Goal: Task Accomplishment & Management: Complete application form

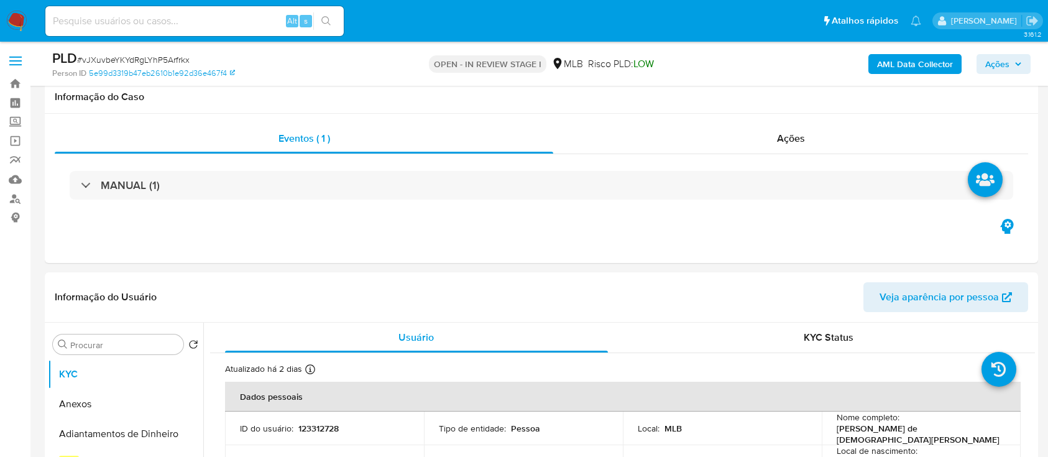
select select "10"
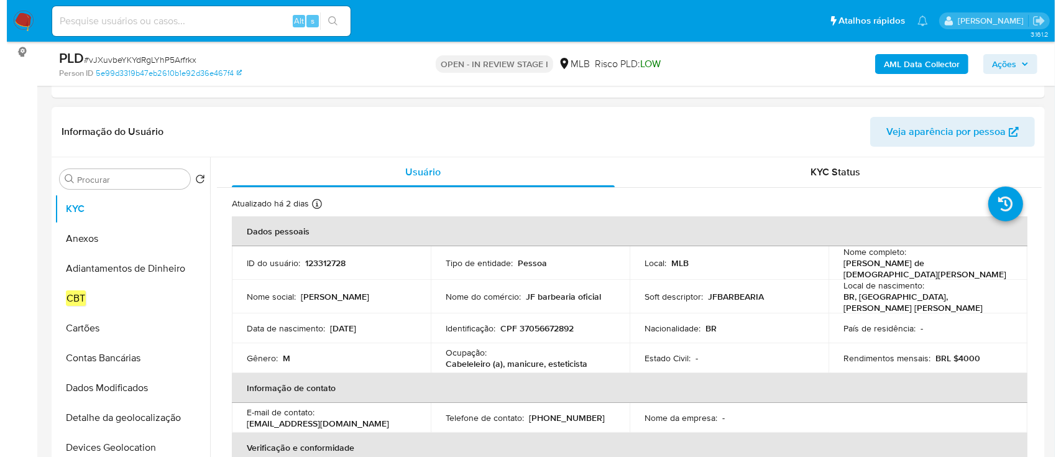
scroll to position [165, 0]
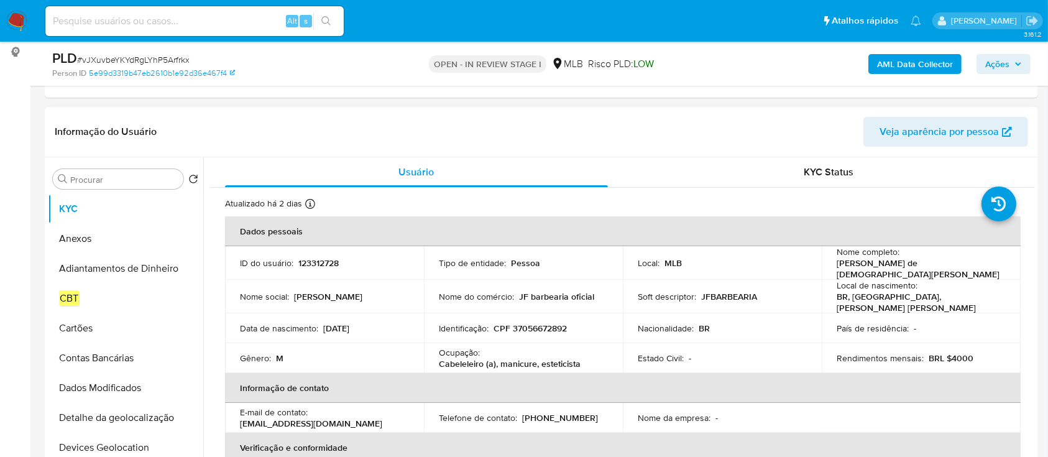
click at [318, 260] on p "123312728" at bounding box center [318, 262] width 40 height 11
click at [113, 177] on input "Procurar" at bounding box center [124, 179] width 108 height 11
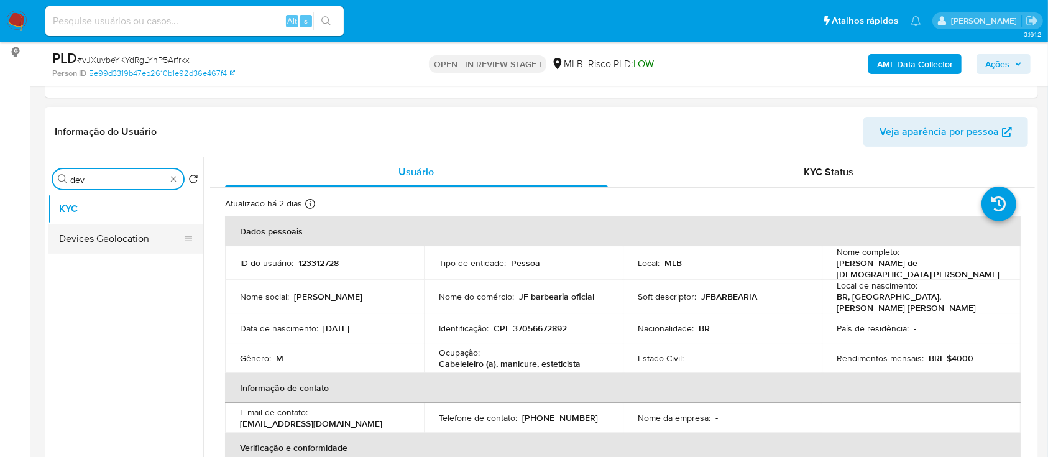
click at [118, 234] on button "Devices Geolocation" at bounding box center [120, 239] width 145 height 30
click at [124, 245] on button "Devices Geolocation" at bounding box center [120, 239] width 145 height 30
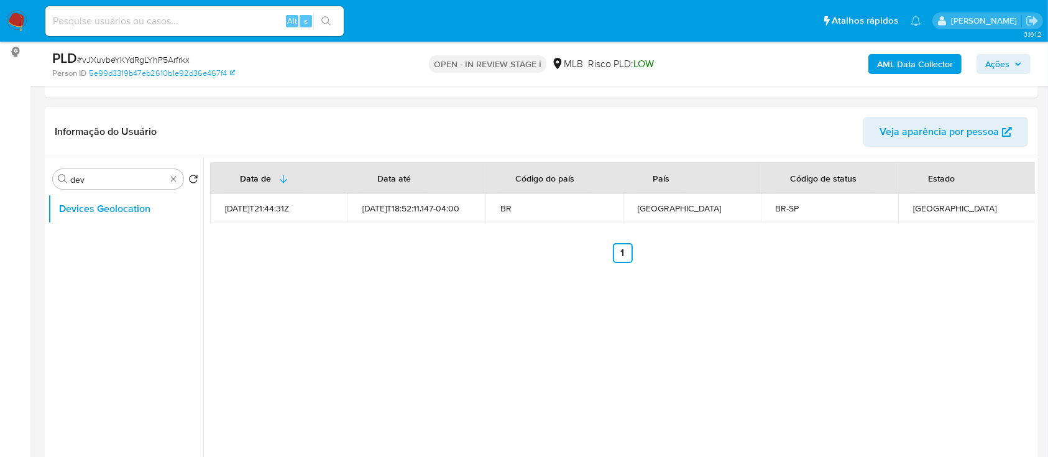
click at [385, 213] on div "2025-10-07T18:52:11.147-04:00" at bounding box center [416, 208] width 108 height 11
click at [466, 219] on td "2025-10-07T18:52:11.147-04:00" at bounding box center [416, 208] width 137 height 30
click at [92, 178] on input "dev" at bounding box center [118, 179] width 96 height 11
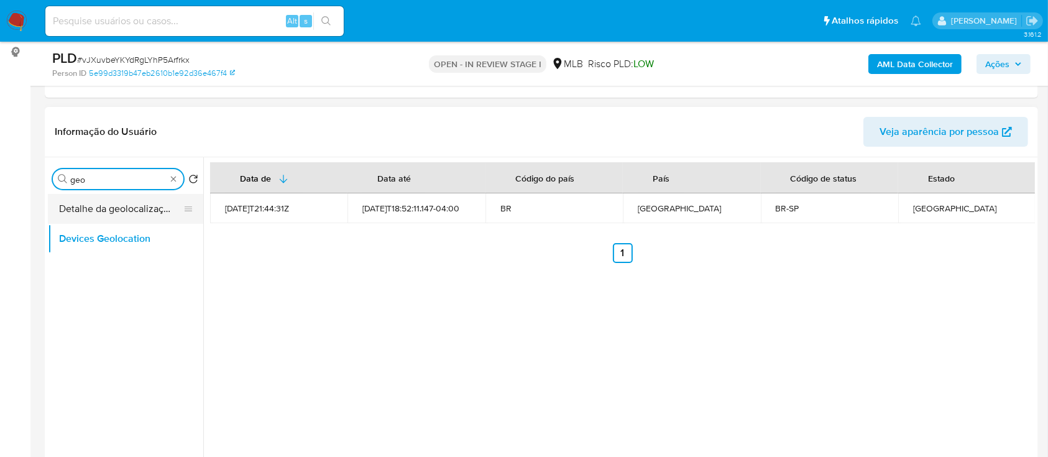
click at [85, 220] on button "Detalhe da geolocalização" at bounding box center [120, 209] width 145 height 30
click at [114, 209] on button "Detalhe da geolocalização" at bounding box center [120, 209] width 145 height 30
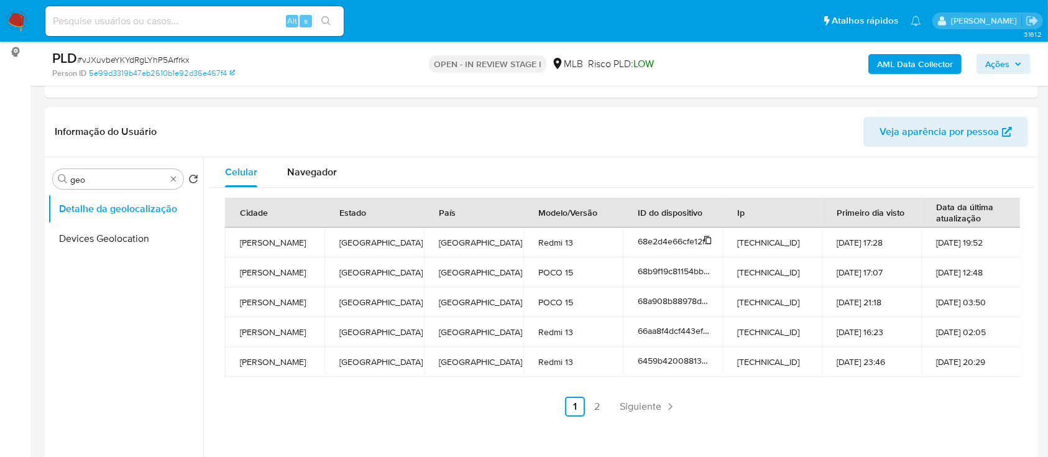
click at [668, 237] on span "68e2d4e66cfe12faa54fb693" at bounding box center [692, 241] width 108 height 12
click at [125, 181] on input "geo" at bounding box center [118, 179] width 96 height 11
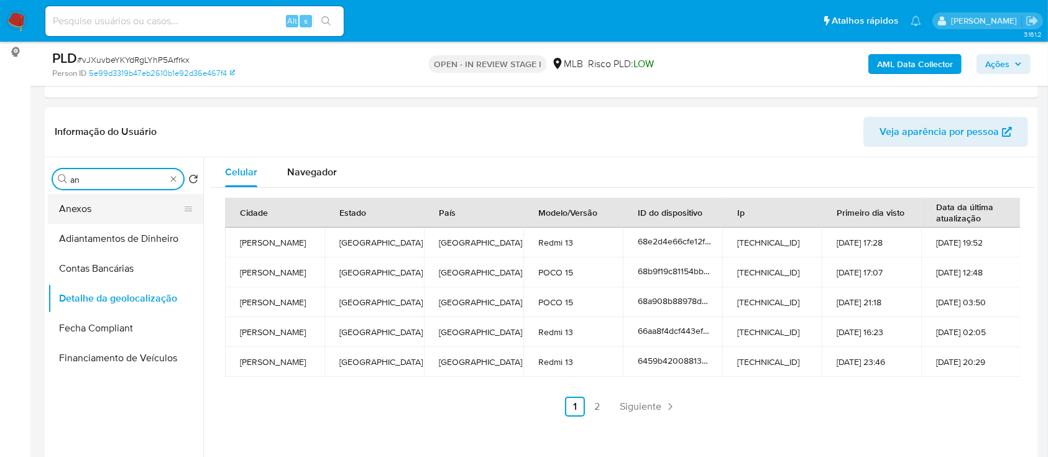
type input "an"
click at [126, 213] on button "Anexos" at bounding box center [120, 209] width 145 height 30
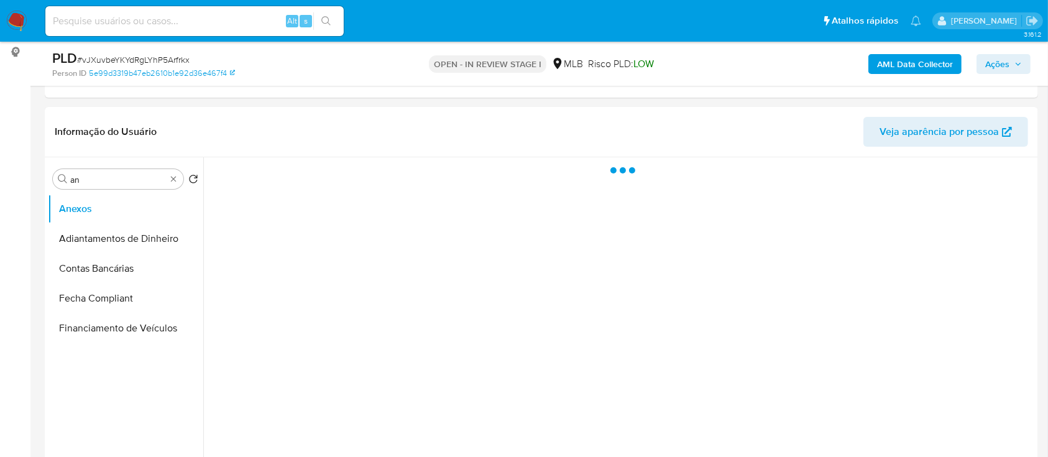
click at [932, 70] on b "AML Data Collector" at bounding box center [915, 64] width 76 height 20
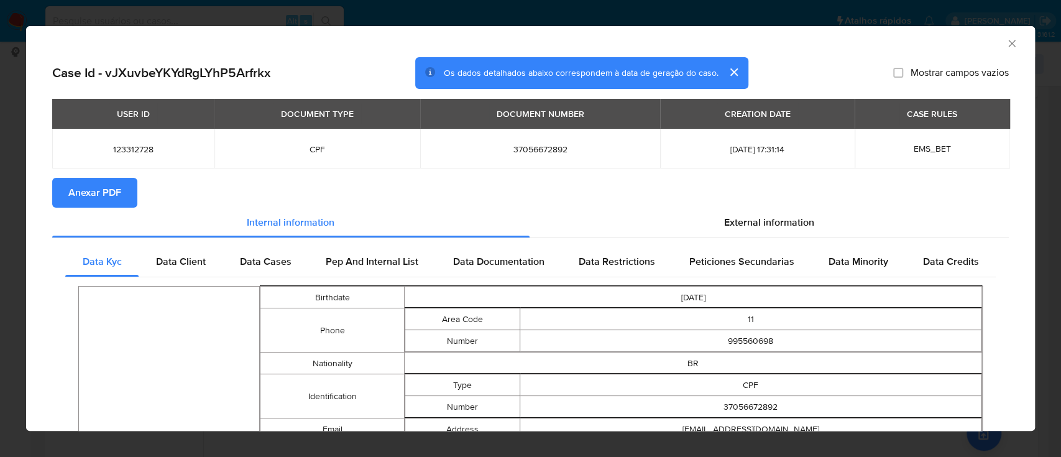
click at [114, 191] on span "Anexar PDF" at bounding box center [94, 192] width 53 height 27
click at [1006, 45] on icon "Fechar a janela" at bounding box center [1012, 43] width 12 height 12
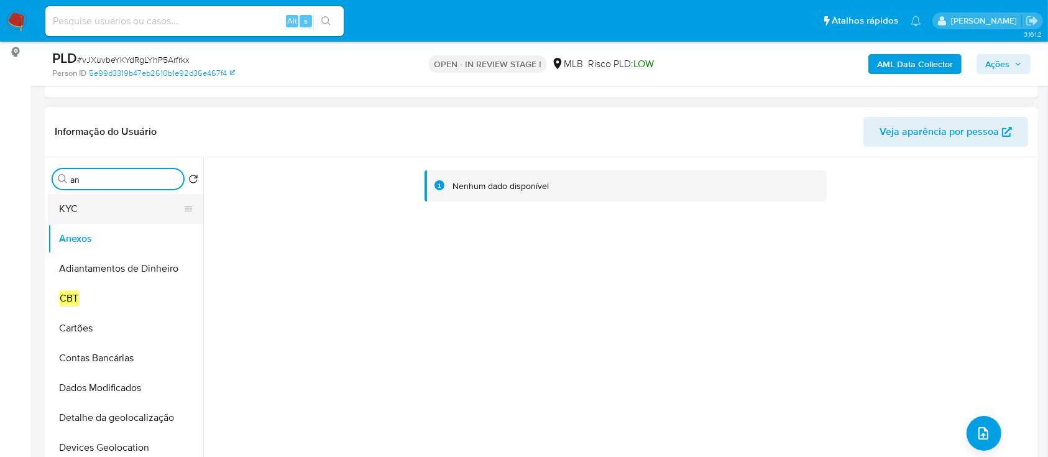
click at [103, 210] on button "KYC" at bounding box center [120, 209] width 145 height 30
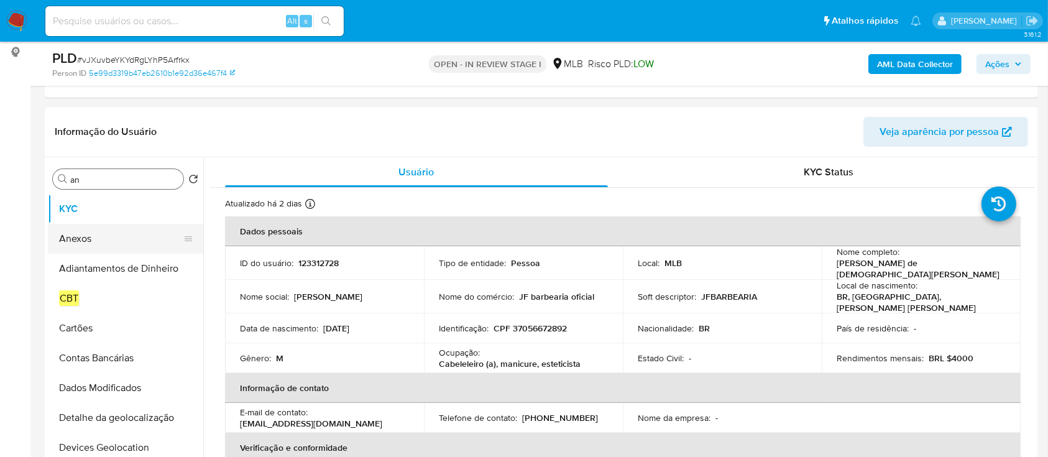
click at [101, 234] on button "Anexos" at bounding box center [120, 239] width 145 height 30
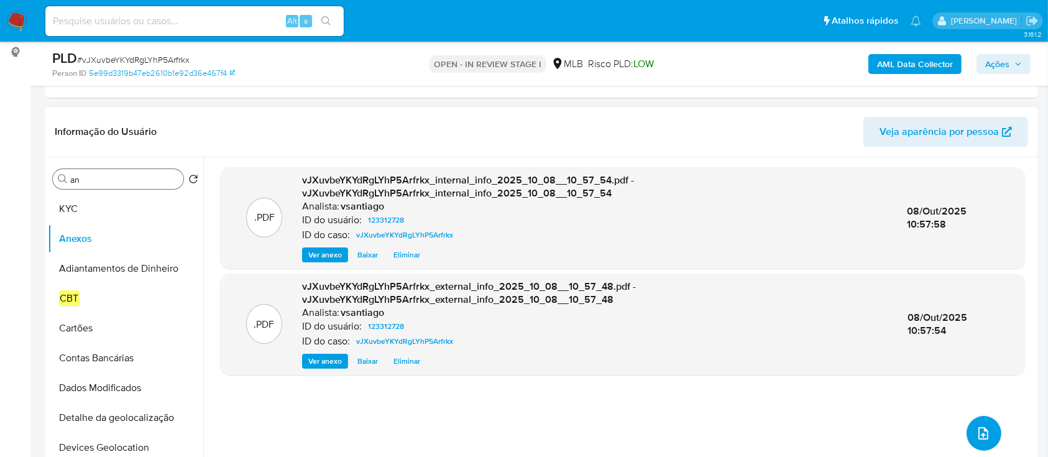
click at [969, 446] on button "upload-file" at bounding box center [984, 433] width 35 height 35
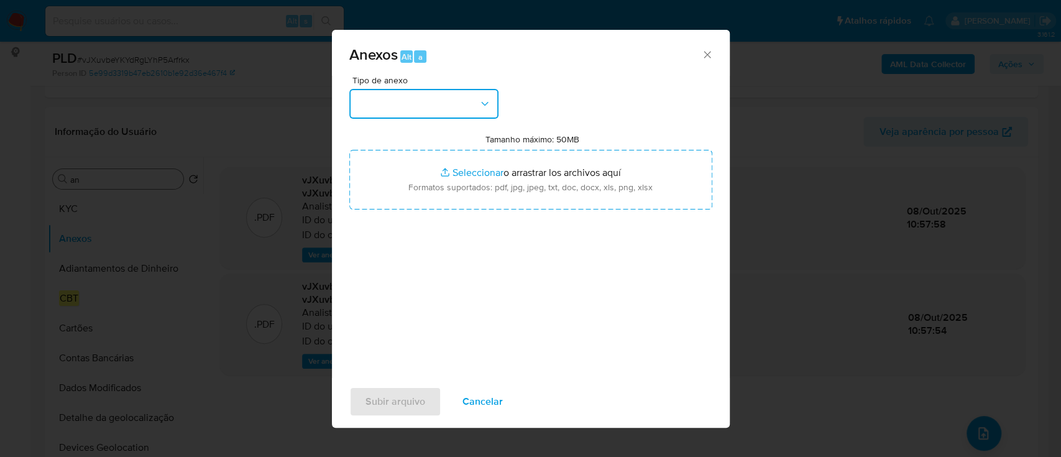
click at [448, 92] on button "button" at bounding box center [423, 104] width 149 height 30
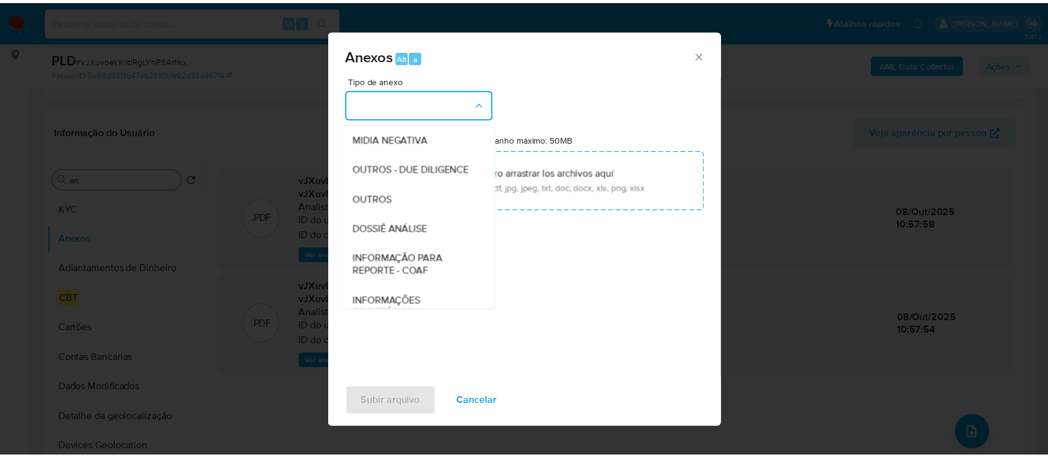
scroll to position [191, 0]
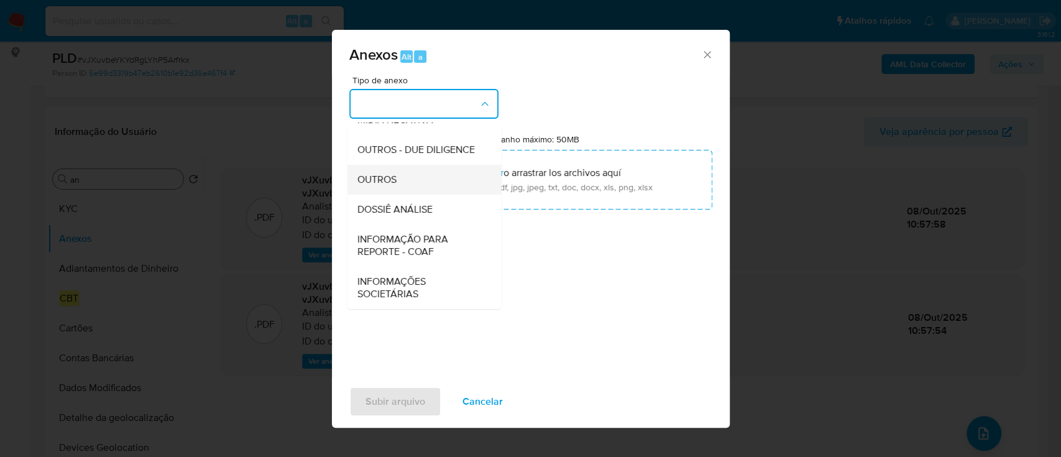
click at [412, 185] on div "OUTROS" at bounding box center [420, 180] width 127 height 30
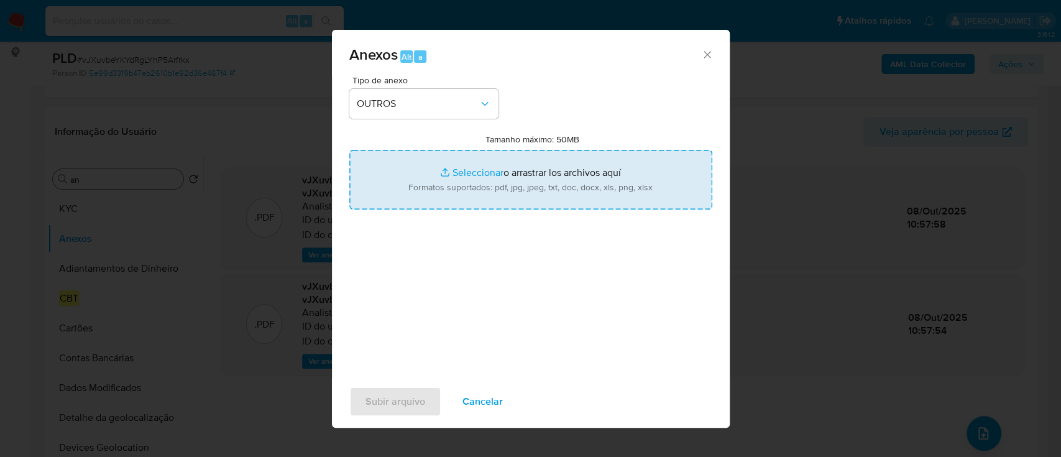
click at [443, 179] on input "Tamanho máximo: 50MB Seleccionar archivos" at bounding box center [530, 180] width 363 height 60
type input "C:\fakepath\Mulan 123312728_2025_10_03_11_13_18.xlsx"
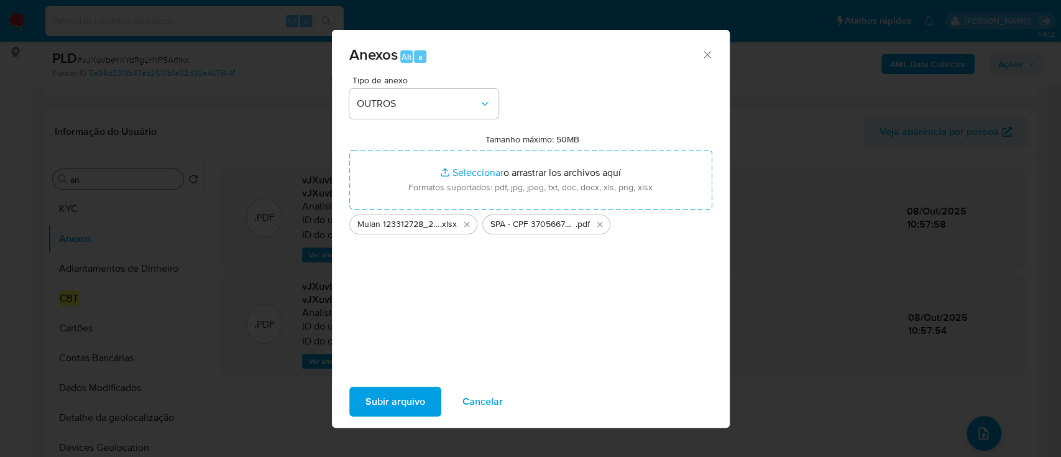
click at [402, 403] on span "Subir arquivo" at bounding box center [396, 401] width 60 height 27
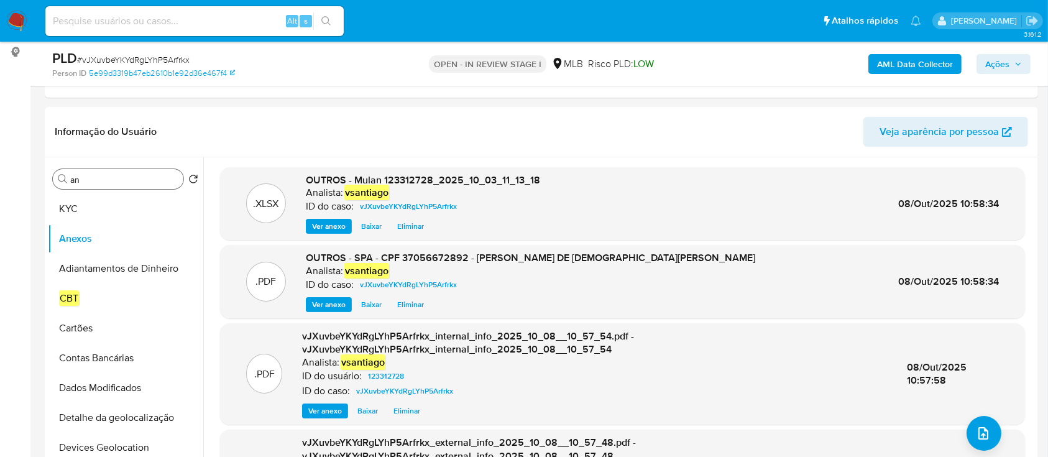
drag, startPoint x: 1010, startPoint y: 73, endPoint x: 1006, endPoint y: 58, distance: 16.0
click at [1010, 71] on div "AML Data Collector Ações" at bounding box center [869, 63] width 323 height 29
drag, startPoint x: 1003, startPoint y: 59, endPoint x: 964, endPoint y: 71, distance: 41.1
click at [1003, 59] on span "Ações" at bounding box center [997, 64] width 24 height 20
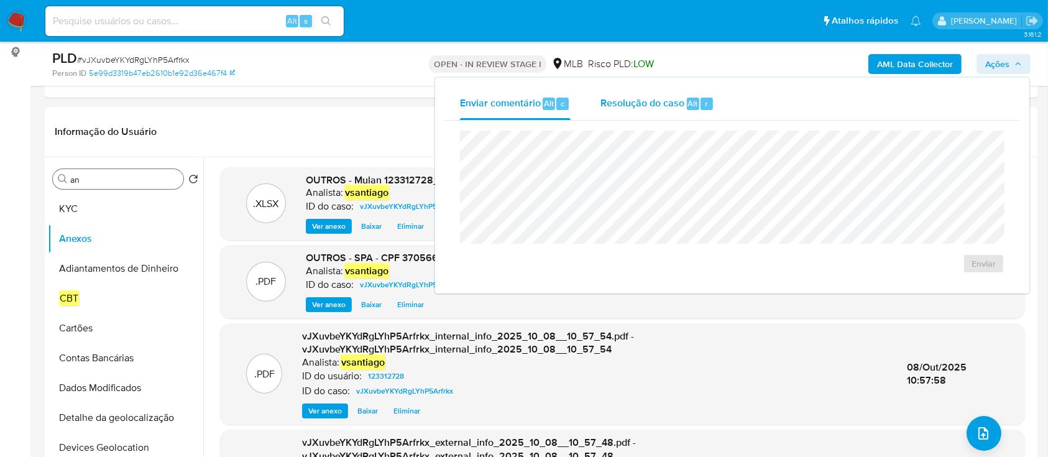
click at [641, 117] on div "Resolução do caso Alt r" at bounding box center [658, 104] width 114 height 32
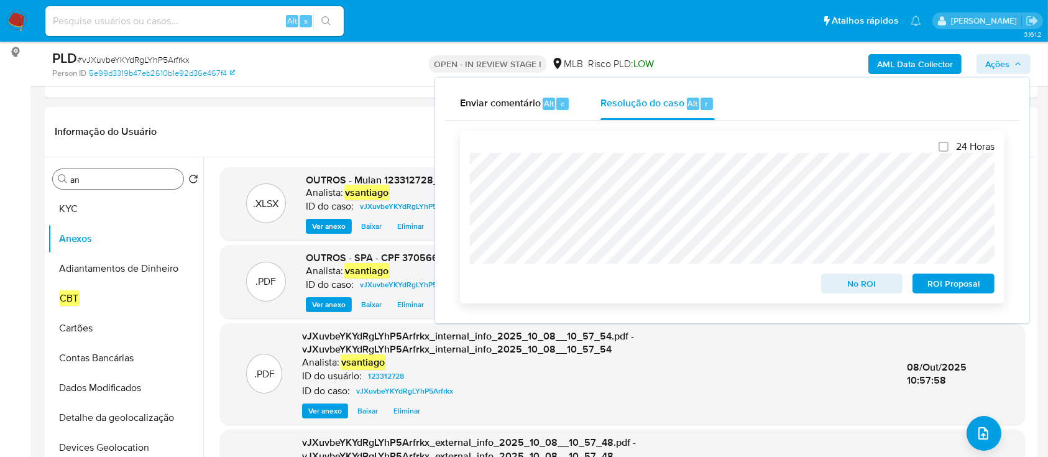
click at [878, 286] on span "No ROI" at bounding box center [862, 283] width 65 height 17
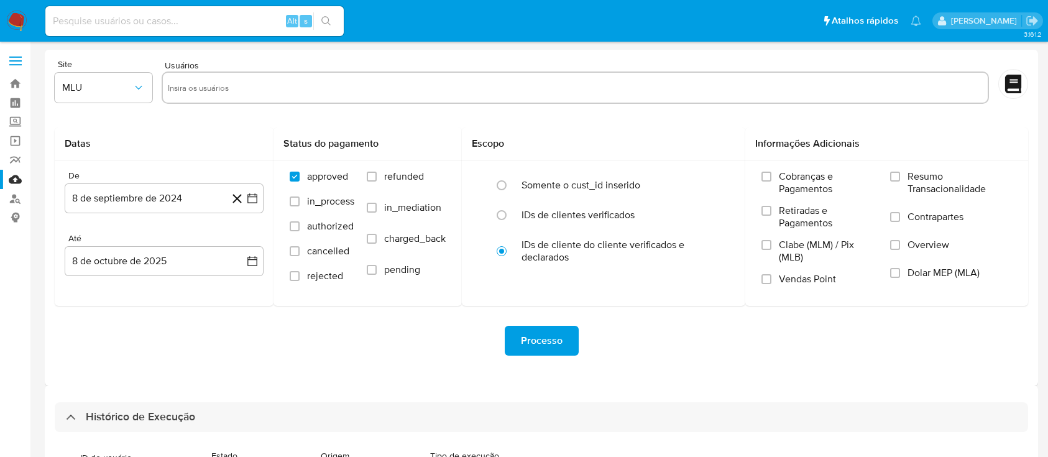
select select "100"
click at [27, 19] on nav "Pausado Ver notificaciones Alt s Atalhos rápidos Presiona las siguientes teclas…" at bounding box center [524, 21] width 1048 height 42
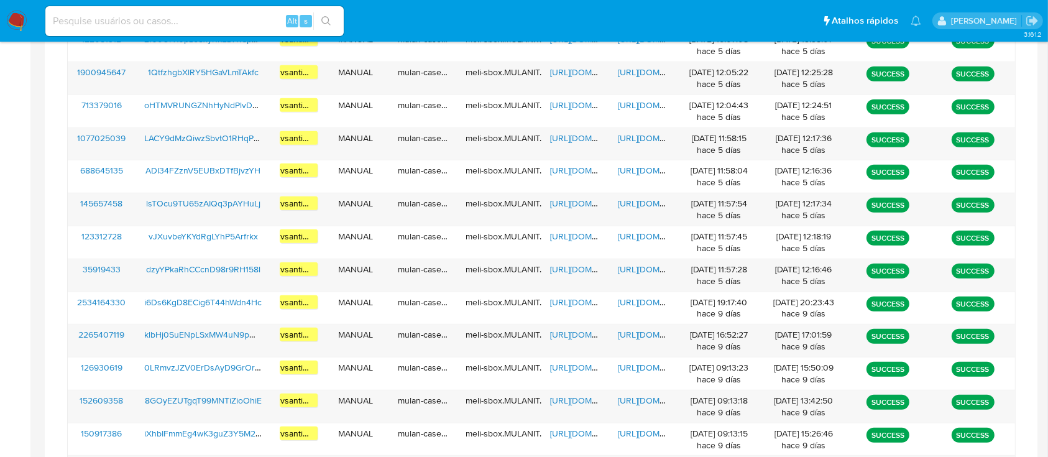
scroll to position [597, 0]
click at [20, 19] on img at bounding box center [16, 21] width 21 height 21
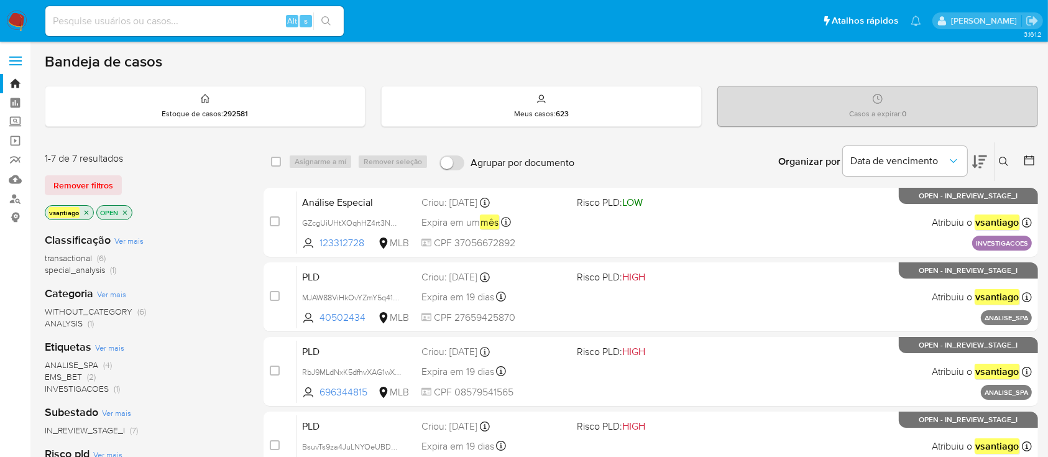
click at [196, 227] on div "Classificação Ver mais transactional (6) special_analysis (1) Categoria Ver mai…" at bounding box center [144, 434] width 199 height 423
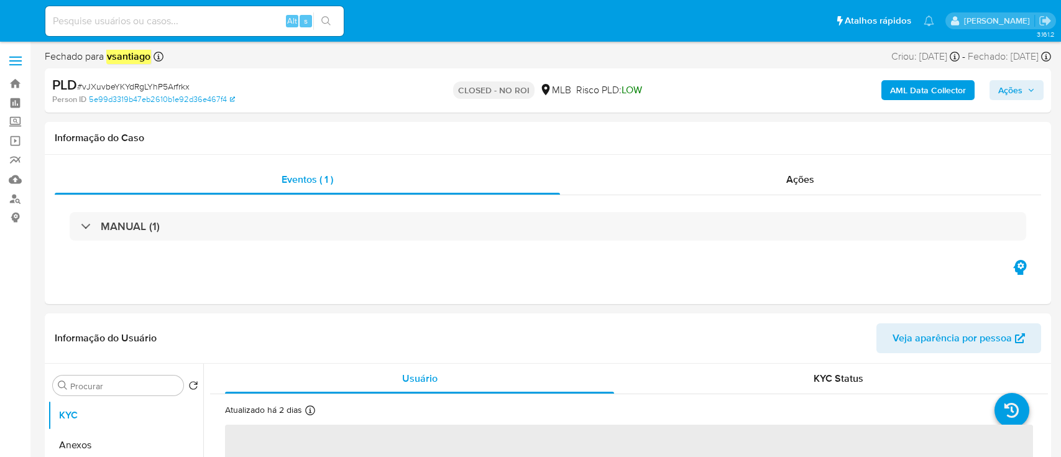
select select "10"
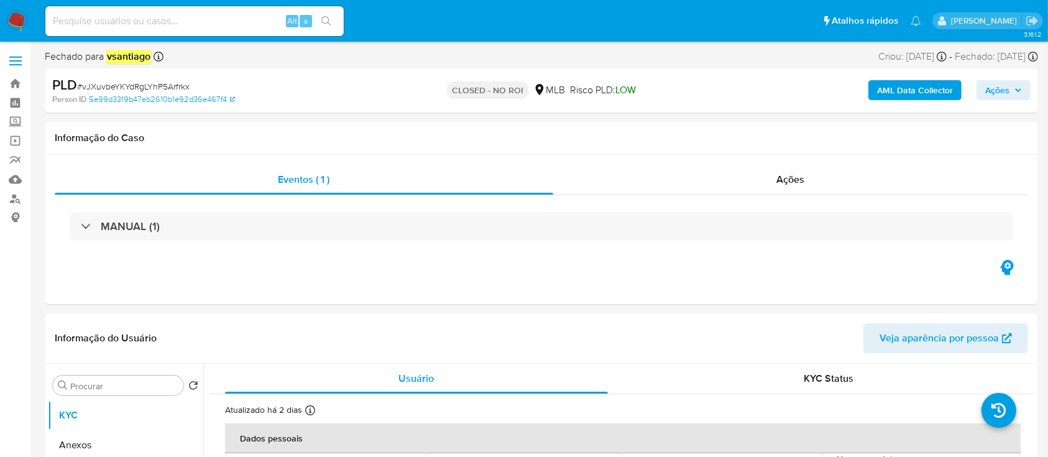
click at [17, 22] on img at bounding box center [16, 21] width 21 height 21
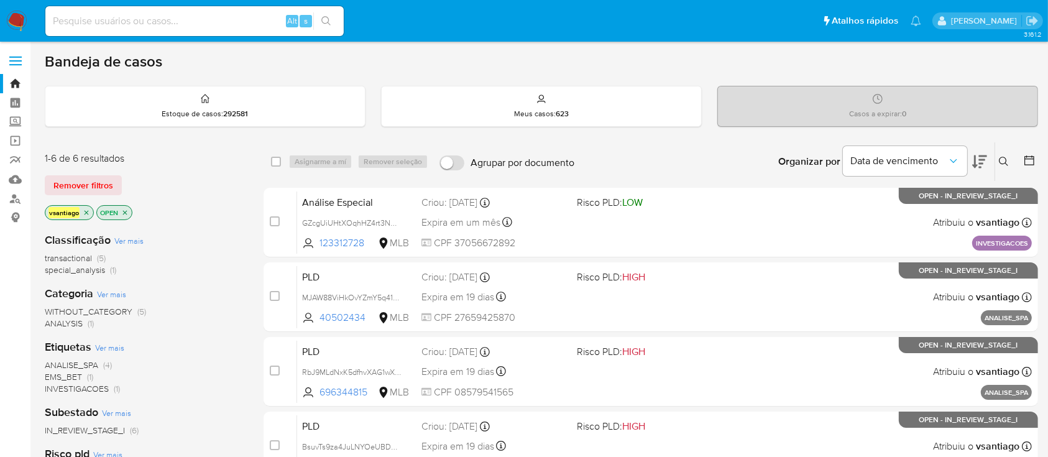
click at [189, 218] on div "vsantiago OPEN" at bounding box center [144, 213] width 199 height 17
click at [201, 205] on div "vsantiago OPEN" at bounding box center [144, 213] width 199 height 17
click at [209, 236] on div "Classificação Ver mais transactional (5) special_analysis (1)" at bounding box center [144, 255] width 199 height 44
click at [165, 218] on div "vsantiago OPEN" at bounding box center [144, 213] width 199 height 17
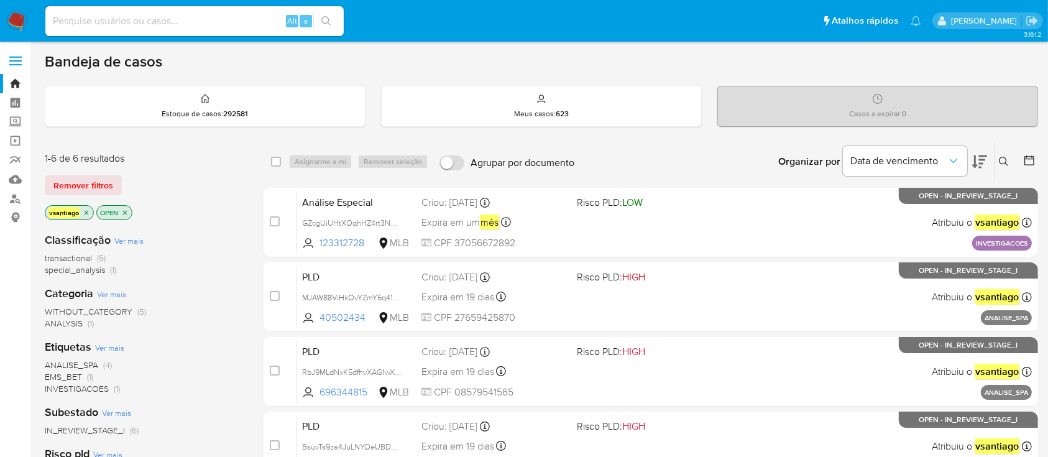
click at [188, 188] on div "Remover filtros" at bounding box center [144, 185] width 199 height 20
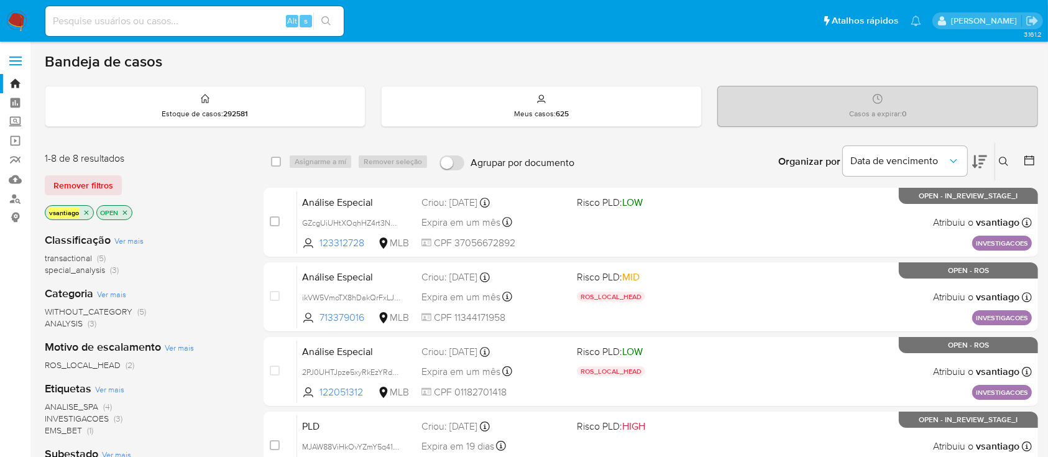
click at [231, 233] on div "Classificação Ver mais transactional (5) special_analysis (3)" at bounding box center [144, 255] width 199 height 44
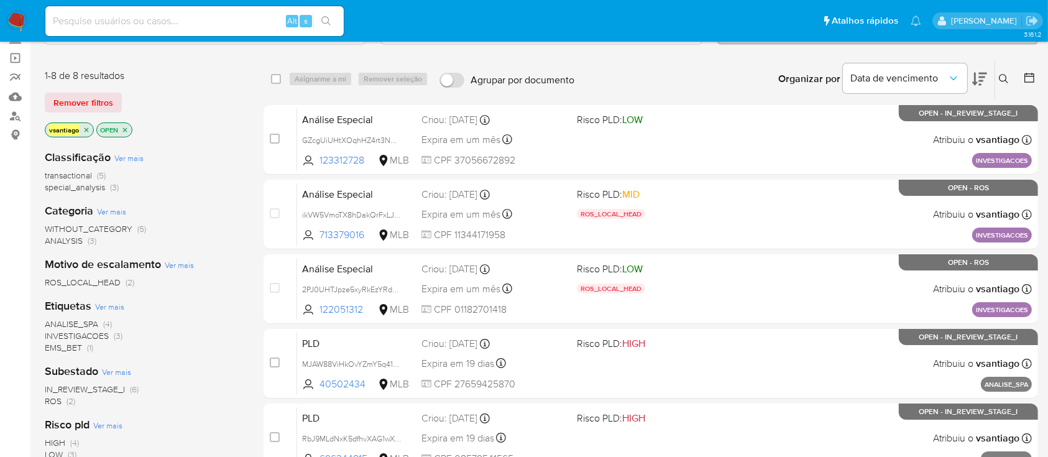
scroll to position [165, 0]
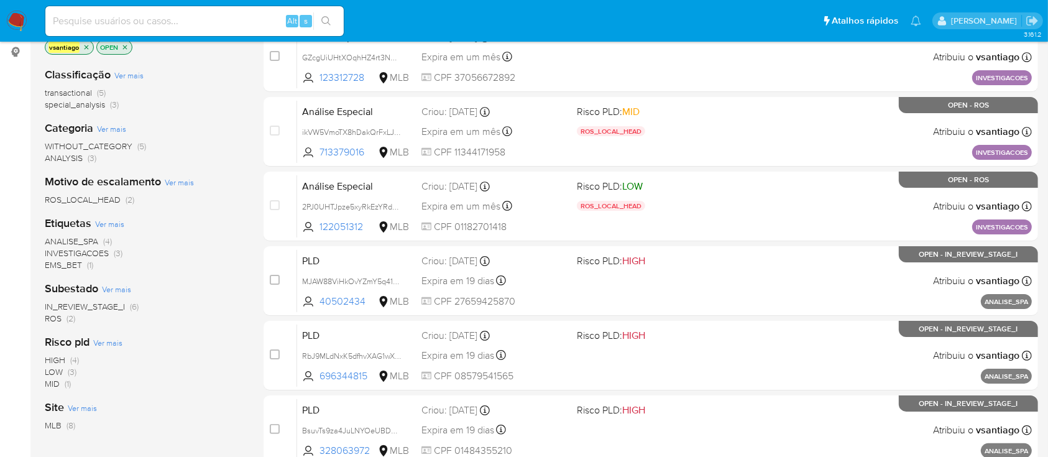
click at [63, 319] on span "ROS (2)" at bounding box center [60, 319] width 30 height 12
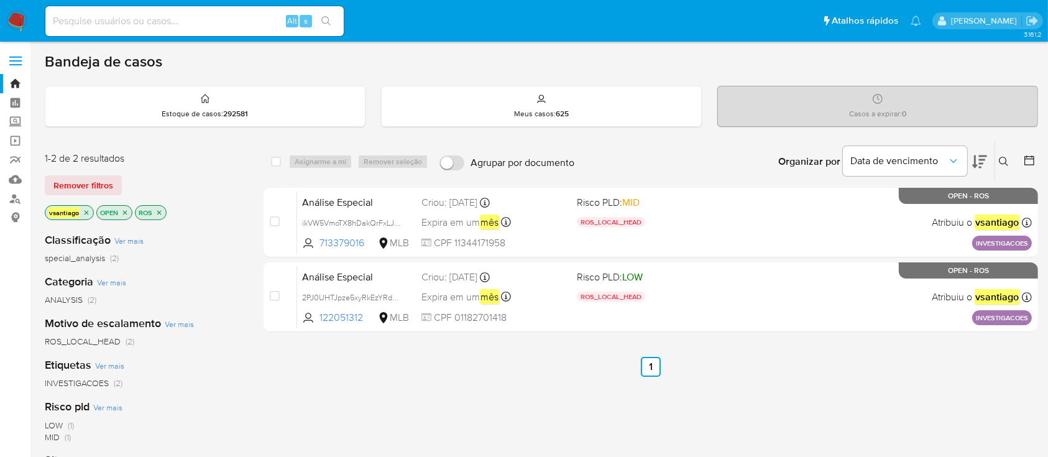
click at [163, 213] on p "ROS" at bounding box center [151, 213] width 30 height 14
click at [161, 213] on icon "close-filter" at bounding box center [158, 212] width 7 height 7
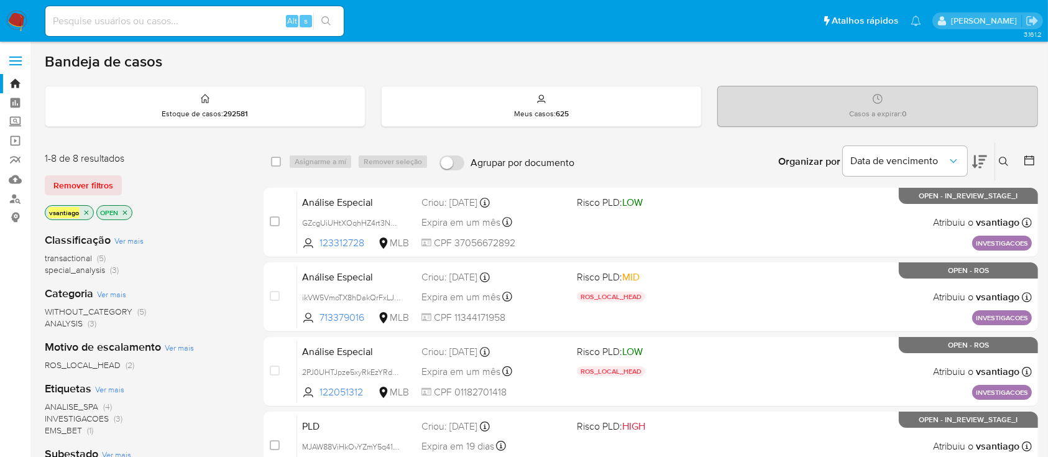
click at [160, 162] on div "1-8 de 8 resultados" at bounding box center [144, 159] width 199 height 14
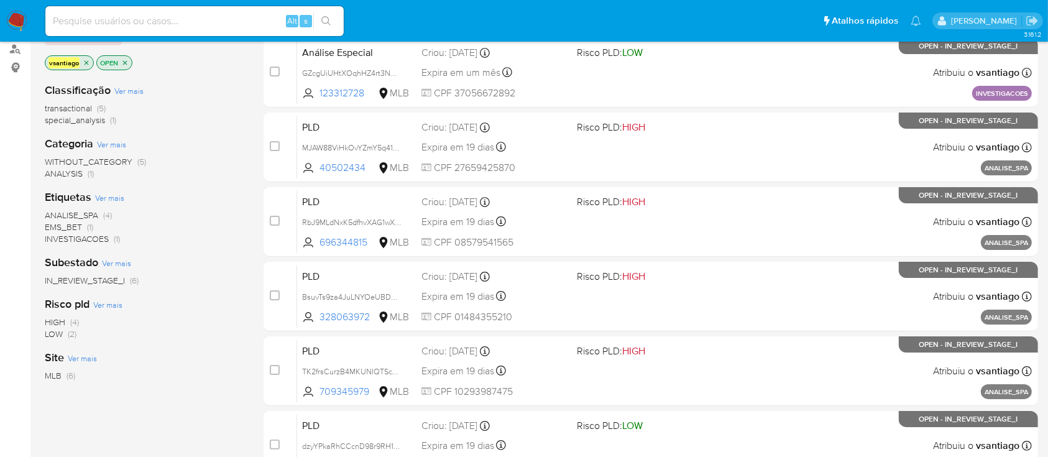
scroll to position [165, 0]
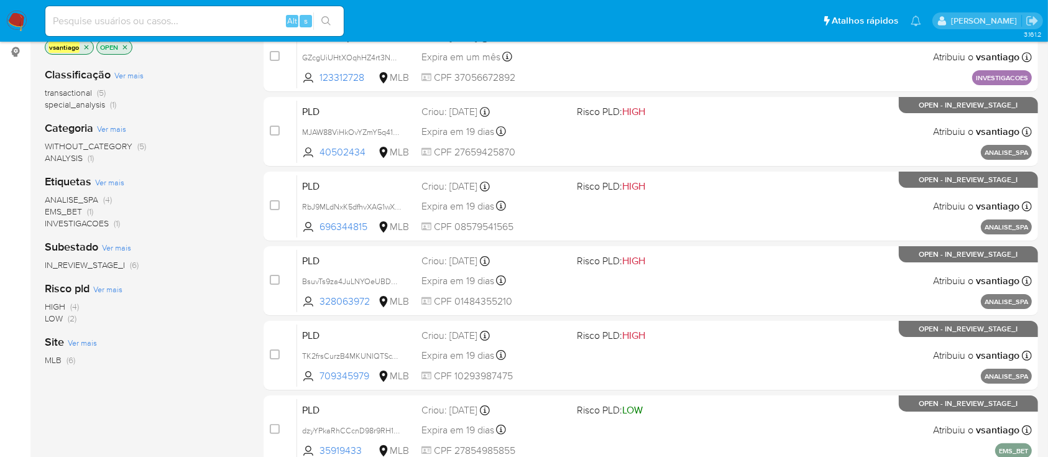
click at [127, 309] on div "HIGH (4) LOW (2)" at bounding box center [144, 313] width 199 height 24
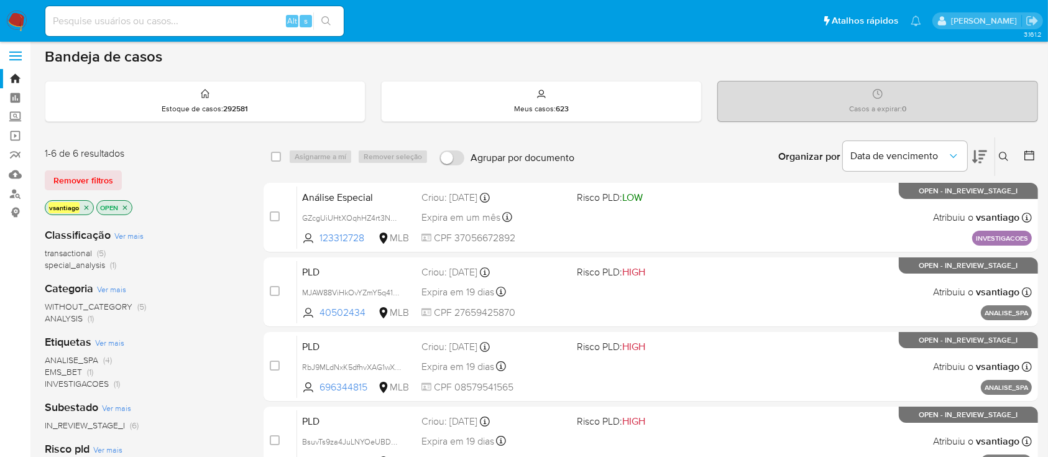
scroll to position [83, 0]
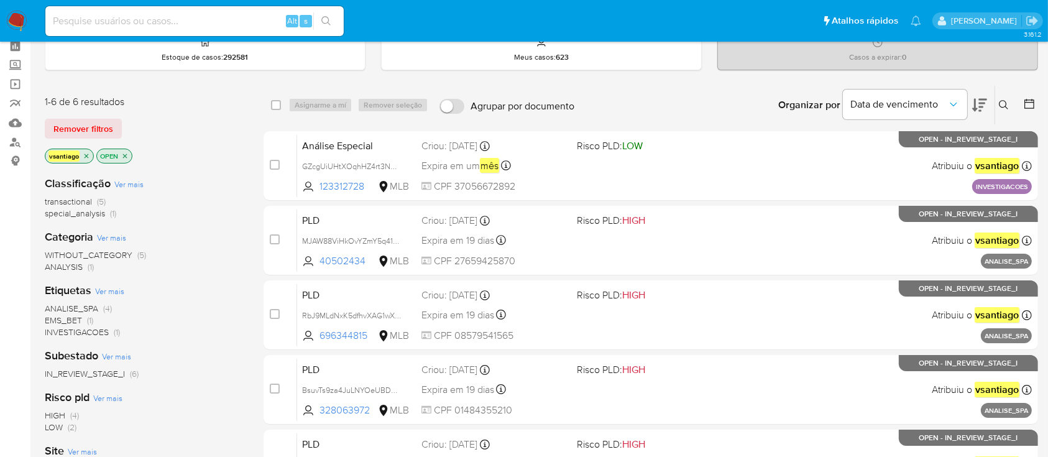
scroll to position [83, 0]
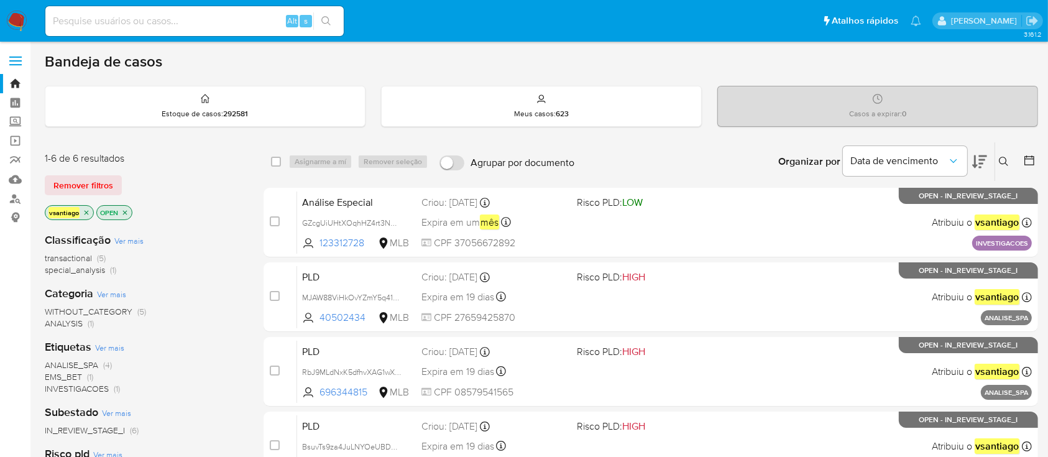
click at [193, 178] on div "Remover filtros" at bounding box center [144, 185] width 199 height 20
click at [203, 219] on div "vsantiago OPEN" at bounding box center [144, 213] width 199 height 17
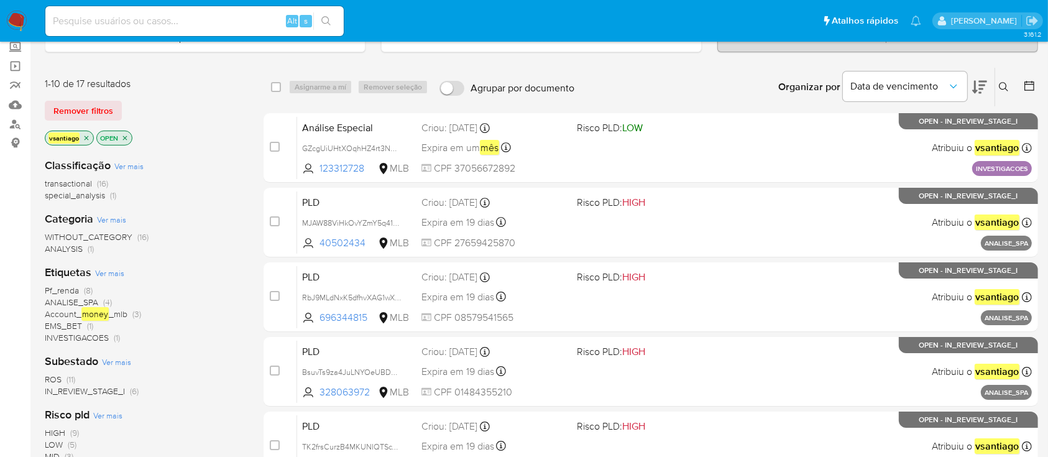
scroll to position [165, 0]
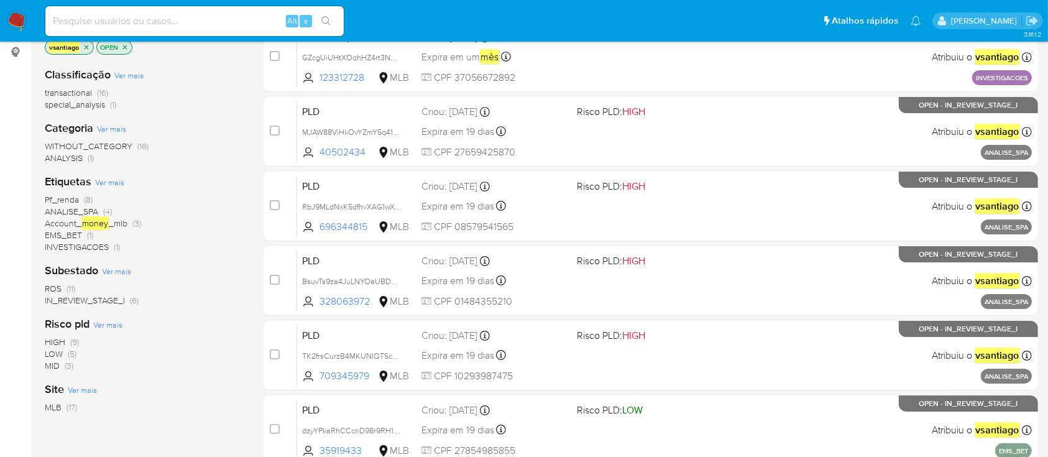
click at [63, 290] on span "ROS (11)" at bounding box center [60, 289] width 30 height 12
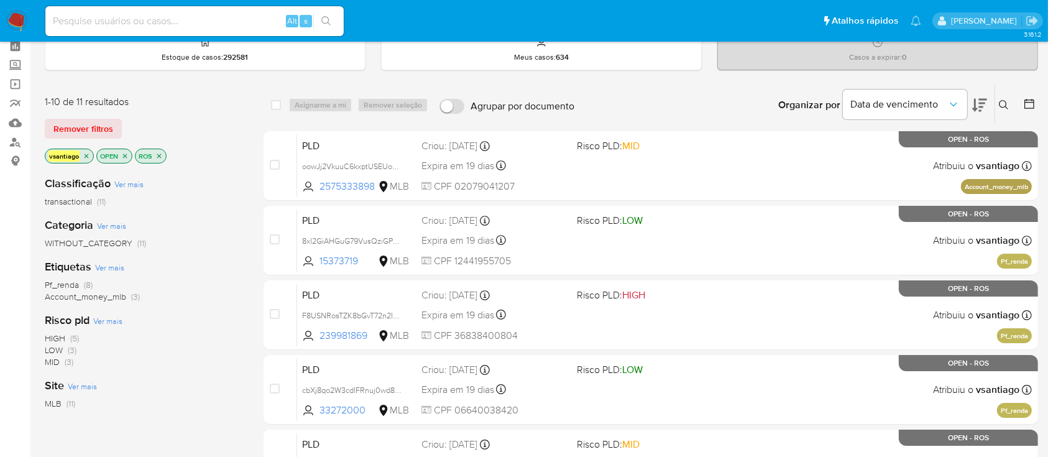
scroll to position [83, 0]
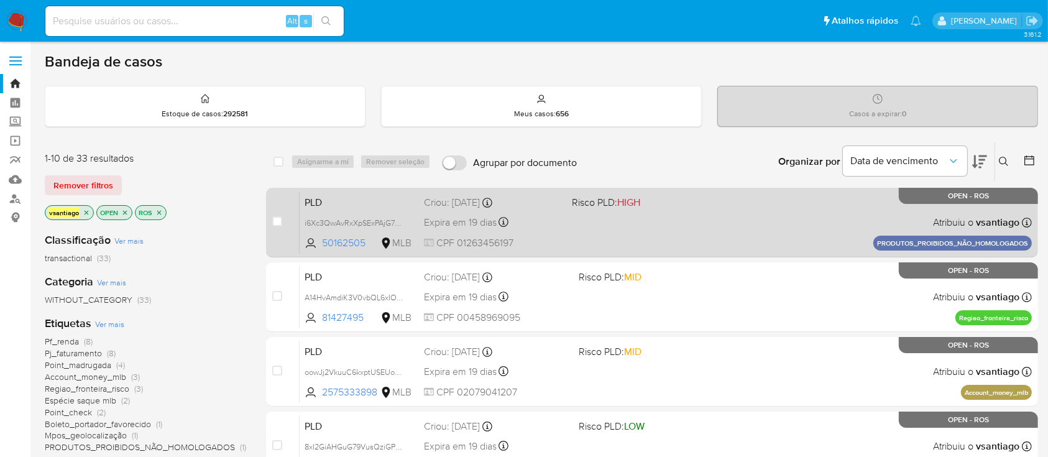
click at [624, 236] on div "PLD i6Xc3QwAvRxXpSExPAjG7a4E 50162505 MLB Risco PLD: HIGH Criou: 12/09/2025 Cri…" at bounding box center [666, 222] width 732 height 63
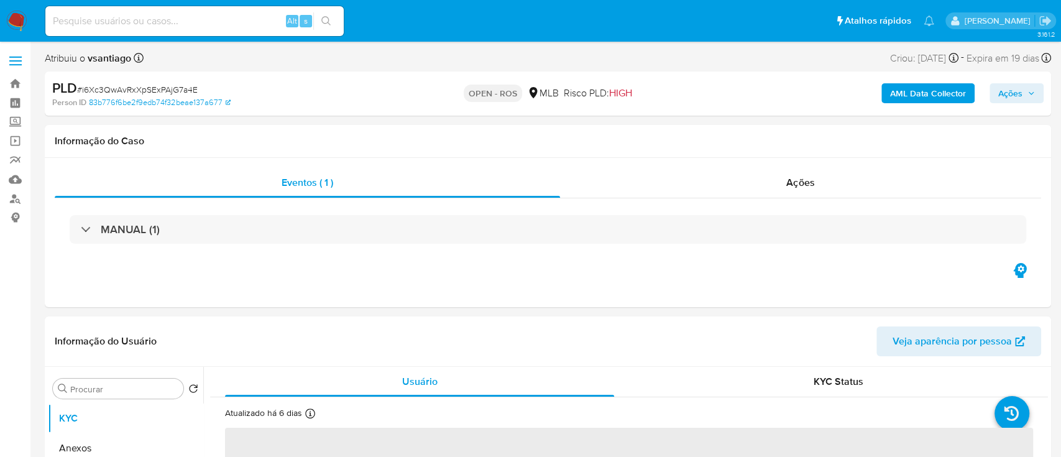
select select "10"
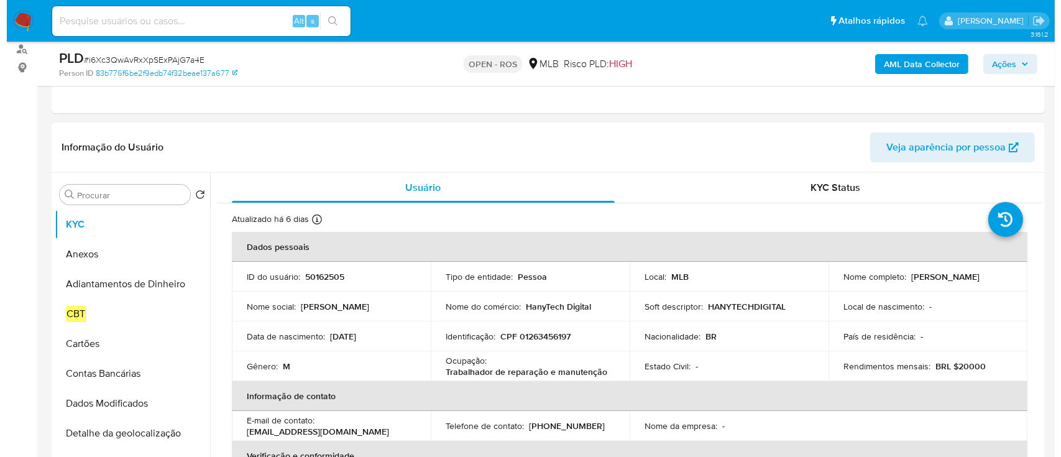
scroll to position [165, 0]
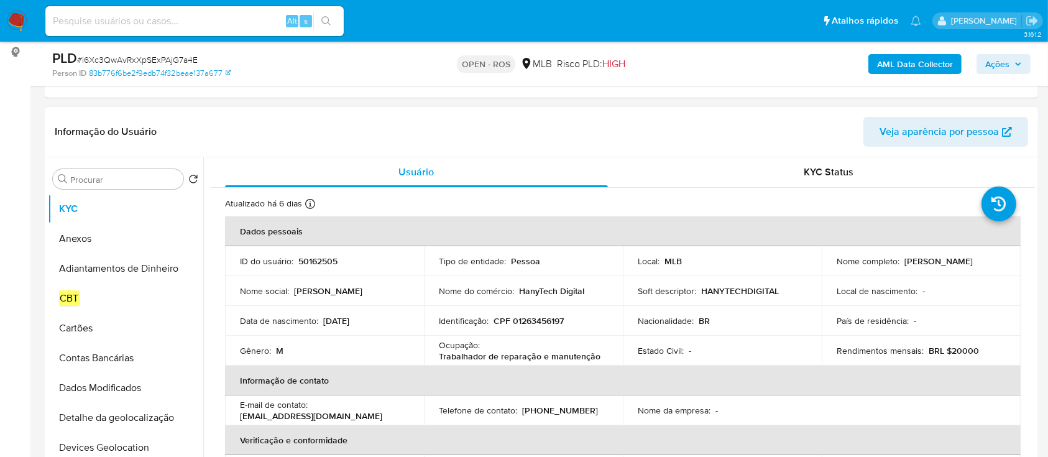
drag, startPoint x: 829, startPoint y: 267, endPoint x: 961, endPoint y: 266, distance: 131.8
click at [961, 266] on td "Nome completo : Paulo Vitor Ribeiro Dos Santos" at bounding box center [921, 261] width 199 height 30
copy p "Paulo Vitor Ribeiro Dos Santos"
click at [549, 323] on p "CPF 01263456197" at bounding box center [529, 320] width 70 height 11
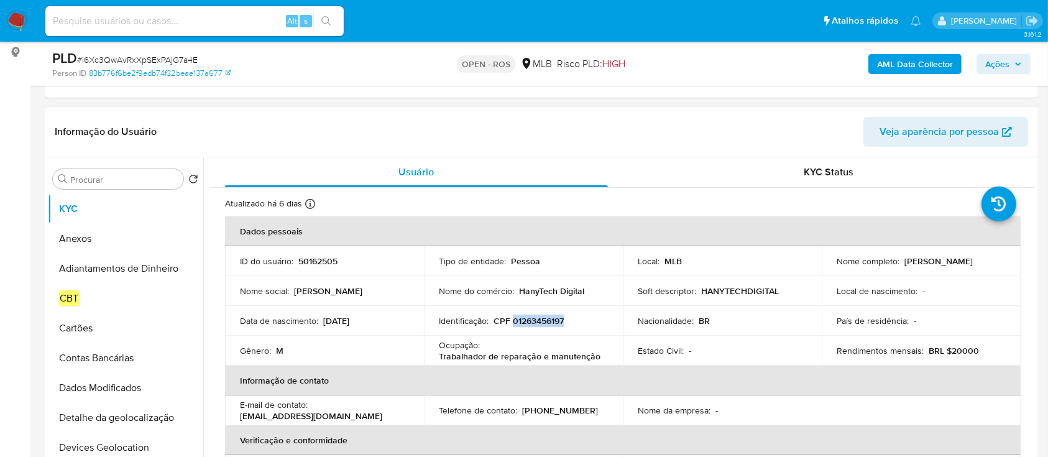
copy p "01263456197"
click at [93, 237] on button "Anexos" at bounding box center [120, 239] width 145 height 30
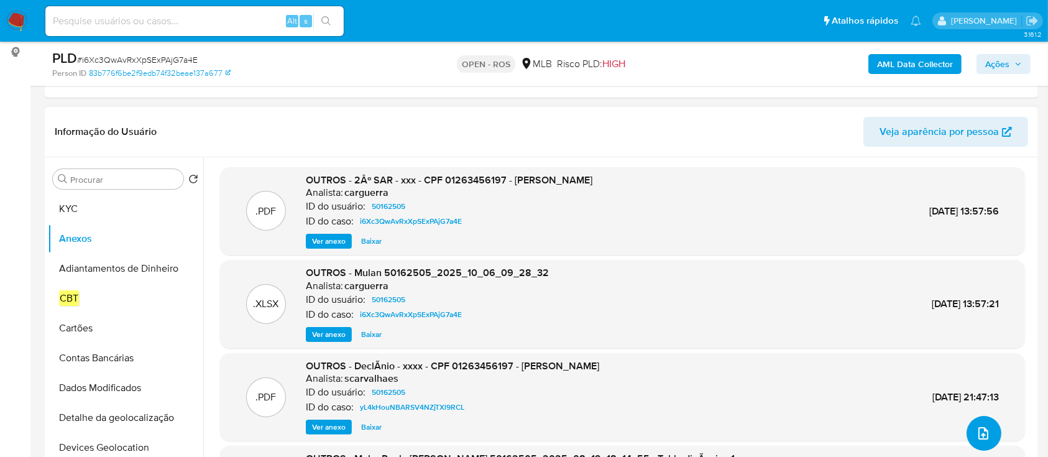
click at [982, 431] on icon "upload-file" at bounding box center [983, 433] width 15 height 15
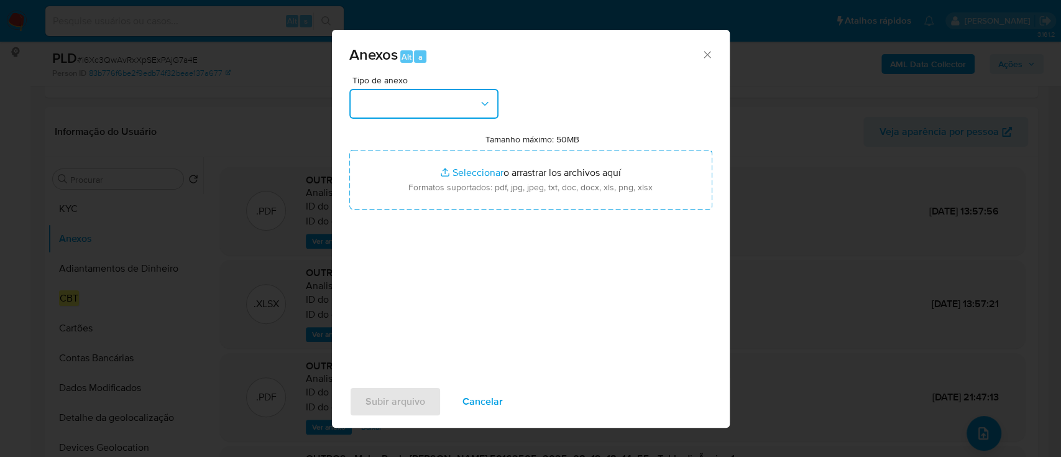
drag, startPoint x: 461, startPoint y: 88, endPoint x: 461, endPoint y: 114, distance: 26.1
click at [461, 89] on button "button" at bounding box center [423, 104] width 149 height 30
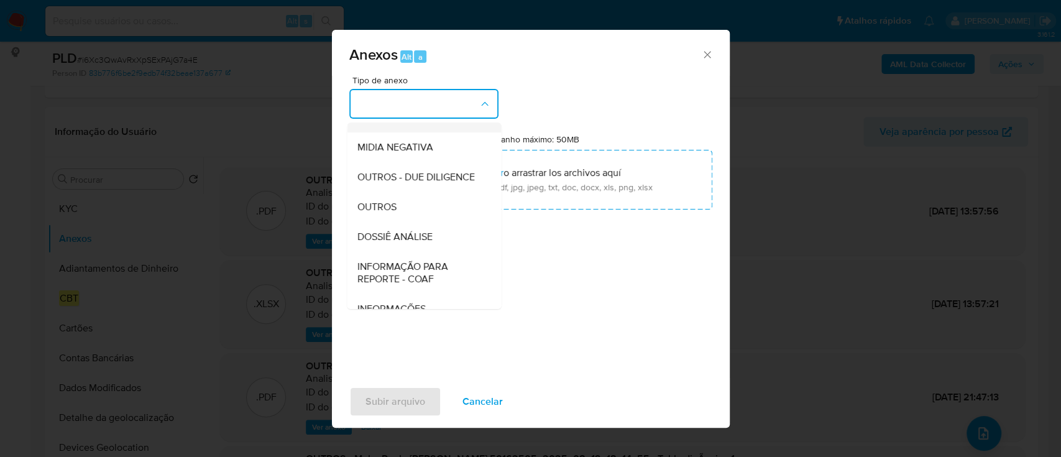
scroll to position [191, 0]
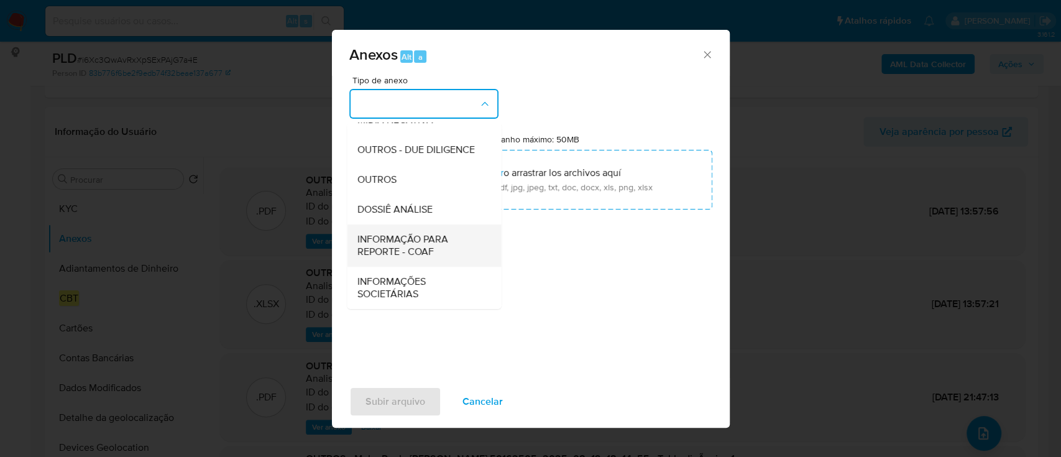
click at [426, 250] on span "INFORMAÇÃO PARA REPORTE - COAF" at bounding box center [420, 245] width 127 height 25
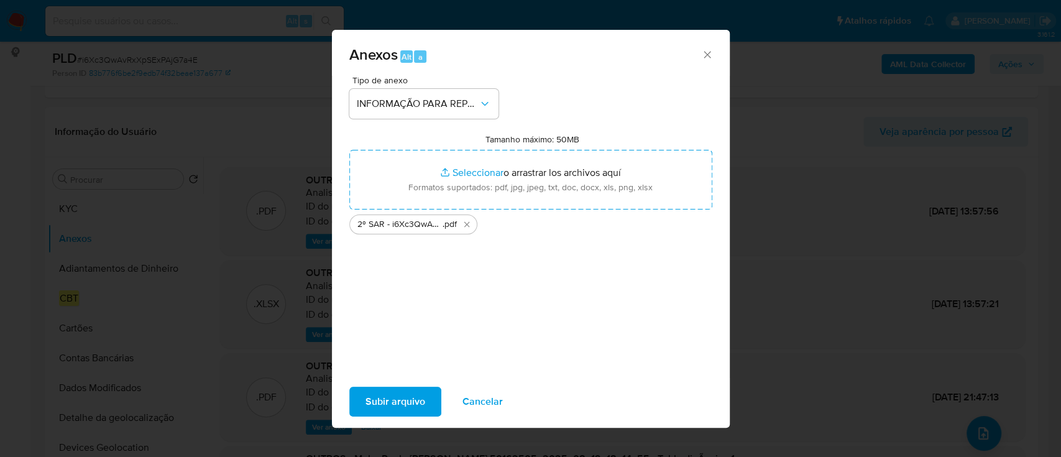
click at [399, 402] on span "Subir arquivo" at bounding box center [396, 401] width 60 height 27
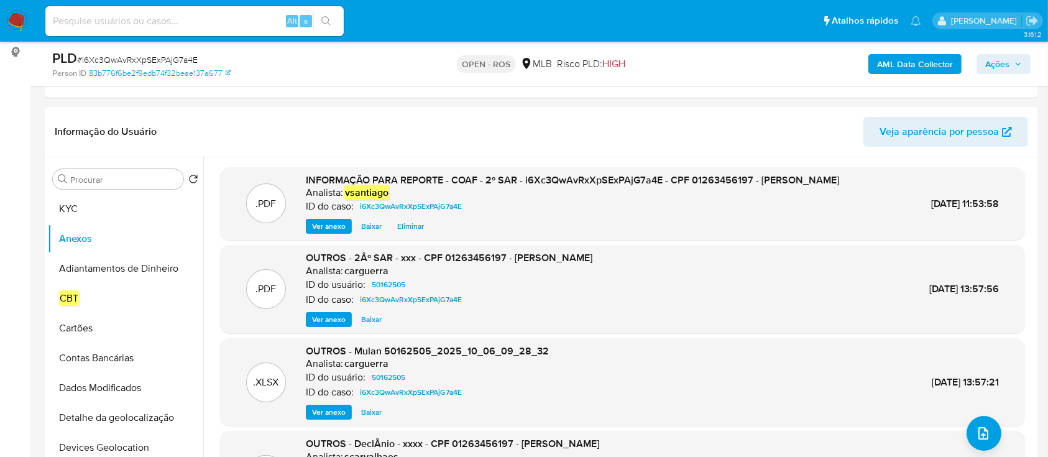
click at [995, 63] on span "Ações" at bounding box center [997, 64] width 24 height 20
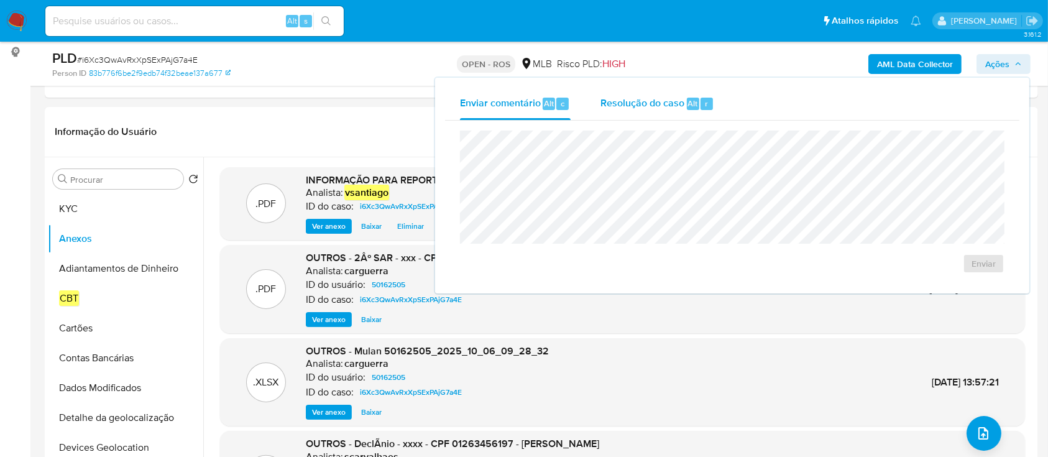
drag, startPoint x: 720, startPoint y: 88, endPoint x: 694, endPoint y: 102, distance: 28.9
click at [709, 96] on button "Resolução do caso Alt r" at bounding box center [658, 104] width 144 height 32
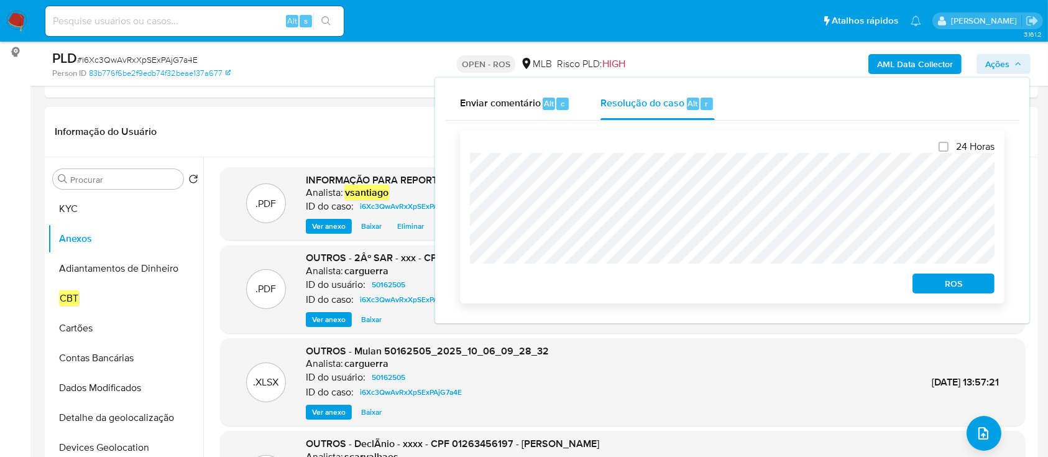
click at [953, 297] on div "24 Horas ROS" at bounding box center [732, 217] width 545 height 173
click at [952, 283] on span "ROS" at bounding box center [953, 283] width 65 height 17
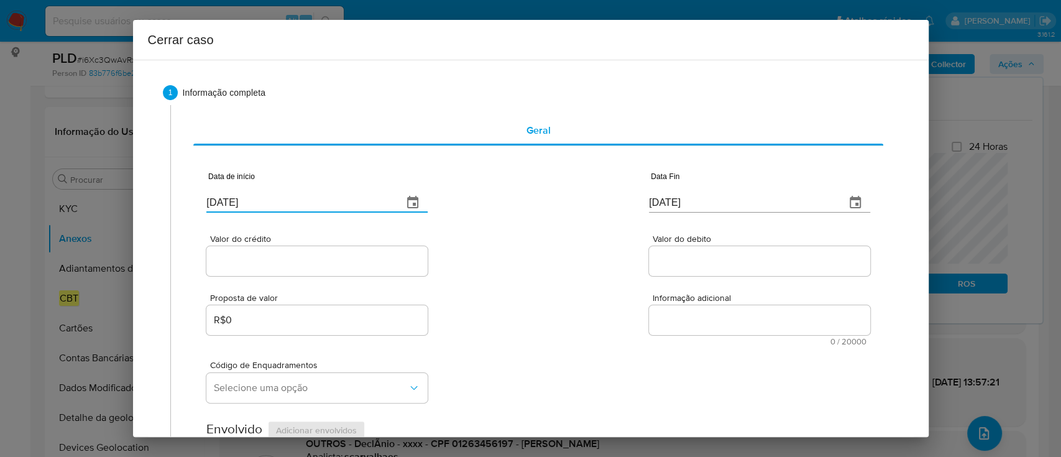
click at [251, 205] on input "08/10/2025" at bounding box center [299, 203] width 187 height 20
paste input "1/05"
type input "01/05/2025"
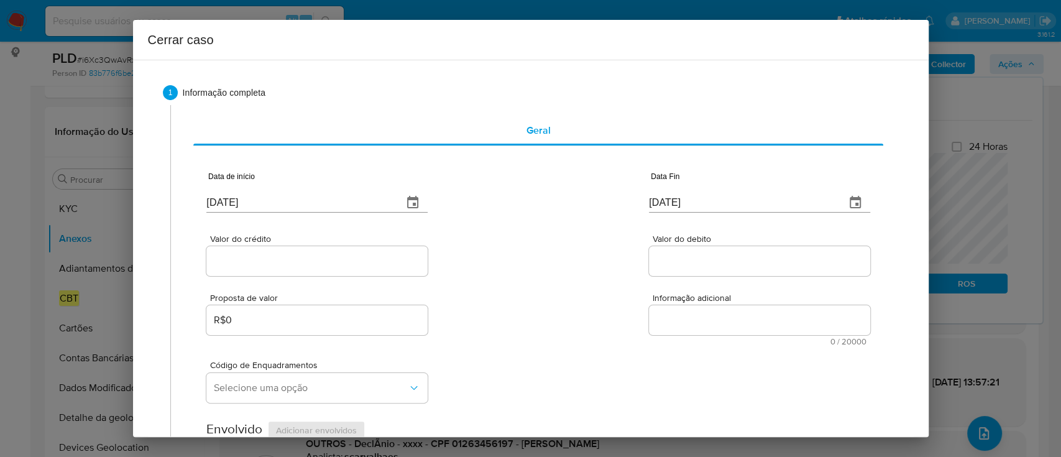
click at [562, 239] on div "Valor do crédito Valor do debito" at bounding box center [537, 248] width 663 height 59
click at [668, 206] on input "08/10/2025" at bounding box center [742, 203] width 187 height 20
paste input "1"
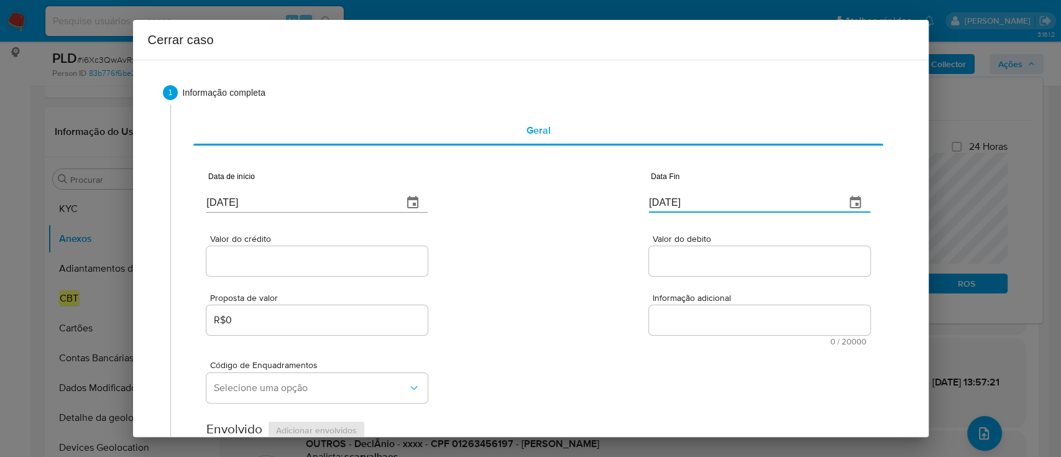
type input "01/10/2025"
click at [579, 216] on div "Data de início 01/05/2025 Data Fin 01/10/2025" at bounding box center [537, 187] width 663 height 65
click at [279, 256] on input "Valor do crédito" at bounding box center [316, 261] width 221 height 16
paste input "R$261.405"
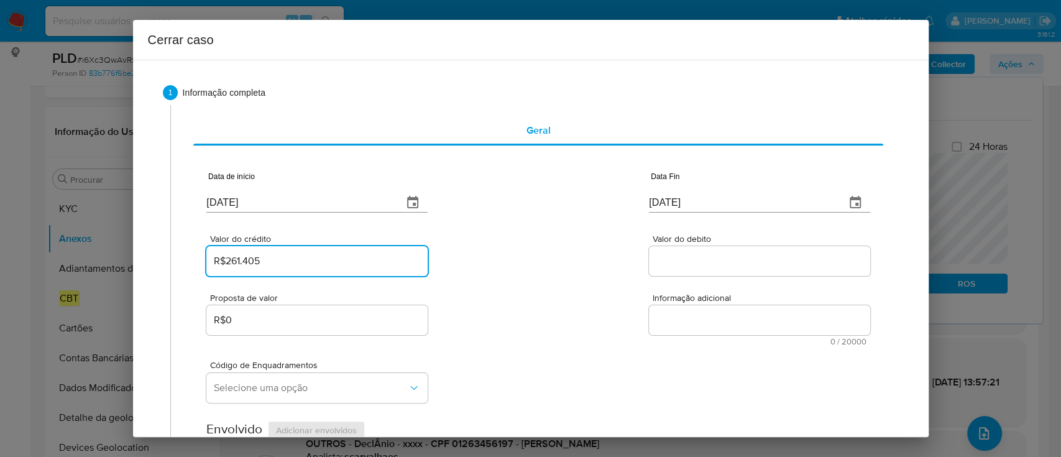
type input "R$261.405"
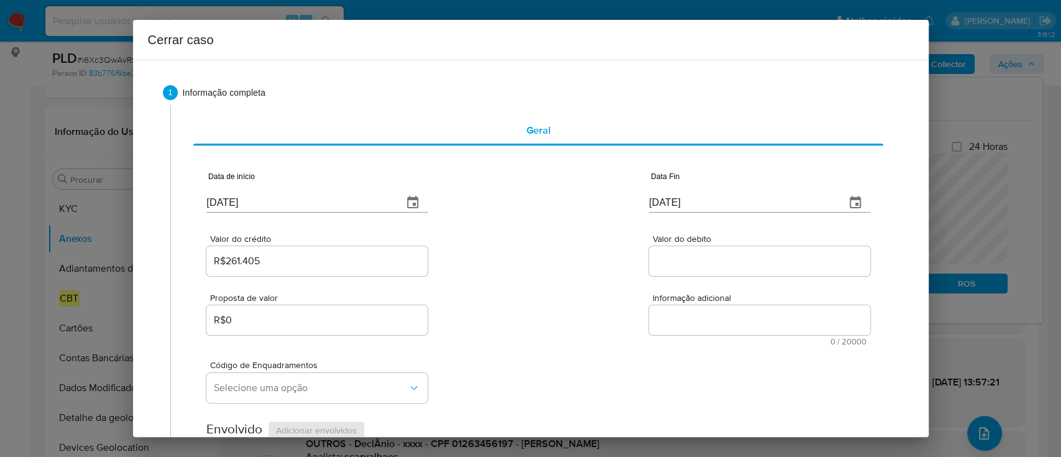
click at [550, 264] on div "Valor do crédito R$261.405 Valor do debito" at bounding box center [537, 248] width 663 height 59
click at [701, 261] on input "Valor do debito" at bounding box center [759, 261] width 221 height 16
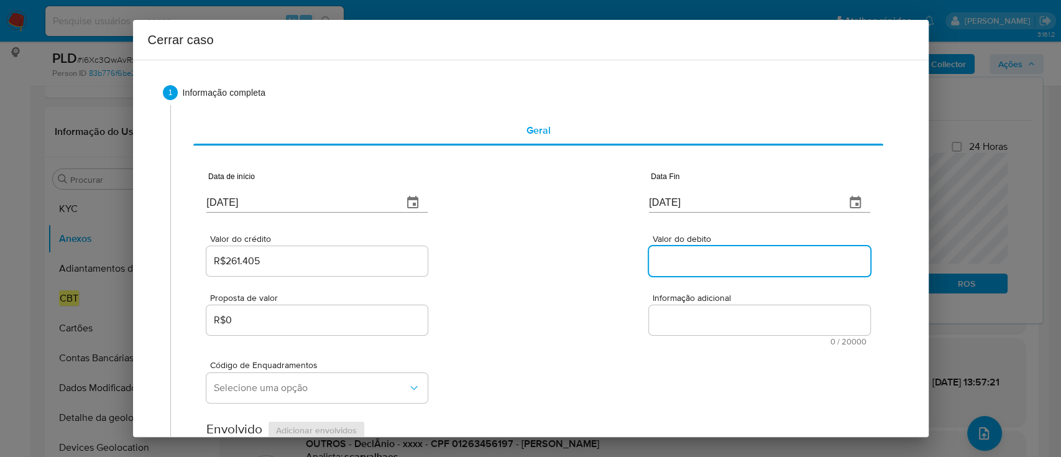
paste input "R$265.699"
type input "R$265.699"
click at [561, 255] on div "Valor do crédito R$261.405 Valor do debito R$265.699" at bounding box center [537, 248] width 663 height 59
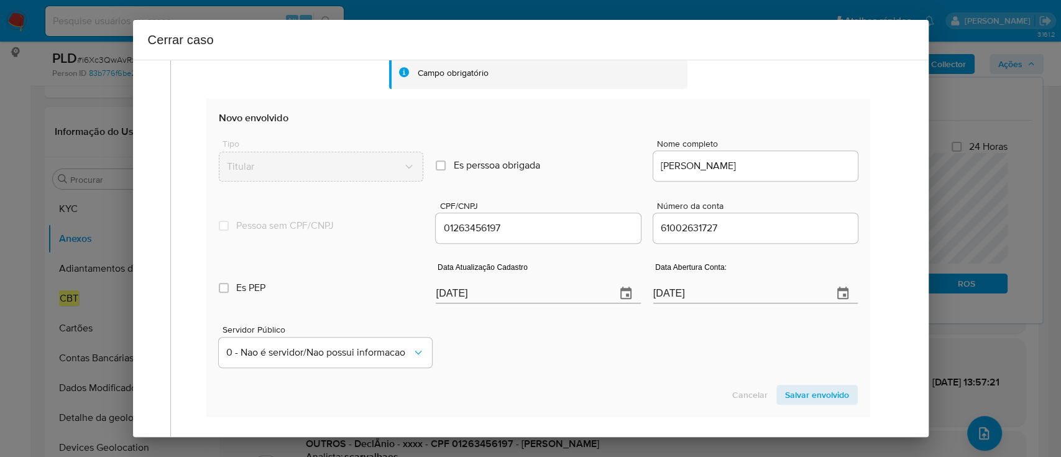
scroll to position [497, 0]
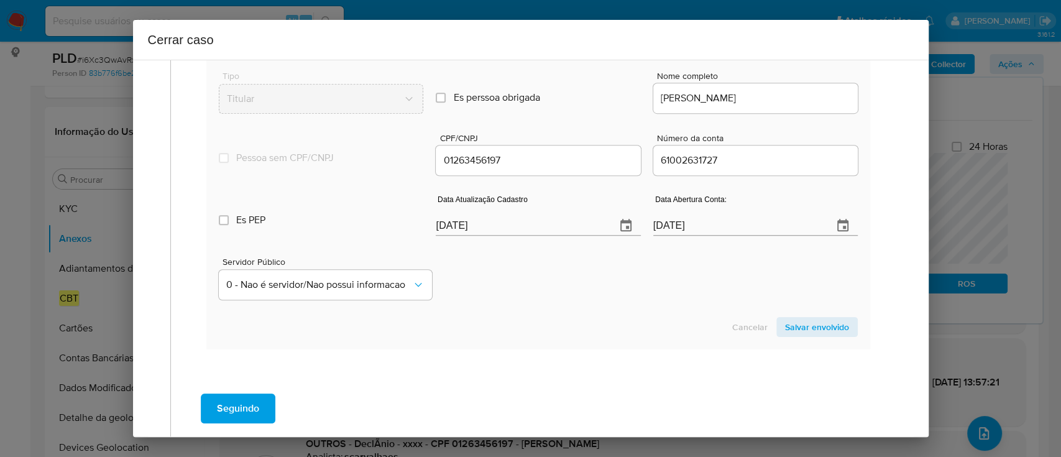
click at [453, 223] on input "[DATE]" at bounding box center [521, 226] width 170 height 20
paste input "08"
type input "08/08/2025"
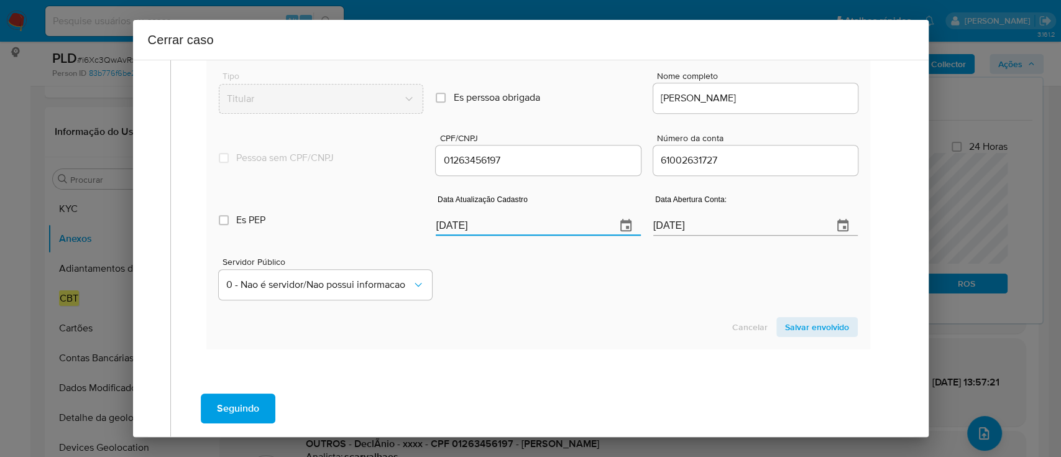
click at [523, 272] on div "Servidor Público 0 - Nao é servidor/[PERSON_NAME] possui informacao" at bounding box center [538, 273] width 638 height 62
click at [796, 330] on span "Salvar envolvido" at bounding box center [817, 326] width 64 height 17
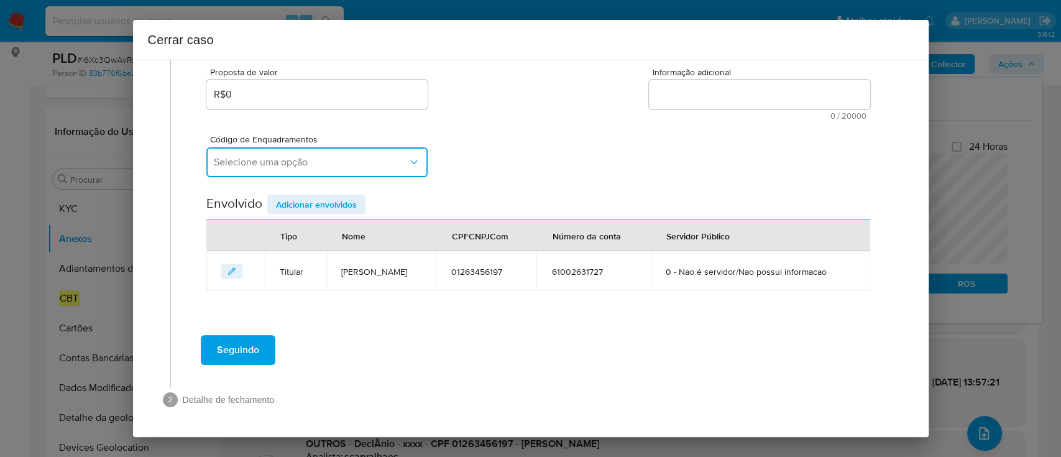
click at [378, 158] on span "Selecione uma opção" at bounding box center [311, 162] width 194 height 12
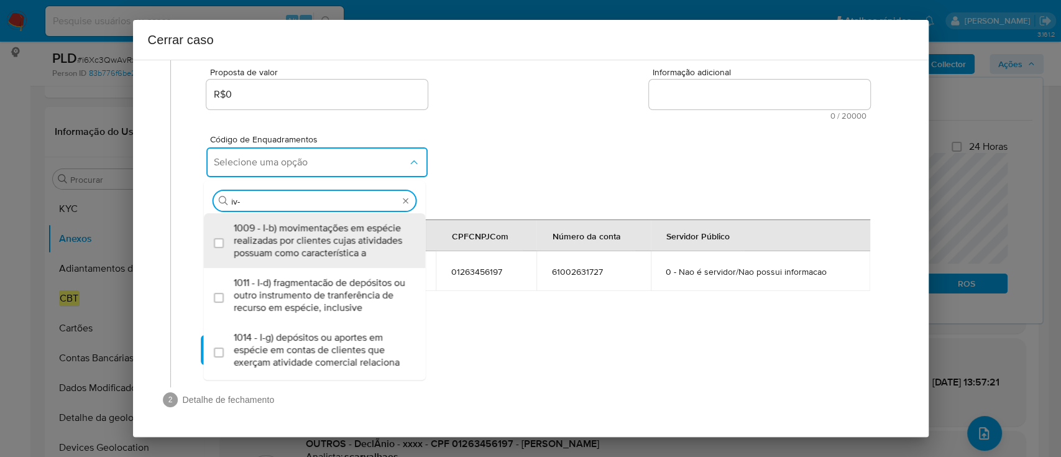
type input "iv-a"
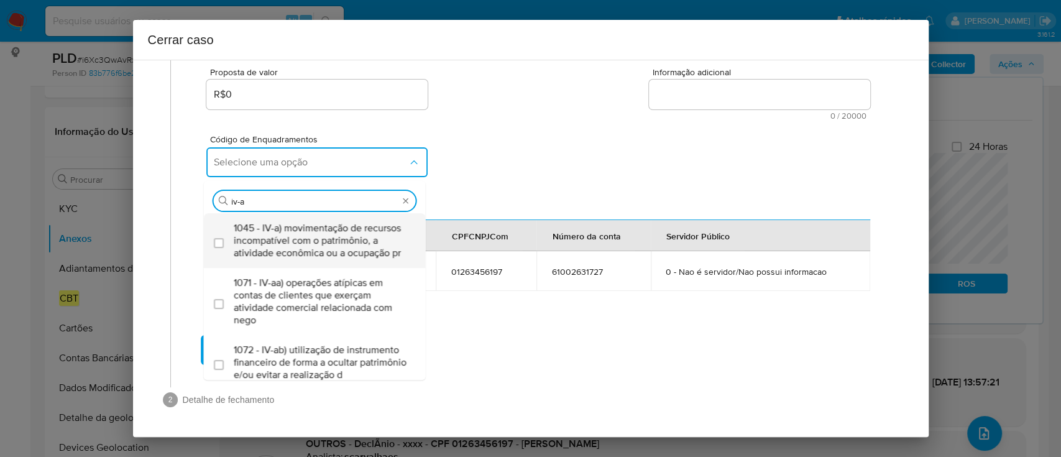
click at [374, 219] on div "1045 - IV-a) movimentação de recursos incompatível com o patrimônio, a atividad…" at bounding box center [321, 240] width 175 height 55
checkbox input "true"
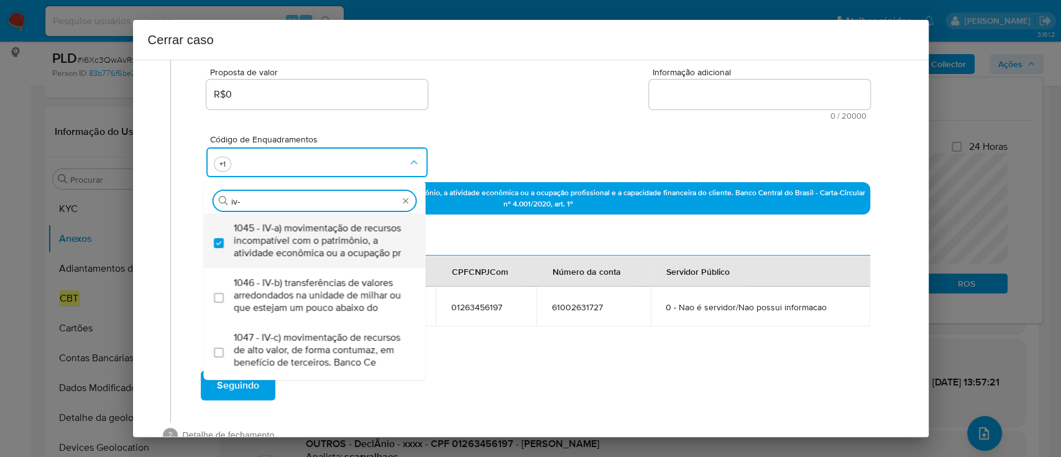
type input "iv-c"
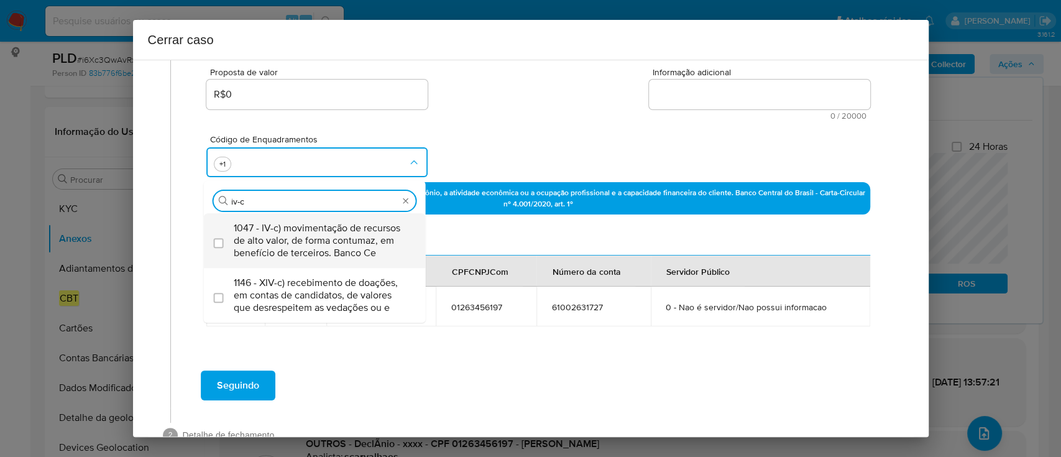
click at [377, 223] on span "1047 - IV-c) movimentação de recursos de alto valor, de forma contumaz, em bene…" at bounding box center [321, 240] width 175 height 37
checkbox input "true"
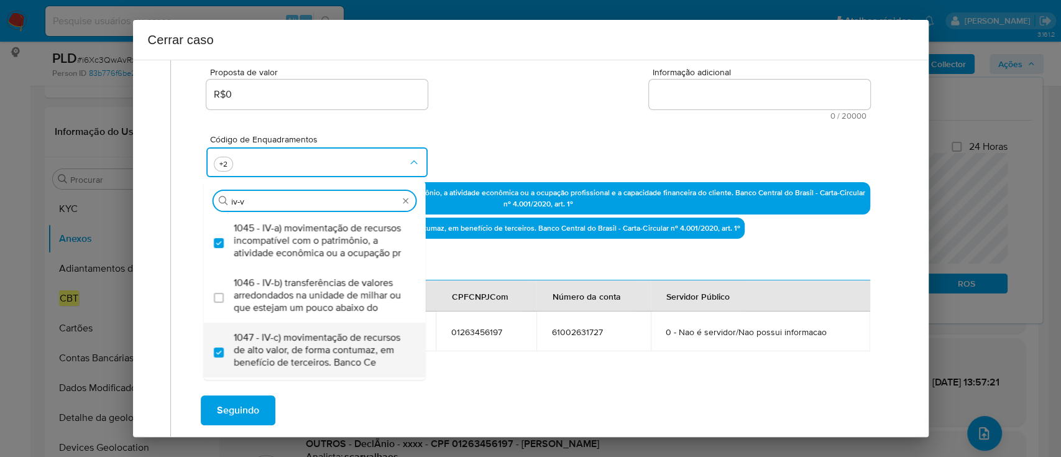
scroll to position [0, 0]
type input "1045,1047,1066"
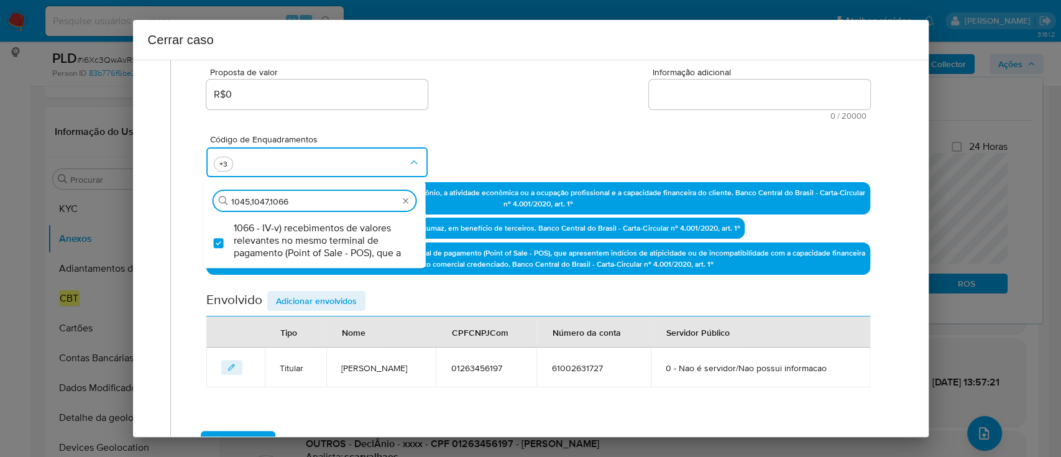
checkbox input "true"
click at [509, 160] on div "Código de Enquadramentos Procurar 1045,1047,1066 1066 - IV-v) recebimentos de v…" at bounding box center [537, 151] width 663 height 62
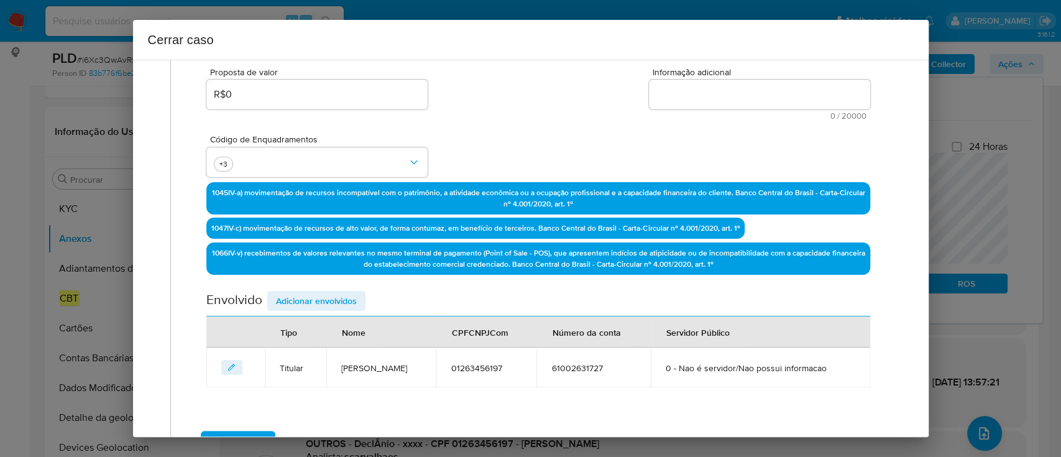
scroll to position [143, 0]
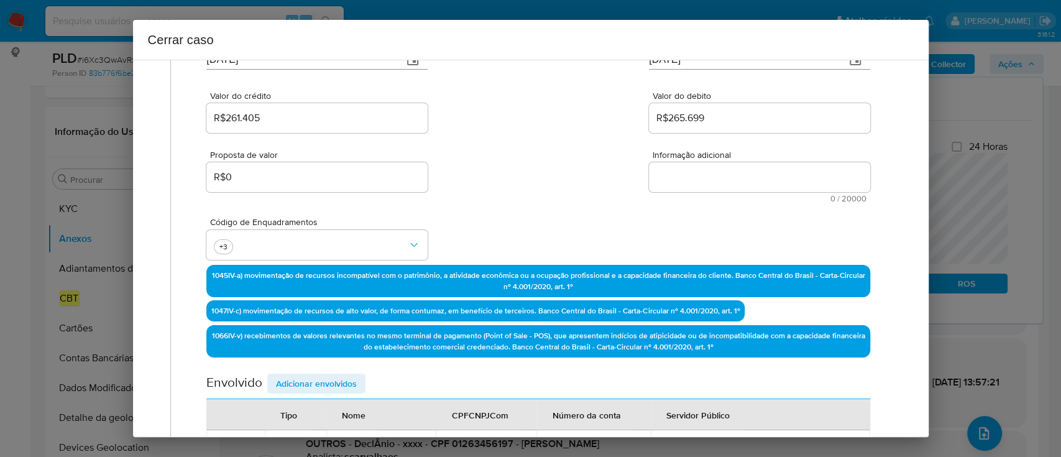
click at [730, 183] on textarea "Informação adicional" at bounding box center [759, 177] width 221 height 30
paste textarea "Paulo Vitor Ribeiro Dos Santos, CPF 01263456197, 38 anos, residente no municípi…"
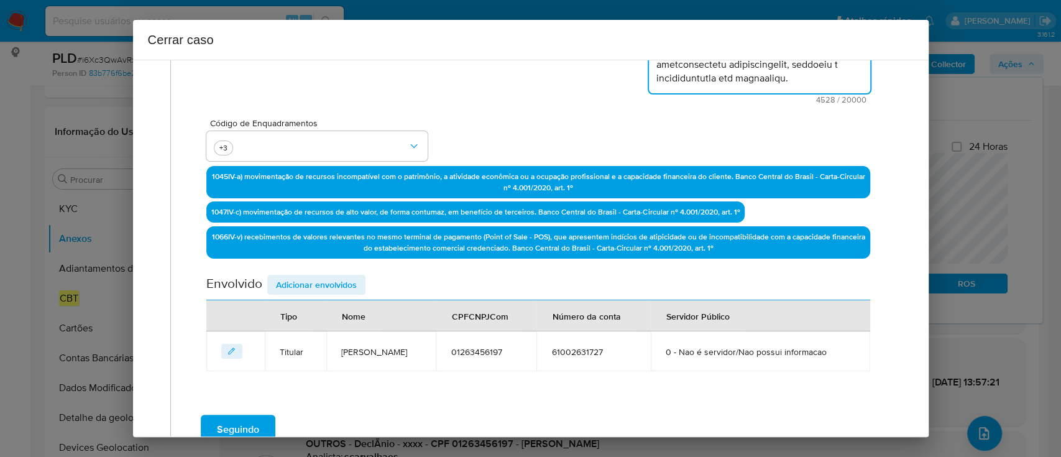
scroll to position [378, 0]
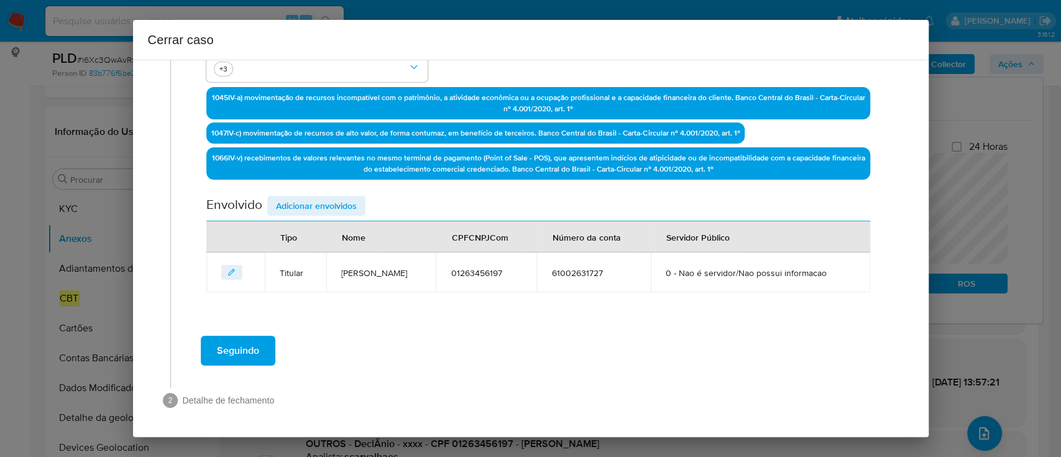
type textarea "Paulo Vitor Ribeiro Dos Santos, CPF 01263456197, 38 anos, residente no municípi…"
click at [315, 203] on span "Adicionar envolvidos" at bounding box center [316, 205] width 81 height 17
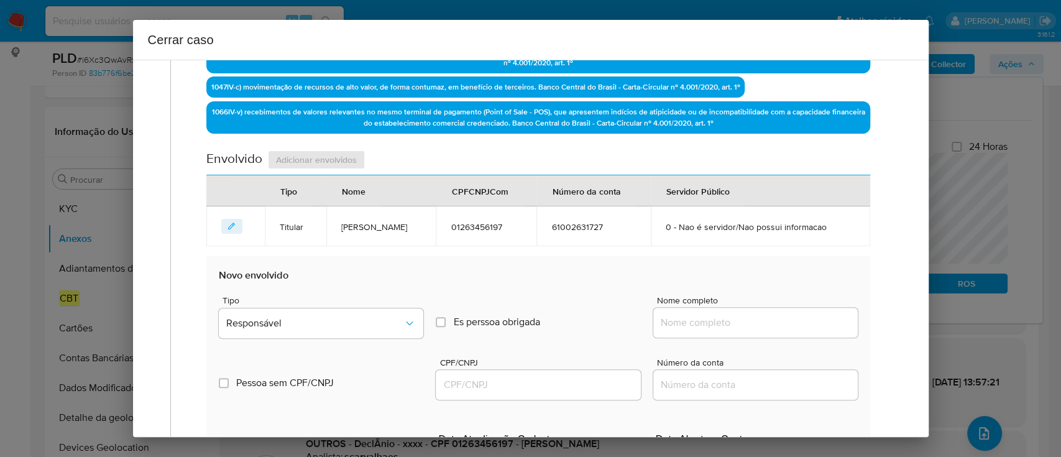
scroll to position [461, 0]
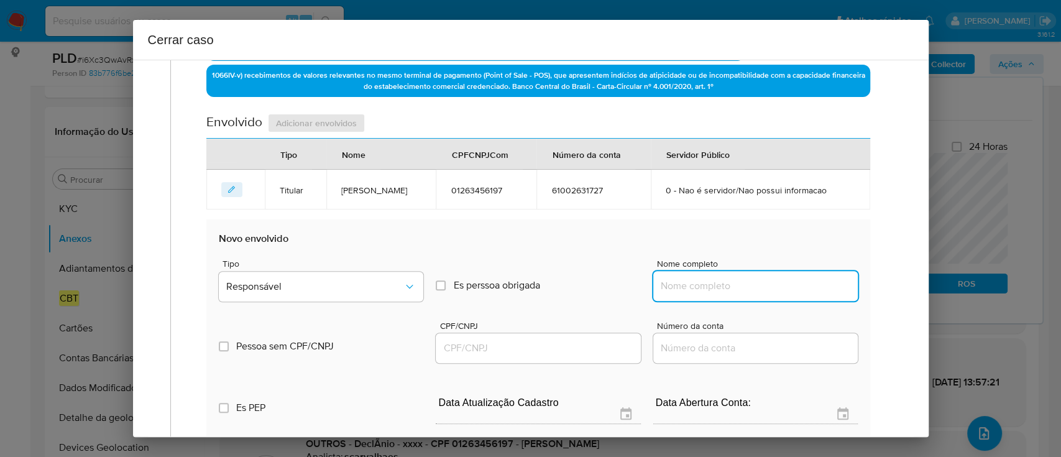
click at [768, 281] on input "Nome completo" at bounding box center [755, 286] width 205 height 16
paste input "Patricia Rosa Santos Oliveira 02712116100, 28341010000100"
click at [809, 286] on input "Patricia Rosa Santos Oliveira 02712116100, 28341010000100" at bounding box center [755, 286] width 205 height 16
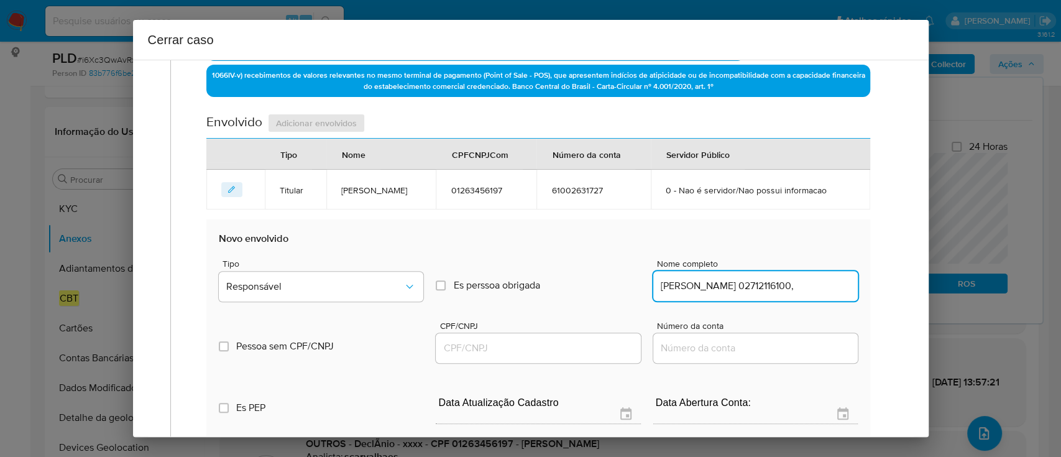
type input "Patricia Rosa Santos Oliveira 02712116100,"
click at [543, 356] on div at bounding box center [538, 348] width 205 height 30
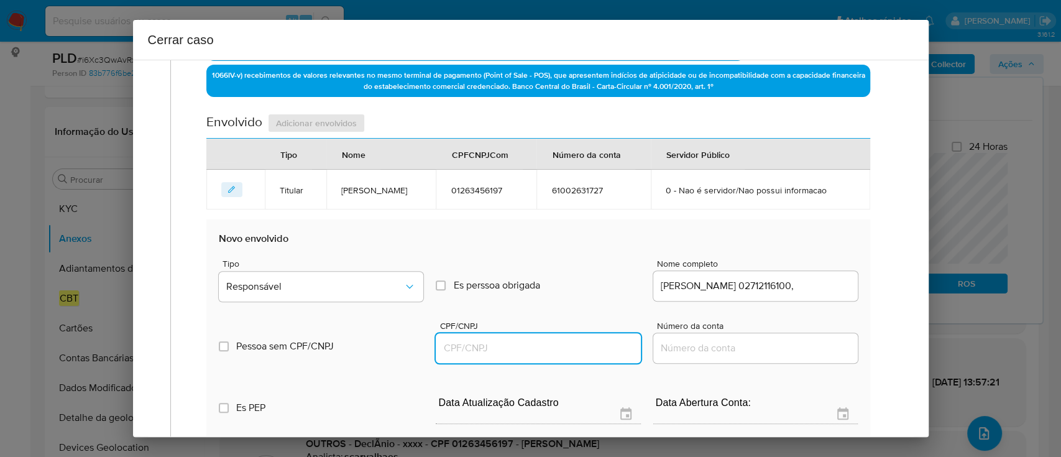
click at [558, 348] on input "CPF/CNPJ" at bounding box center [538, 348] width 205 height 16
paste input "28341010000100"
type input "28341010000100"
click at [797, 286] on input "Patricia Rosa Santos Oliveira 02712116100," at bounding box center [755, 286] width 205 height 16
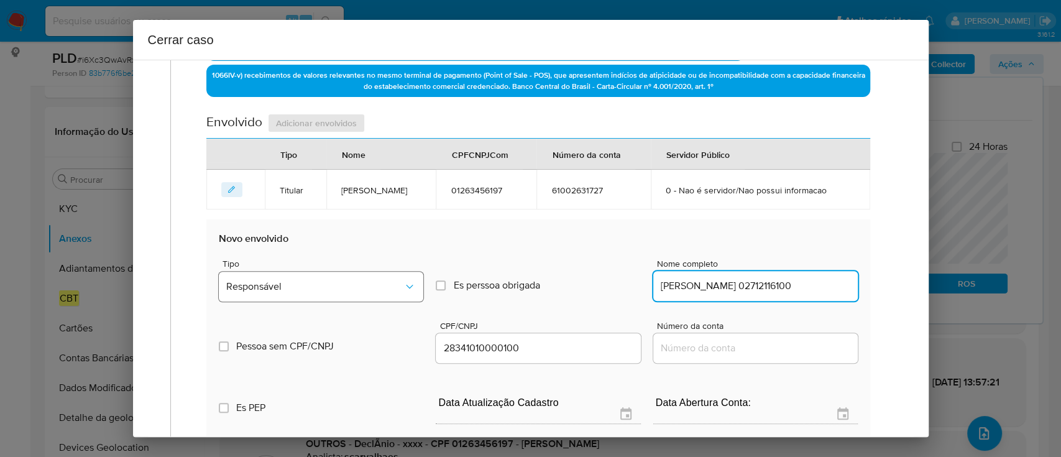
type input "Patricia Rosa Santos Oliveira 02712116100"
click at [308, 281] on span "Responsável" at bounding box center [314, 286] width 177 height 12
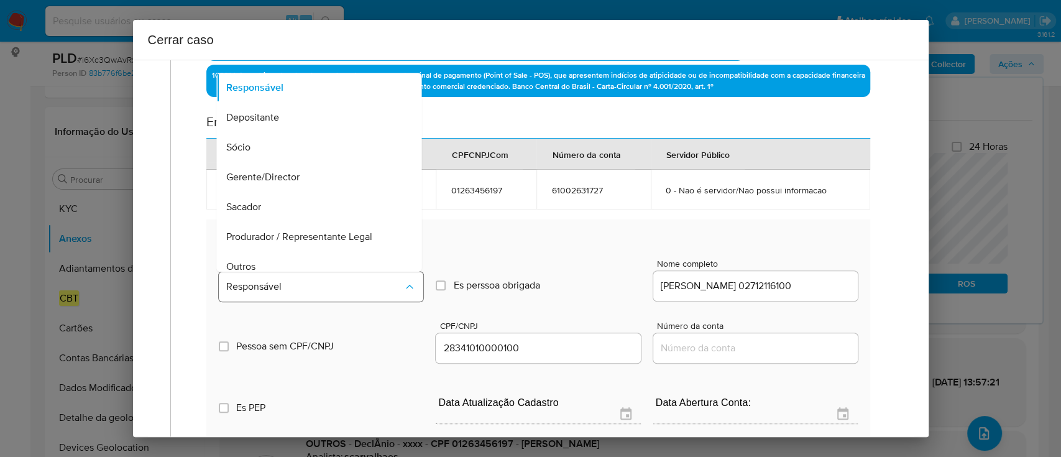
scroll to position [70, 0]
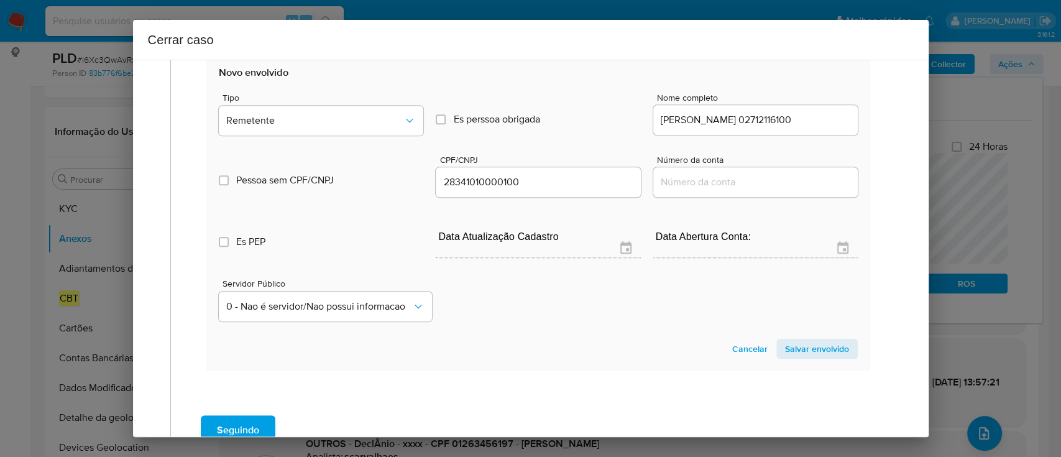
click at [785, 353] on span "Salvar envolvido" at bounding box center [817, 348] width 64 height 17
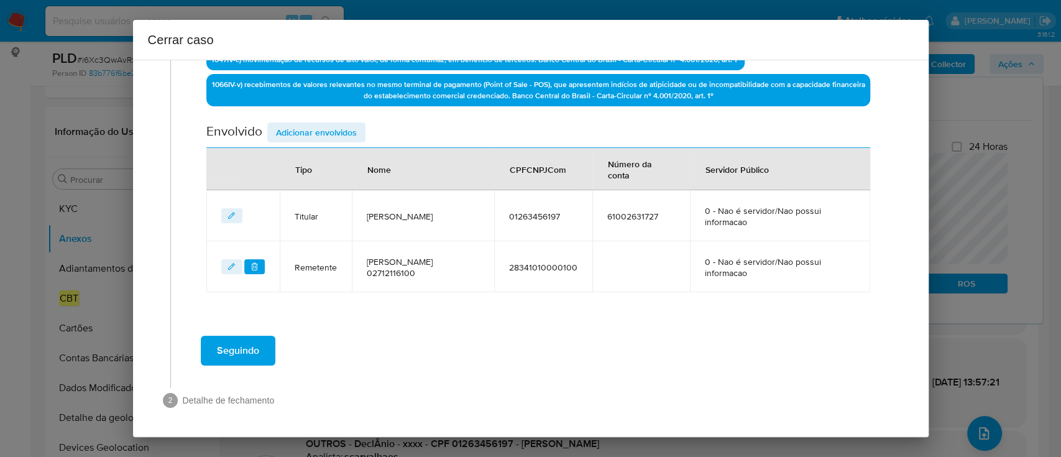
click at [311, 137] on span "Adicionar envolvidos" at bounding box center [316, 132] width 81 height 17
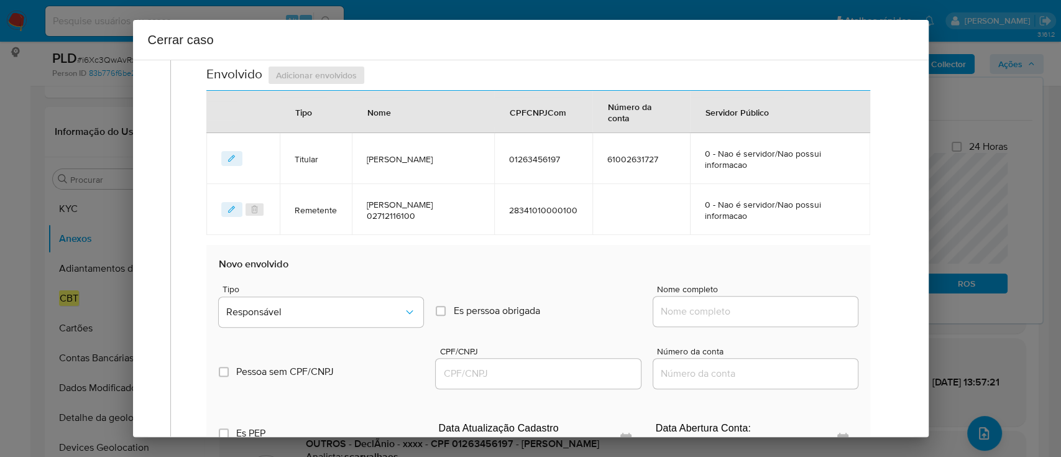
scroll to position [534, 0]
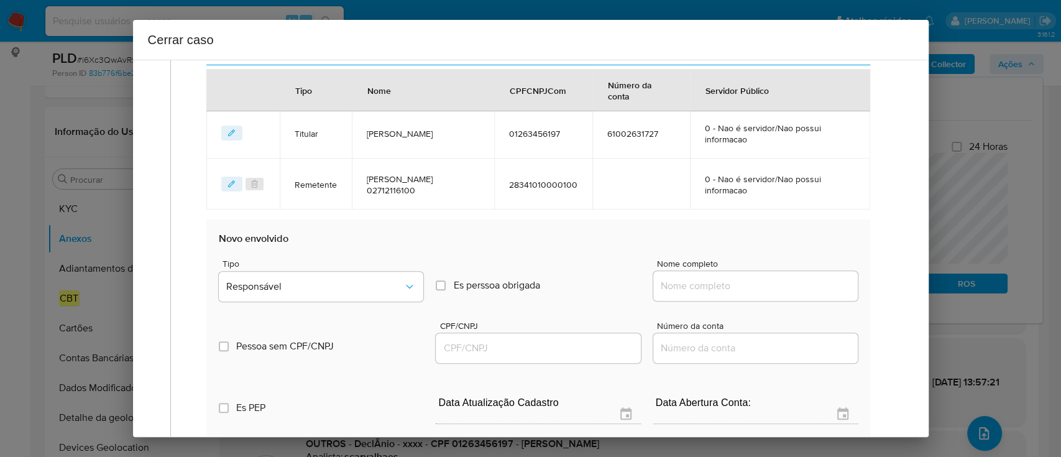
click at [711, 281] on input "Nome completo" at bounding box center [755, 286] width 205 height 16
paste input "Patricia Rosa Santos Oliveira, 02712116100"
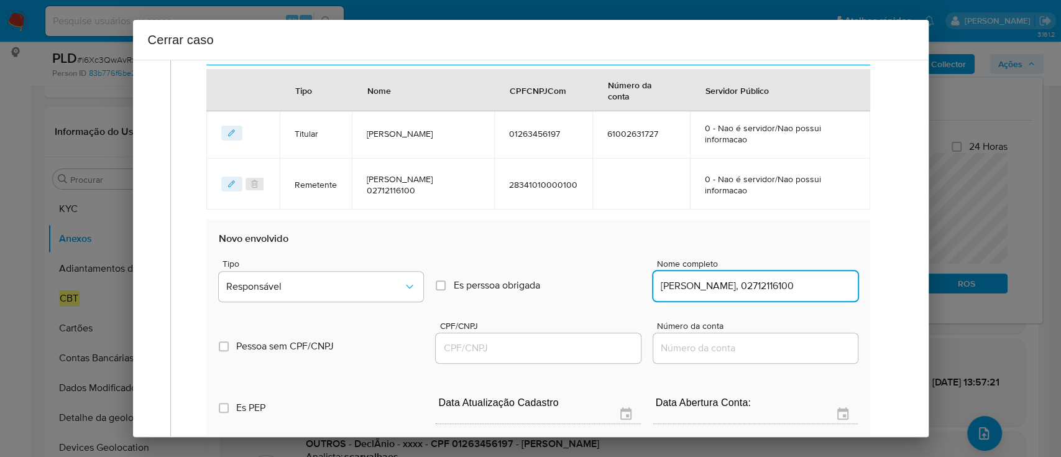
click at [781, 287] on input "Patricia Rosa Santos Oliveira, 02712116100" at bounding box center [755, 286] width 205 height 16
drag, startPoint x: 781, startPoint y: 287, endPoint x: 747, endPoint y: 316, distance: 45.1
click at [782, 287] on input "Patricia Rosa Santos Oliveira, 02712116100" at bounding box center [755, 286] width 205 height 16
type input "Patricia Rosa Santos Oliveira,"
click at [589, 335] on div at bounding box center [538, 348] width 205 height 30
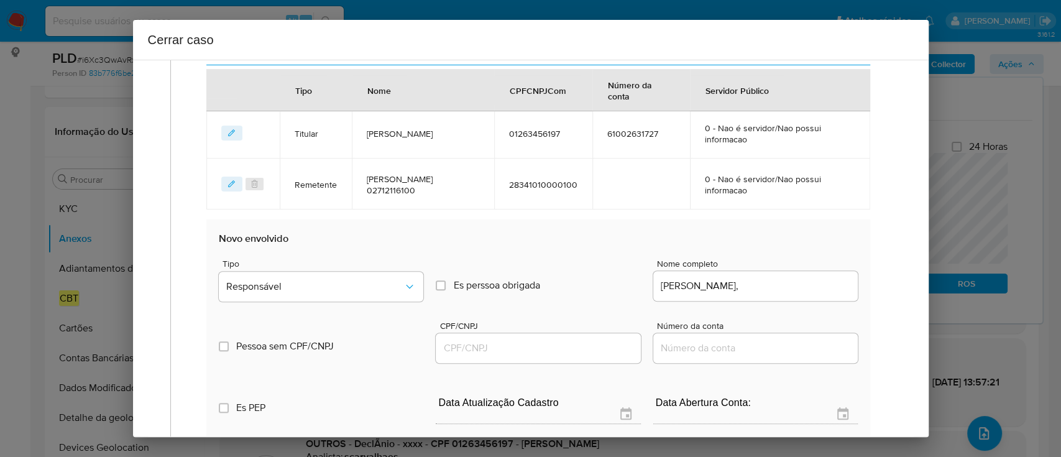
click at [602, 345] on input "CPF/CNPJ" at bounding box center [538, 348] width 205 height 16
paste input "02712116100"
type input "2712116100"
click at [823, 288] on input "Patricia Rosa Santos Oliveira," at bounding box center [755, 286] width 205 height 16
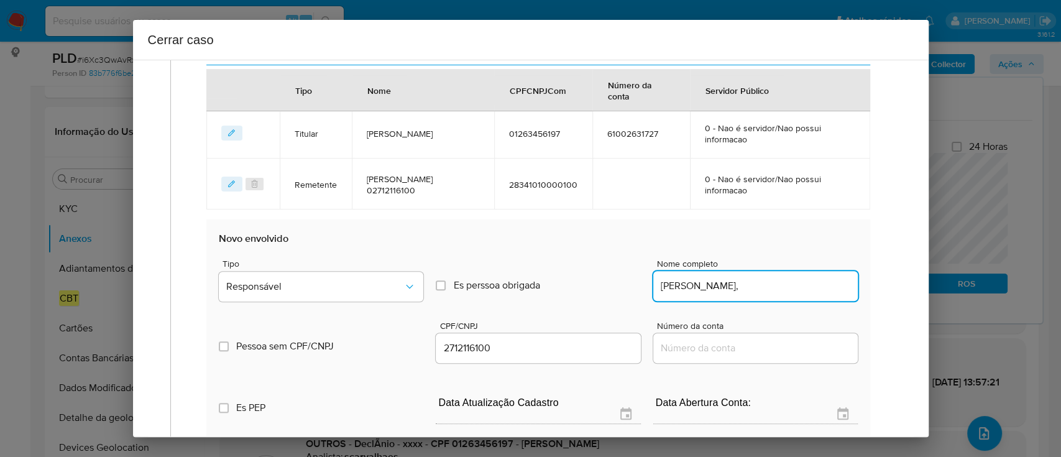
type input "Patricia Rosa Santos Oliveira,"
type input "02712116100"
type input "Patricia Rosa Santos Oliveira"
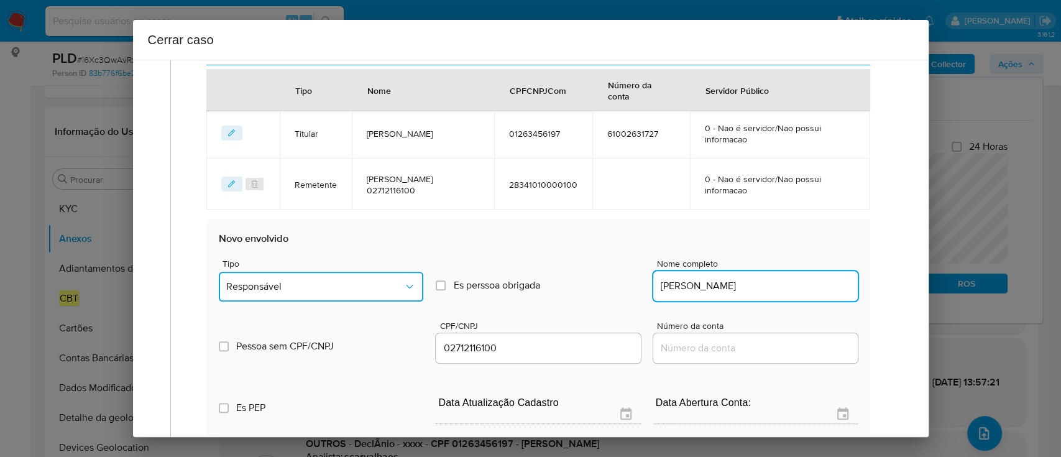
click at [333, 286] on span "Responsável" at bounding box center [314, 286] width 177 height 12
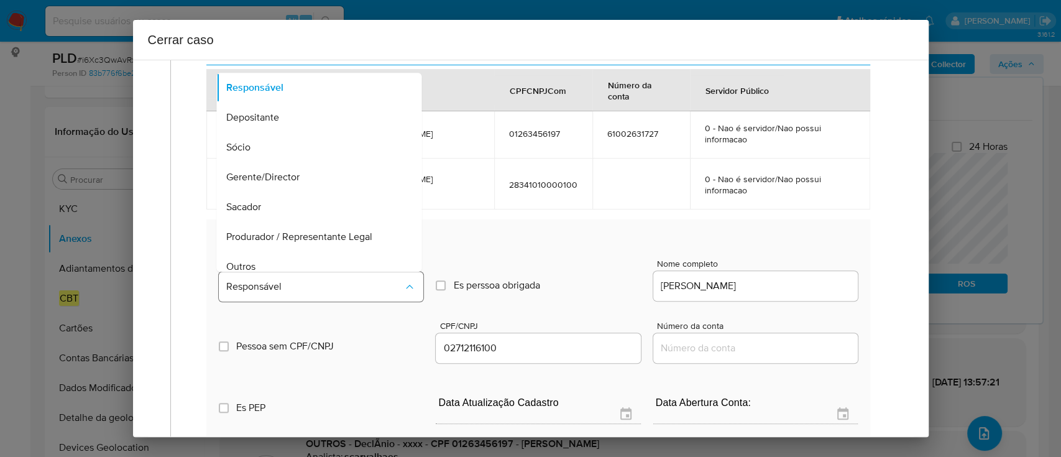
scroll to position [70, 0]
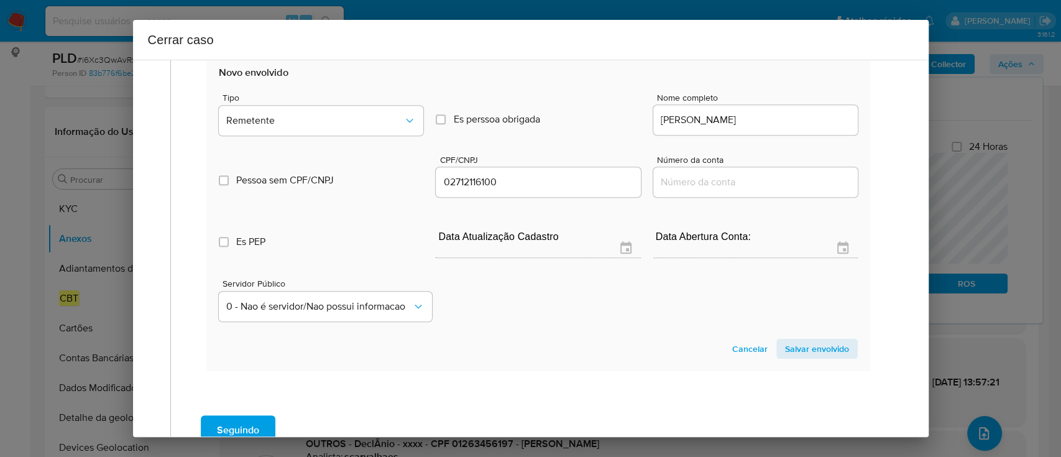
click at [785, 348] on span "Salvar envolvido" at bounding box center [817, 348] width 64 height 17
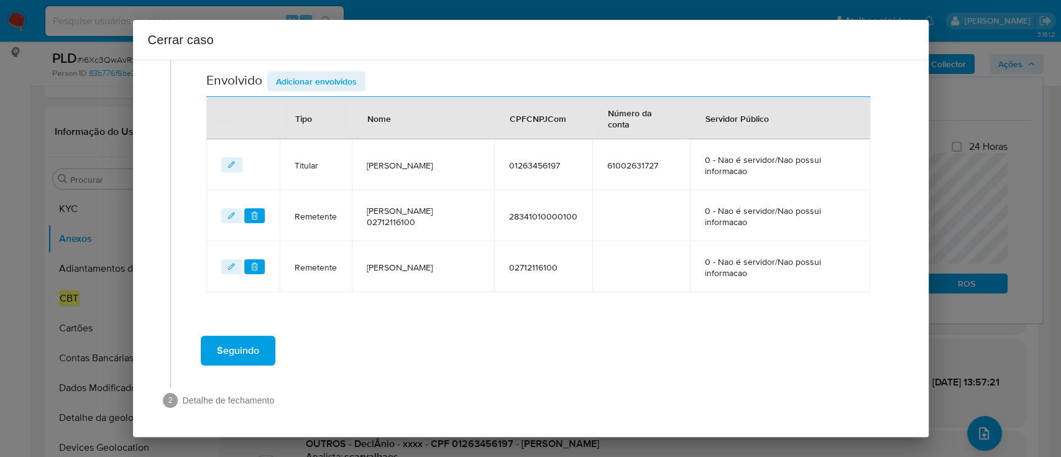
click at [318, 73] on span "Adicionar envolvidos" at bounding box center [316, 81] width 81 height 17
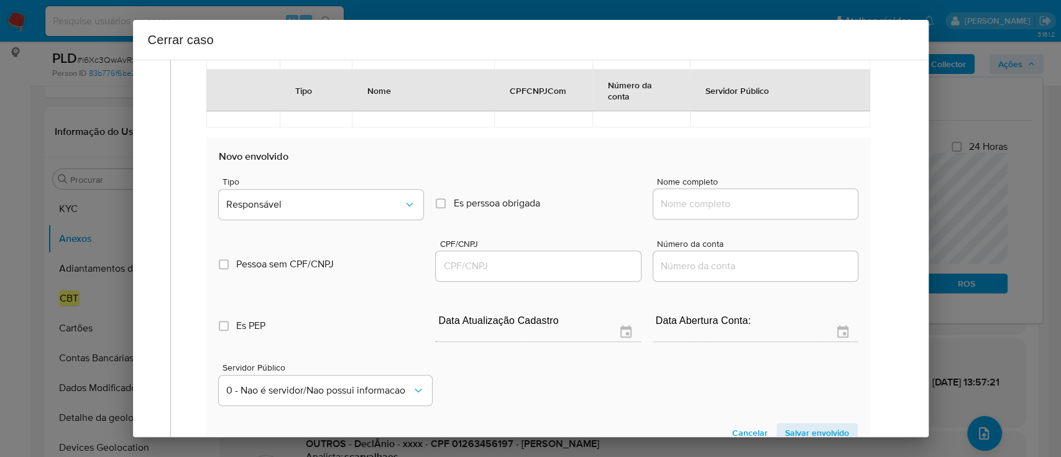
scroll to position [668, 0]
click at [723, 201] on input "Nome completo" at bounding box center [755, 203] width 205 height 16
paste input "59.076.896 Pyetro Hanyere Ribeiro Santos, 59076896000135"
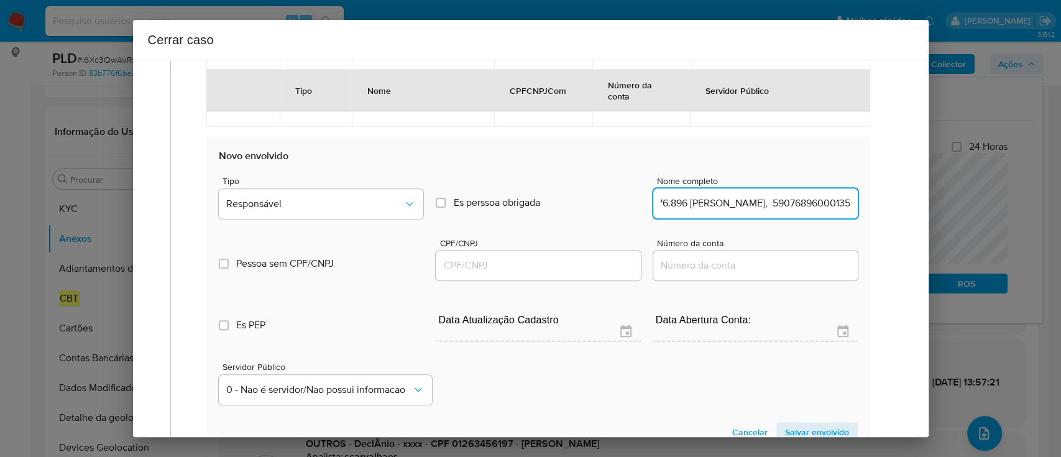
click at [797, 210] on input "59.076.896 Pyetro Hanyere Ribeiro Santos, 59076896000135" at bounding box center [755, 203] width 205 height 16
drag, startPoint x: 797, startPoint y: 210, endPoint x: 762, endPoint y: 226, distance: 39.2
click at [798, 209] on input "59.076.896 Pyetro Hanyere Ribeiro Santos, 59076896000135" at bounding box center [755, 203] width 205 height 16
type input "59.076.896 Pyetro Hanyere Ribeiro Santos,"
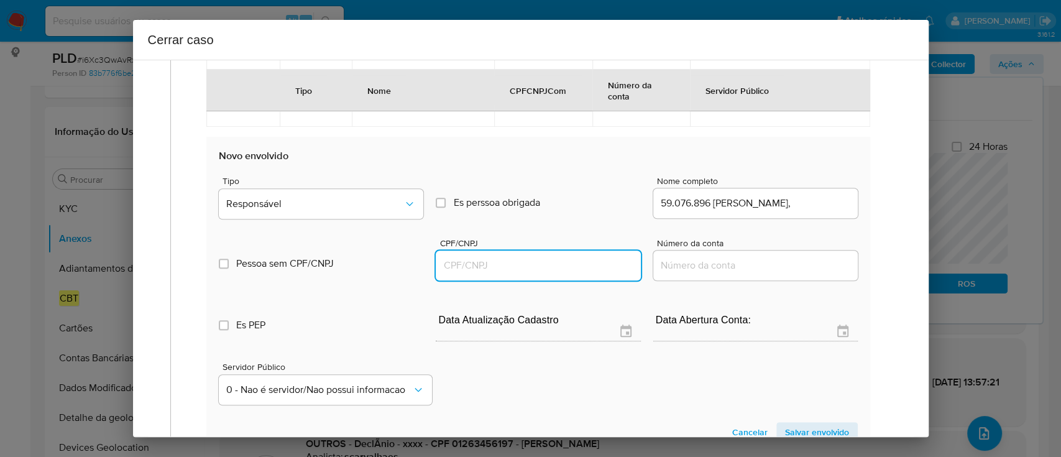
drag, startPoint x: 584, startPoint y: 271, endPoint x: 619, endPoint y: 255, distance: 37.8
click at [584, 271] on input "CPF/CNPJ" at bounding box center [538, 265] width 205 height 16
paste input "59076896000135"
type input "59076896000135"
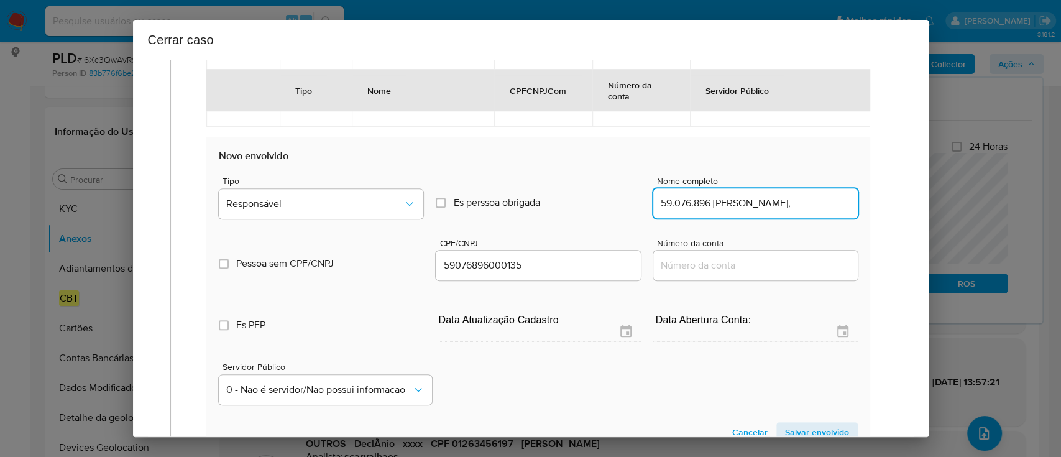
click at [811, 205] on input "59.076.896 Pyetro Hanyere Ribeiro Santos," at bounding box center [755, 203] width 205 height 16
type input "59.076.896 Pyetro Hanyere Ribeiro Santos"
click at [345, 200] on span "Responsável" at bounding box center [314, 204] width 177 height 12
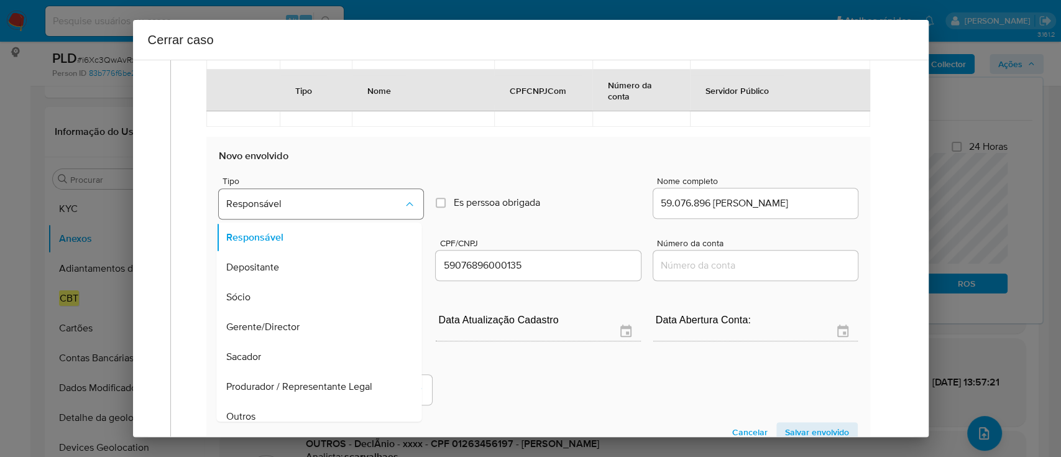
scroll to position [70, 0]
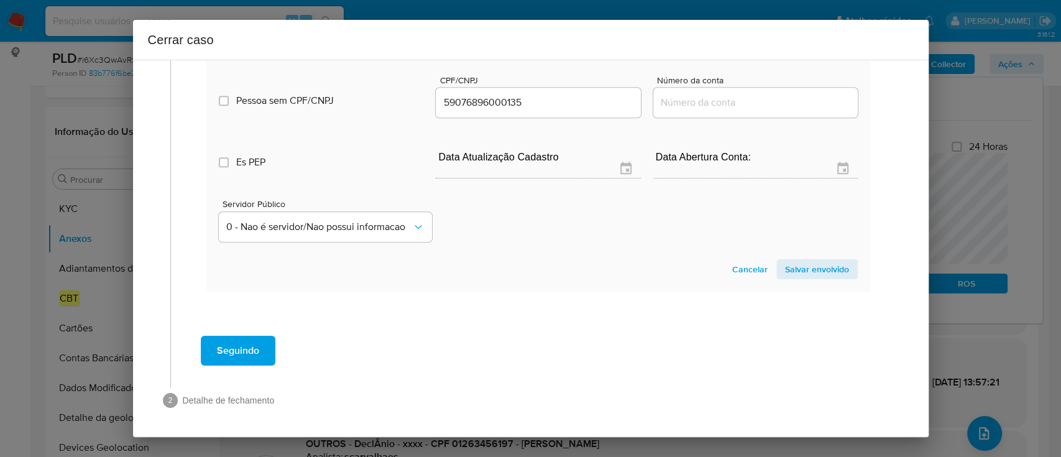
click at [800, 261] on span "Salvar envolvido" at bounding box center [817, 268] width 64 height 17
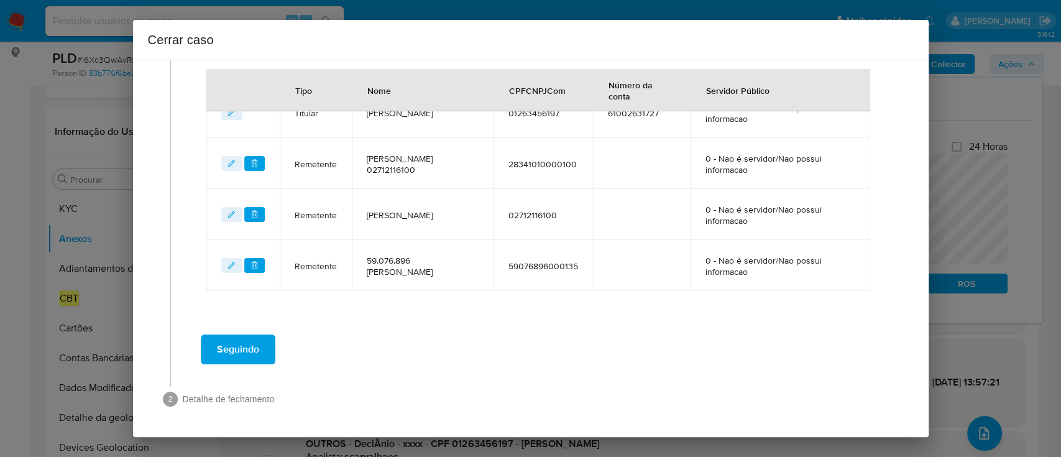
scroll to position [553, 0]
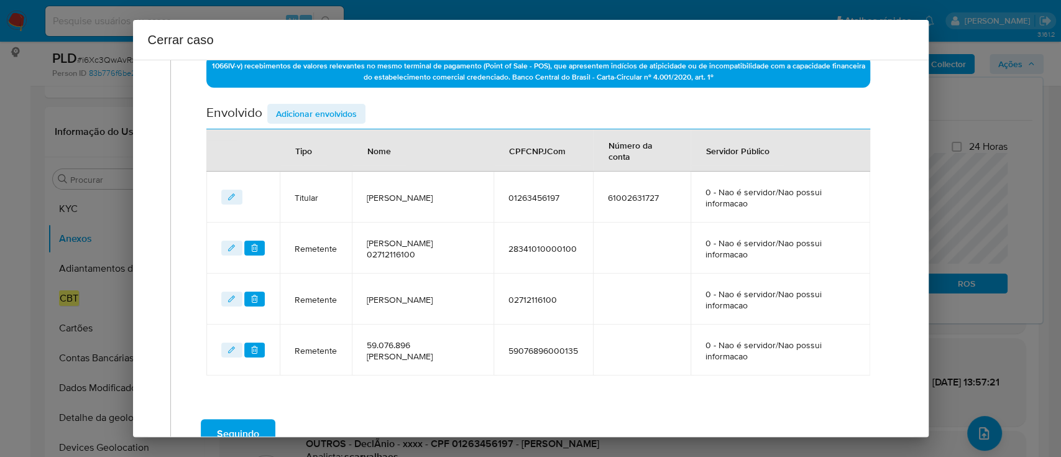
click at [334, 110] on span "Adicionar envolvidos" at bounding box center [316, 113] width 81 height 17
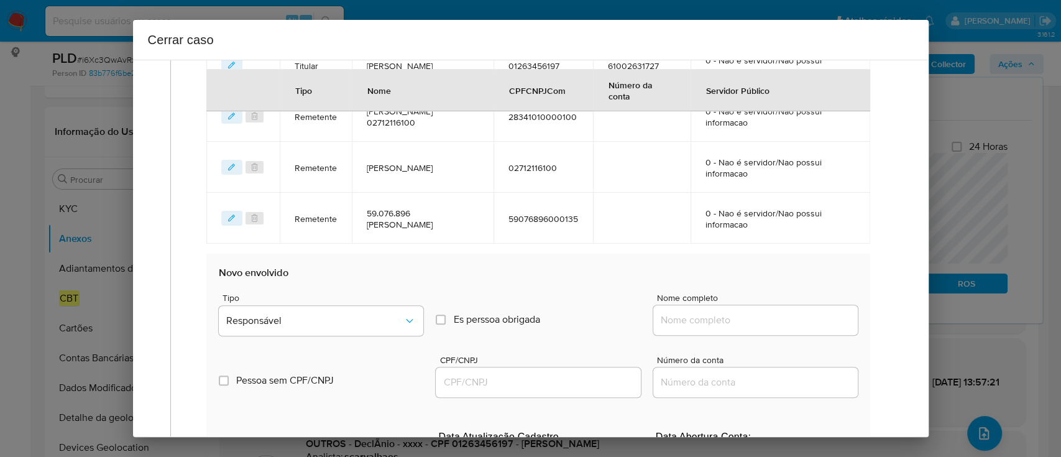
scroll to position [719, 0]
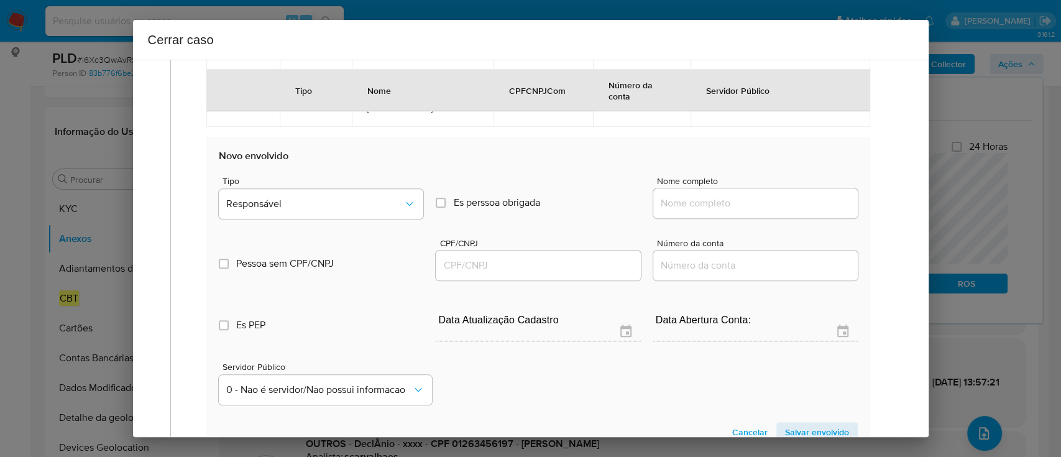
drag, startPoint x: 731, startPoint y: 203, endPoint x: 759, endPoint y: 206, distance: 28.1
click at [731, 203] on input "Nome completo" at bounding box center [755, 203] width 205 height 16
paste input "Pyetro Hanyere Ribeiro Santos, 07237258109"
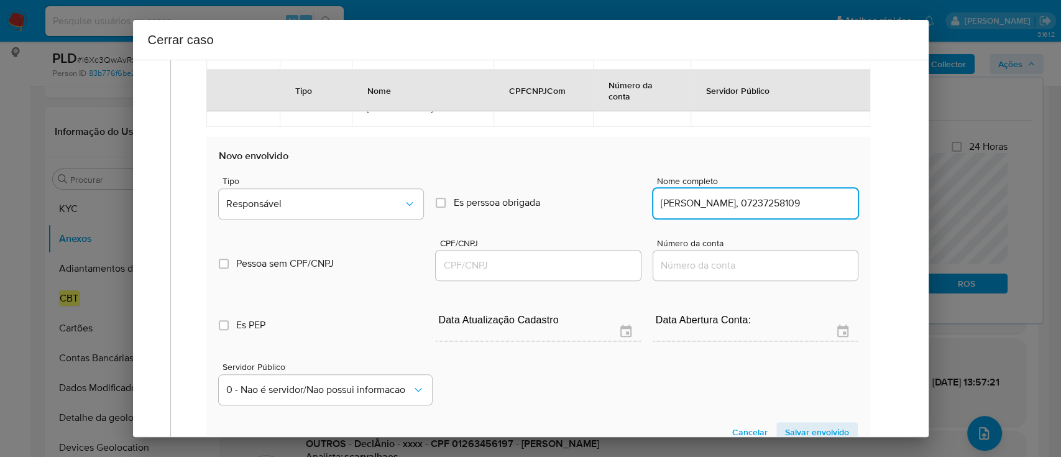
scroll to position [0, 16]
click at [776, 203] on input "Pyetro Hanyere Ribeiro Santos, 07237258109" at bounding box center [755, 203] width 205 height 16
type input "Pyetro Hanyere Ribeiro Santos,"
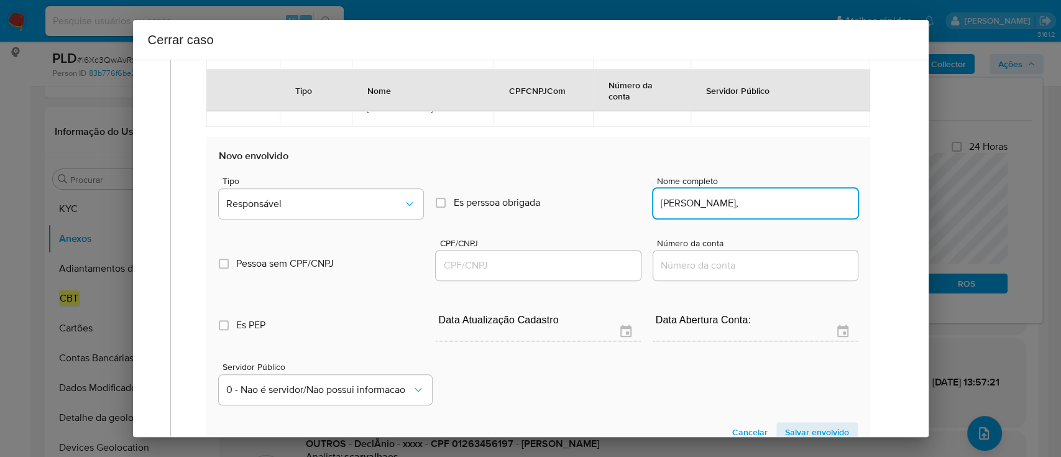
click at [545, 264] on input "CPF/CNPJ" at bounding box center [538, 265] width 205 height 16
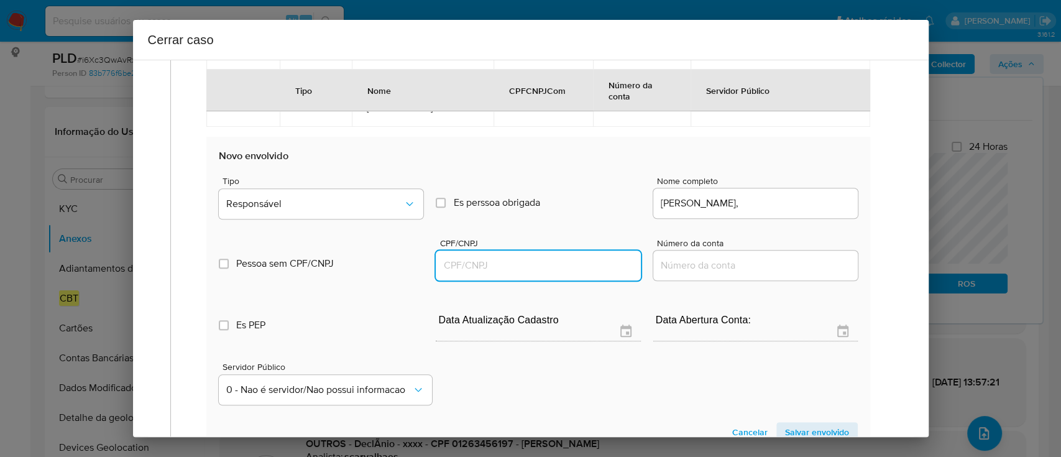
paste input "07237258109"
type input "7237258109"
click at [657, 200] on input "Pyetro Hanyere Ribeiro Santos," at bounding box center [755, 203] width 205 height 16
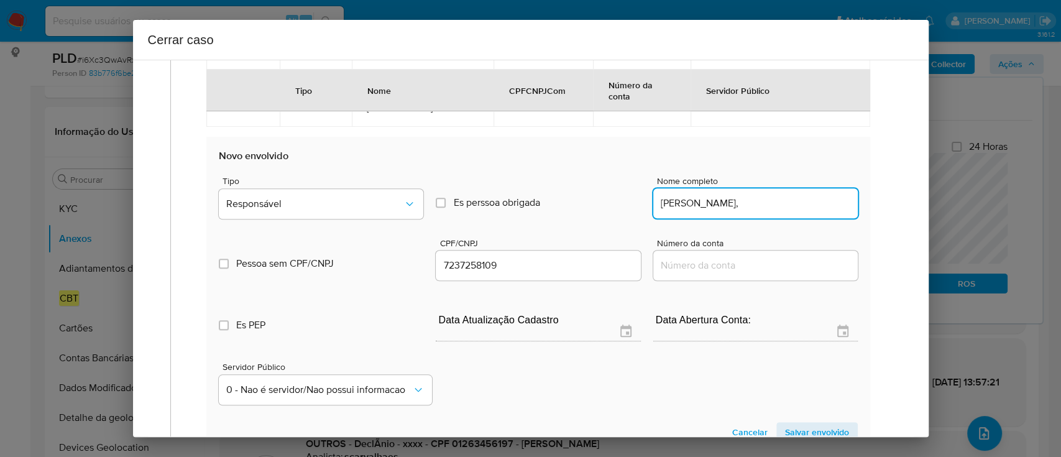
type input "Pyetro Hanyere Ribeiro Santos,"
type input "07237258109"
click at [807, 201] on input "Pyetro Hanyere Ribeiro Santos," at bounding box center [755, 203] width 205 height 16
type input "Pyetro Hanyere Ribeiro Santos"
click at [312, 191] on button "Responsável" at bounding box center [321, 204] width 205 height 30
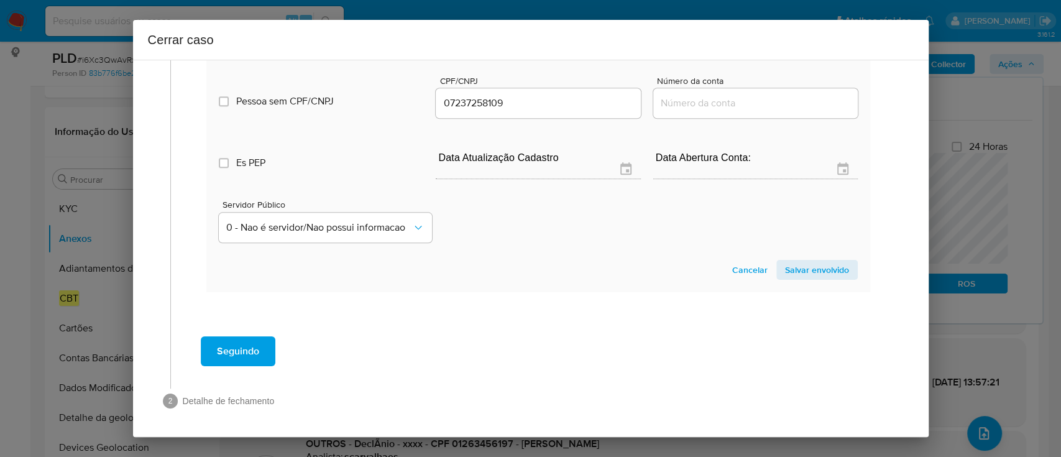
click at [796, 265] on span "Salvar envolvido" at bounding box center [817, 269] width 64 height 17
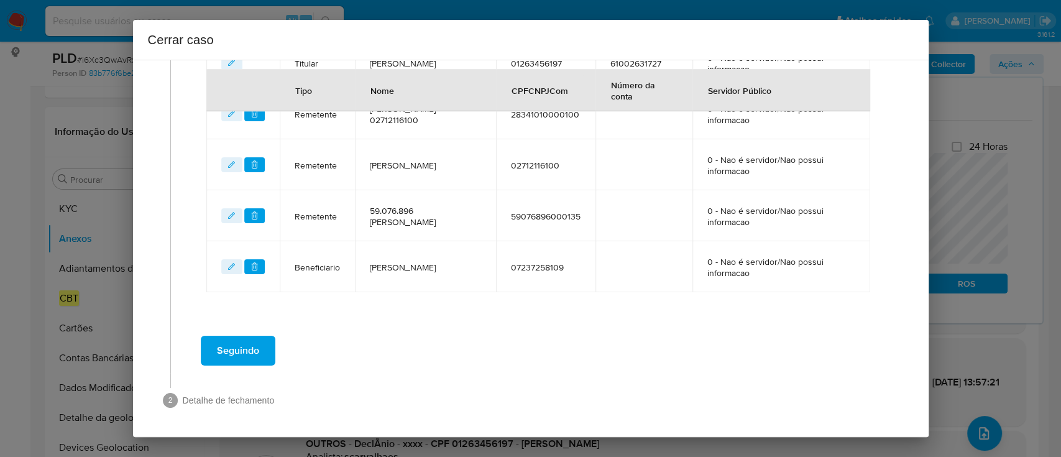
click at [247, 338] on span "Seguindo" at bounding box center [238, 350] width 42 height 27
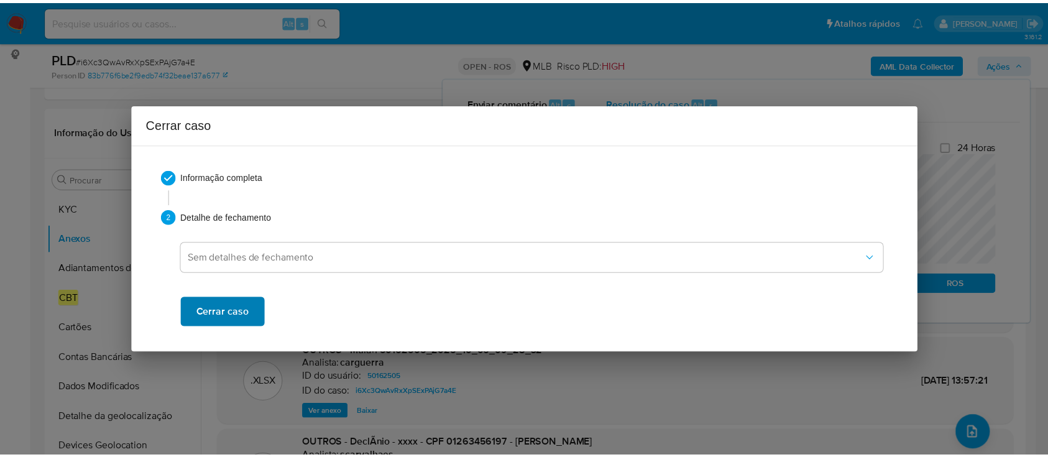
scroll to position [2081, 0]
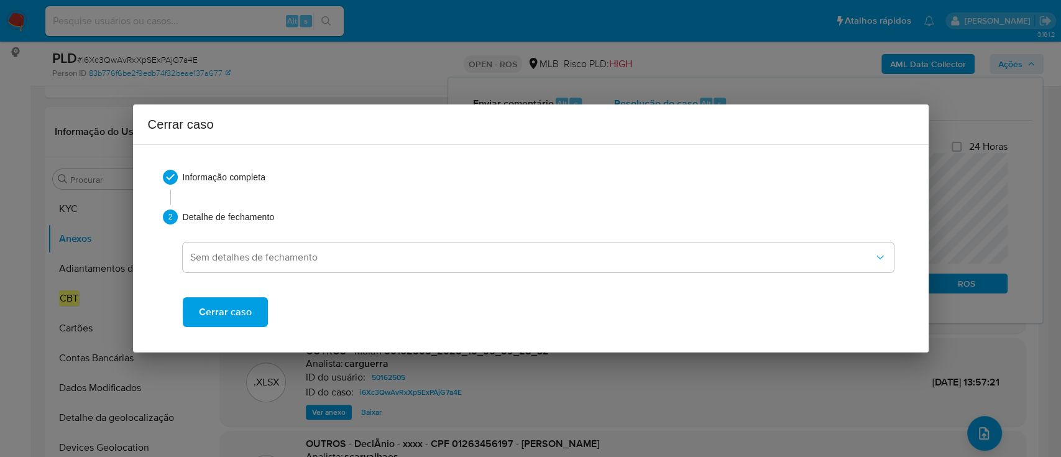
click at [225, 316] on span "Cerrar caso" at bounding box center [225, 311] width 53 height 27
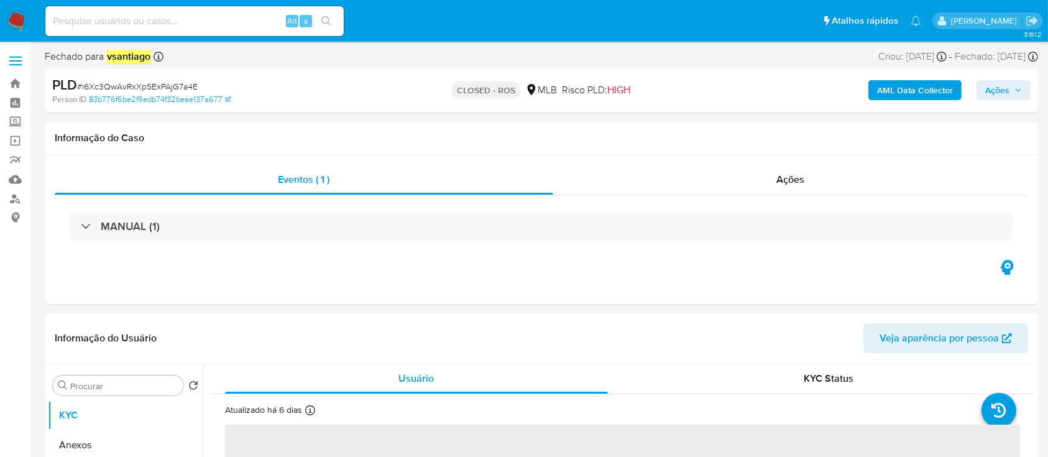
select select "10"
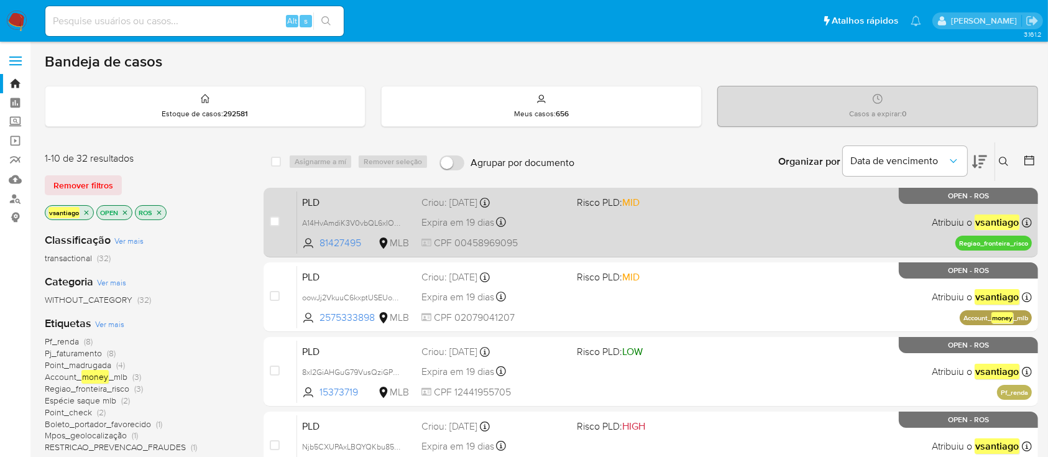
click at [599, 228] on div "PLD A14HvAmdiK3V0vbQL6xIOgwr 81427495 MLB Risco PLD: MID Criou: 12/09/2025 Crio…" at bounding box center [664, 222] width 735 height 63
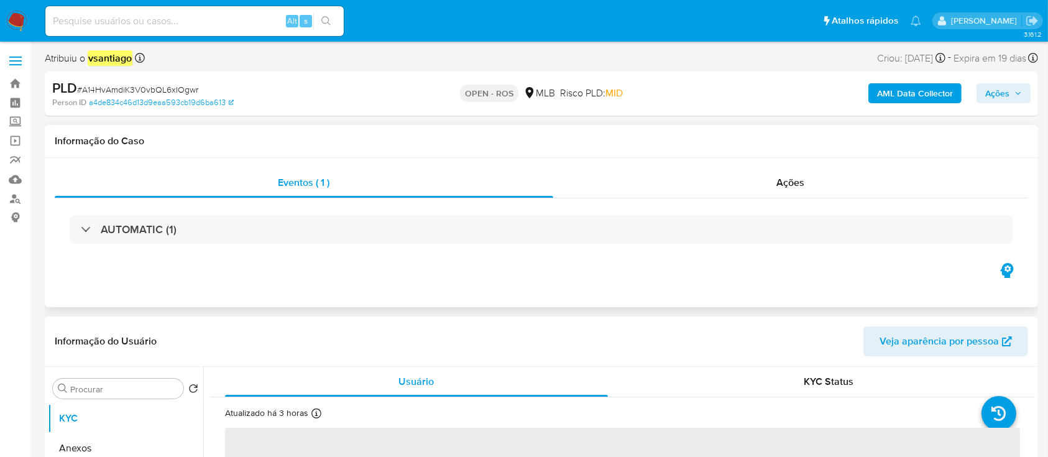
select select "10"
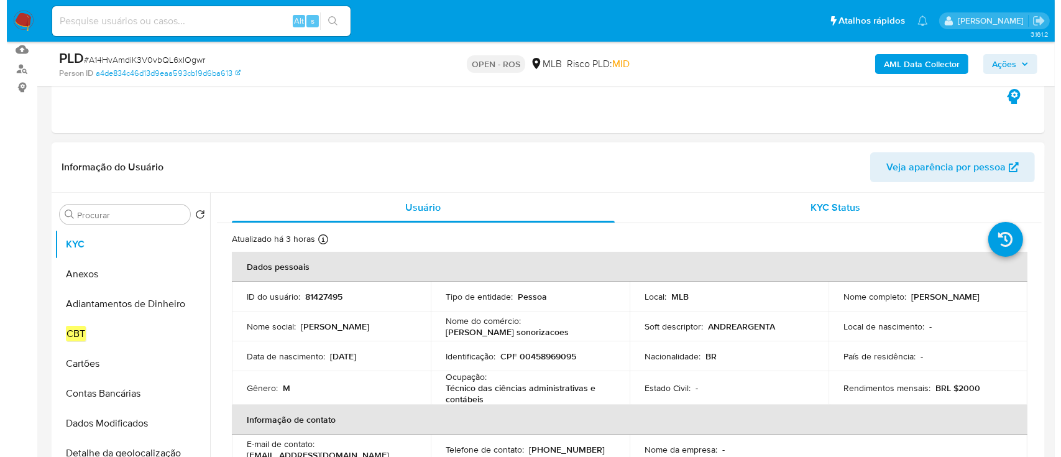
scroll to position [165, 0]
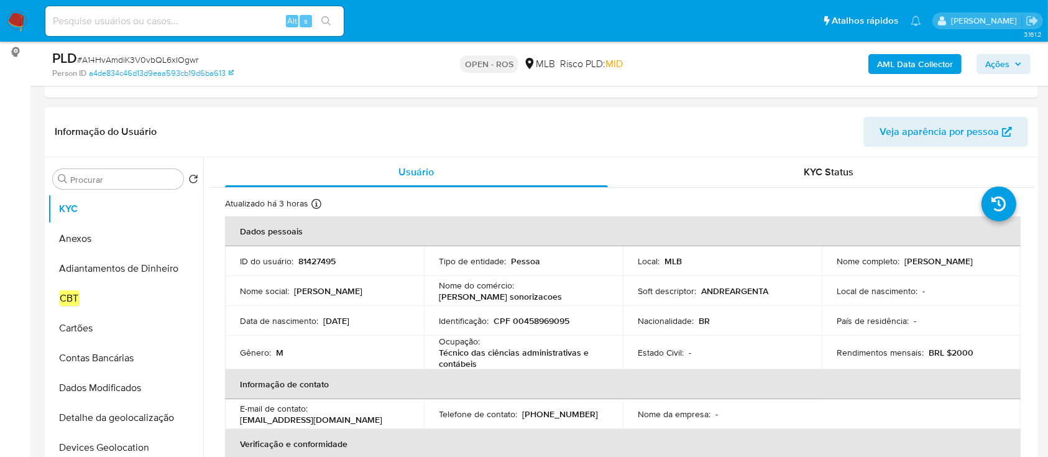
drag, startPoint x: 900, startPoint y: 262, endPoint x: 980, endPoint y: 263, distance: 80.2
click at [980, 263] on div "Nome completo : Andre Luis Argenta" at bounding box center [921, 261] width 169 height 11
copy p "Andre Luis Argenta"
click at [551, 323] on p "CPF 00458969095" at bounding box center [532, 320] width 76 height 11
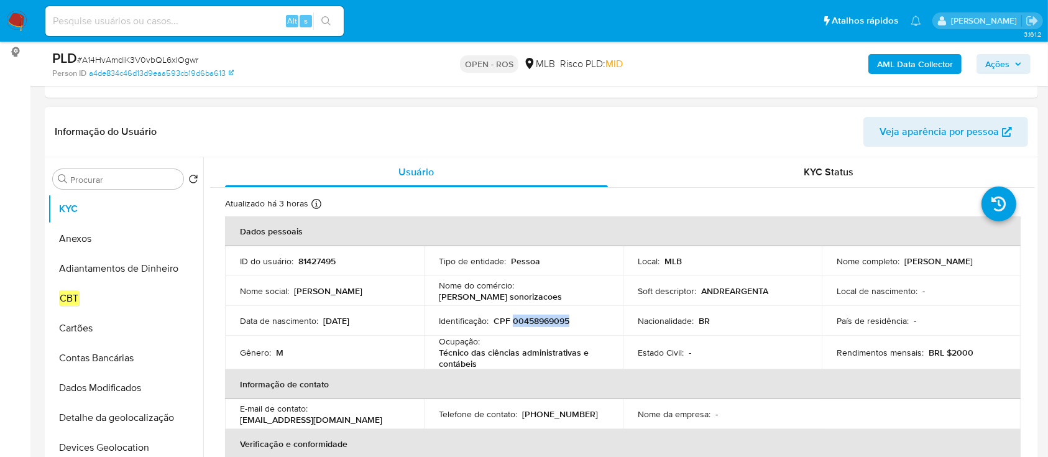
copy p "00458969095"
click at [85, 236] on button "Anexos" at bounding box center [120, 239] width 145 height 30
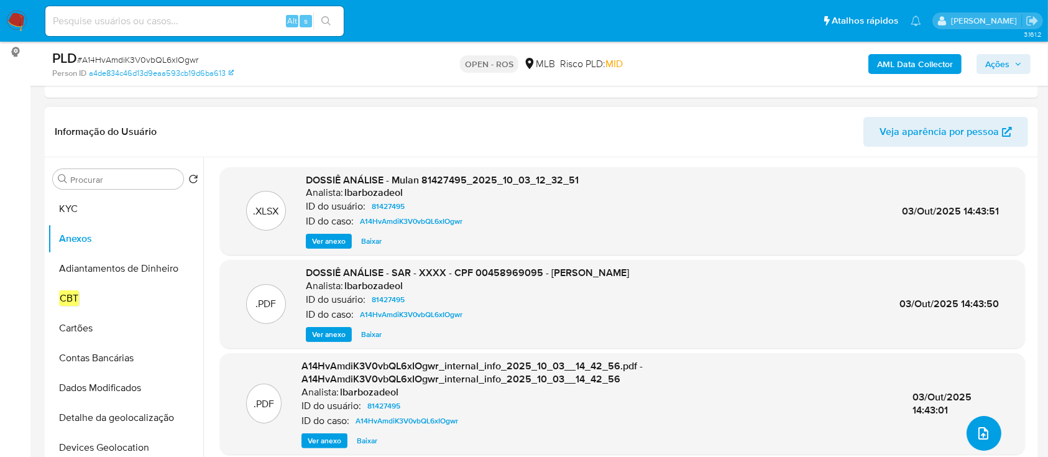
click at [979, 431] on icon "upload-file" at bounding box center [983, 433] width 15 height 15
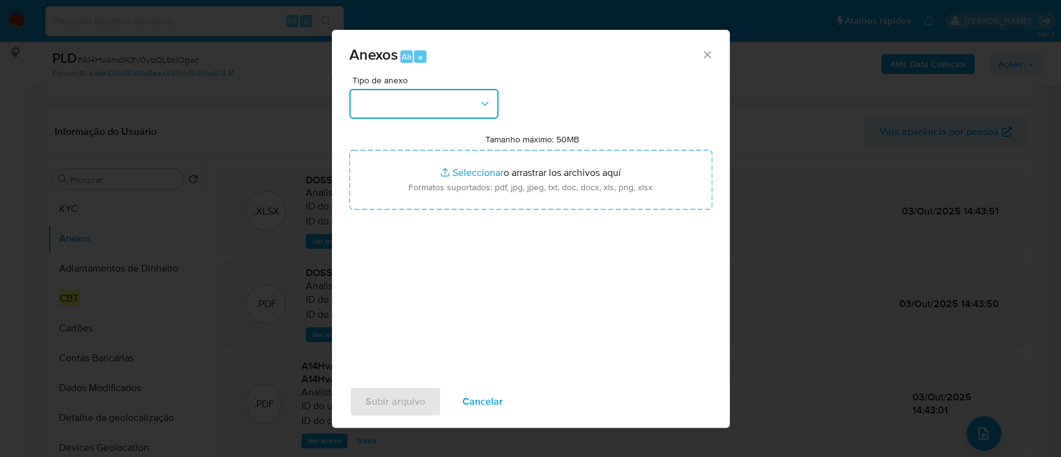
click at [400, 107] on button "button" at bounding box center [423, 104] width 149 height 30
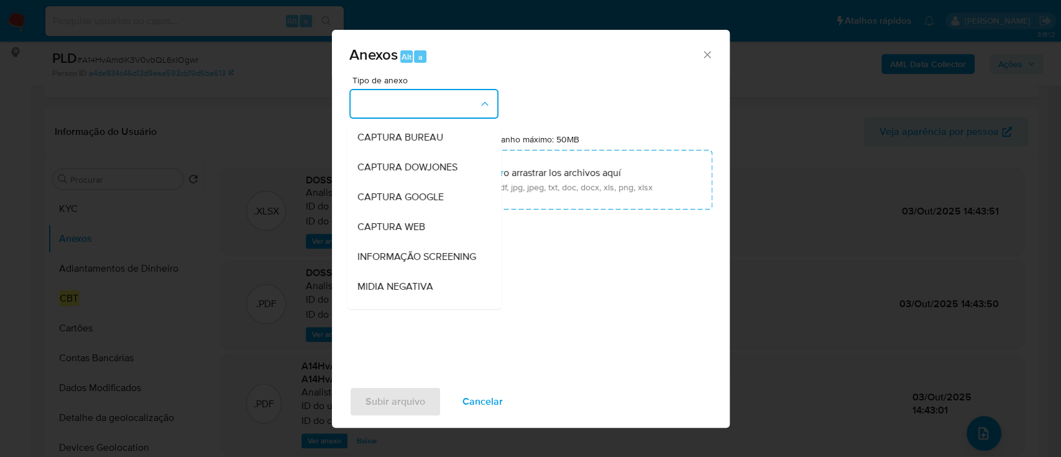
scroll to position [191, 0]
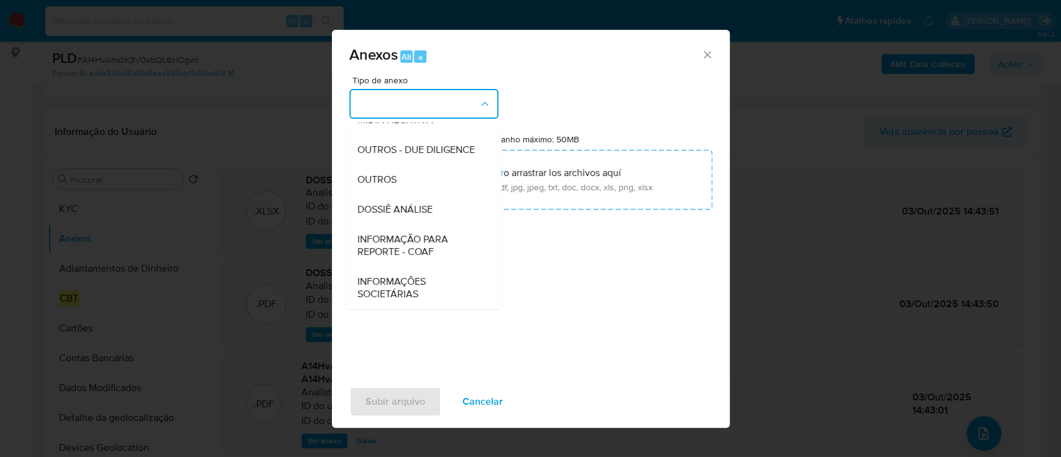
click at [423, 247] on span "INFORMAÇÃO PARA REPORTE - COAF" at bounding box center [420, 245] width 127 height 25
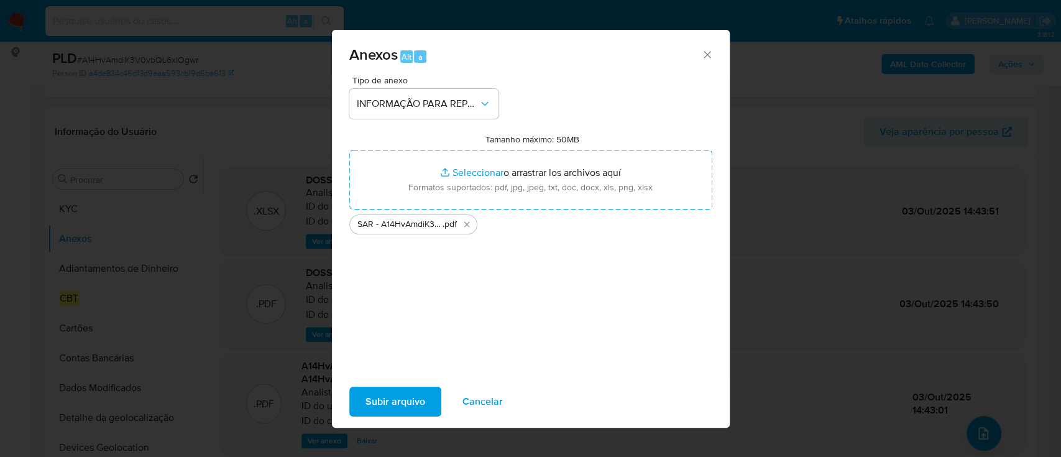
click at [398, 399] on span "Subir arquivo" at bounding box center [396, 401] width 60 height 27
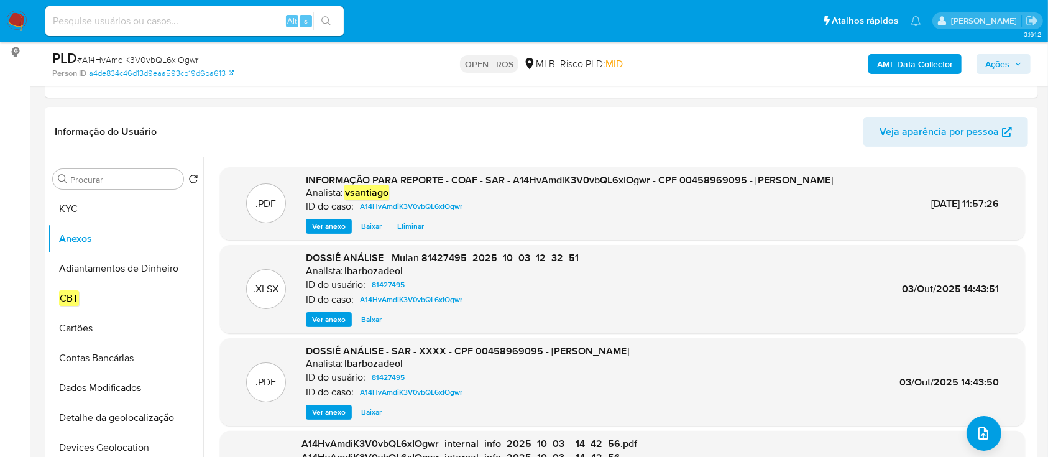
click at [1005, 64] on span "Ações" at bounding box center [997, 64] width 24 height 20
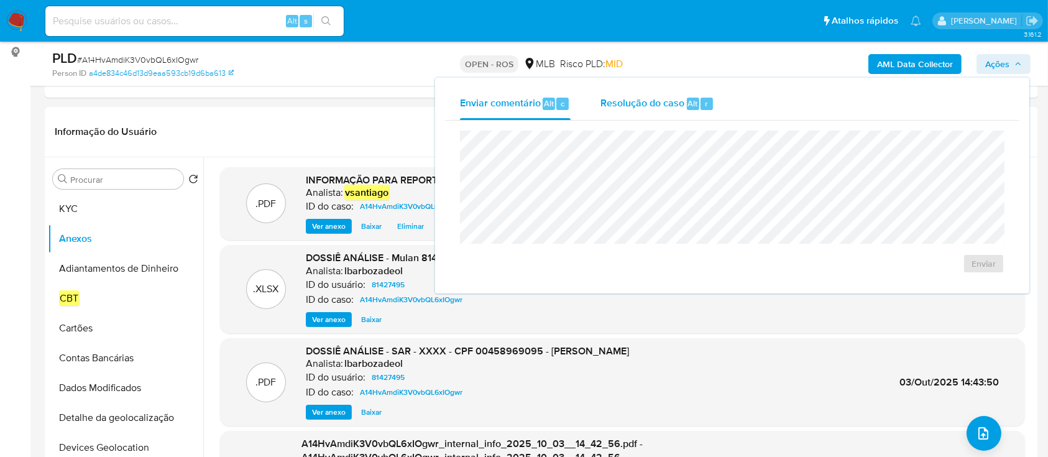
drag, startPoint x: 684, startPoint y: 114, endPoint x: 673, endPoint y: 117, distance: 12.2
click at [683, 113] on div "Resolução do caso Alt r" at bounding box center [658, 104] width 114 height 32
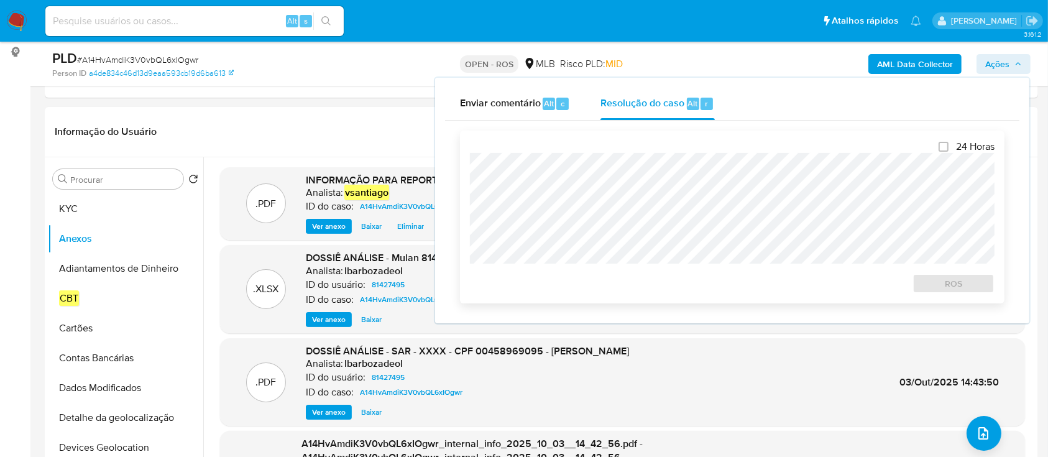
click at [647, 149] on div "24 Horas ROS" at bounding box center [732, 217] width 525 height 153
click at [949, 281] on span "ROS" at bounding box center [953, 283] width 65 height 17
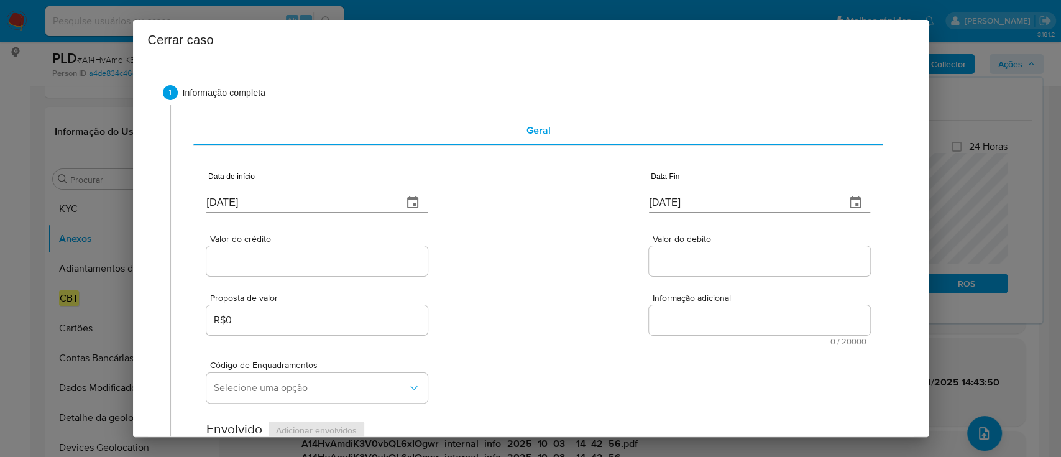
click at [210, 200] on input "[DATE]" at bounding box center [299, 203] width 187 height 20
drag, startPoint x: 210, startPoint y: 200, endPoint x: 542, endPoint y: 235, distance: 333.2
click at [211, 200] on input "[DATE]" at bounding box center [299, 203] width 187 height 20
paste input "1/08"
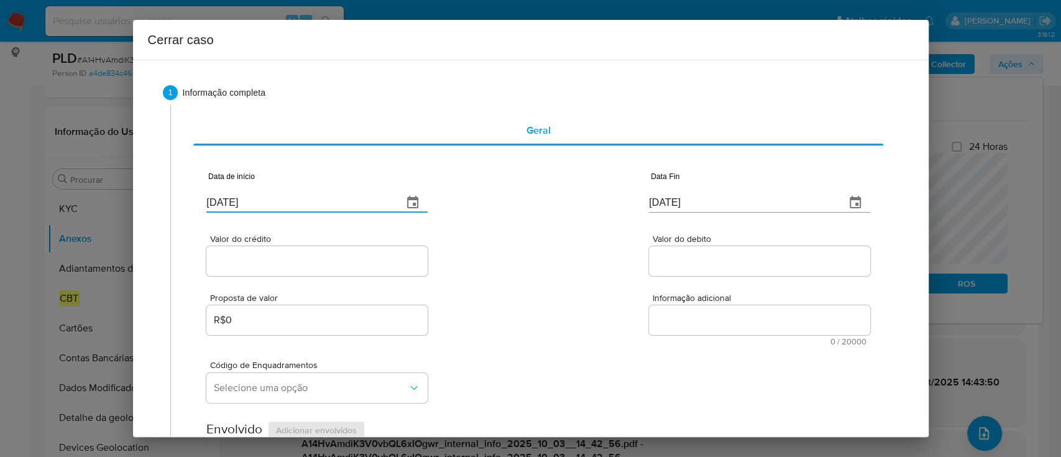
type input "[DATE]"
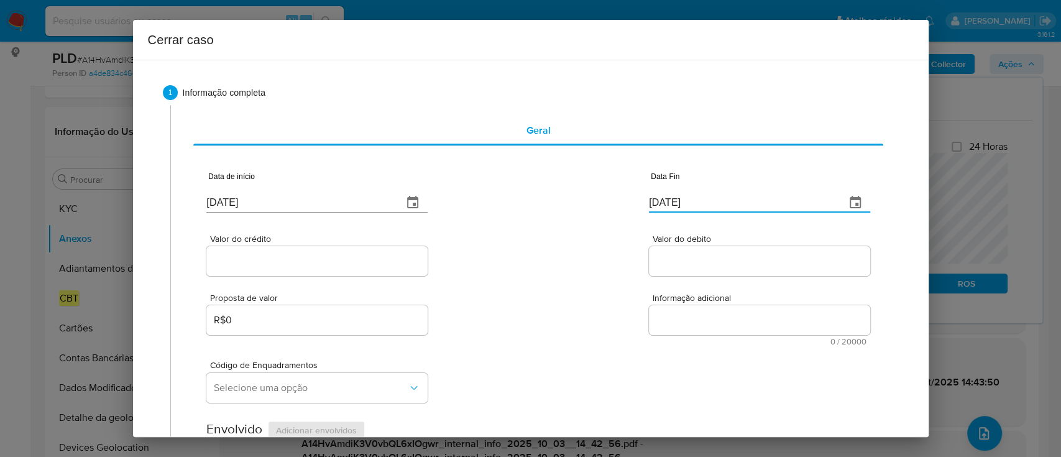
click at [673, 196] on input "[DATE]" at bounding box center [742, 203] width 187 height 20
paste input "2"
type input "02/10/2025"
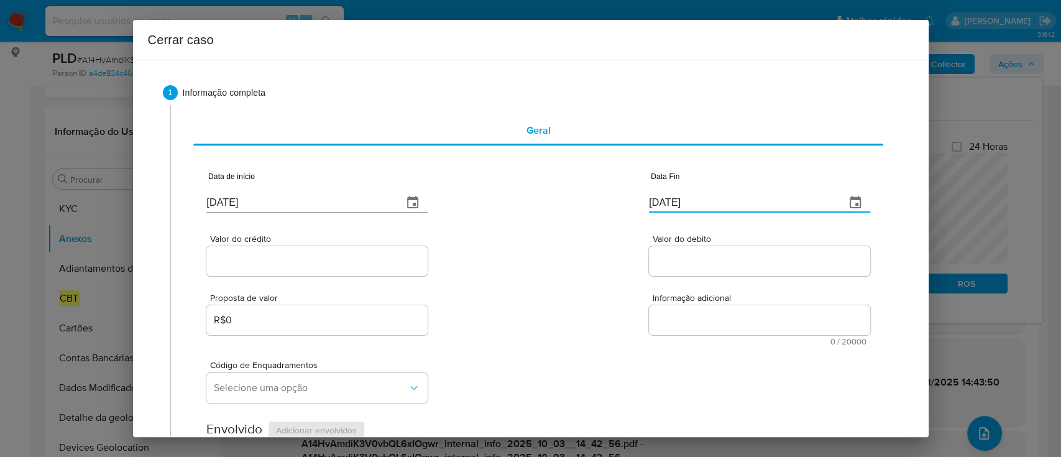
click at [597, 223] on div "Valor do crédito Valor do debito" at bounding box center [537, 248] width 663 height 59
drag, startPoint x: 340, startPoint y: 254, endPoint x: 471, endPoint y: 256, distance: 131.2
click at [340, 254] on input "Valor do crédito" at bounding box center [316, 261] width 221 height 16
paste input "R$597.514"
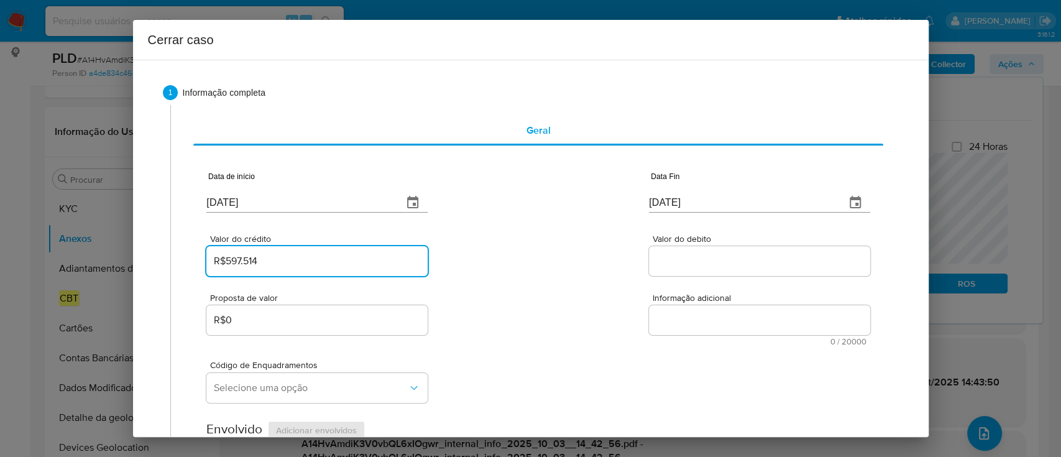
type input "R$597.514"
click at [502, 254] on div "Valor do crédito R$597.514 Valor do debito" at bounding box center [537, 248] width 663 height 59
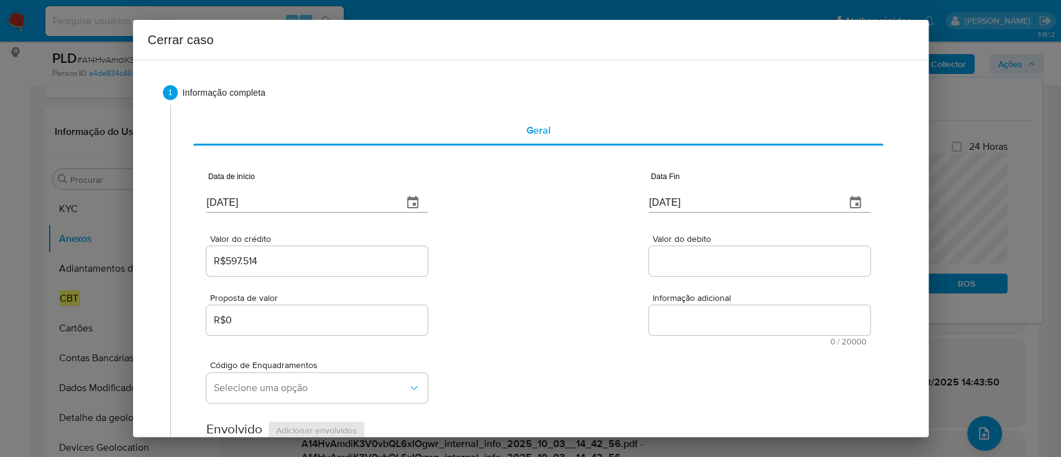
drag, startPoint x: 681, startPoint y: 261, endPoint x: 572, endPoint y: 263, distance: 108.8
click at [681, 261] on input "Valor do debito" at bounding box center [759, 261] width 221 height 16
paste input "R$592.501"
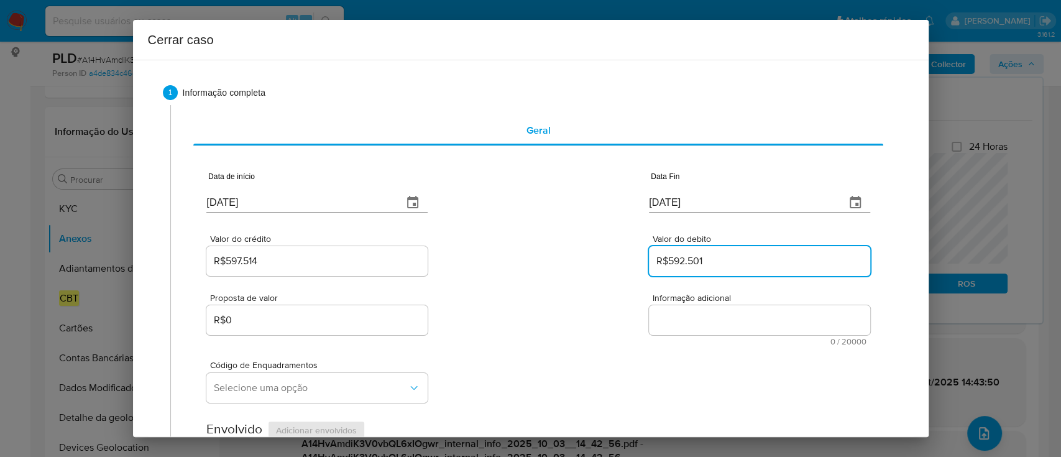
type input "R$592.501"
click at [565, 263] on div "Valor do crédito R$597.514 Valor do debito R$592.501" at bounding box center [537, 248] width 663 height 59
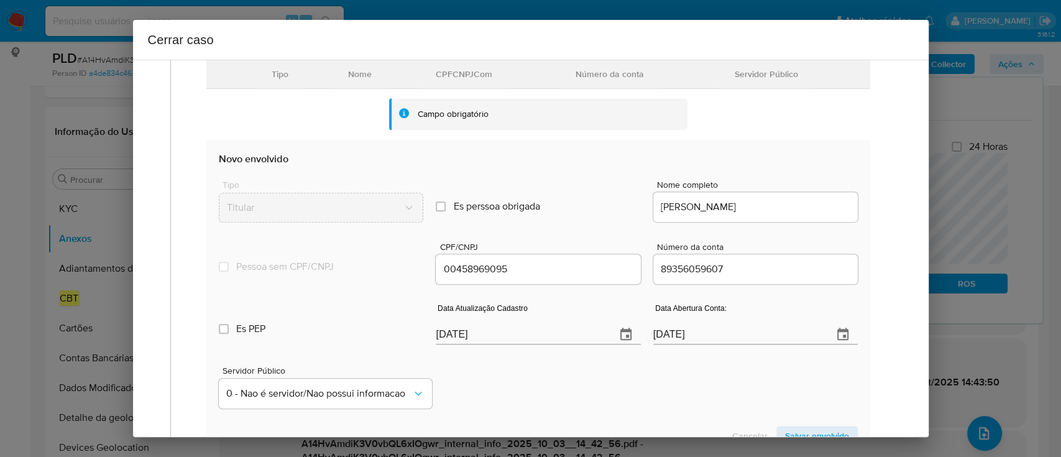
scroll to position [414, 0]
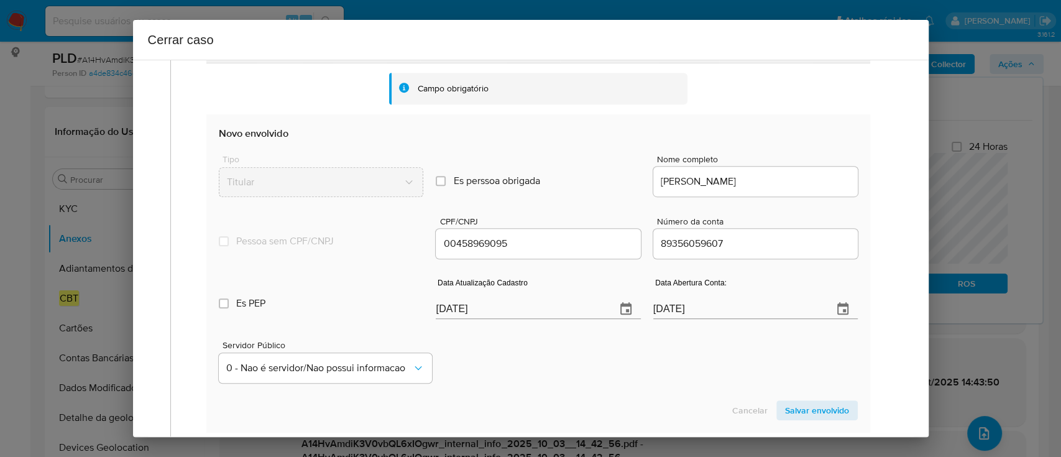
click at [466, 313] on input "[DATE]" at bounding box center [521, 309] width 170 height 20
paste input "29/09"
type input "29/09/2025"
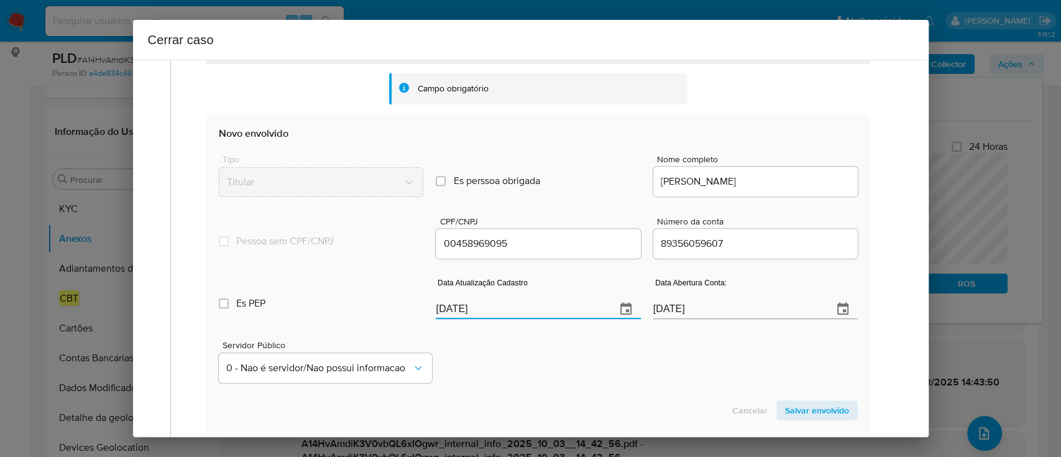
drag, startPoint x: 517, startPoint y: 361, endPoint x: 703, endPoint y: 413, distance: 192.7
click at [517, 361] on div "Servidor Público 0 - Nao é servidor/Nao possui informacao" at bounding box center [538, 357] width 638 height 62
drag, startPoint x: 833, startPoint y: 413, endPoint x: 810, endPoint y: 399, distance: 26.8
click at [832, 413] on span "Salvar envolvido" at bounding box center [817, 410] width 64 height 17
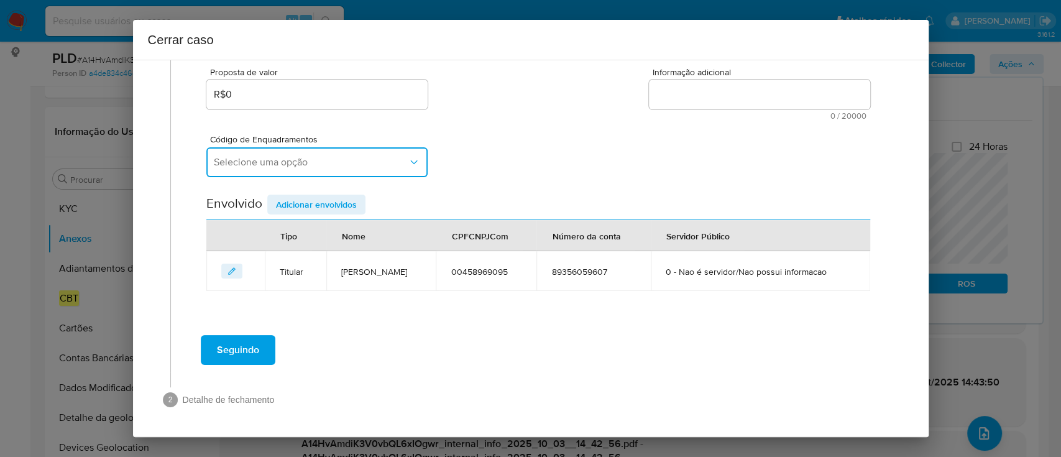
click at [362, 152] on button "Selecione uma opção" at bounding box center [316, 162] width 221 height 30
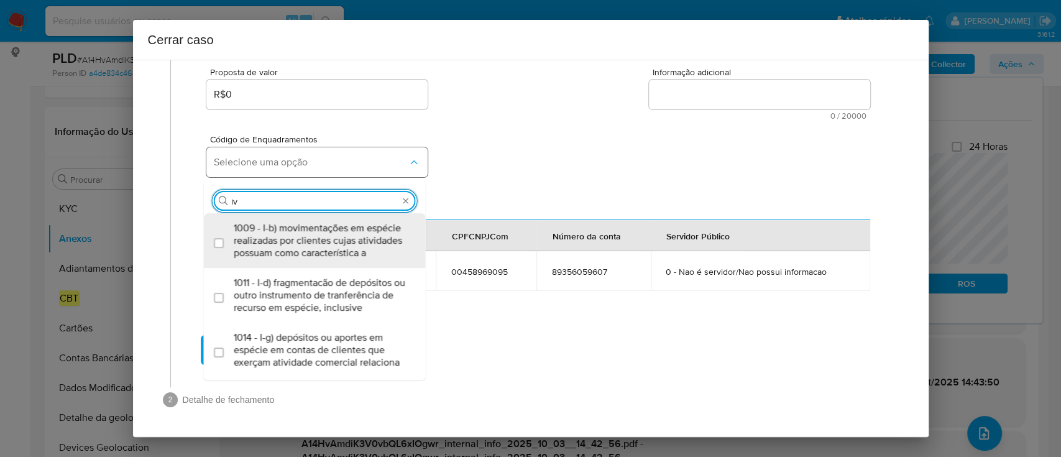
type input "i"
type input "o"
type input "iv-a"
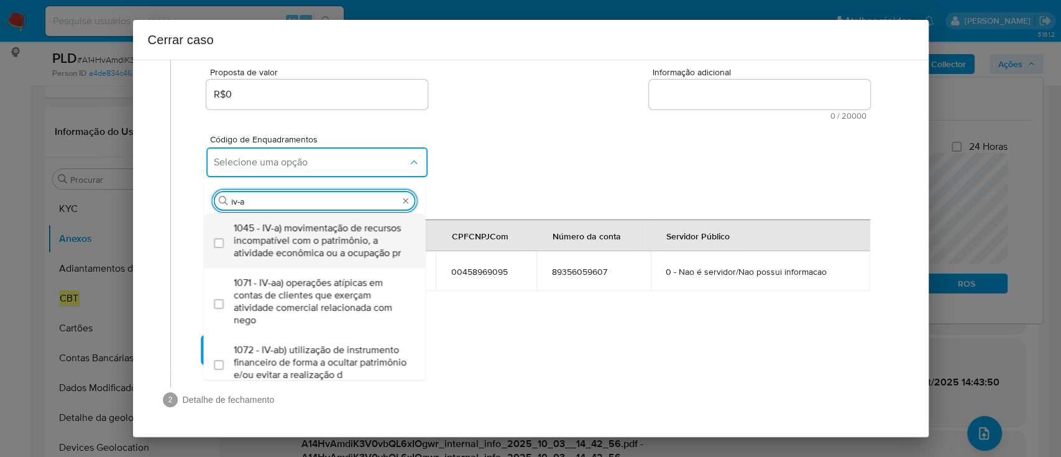
click at [356, 234] on span "1045 - IV-a) movimentação de recursos incompatível com o patrimônio, a atividad…" at bounding box center [321, 240] width 175 height 37
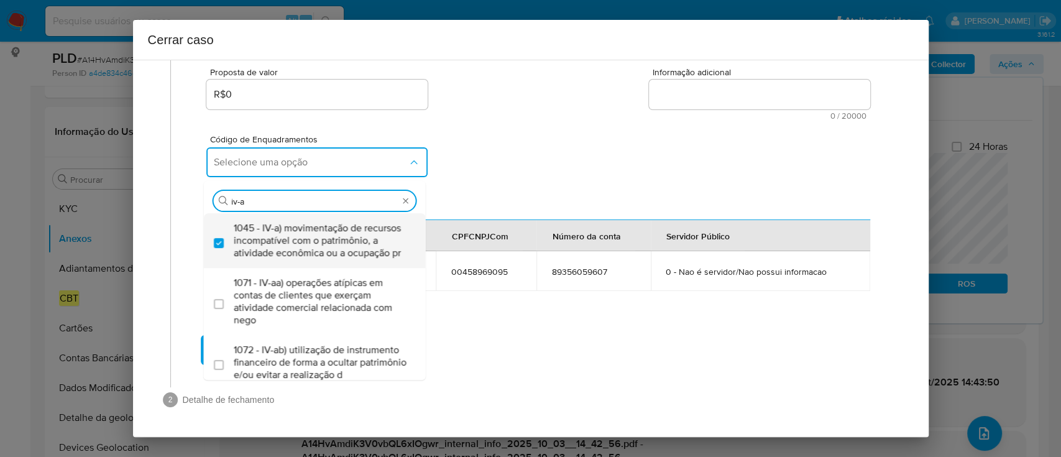
checkbox input "true"
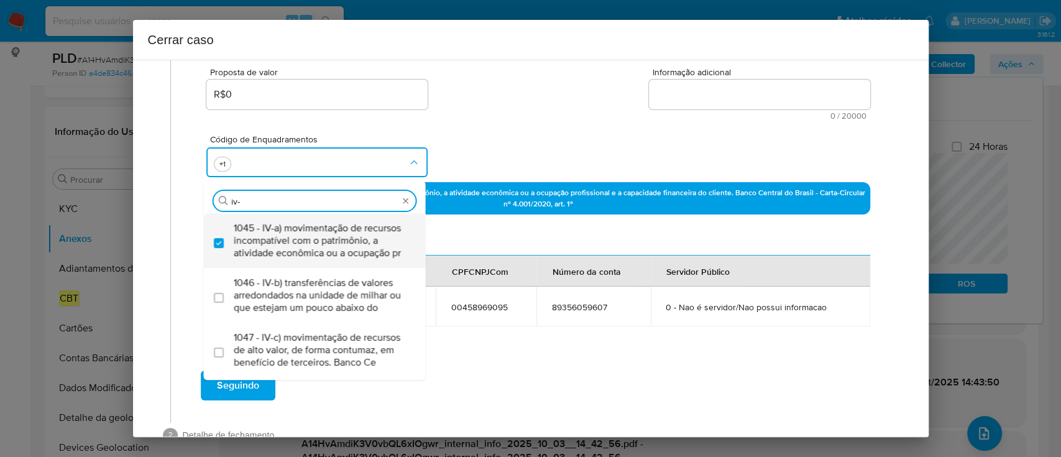
type input "iv-c"
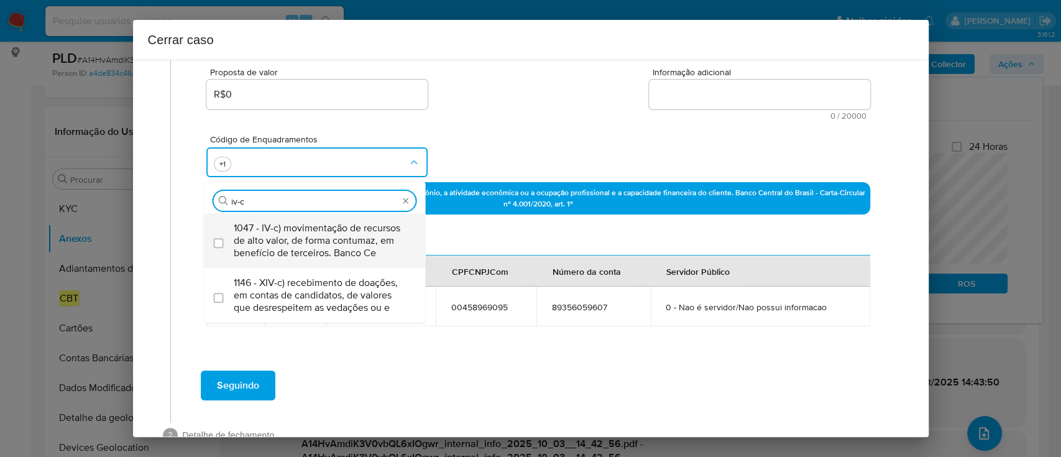
click at [356, 234] on span "1047 - IV-c) movimentação de recursos de alto valor, de forma contumaz, em bene…" at bounding box center [321, 240] width 175 height 37
checkbox input "true"
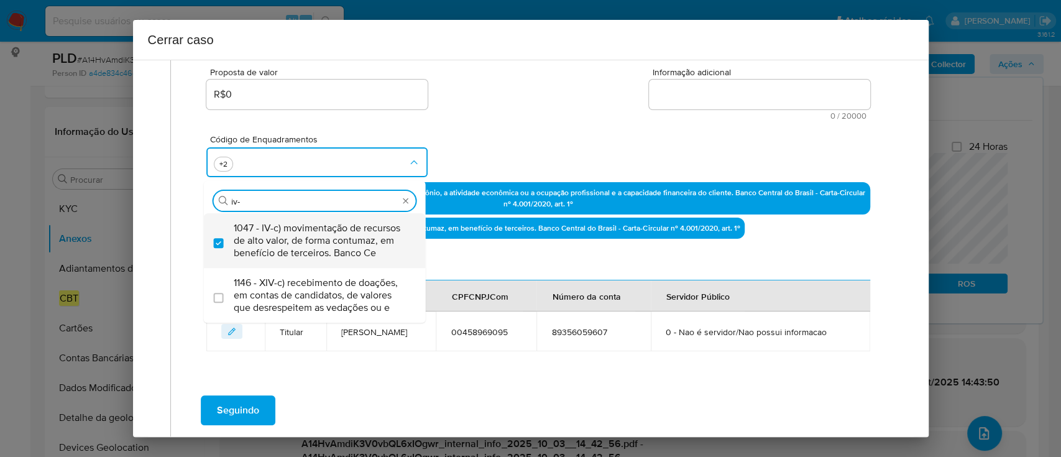
scroll to position [0, 0]
type input "iv-k"
click at [356, 235] on span "1055 - IV-k) recebimento de recursos com imediata compra de instrumentos para a…" at bounding box center [321, 240] width 175 height 37
checkbox input "true"
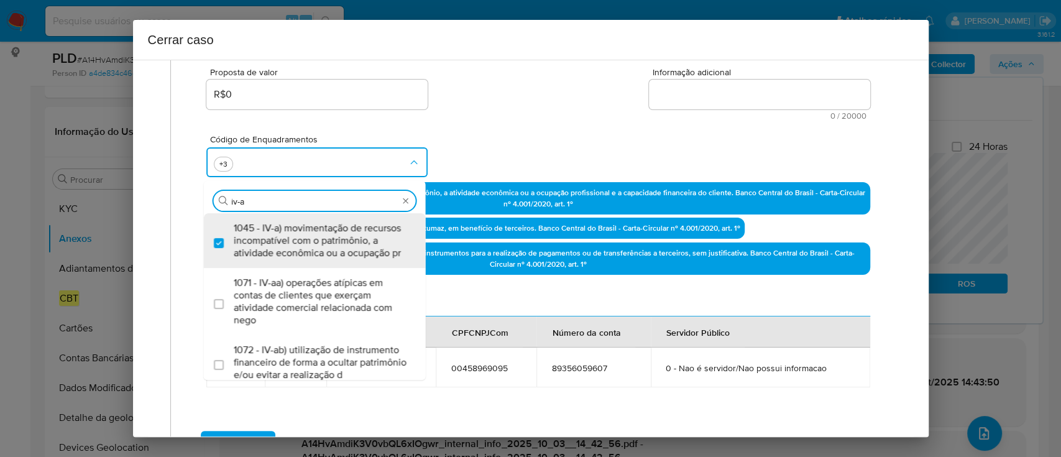
type input "iv-ad"
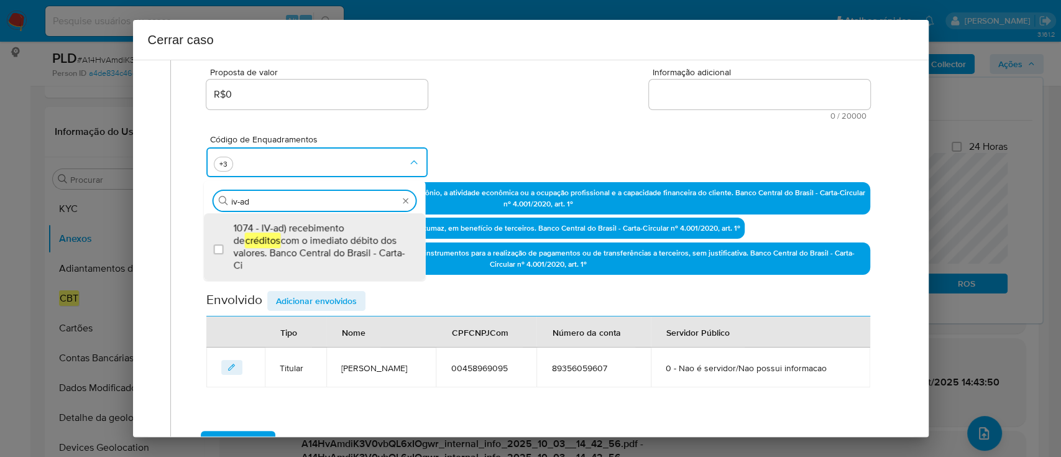
click at [356, 236] on span "1074 - IV-ad) recebimento de créditos com o imediato débito dos valores. Banco …" at bounding box center [321, 247] width 175 height 50
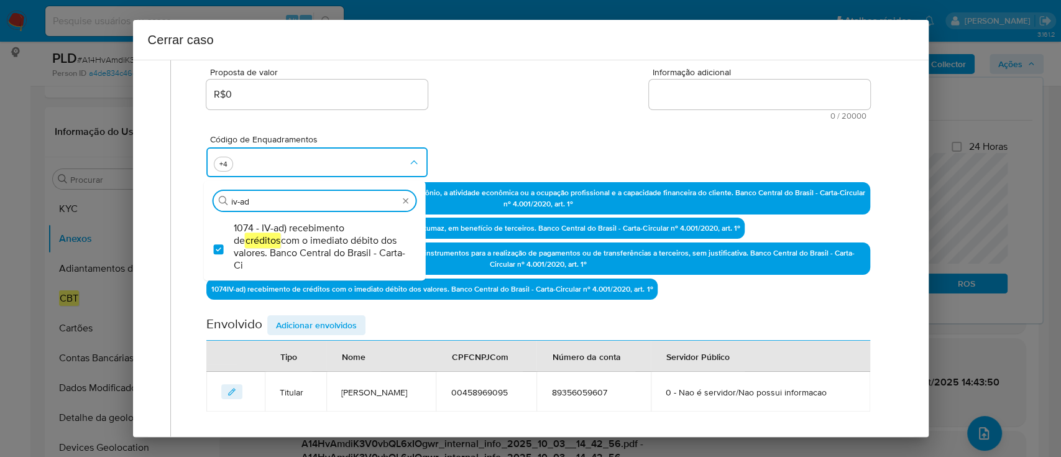
click at [356, 236] on span "1074 - IV-ad) recebimento de créditos com o imediato débito dos valores. Banco …" at bounding box center [321, 247] width 175 height 50
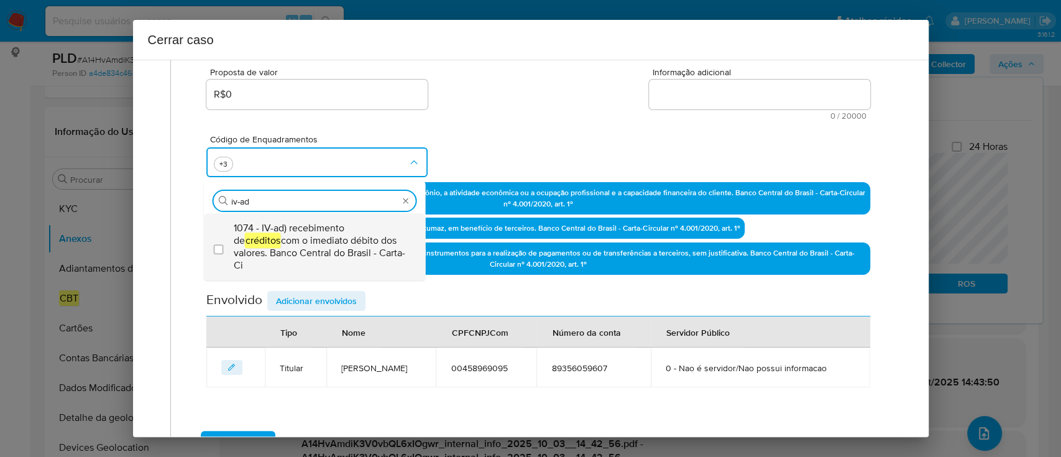
drag, startPoint x: 321, startPoint y: 242, endPoint x: 423, endPoint y: 196, distance: 111.5
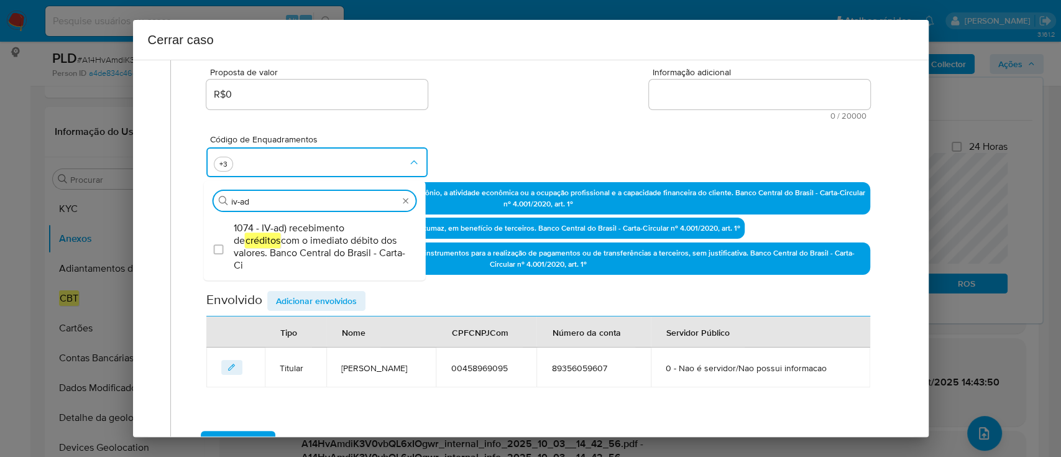
click at [323, 242] on span "1074 - IV-ad) recebimento de créditos com o imediato débito dos valores. Banco …" at bounding box center [321, 247] width 175 height 50
checkbox input "true"
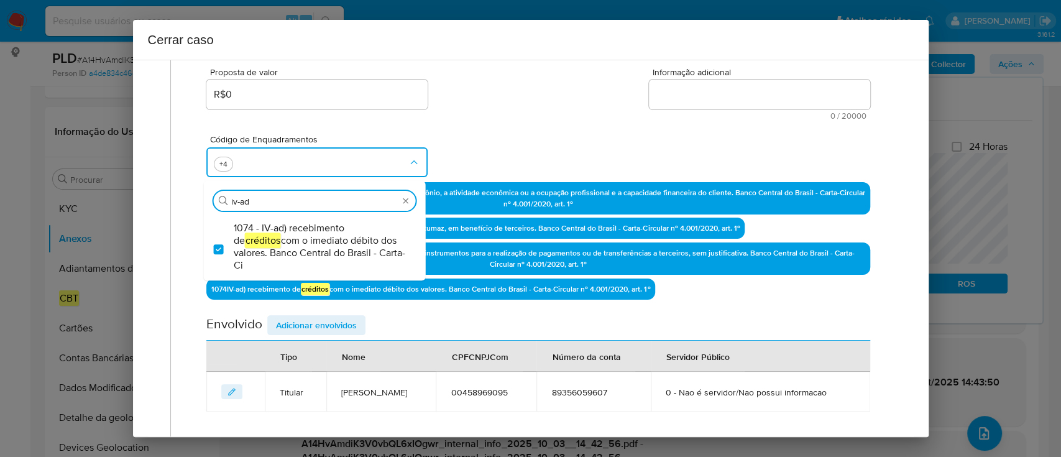
click at [487, 138] on div "Código de Enquadramentos Procurar iv-ad 1074 - IV-ad) recebimento de créditos c…" at bounding box center [537, 151] width 663 height 62
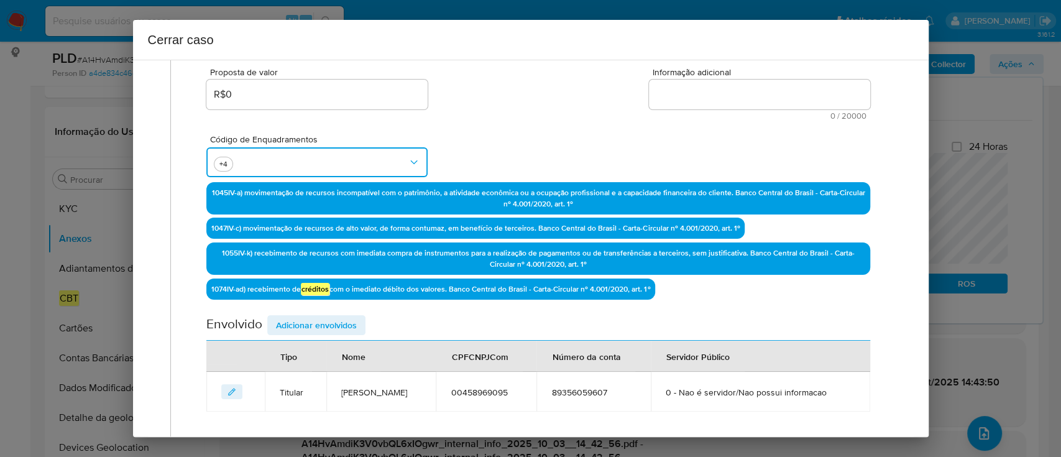
click at [331, 165] on button "button" at bounding box center [316, 162] width 221 height 30
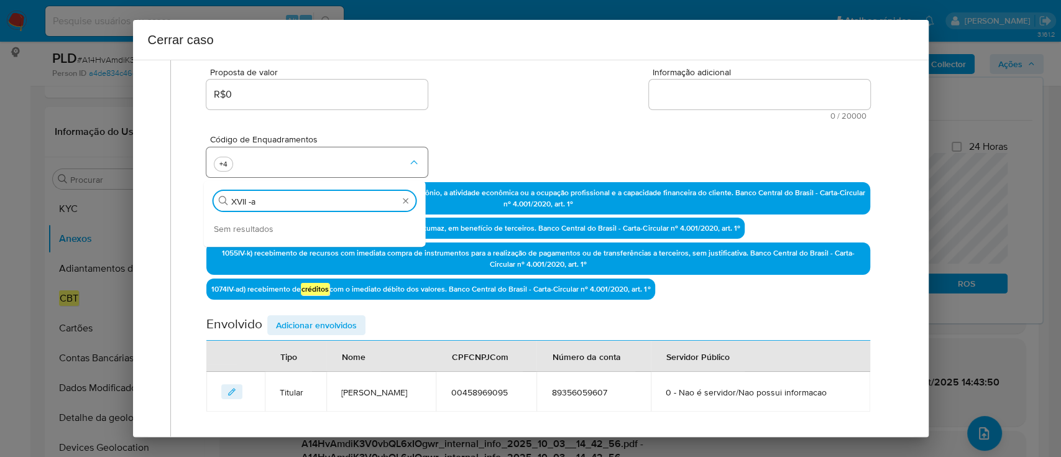
type input "XVII-a"
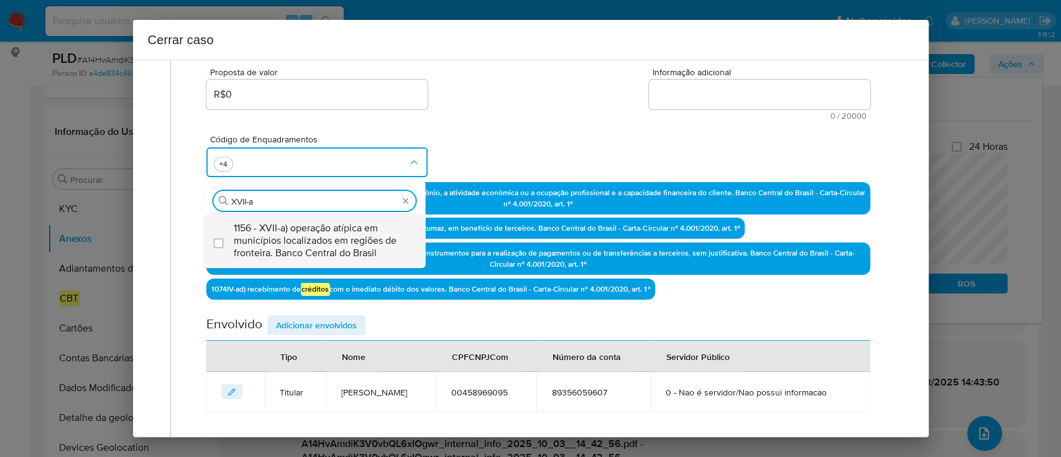
click at [329, 232] on span "1156 - XVII-a) operação atípica em municípios localizados em regiões de frontei…" at bounding box center [321, 240] width 175 height 37
checkbox input "true"
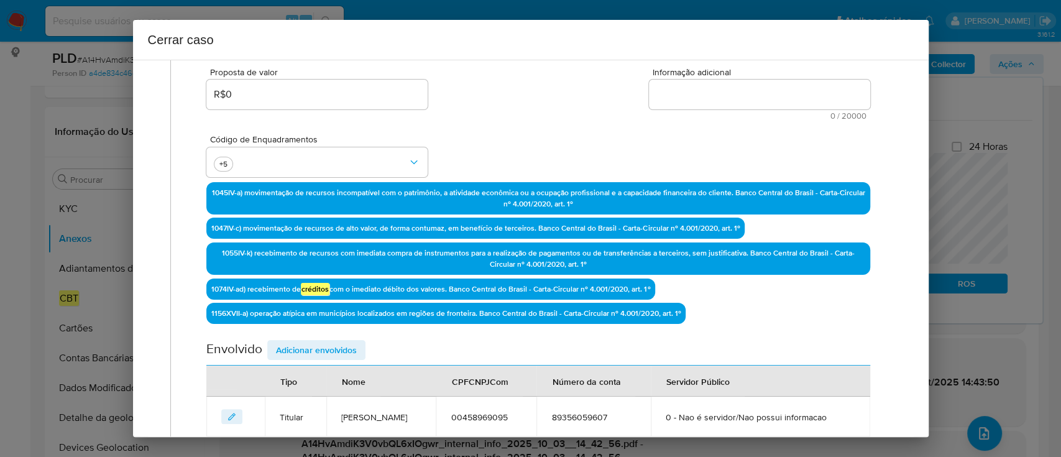
click at [509, 116] on div "Proposta de valor R$0 Informação adicional 0 / 20000 20000 caracteres restantes" at bounding box center [537, 86] width 663 height 67
click at [759, 94] on textarea "Informação adicional" at bounding box center [759, 95] width 221 height 30
paste textarea "Andre Luis Argenta, CPF 00458969095, 42 anos, residente no município de Palmiti…"
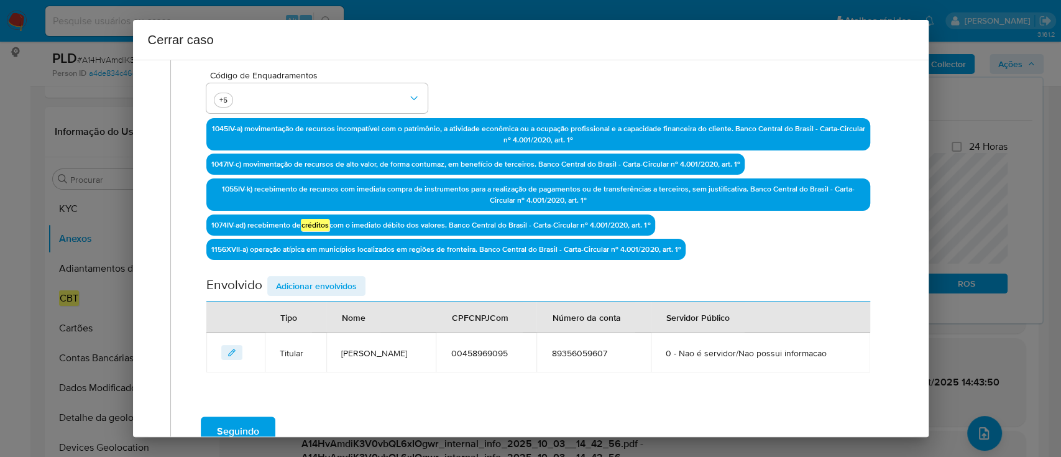
scroll to position [426, 0]
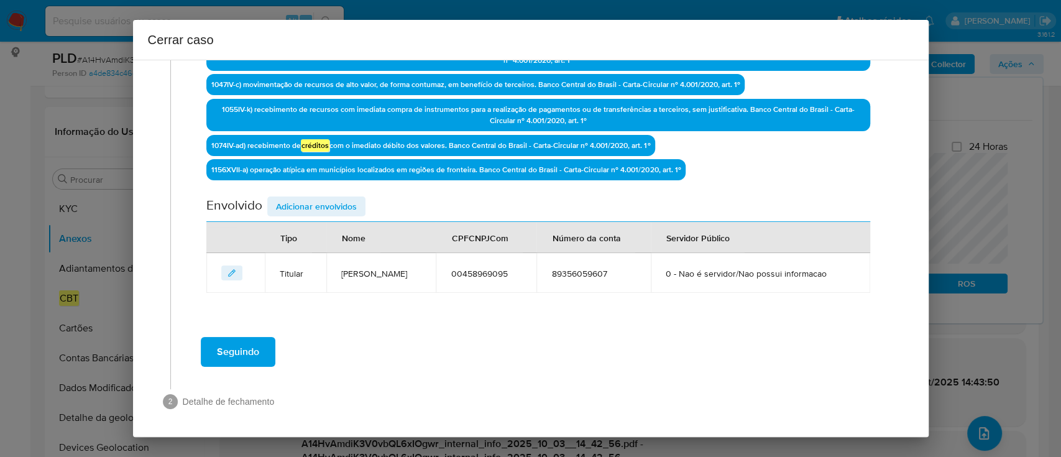
type textarea "Andre Luis Argenta, CPF 00458969095, 42 anos, residente no município de Palmiti…"
click at [338, 209] on span "Adicionar envolvidos" at bounding box center [316, 206] width 81 height 17
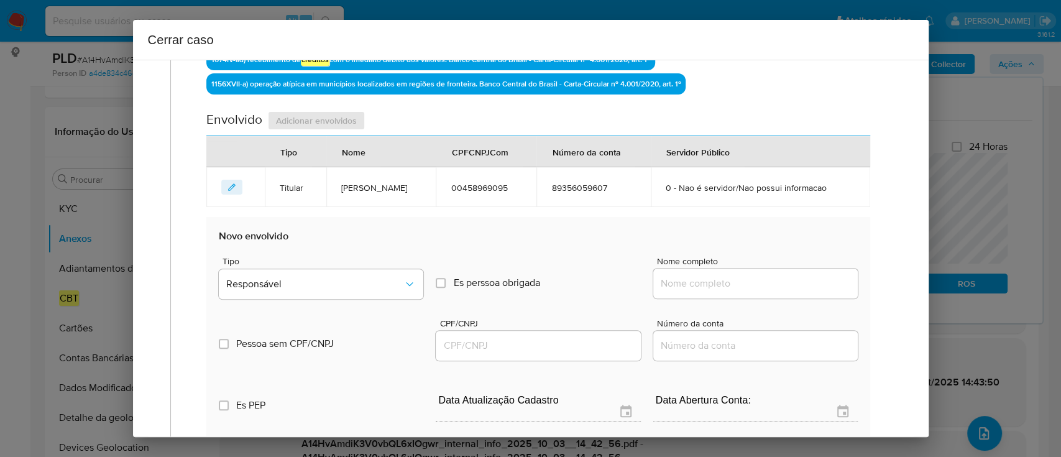
scroll to position [592, 0]
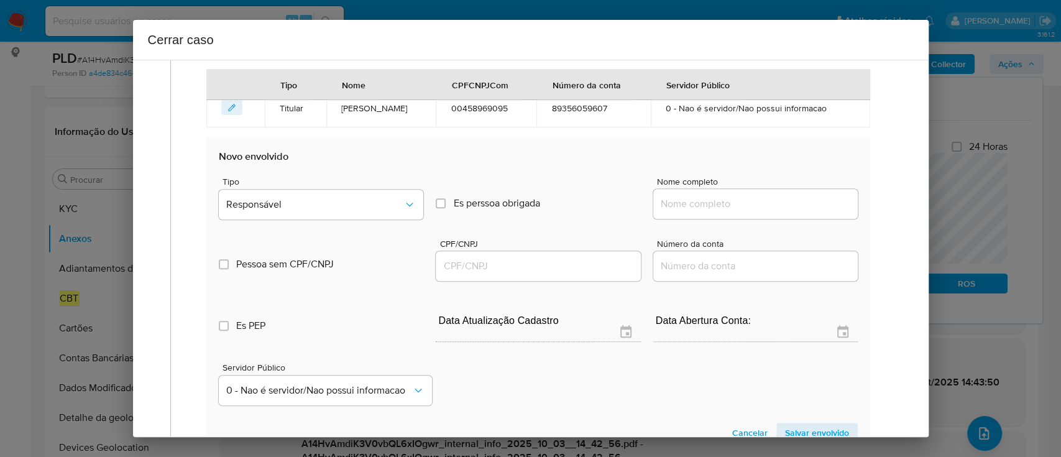
click at [735, 206] on input "Nome completo" at bounding box center [755, 204] width 205 height 16
paste input "13.299.715 ANDRE LUIS ARGENTA, 13299715000139"
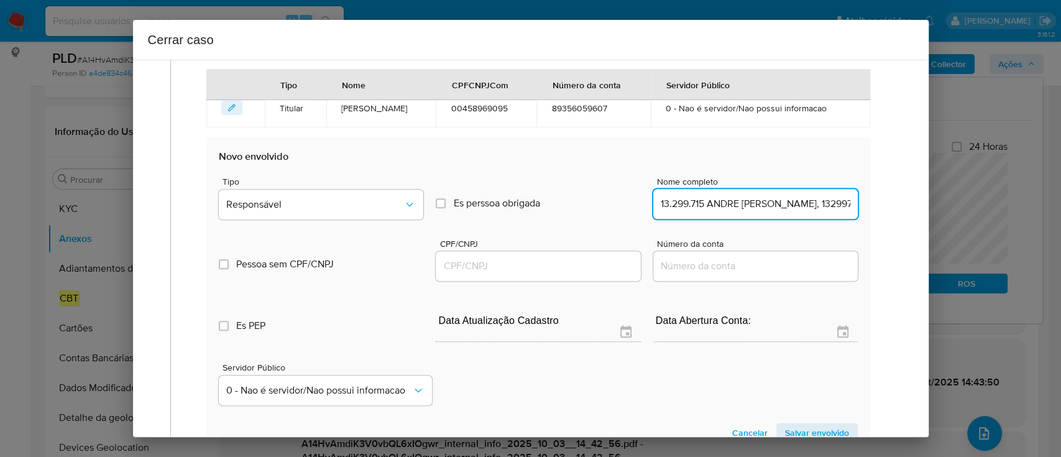
scroll to position [0, 41]
click at [826, 203] on input "13.299.715 ANDRE LUIS ARGENTA, 13299715000139" at bounding box center [755, 204] width 205 height 16
type input "13.299.715 ANDRE LUIS ARGENTA,"
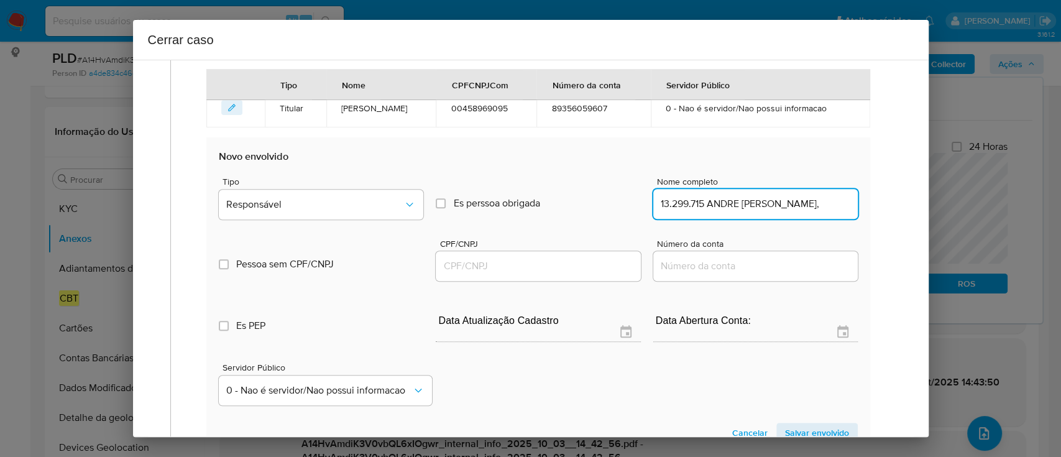
click at [546, 274] on div at bounding box center [538, 266] width 205 height 30
drag, startPoint x: 552, startPoint y: 271, endPoint x: 601, endPoint y: 256, distance: 51.3
click at [552, 270] on input "CPF/CNPJ" at bounding box center [538, 266] width 205 height 16
paste input "13299715000139"
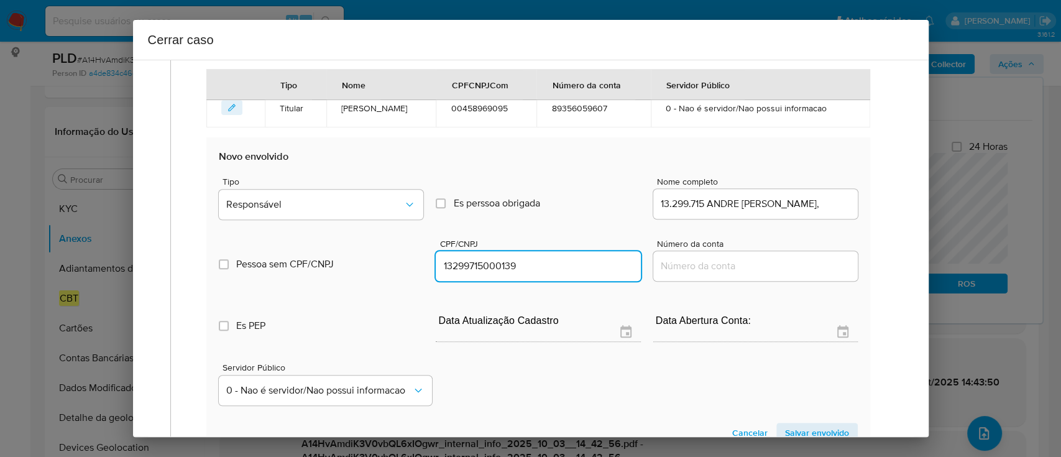
type input "13299715000139"
click at [836, 198] on input "13.299.715 ANDRE LUIS ARGENTA," at bounding box center [755, 204] width 205 height 16
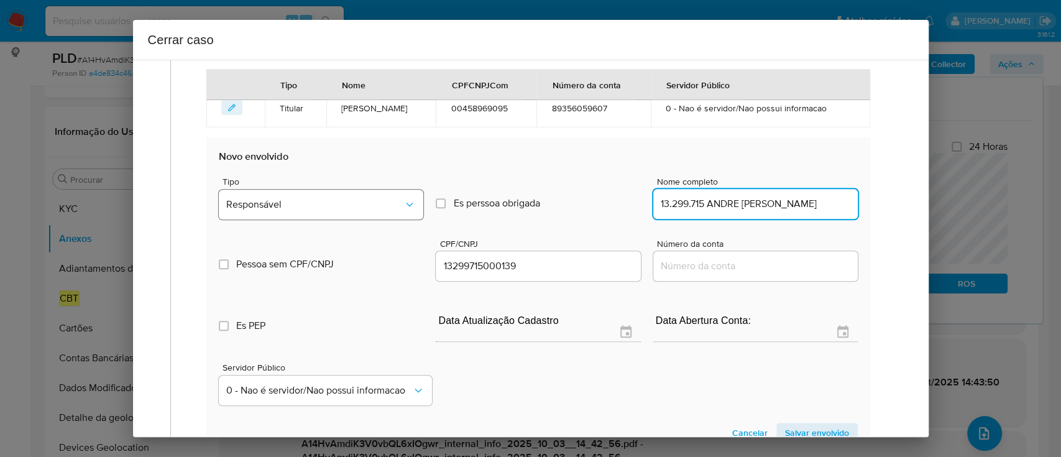
type input "13.299.715 ANDRE LUIS ARGENTA"
click at [280, 214] on button "Responsável" at bounding box center [321, 205] width 205 height 30
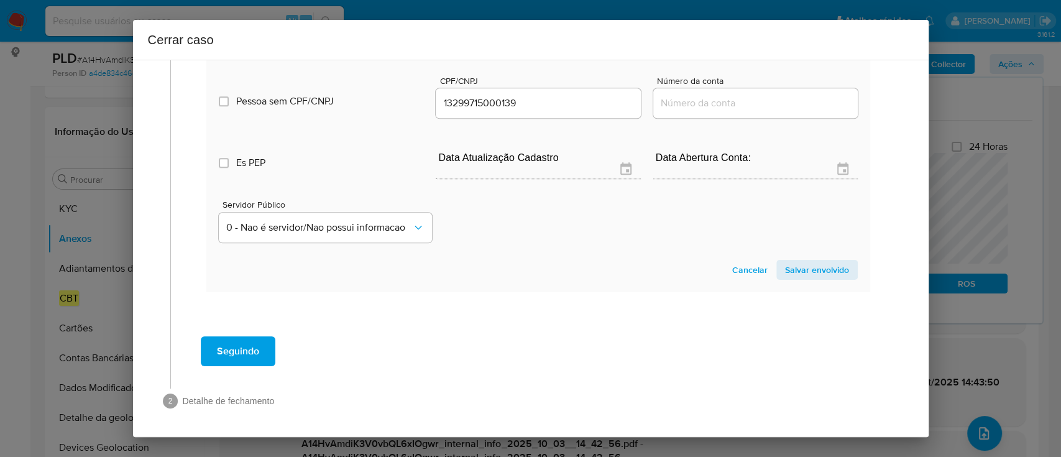
click at [789, 264] on span "Salvar envolvido" at bounding box center [817, 269] width 64 height 17
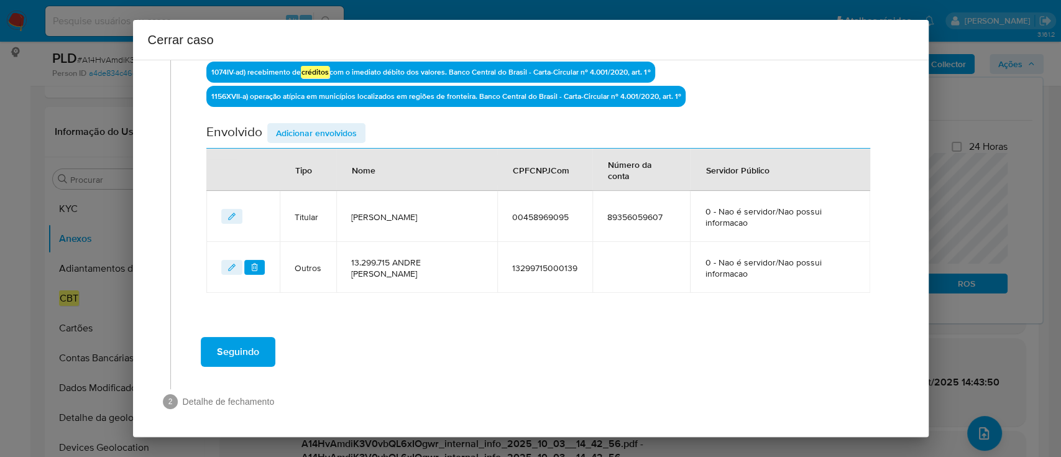
click at [332, 129] on span "Adicionar envolvidos" at bounding box center [316, 132] width 81 height 17
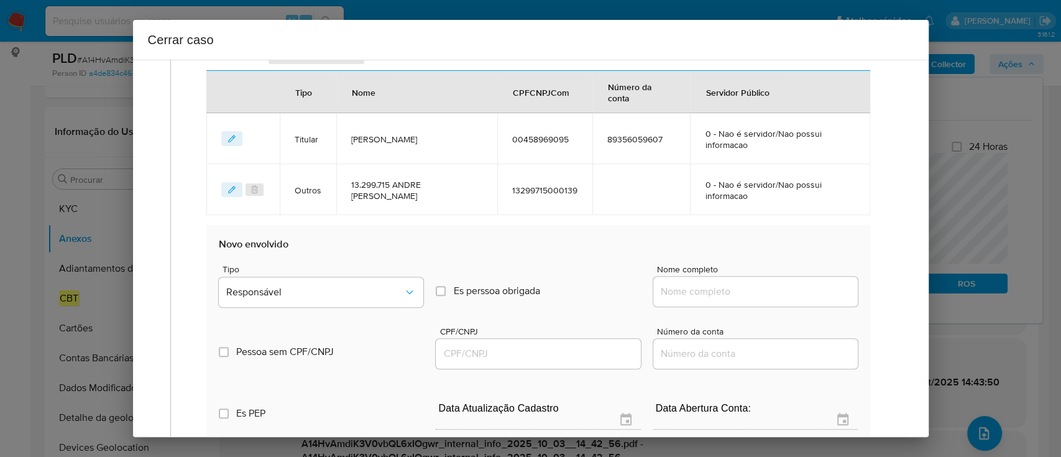
scroll to position [666, 0]
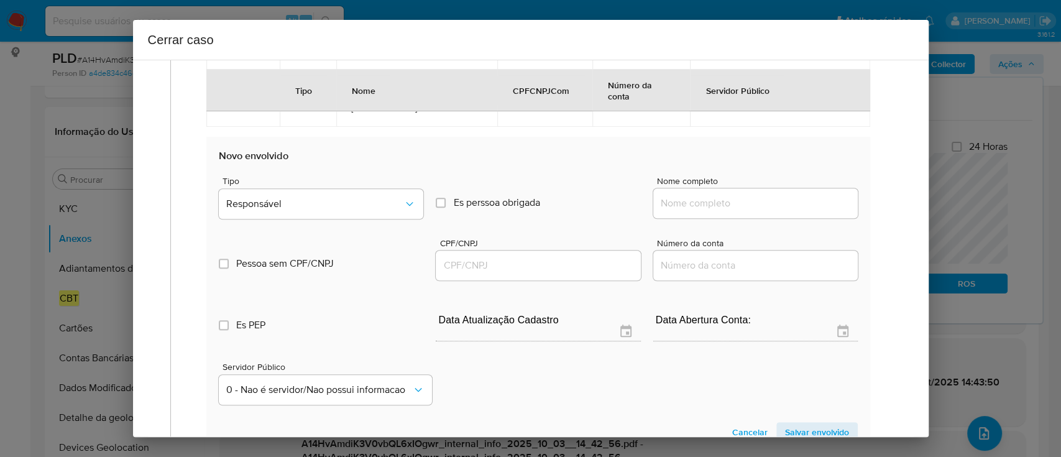
click at [726, 207] on input "Nome completo" at bounding box center [755, 203] width 205 height 16
paste input "Sc Operating Brazil Ltda, 54068631000171"
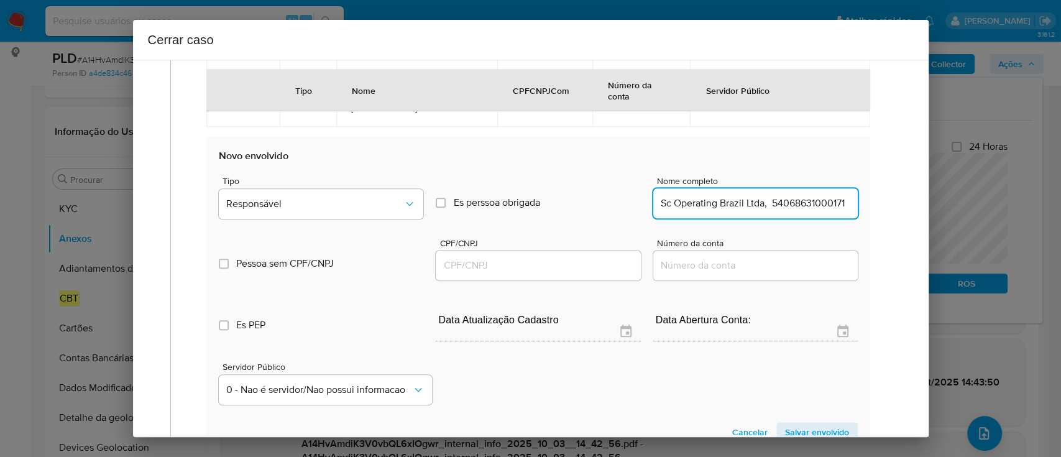
click at [799, 202] on input "Sc Operating Brazil Ltda, 54068631000171" at bounding box center [755, 203] width 205 height 16
type input "Sc Operating Brazil Ltda,"
click at [579, 262] on input "CPF/CNPJ" at bounding box center [538, 265] width 205 height 16
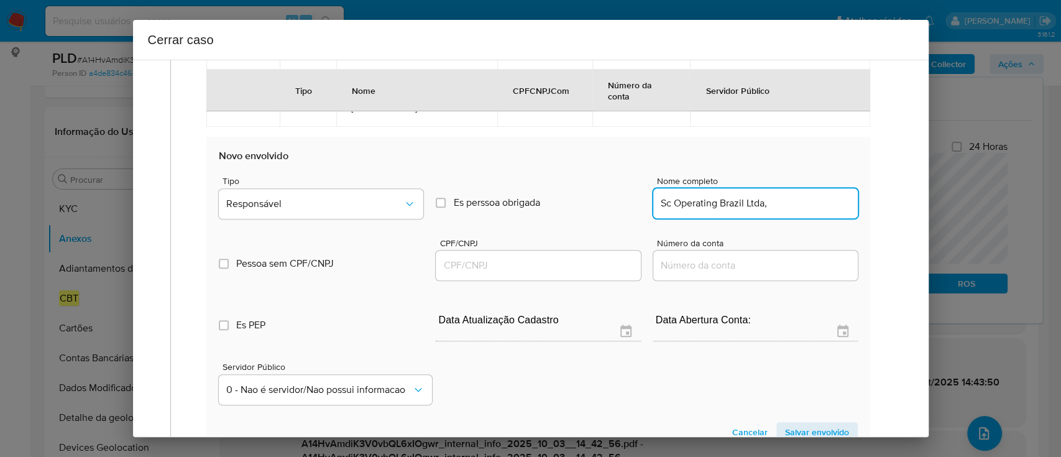
paste input "54068631000171"
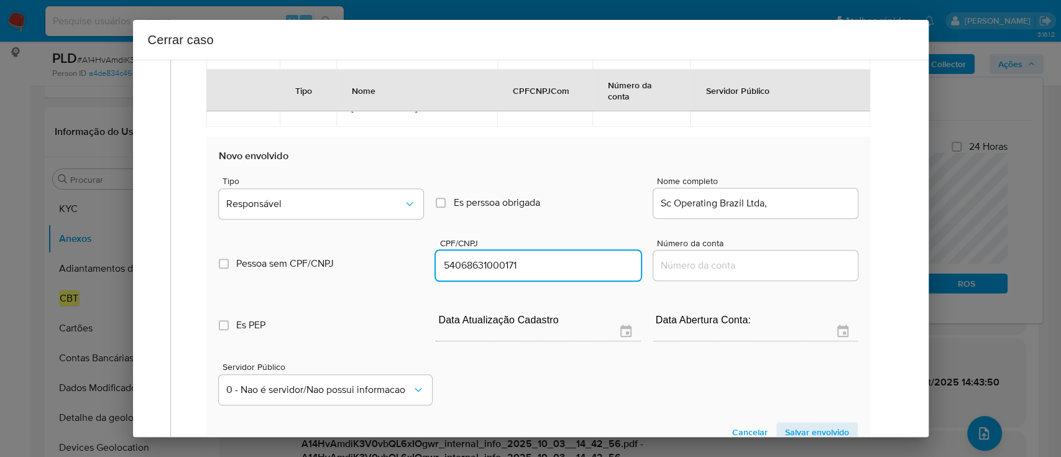
type input "54068631000171"
click at [799, 211] on div "Sc Operating Brazil Ltda," at bounding box center [755, 203] width 205 height 30
click at [805, 205] on input "Sc Operating Brazil Ltda," at bounding box center [755, 203] width 205 height 16
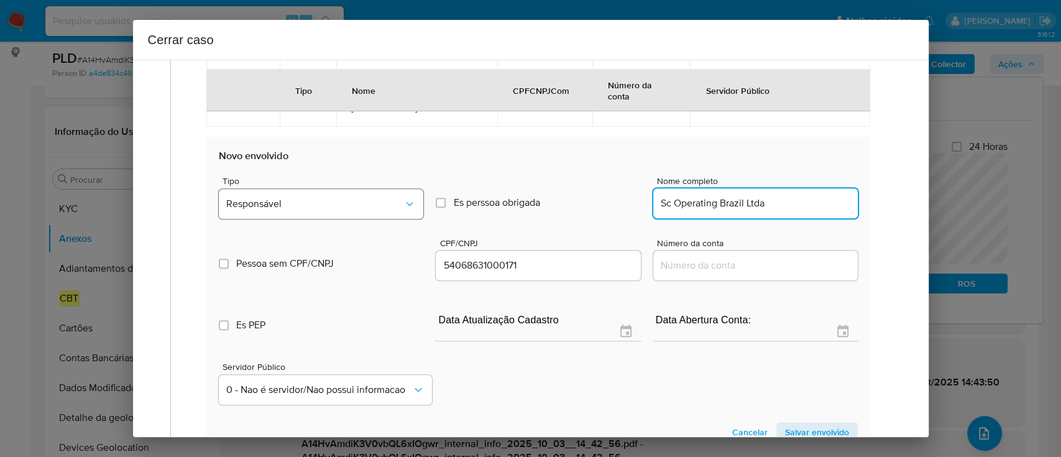
type input "Sc Operating Brazil Ltda"
click at [327, 215] on button "Responsável" at bounding box center [321, 204] width 205 height 30
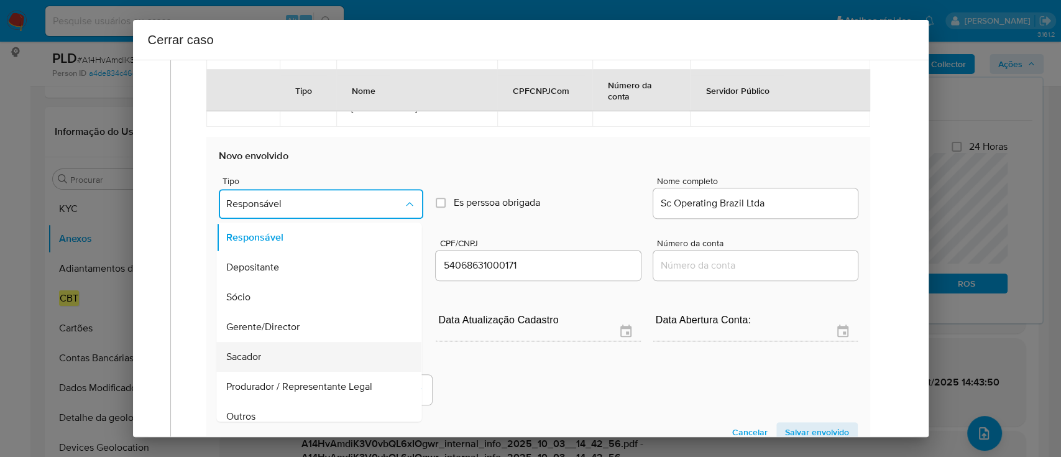
scroll to position [159, 0]
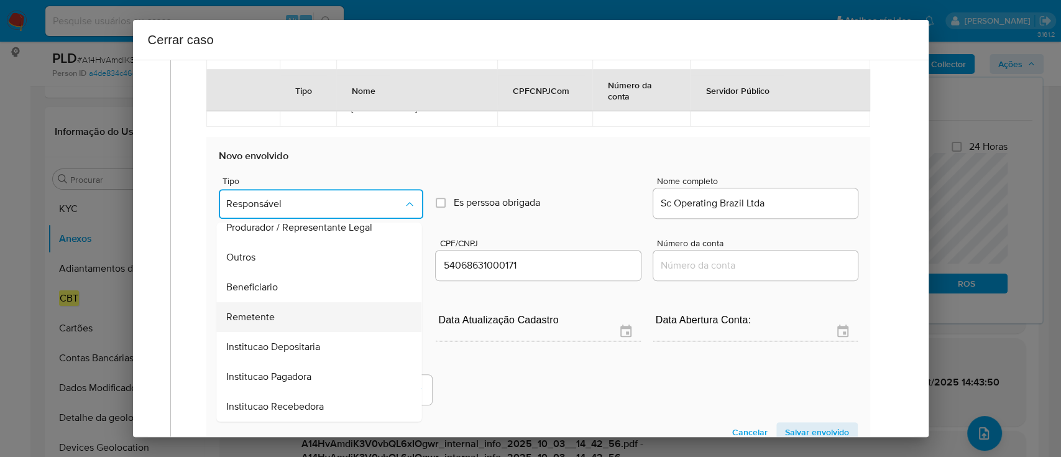
click at [303, 314] on div "Remetente" at bounding box center [316, 317] width 178 height 30
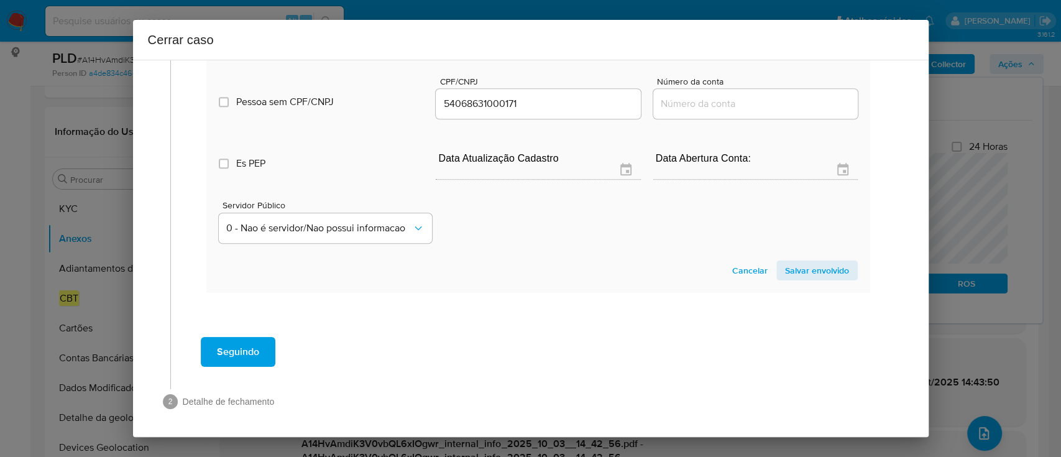
click at [791, 280] on section "Novo envolvido Tipo Remetente Es perssoa obrigada Is PObrigada Nome completo Sc…" at bounding box center [537, 134] width 663 height 318
click at [794, 276] on span "Salvar envolvido" at bounding box center [817, 270] width 64 height 17
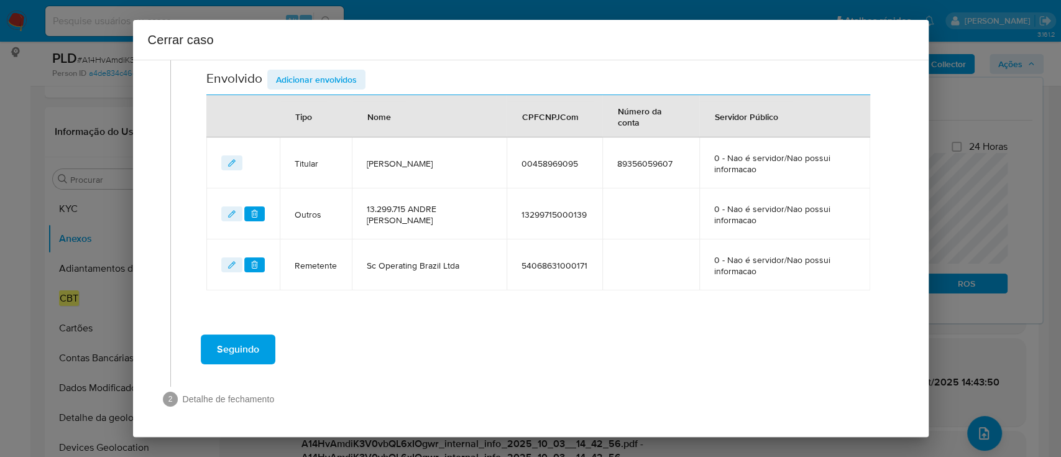
scroll to position [551, 0]
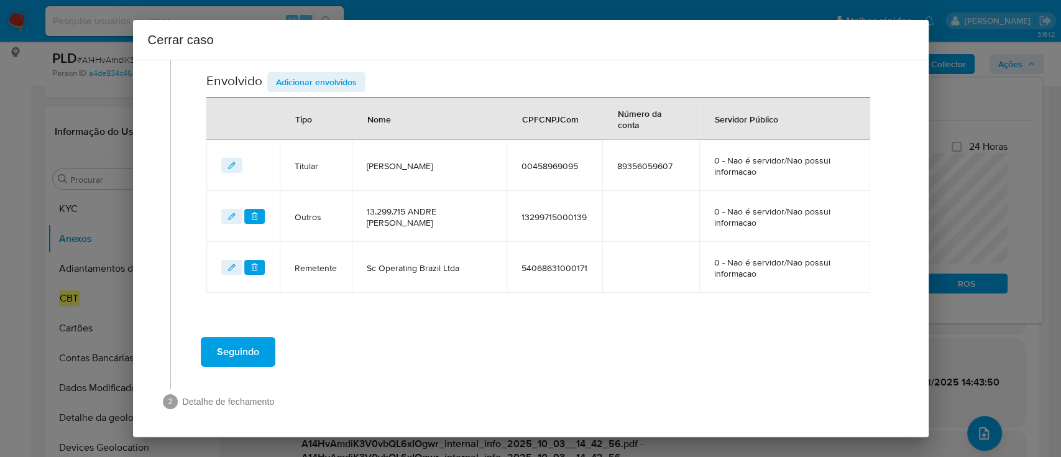
click at [340, 85] on span "Adicionar envolvidos" at bounding box center [316, 81] width 81 height 17
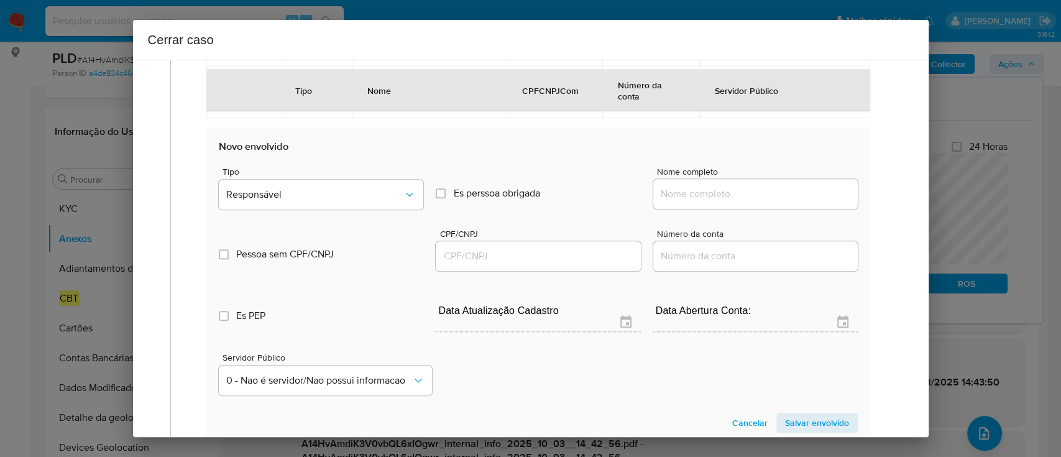
scroll to position [800, 0]
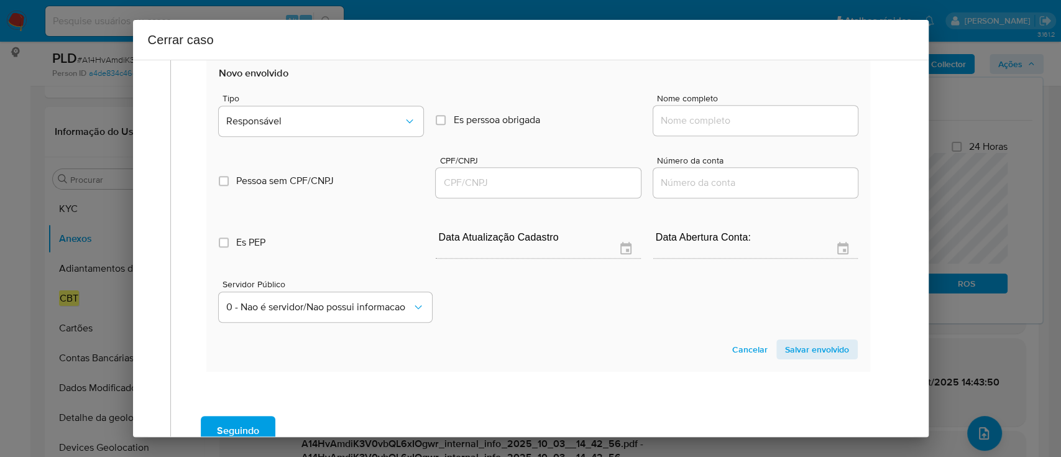
drag, startPoint x: 702, startPoint y: 124, endPoint x: 719, endPoint y: 124, distance: 16.8
click at [702, 124] on input "Nome completo" at bounding box center [755, 121] width 205 height 16
paste input "Fox Jeans Confeccao De Pecas Do Vestuario Ltda, 11025532000108"
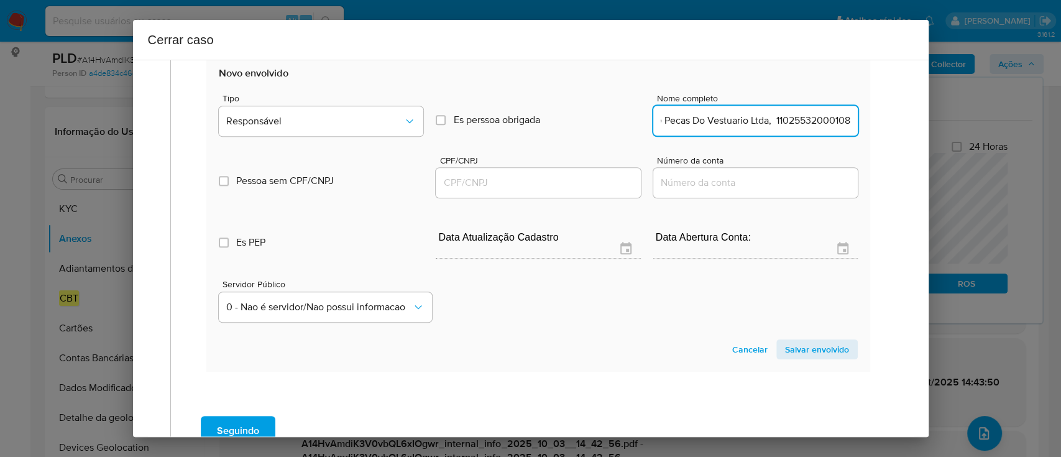
click at [771, 124] on input "Fox Jeans Confeccao De Pecas Do Vestuario Ltda, 11025532000108" at bounding box center [755, 121] width 205 height 16
type input "Fox Jeans Confeccao De Pecas Do Vestuario Ltda,"
drag, startPoint x: 573, startPoint y: 175, endPoint x: 695, endPoint y: 140, distance: 127.3
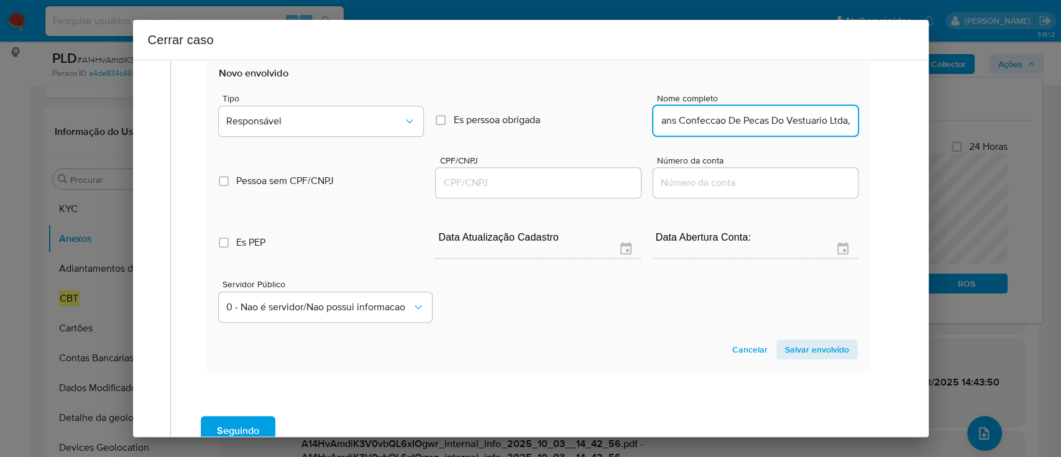
click at [574, 175] on input "CPF/CNPJ" at bounding box center [538, 183] width 205 height 16
paste input "11025532000108"
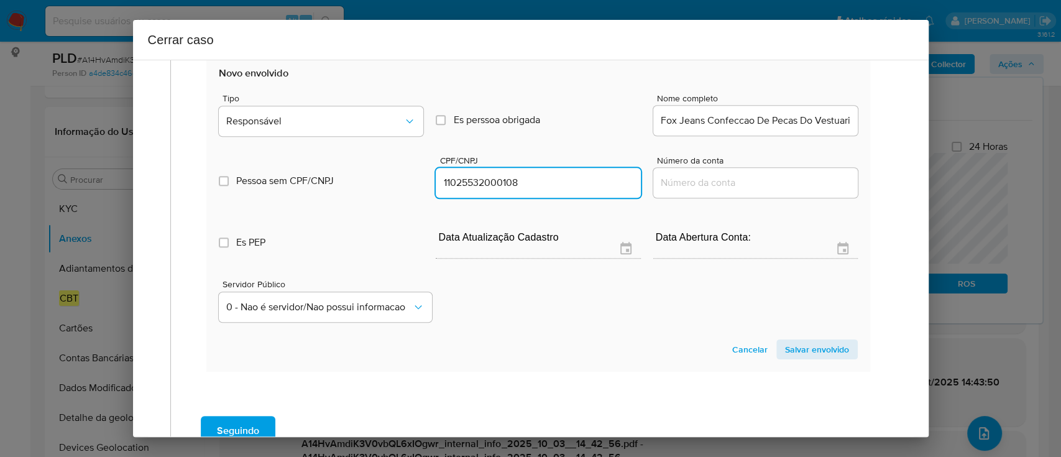
type input "11025532000108"
click at [782, 117] on input "Fox Jeans Confeccao De Pecas Do Vestuario Ltda," at bounding box center [755, 121] width 205 height 16
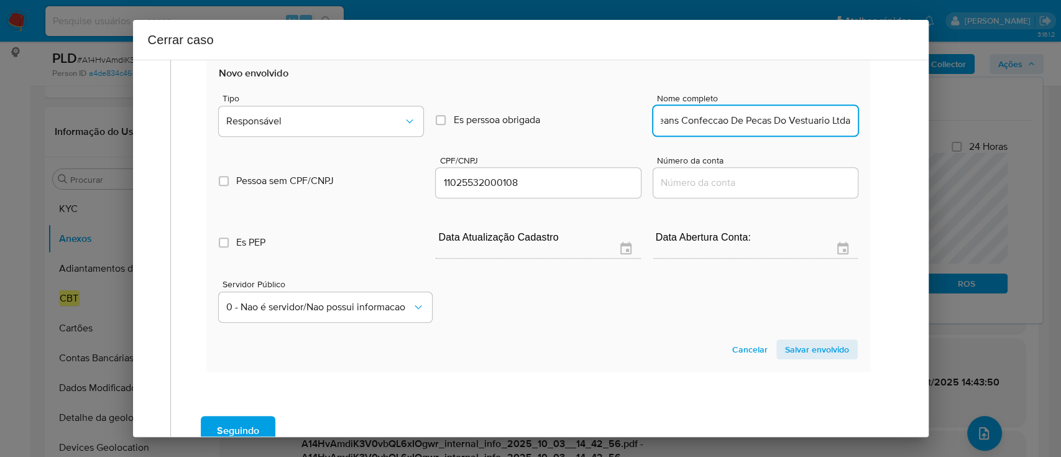
scroll to position [0, 31]
type input "Fox Jeans Confeccao De Pecas Do Vestuario Ltda"
click at [422, 147] on div "Pessoa sem CPF/CNPJ Is CPFCNPJ CPF/CNPJ 11025532000108 Número da conta" at bounding box center [538, 170] width 638 height 59
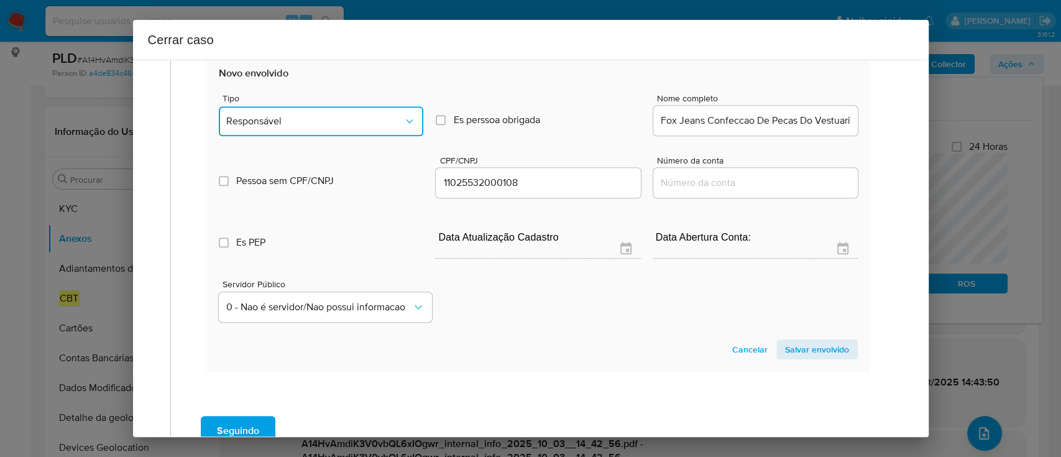
click at [384, 133] on button "Responsável" at bounding box center [321, 121] width 205 height 30
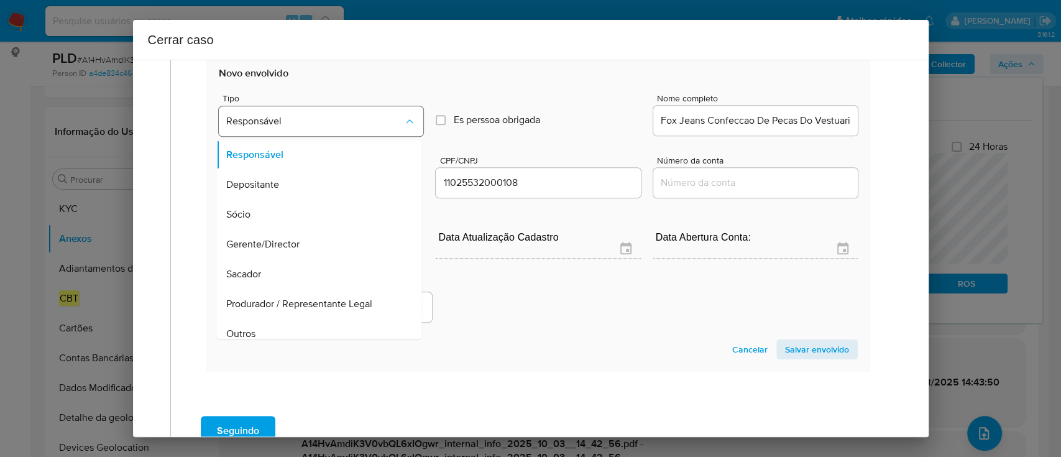
scroll to position [70, 0]
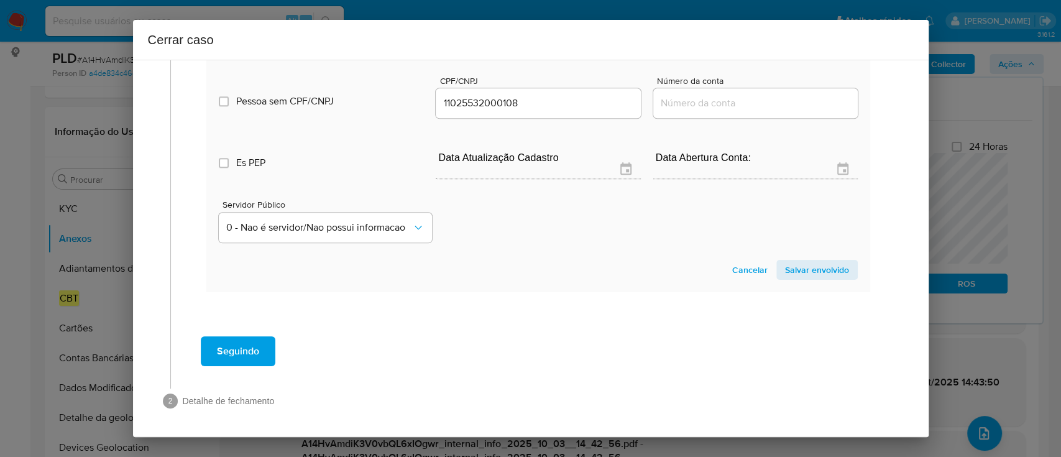
click at [791, 266] on span "Salvar envolvido" at bounding box center [817, 269] width 64 height 17
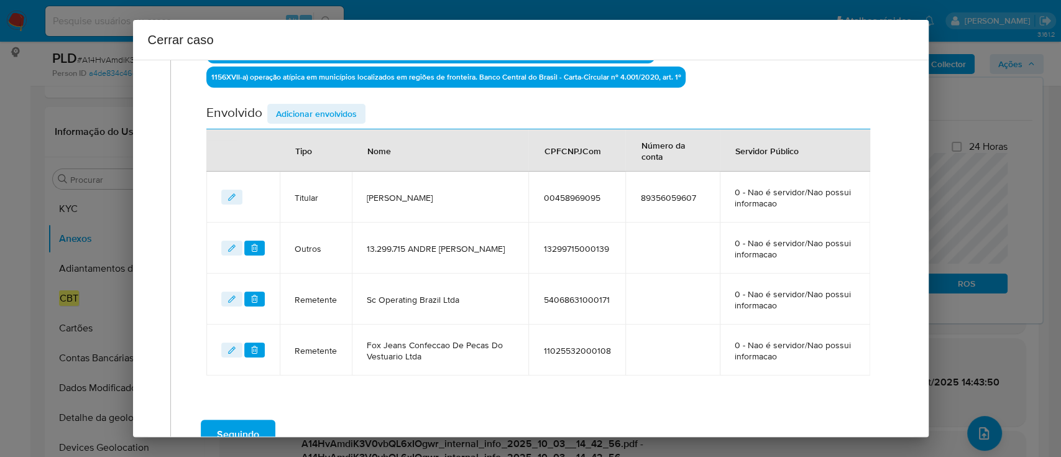
click at [326, 112] on span "Adicionar envolvidos" at bounding box center [316, 113] width 81 height 17
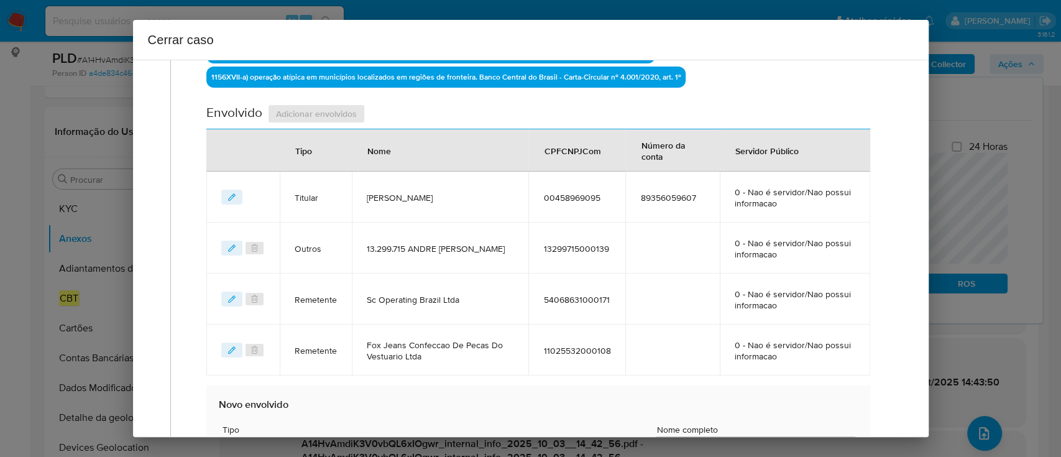
scroll to position [685, 0]
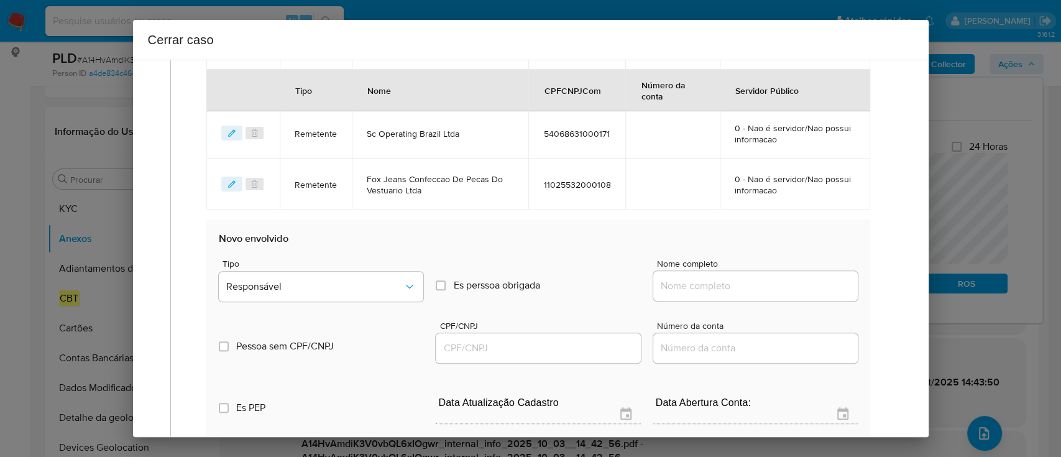
drag, startPoint x: 726, startPoint y: 284, endPoint x: 742, endPoint y: 289, distance: 16.3
click at [726, 284] on input "Nome completo" at bounding box center [755, 286] width 205 height 16
paste input "Daiana Klein Argenta, 00288049020"
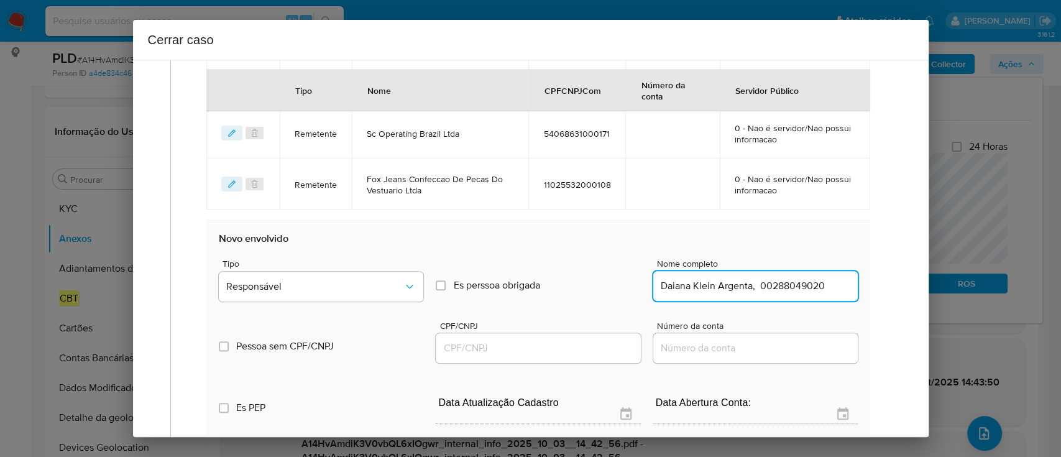
click at [822, 289] on input "Daiana Klein Argenta, 00288049020" at bounding box center [755, 286] width 205 height 16
type input "Daiana Klein Argenta,"
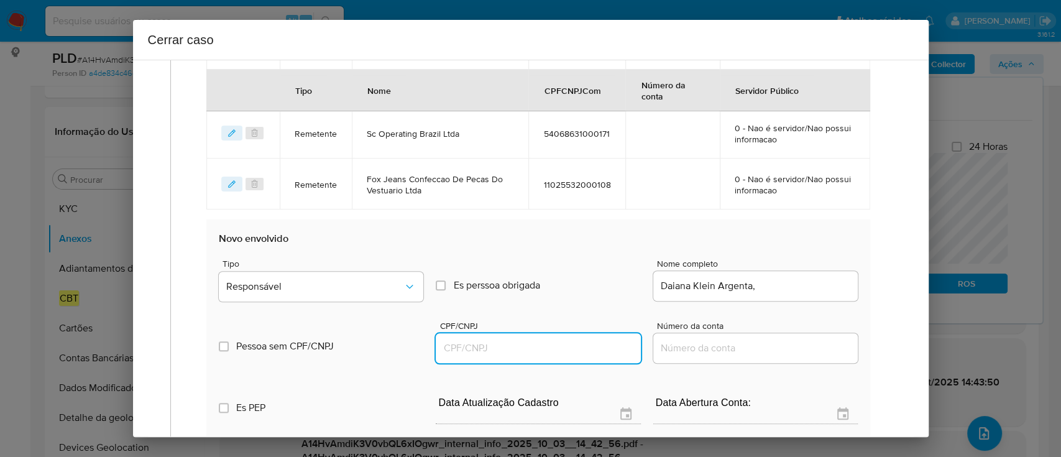
drag, startPoint x: 602, startPoint y: 351, endPoint x: 721, endPoint y: 307, distance: 126.5
click at [602, 351] on input "CPF/CNPJ" at bounding box center [538, 348] width 205 height 16
paste input "00288049020"
type input "288049020"
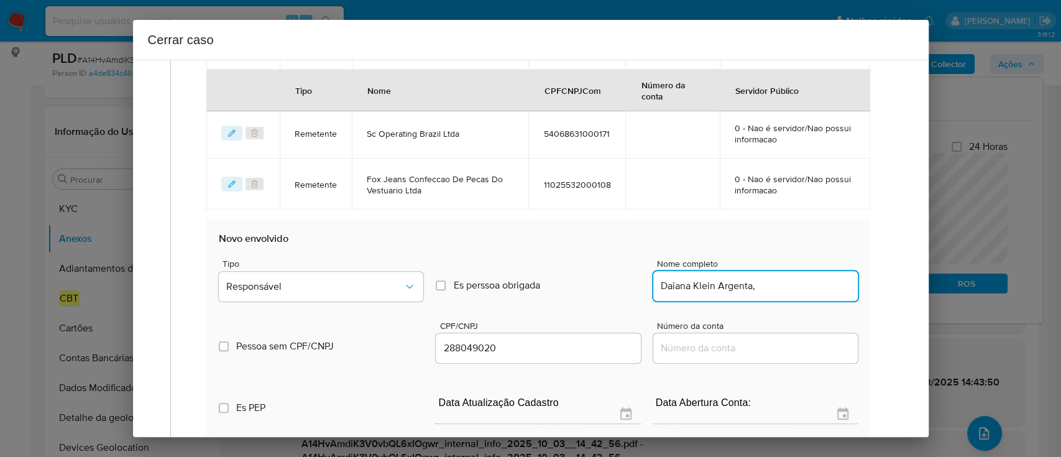
click at [780, 288] on input "Daiana Klein Argenta," at bounding box center [755, 286] width 205 height 16
type input "Daiana Klein Argenta,"
type input "00288049020"
type input "Daiana Klein Argenta"
click at [249, 262] on span "Tipo" at bounding box center [325, 263] width 205 height 9
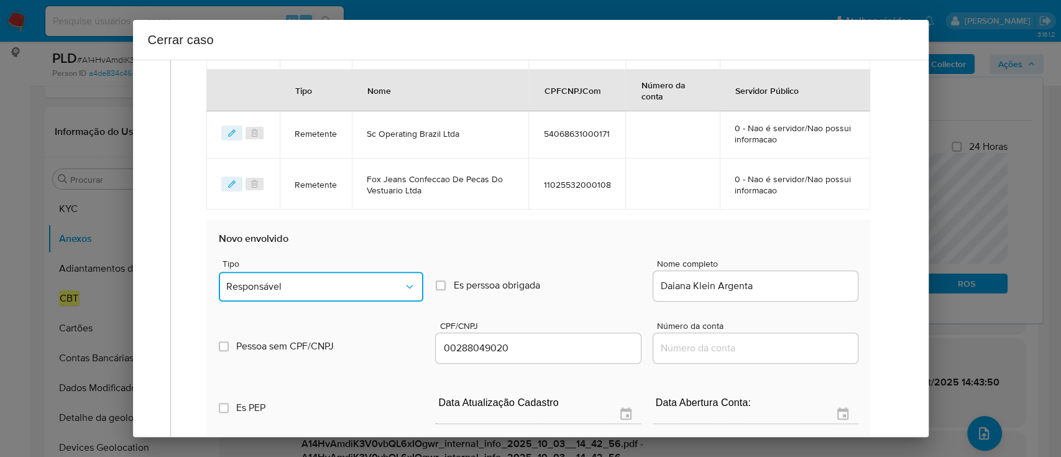
click at [259, 290] on span "Responsável" at bounding box center [314, 286] width 177 height 12
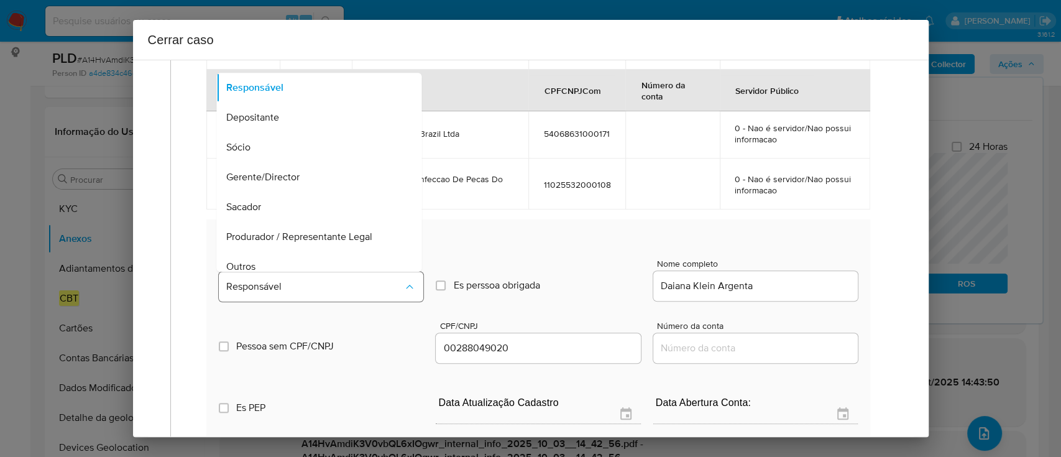
scroll to position [70, 0]
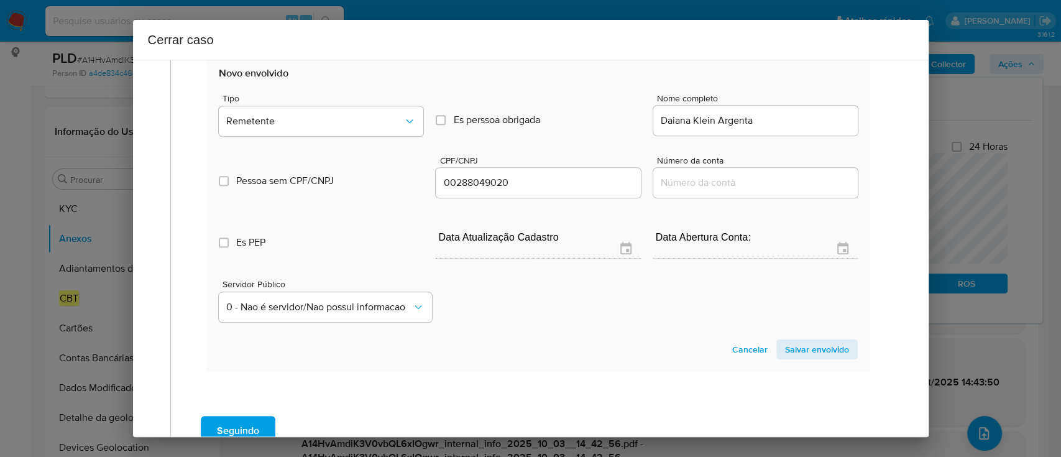
click at [803, 345] on span "Salvar envolvido" at bounding box center [817, 349] width 64 height 17
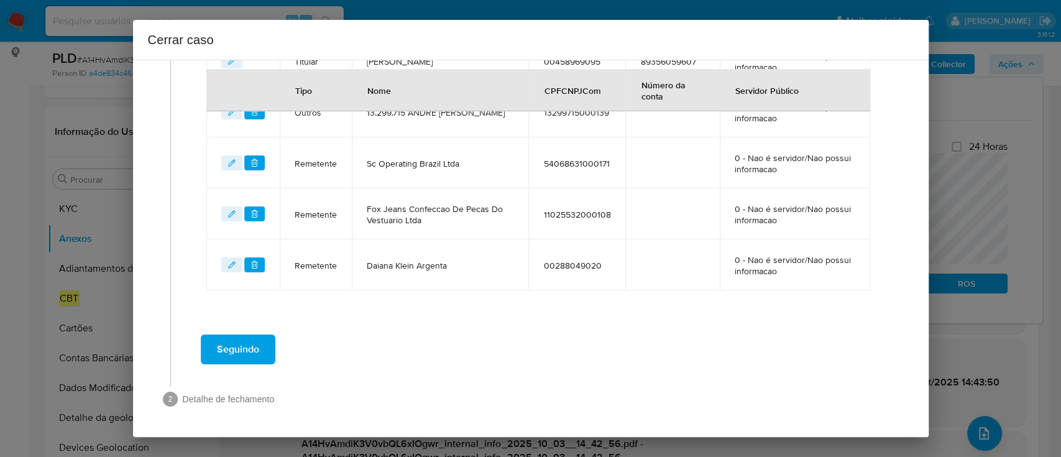
scroll to position [653, 0]
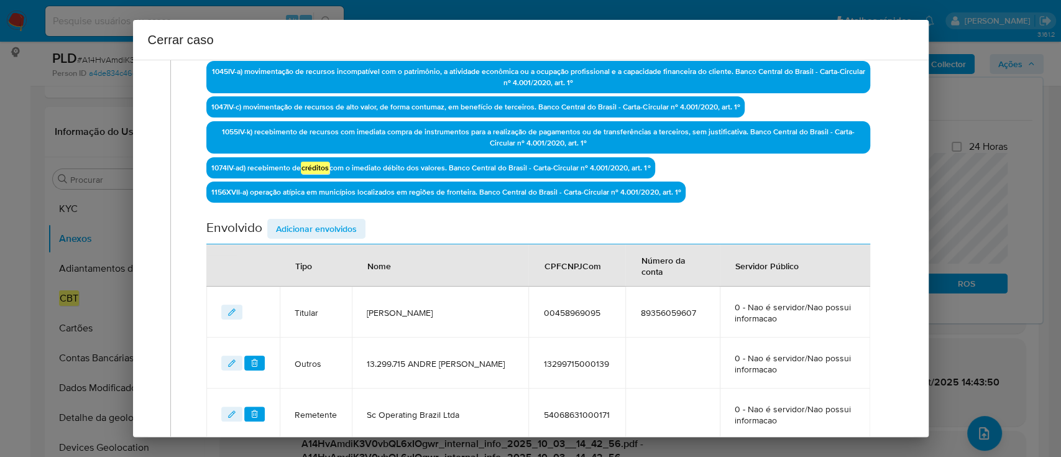
click at [325, 216] on div "Data de início 01/08/2025 Data Fin 02/10/2025 Valor do crédito R$597.514 Valor …" at bounding box center [537, 146] width 663 height 791
drag, startPoint x: 325, startPoint y: 224, endPoint x: 332, endPoint y: 225, distance: 7.6
click at [325, 224] on span "Adicionar envolvidos" at bounding box center [316, 228] width 81 height 17
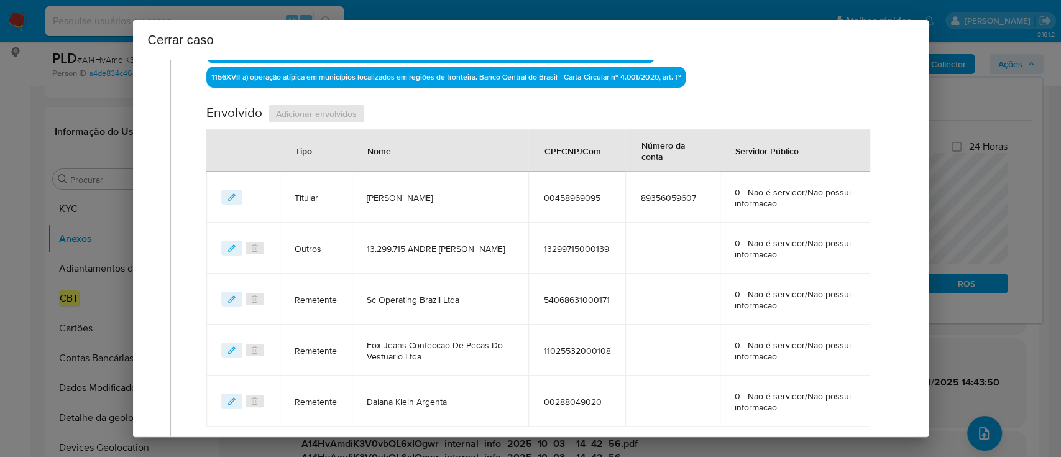
scroll to position [736, 0]
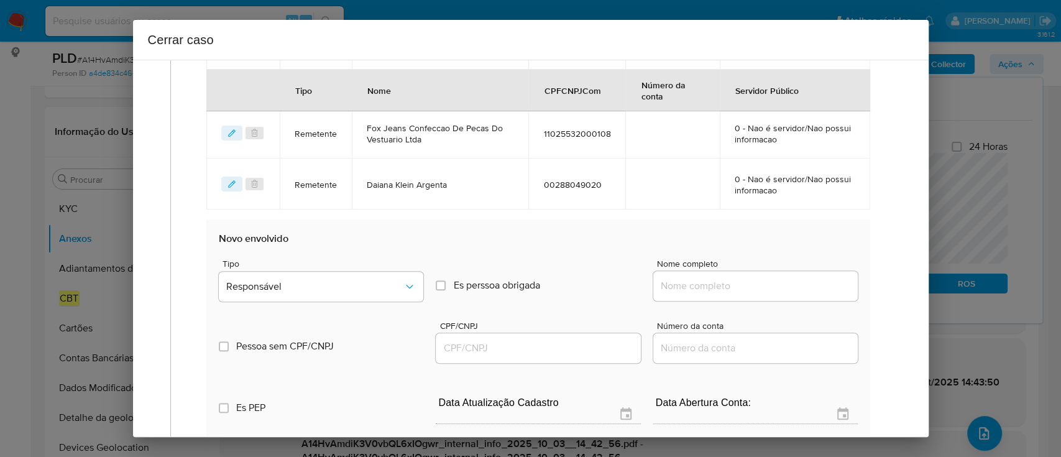
click at [734, 284] on input "Nome completo" at bounding box center [755, 286] width 205 height 16
paste input "Cda Gaming Ltda, 56636543000154"
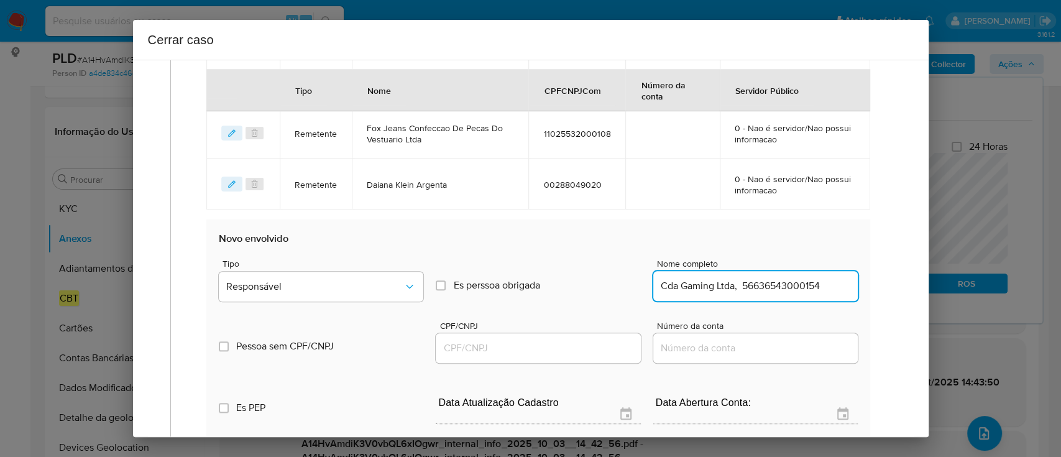
click at [796, 287] on input "Cda Gaming Ltda, 56636543000154" at bounding box center [755, 286] width 205 height 16
type input "Cda Gaming Ltda,"
click at [588, 344] on input "CPF/CNPJ" at bounding box center [538, 348] width 205 height 16
paste input "56636543000154"
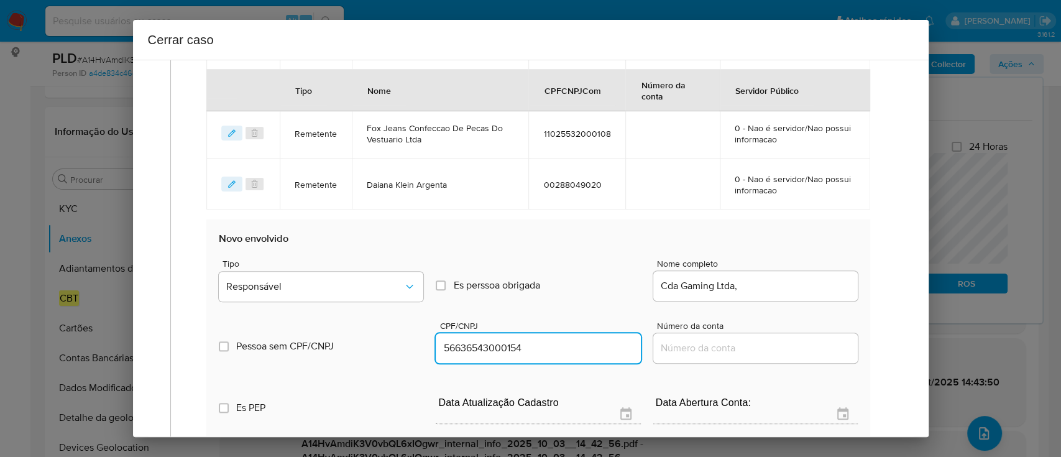
type input "56636543000154"
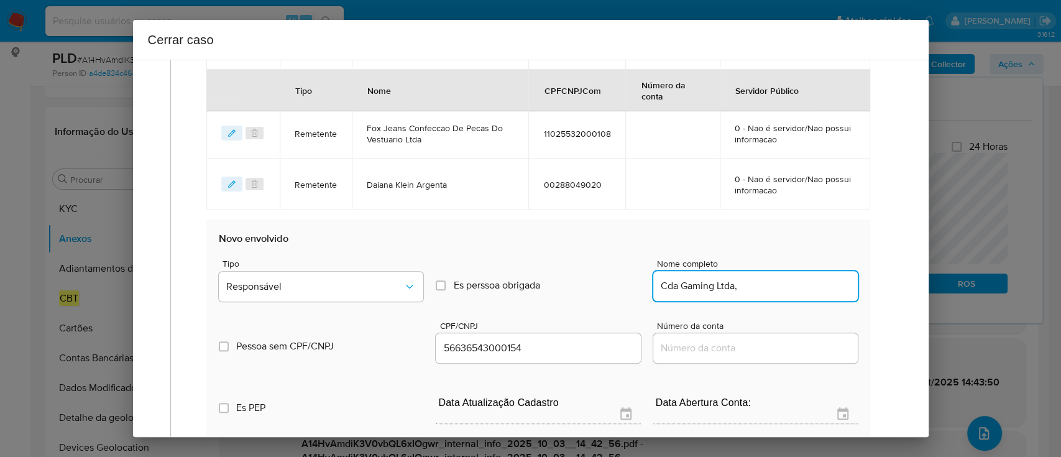
click at [795, 284] on input "Cda Gaming Ltda," at bounding box center [755, 286] width 205 height 16
type input "Cda Gaming Ltda"
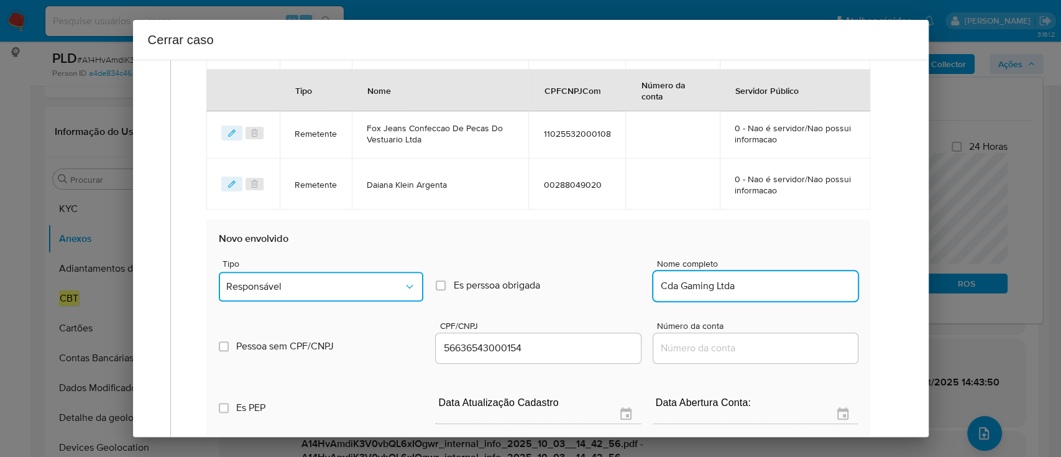
click at [313, 285] on span "Responsável" at bounding box center [314, 286] width 177 height 12
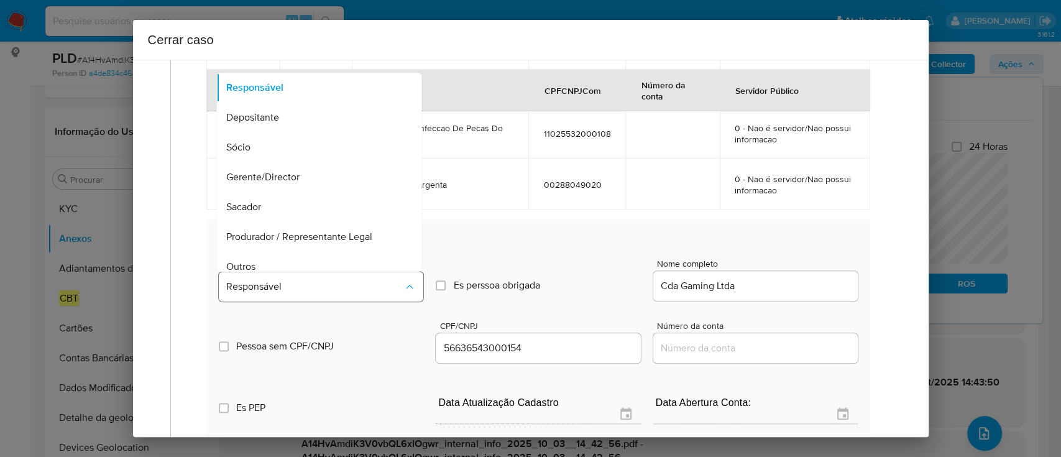
scroll to position [70, 0]
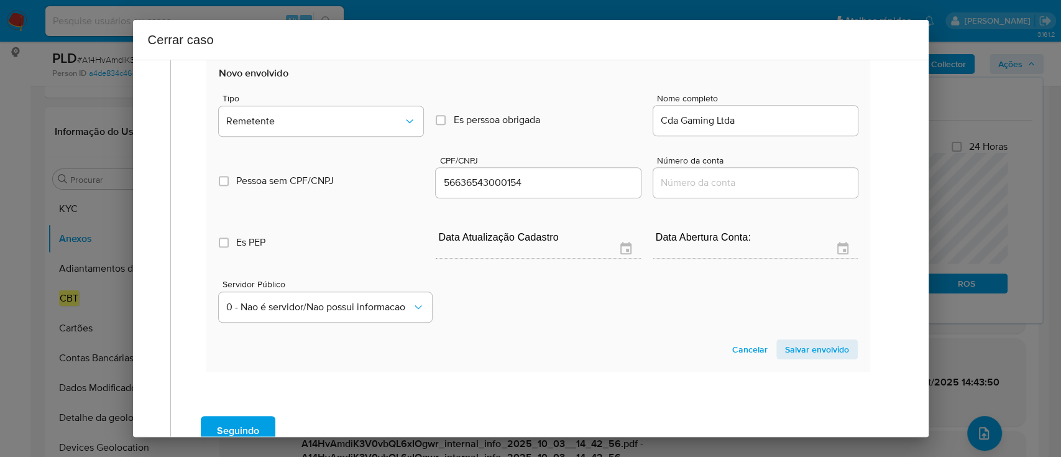
click at [823, 341] on span "Salvar envolvido" at bounding box center [817, 349] width 64 height 17
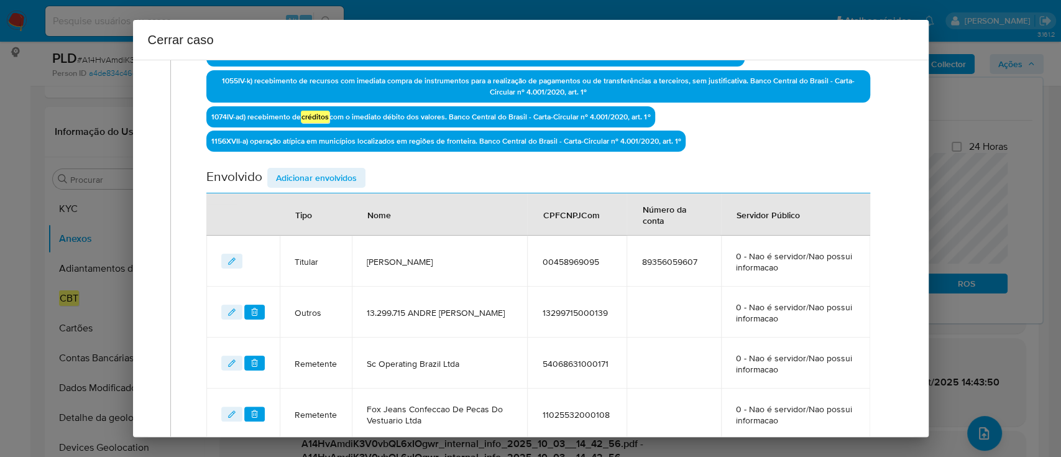
click at [313, 174] on span "Adicionar envolvidos" at bounding box center [316, 177] width 81 height 17
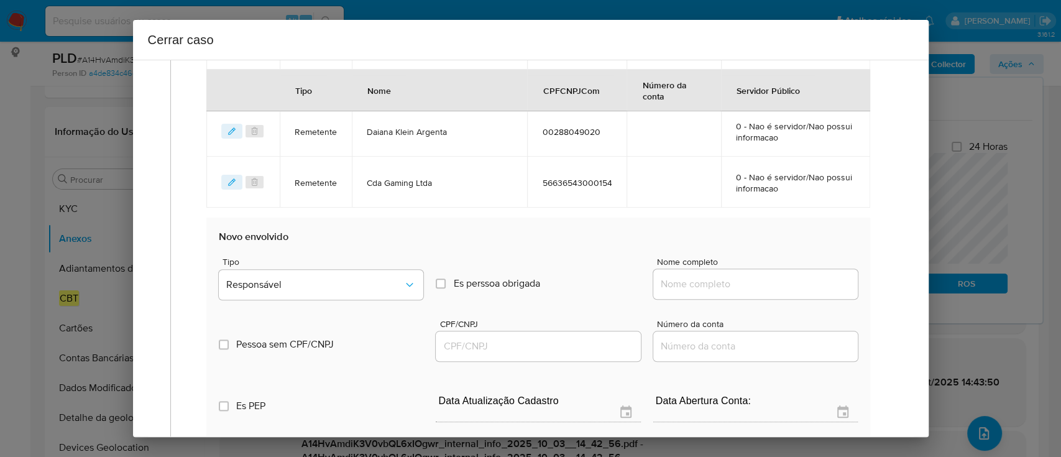
scroll to position [870, 0]
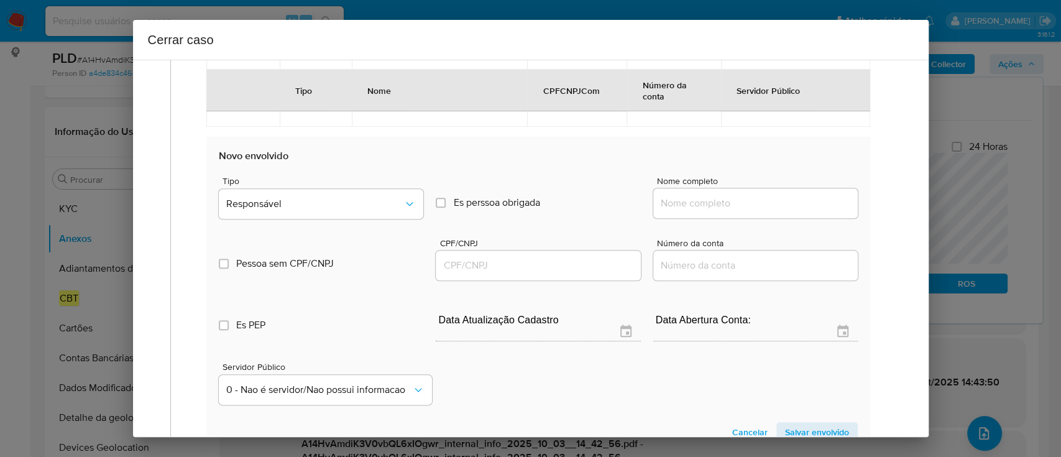
click at [736, 200] on input "Nome completo" at bounding box center [755, 203] width 205 height 16
paste input "F12 Do Brasil Jogos Eletronicos Ltda, 51897834000182"
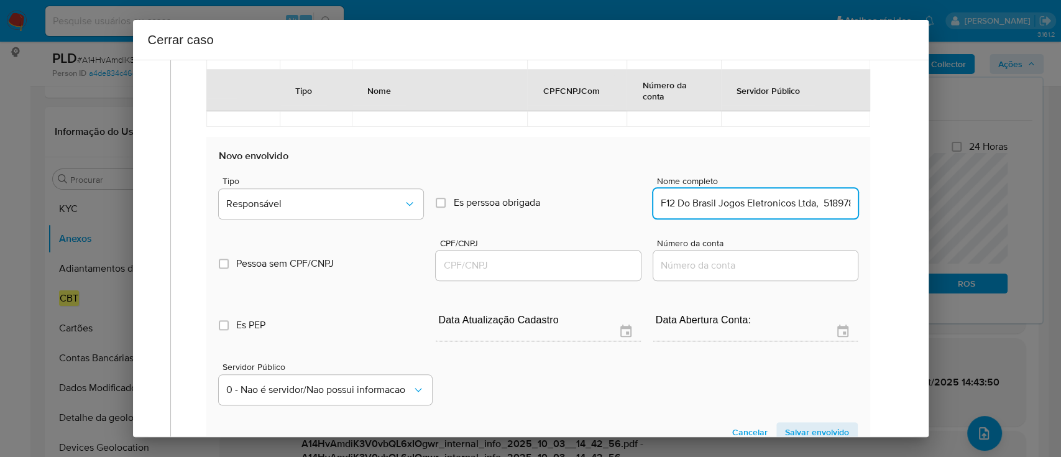
scroll to position [0, 55]
click at [800, 204] on input "F12 Do Brasil Jogos Eletronicos Ltda, 51897834000182" at bounding box center [755, 203] width 205 height 16
type input "F12 Do Brasil Jogos Eletronicos Ltda,"
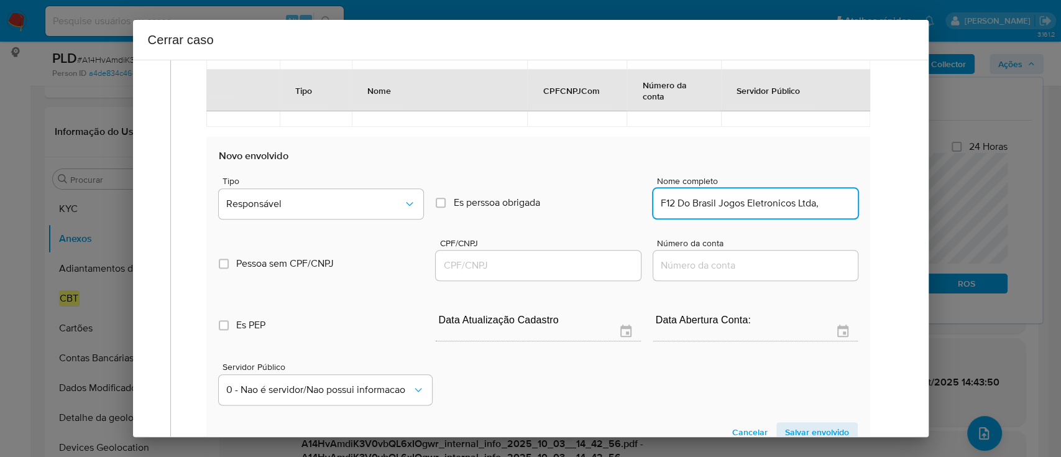
click at [556, 272] on div at bounding box center [538, 266] width 205 height 30
drag, startPoint x: 503, startPoint y: 274, endPoint x: 525, endPoint y: 265, distance: 23.8
click at [504, 274] on div at bounding box center [538, 266] width 205 height 30
paste input "51897834000182"
click at [528, 264] on input "CPF/CNPJ" at bounding box center [538, 265] width 205 height 16
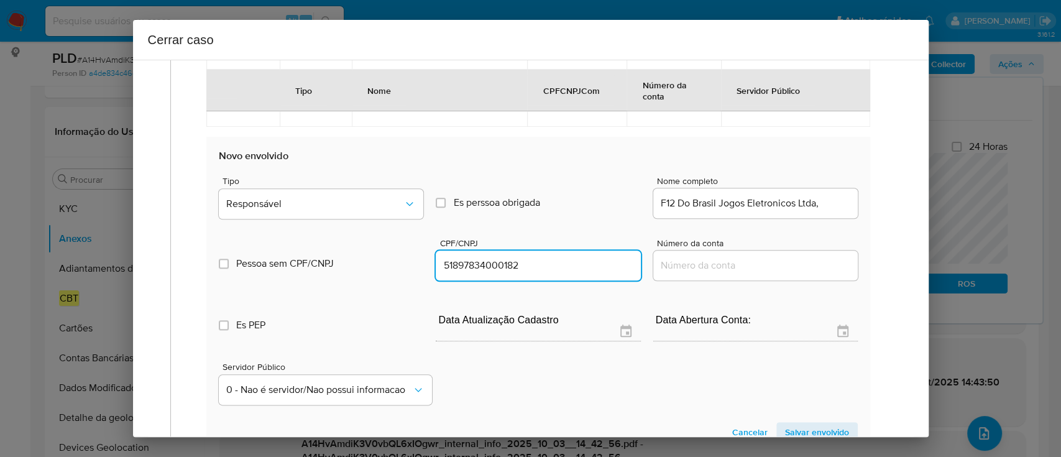
type input "51897834000182"
click at [829, 201] on input "F12 Do Brasil Jogos Eletronicos Ltda," at bounding box center [755, 203] width 205 height 16
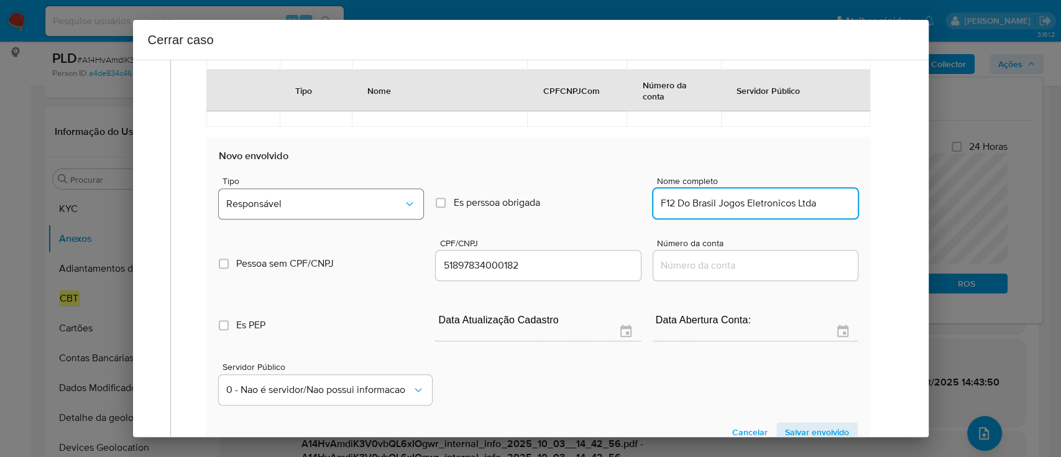
type input "F12 Do Brasil Jogos Eletronicos Ltda"
click at [279, 203] on span "Responsável" at bounding box center [314, 204] width 177 height 12
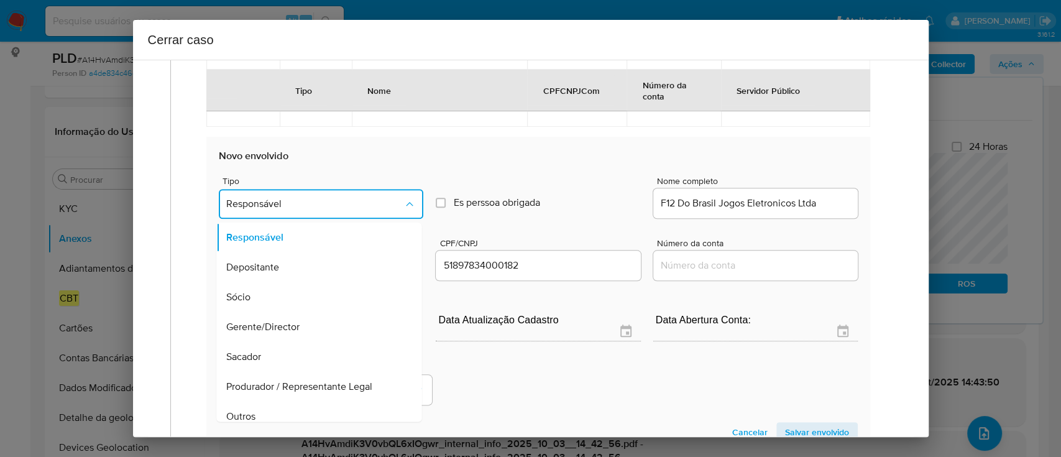
scroll to position [70, 0]
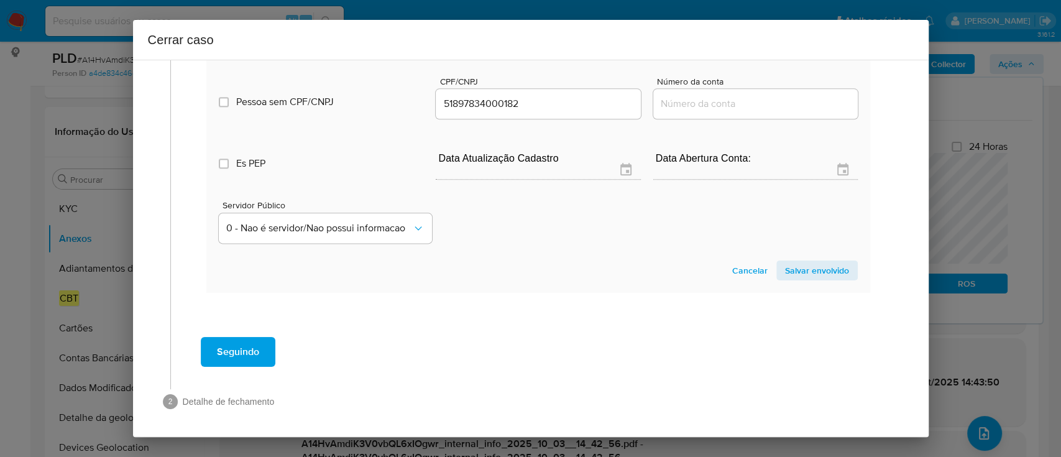
click at [806, 264] on span "Salvar envolvido" at bounding box center [817, 270] width 64 height 17
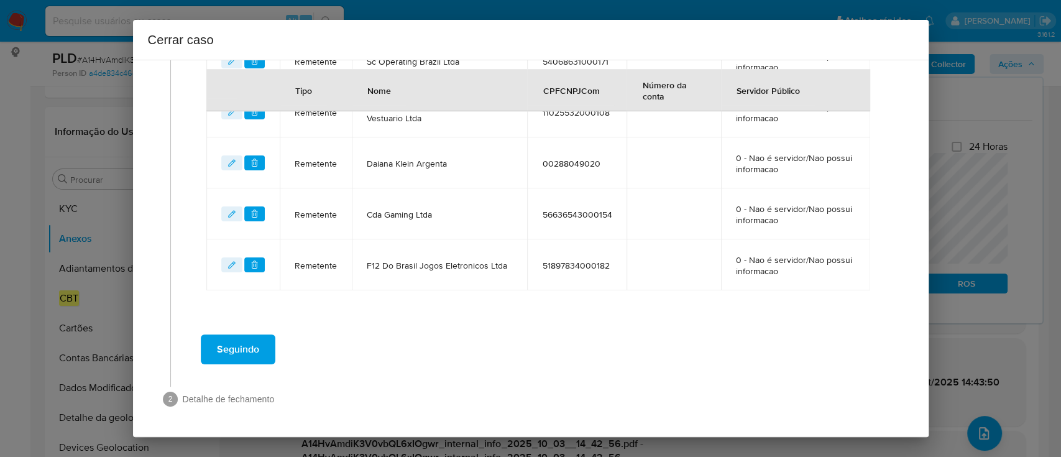
scroll to position [755, 0]
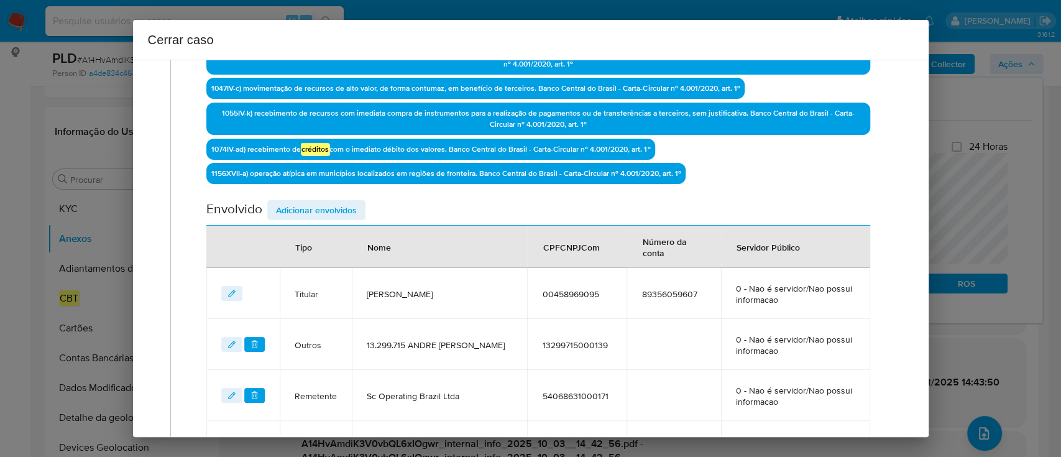
click at [333, 208] on span "Adicionar envolvidos" at bounding box center [316, 209] width 81 height 17
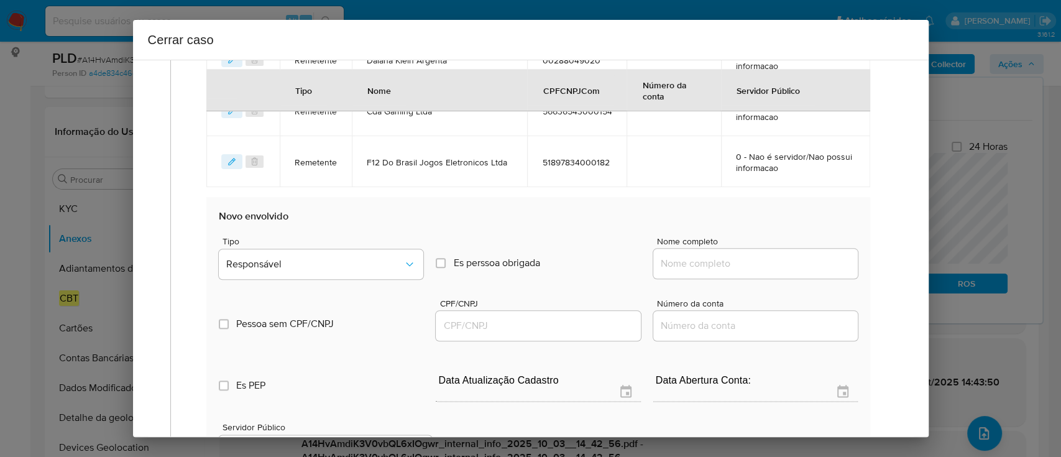
scroll to position [920, 0]
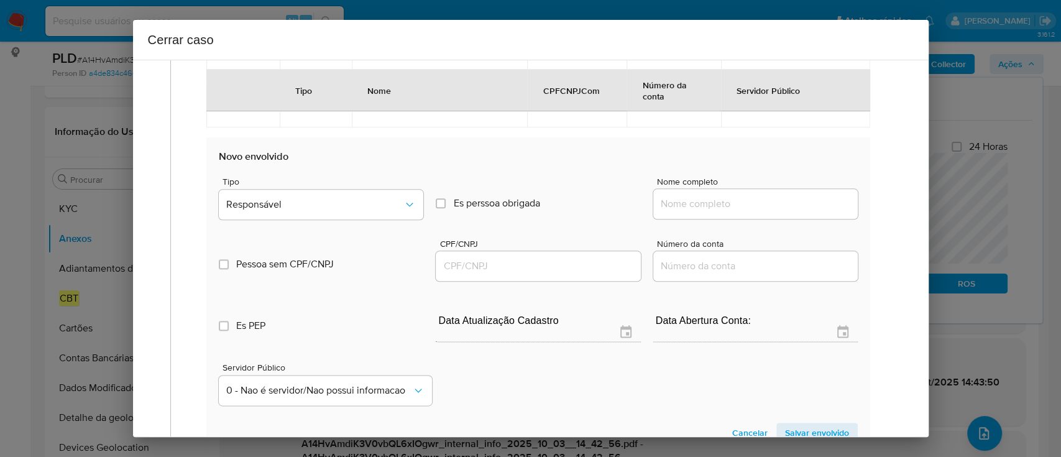
click at [730, 208] on input "Nome completo" at bounding box center [755, 204] width 205 height 16
paste input "Upbet Brasil Ltda, 56236761000100"
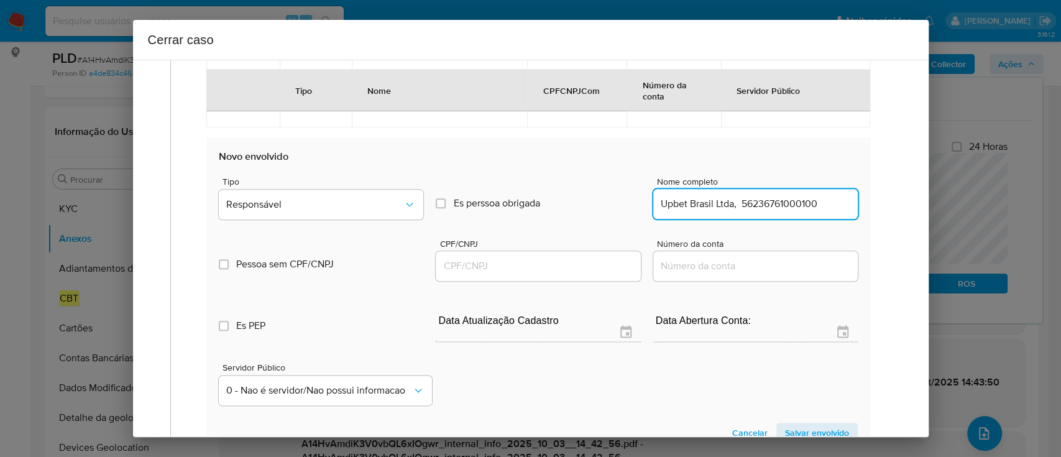
click at [796, 208] on input "Upbet Brasil Ltda, 56236761000100" at bounding box center [755, 204] width 205 height 16
type input "Upbet Brasil Ltda,"
drag, startPoint x: 543, startPoint y: 282, endPoint x: 545, endPoint y: 276, distance: 6.5
click at [543, 283] on div "Es PEP isPEP Data Atualização Cadastro Data Abertura Conta:" at bounding box center [538, 315] width 638 height 65
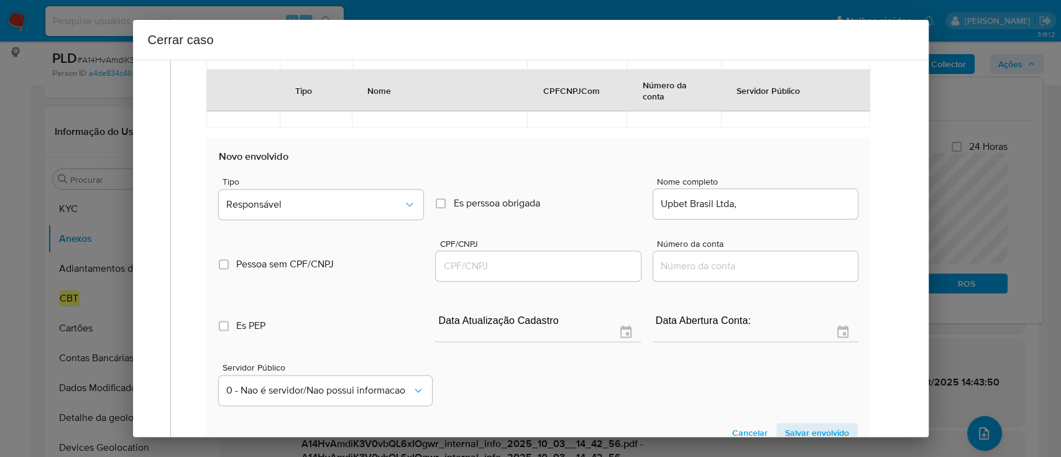
click at [557, 267] on input "CPF/CNPJ" at bounding box center [538, 266] width 205 height 16
paste input "56236761000100"
type input "56236761000100"
click at [781, 200] on input "Upbet Brasil Ltda," at bounding box center [755, 204] width 205 height 16
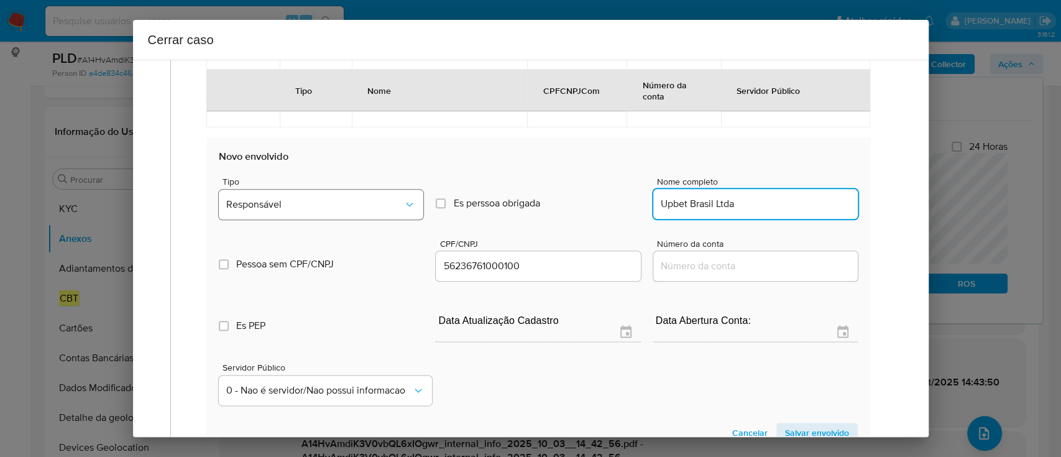
type input "Upbet Brasil Ltda"
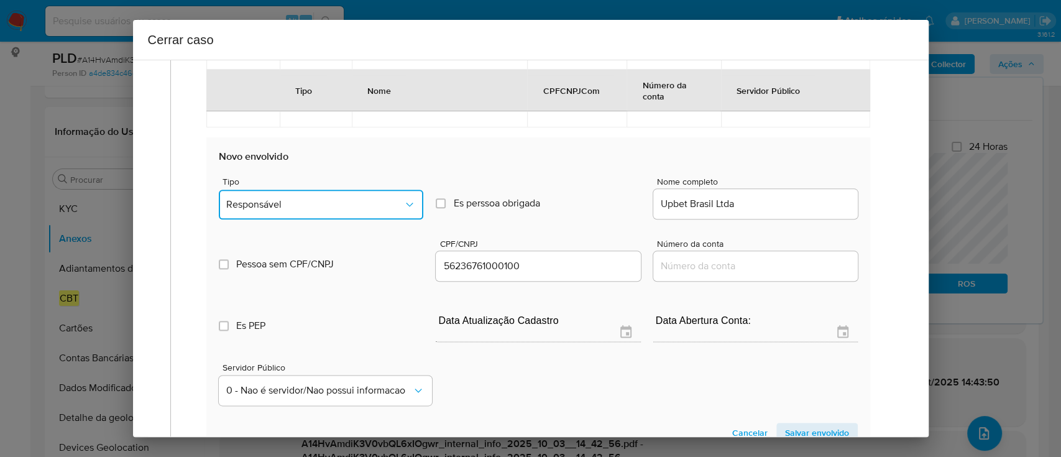
click at [297, 200] on span "Responsável" at bounding box center [314, 204] width 177 height 12
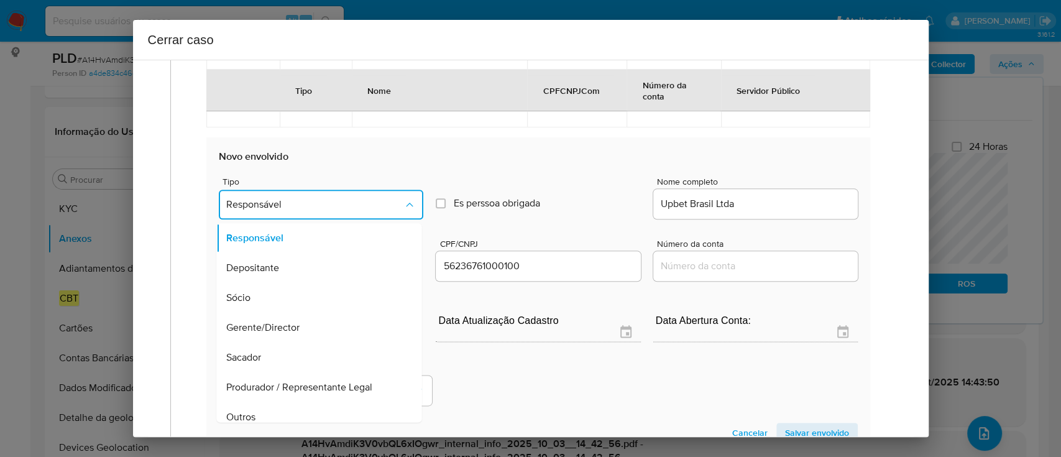
scroll to position [0, 0]
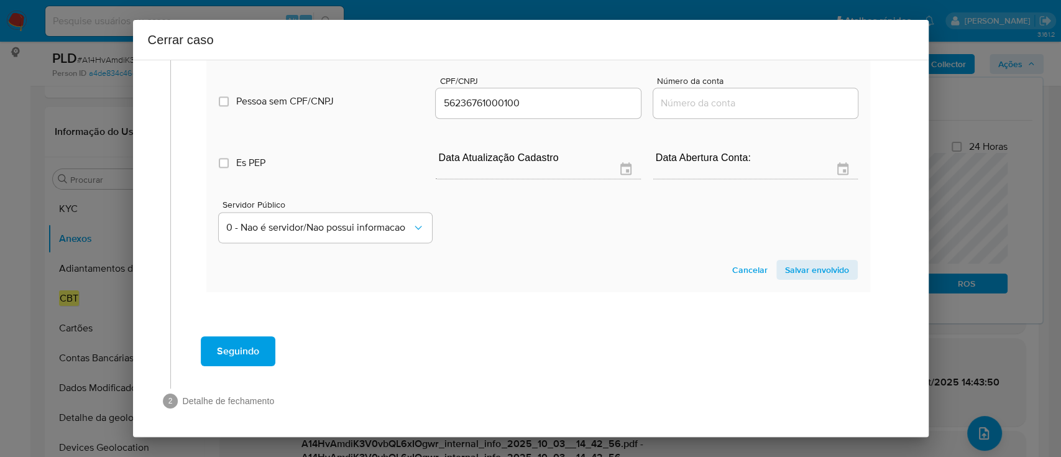
click at [822, 261] on span "Salvar envolvido" at bounding box center [817, 269] width 64 height 17
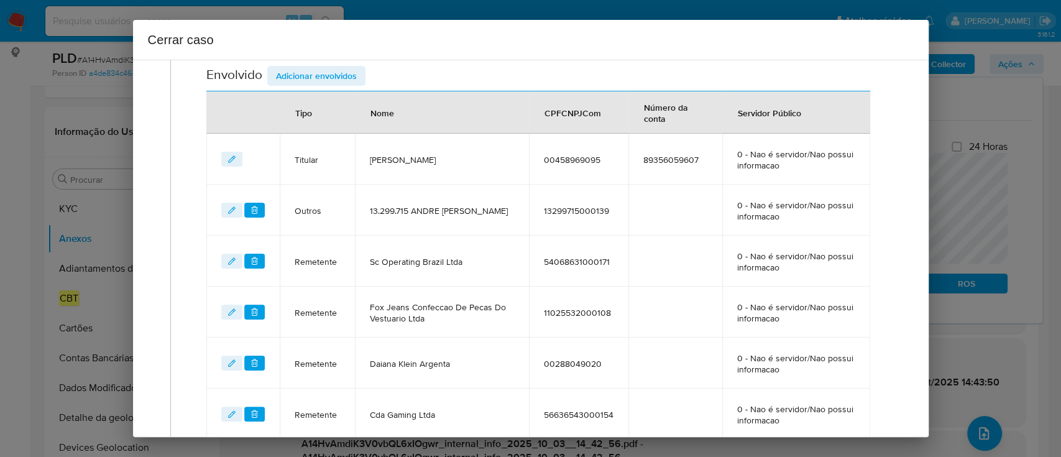
click at [335, 76] on span "Adicionar envolvidos" at bounding box center [316, 75] width 81 height 17
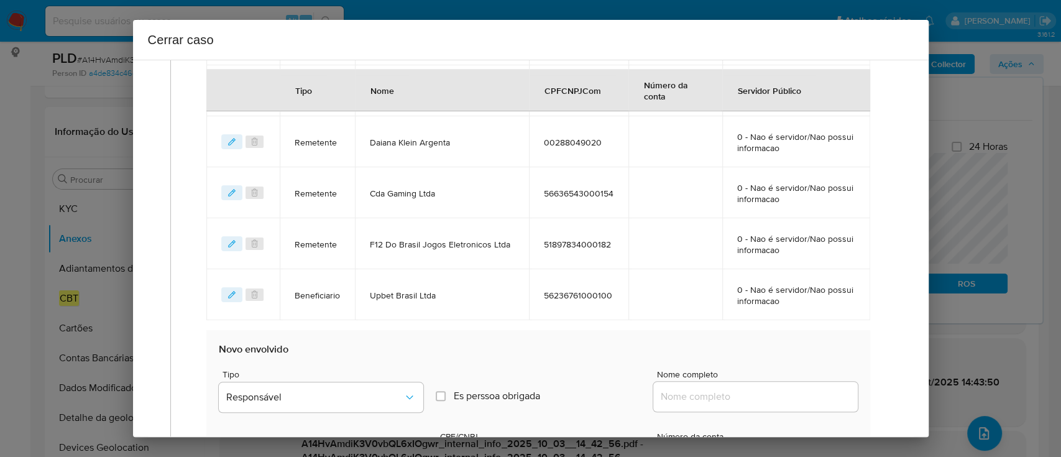
scroll to position [889, 0]
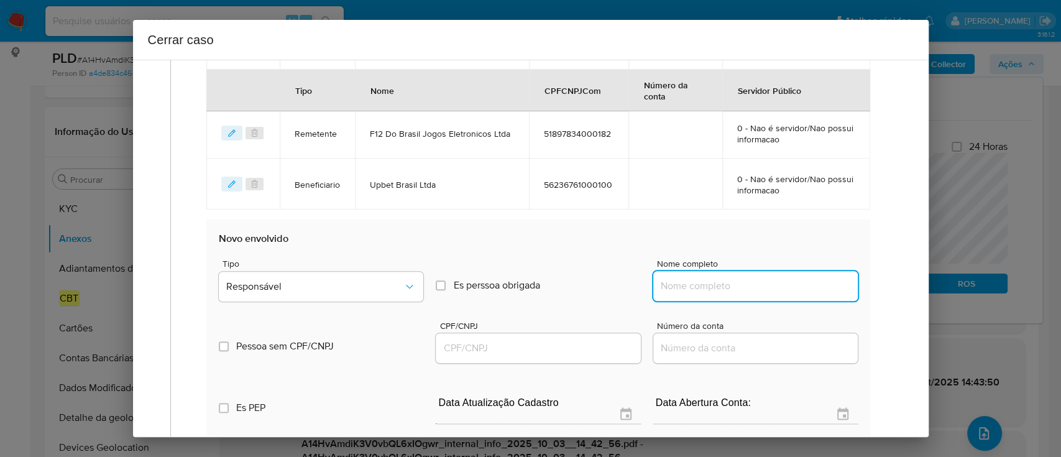
drag, startPoint x: 717, startPoint y: 287, endPoint x: 784, endPoint y: 290, distance: 67.2
click at [717, 287] on input "Nome completo" at bounding box center [755, 286] width 205 height 16
paste input "Sabia Administracao Ltda, 04426418000116"
click at [796, 287] on input "Sabia Administracao Ltda, 04426418000116" at bounding box center [755, 286] width 205 height 16
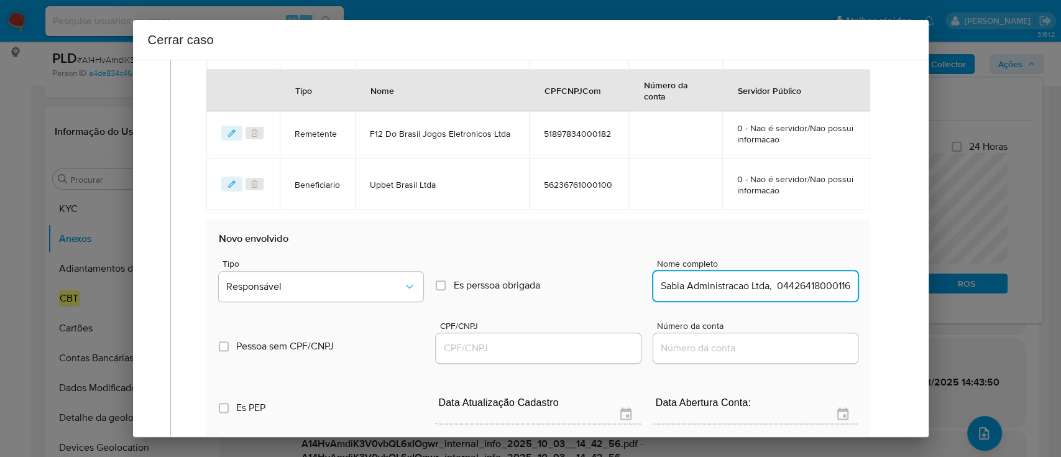
click at [796, 287] on input "Sabia Administracao Ltda, 04426418000116" at bounding box center [755, 286] width 205 height 16
type input "Sabia Administracao Ltda,"
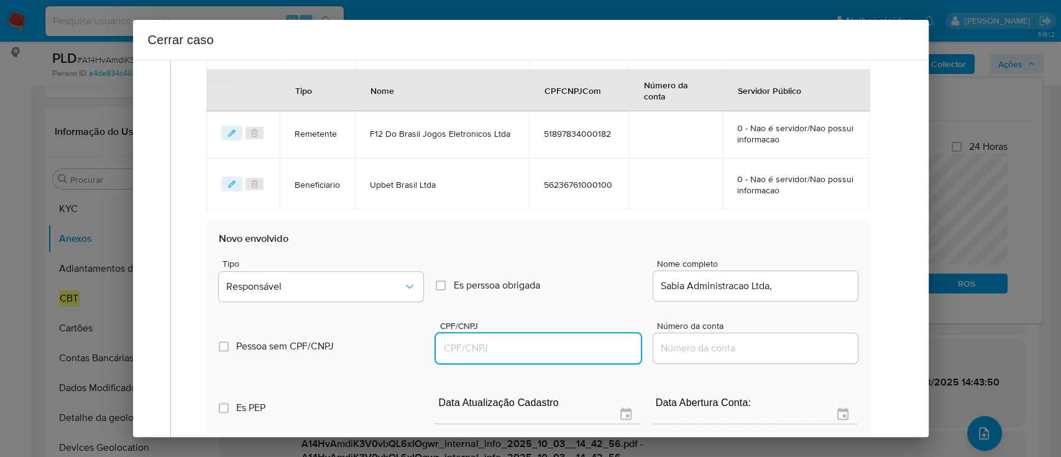
click at [575, 351] on input "CPF/CNPJ" at bounding box center [538, 348] width 205 height 16
paste input "04426418000116"
type input "4426418000116"
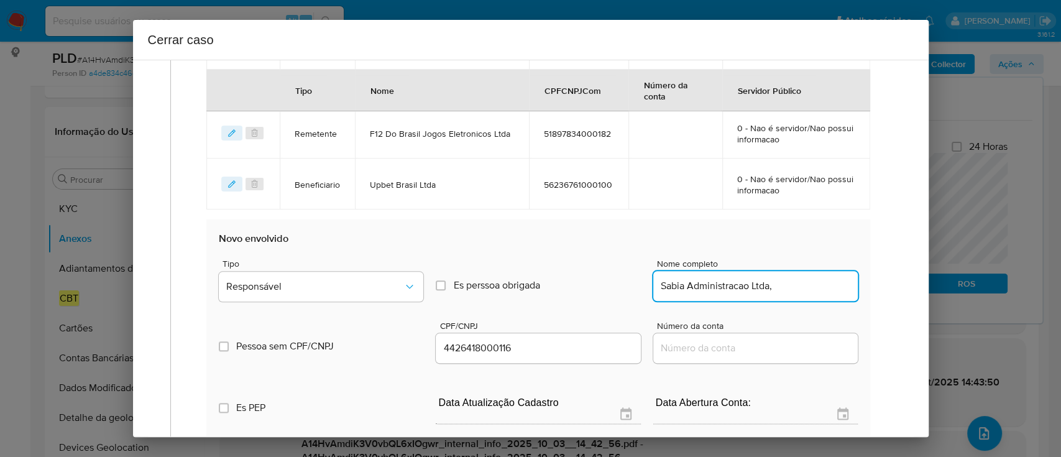
click at [814, 282] on input "Sabia Administracao Ltda," at bounding box center [755, 286] width 205 height 16
type input "Sabia Administracao Ltda,"
type input "04426418000116"
type input "Sabia Administracao Ltda"
click at [292, 269] on div "Tipo Responsável" at bounding box center [321, 282] width 205 height 47
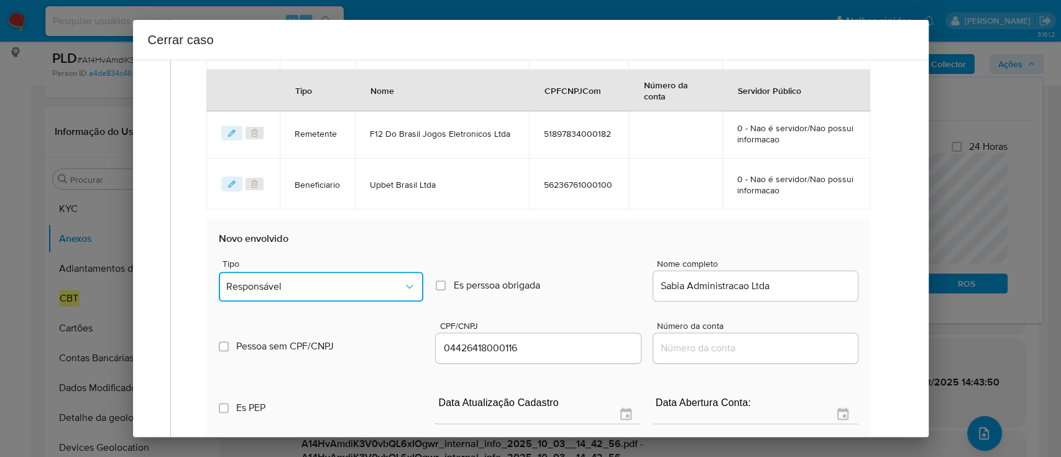
click at [321, 282] on span "Responsável" at bounding box center [314, 286] width 177 height 12
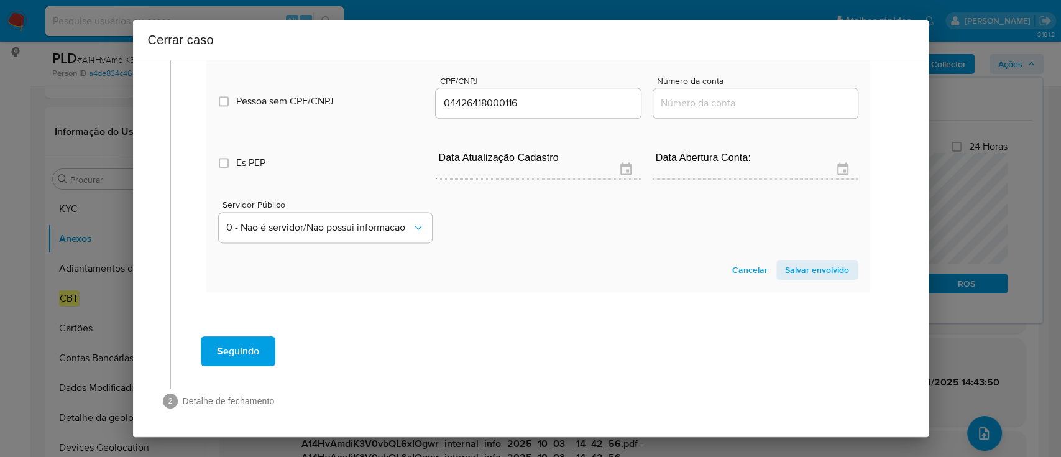
click at [805, 272] on span "Salvar envolvido" at bounding box center [817, 269] width 64 height 17
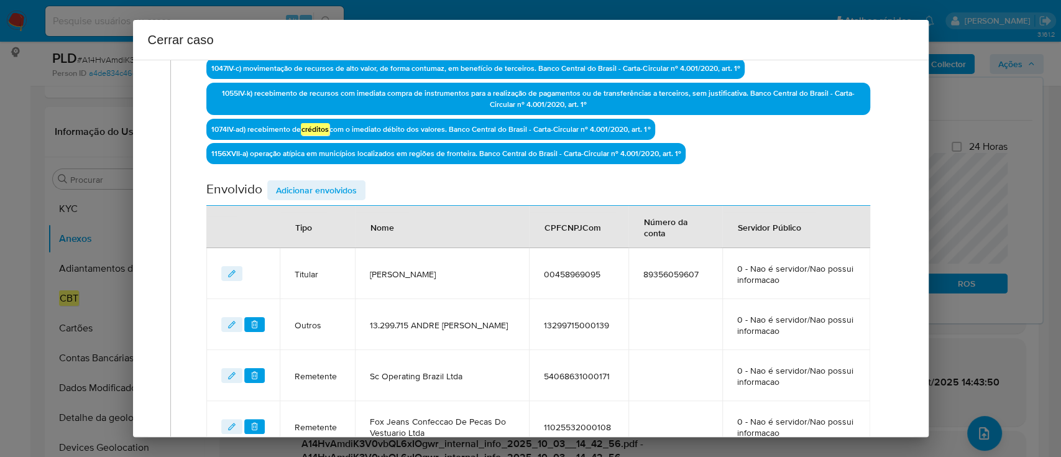
click at [334, 185] on span "Adicionar envolvidos" at bounding box center [316, 190] width 81 height 17
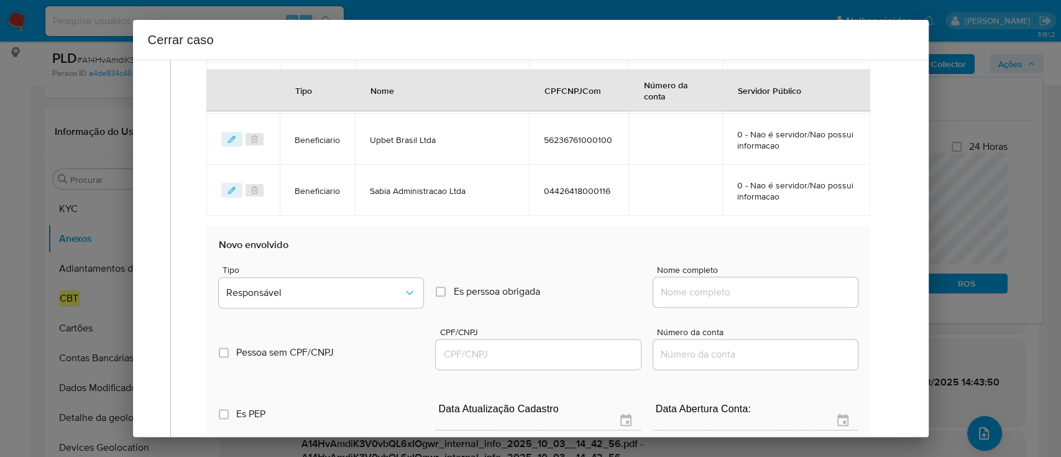
scroll to position [1023, 0]
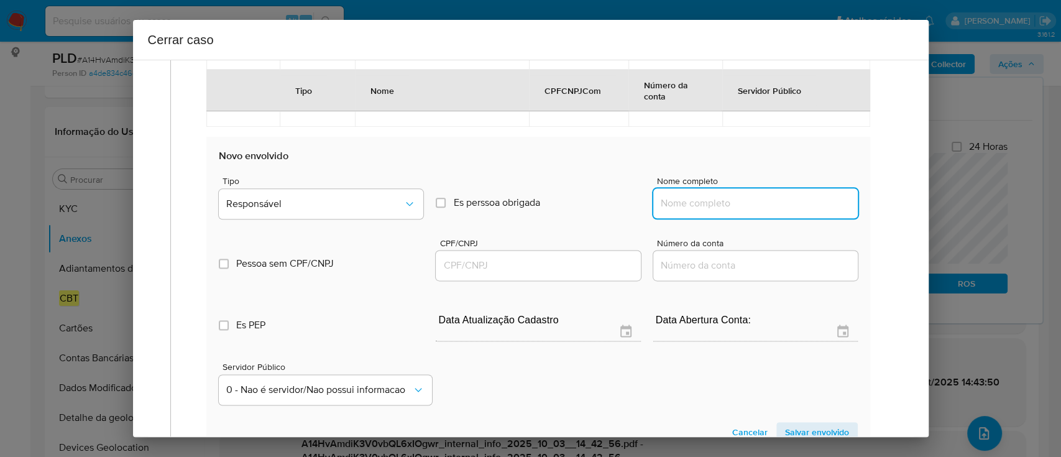
click at [740, 205] on input "Nome completo" at bounding box center [755, 203] width 205 height 16
paste input "Sistema Loterico De Pernambuco Ltda, 06023798000173"
click at [807, 199] on input "Sistema Loterico De Pernambuco Ltda, 06023798000173" at bounding box center [755, 203] width 205 height 16
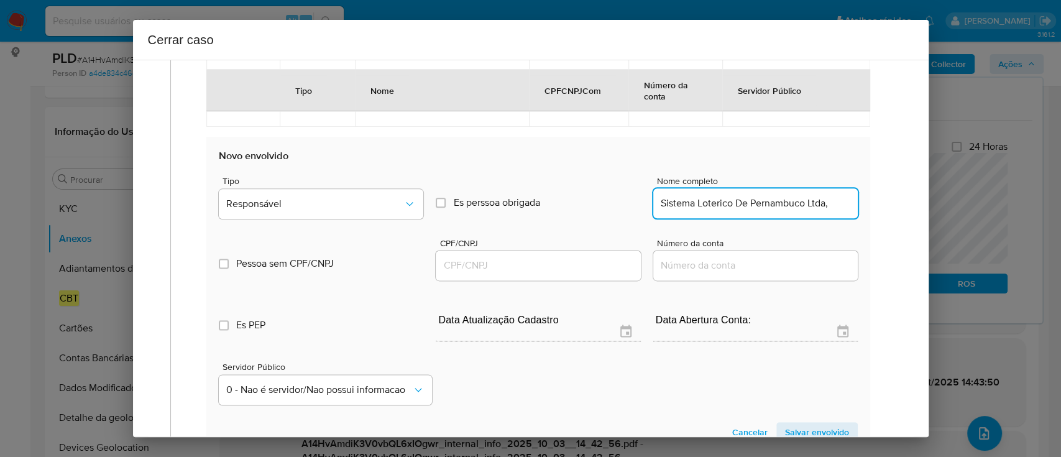
scroll to position [0, 0]
type input "Sistema Loterico De Pernambuco Ltda,"
click at [593, 268] on input "CPF/CNPJ" at bounding box center [538, 265] width 205 height 16
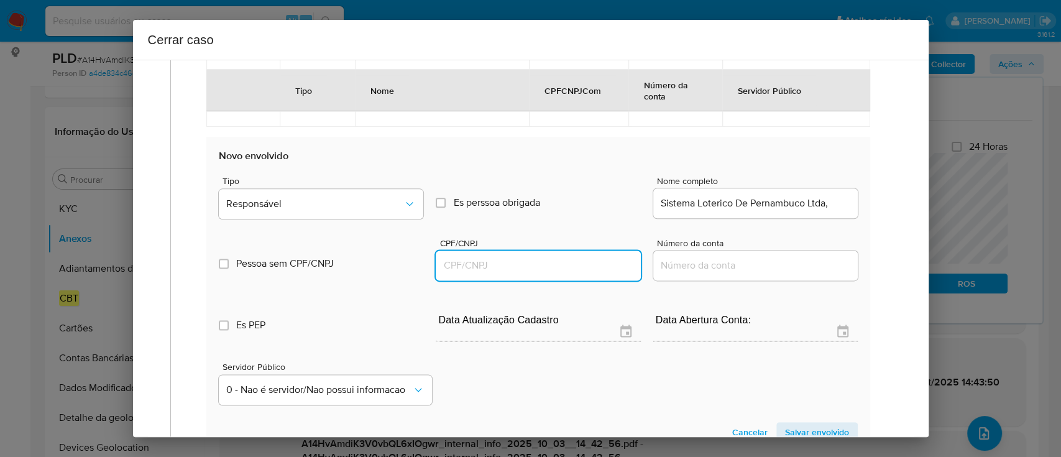
paste input "06023798000173"
type input "6023798000173"
click at [839, 202] on input "Sistema Loterico De Pernambuco Ltda," at bounding box center [755, 203] width 205 height 16
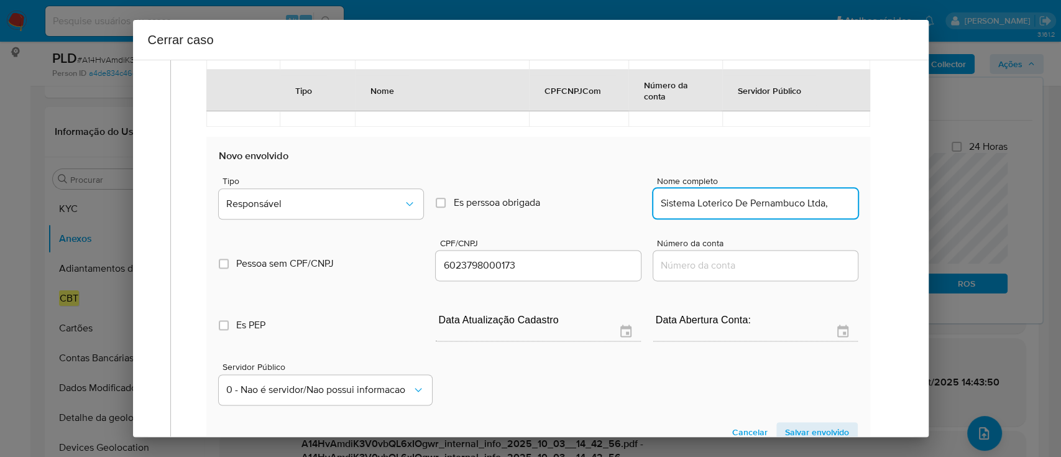
type input "Sistema Loterico De Pernambuco Ltda,"
type input "06023798000173"
type input "Sistema Loterico De Pernambuco Ltda"
click at [338, 213] on button "Responsável" at bounding box center [321, 204] width 205 height 30
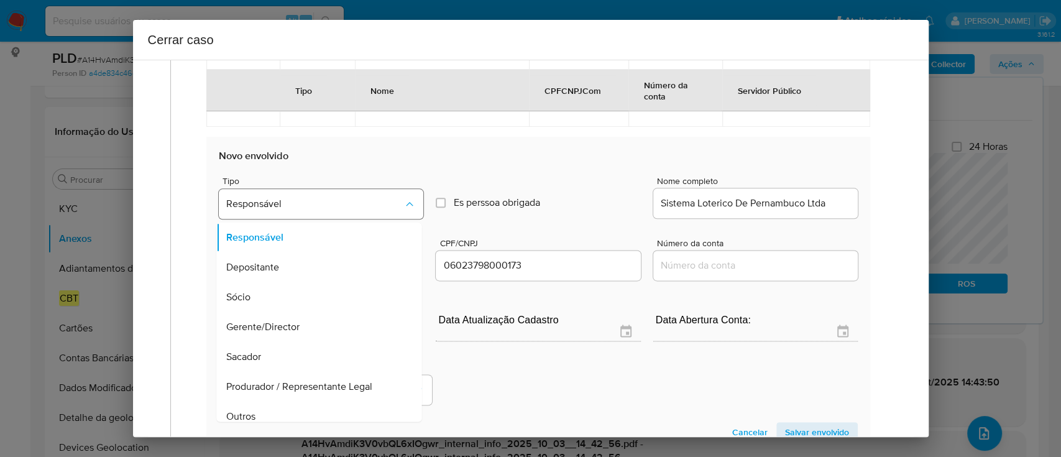
scroll to position [40, 0]
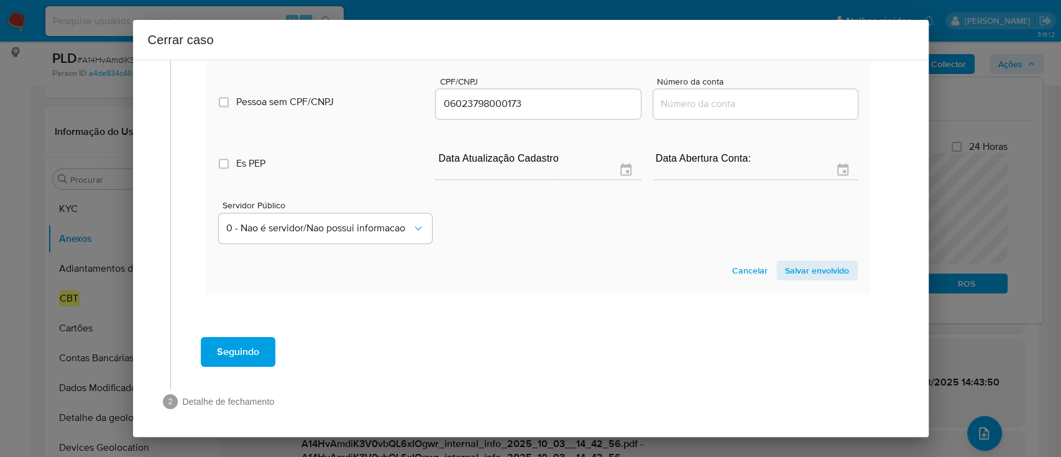
click at [805, 269] on span "Salvar envolvido" at bounding box center [817, 270] width 64 height 17
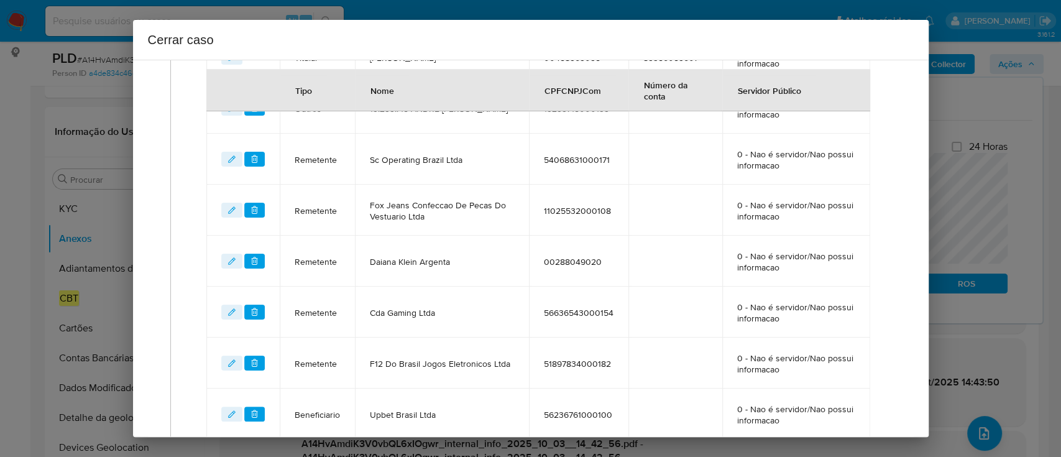
scroll to position [493, 0]
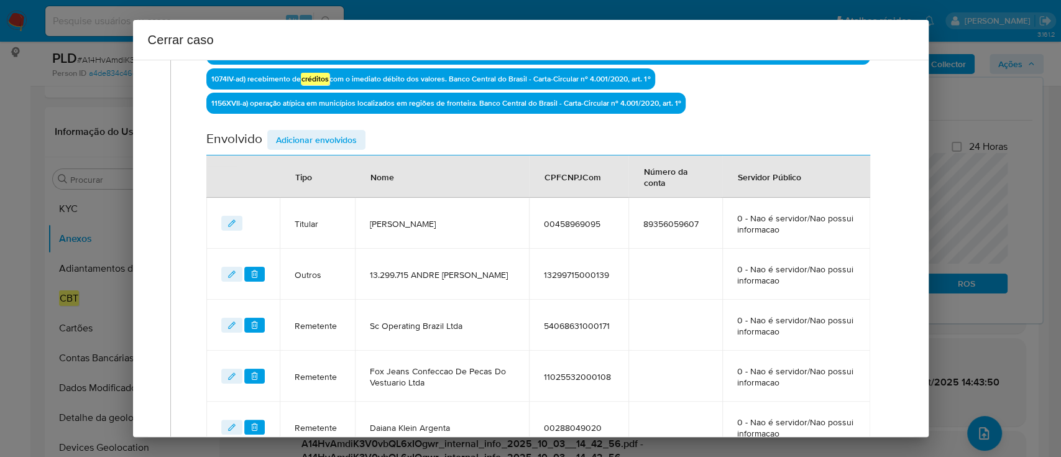
click at [341, 142] on span "Adicionar envolvidos" at bounding box center [316, 139] width 81 height 17
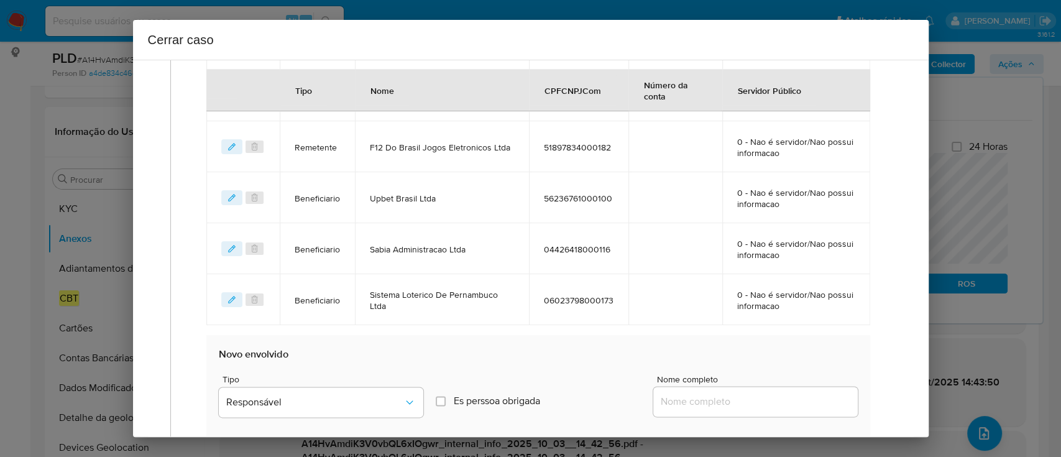
scroll to position [990, 0]
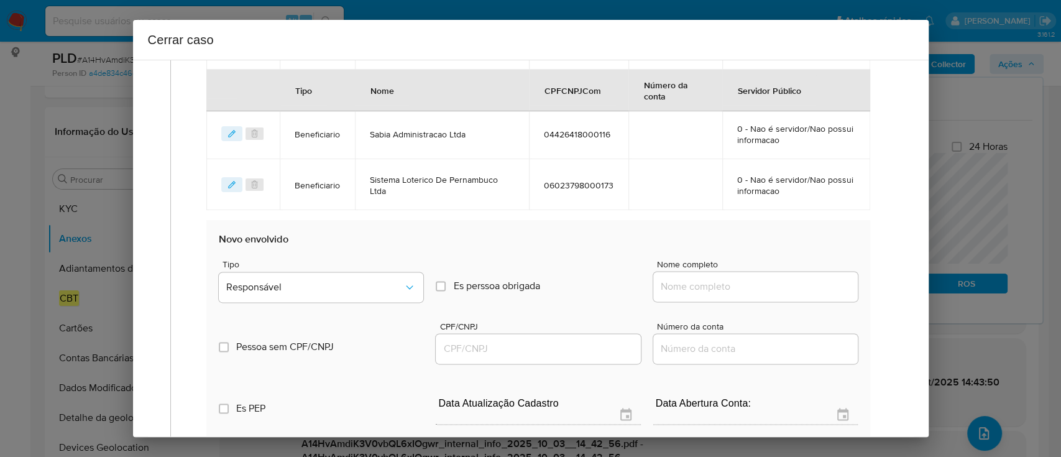
click at [717, 293] on div at bounding box center [755, 287] width 205 height 30
click at [739, 290] on input "Nome completo" at bounding box center [755, 287] width 205 height 16
paste input "Select Operations Ltda, 56875122000186"
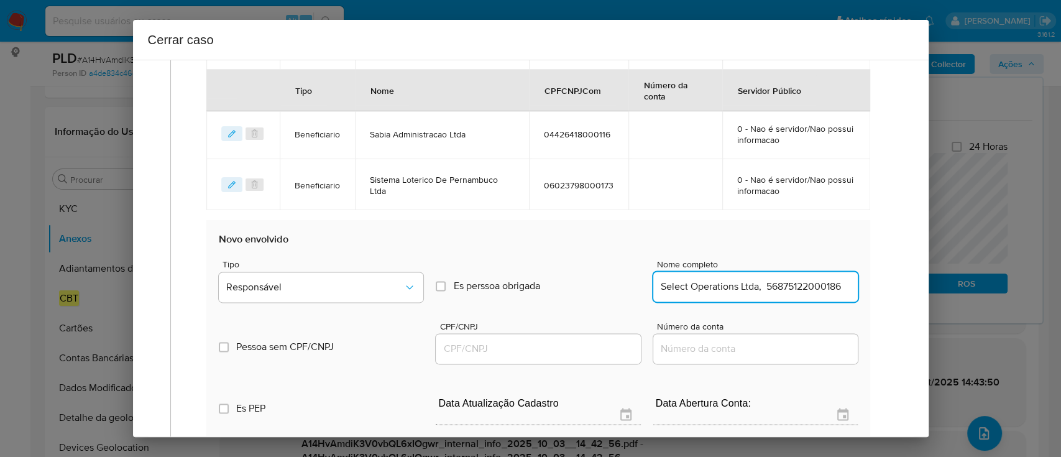
click at [791, 288] on input "Select Operations Ltda, 56875122000186" at bounding box center [755, 287] width 205 height 16
click at [792, 288] on input "Select Operations Ltda, 56875122000186" at bounding box center [755, 287] width 205 height 16
type input "Select Operations Ltda,"
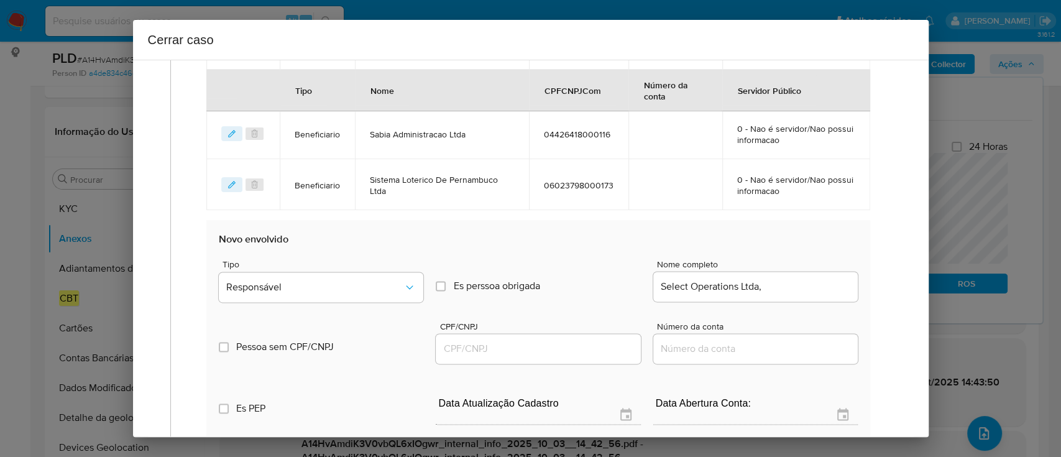
click at [558, 338] on div at bounding box center [538, 349] width 205 height 30
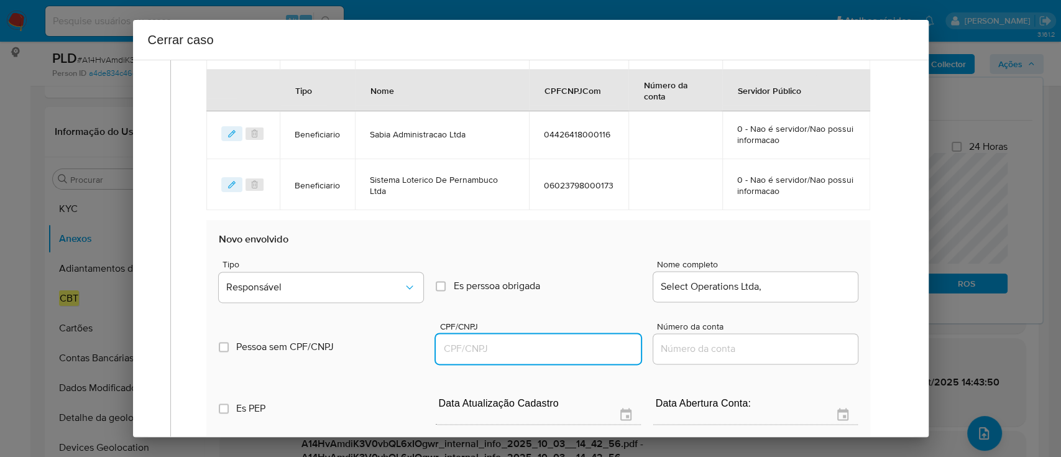
click at [532, 348] on input "CPF/CNPJ" at bounding box center [538, 349] width 205 height 16
paste input "56875122000186"
type input "56875122000186"
click at [780, 295] on div "Select Operations Ltda," at bounding box center [755, 287] width 205 height 30
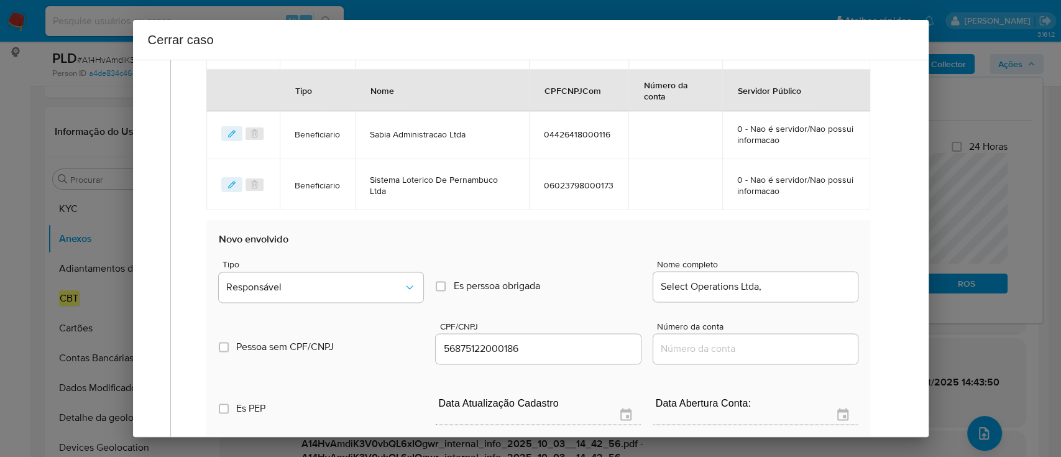
click at [790, 289] on input "Select Operations Ltda," at bounding box center [755, 287] width 205 height 16
type input "Select Operations Ltda"
click at [338, 269] on div "Tipo Responsável" at bounding box center [321, 283] width 205 height 47
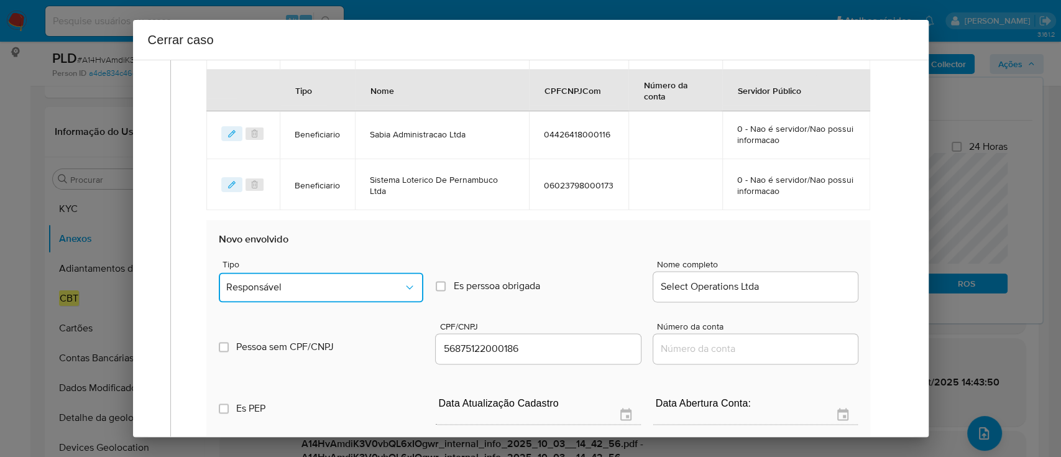
click at [338, 283] on span "Responsável" at bounding box center [314, 287] width 177 height 12
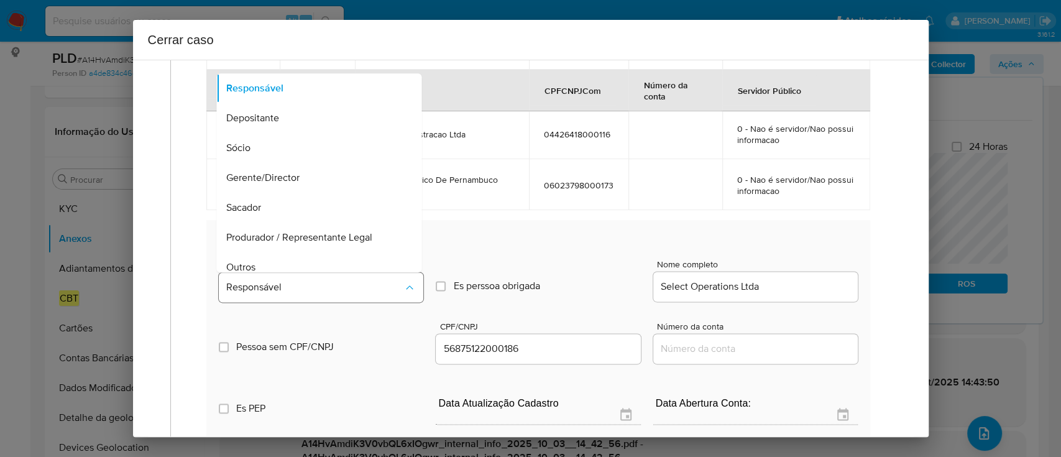
scroll to position [40, 0]
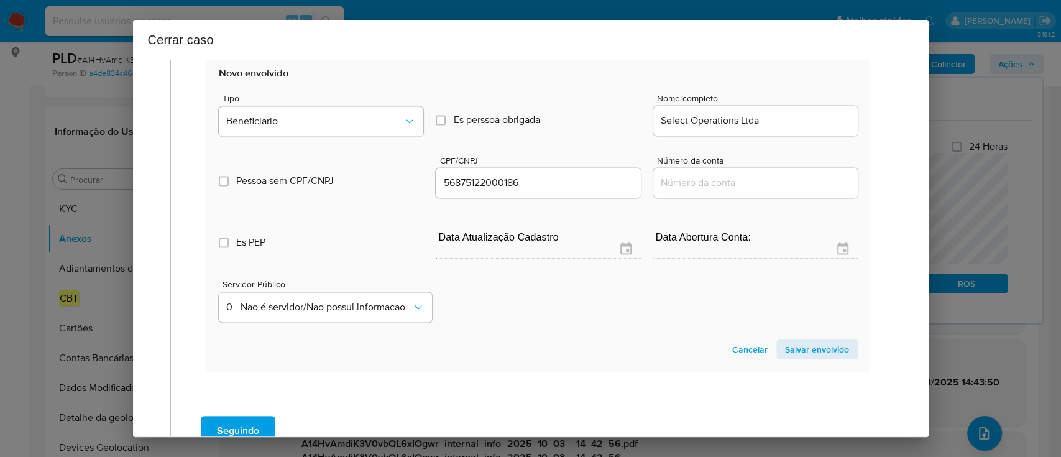
click at [807, 341] on span "Salvar envolvido" at bounding box center [817, 349] width 64 height 17
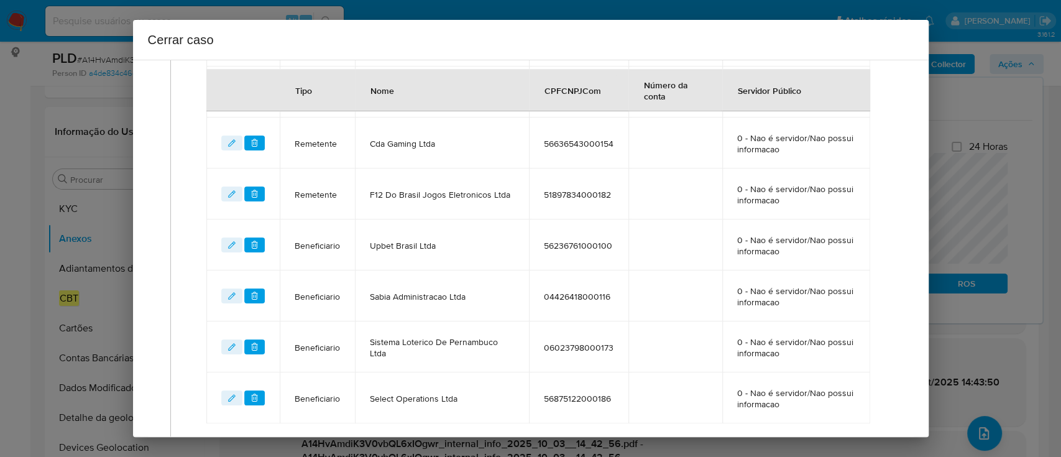
scroll to position [959, 0]
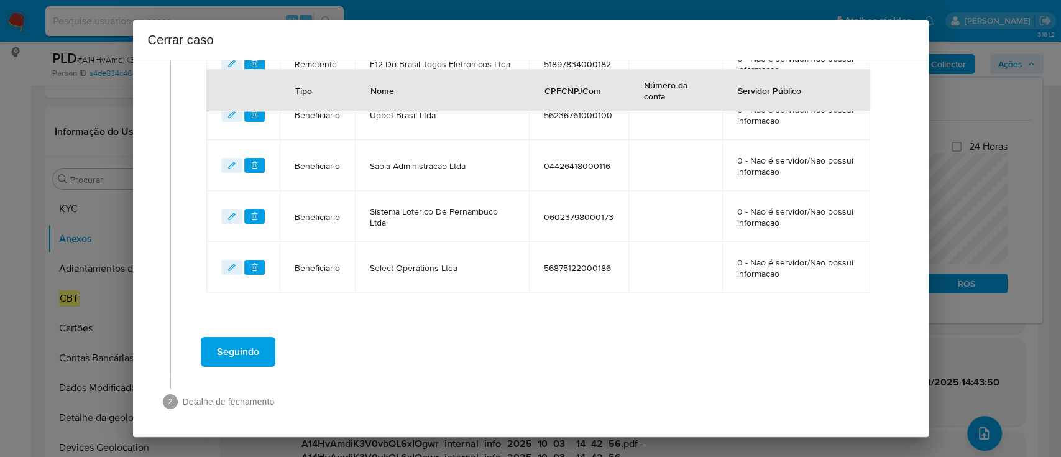
click at [251, 348] on span "Seguindo" at bounding box center [238, 351] width 42 height 27
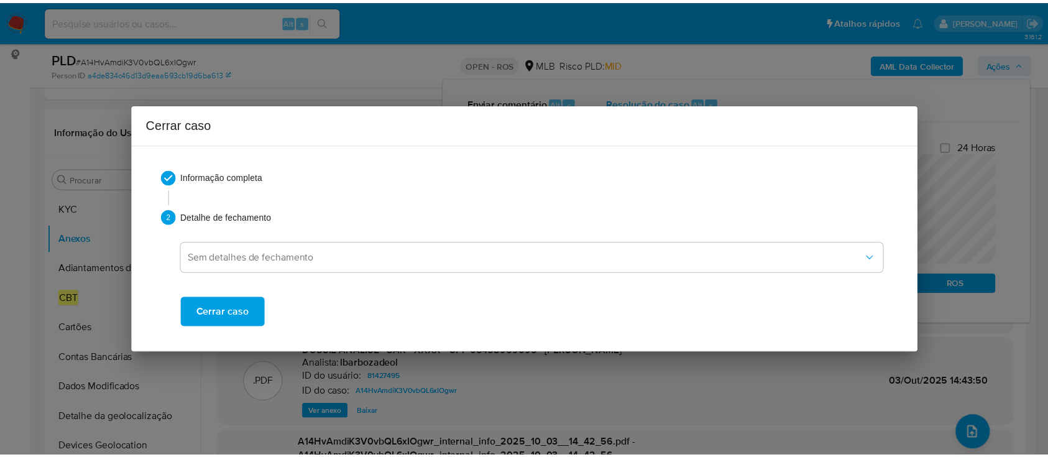
scroll to position [1365, 0]
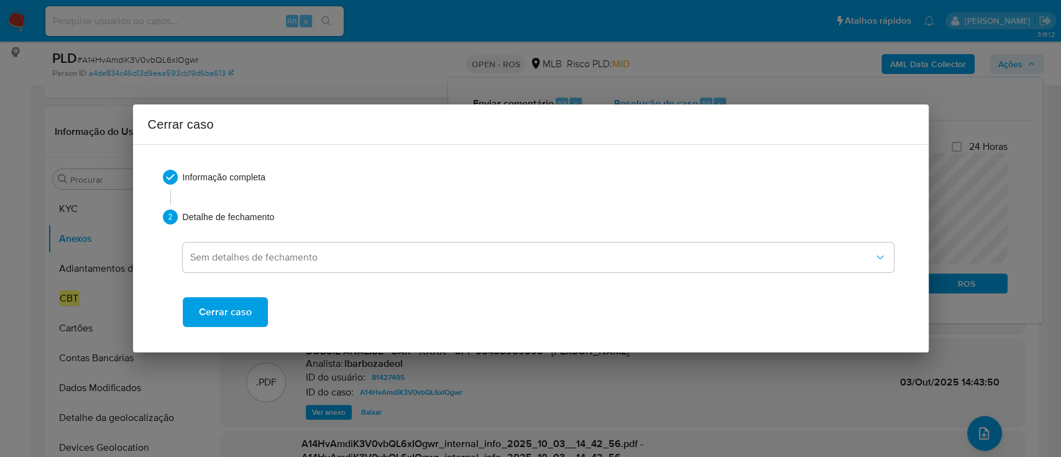
click at [239, 314] on span "Cerrar caso" at bounding box center [225, 311] width 53 height 27
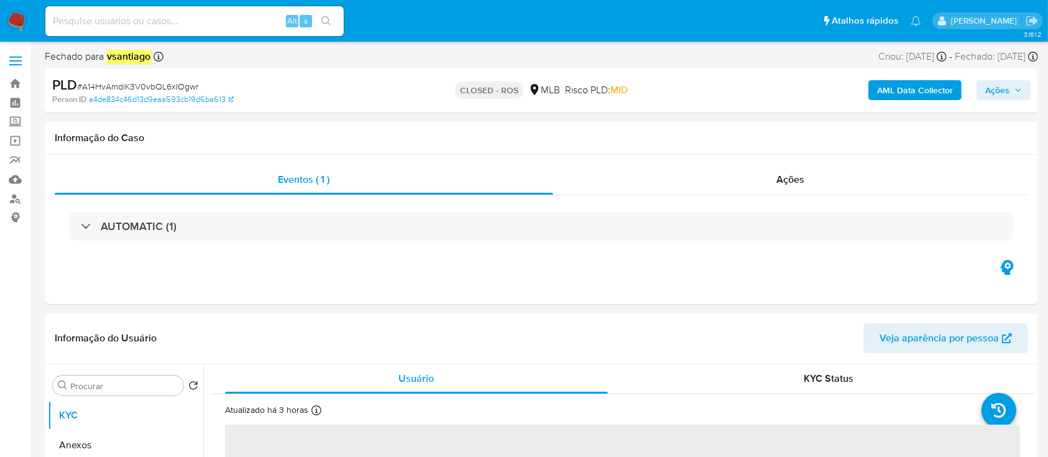
select select "10"
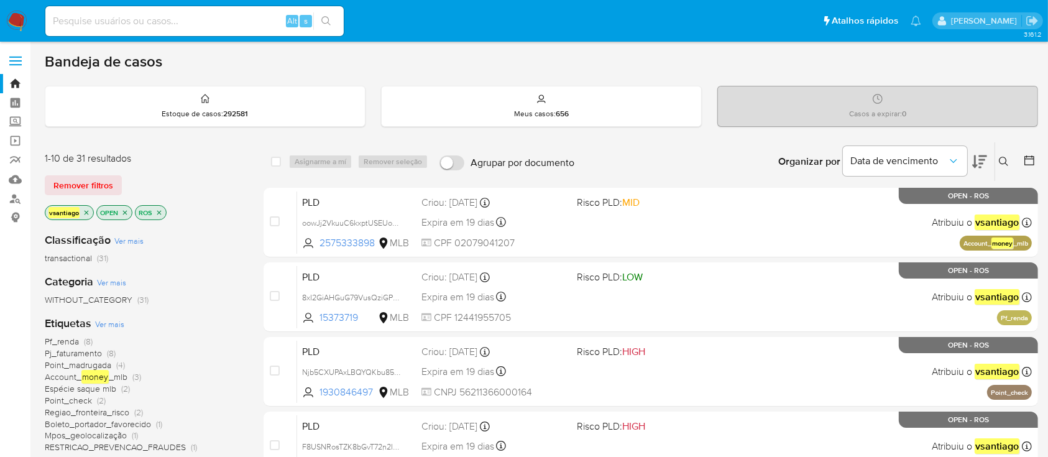
click at [219, 216] on div "vsantiago OPEN ROS" at bounding box center [144, 213] width 199 height 17
click at [185, 189] on div "Remover filtros" at bounding box center [144, 185] width 199 height 20
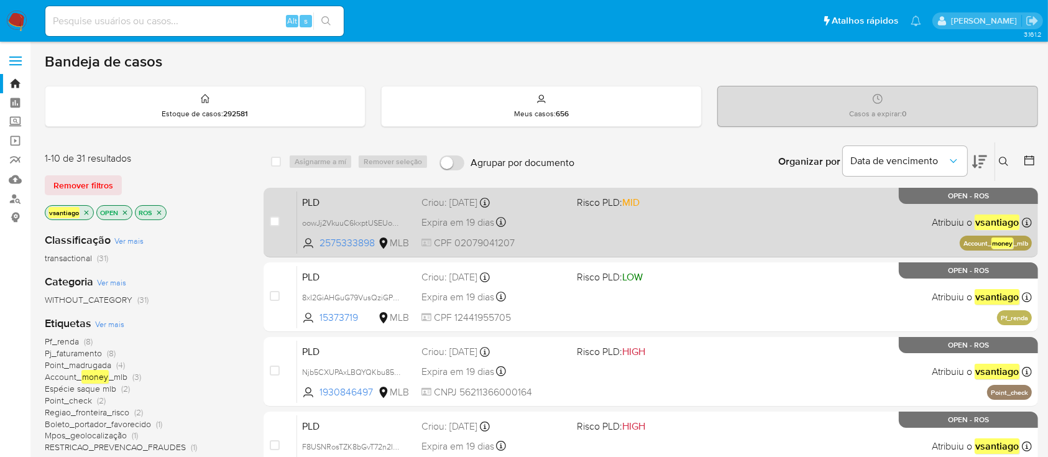
click at [655, 242] on div "PLD oowJj2VkuuC6kxptUSEUooTH 2575333898 MLB Risco PLD: MID Criou: 12/09/2025 Cr…" at bounding box center [664, 222] width 735 height 63
click at [600, 214] on div "PLD oowJj2VkuuC6kxptUSEUooTH 2575333898 MLB Risco PLD: MID Criou: 12/09/2025 Cr…" at bounding box center [664, 222] width 735 height 63
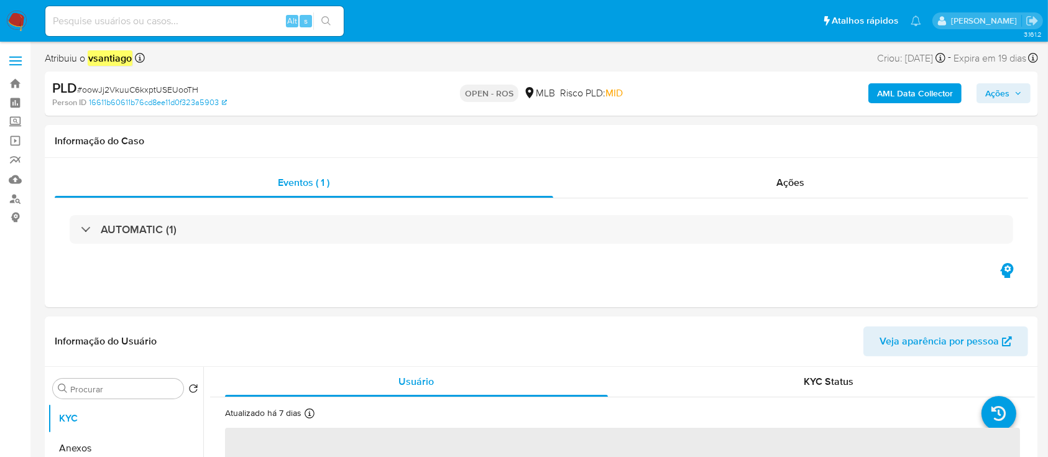
select select "10"
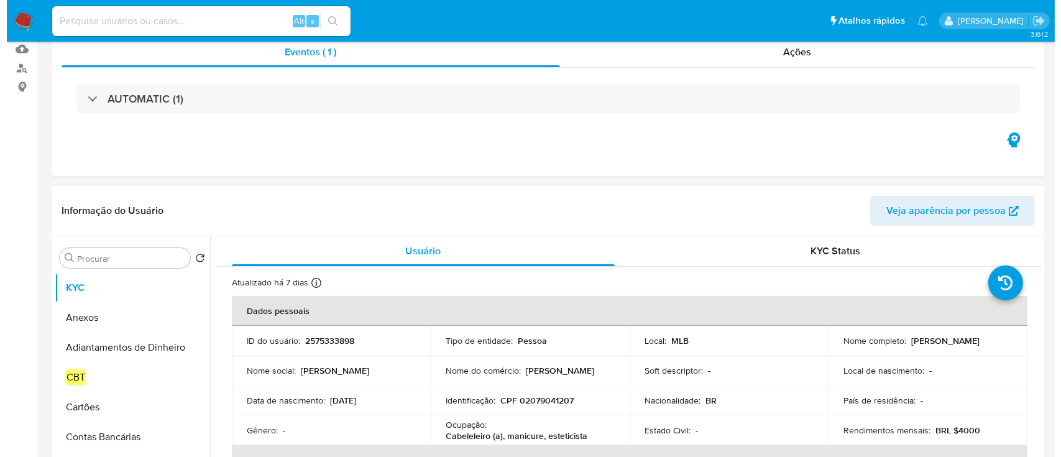
scroll to position [249, 0]
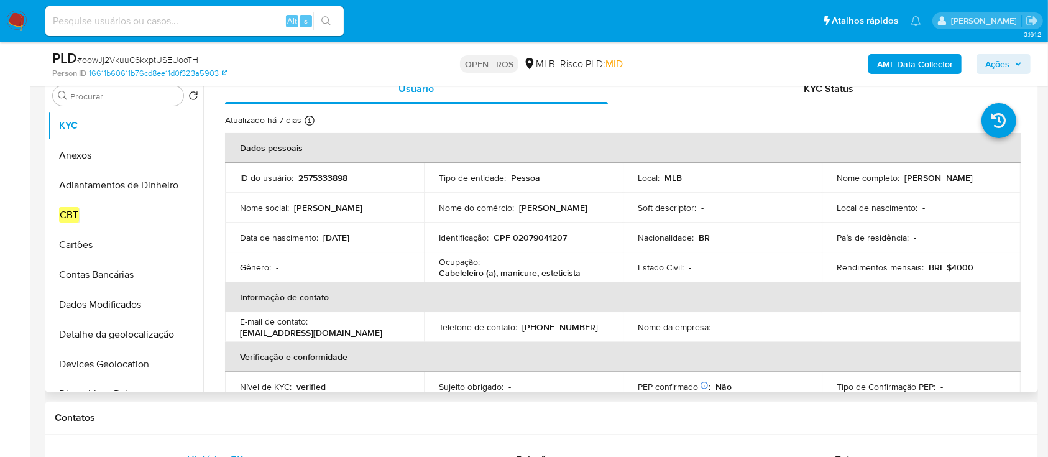
drag, startPoint x: 901, startPoint y: 177, endPoint x: 992, endPoint y: 182, distance: 90.3
click at [992, 182] on div "Nome completo : Ana Clara Martins Leite" at bounding box center [921, 177] width 169 height 11
copy p "Ana Clara Martins Leite"
click at [538, 241] on p "CPF 02079041207" at bounding box center [530, 237] width 73 height 11
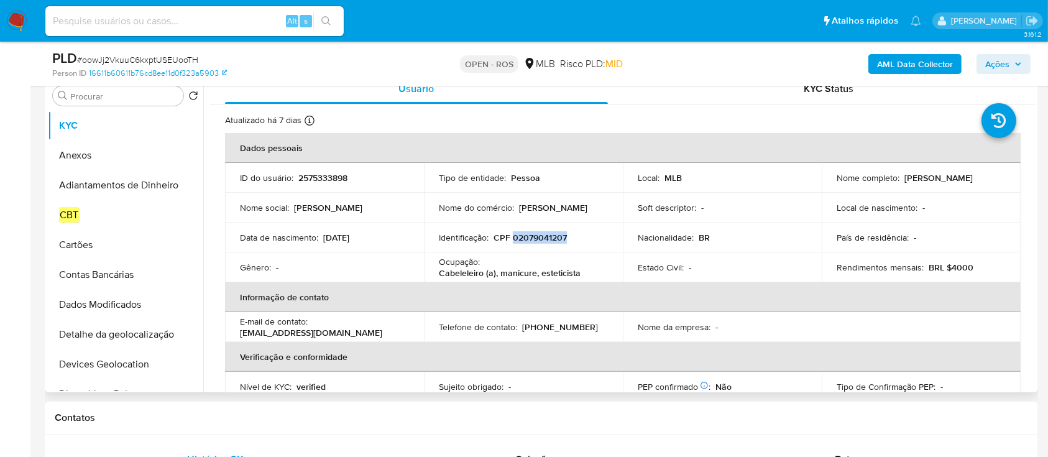
copy p "02079041207"
click at [101, 157] on button "Anexos" at bounding box center [120, 156] width 145 height 30
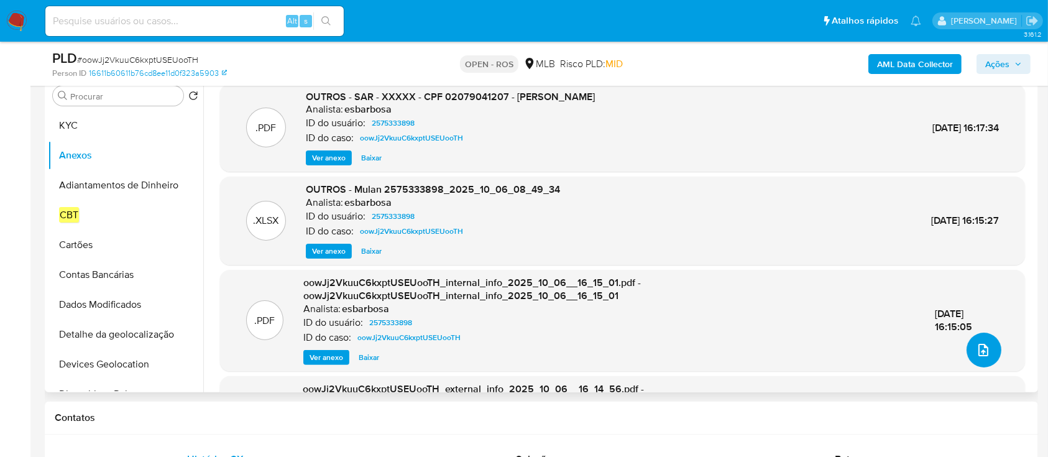
click at [977, 353] on icon "upload-file" at bounding box center [983, 350] width 15 height 15
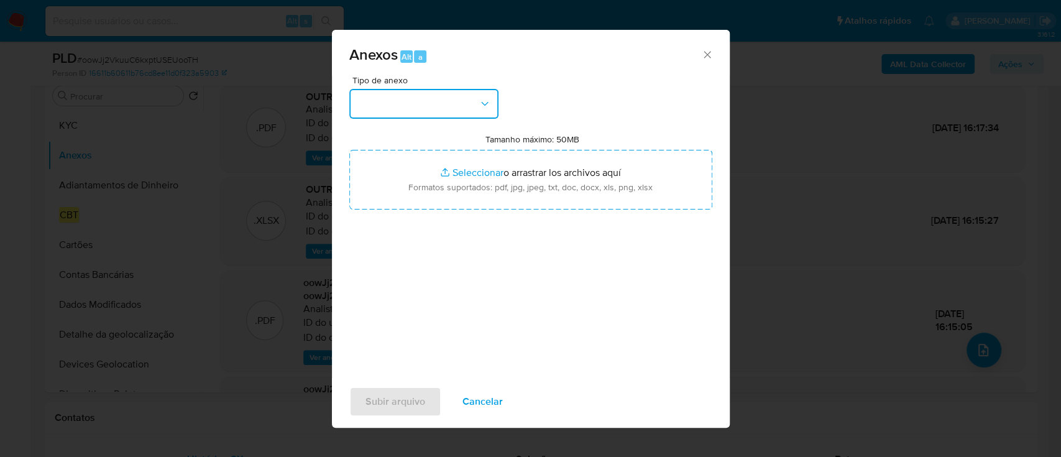
click at [412, 118] on button "button" at bounding box center [423, 104] width 149 height 30
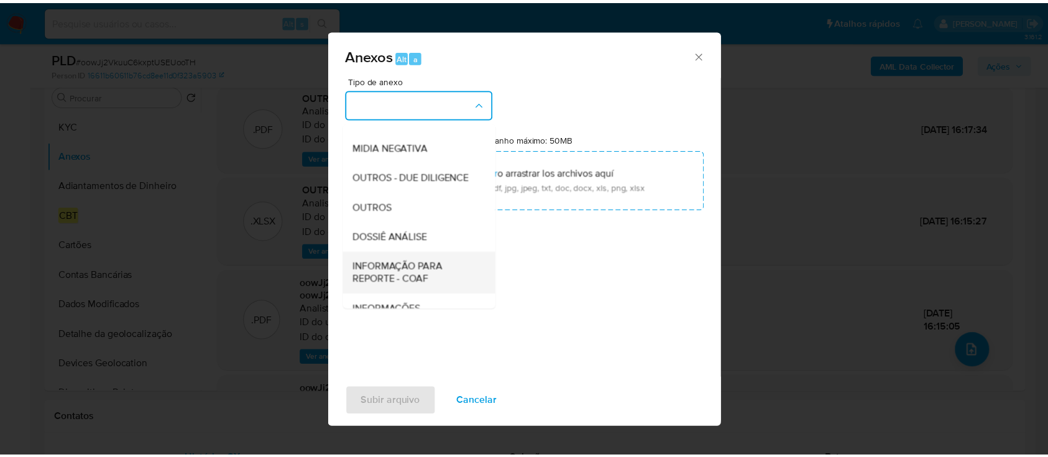
scroll to position [191, 0]
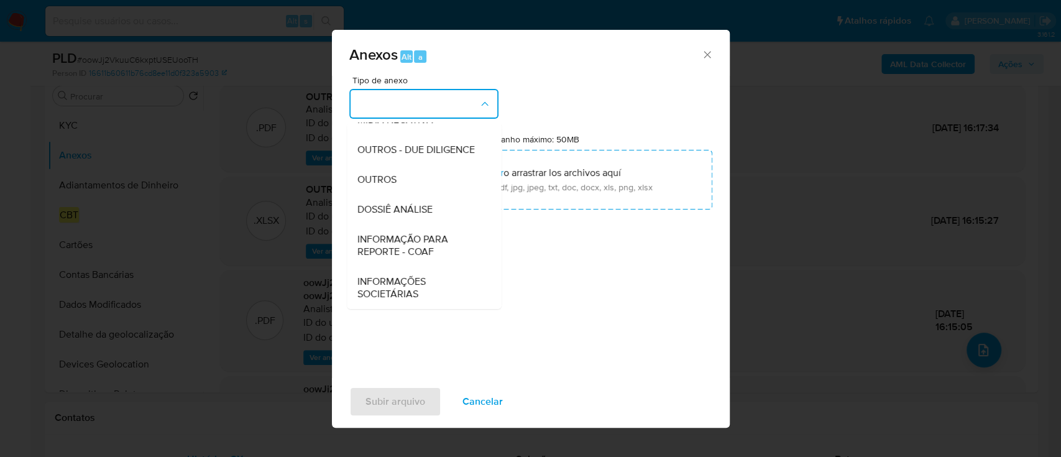
click at [408, 243] on span "INFORMAÇÃO PARA REPORTE - COAF" at bounding box center [420, 245] width 127 height 25
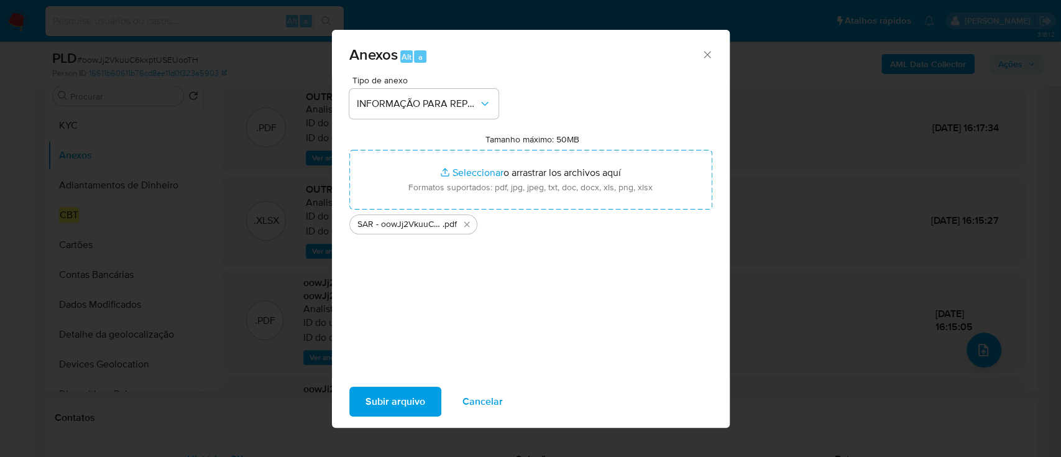
click at [398, 394] on span "Subir arquivo" at bounding box center [396, 401] width 60 height 27
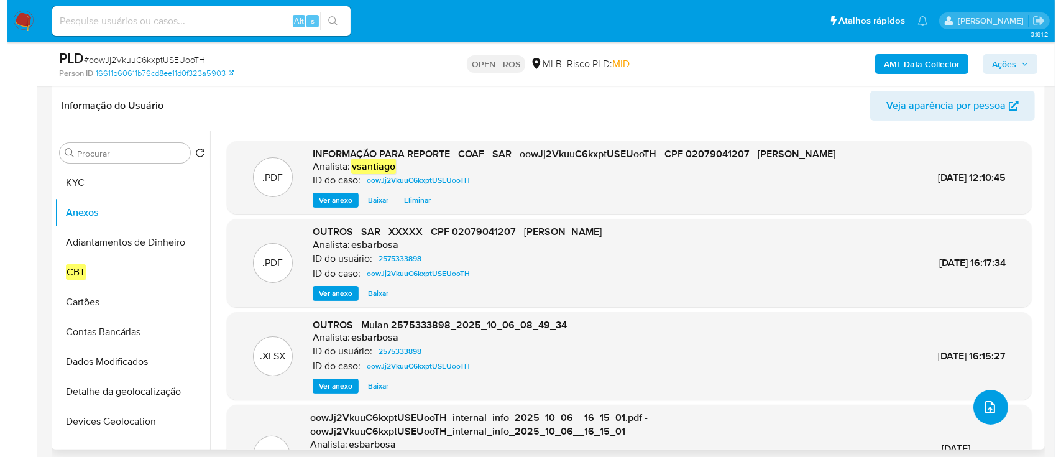
scroll to position [165, 0]
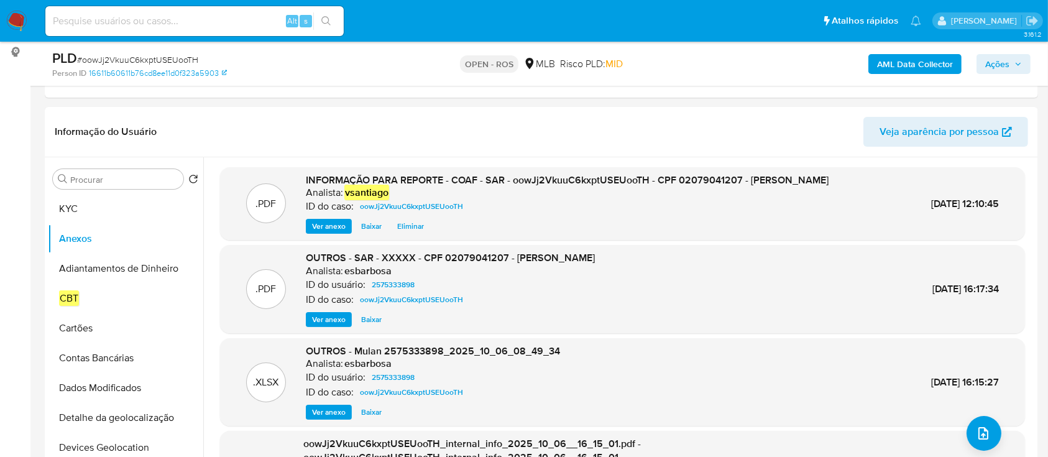
click at [1004, 56] on span "Ações" at bounding box center [997, 64] width 24 height 20
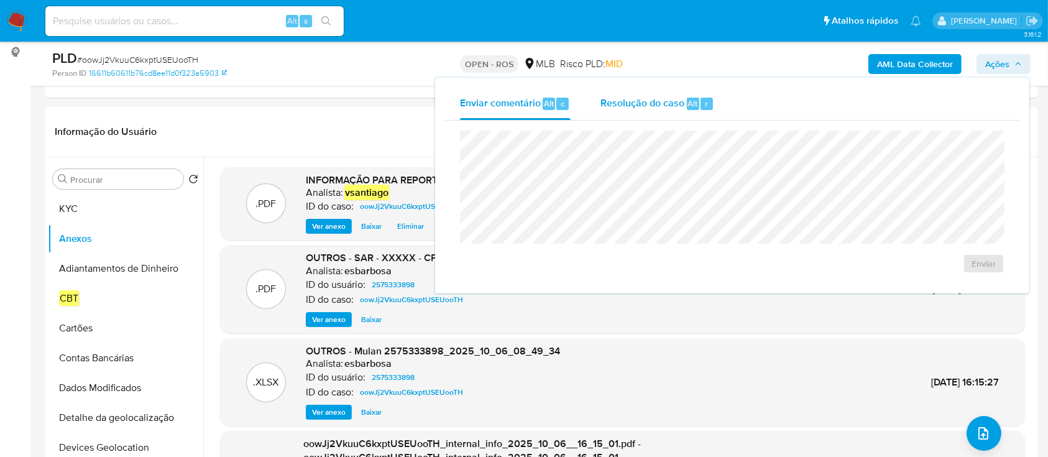
click at [648, 103] on span "Resolução do caso" at bounding box center [643, 103] width 84 height 14
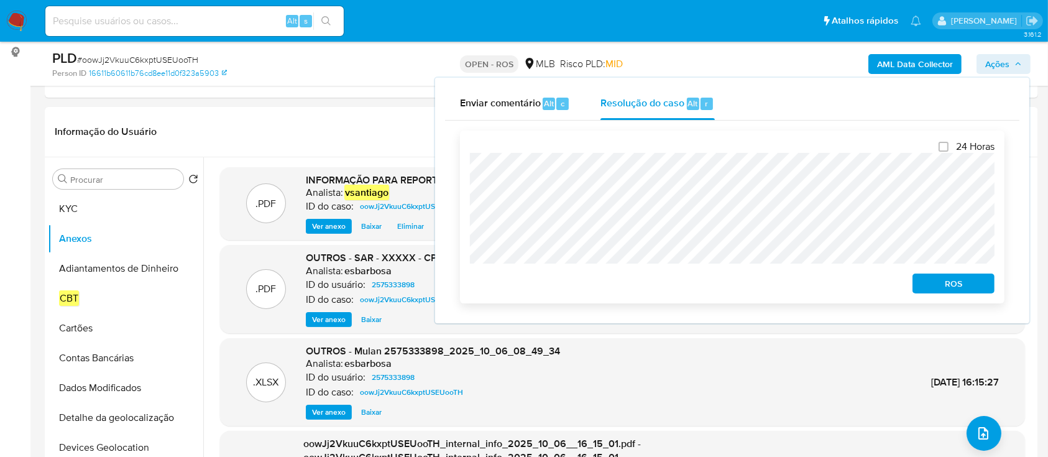
click at [950, 282] on span "ROS" at bounding box center [953, 283] width 65 height 17
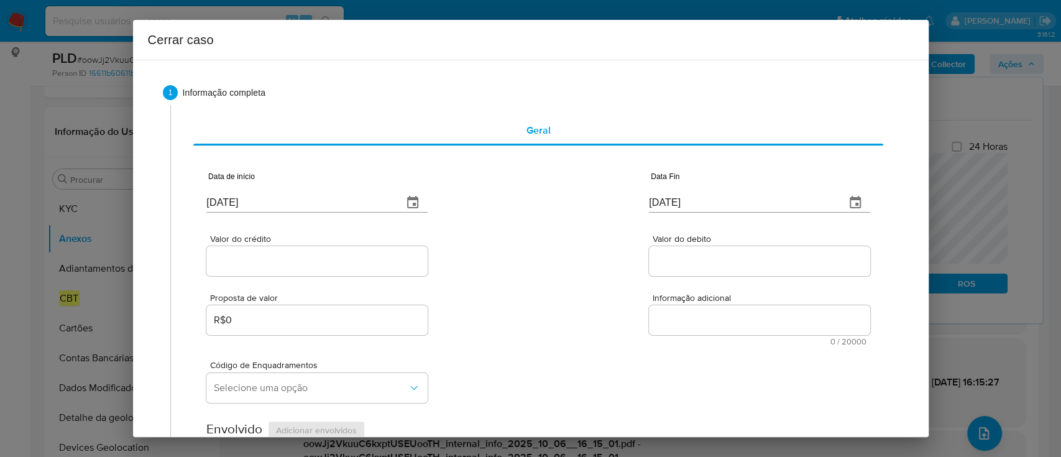
click at [244, 200] on input "[DATE]" at bounding box center [299, 203] width 187 height 20
drag, startPoint x: 244, startPoint y: 200, endPoint x: 566, endPoint y: 237, distance: 324.2
click at [249, 200] on input "[DATE]" at bounding box center [299, 203] width 187 height 20
paste input "1/08"
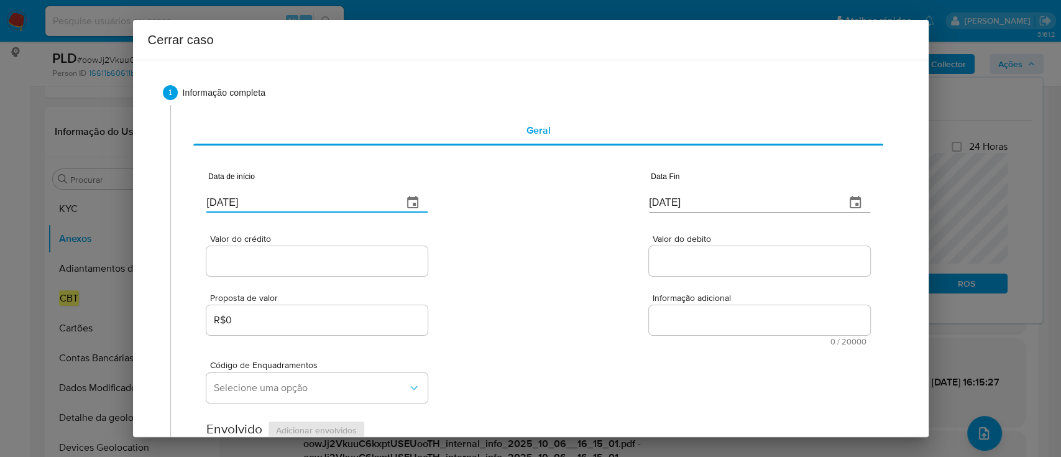
type input "[DATE]"
click at [572, 238] on div "Valor do crédito Valor do debito" at bounding box center [537, 248] width 663 height 59
click at [675, 205] on input "[DATE]" at bounding box center [742, 203] width 187 height 20
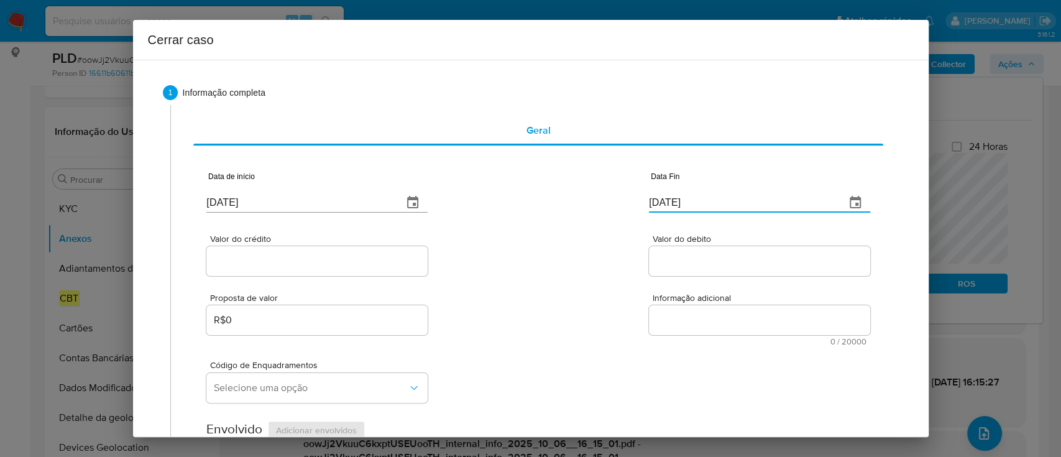
drag, startPoint x: 675, startPoint y: 205, endPoint x: 669, endPoint y: 205, distance: 6.2
click at [675, 205] on input "[DATE]" at bounding box center [742, 203] width 187 height 20
paste input "30/09"
type input "30/09/2025"
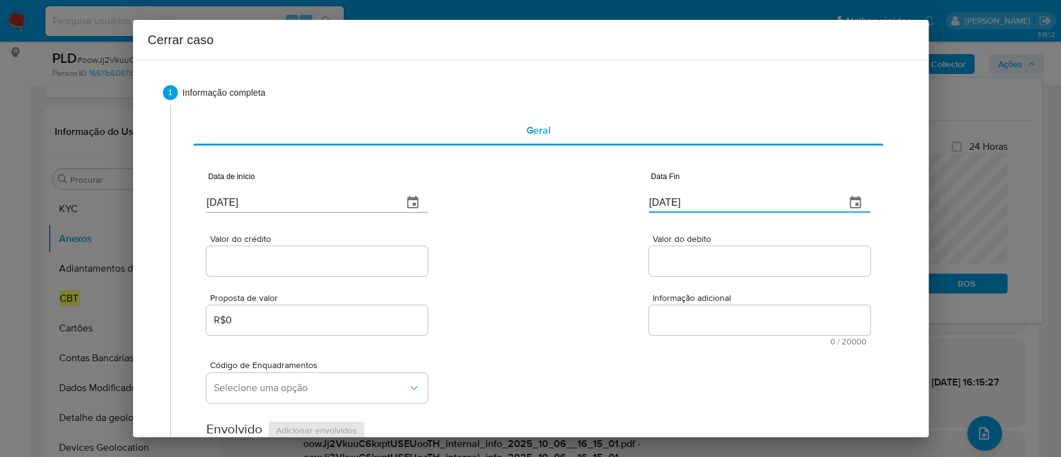
click at [567, 234] on div "Valor do crédito Valor do debito" at bounding box center [537, 248] width 663 height 59
click at [348, 262] on input "Valor do crédito" at bounding box center [316, 261] width 221 height 16
paste input "R$830.706"
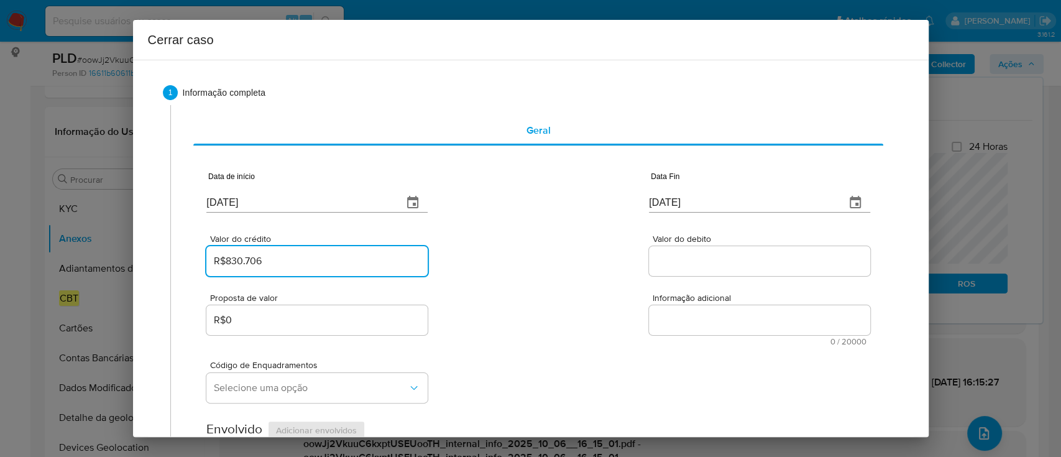
type input "R$830.706"
click at [512, 264] on div "Valor do crédito R$830.706 Valor do debito" at bounding box center [537, 248] width 663 height 59
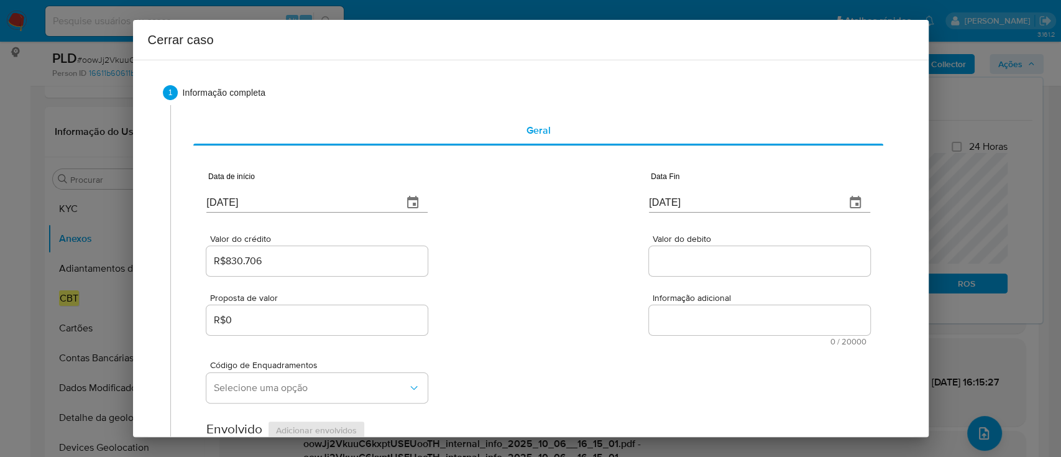
click at [732, 260] on input "Valor do debito" at bounding box center [759, 261] width 221 height 16
paste input "R$842.079"
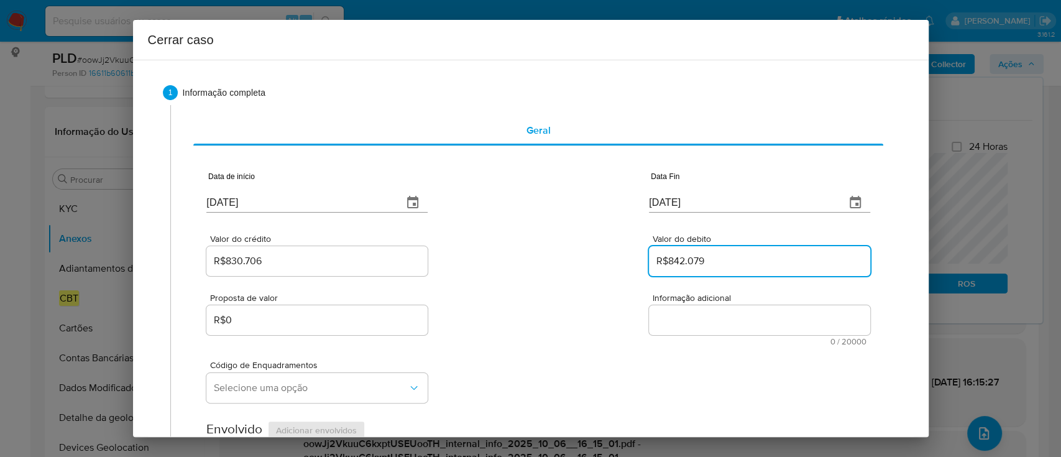
type input "R$842.079"
click at [538, 260] on div "Valor do crédito R$830.706 Valor do debito R$842.079" at bounding box center [537, 248] width 663 height 59
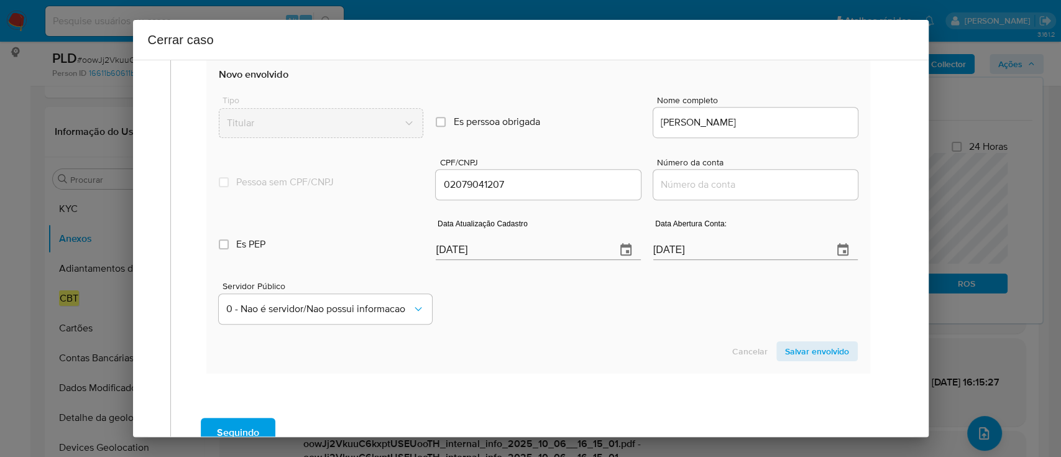
scroll to position [497, 0]
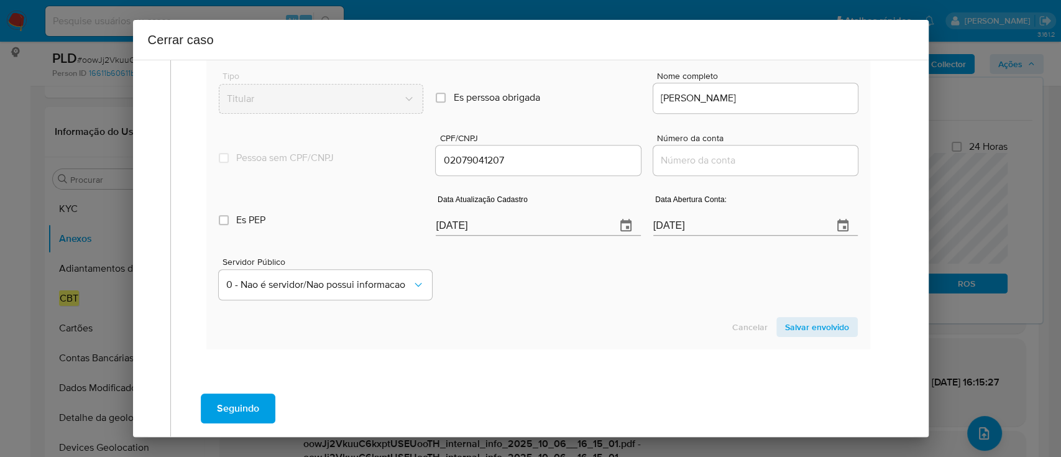
click at [722, 163] on input "Número da conta" at bounding box center [755, 160] width 205 height 16
paste input "75622118621"
type input "75622118621"
click at [671, 231] on input "[DATE]" at bounding box center [738, 226] width 170 height 20
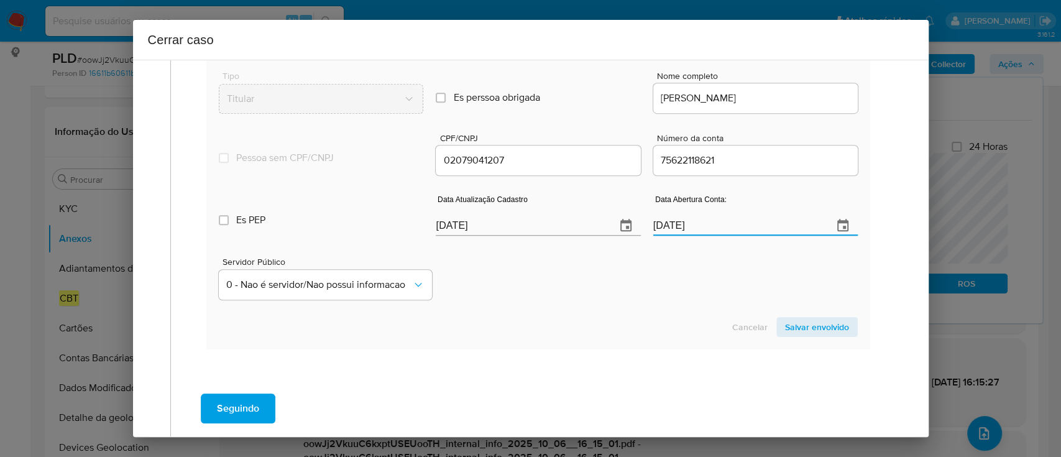
click at [668, 228] on input "[DATE]" at bounding box center [738, 226] width 170 height 20
paste input "21/07"
type input "21/07/2025"
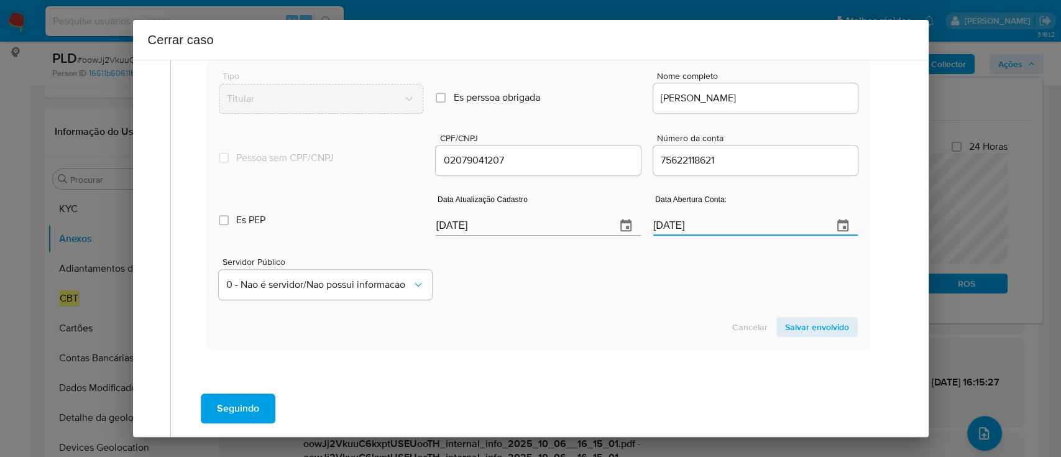
click at [651, 280] on div "Servidor Público 0 - Nao é servidor/[PERSON_NAME] possui informacao" at bounding box center [538, 273] width 638 height 62
click at [462, 224] on input "[DATE]" at bounding box center [521, 226] width 170 height 20
paste input "1"
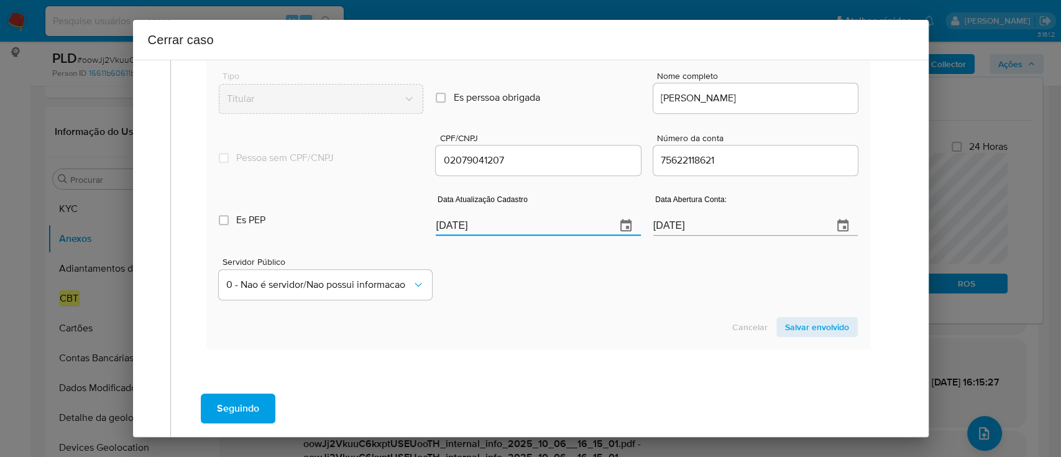
type input "01/10/2025"
click at [518, 279] on div "Servidor Público 0 - Nao é servidor/[PERSON_NAME] possui informacao" at bounding box center [538, 273] width 638 height 62
drag, startPoint x: 822, startPoint y: 325, endPoint x: 644, endPoint y: 295, distance: 180.3
click at [818, 326] on span "Salvar envolvido" at bounding box center [817, 326] width 64 height 17
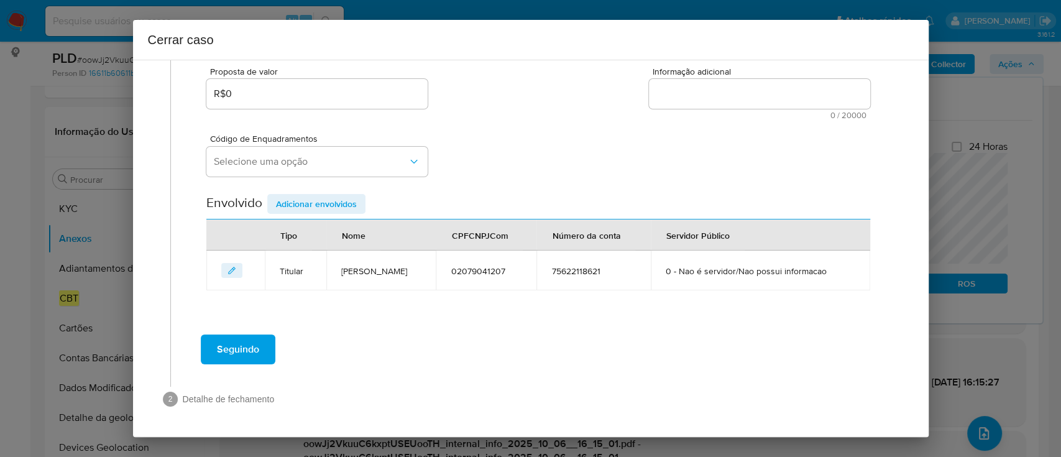
scroll to position [226, 0]
click at [279, 108] on div "R$0" at bounding box center [316, 95] width 221 height 30
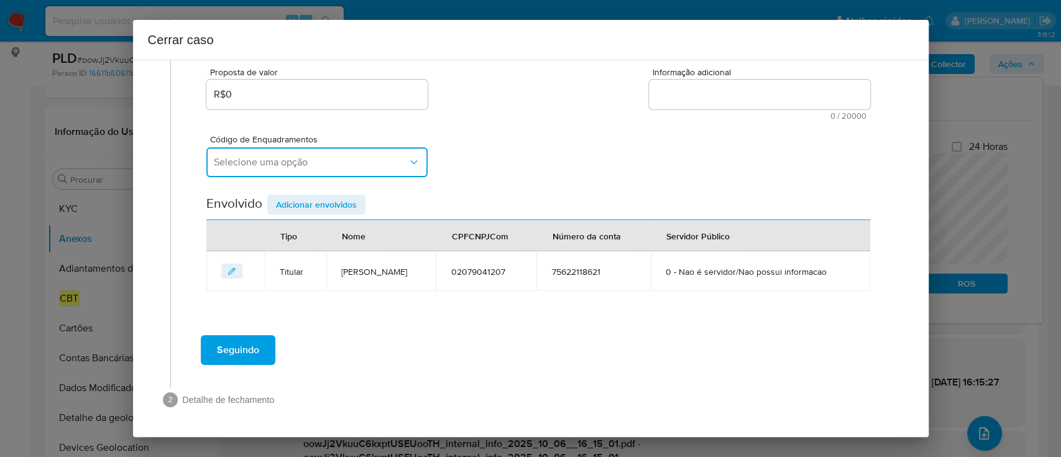
click at [295, 157] on span "Selecione uma opção" at bounding box center [311, 162] width 194 height 12
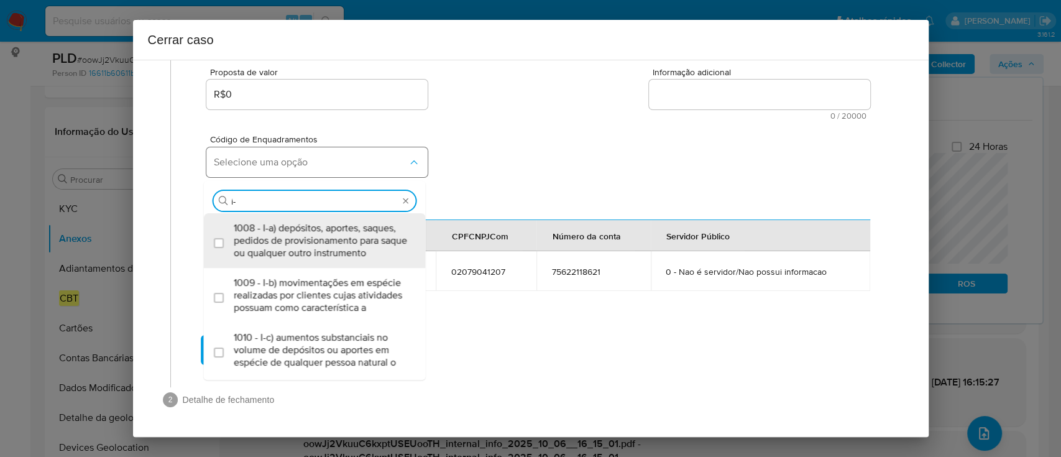
type input "i-h"
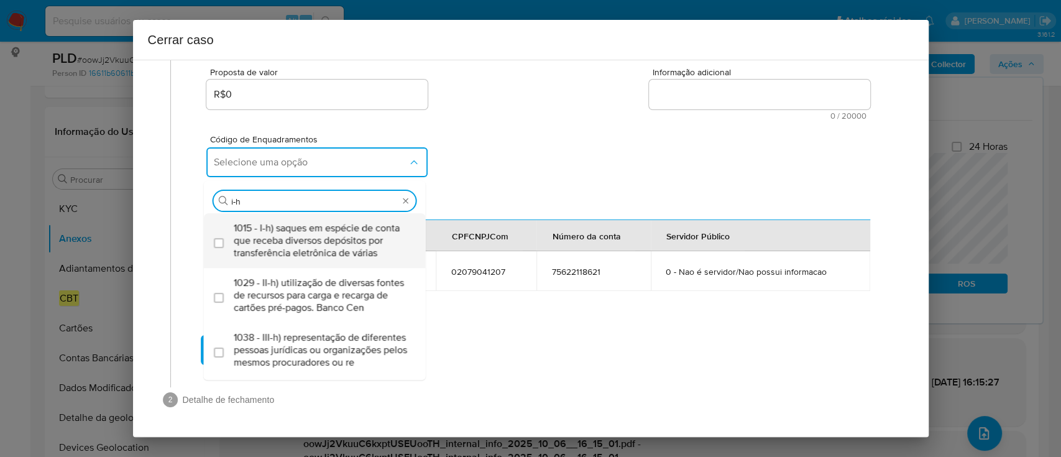
click at [310, 225] on span "1015 - I-h) saques em espécie de conta que receba diversos depósitos por transf…" at bounding box center [321, 240] width 175 height 37
checkbox input "true"
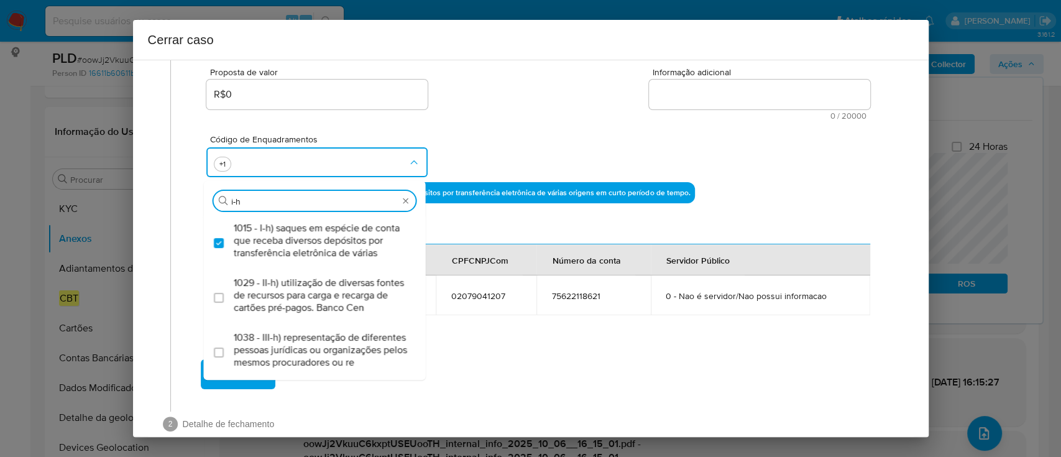
click at [516, 157] on div "Código de Enquadramentos Procurar i-h 1015 - I-h) saques em espécie de conta qu…" at bounding box center [537, 151] width 663 height 62
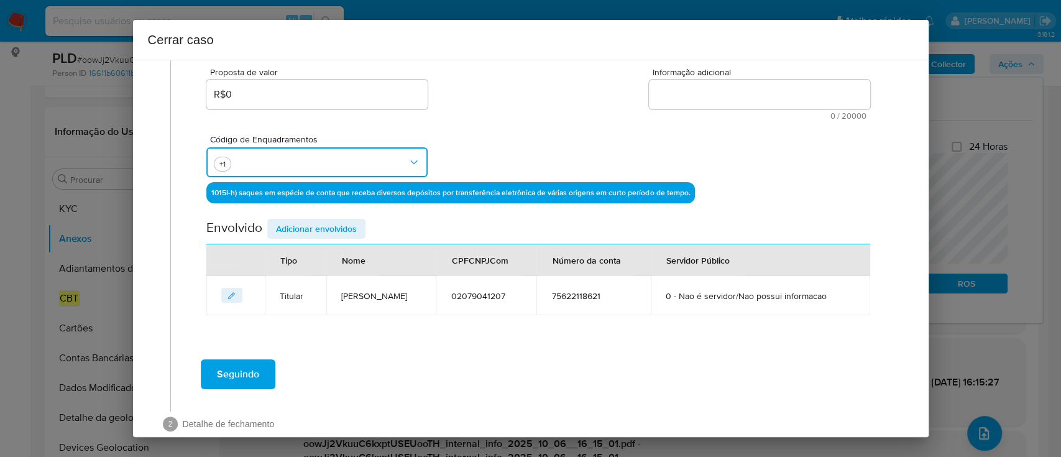
click at [306, 157] on button "button" at bounding box center [316, 162] width 221 height 30
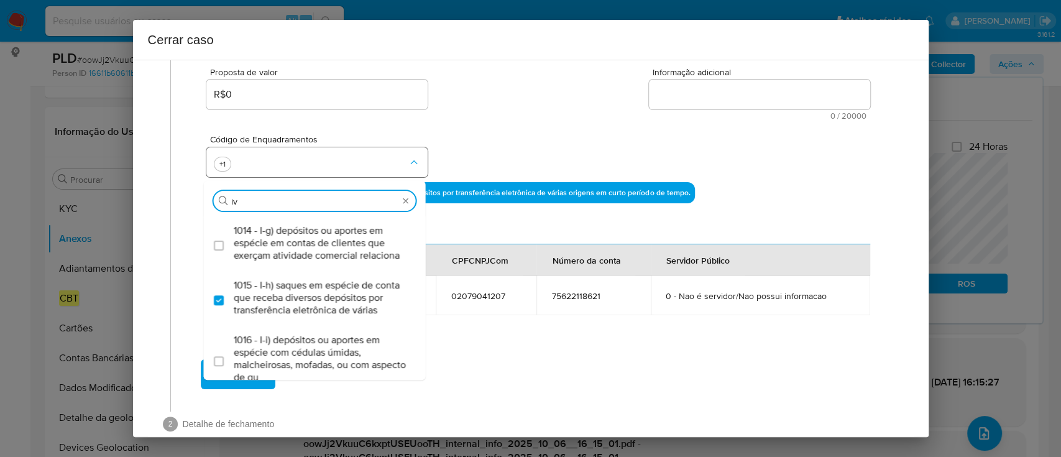
scroll to position [0, 0]
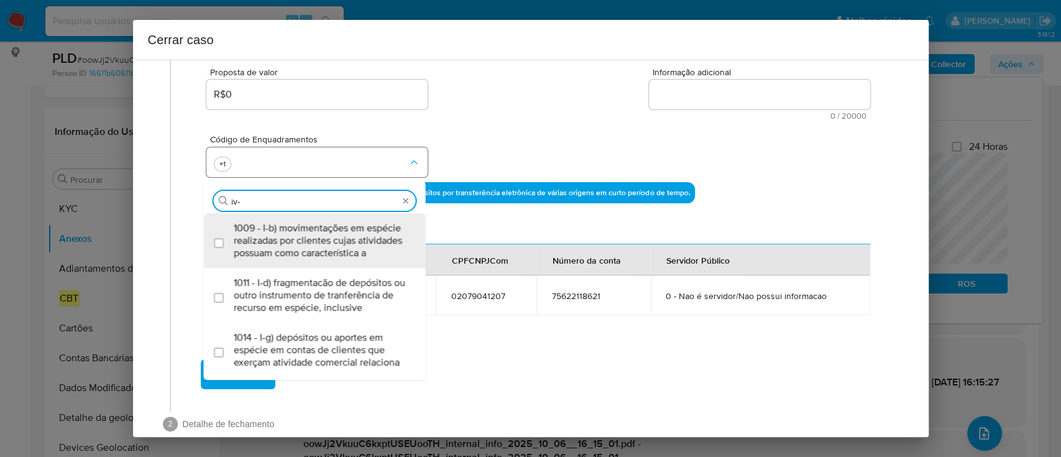
type input "iv-a"
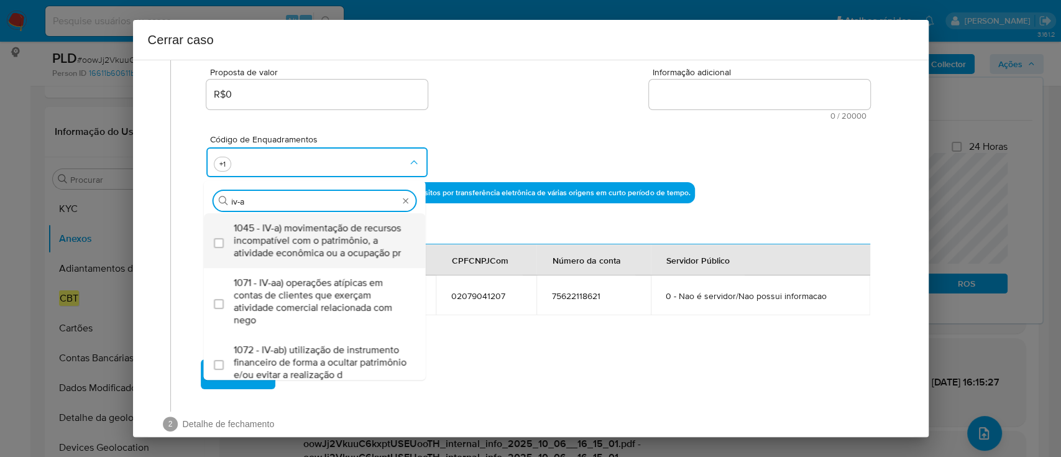
click at [318, 245] on span "1045 - IV-a) movimentação de recursos incompatível com o patrimônio, a atividad…" at bounding box center [321, 240] width 175 height 37
checkbox input "true"
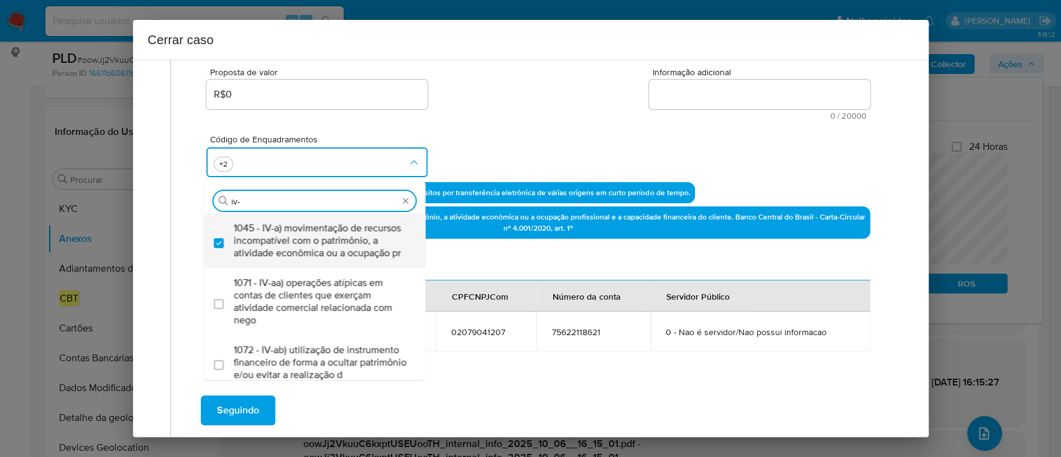
type input "iv-c"
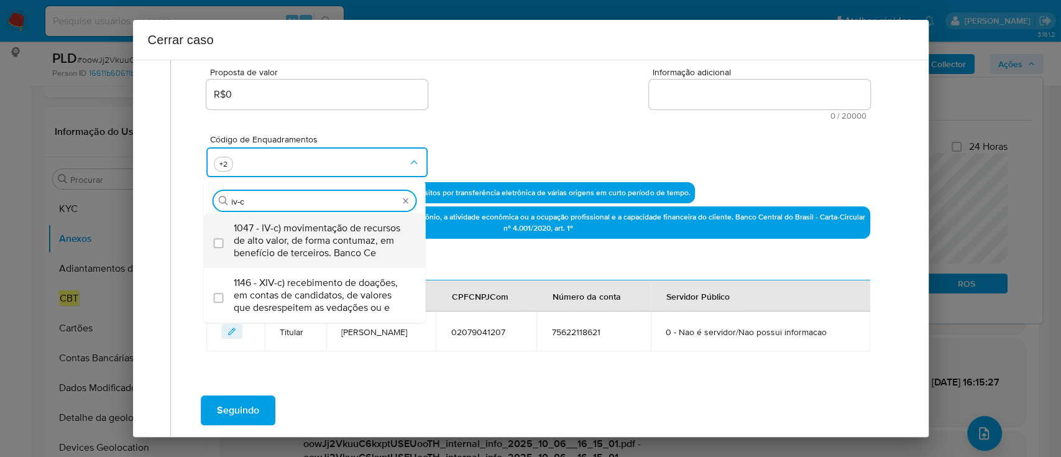
click at [318, 247] on span "1047 - IV-c) movimentação de recursos de alto valor, de forma contumaz, em bene…" at bounding box center [321, 240] width 175 height 37
checkbox input "true"
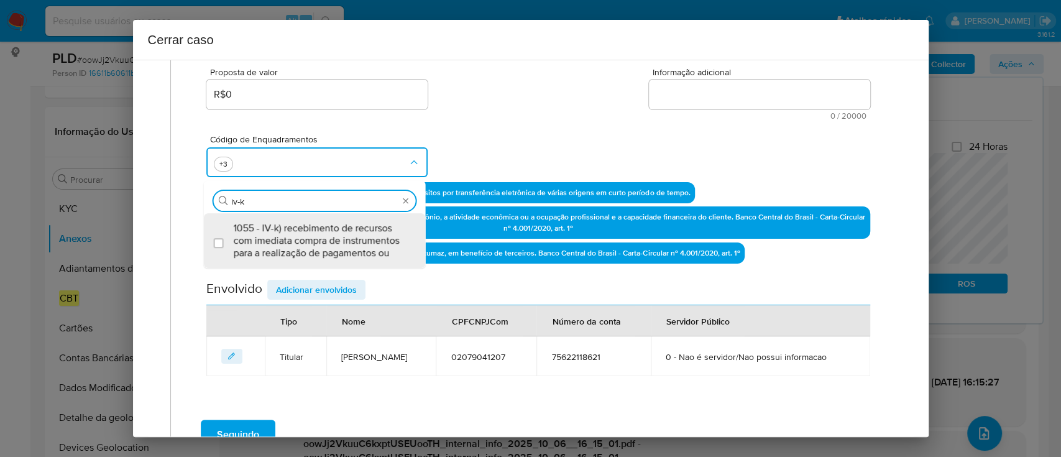
type input "1015,1045,1047,1055"
checkbox input "true"
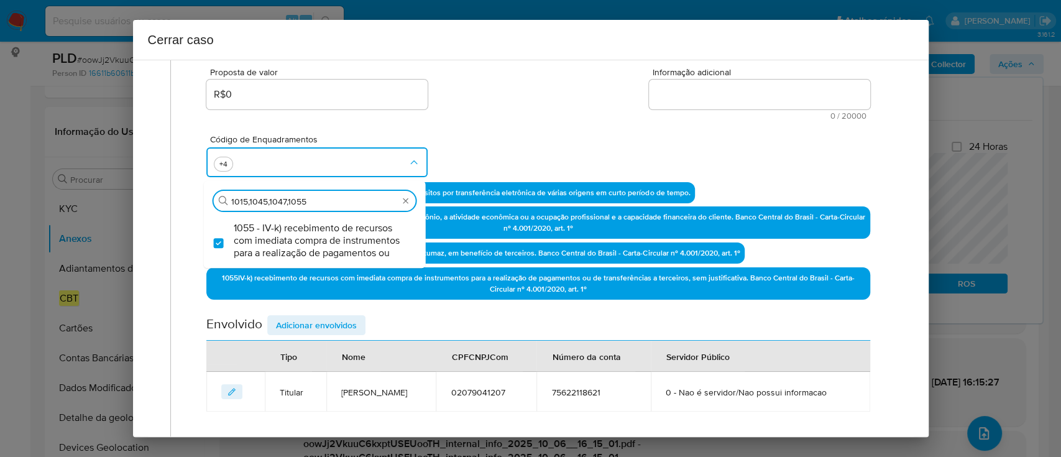
click at [587, 142] on div "Código de Enquadramentos Procurar 1015,1045,1047,1055 1055 - IV-k) recebimento …" at bounding box center [537, 151] width 663 height 62
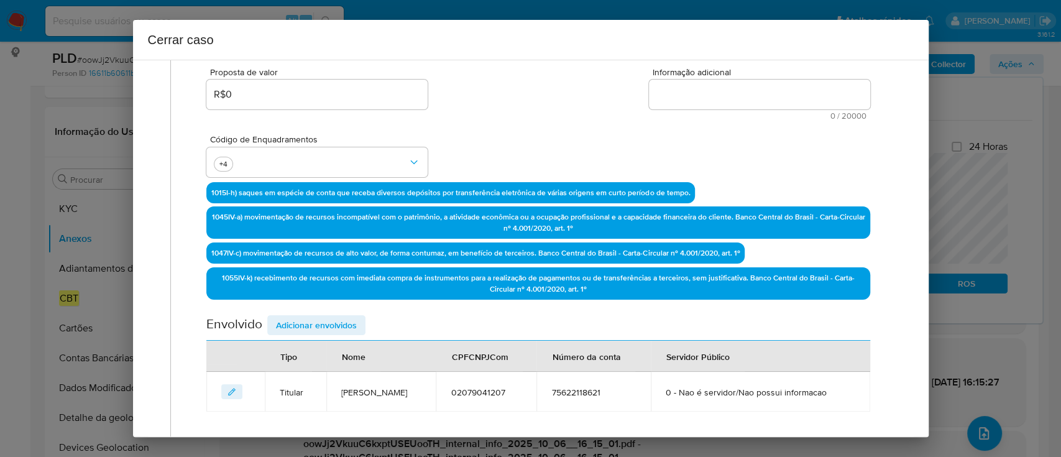
click at [775, 85] on textarea "Informação adicional" at bounding box center [759, 95] width 221 height 30
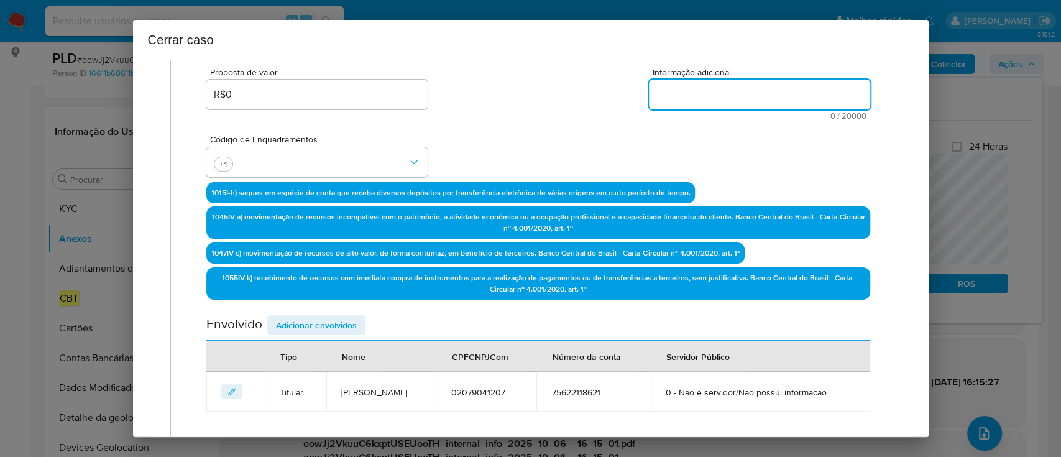
paste textarea "Ana Clara Martins Leite, CPF 02079041207, 20 anos, residente no município de Do…"
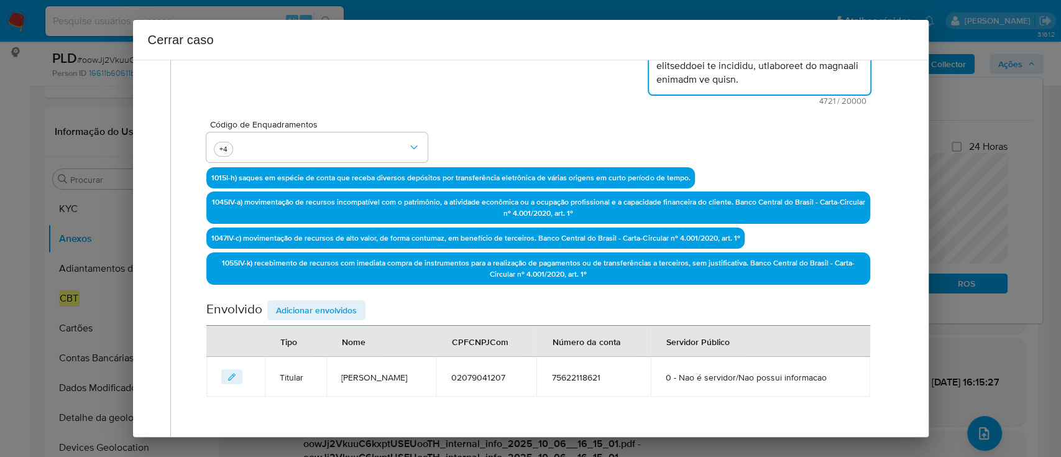
scroll to position [402, 0]
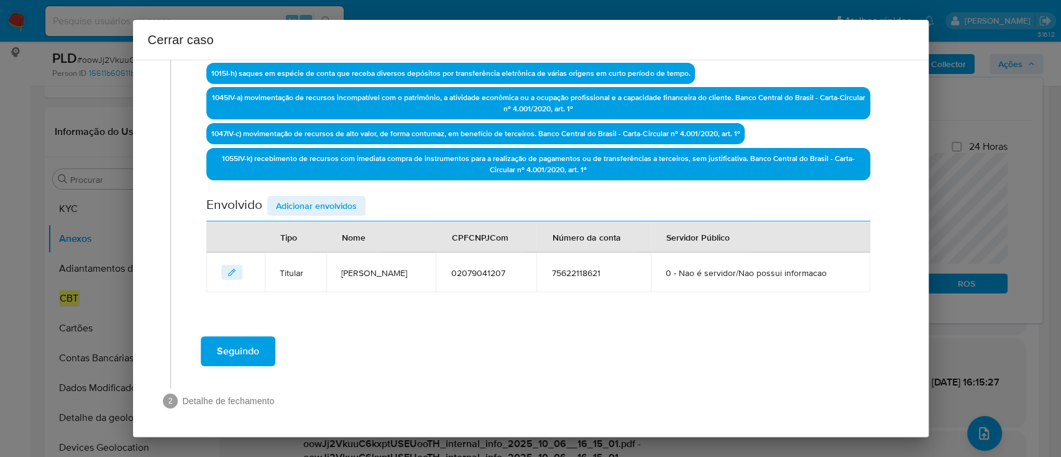
type textarea "Ana Clara Martins Leite, CPF 02079041207, 20 anos, residente no município de Do…"
click at [344, 201] on span "Adicionar envolvidos" at bounding box center [316, 205] width 81 height 17
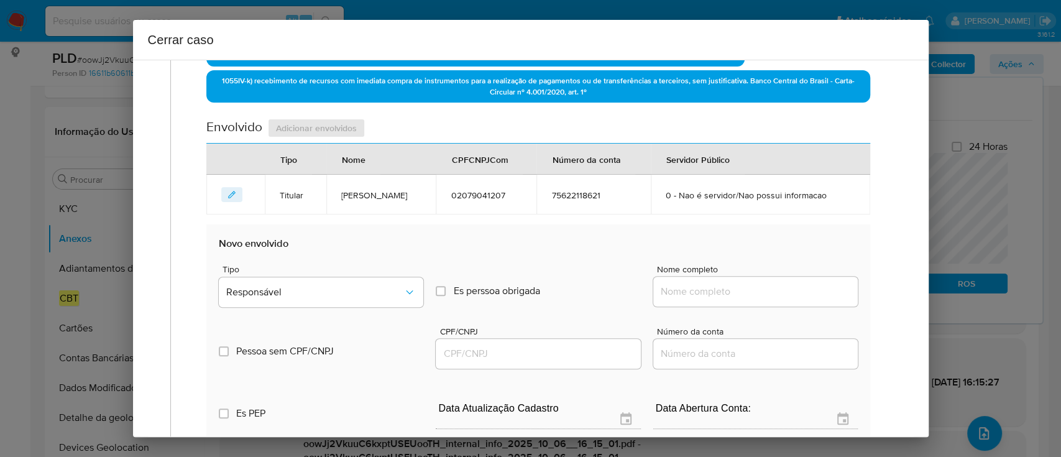
scroll to position [568, 0]
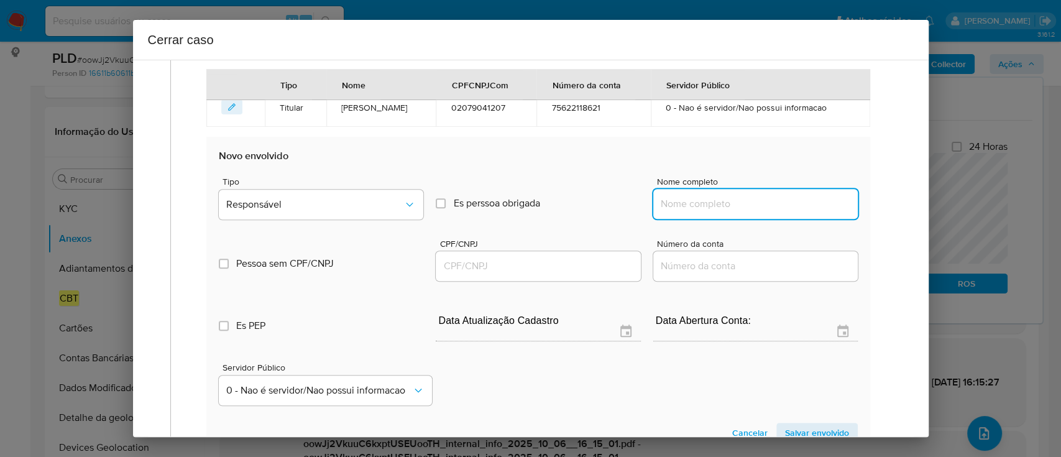
drag, startPoint x: 742, startPoint y: 206, endPoint x: 778, endPoint y: 205, distance: 36.1
click at [742, 206] on input "Nome completo" at bounding box center [755, 204] width 205 height 16
paste input "Claudemir Lima Da Silva, 02151516156"
click at [786, 203] on input "Claudemir Lima Da Silva, 02151516156" at bounding box center [755, 204] width 205 height 16
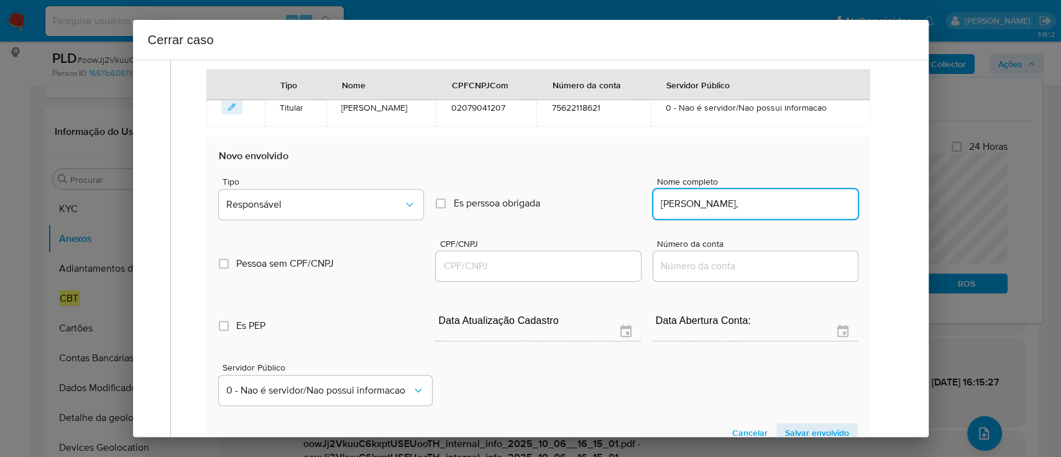
type input "Claudemir Lima Da Silva,"
click at [556, 268] on input "CPF/CNPJ" at bounding box center [538, 266] width 205 height 16
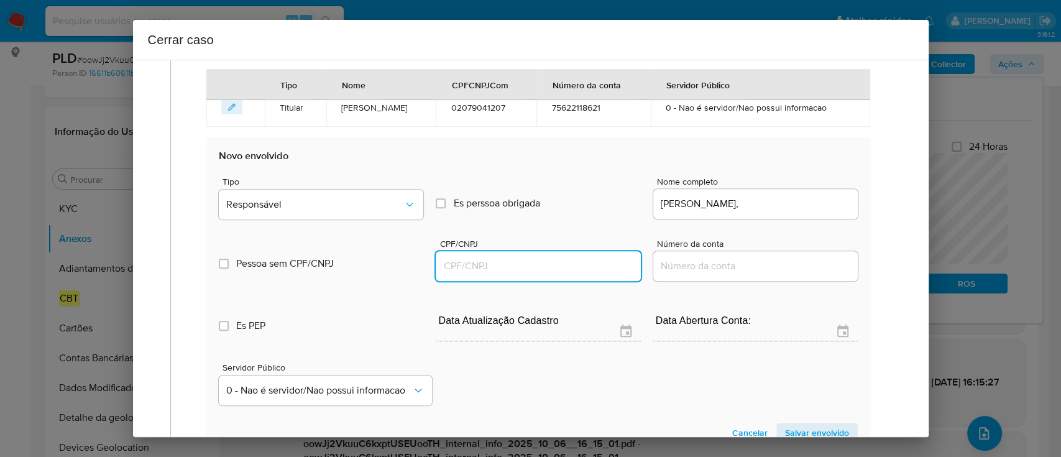
paste input "02151516156"
type input "2151516156"
click at [799, 208] on input "Claudemir Lima Da Silva," at bounding box center [755, 204] width 205 height 16
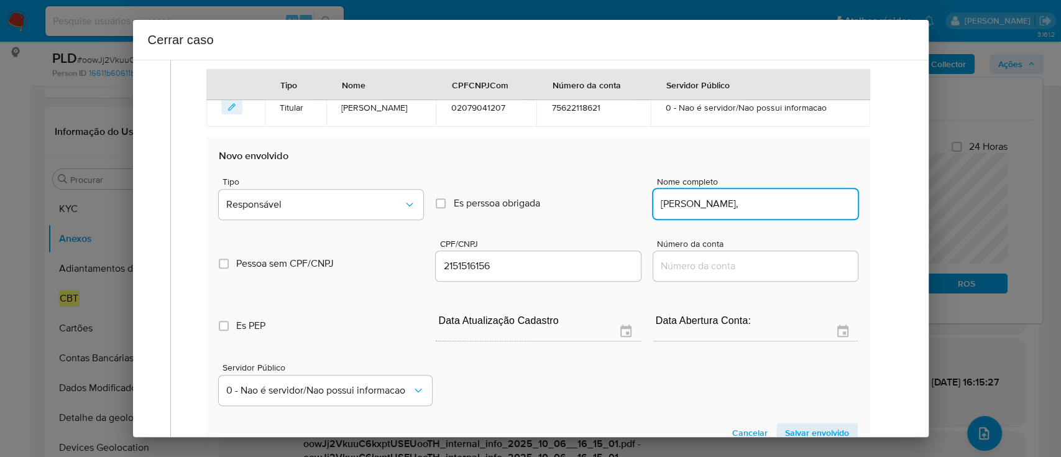
type input "Claudemir Lima Da Silva,"
type input "02151516156"
type input "Claudemir Lima Da Silva"
click at [244, 201] on span "Responsável" at bounding box center [314, 204] width 177 height 12
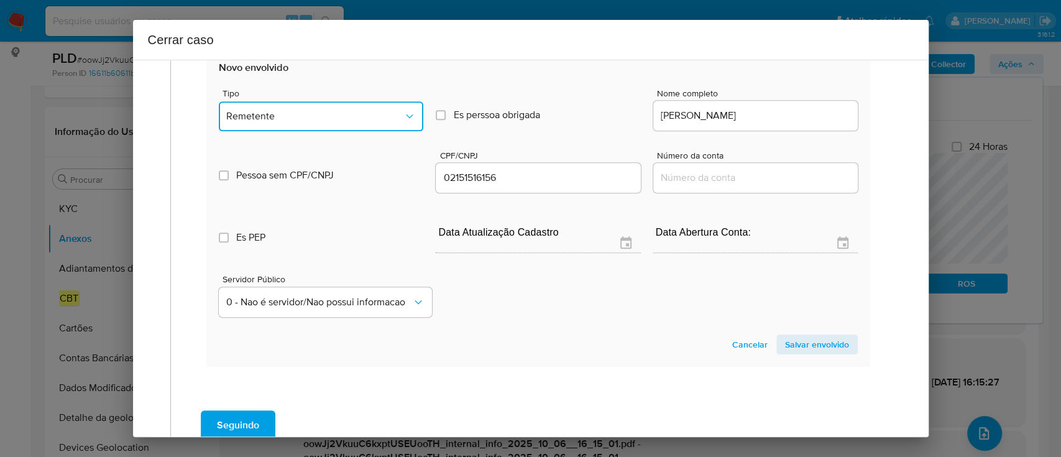
scroll to position [730, 0]
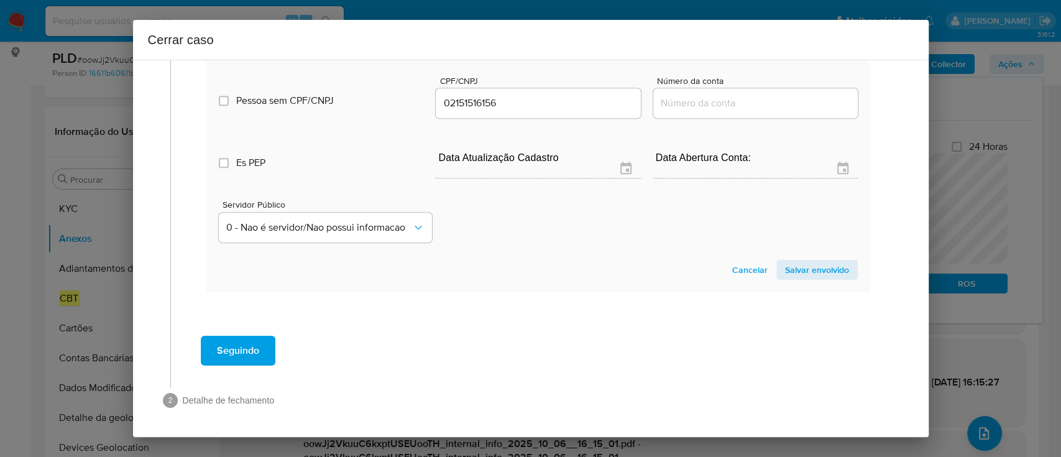
click at [806, 270] on span "Salvar envolvido" at bounding box center [817, 269] width 64 height 17
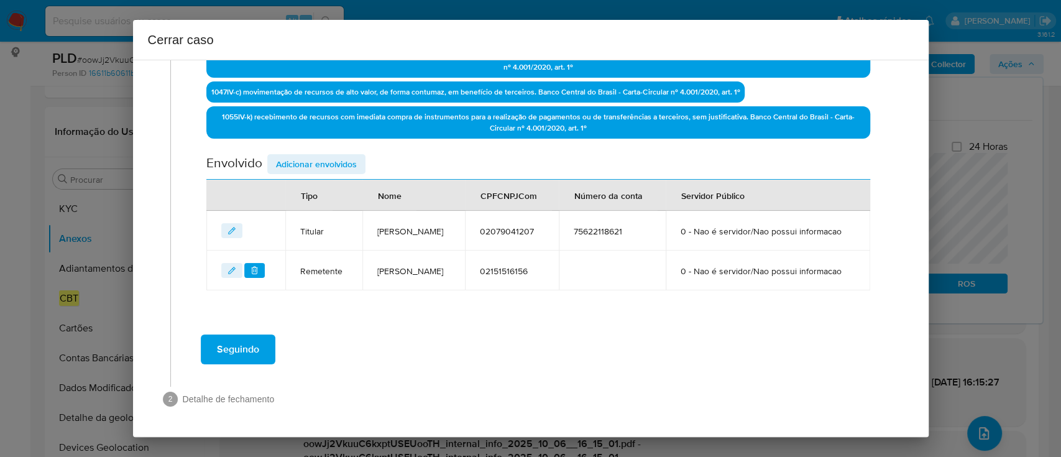
scroll to position [476, 0]
click at [325, 155] on span "Adicionar envolvidos" at bounding box center [316, 163] width 81 height 17
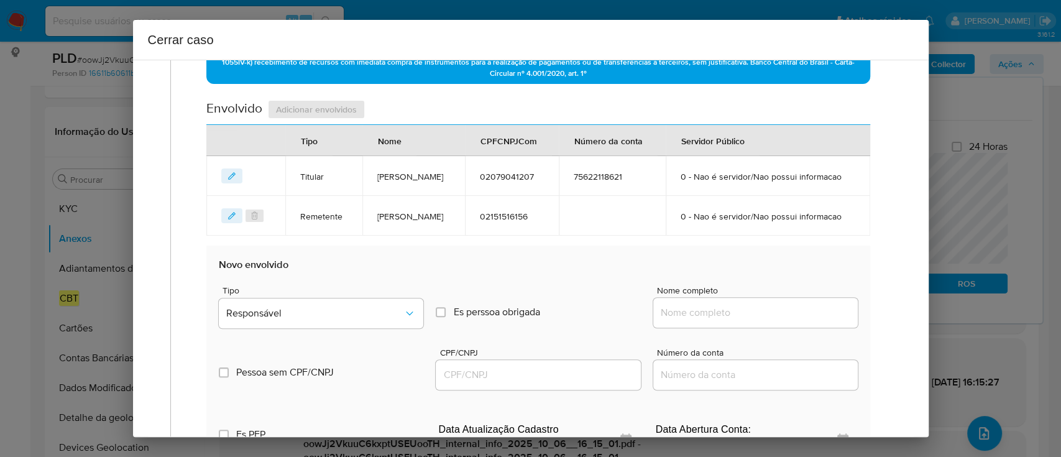
scroll to position [558, 0]
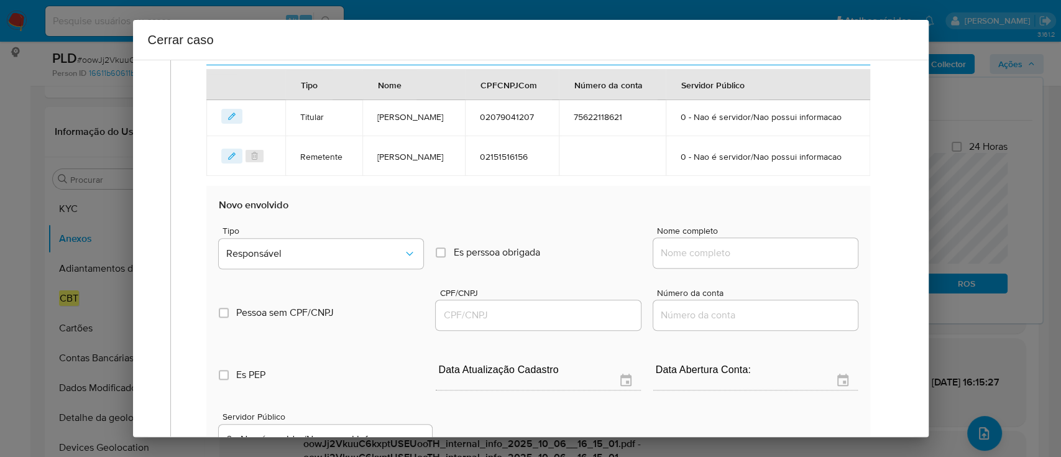
click at [703, 268] on div at bounding box center [755, 253] width 205 height 30
click at [719, 261] on input "Nome completo" at bounding box center [755, 253] width 205 height 16
paste input "62.790.393 Ana Erica De Maria S. Costa, 62790393000131"
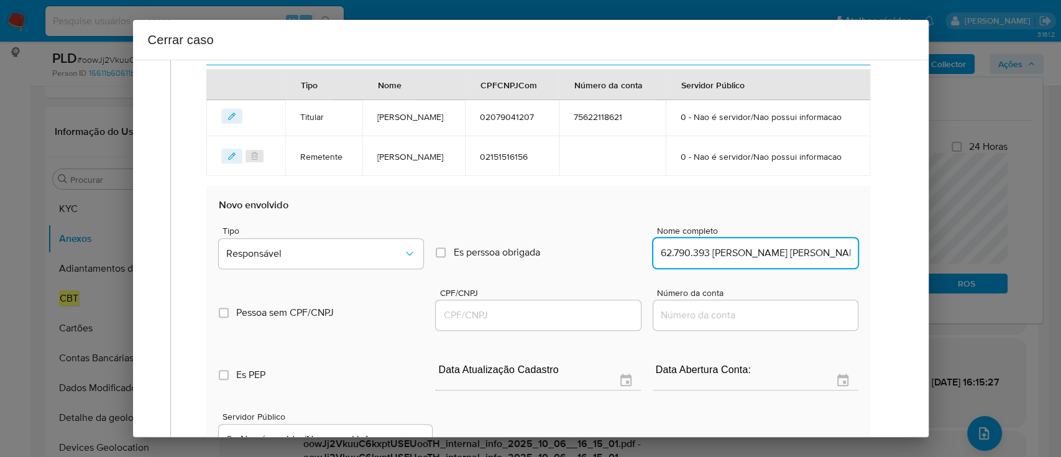
scroll to position [0, 71]
click at [777, 261] on input "62.790.393 Ana Erica De Maria S. Costa, 62790393000131" at bounding box center [755, 253] width 205 height 16
type input "62.790.393 Ana Erica De Maria S. Costa,"
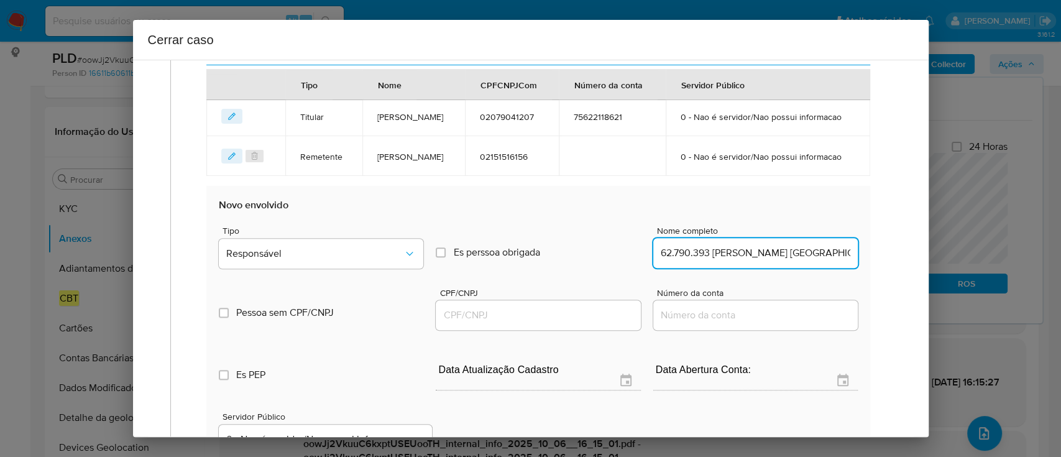
click at [568, 323] on input "CPF/CNPJ" at bounding box center [538, 315] width 205 height 16
paste input "62790393000131"
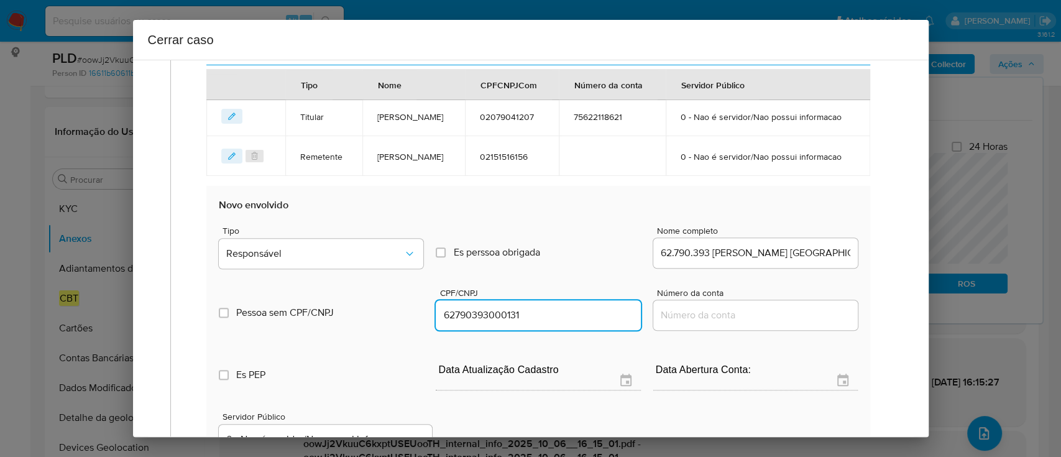
type input "62790393000131"
click at [790, 261] on input "62.790.393 Ana Erica De Maria S. Costa," at bounding box center [755, 253] width 205 height 16
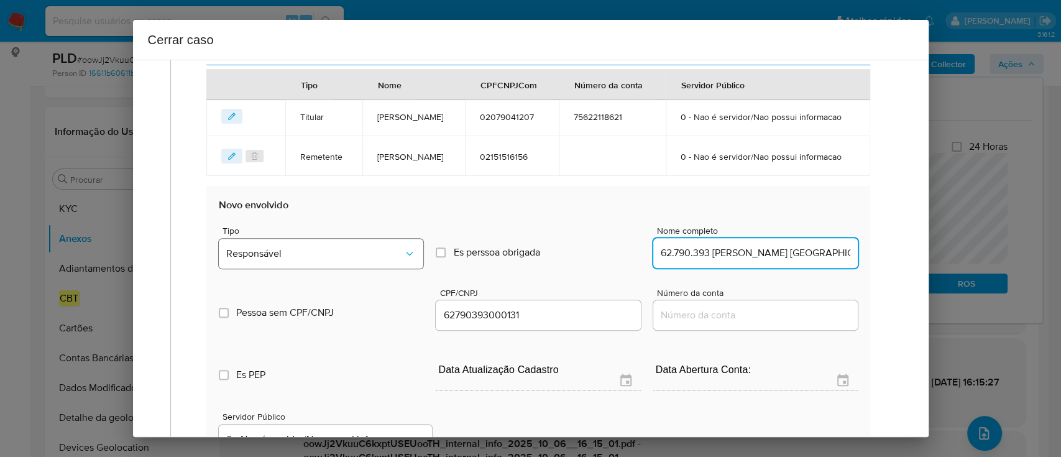
type input "62.790.393 Ana Erica De Maria S. Costa"
click at [317, 260] on span "Responsável" at bounding box center [314, 253] width 177 height 12
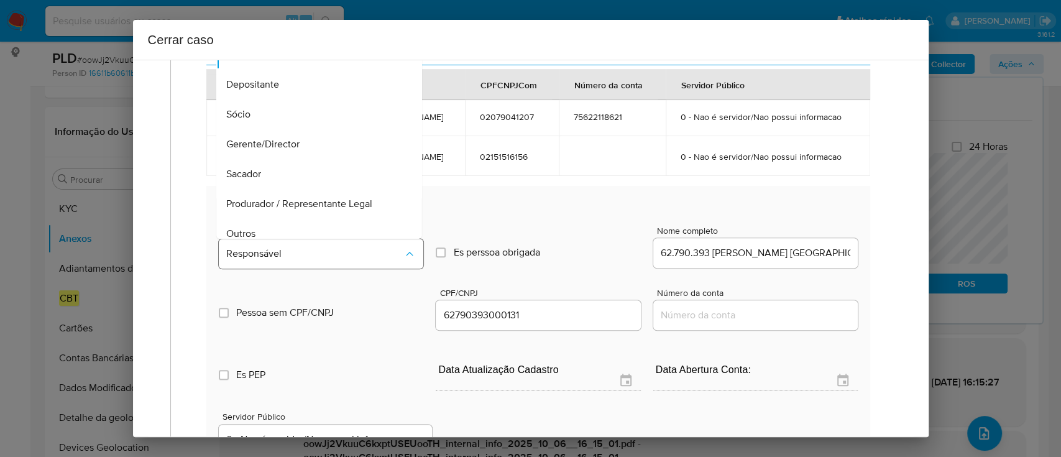
scroll to position [70, 0]
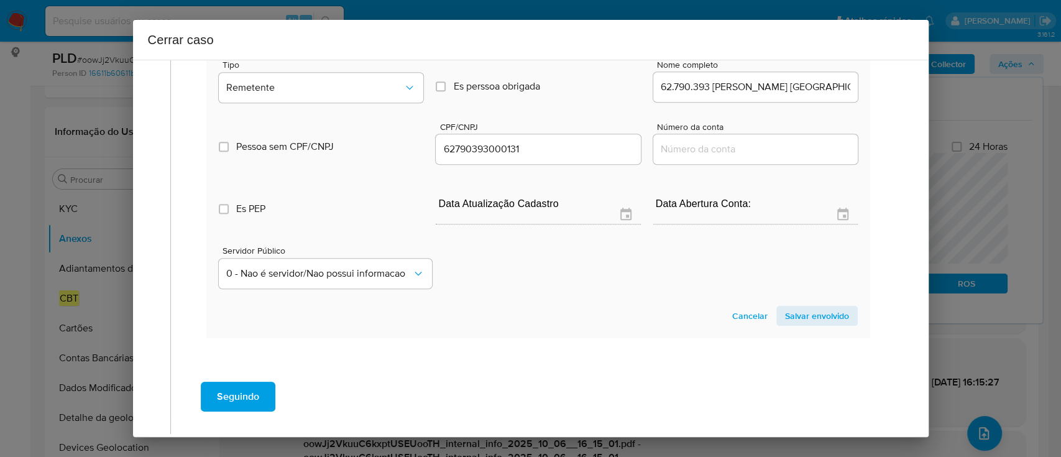
click at [801, 325] on span "Salvar envolvido" at bounding box center [817, 315] width 64 height 17
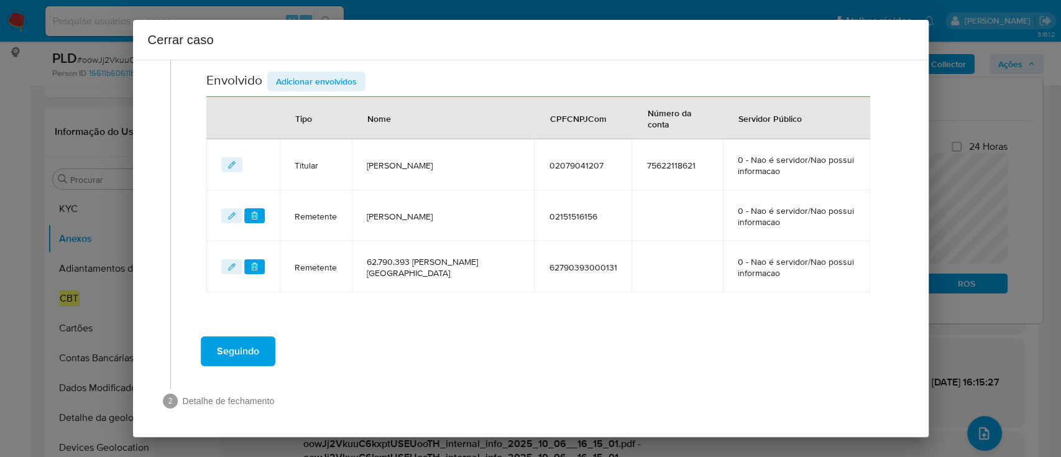
click at [331, 75] on span "Adicionar envolvidos" at bounding box center [316, 81] width 81 height 17
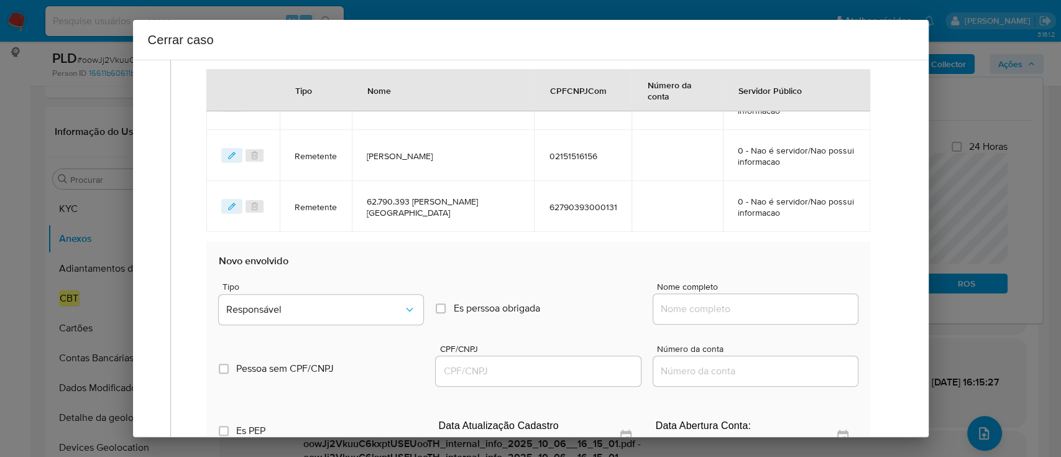
scroll to position [692, 0]
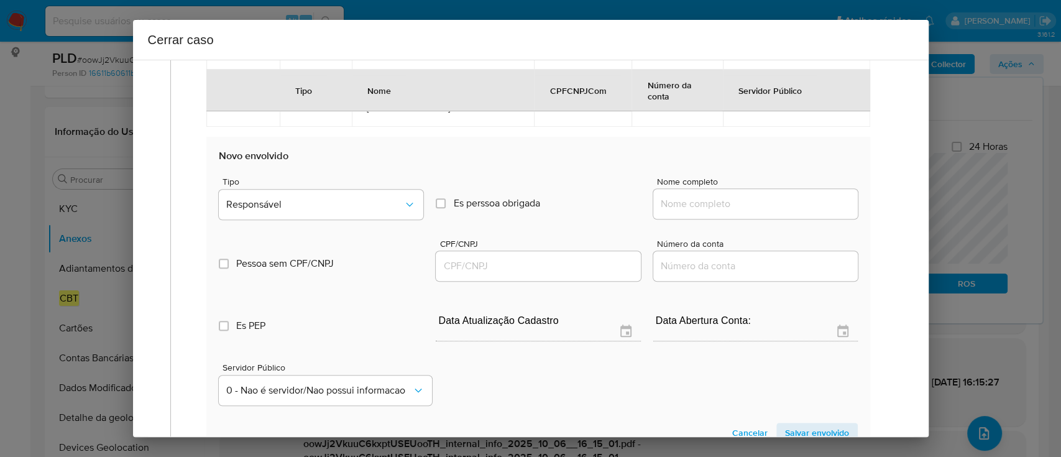
click at [686, 204] on input "Nome completo" at bounding box center [755, 204] width 205 height 16
paste input "61.972.537 Nathercia Goncalves Araujo, 61972537000108"
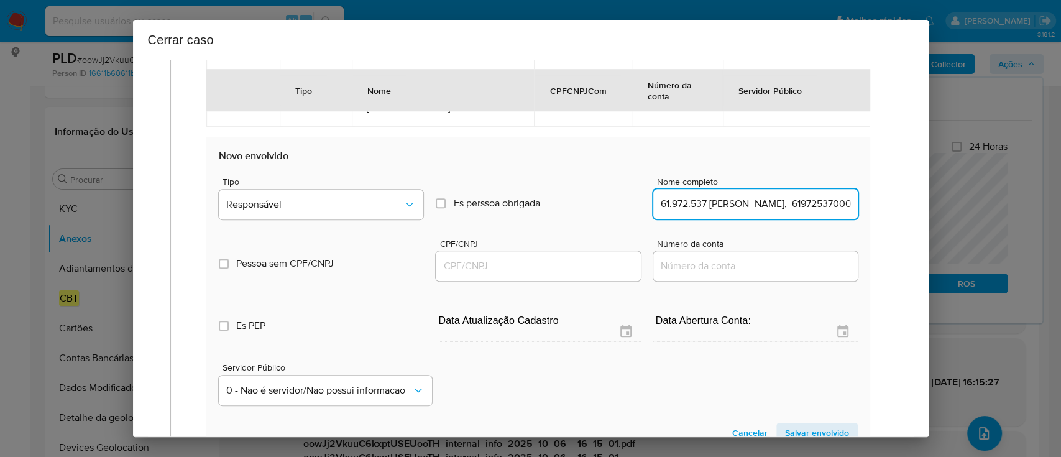
scroll to position [0, 69]
click at [791, 208] on input "61.972.537 Nathercia Goncalves Araujo, 61972537000108" at bounding box center [755, 204] width 205 height 16
type input "61.972.537 Nathercia Goncalves Araujo,"
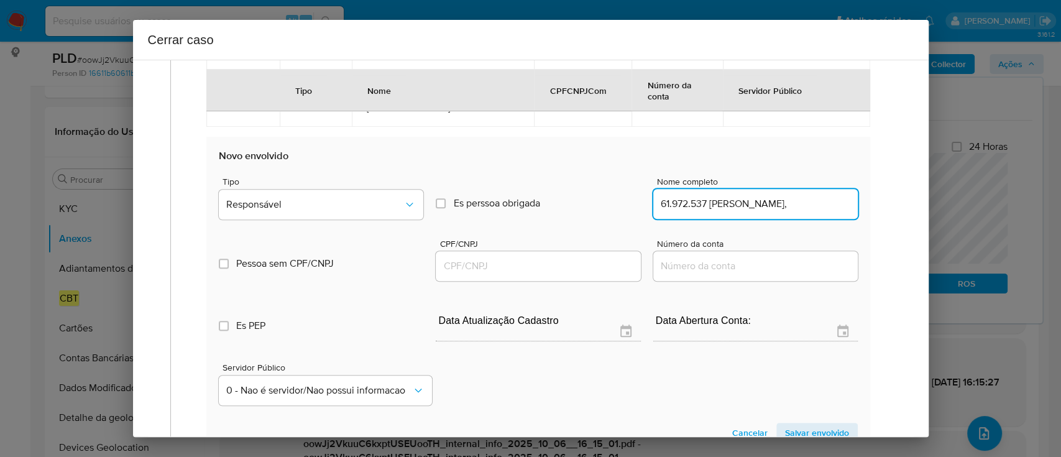
drag, startPoint x: 581, startPoint y: 264, endPoint x: 737, endPoint y: 236, distance: 158.4
click at [581, 264] on input "CPF/CNPJ" at bounding box center [538, 266] width 205 height 16
paste input "61972537000108"
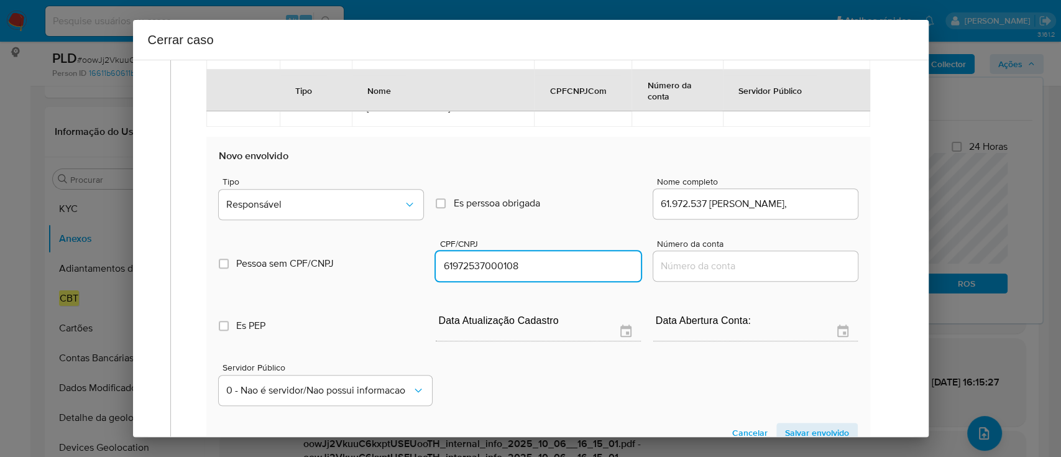
type input "61972537000108"
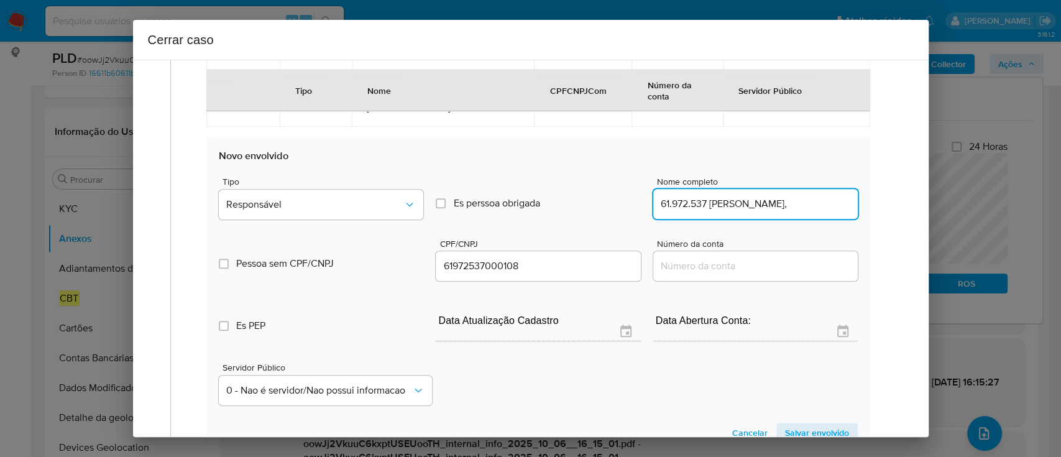
click at [840, 208] on input "61.972.537 Nathercia Goncalves Araujo," at bounding box center [755, 204] width 205 height 16
type input "61.972.537 Nathercia Goncalves Araujo"
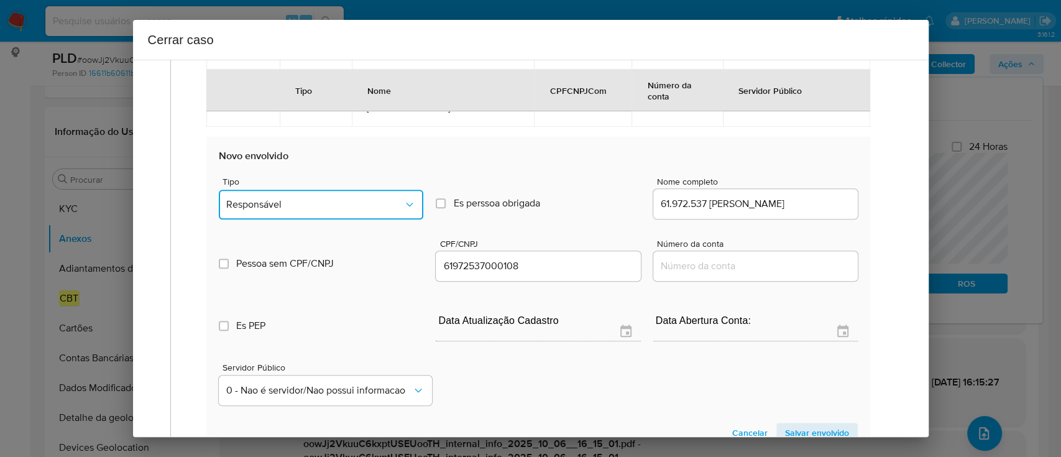
click at [330, 195] on button "Responsável" at bounding box center [321, 205] width 205 height 30
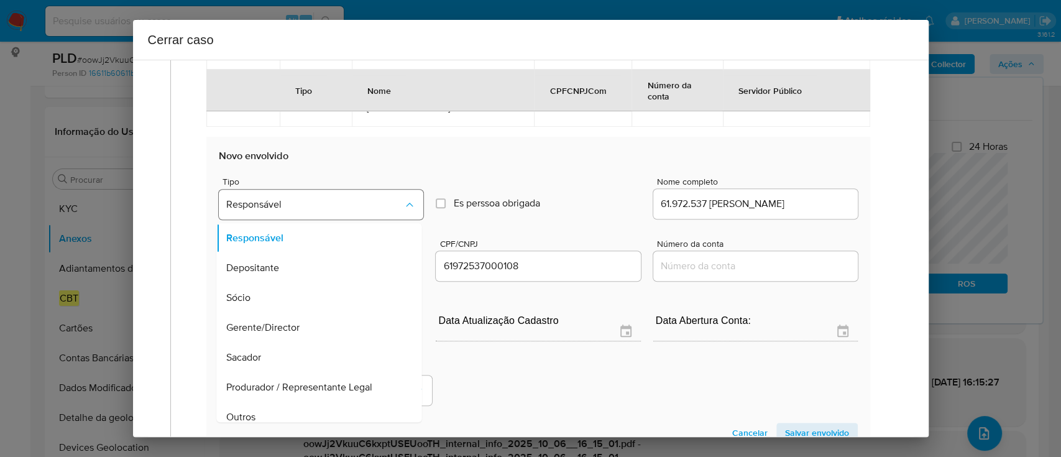
scroll to position [70, 0]
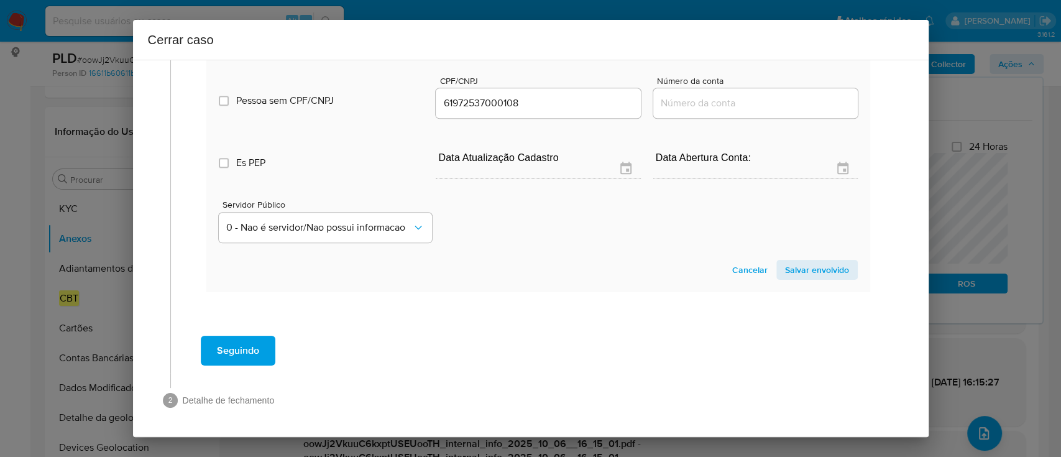
click at [829, 267] on span "Salvar envolvido" at bounding box center [817, 269] width 64 height 17
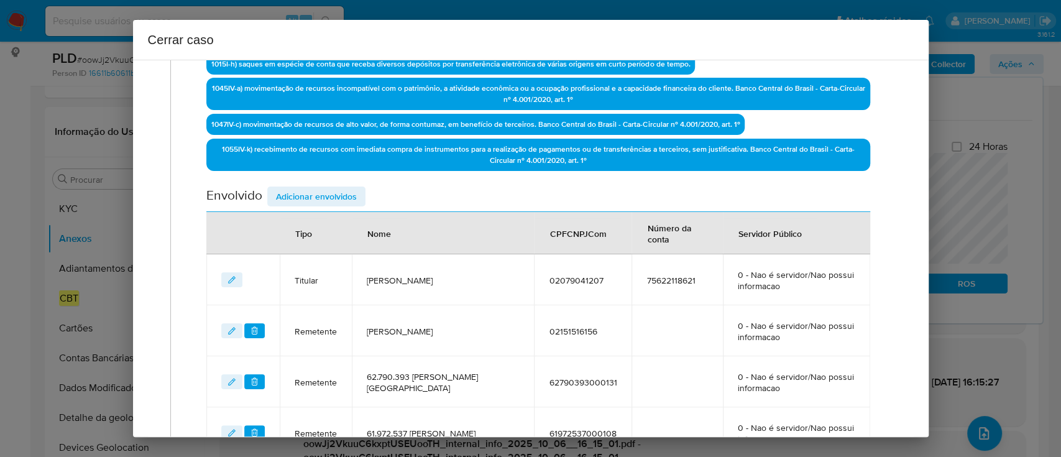
click at [328, 191] on span "Adicionar envolvidos" at bounding box center [316, 196] width 81 height 17
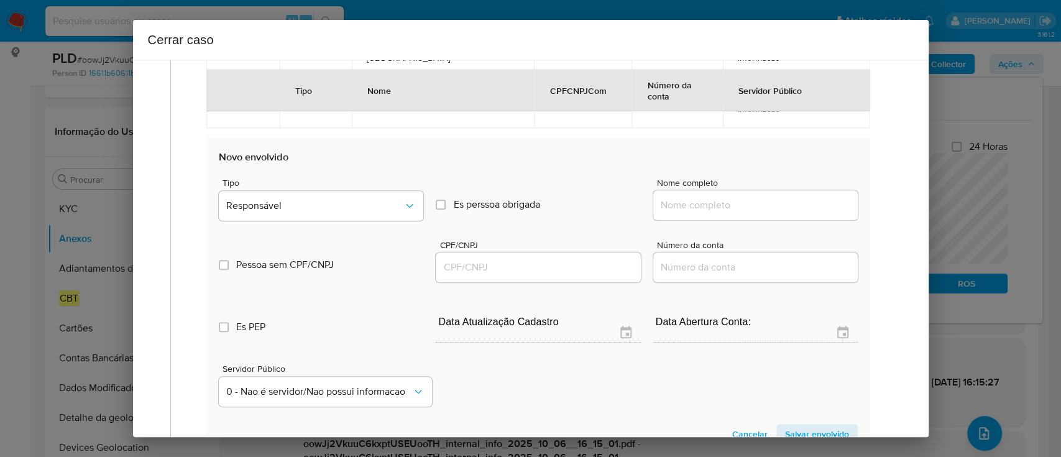
scroll to position [743, 0]
click at [724, 207] on input "Nome completo" at bounding box center [755, 204] width 205 height 16
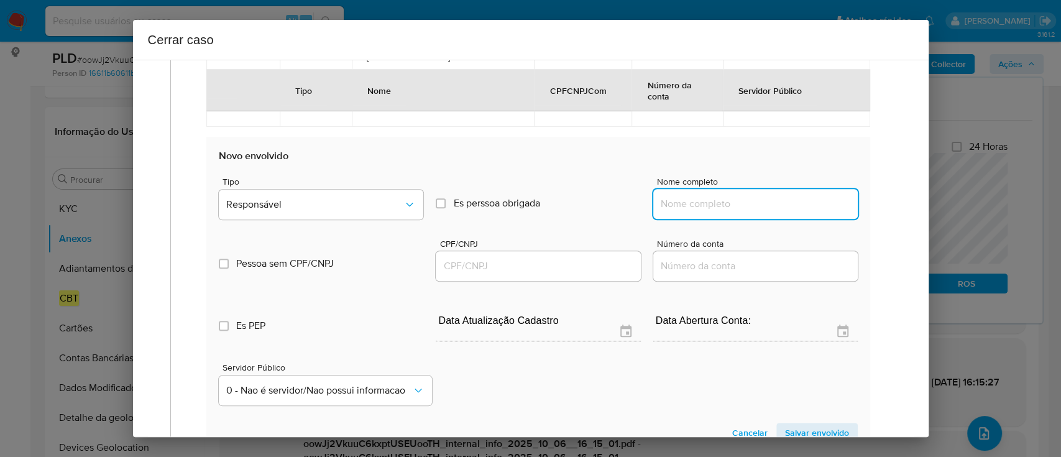
paste input "Laura Fernanda Nunes De Arruda, 04217204175"
click at [818, 201] on input "Laura Fernanda Nunes De Arruda, 04217204175" at bounding box center [755, 204] width 205 height 16
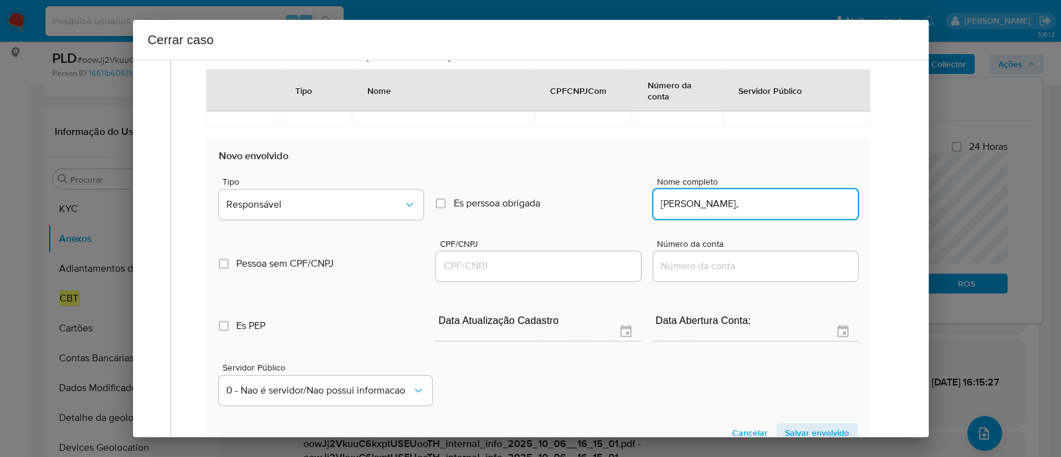
type input "Laura Fernanda Nunes De Arruda,"
drag, startPoint x: 569, startPoint y: 266, endPoint x: 577, endPoint y: 266, distance: 8.1
click at [572, 267] on input "CPF/CNPJ" at bounding box center [538, 266] width 205 height 16
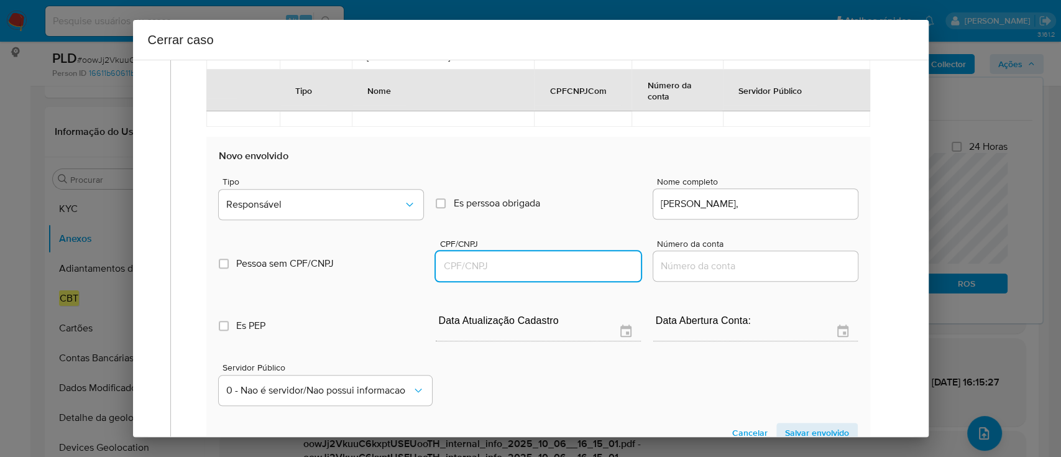
paste input "04217204175"
type input "4217204175"
click at [832, 203] on input "Laura Fernanda Nunes De Arruda," at bounding box center [755, 204] width 205 height 16
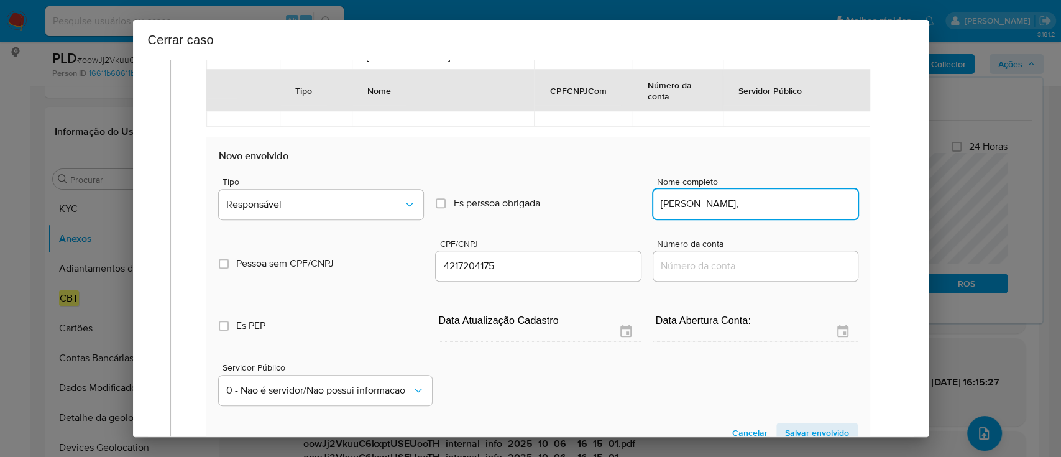
type input "Laura Fernanda Nunes De Arruda,"
type input "04217204175"
type input "Laura Fernanda Nunes De Arruda"
click at [330, 203] on span "Responsável" at bounding box center [314, 204] width 177 height 12
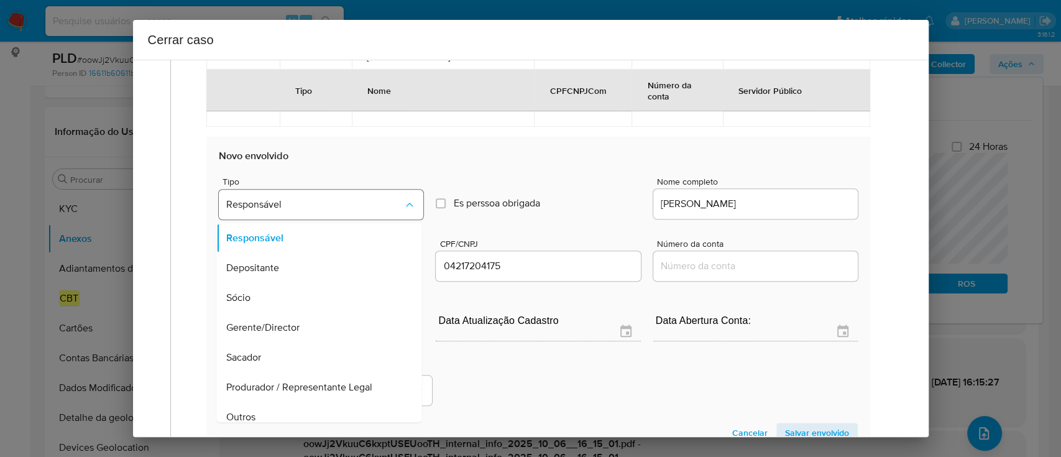
scroll to position [40, 0]
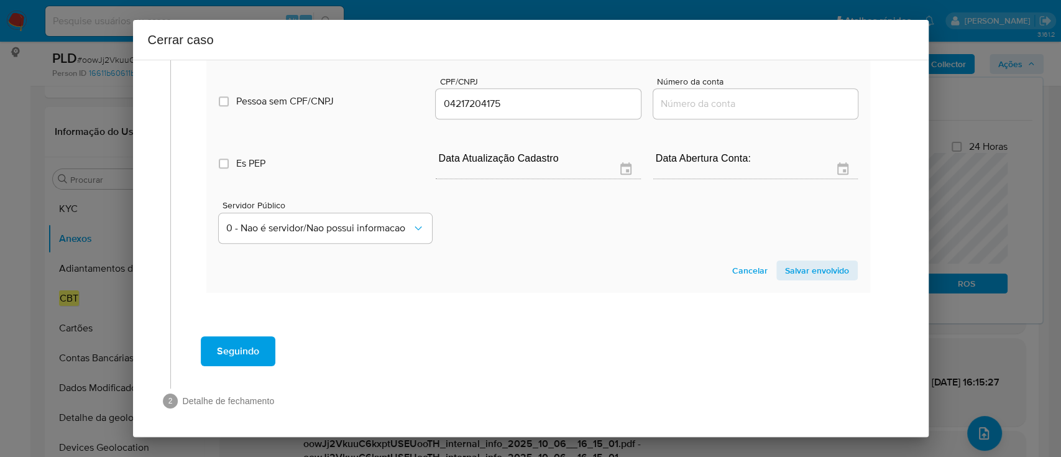
click at [829, 265] on span "Salvar envolvido" at bounding box center [817, 270] width 64 height 17
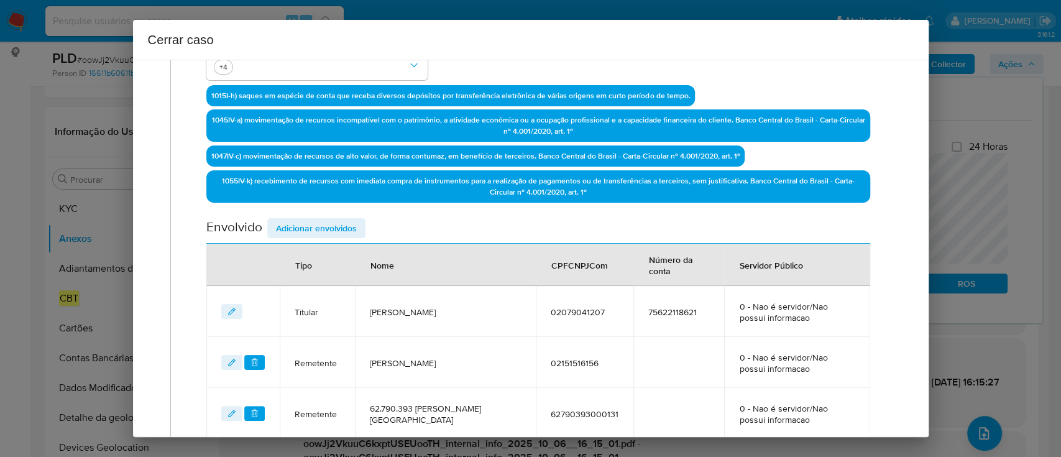
click at [314, 223] on span "Adicionar envolvidos" at bounding box center [316, 227] width 81 height 17
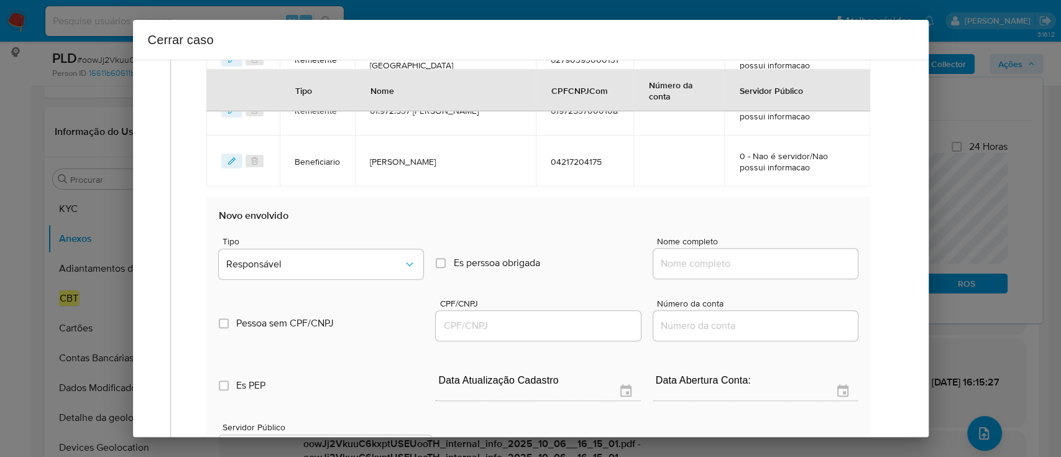
scroll to position [795, 0]
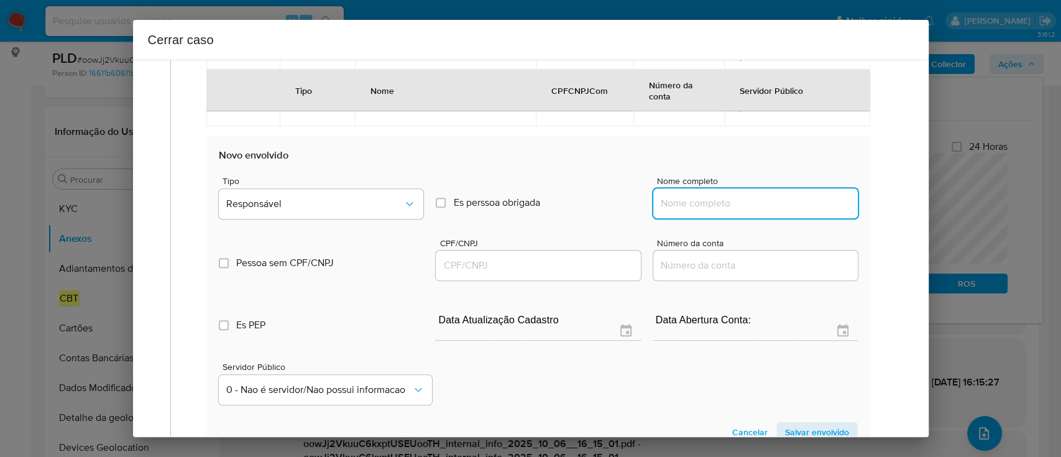
click at [707, 200] on input "Nome completo" at bounding box center [755, 203] width 205 height 16
paste input "Gleidson Marcio Da Cruz, 03502113106"
click at [796, 205] on input "Gleidson Marcio Da Cruz, 03502113106" at bounding box center [755, 203] width 205 height 16
type input "Gleidson Marcio Da Cruz,"
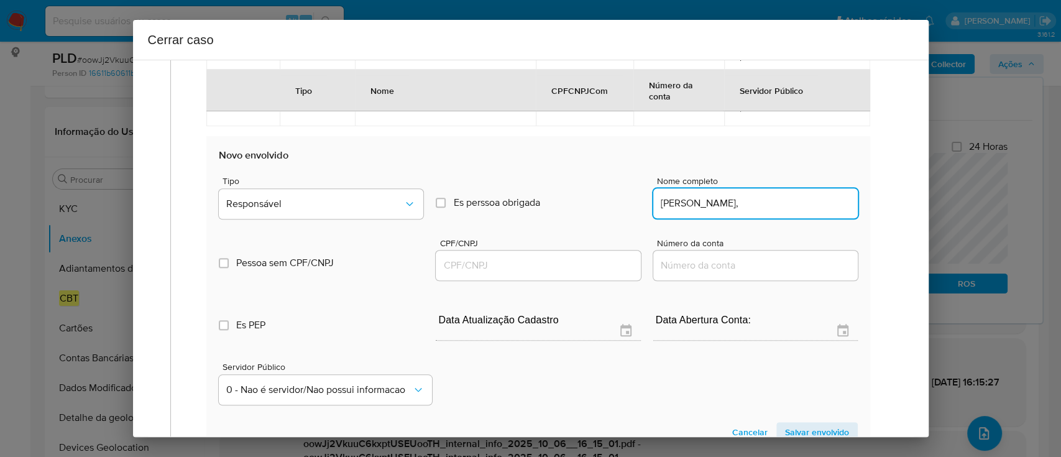
drag, startPoint x: 542, startPoint y: 264, endPoint x: 619, endPoint y: 251, distance: 78.8
click at [542, 262] on input "CPF/CNPJ" at bounding box center [538, 265] width 205 height 16
paste input "03502113106"
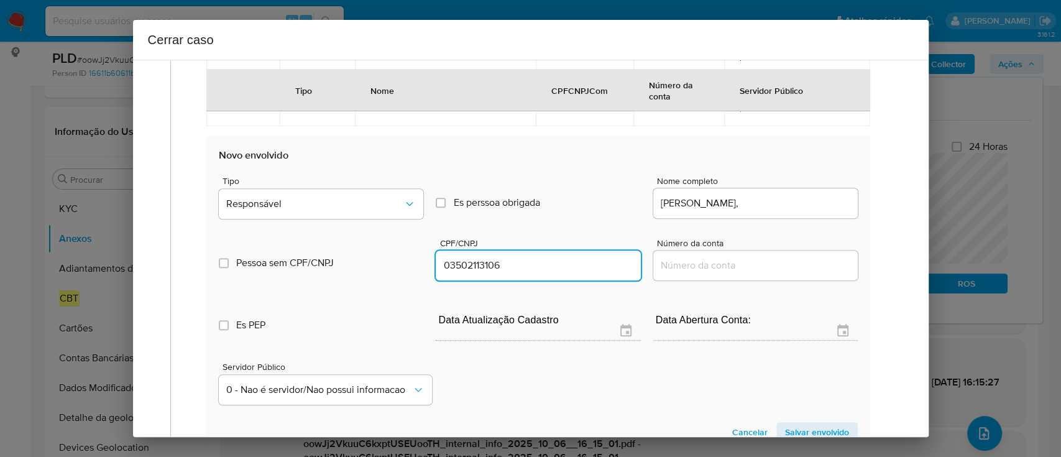
type input "3502113106"
click at [789, 201] on input "Gleidson Marcio Da Cruz," at bounding box center [755, 203] width 205 height 16
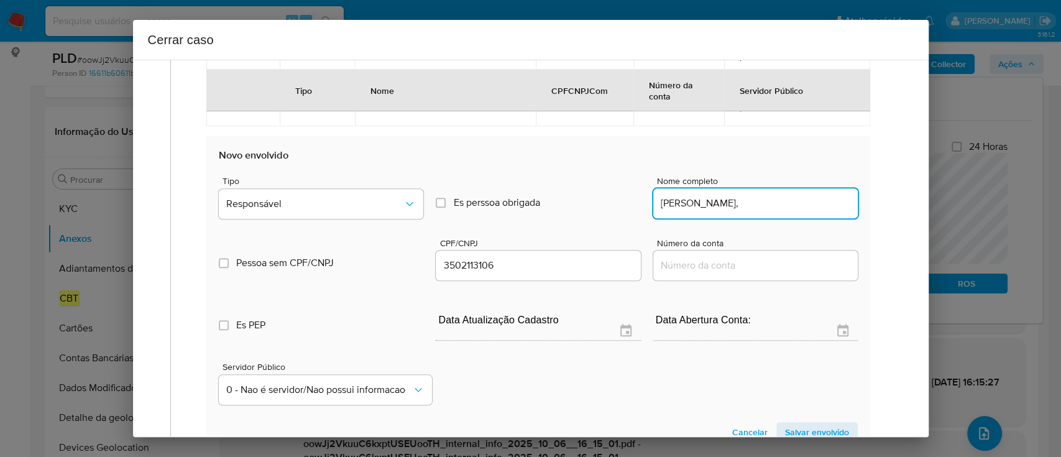
type input "Gleidson Marcio Da Cruz,"
type input "03502113106"
type input "Gleidson Marcio Da Cruz"
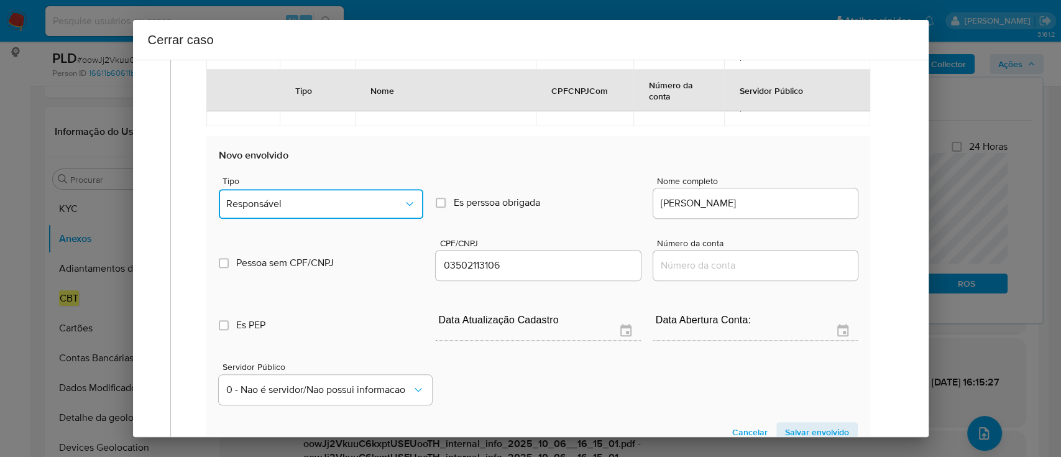
click at [351, 191] on button "Responsável" at bounding box center [321, 204] width 205 height 30
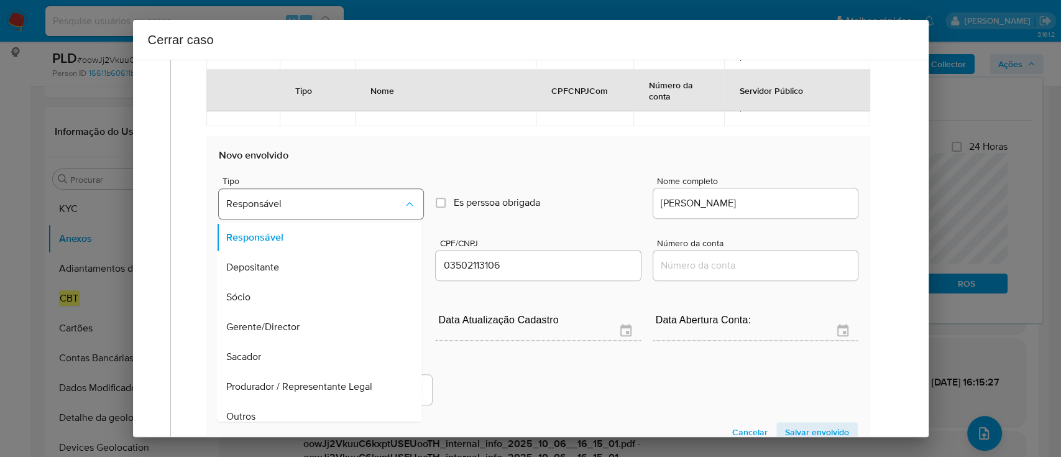
scroll to position [40, 0]
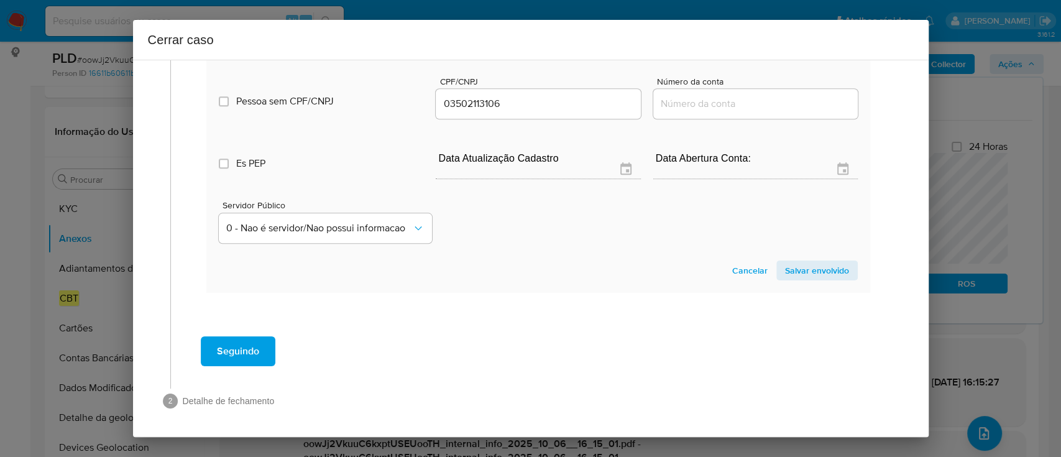
click at [806, 262] on span "Salvar envolvido" at bounding box center [817, 270] width 64 height 17
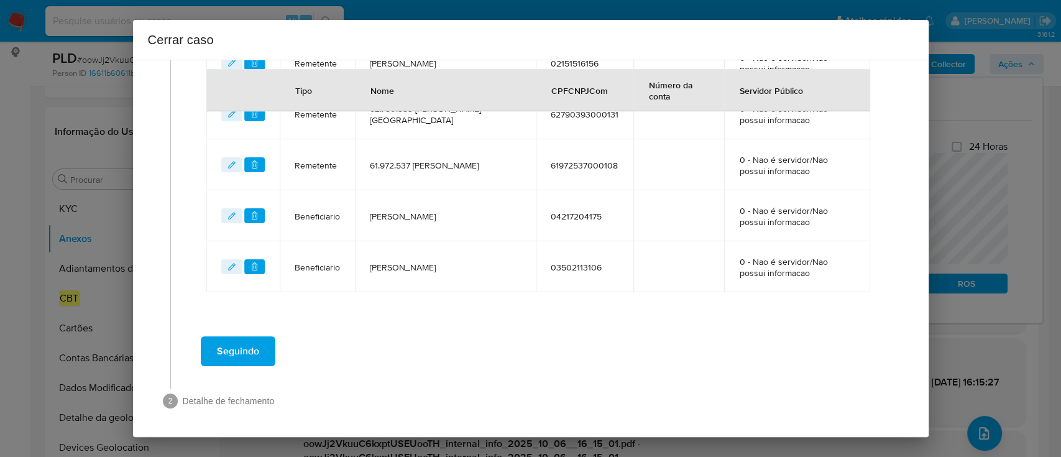
click at [599, 351] on div "Seguindo" at bounding box center [538, 351] width 711 height 45
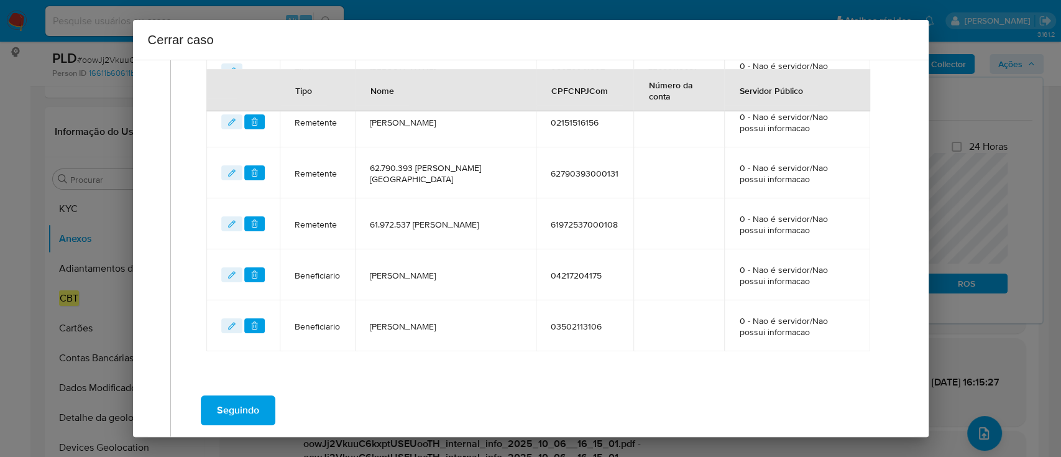
scroll to position [680, 0]
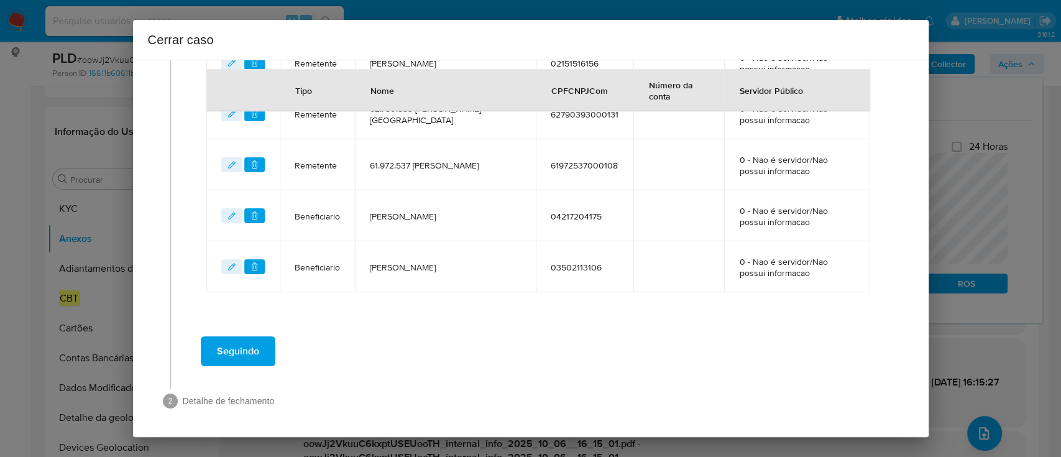
drag, startPoint x: 256, startPoint y: 341, endPoint x: 267, endPoint y: 341, distance: 10.6
click at [255, 341] on span "Seguindo" at bounding box center [238, 351] width 42 height 27
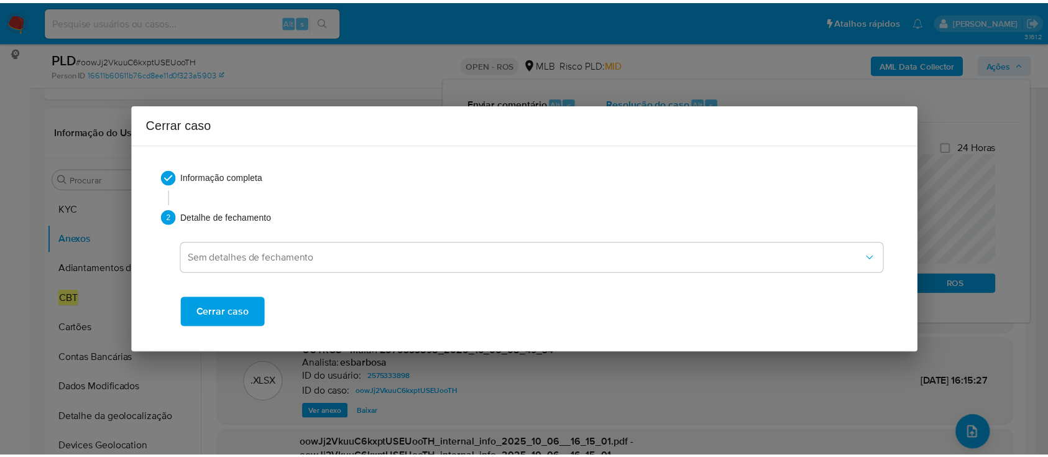
scroll to position [2095, 0]
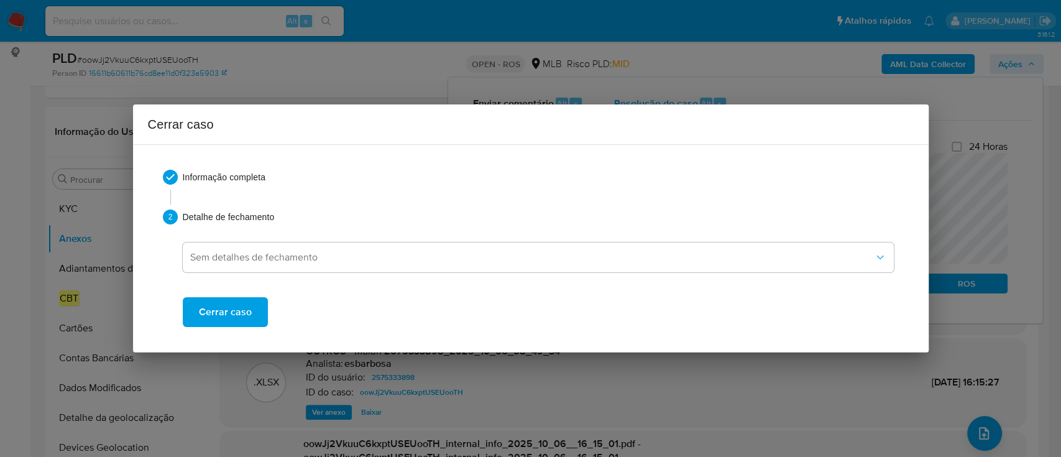
click at [234, 323] on span "Cerrar caso" at bounding box center [225, 311] width 53 height 27
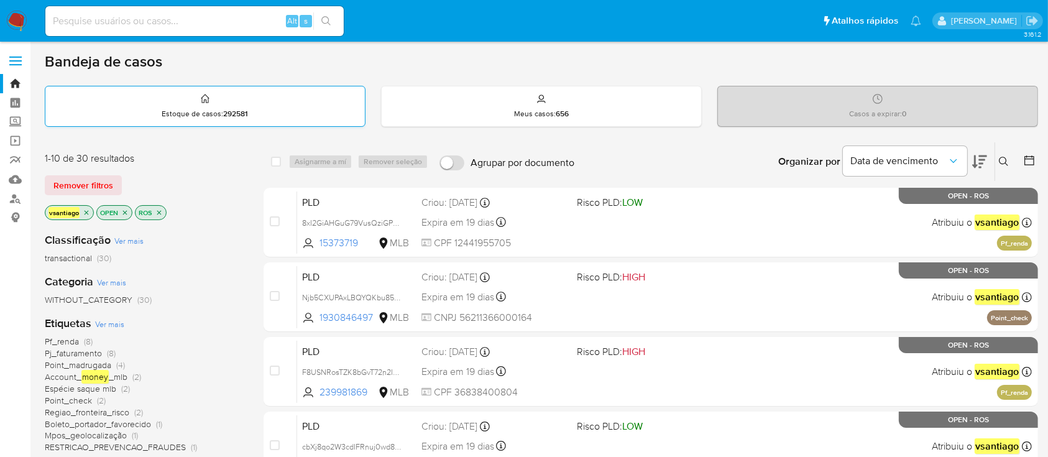
click at [221, 191] on div "Remover filtros" at bounding box center [144, 185] width 199 height 20
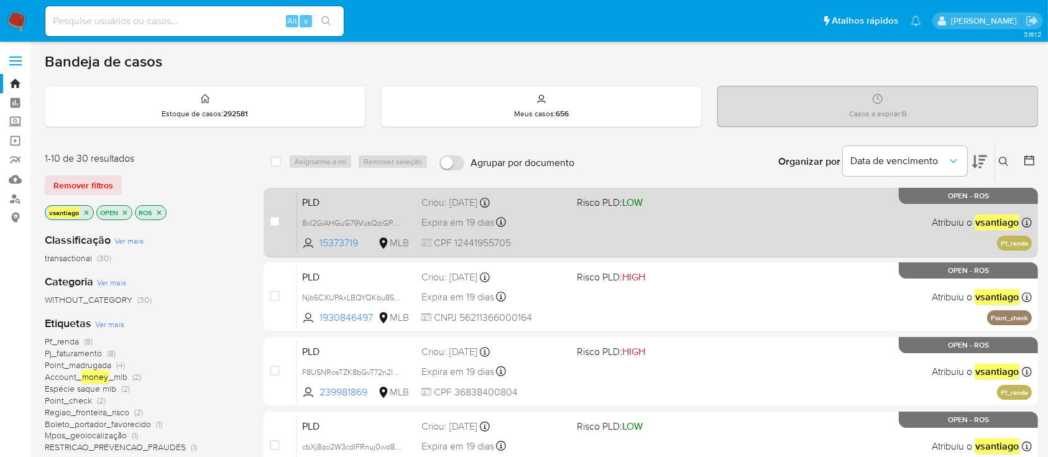
click at [634, 221] on span at bounding box center [649, 222] width 145 height 2
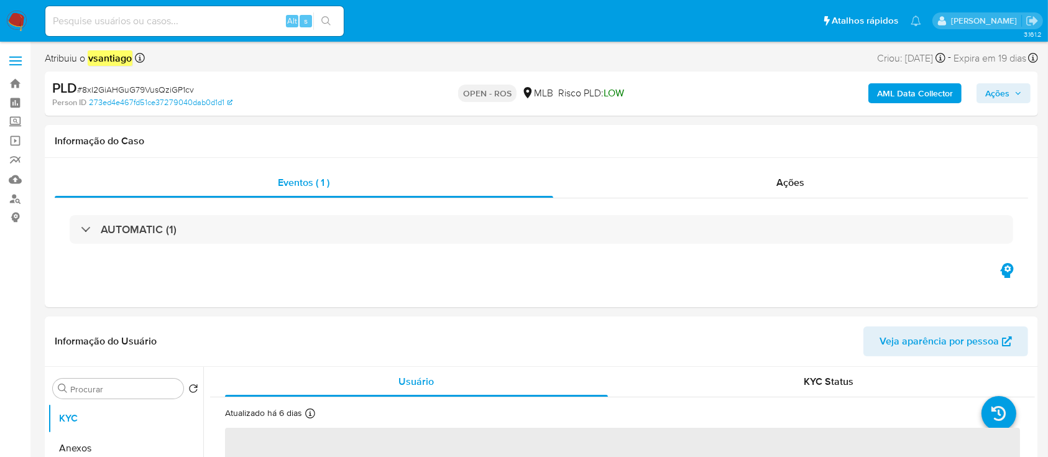
select select "10"
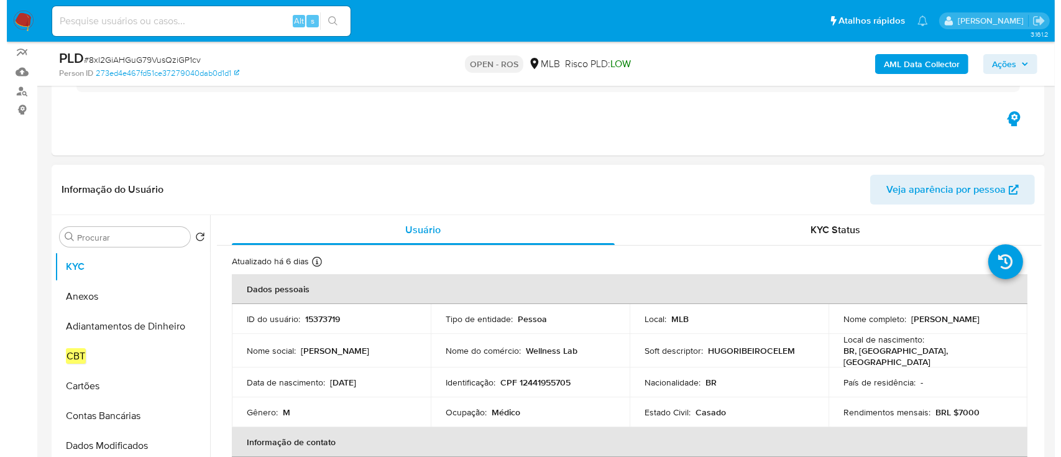
scroll to position [165, 0]
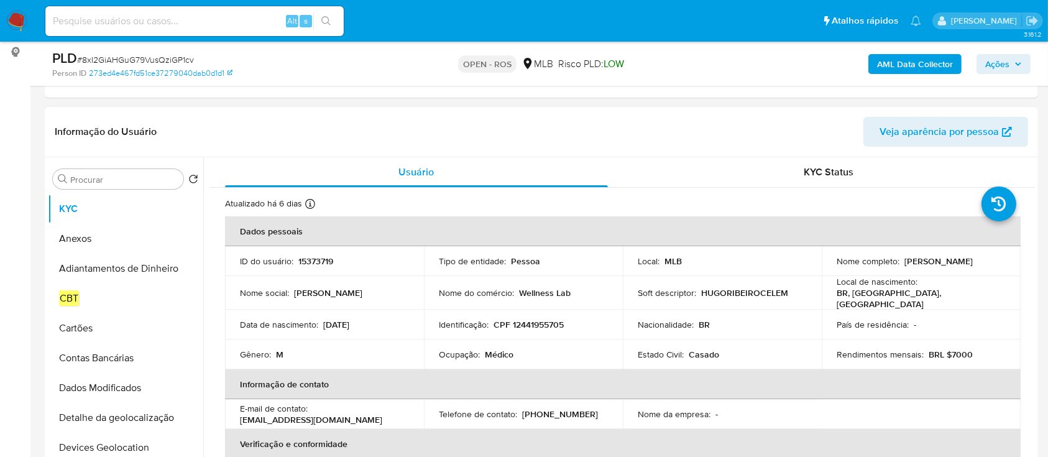
drag, startPoint x: 900, startPoint y: 259, endPoint x: 980, endPoint y: 259, distance: 79.6
click at [980, 259] on div "Nome completo : [PERSON_NAME]" at bounding box center [921, 261] width 169 height 11
copy p "[PERSON_NAME]"
click at [544, 319] on p "CPF 12441955705" at bounding box center [529, 324] width 70 height 11
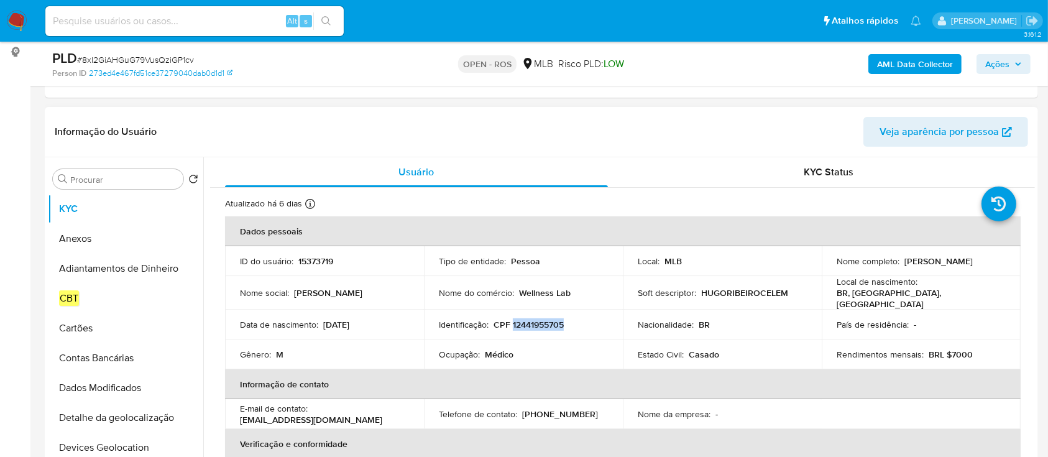
copy p "12441955705"
click at [323, 260] on p "15373719" at bounding box center [315, 261] width 35 height 11
copy p "15373719"
click at [103, 238] on button "Anexos" at bounding box center [120, 239] width 145 height 30
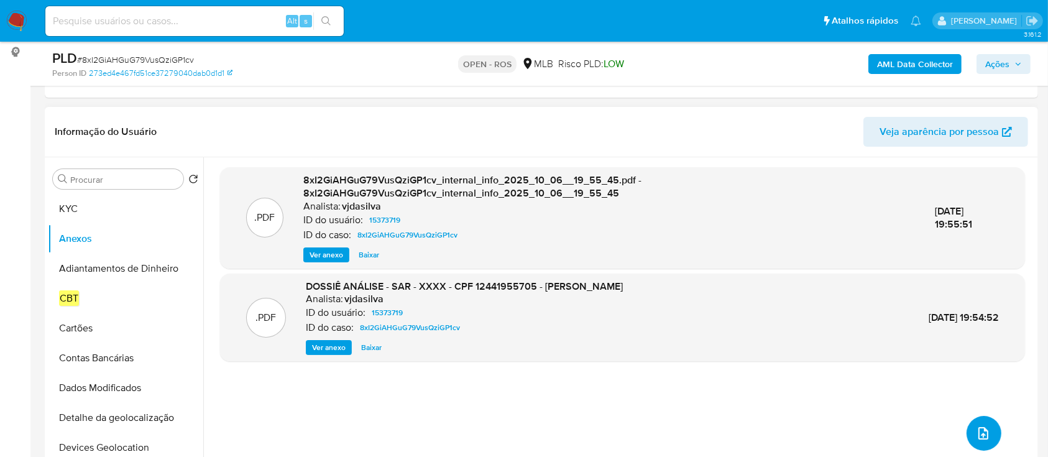
click at [982, 433] on icon "upload-file" at bounding box center [984, 433] width 10 height 12
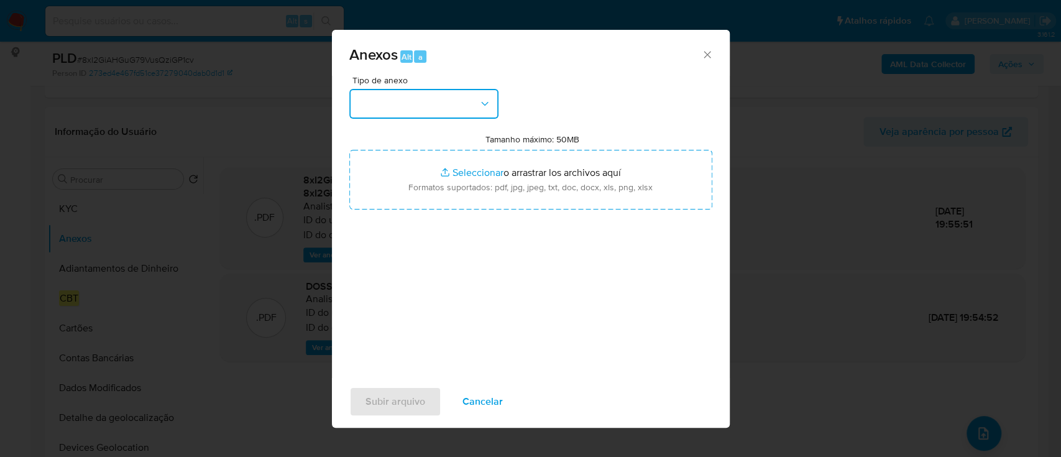
click at [399, 108] on button "button" at bounding box center [423, 104] width 149 height 30
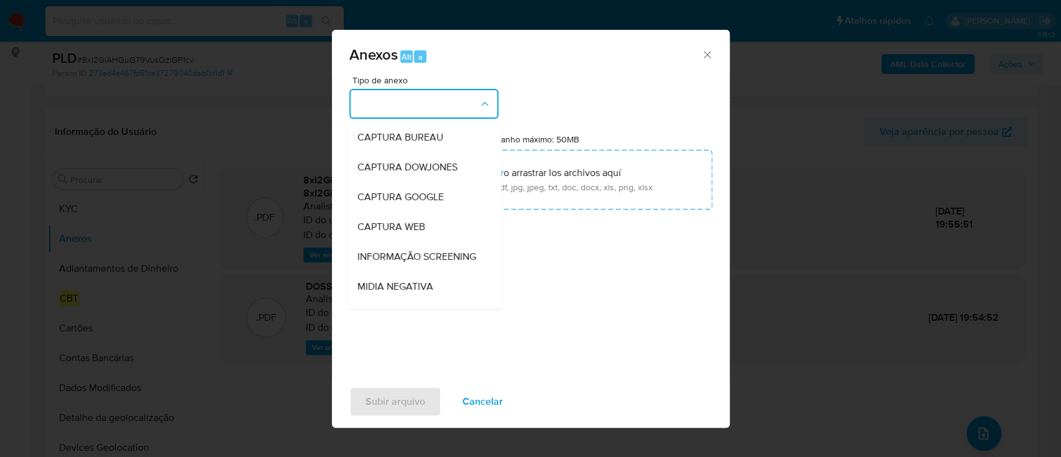
scroll to position [191, 0]
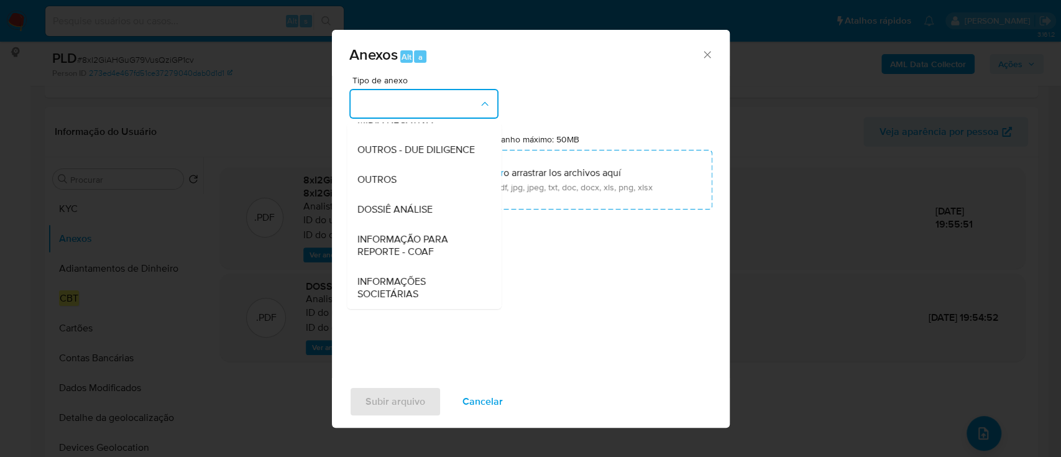
click at [408, 260] on div "INFORMAÇÃO PARA REPORTE - COAF" at bounding box center [420, 245] width 127 height 42
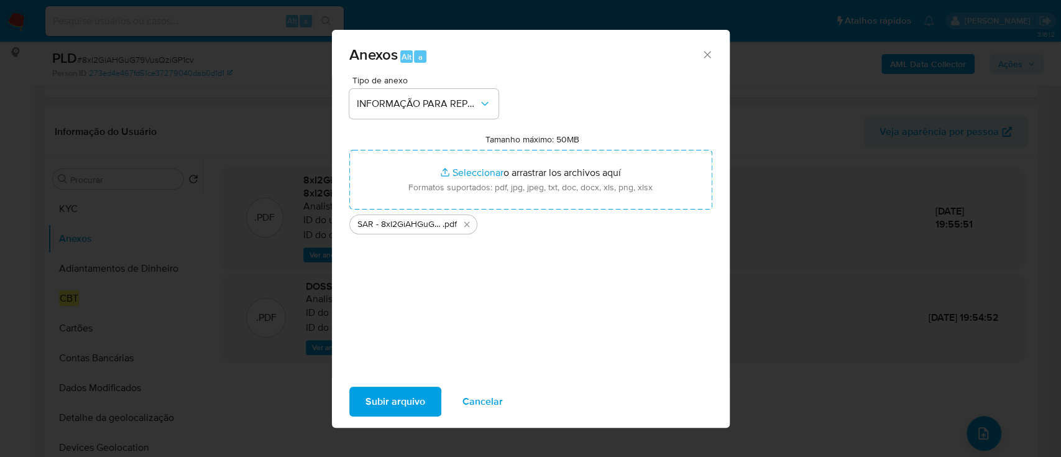
click at [420, 394] on span "Subir arquivo" at bounding box center [396, 401] width 60 height 27
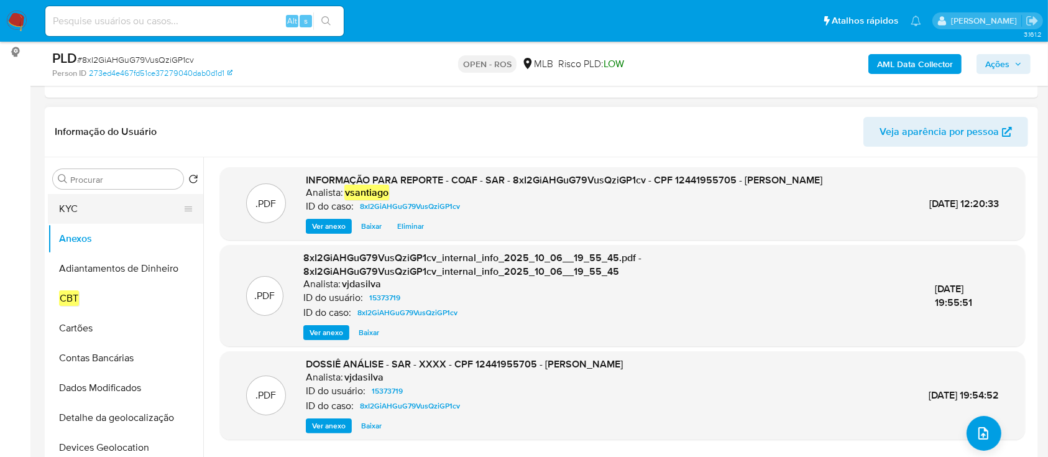
click at [91, 212] on button "KYC" at bounding box center [120, 209] width 145 height 30
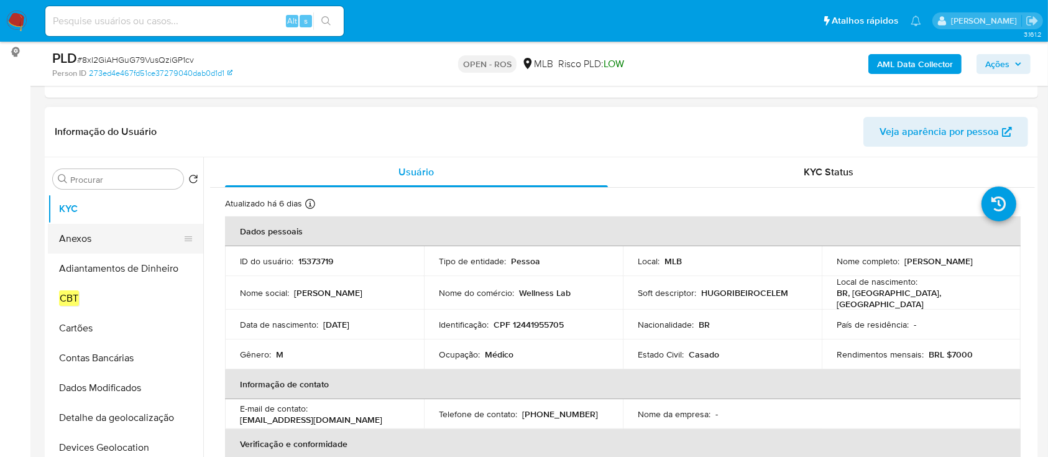
click at [85, 237] on button "Anexos" at bounding box center [120, 239] width 145 height 30
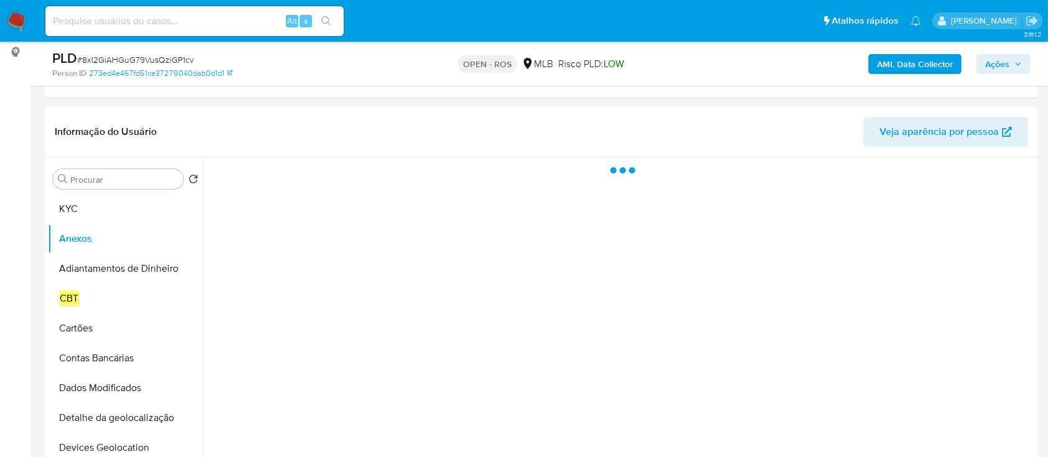
click at [1005, 63] on span "Ações" at bounding box center [997, 64] width 24 height 20
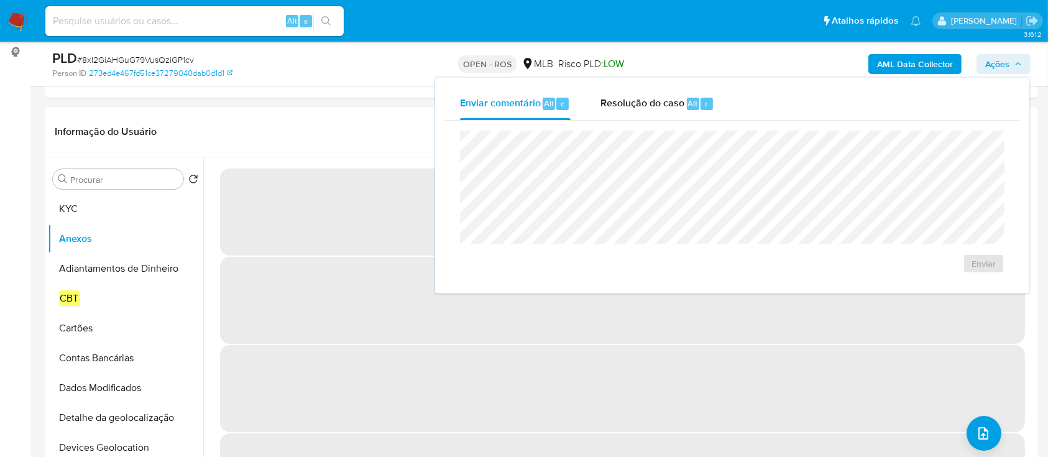
click at [619, 125] on div "Enviar" at bounding box center [732, 202] width 574 height 163
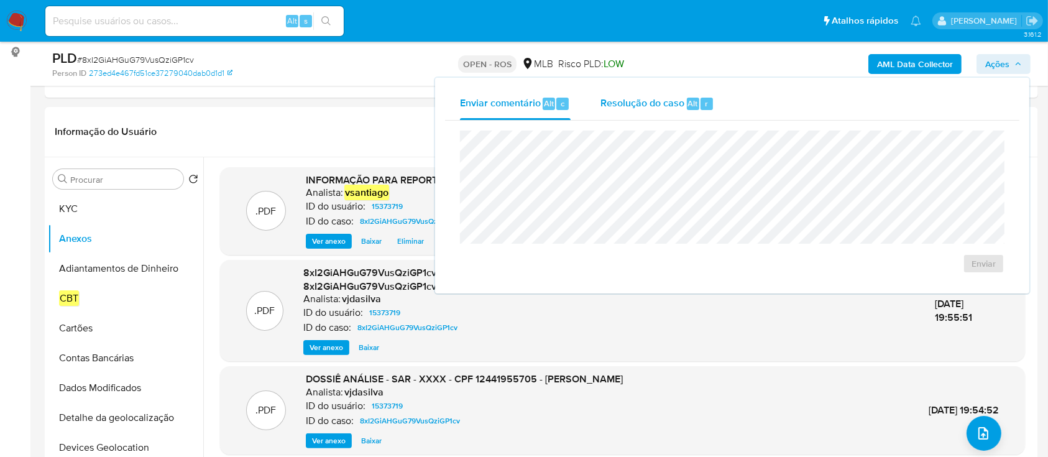
click at [684, 111] on div "Resolução do caso Alt r" at bounding box center [658, 104] width 114 height 32
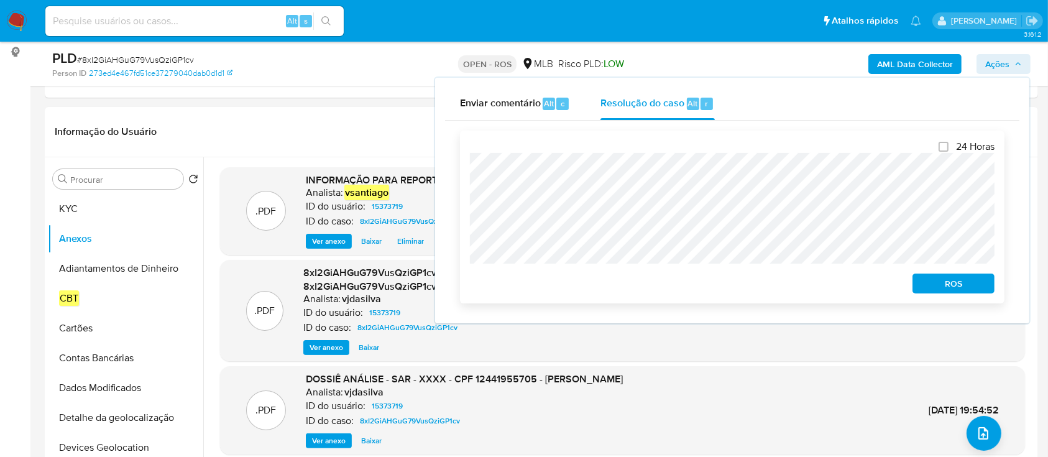
click at [974, 286] on span "ROS" at bounding box center [953, 283] width 65 height 17
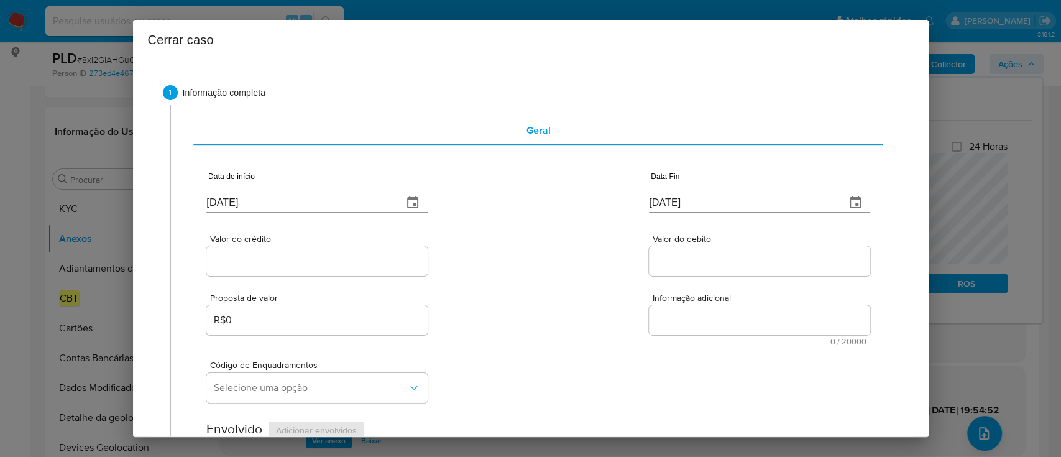
click at [242, 205] on input "[DATE]" at bounding box center [299, 203] width 187 height 20
paste input "1/08"
type input "01/08/2025"
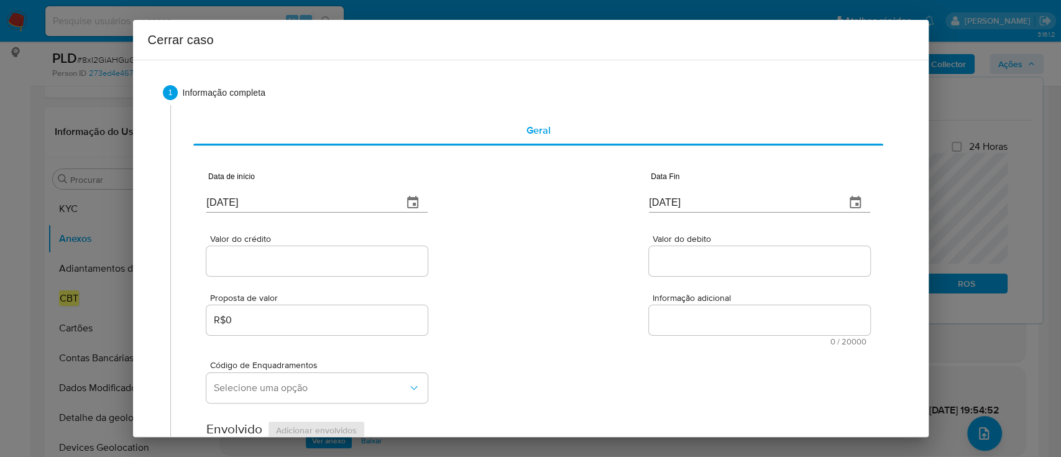
click at [581, 244] on div "Valor do crédito Valor do debito" at bounding box center [537, 248] width 663 height 59
click at [676, 201] on input "[DATE]" at bounding box center [742, 203] width 187 height 20
drag, startPoint x: 676, startPoint y: 201, endPoint x: 578, endPoint y: 226, distance: 101.3
click at [675, 201] on input "[DATE]" at bounding box center [742, 203] width 187 height 20
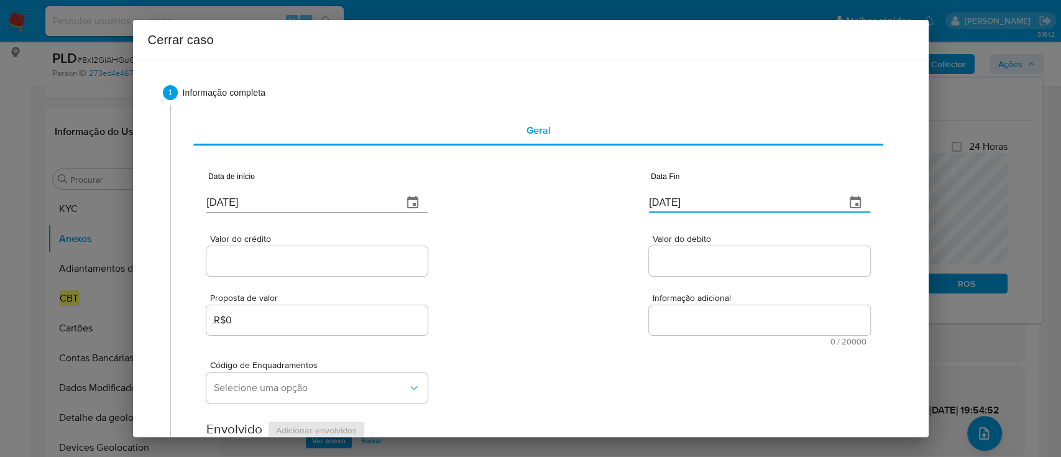
paste input "5"
type input "05/10/2025"
click at [303, 255] on input "Valor do crédito" at bounding box center [316, 261] width 221 height 16
paste input "R$1.352.107"
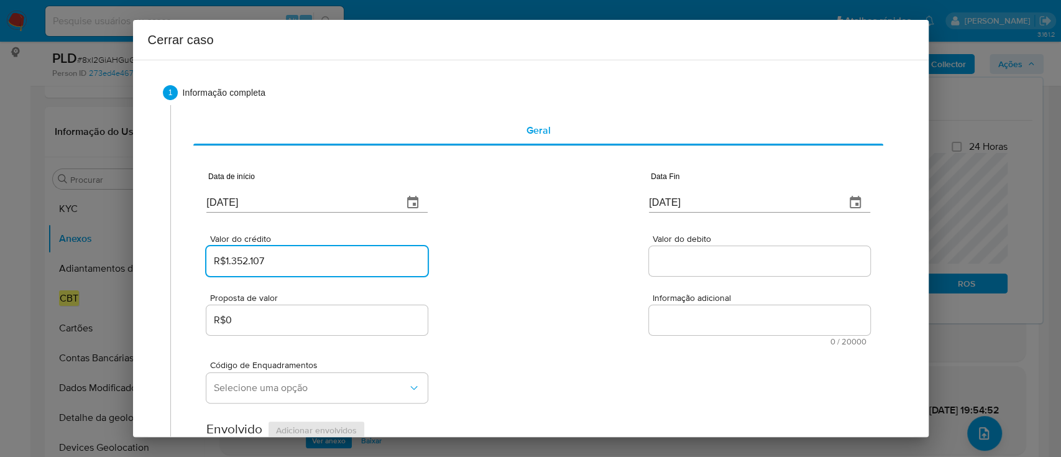
type input "R$1.352.107"
click at [465, 247] on div "Valor do crédito R$1.352.107 Valor do debito" at bounding box center [537, 248] width 663 height 59
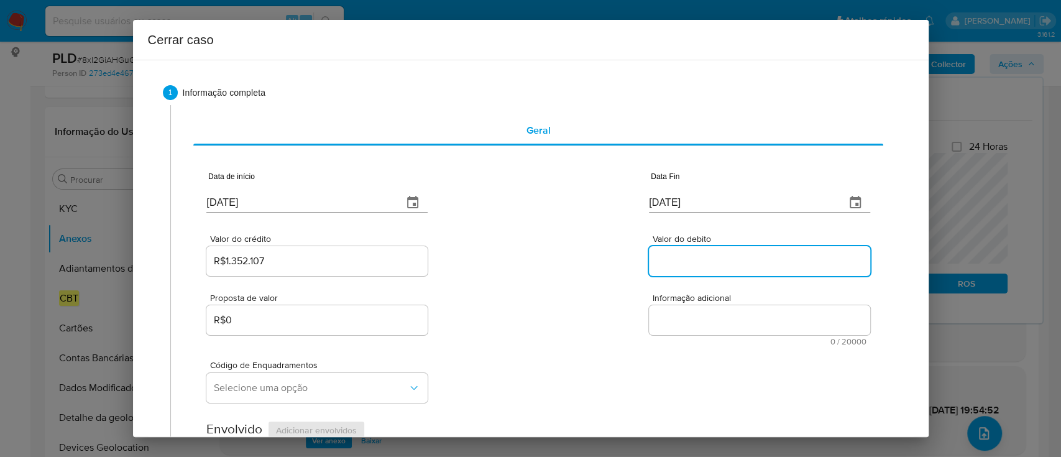
drag, startPoint x: 717, startPoint y: 267, endPoint x: 577, endPoint y: 261, distance: 140.0
click at [717, 267] on input "Valor do debito" at bounding box center [759, 261] width 221 height 16
paste input "R$1.461.020"
type input "R$1.461.020"
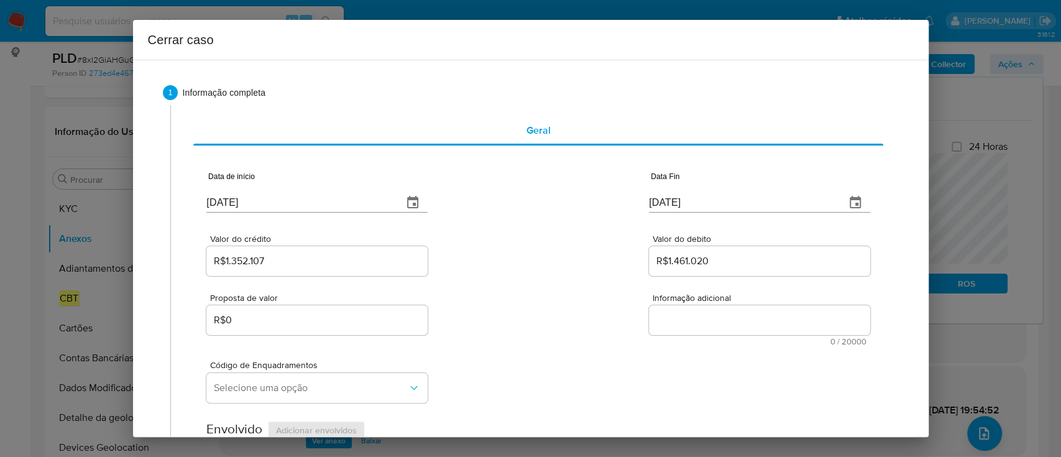
drag, startPoint x: 575, startPoint y: 261, endPoint x: 552, endPoint y: 255, distance: 23.8
click at [574, 261] on div "Valor do crédito R$1.352.107 Valor do debito R$1.461.020" at bounding box center [537, 248] width 663 height 59
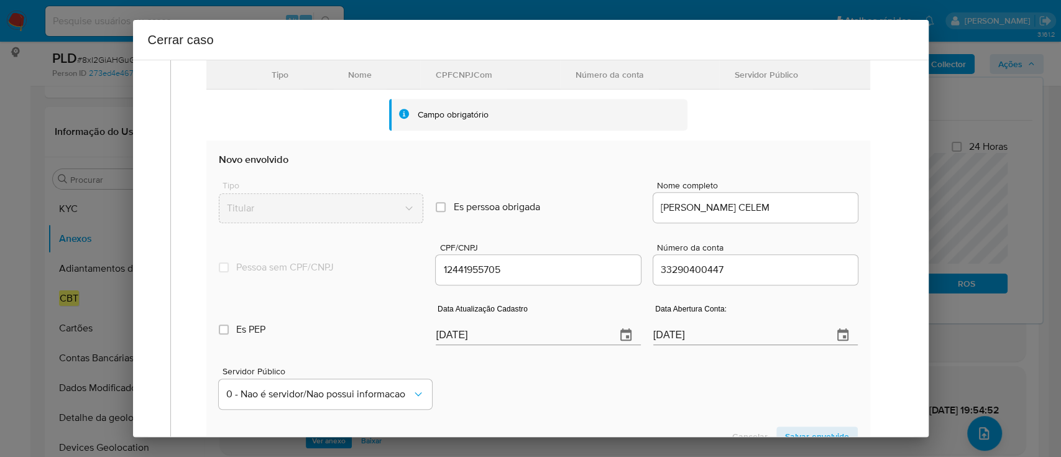
scroll to position [414, 0]
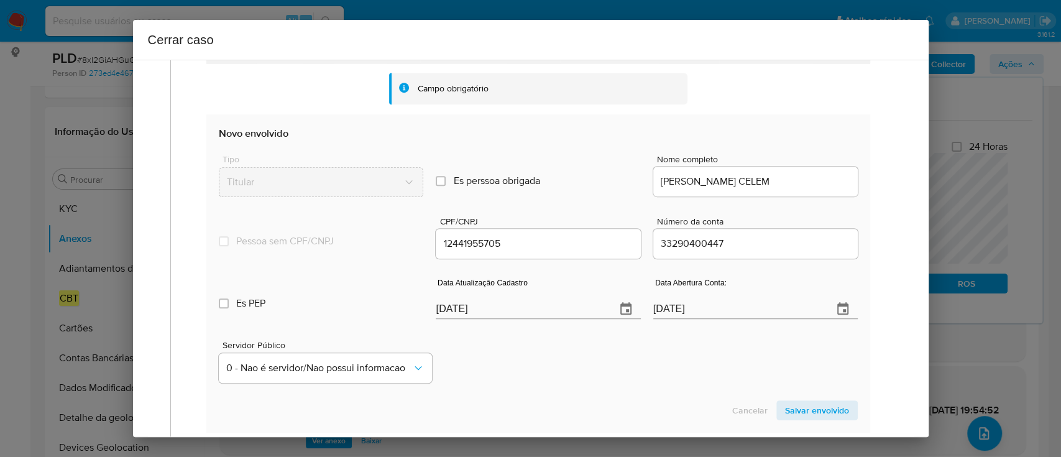
click at [482, 313] on input "[DATE]" at bounding box center [521, 309] width 170 height 20
paste input "10/05"
type input "10/05/2025"
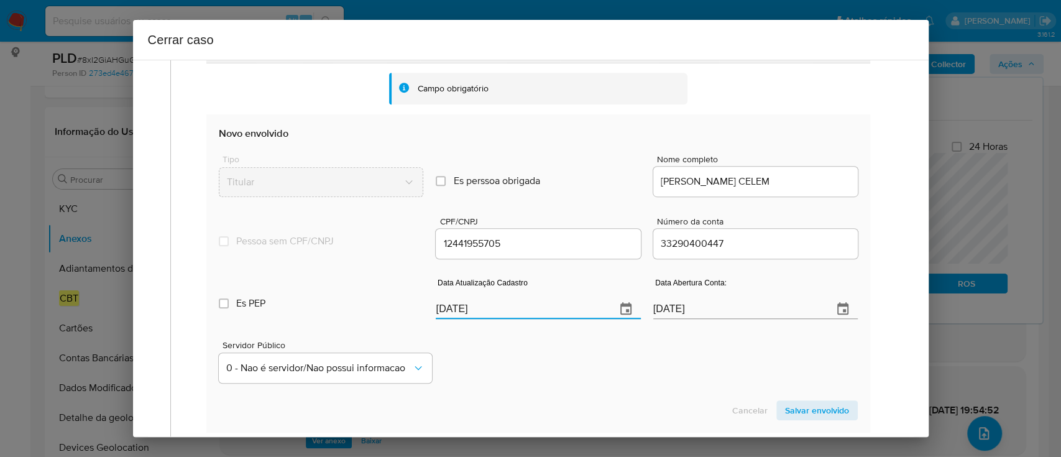
click at [548, 359] on div "Servidor Público 0 - Nao é servidor/[PERSON_NAME] possui informacao" at bounding box center [538, 357] width 638 height 62
click at [819, 412] on span "Salvar envolvido" at bounding box center [817, 410] width 64 height 17
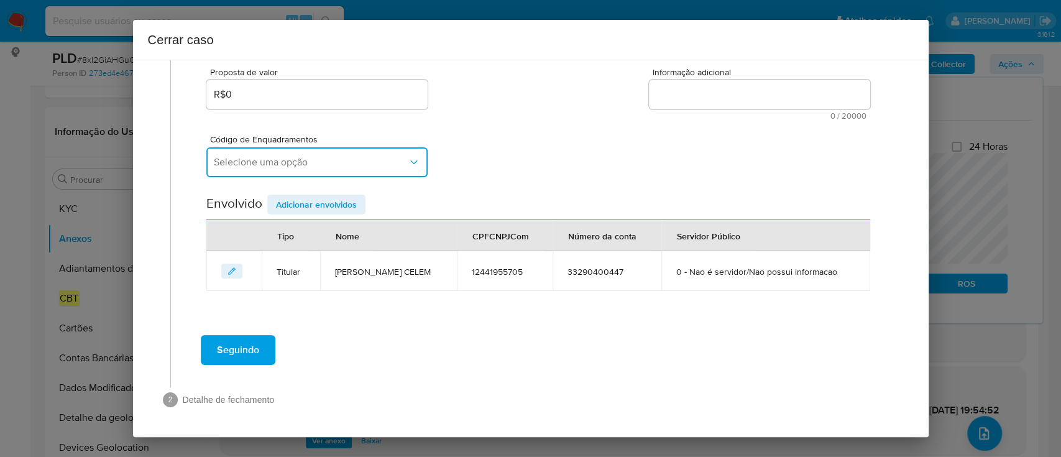
click at [343, 154] on button "Selecione uma opção" at bounding box center [316, 162] width 221 height 30
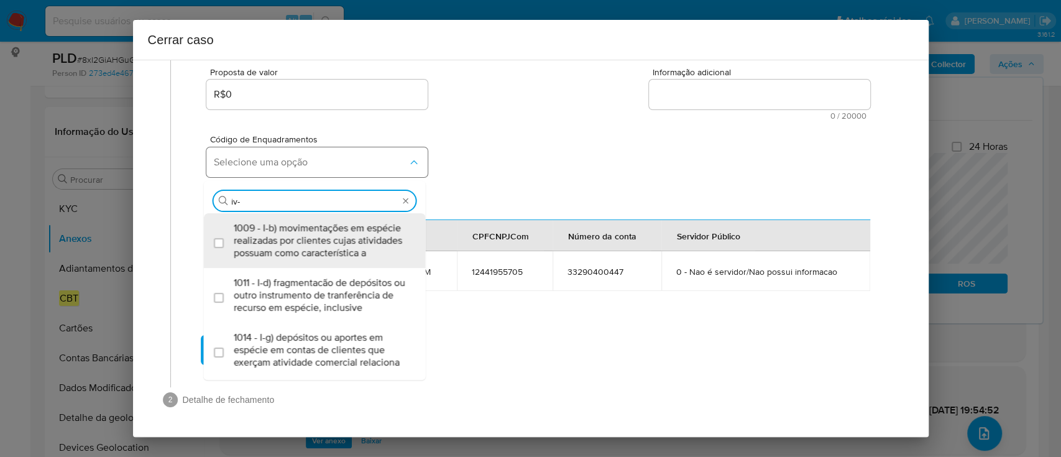
type input "iv-a"
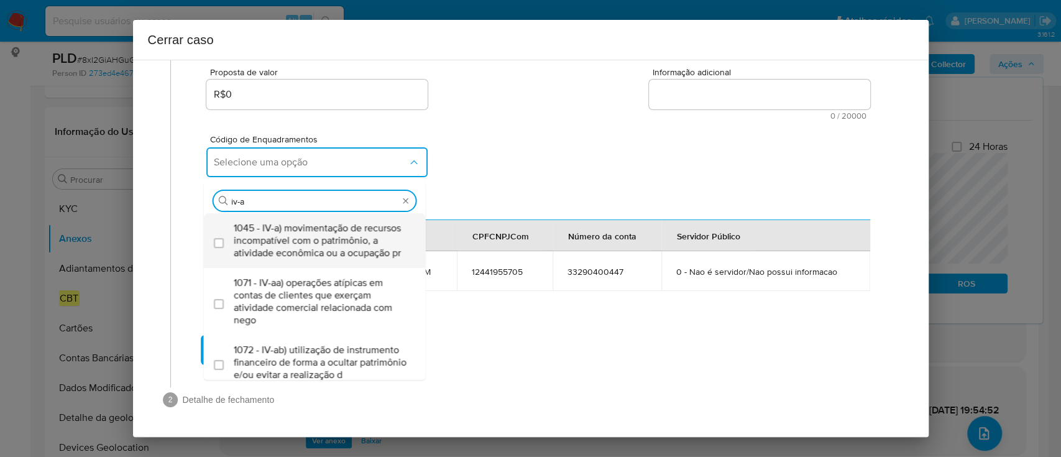
click at [353, 247] on span "1045 - IV-a) movimentação de recursos incompatível com o patrimônio, a atividad…" at bounding box center [321, 240] width 175 height 37
checkbox input "true"
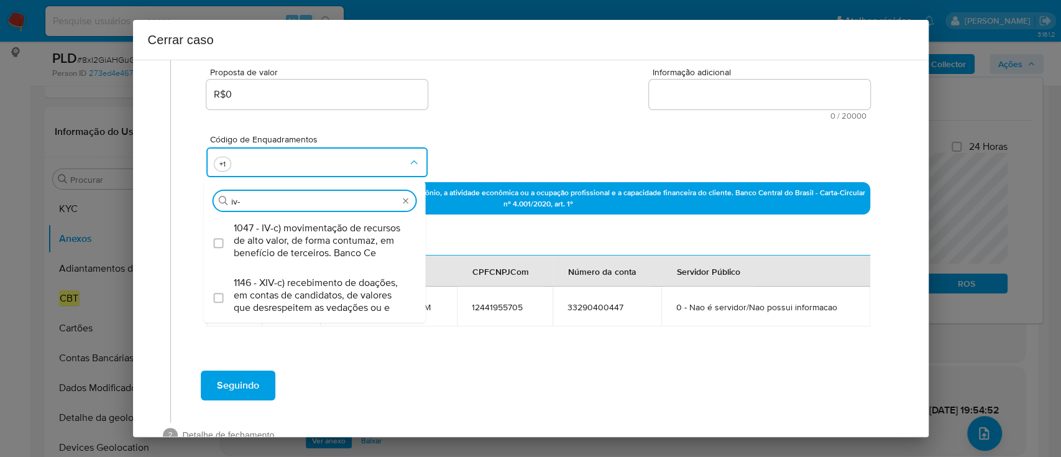
type input "iv-c"
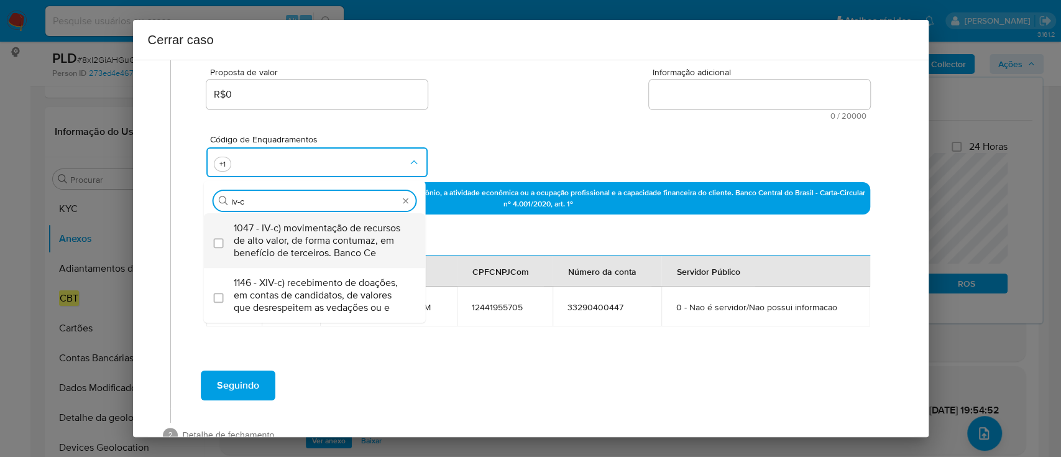
drag, startPoint x: 354, startPoint y: 243, endPoint x: 382, endPoint y: 219, distance: 37.5
click at [356, 241] on span "1047 - IV-c) movimentação de recursos de alto valor, de forma contumaz, em bene…" at bounding box center [321, 240] width 175 height 37
checkbox input "true"
click at [539, 115] on div "Proposta de valor R$0 Informação adicional 0 / 20000 20000 caracteres restantes" at bounding box center [537, 86] width 663 height 67
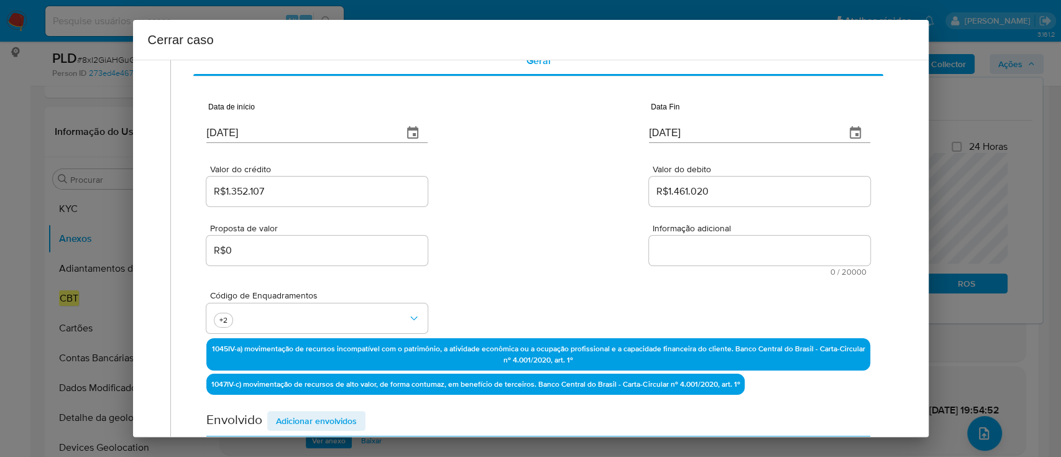
scroll to position [60, 0]
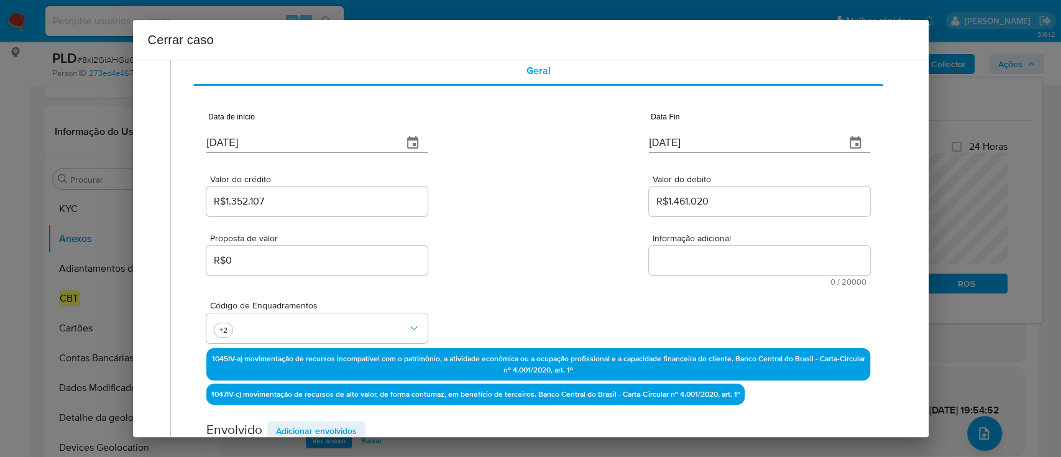
click at [719, 268] on textarea "Informação adicional" at bounding box center [759, 261] width 221 height 30
paste textarea "Hugo Ribeiro Celem, CPF 12441955705, 37 anos, residente no município de Teresóp…"
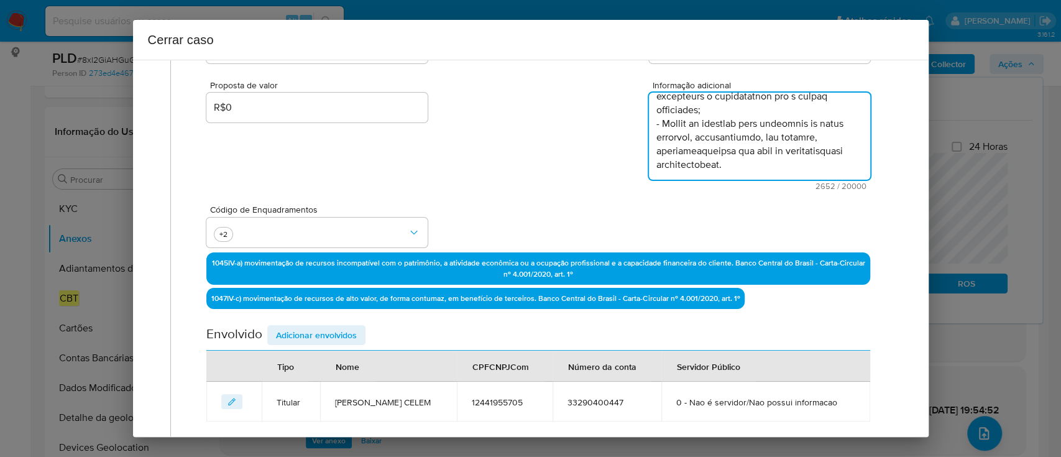
scroll to position [343, 0]
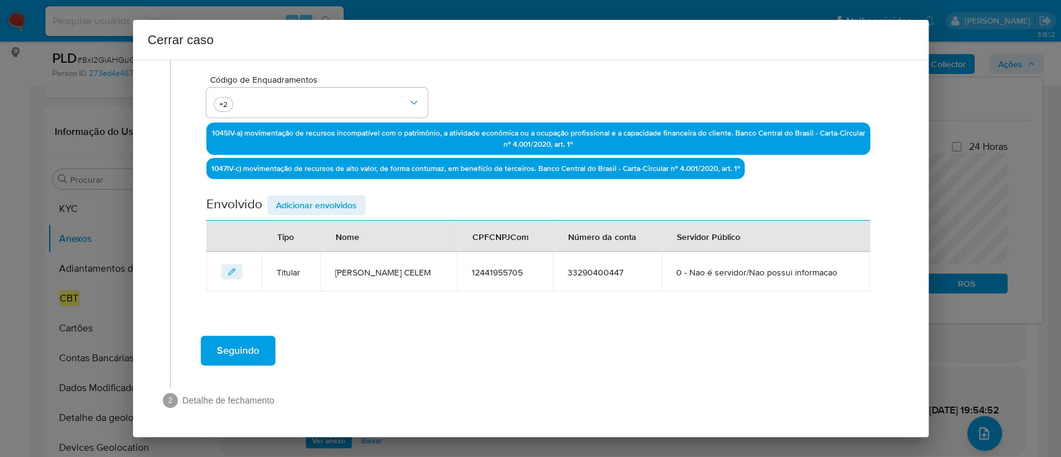
type textarea "Hugo Ribeiro Celem, CPF 12441955705, 37 anos, residente no município de Teresóp…"
click at [355, 205] on span "Adicionar envolvidos" at bounding box center [316, 204] width 81 height 17
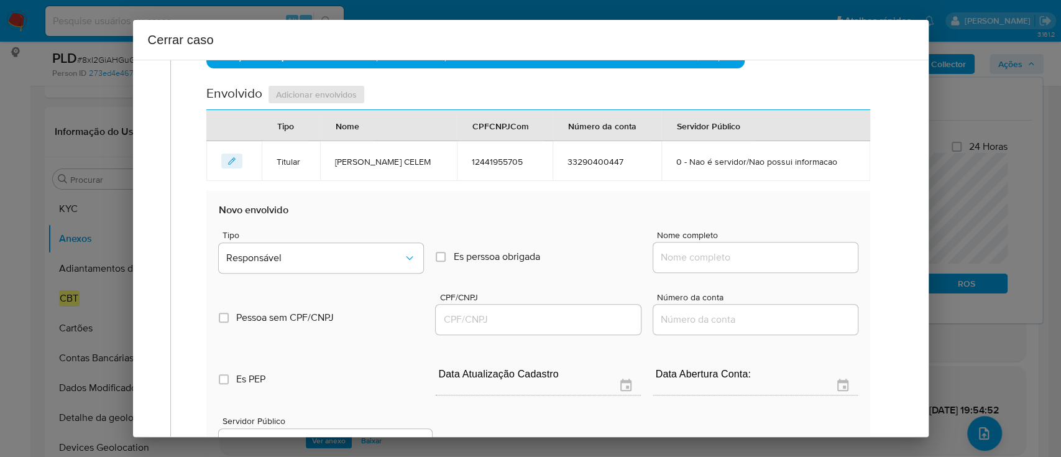
scroll to position [591, 0]
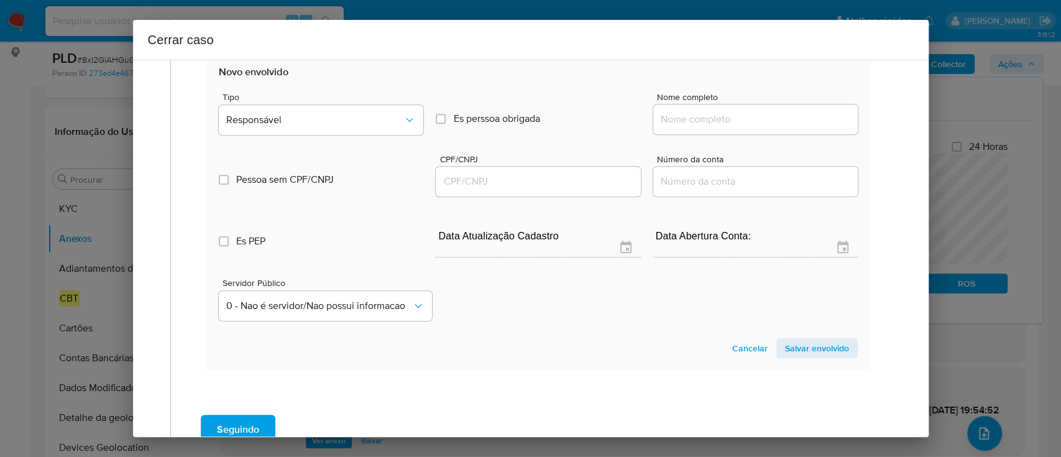
drag, startPoint x: 718, startPoint y: 124, endPoint x: 731, endPoint y: 118, distance: 14.2
click at [718, 123] on input "Nome completo" at bounding box center [755, 119] width 205 height 16
paste input "Chagas Construtora Ltda, 57582427000162"
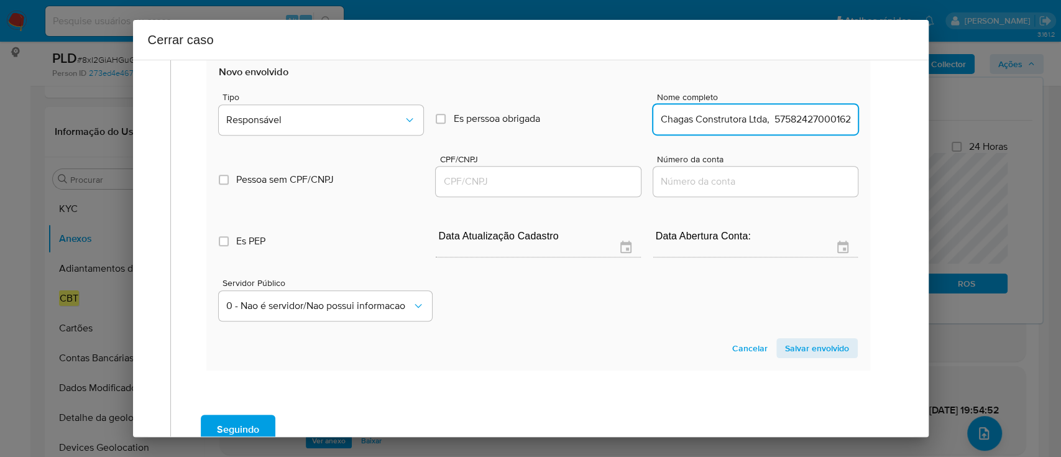
scroll to position [0, 8]
click at [794, 111] on input "Chagas Construtora Ltda, 57582427000162" at bounding box center [755, 119] width 205 height 16
type input "Chagas Construtora Ltda,"
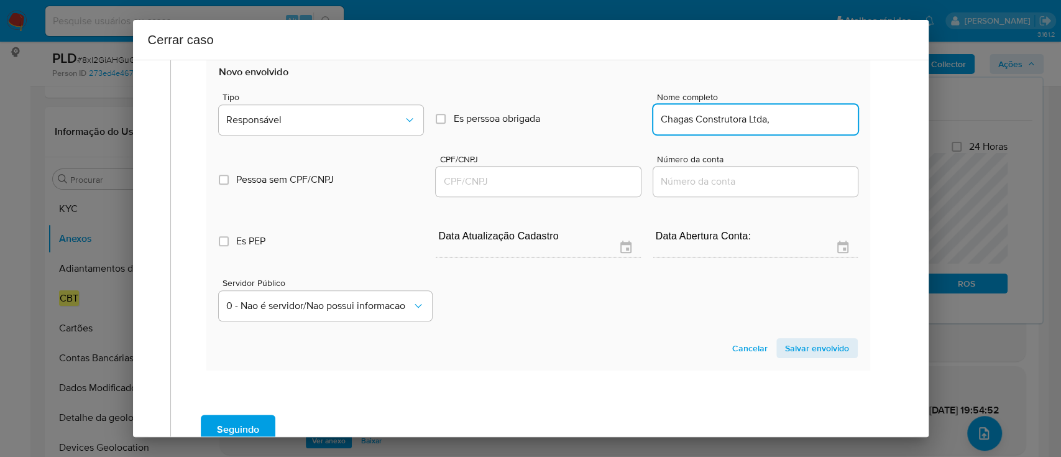
drag, startPoint x: 582, startPoint y: 180, endPoint x: 717, endPoint y: 159, distance: 137.2
click at [582, 180] on input "CPF/CNPJ" at bounding box center [538, 181] width 205 height 16
paste input "57582427000162"
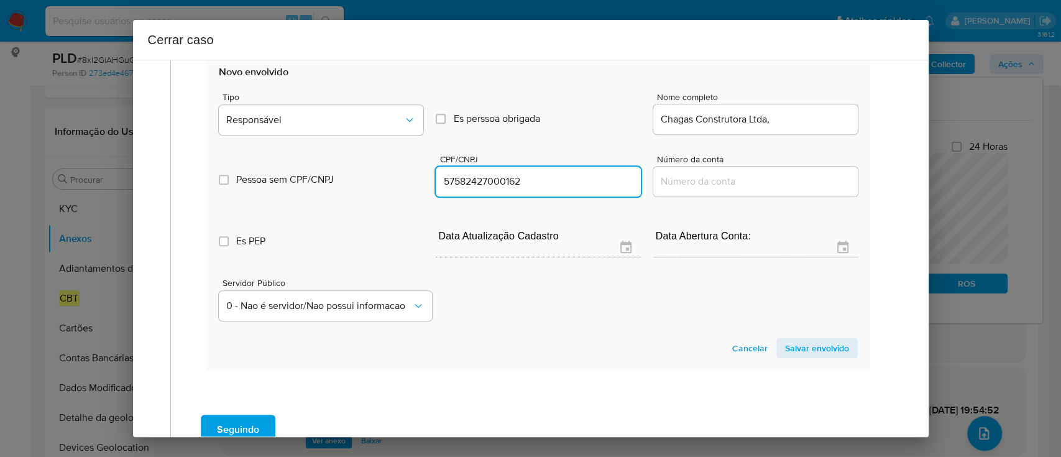
type input "57582427000162"
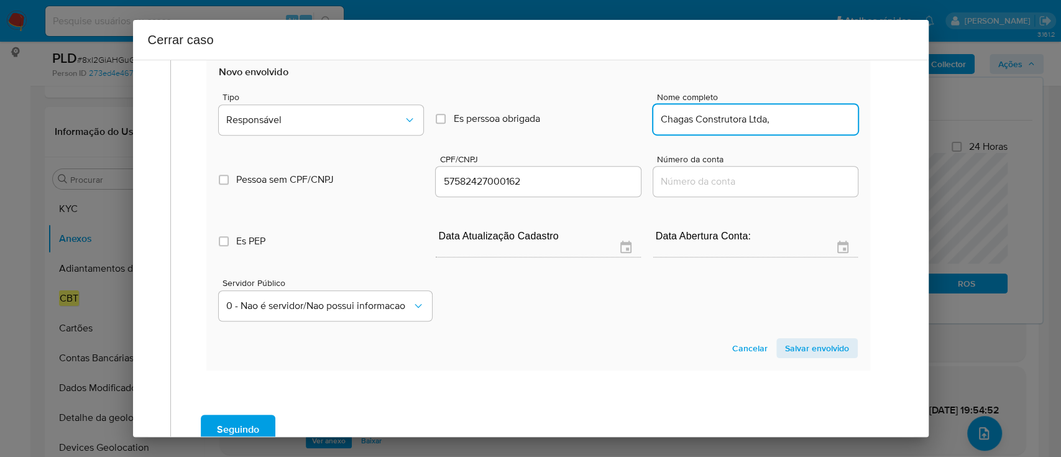
click at [840, 119] on input "Chagas Construtora Ltda," at bounding box center [755, 119] width 205 height 16
type input "Chagas Construtora Ltda"
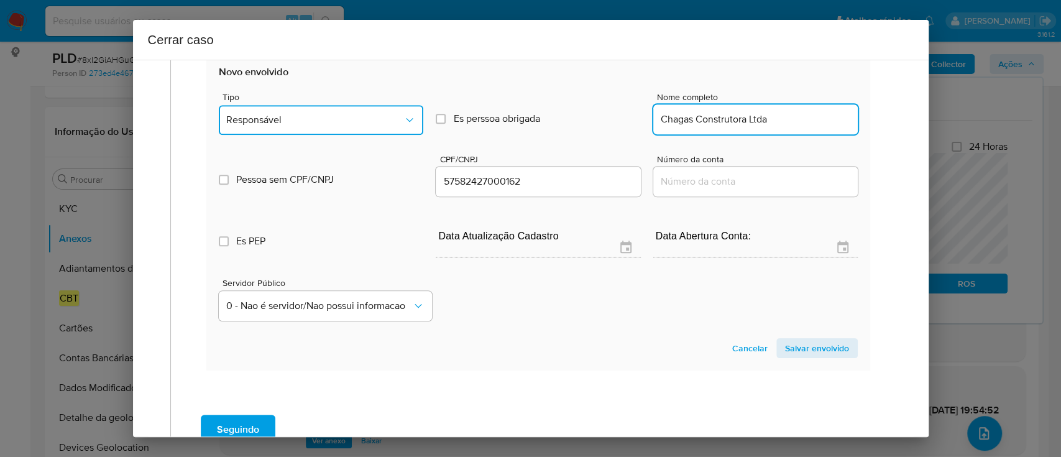
click at [334, 112] on button "Responsável" at bounding box center [321, 120] width 205 height 30
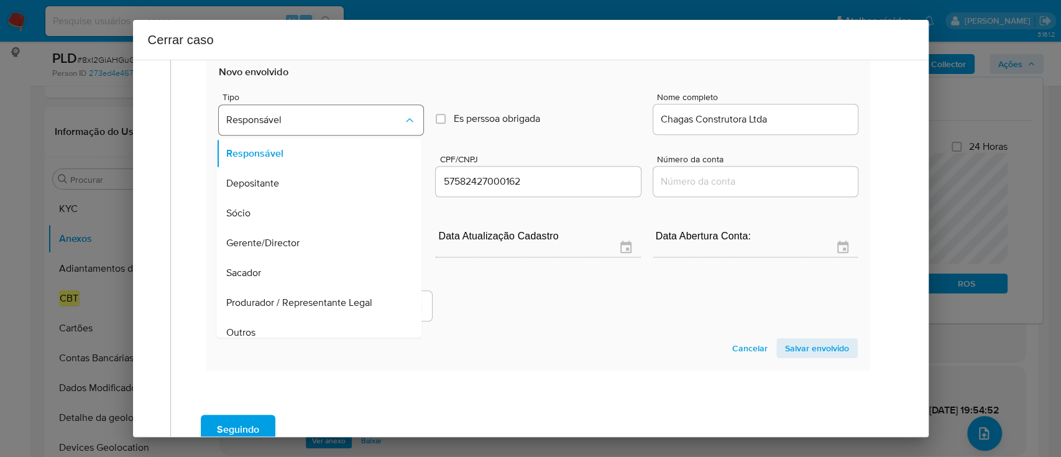
scroll to position [40, 0]
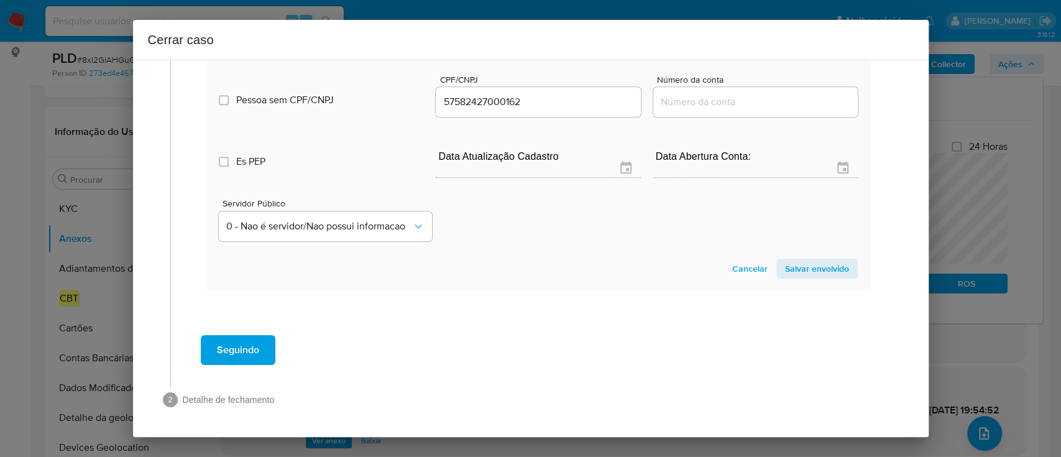
click at [824, 271] on span "Salvar envolvido" at bounding box center [817, 268] width 64 height 17
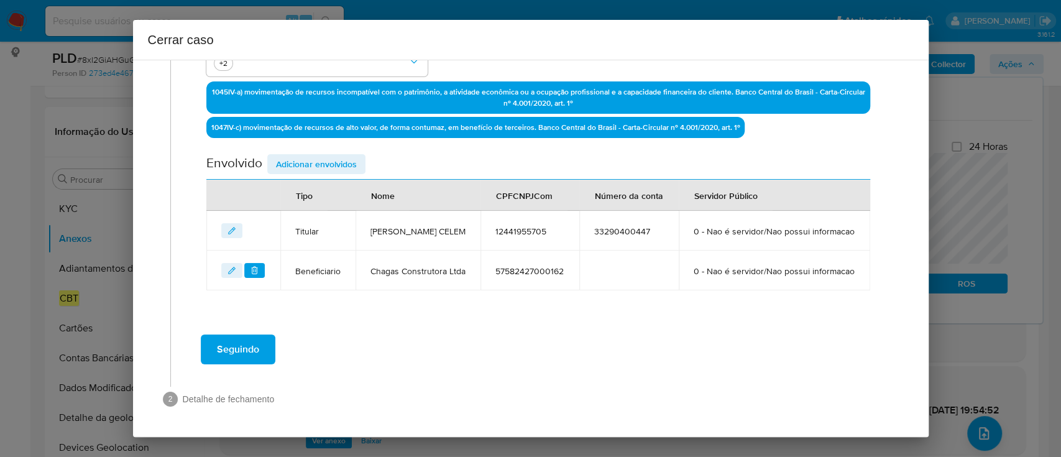
scroll to position [416, 0]
click at [313, 155] on span "Adicionar envolvidos" at bounding box center [316, 163] width 81 height 17
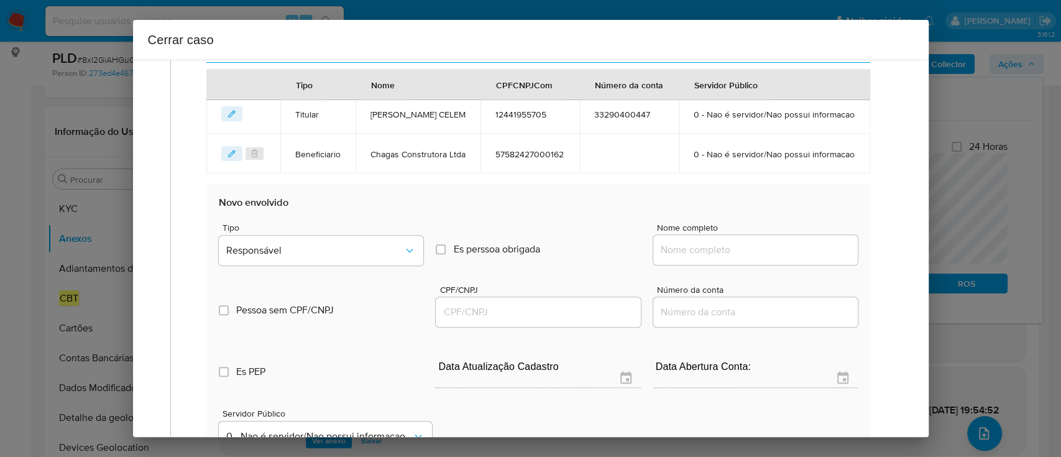
scroll to position [582, 0]
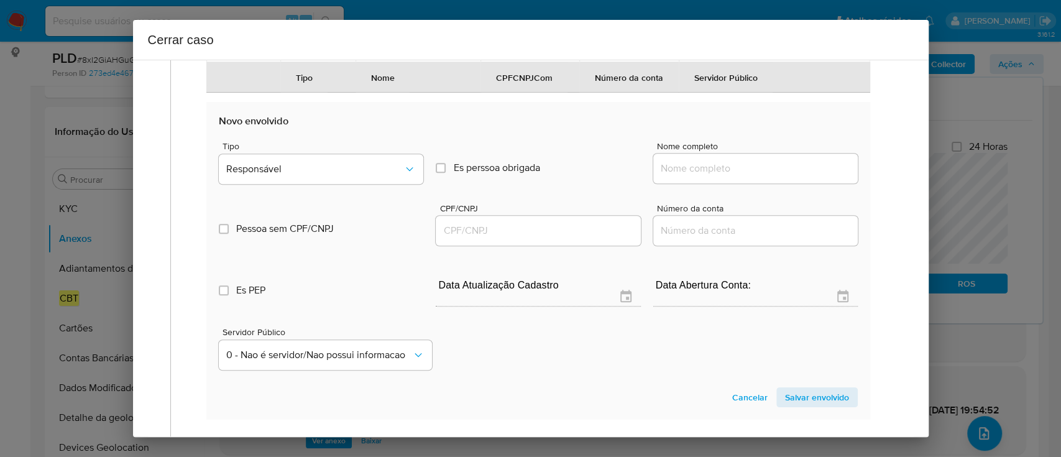
click at [702, 177] on input "Nome completo" at bounding box center [755, 168] width 205 height 16
paste input "Bm Rio Automoveis Ltda, 35875630000194"
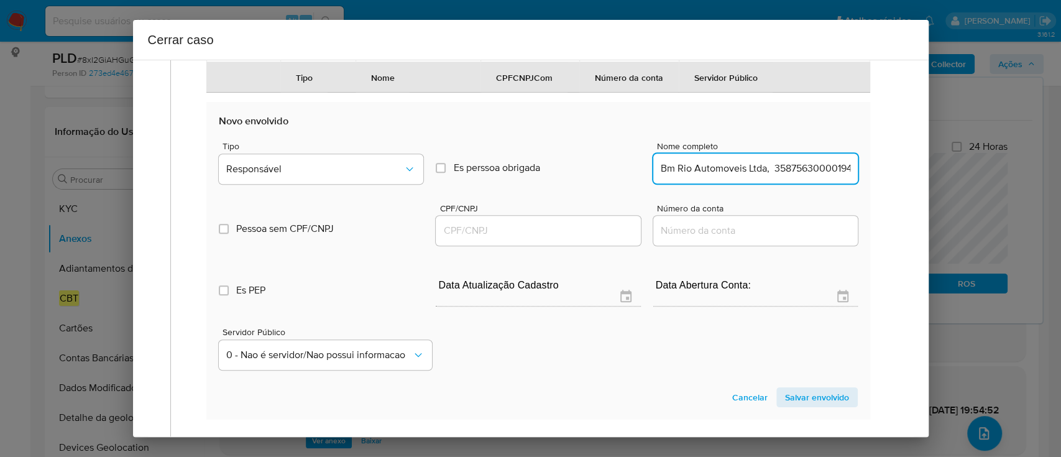
scroll to position [0, 6]
click at [818, 177] on input "Bm Rio Automoveis Ltda, 35875630000194" at bounding box center [755, 168] width 205 height 16
type input "Bm Rio Automoveis Ltda,"
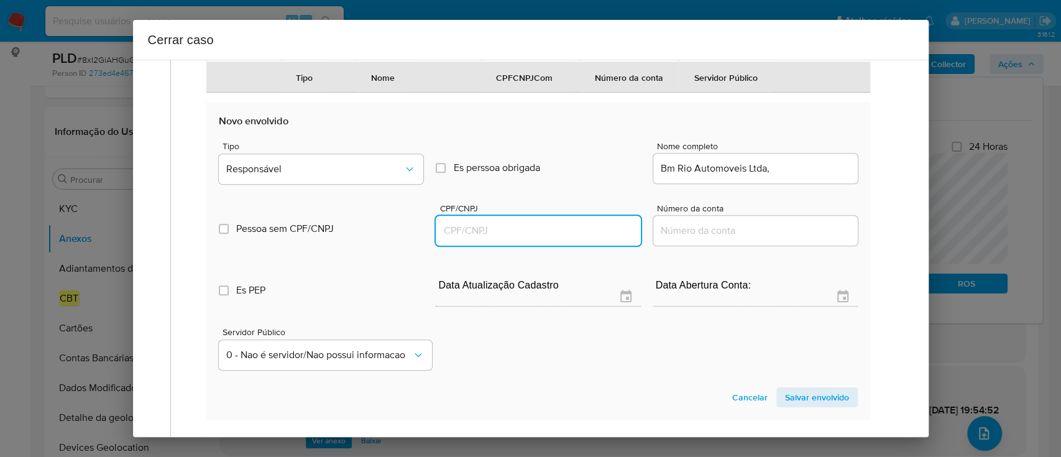
drag, startPoint x: 552, startPoint y: 265, endPoint x: 726, endPoint y: 237, distance: 176.3
click at [553, 239] on input "CPF/CNPJ" at bounding box center [538, 231] width 205 height 16
paste input "35875630000194"
type input "35875630000194"
click at [791, 177] on input "Bm Rio Automoveis Ltda," at bounding box center [755, 168] width 205 height 16
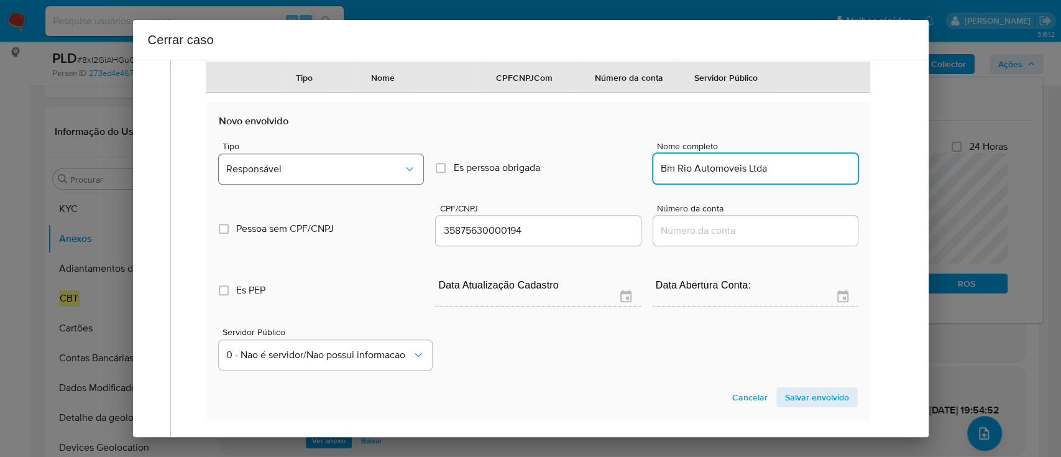
type input "Bm Rio Automoveis Ltda"
click at [343, 184] on button "Responsável" at bounding box center [321, 169] width 205 height 30
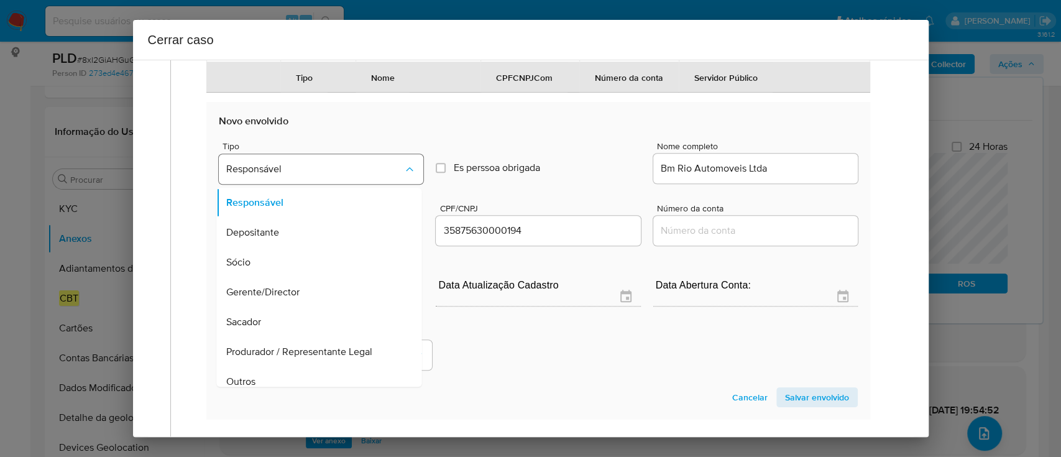
scroll to position [40, 0]
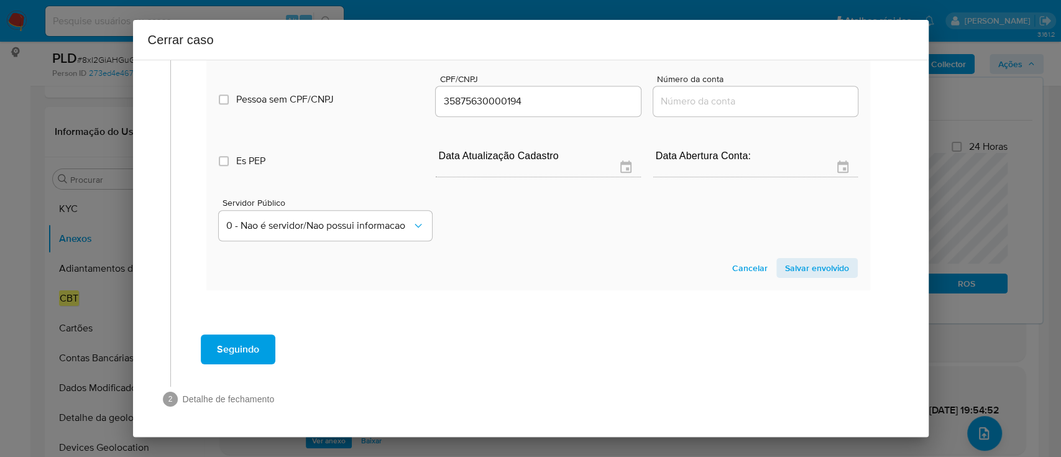
click at [791, 265] on span "Salvar envolvido" at bounding box center [817, 267] width 64 height 17
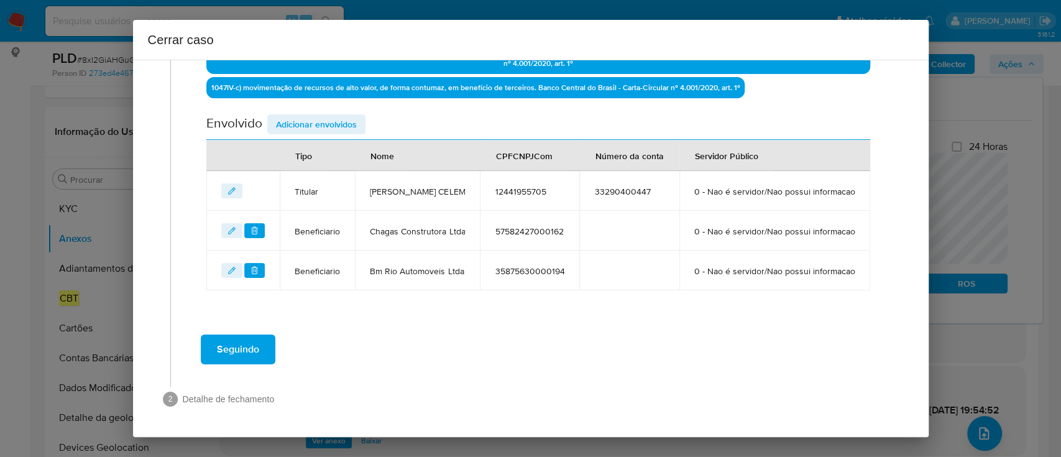
click at [336, 116] on span "Adicionar envolvidos" at bounding box center [316, 124] width 81 height 17
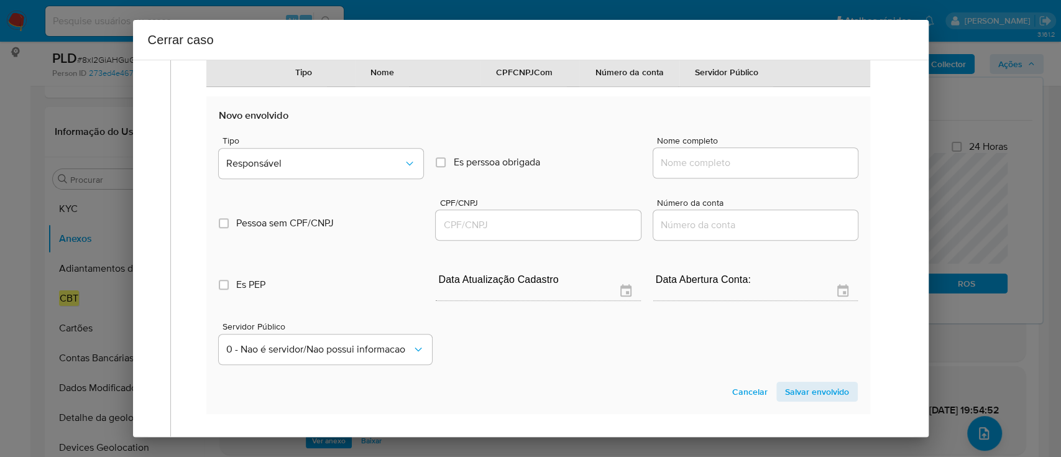
scroll to position [632, 0]
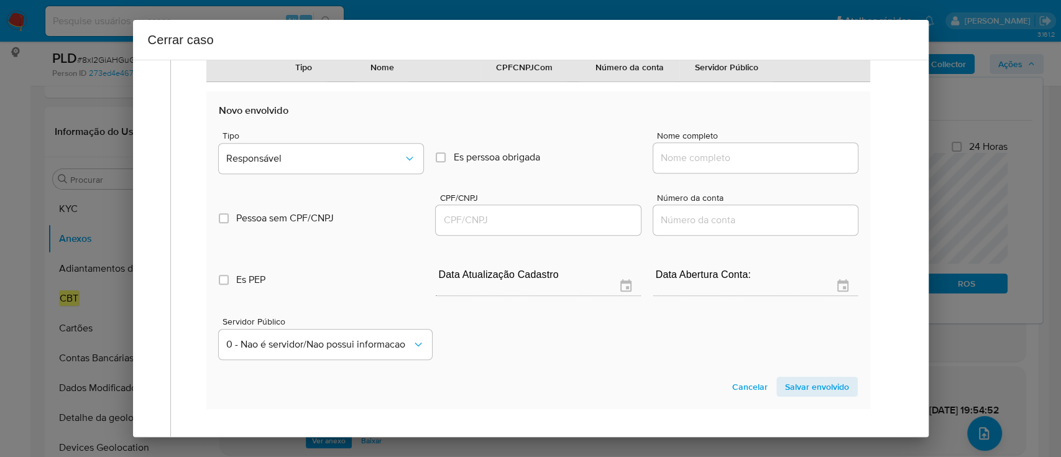
drag, startPoint x: 734, startPoint y: 208, endPoint x: 743, endPoint y: 207, distance: 8.8
click at [735, 166] on input "Nome completo" at bounding box center [755, 158] width 205 height 16
paste input "Clinica De Endocrinologia Dr Hugo Celem Ltda, 41017407000109"
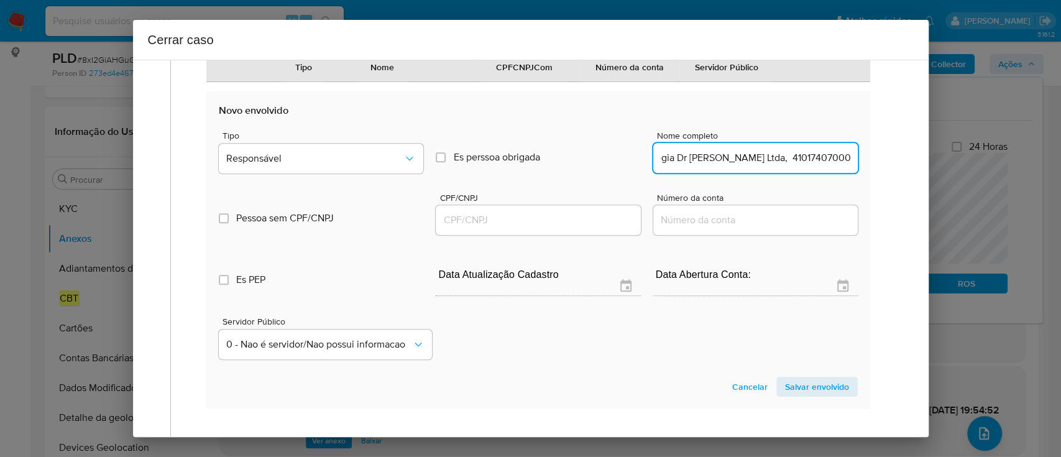
click at [803, 166] on input "Clinica De Endocrinologia Dr Hugo Celem Ltda, 41017407000109" at bounding box center [755, 158] width 205 height 16
type input "Clinica De Endocrinologia Dr Hugo Celem Ltda,"
click at [586, 228] on input "CPF/CNPJ" at bounding box center [538, 220] width 205 height 16
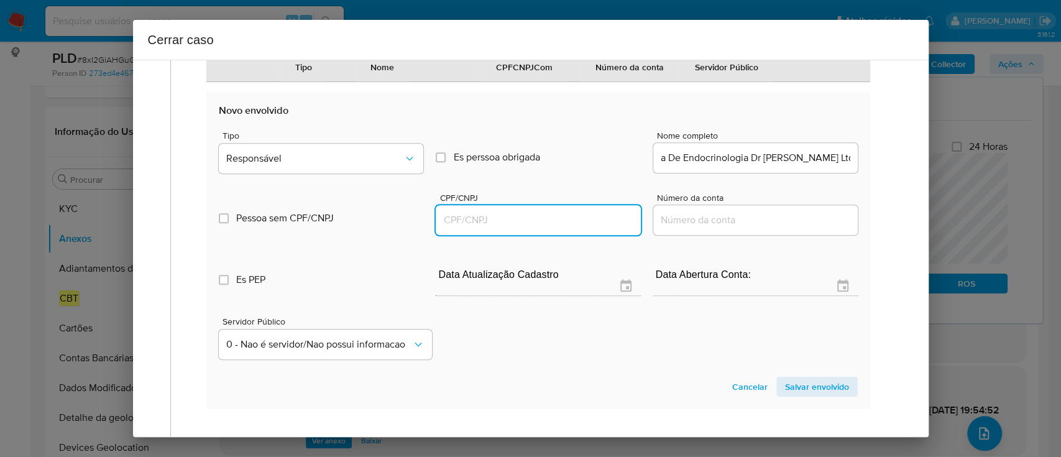
scroll to position [0, 0]
paste input "41017407000109"
type input "41017407000109"
click at [804, 166] on input "Clinica De Endocrinologia Dr Hugo Celem Ltda," at bounding box center [755, 158] width 205 height 16
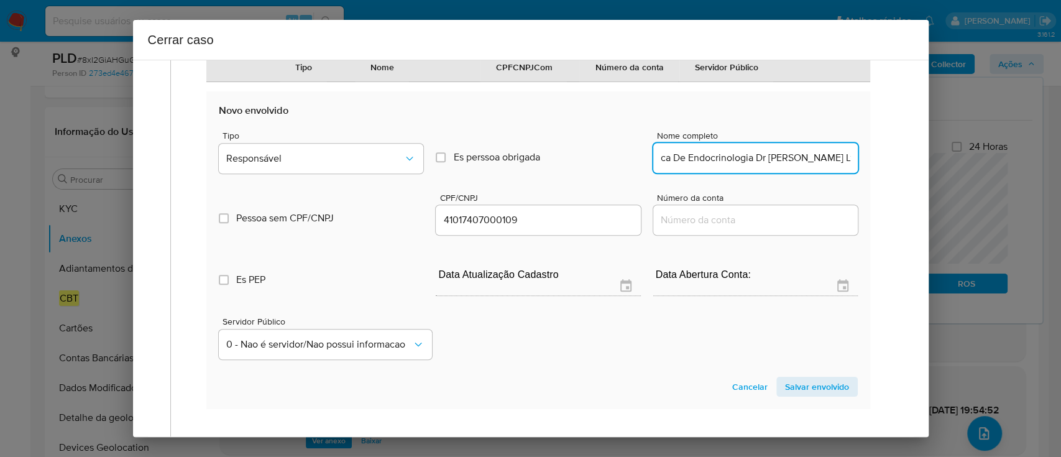
scroll to position [0, 17]
type input "Clinica De Endocrinologia Dr Hugo Celem Ltda"
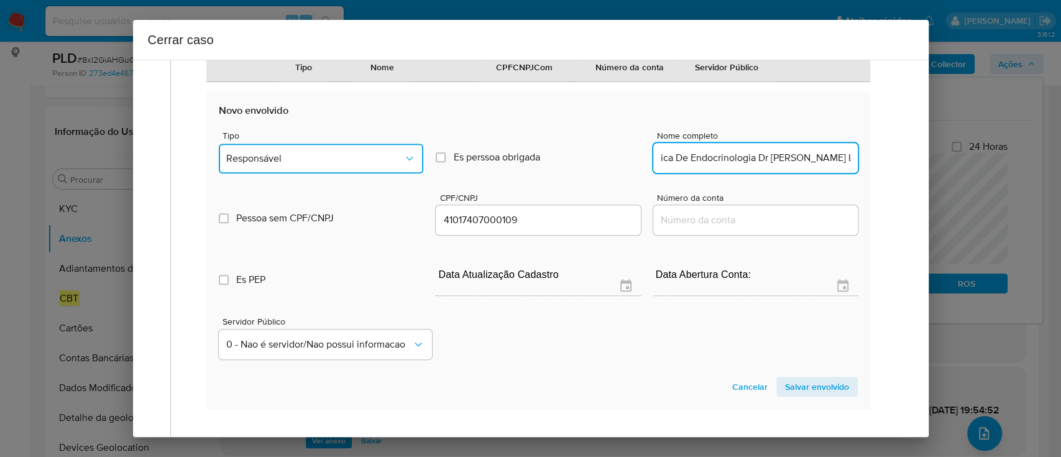
click at [346, 165] on span "Responsável" at bounding box center [314, 158] width 177 height 12
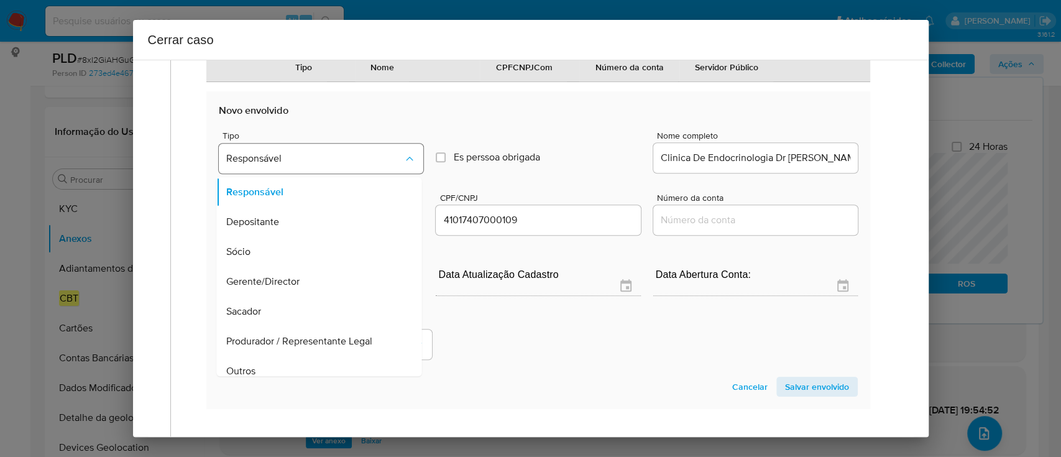
scroll to position [10, 0]
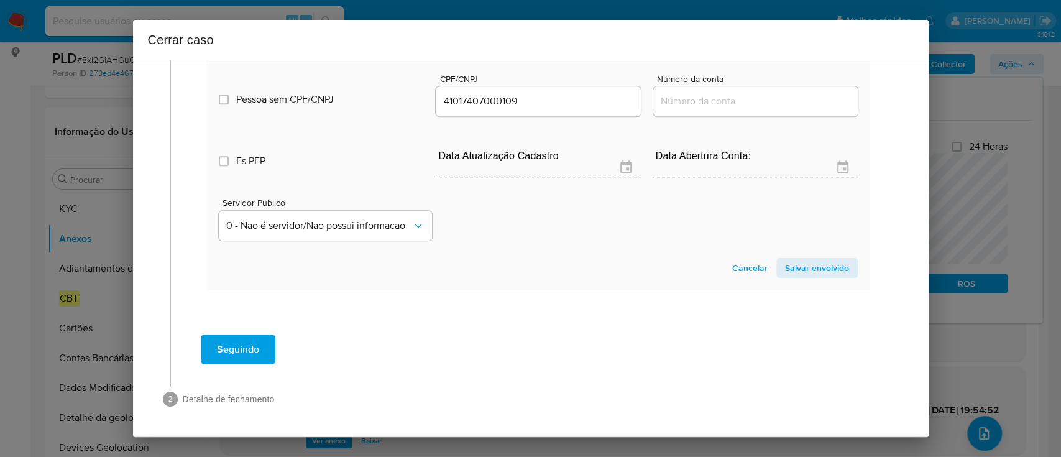
click at [795, 263] on span "Salvar envolvido" at bounding box center [817, 267] width 64 height 17
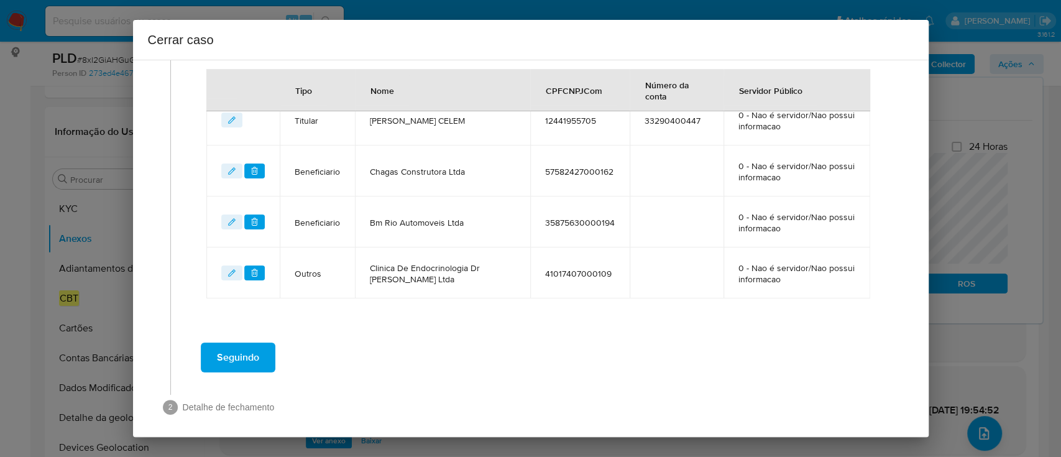
scroll to position [517, 0]
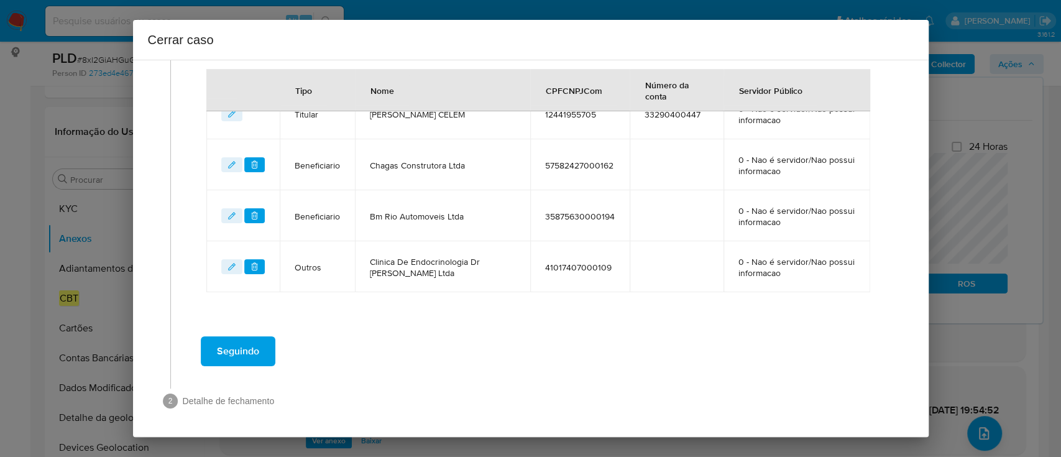
click at [243, 344] on span "Seguindo" at bounding box center [238, 351] width 42 height 27
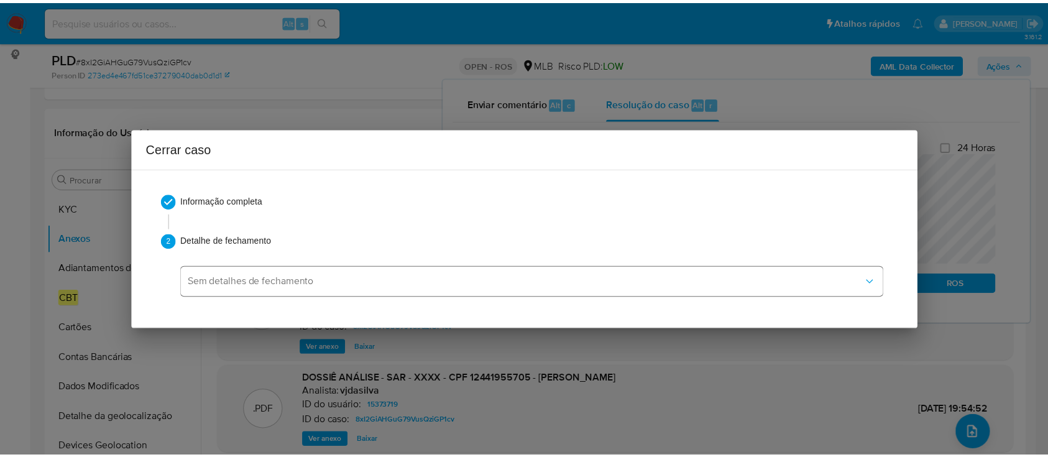
scroll to position [0, 0]
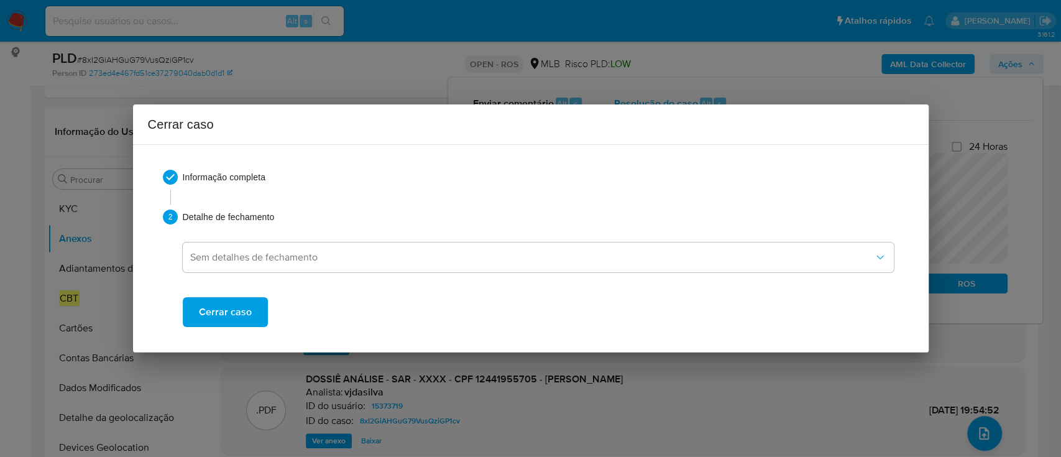
click at [239, 309] on span "Cerrar caso" at bounding box center [225, 311] width 53 height 27
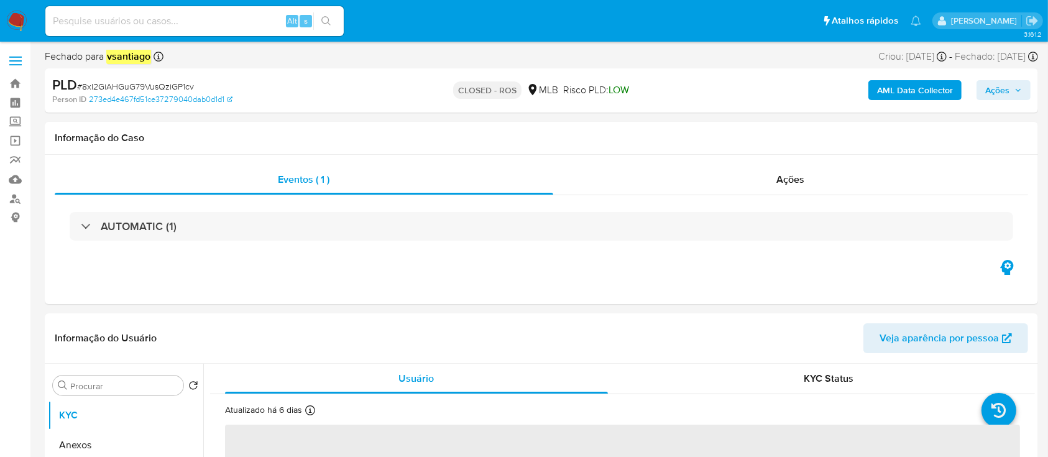
select select "10"
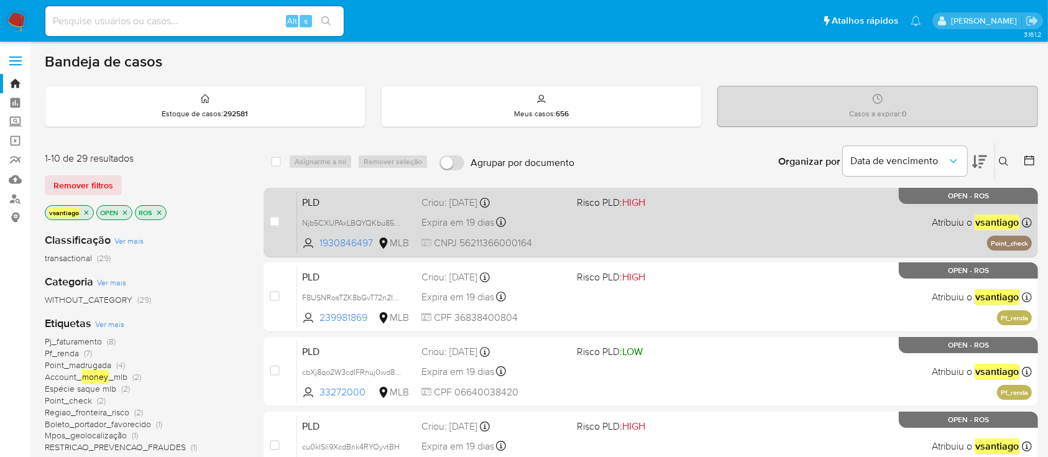
click at [594, 231] on div "PLD Njb5CXUPAxLBQYQKbu85nLoH 1930846497 MLB Risco PLD: HIGH Criou: [DATE] Criou…" at bounding box center [664, 222] width 735 height 63
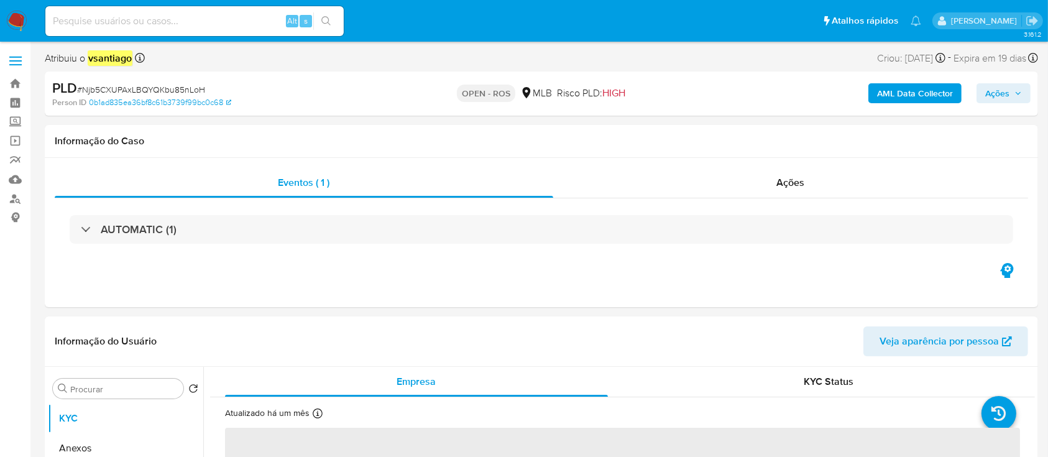
select select "10"
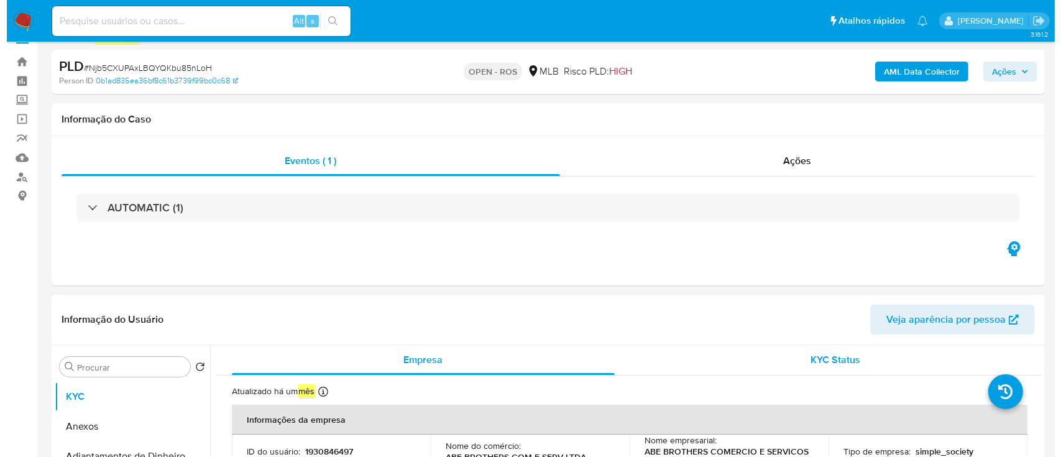
scroll to position [249, 0]
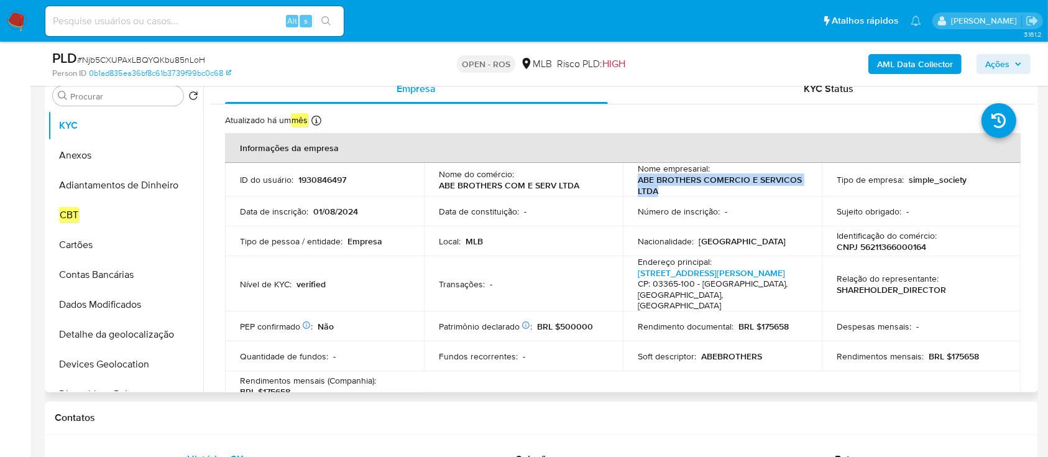
drag, startPoint x: 676, startPoint y: 190, endPoint x: 632, endPoint y: 182, distance: 44.9
click at [632, 182] on td "Nome empresarial : [PERSON_NAME] COMERCIO E SERVICOS LTDA" at bounding box center [722, 180] width 199 height 34
copy p "ABE BROTHERS COMERCIO E SERVICOS LTDA"
click at [876, 247] on p "CNPJ 56211366000164" at bounding box center [882, 246] width 90 height 11
click at [877, 247] on p "CNPJ 56211366000164" at bounding box center [882, 246] width 90 height 11
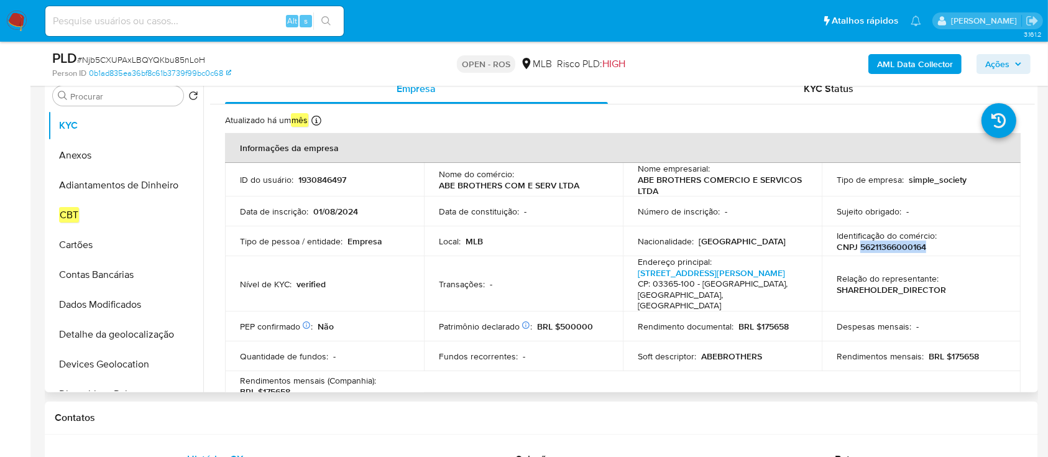
copy p "56211366000164"
click at [99, 155] on button "Anexos" at bounding box center [120, 156] width 145 height 30
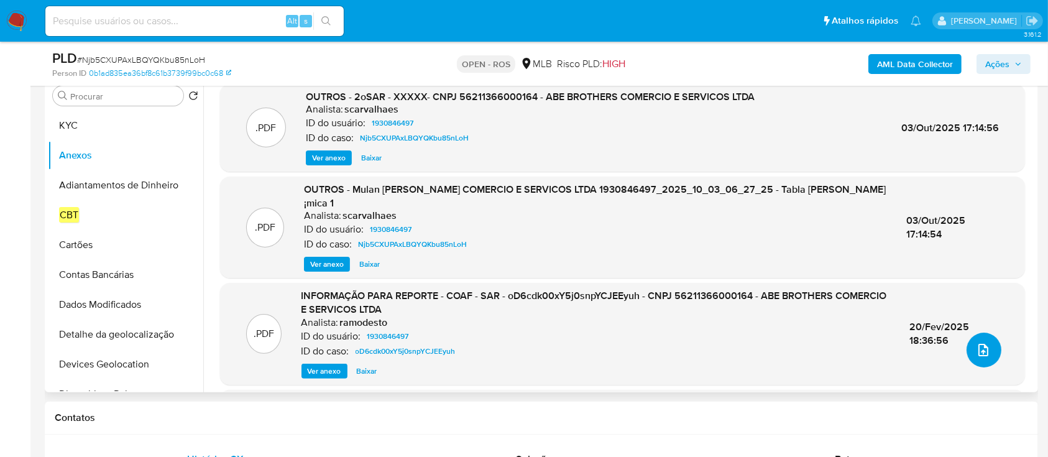
click at [990, 354] on button "upload-file" at bounding box center [984, 350] width 35 height 35
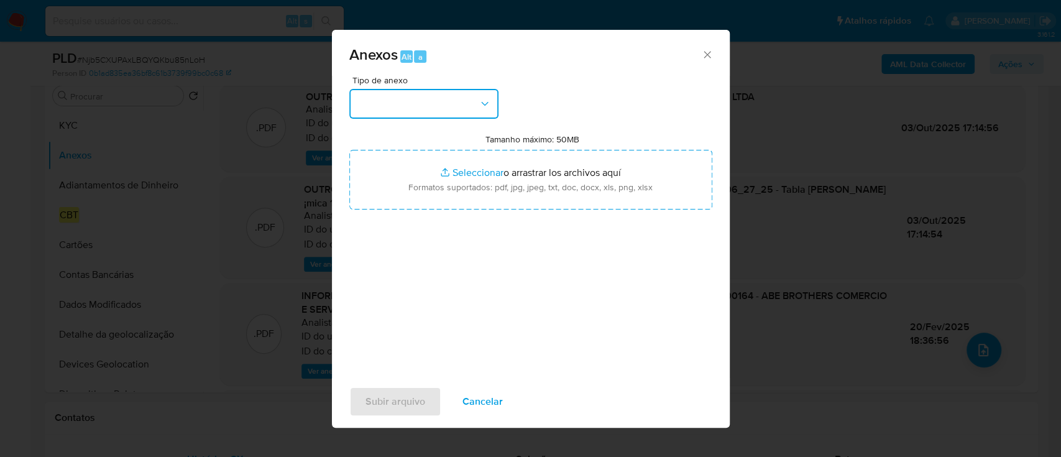
click at [431, 101] on button "button" at bounding box center [423, 104] width 149 height 30
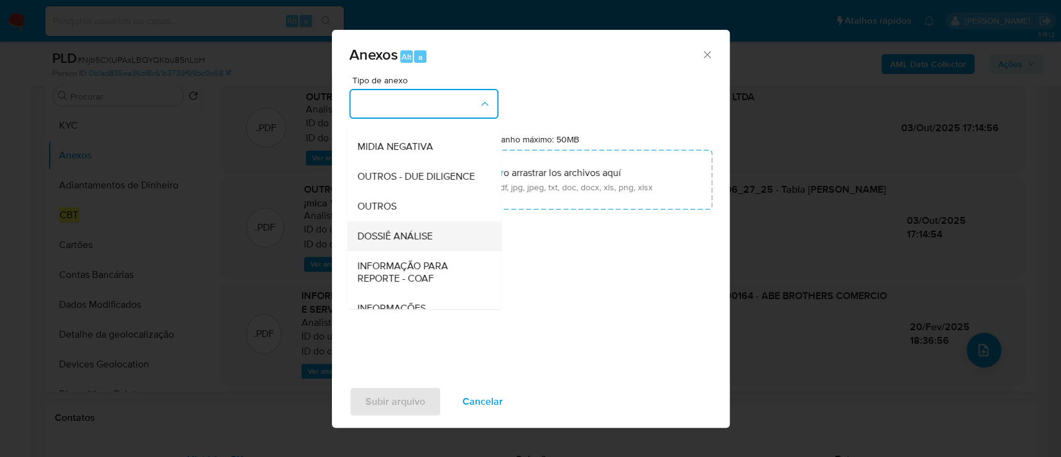
scroll to position [191, 0]
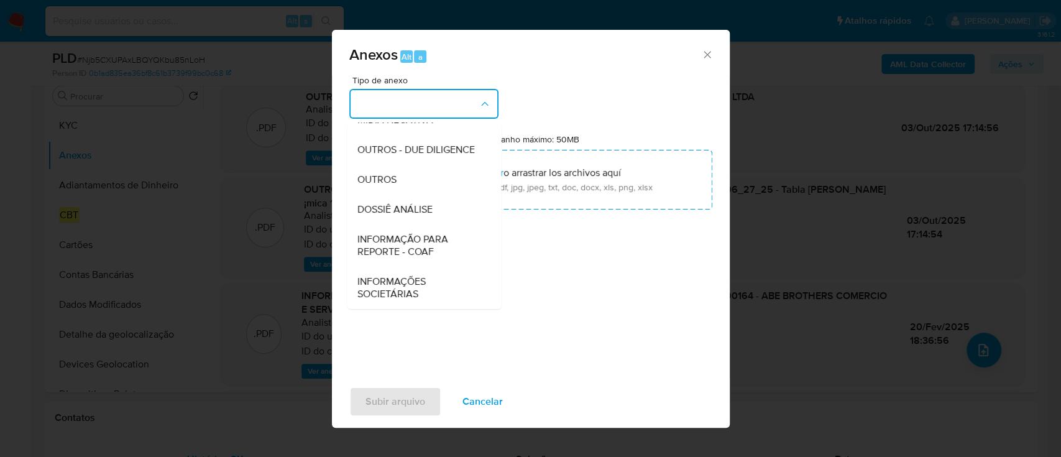
click at [418, 251] on span "INFORMAÇÃO PARA REPORTE - COAF" at bounding box center [420, 245] width 127 height 25
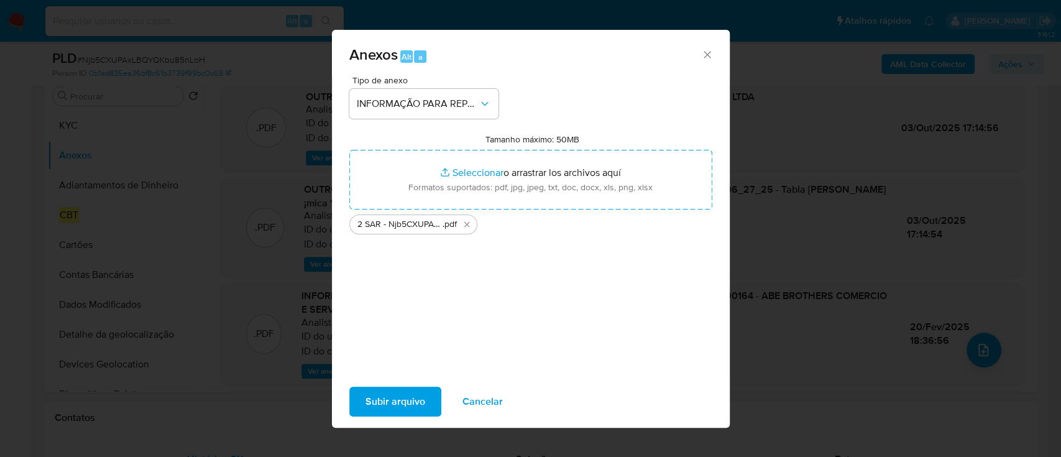
click at [409, 401] on span "Subir arquivo" at bounding box center [396, 401] width 60 height 27
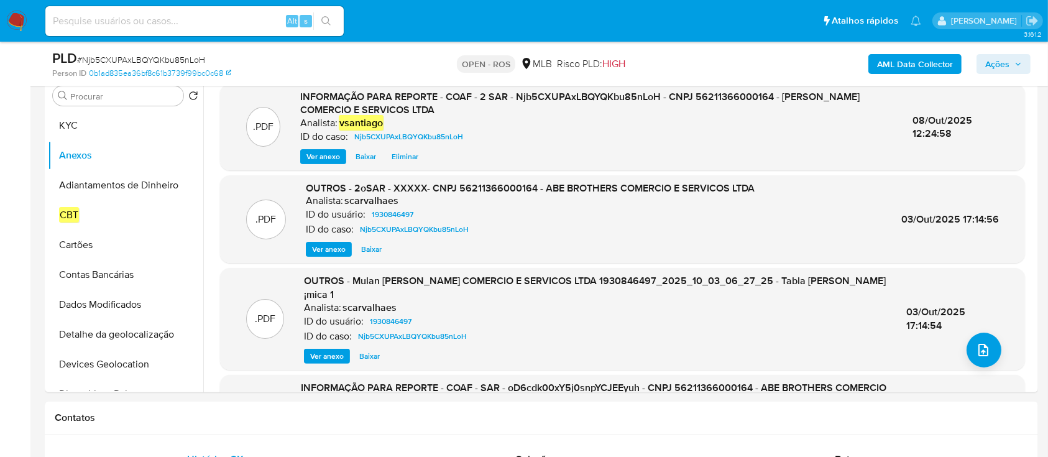
click at [1003, 63] on span "Ações" at bounding box center [997, 64] width 24 height 20
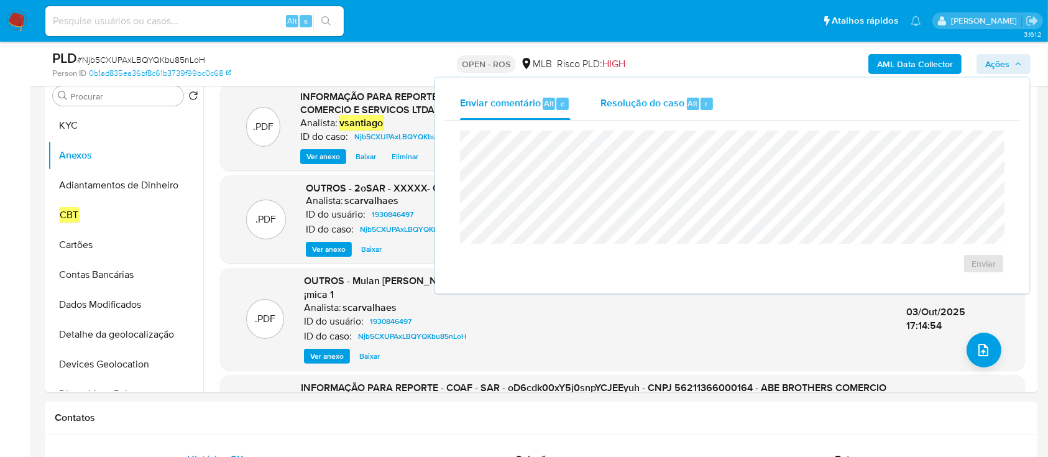
click at [706, 98] on span "r" at bounding box center [706, 104] width 3 height 12
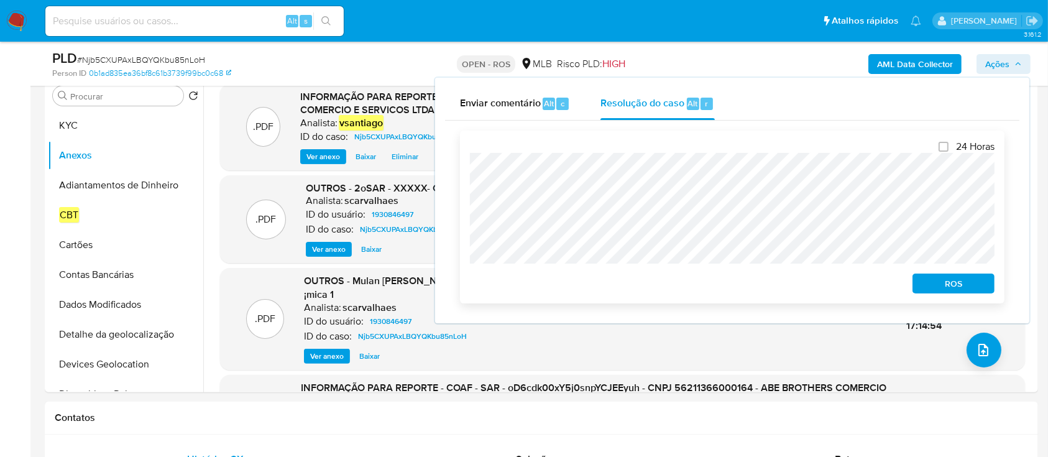
click at [980, 283] on span "ROS" at bounding box center [953, 283] width 65 height 17
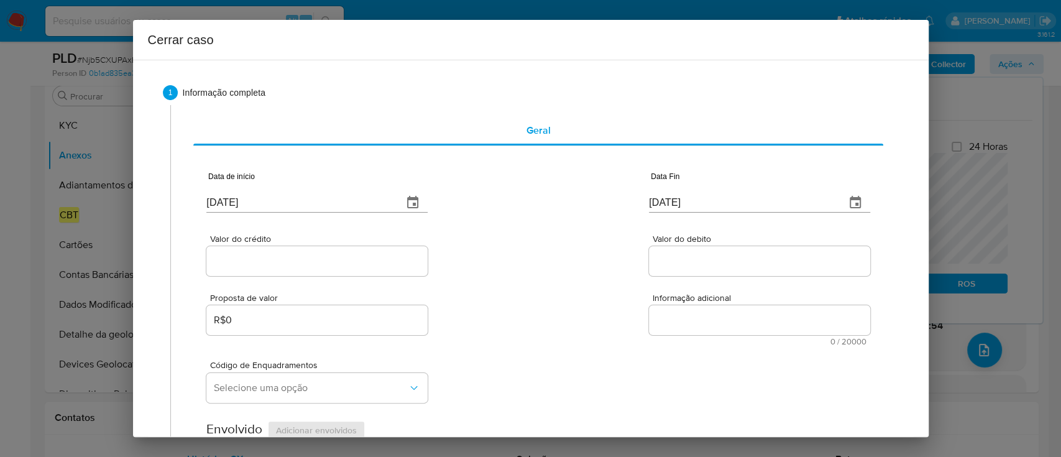
click at [220, 205] on input "[DATE]" at bounding box center [299, 203] width 187 height 20
paste input "4/08"
type input "[DATE]"
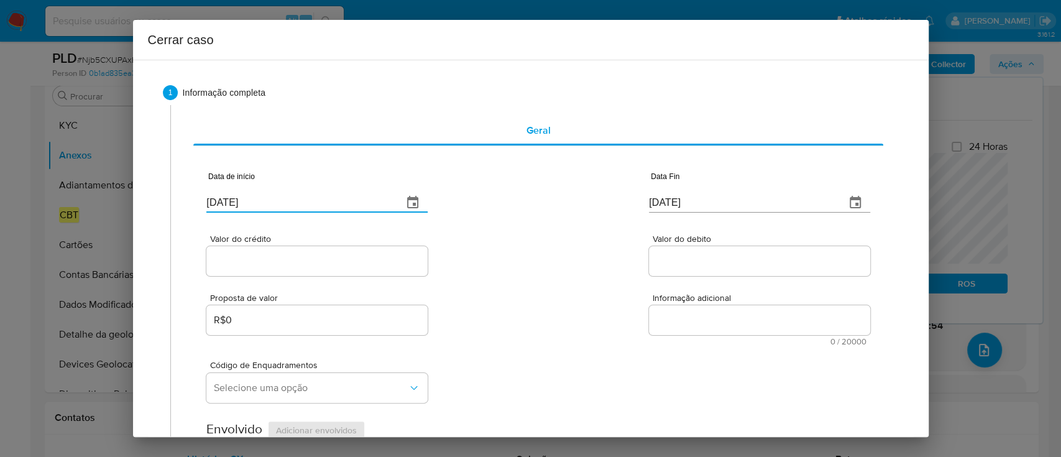
click at [481, 216] on div "Data de início [DATE] Data Fin [DATE]" at bounding box center [537, 187] width 663 height 65
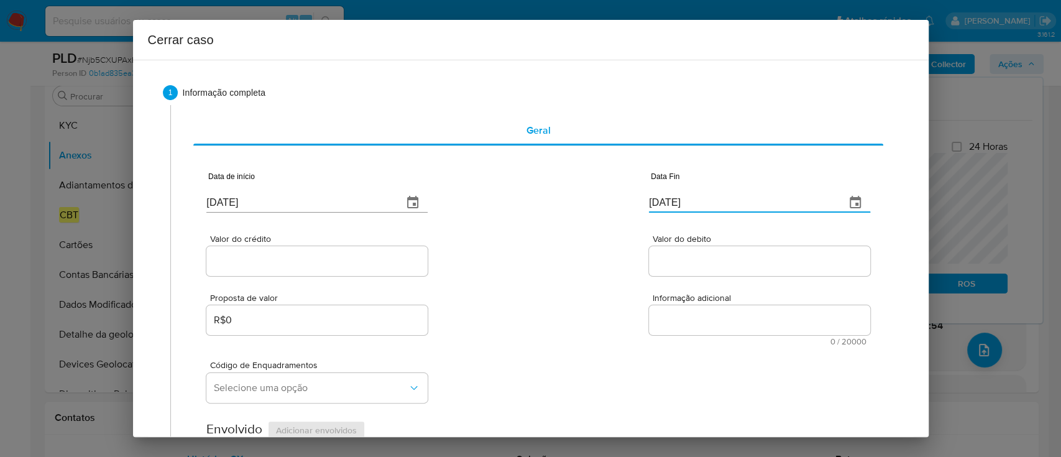
click at [670, 201] on input "[DATE]" at bounding box center [742, 203] width 187 height 20
paste input "3"
type input "03/10/2025"
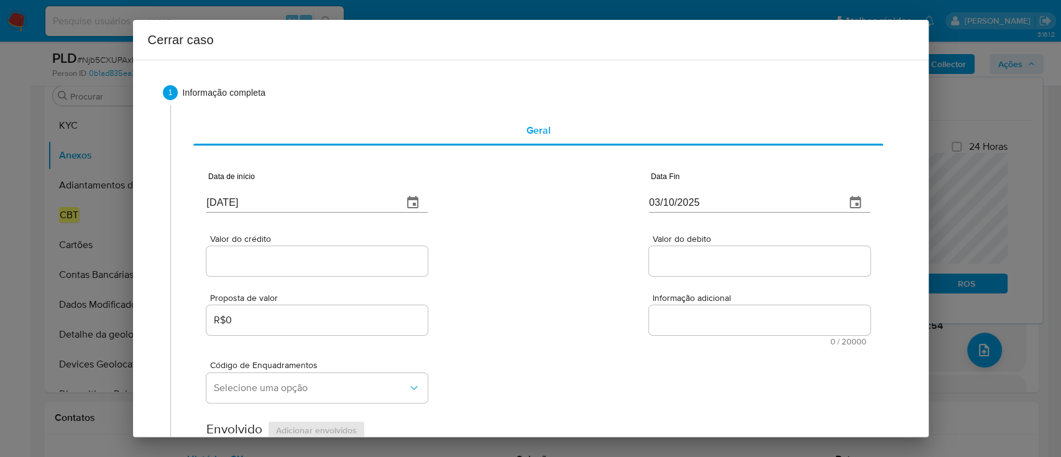
click at [547, 226] on div "Valor do crédito Valor do debito" at bounding box center [537, 248] width 663 height 59
click at [303, 250] on div at bounding box center [316, 261] width 221 height 30
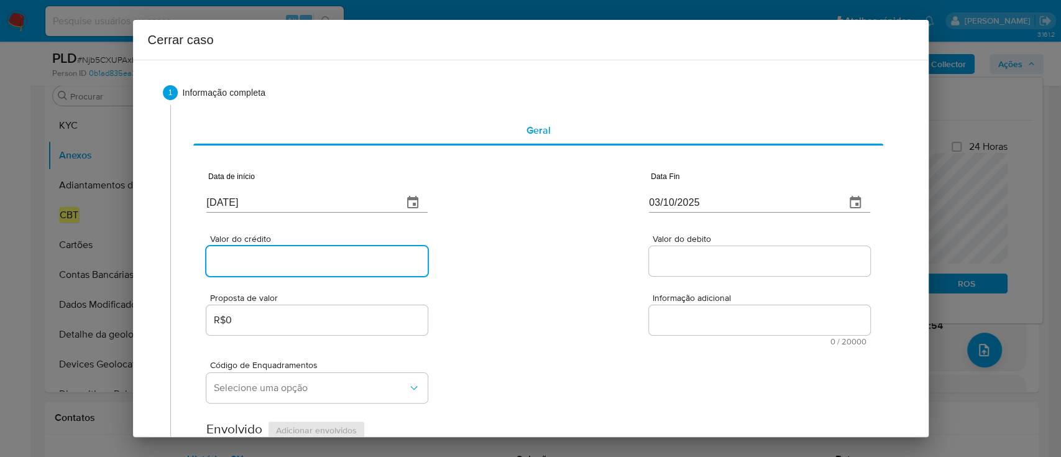
drag, startPoint x: 305, startPoint y: 262, endPoint x: 486, endPoint y: 263, distance: 180.9
click at [305, 262] on input "Valor do crédito" at bounding box center [316, 261] width 221 height 16
paste input "R$861.842"
type input "R$861.842"
click at [498, 263] on div "Valor do crédito R$861.842 Valor do debito" at bounding box center [537, 248] width 663 height 59
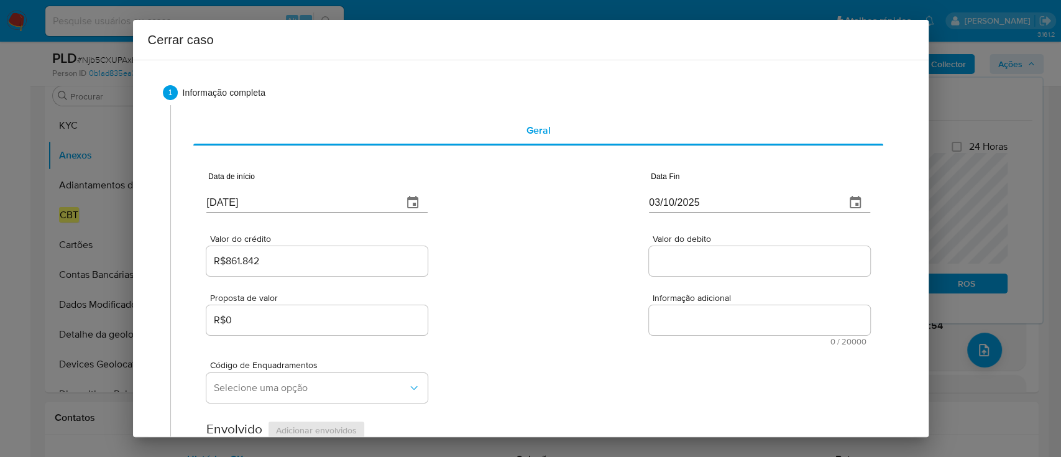
click at [687, 263] on input "Valor do debito" at bounding box center [759, 261] width 221 height 16
paste input "R$843.345"
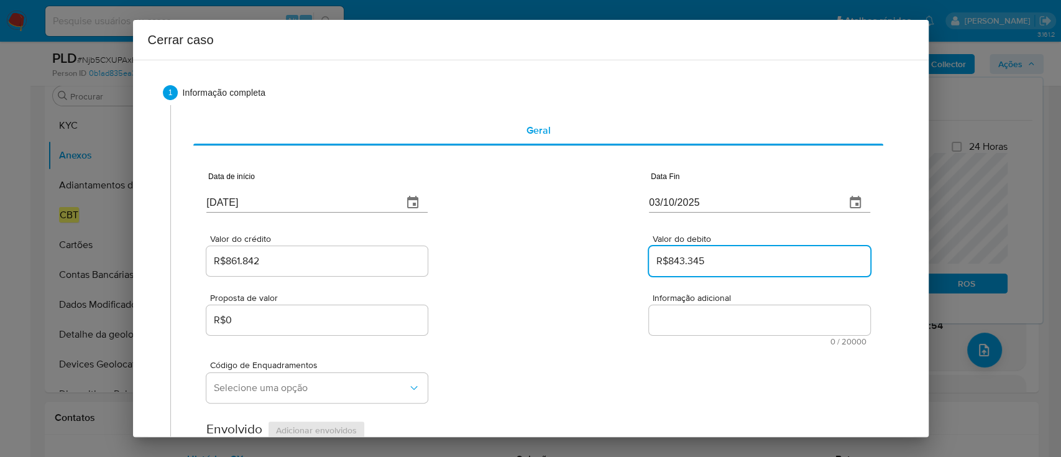
type input "R$843.345"
click at [555, 266] on div "Valor do crédito R$861.842 Valor do debito R$843.345" at bounding box center [537, 248] width 663 height 59
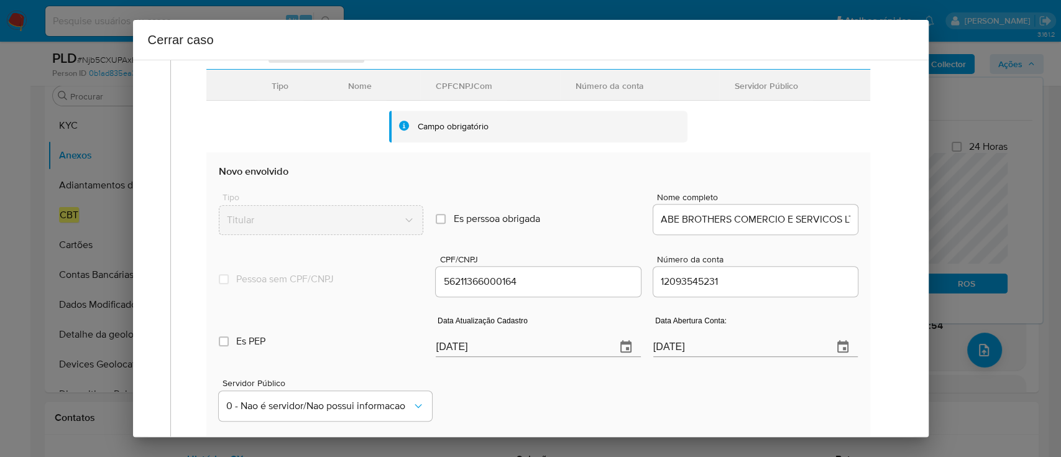
scroll to position [414, 0]
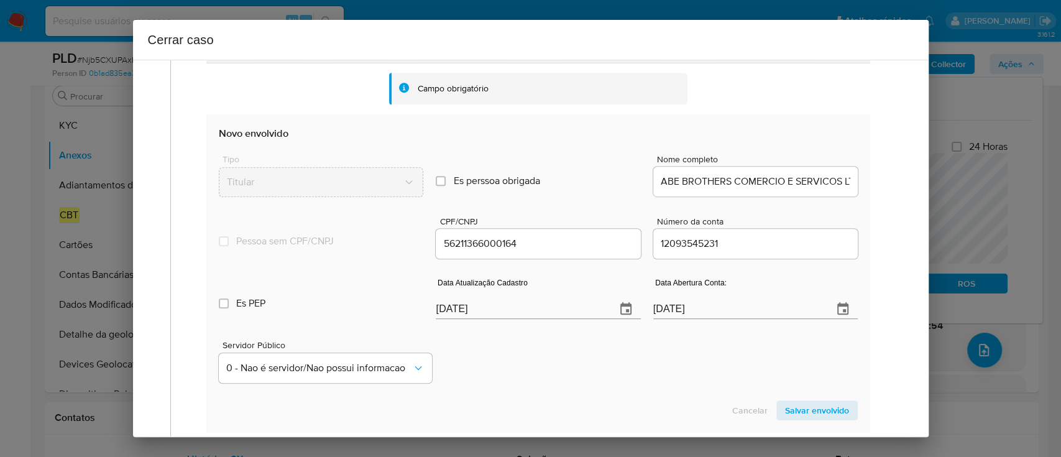
click at [454, 319] on div "Data Atualização Cadastro [DATE]" at bounding box center [538, 301] width 205 height 50
click at [458, 313] on input "[DATE]" at bounding box center [521, 309] width 170 height 20
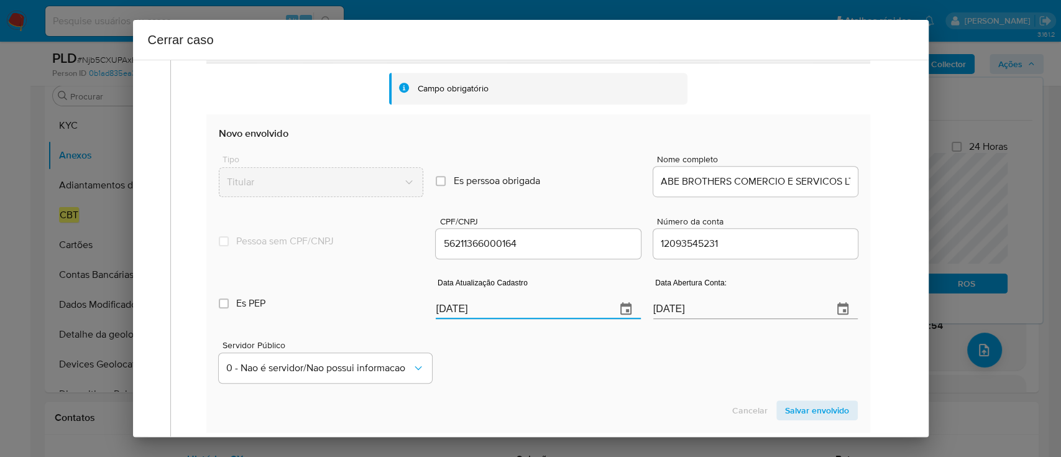
click at [458, 313] on input "[DATE]" at bounding box center [521, 309] width 170 height 20
paste input "27/08"
type input "[DATE]"
click at [567, 350] on div "Servidor Público 0 - Nao é servidor/[PERSON_NAME] possui informacao" at bounding box center [538, 357] width 638 height 62
click at [818, 408] on span "Salvar envolvido" at bounding box center [817, 410] width 64 height 17
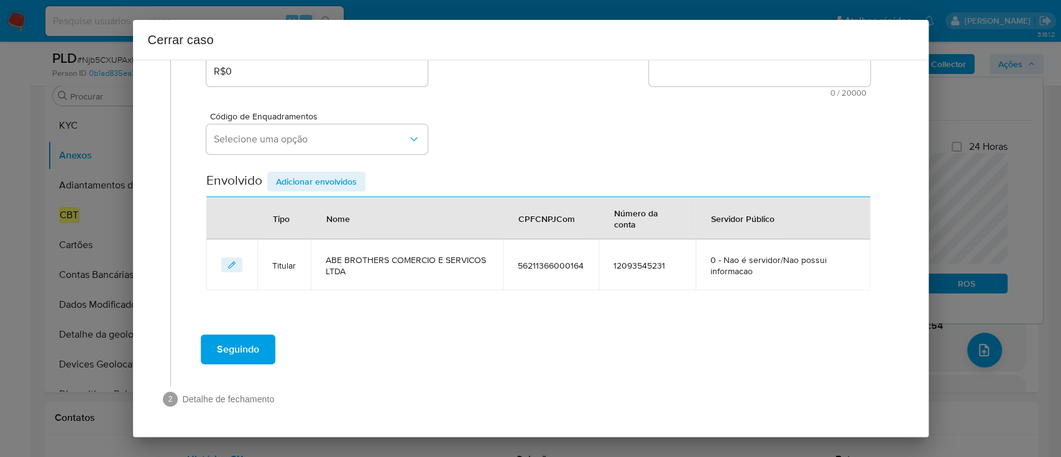
scroll to position [248, 0]
click at [357, 139] on span "Selecione uma opção" at bounding box center [311, 140] width 194 height 12
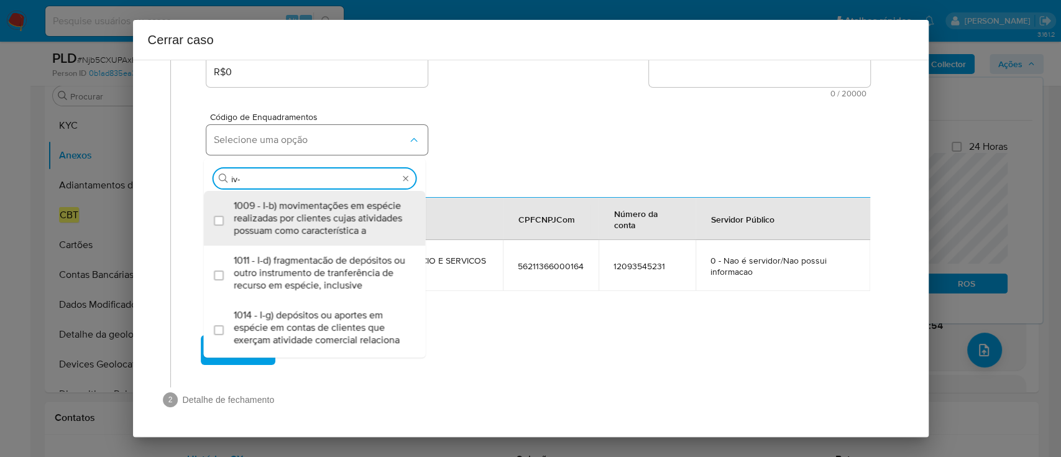
type input "iv-c"
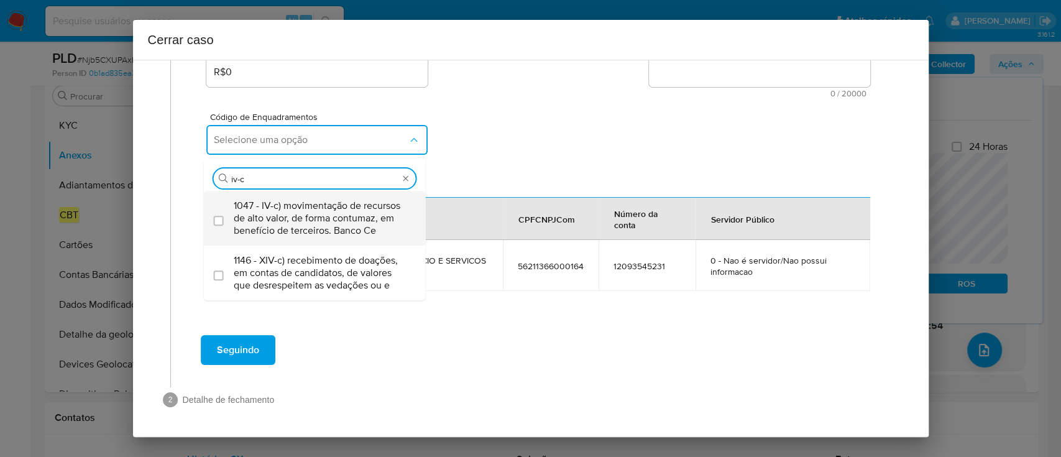
click at [295, 211] on span "1047 - IV-c) movimentação de recursos de alto valor, de forma contumaz, em bene…" at bounding box center [321, 218] width 175 height 37
checkbox input "true"
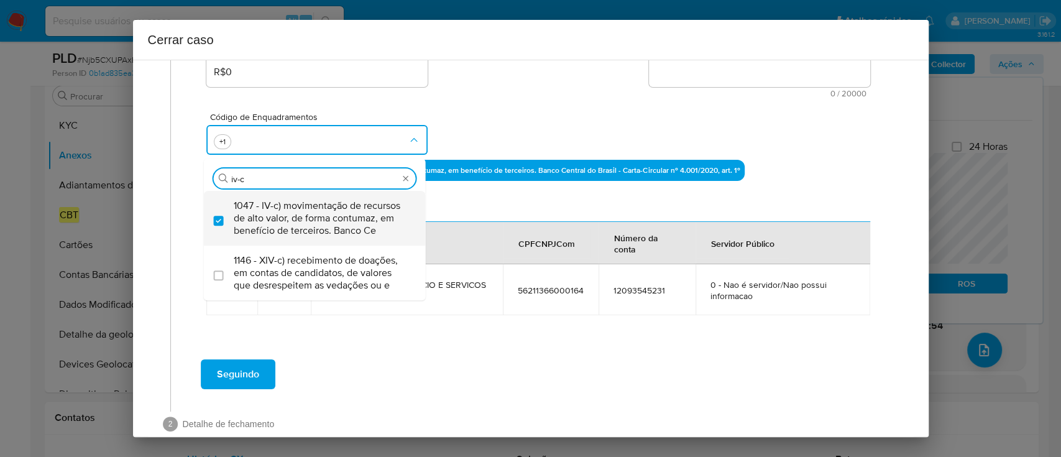
type input "iv-ac"
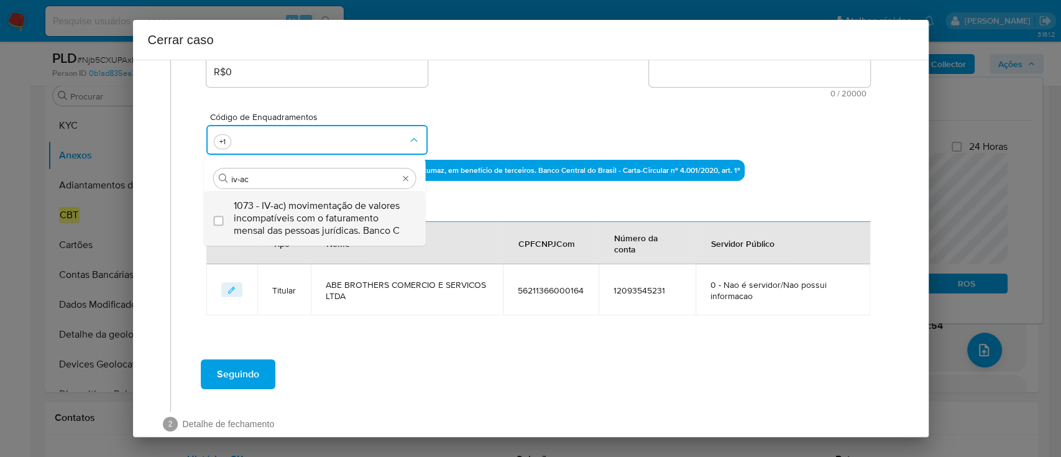
click at [298, 213] on span "1073 - IV-ac) movimentação de valores incompatíveis com o faturamento mensal da…" at bounding box center [321, 218] width 175 height 37
checkbox input "true"
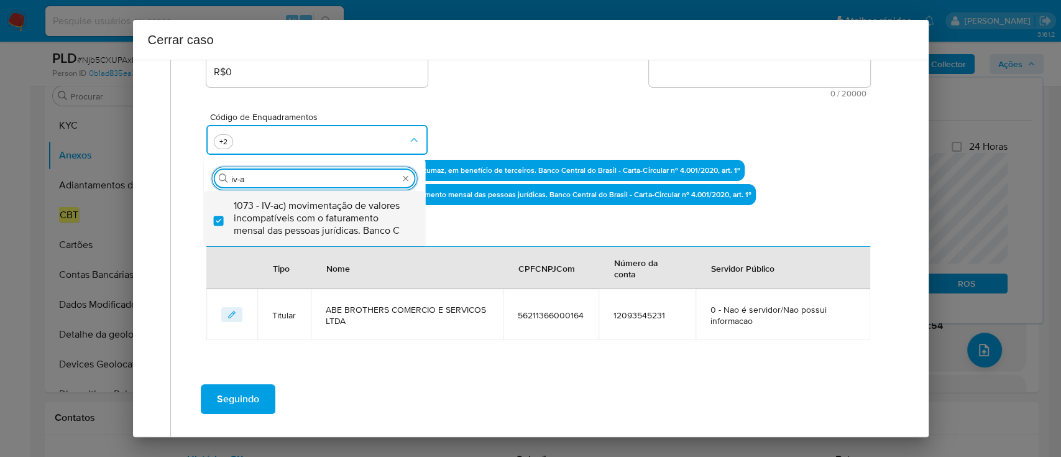
scroll to position [0, 0]
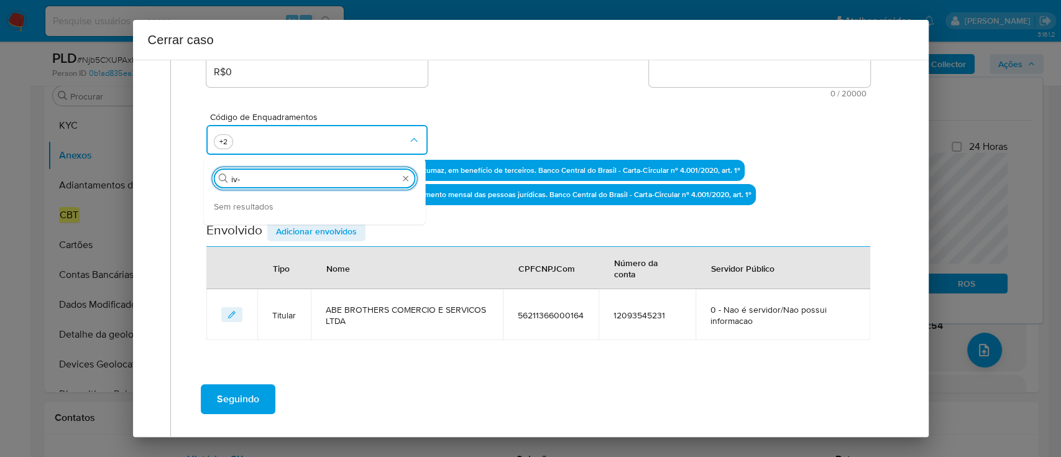
type input "iv-v"
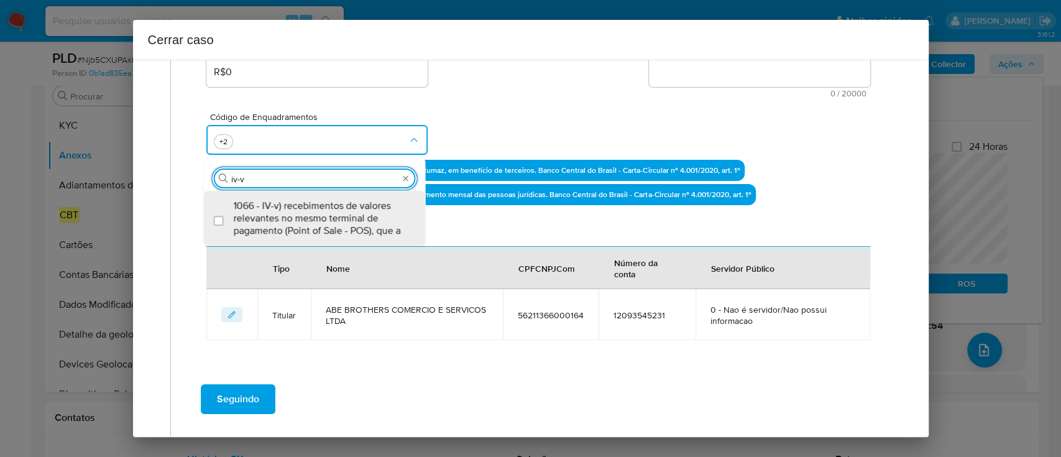
click at [300, 213] on span "1066 - IV-v) recebimentos de valores relevantes no mesmo terminal de pagamento …" at bounding box center [321, 218] width 175 height 37
checkbox input "true"
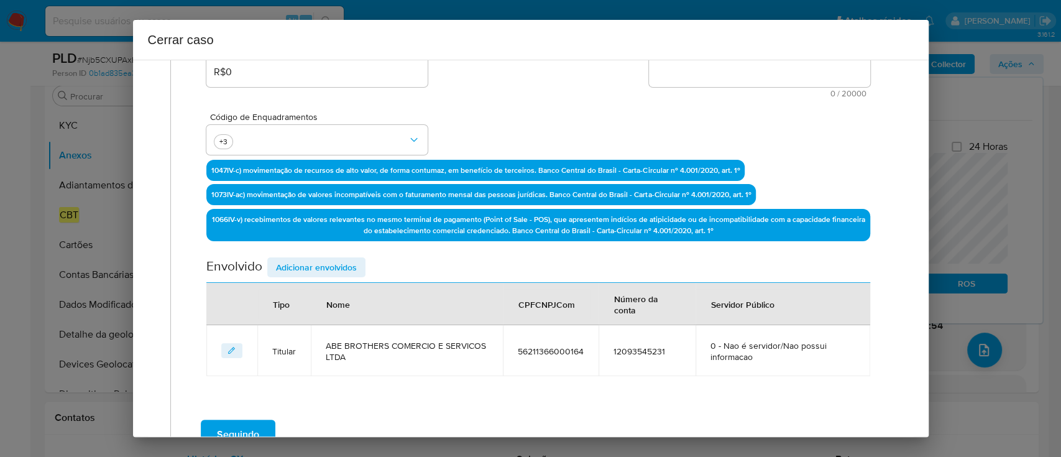
click at [527, 93] on div "Proposta de valor R$0 Informação adicional 0 / 20000 20000 caracteres restantes" at bounding box center [537, 63] width 663 height 67
click at [751, 81] on textarea "Informação adicional" at bounding box center [759, 72] width 221 height 30
paste textarea "LOR Ipsumdol Sitametc a Elitsedd Eius, TEMP 03647356123726, incidid ut Lab Etdo…"
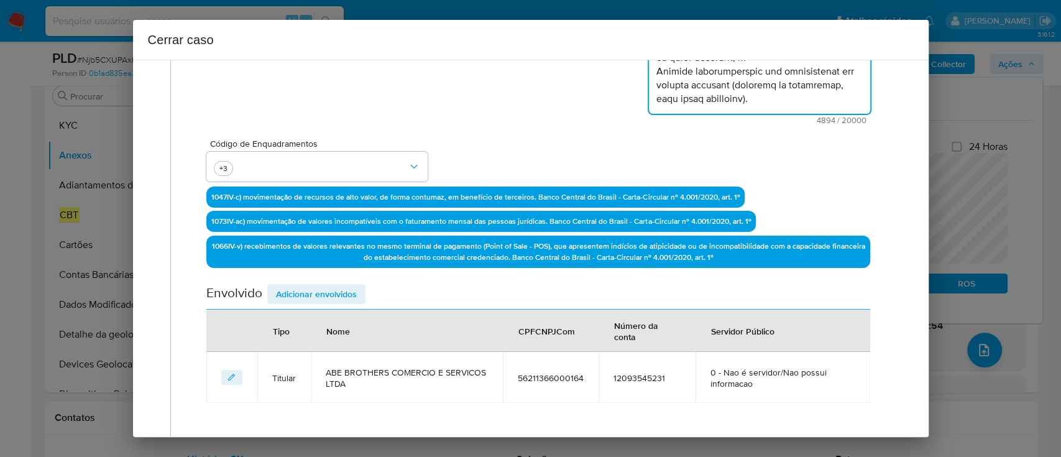
scroll to position [389, 0]
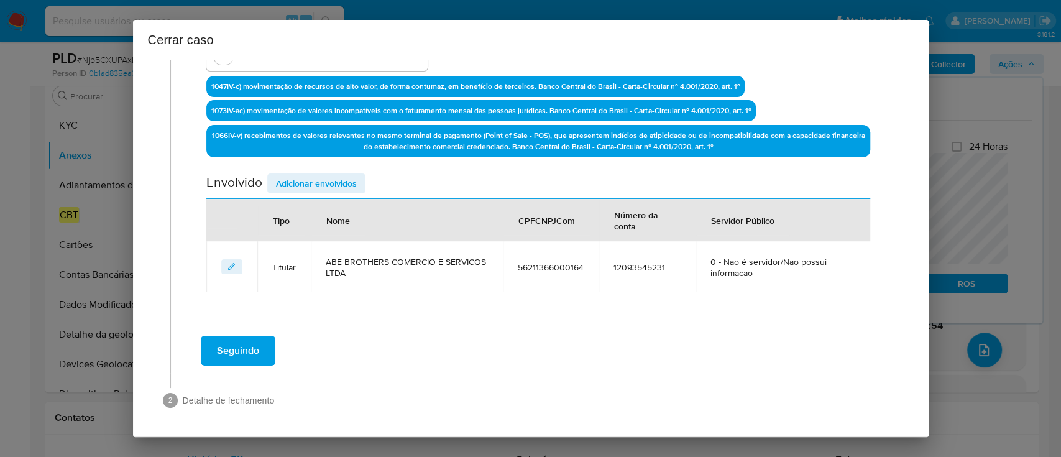
type textarea "LOR Ipsumdol Sitametc a Elitsedd Eius, TEMP 03647356123726, incidid ut Lab Etdo…"
click at [309, 181] on span "Adicionar envolvidos" at bounding box center [316, 183] width 81 height 17
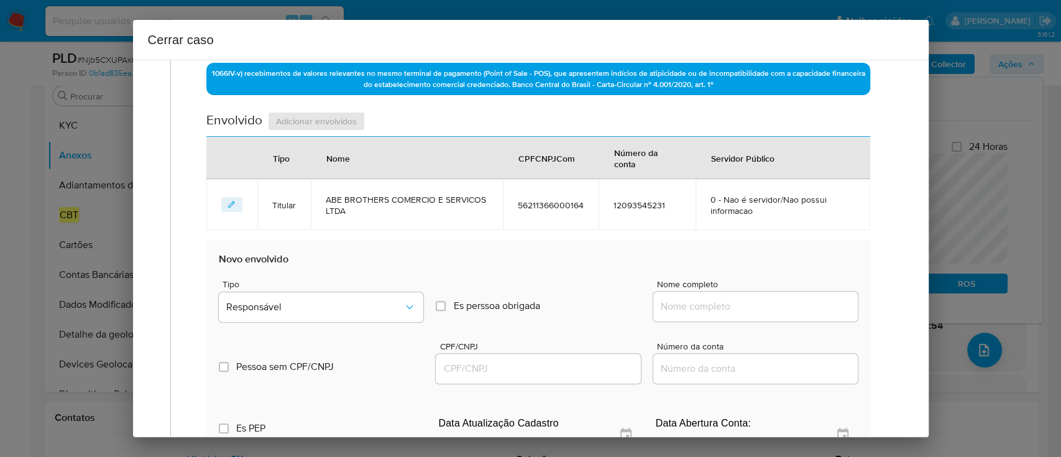
scroll to position [555, 0]
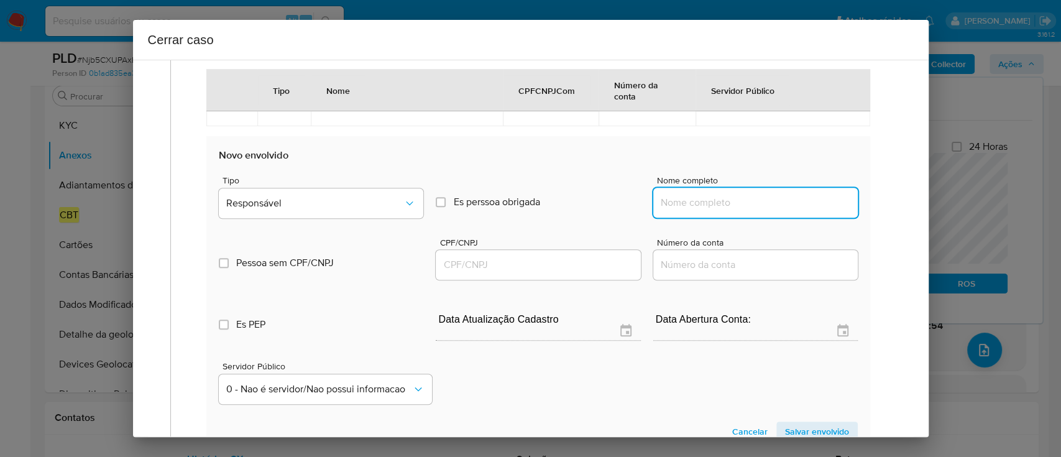
click at [757, 200] on input "Nome completo" at bounding box center [755, 203] width 205 height 16
paste input "[PERSON_NAME] Participacoes e Empreendimentos Ltda, 13720880000112"
click at [812, 200] on input "[PERSON_NAME] Participacoes e Empreendimentos Ltda, 13720880000112" at bounding box center [755, 203] width 205 height 16
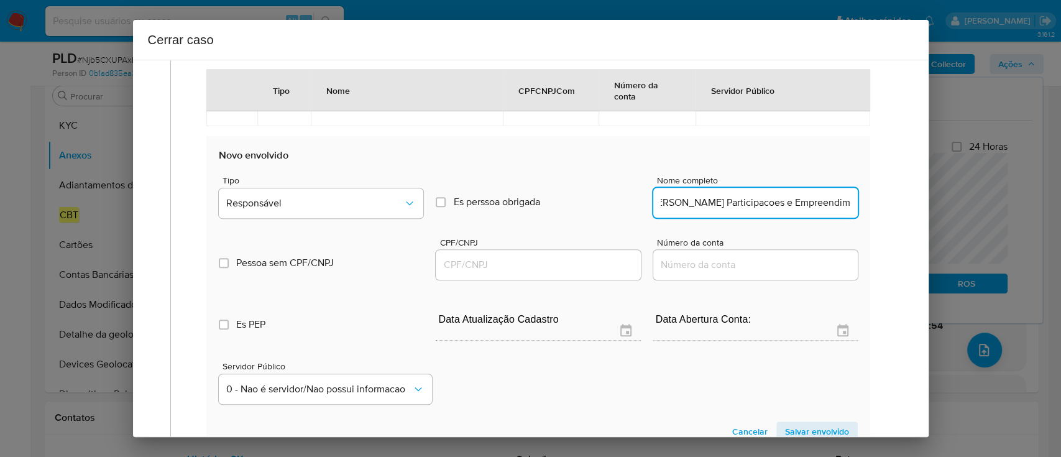
type input "[PERSON_NAME] Participacoes e Empreendimentos Ltda,"
drag, startPoint x: 571, startPoint y: 267, endPoint x: 749, endPoint y: 233, distance: 180.5
click at [571, 267] on input "CPF/CNPJ" at bounding box center [538, 265] width 205 height 16
paste input "13720880000112"
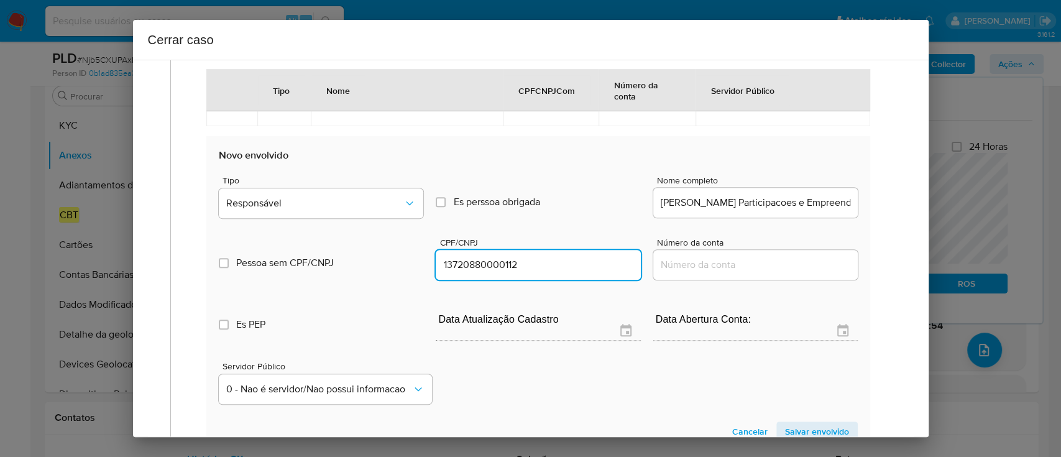
type input "13720880000112"
click at [821, 206] on input "Abe Participacoes e Empreendimentos Ltda," at bounding box center [755, 203] width 205 height 16
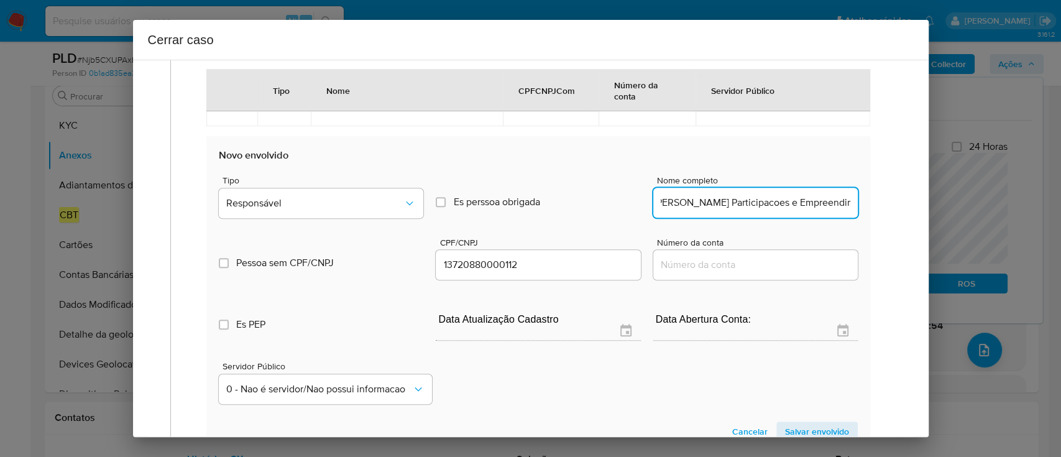
scroll to position [0, 4]
type input "Abe Participacoes e Empreendimentos Ltda"
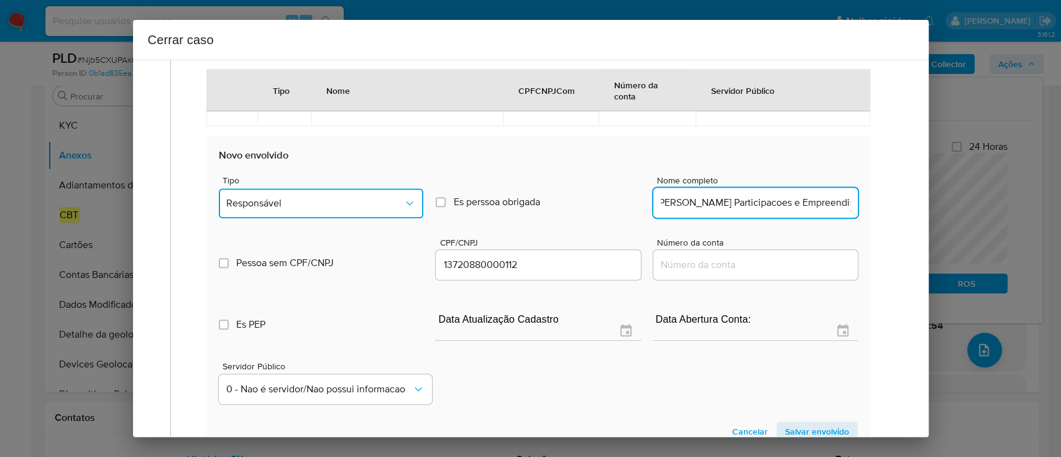
click at [366, 209] on button "Responsável" at bounding box center [321, 203] width 205 height 30
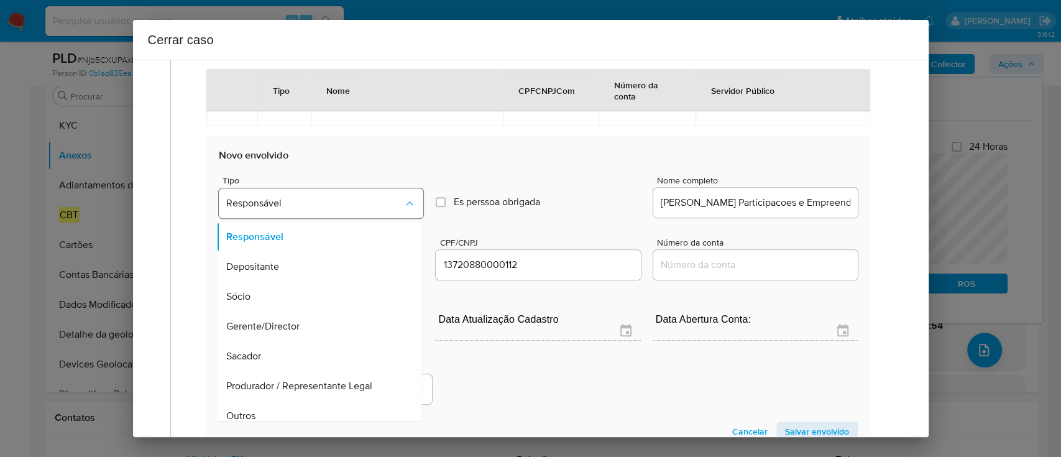
scroll to position [70, 0]
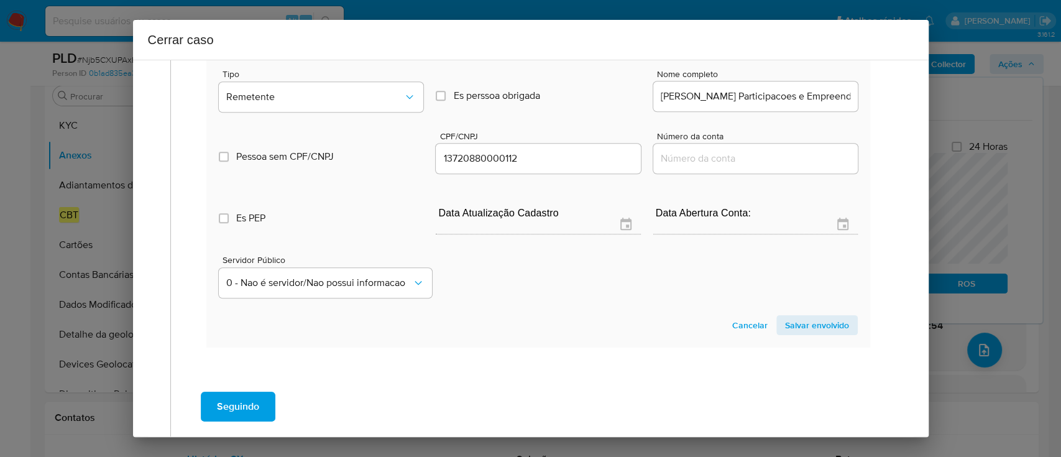
click at [795, 318] on span "Salvar envolvido" at bounding box center [817, 324] width 64 height 17
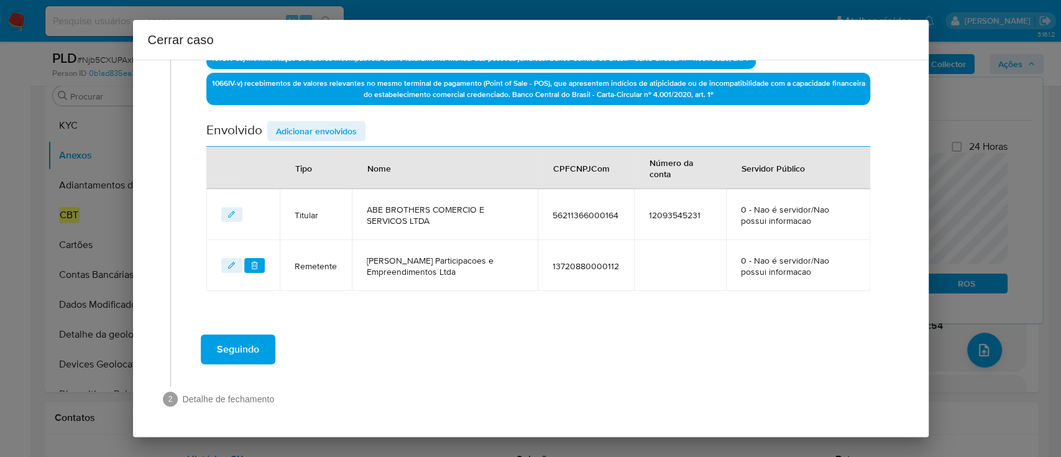
scroll to position [440, 0]
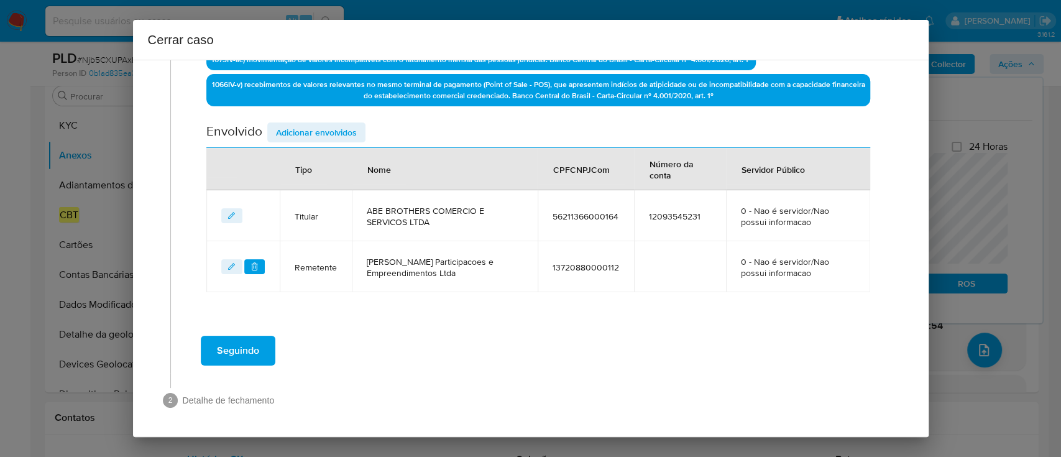
drag, startPoint x: 330, startPoint y: 131, endPoint x: 354, endPoint y: 136, distance: 24.8
click at [330, 131] on span "Adicionar envolvidos" at bounding box center [316, 132] width 81 height 17
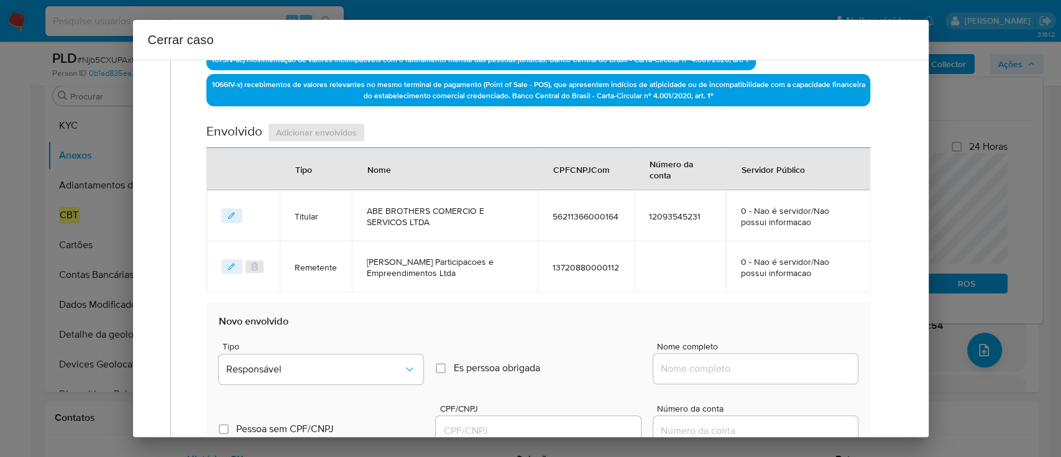
scroll to position [606, 0]
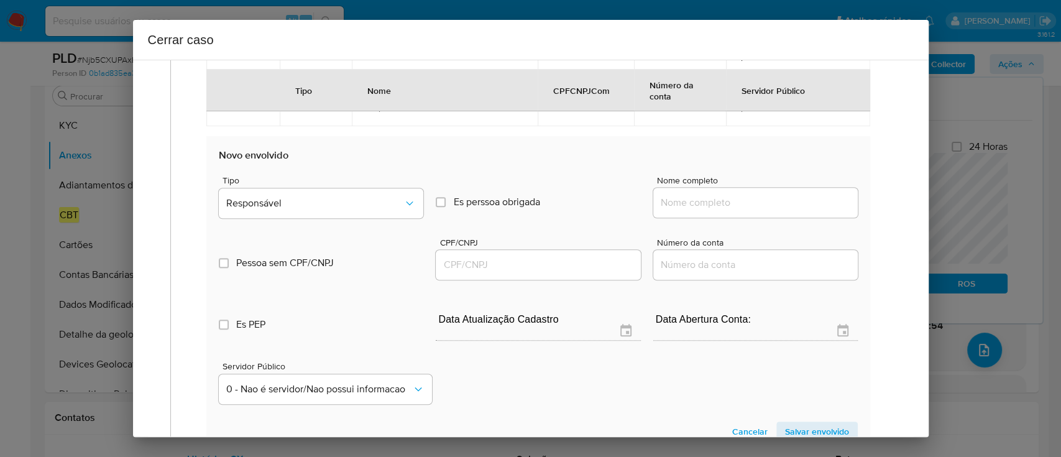
drag, startPoint x: 739, startPoint y: 195, endPoint x: 752, endPoint y: 200, distance: 13.2
click at [740, 195] on input "Nome completo" at bounding box center [755, 203] width 205 height 16
paste input "PTKO Entretenimento Ltda, 59669688000140"
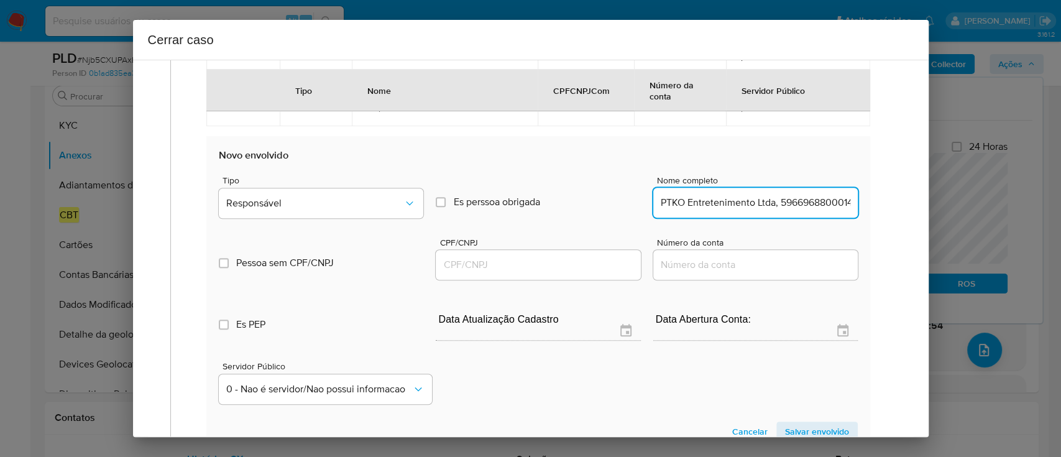
scroll to position [0, 17]
click at [816, 205] on input "PTKO Entretenimento Ltda, 59669688000140" at bounding box center [755, 203] width 205 height 16
type input "PTKO Entretenimento Ltda,"
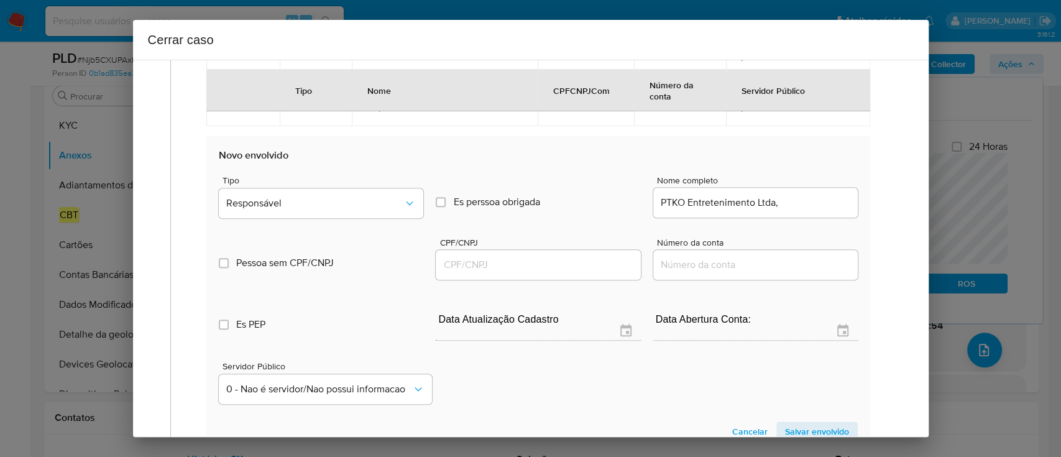
click at [568, 254] on div at bounding box center [538, 265] width 205 height 30
click at [564, 261] on input "CPF/CNPJ" at bounding box center [538, 265] width 205 height 16
paste input "59669688000140"
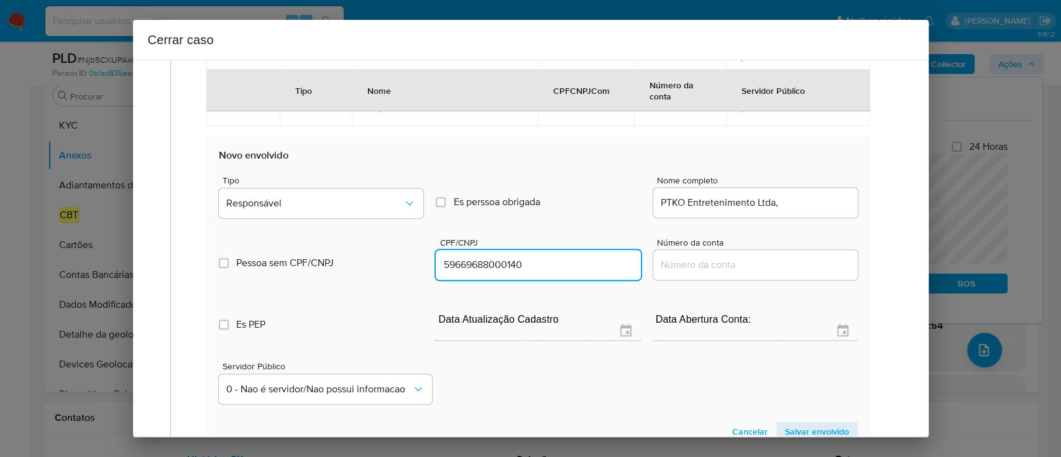
type input "59669688000140"
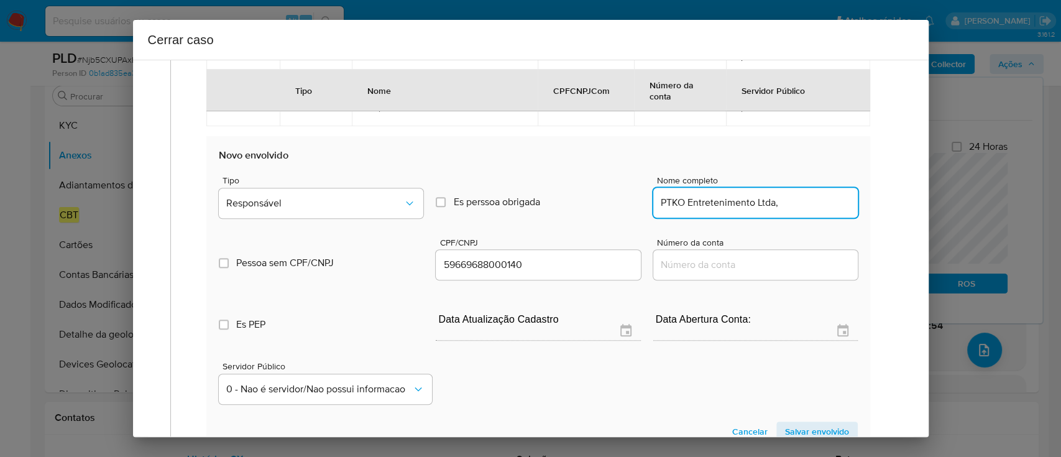
click at [791, 203] on input "PTKO Entretenimento Ltda," at bounding box center [755, 203] width 205 height 16
type input "PTKO Entretenimento Ltda"
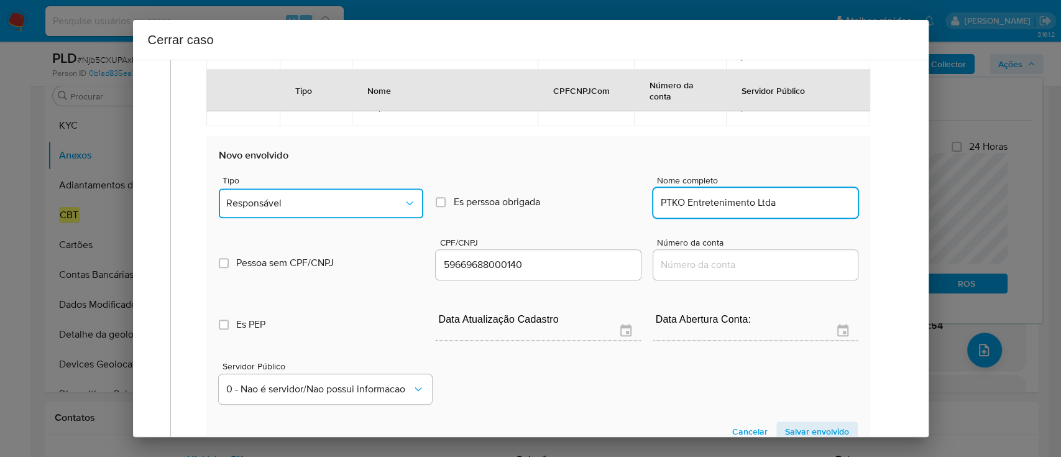
click at [339, 209] on button "Responsável" at bounding box center [321, 203] width 205 height 30
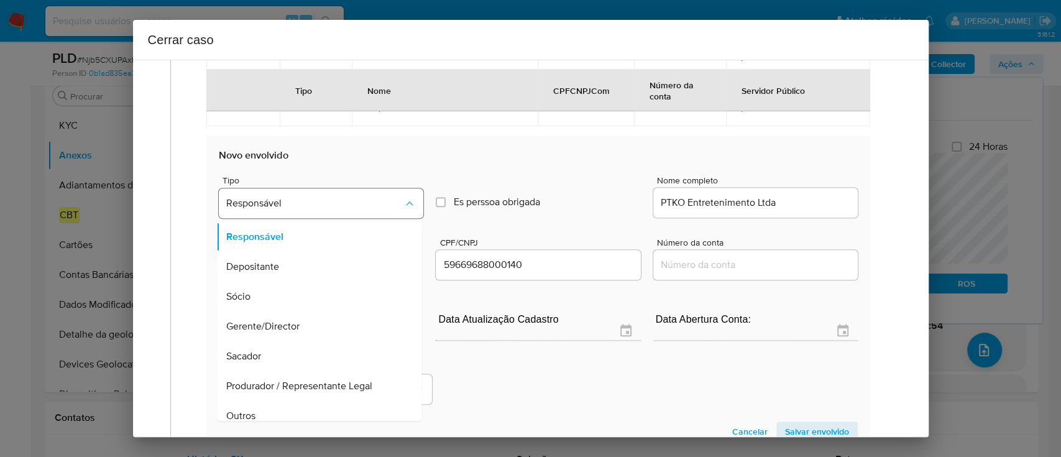
scroll to position [40, 0]
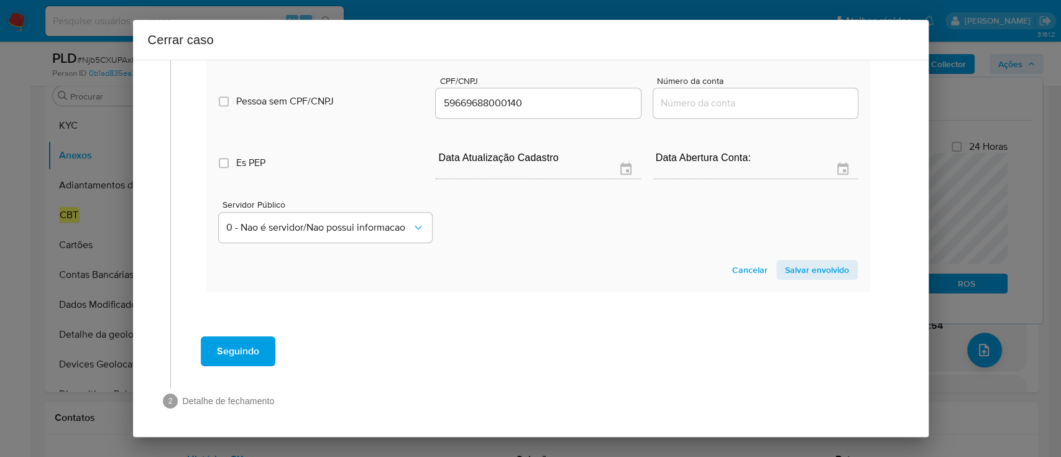
click at [792, 271] on span "Salvar envolvido" at bounding box center [817, 269] width 64 height 17
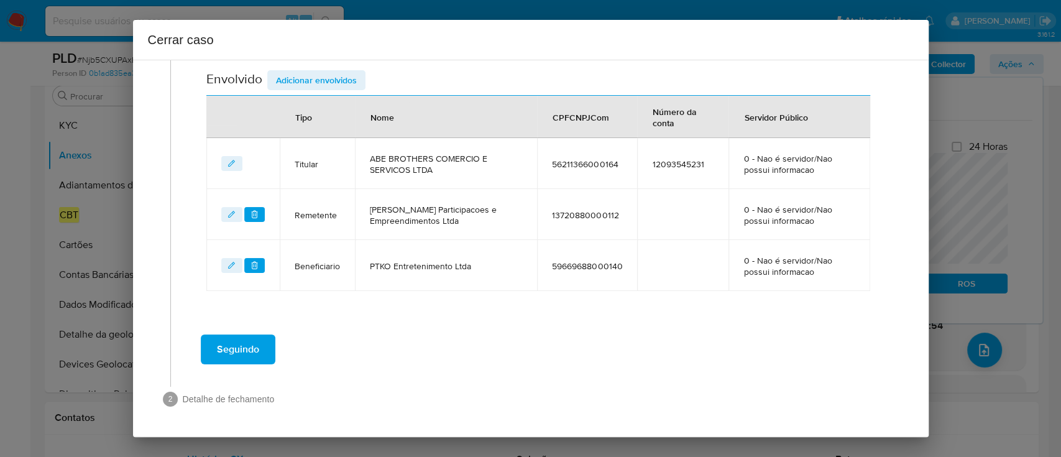
scroll to position [491, 0]
click at [336, 81] on span "Adicionar envolvidos" at bounding box center [316, 81] width 81 height 17
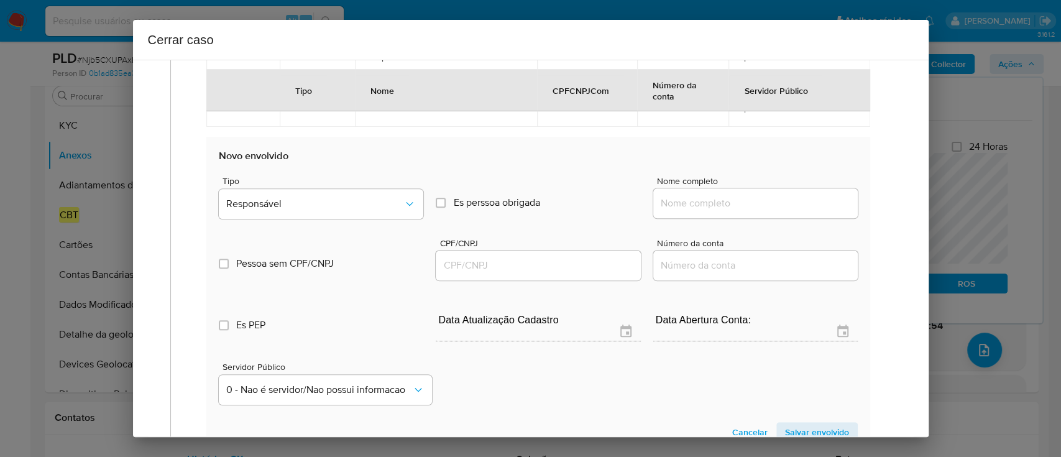
scroll to position [657, 0]
drag, startPoint x: 730, startPoint y: 208, endPoint x: 771, endPoint y: 210, distance: 40.4
click at [730, 208] on input "Nome completo" at bounding box center [755, 203] width 205 height 16
paste input "Ana Carolina Pendloski Vieira Abe 29797242897, 33598134000105"
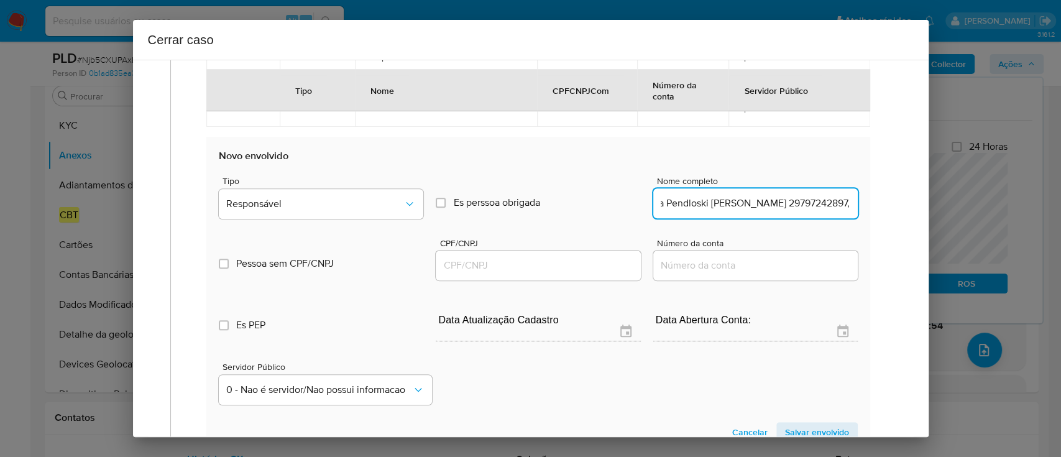
click at [795, 207] on input "Ana Carolina Pendloski Vieira Abe 29797242897, 33598134000105" at bounding box center [755, 203] width 205 height 16
type input "Ana Carolina Pendloski Vieira Abe 29797242897,"
drag, startPoint x: 579, startPoint y: 265, endPoint x: 676, endPoint y: 239, distance: 100.4
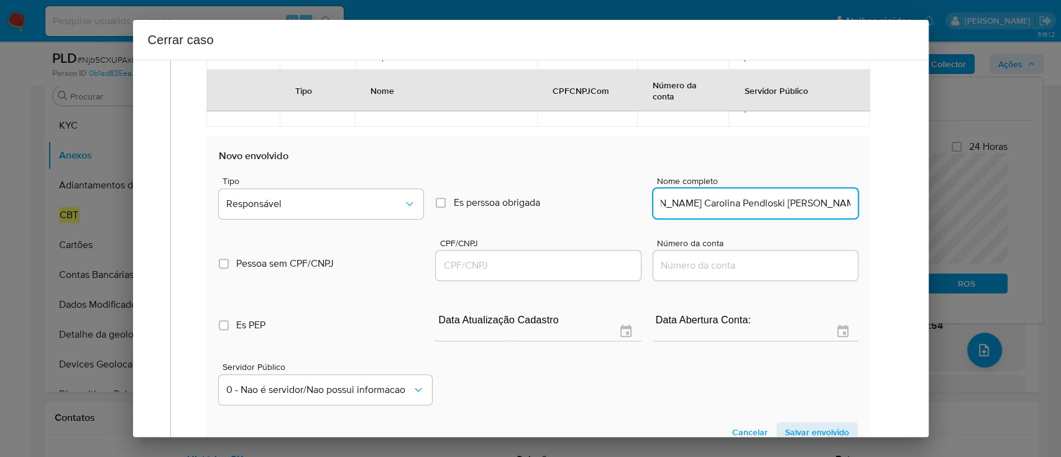
click at [578, 265] on input "CPF/CNPJ" at bounding box center [538, 265] width 205 height 16
paste input "33598134000105"
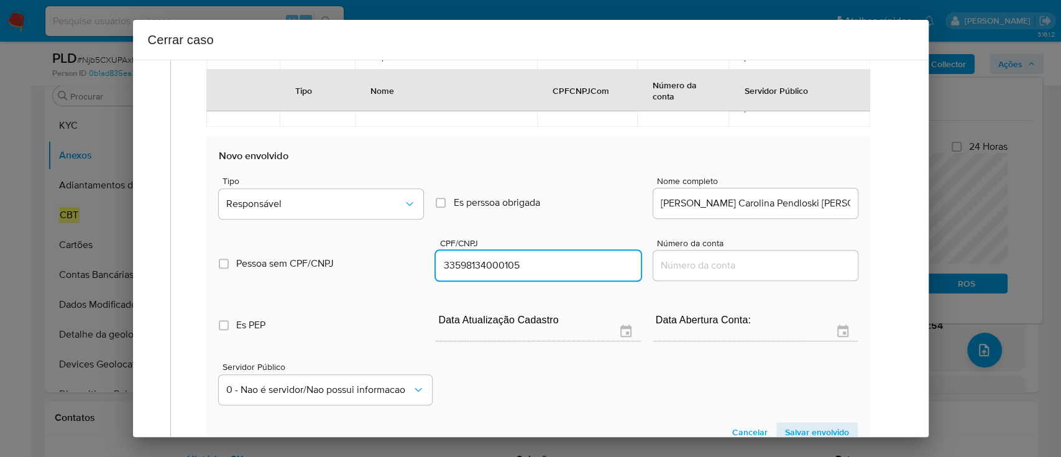
type input "33598134000105"
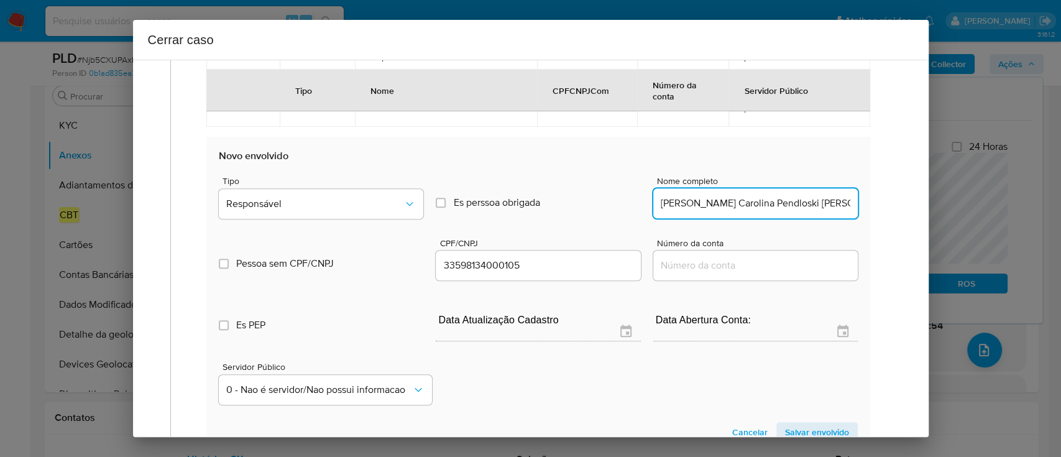
click at [804, 199] on input "Ana Carolina Pendloski Vieira Abe 29797242897," at bounding box center [755, 203] width 205 height 16
type input "Ana Carolina Pendloski Vieira Abe 29797242897"
click at [312, 211] on button "Responsável" at bounding box center [321, 204] width 205 height 30
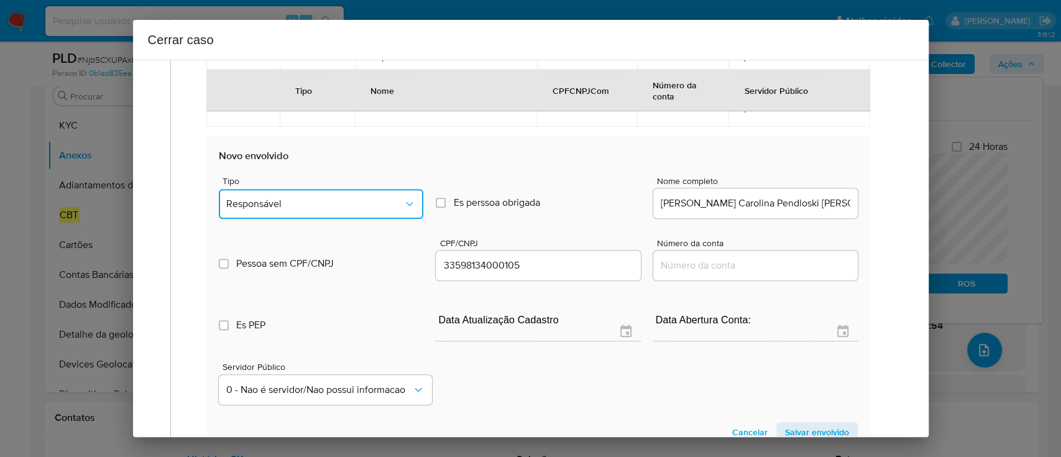
click at [368, 198] on span "Responsável" at bounding box center [314, 204] width 177 height 12
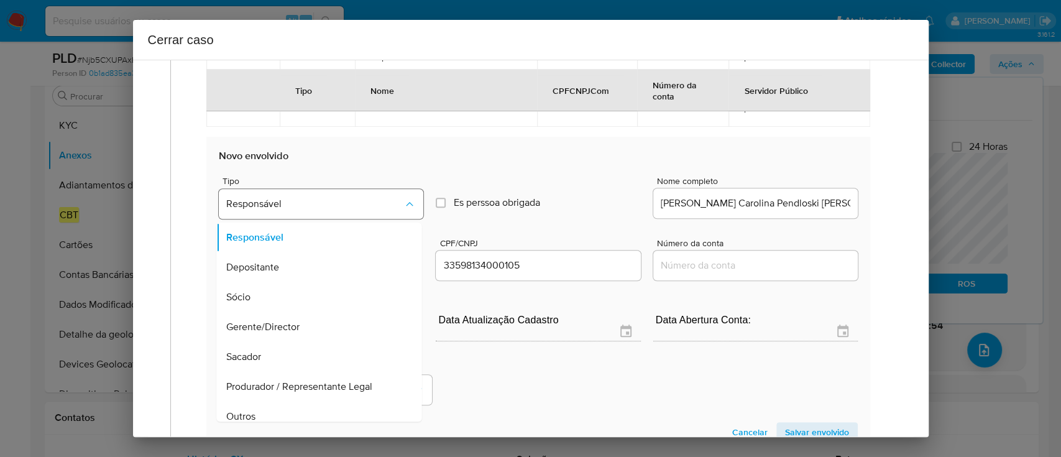
scroll to position [40, 0]
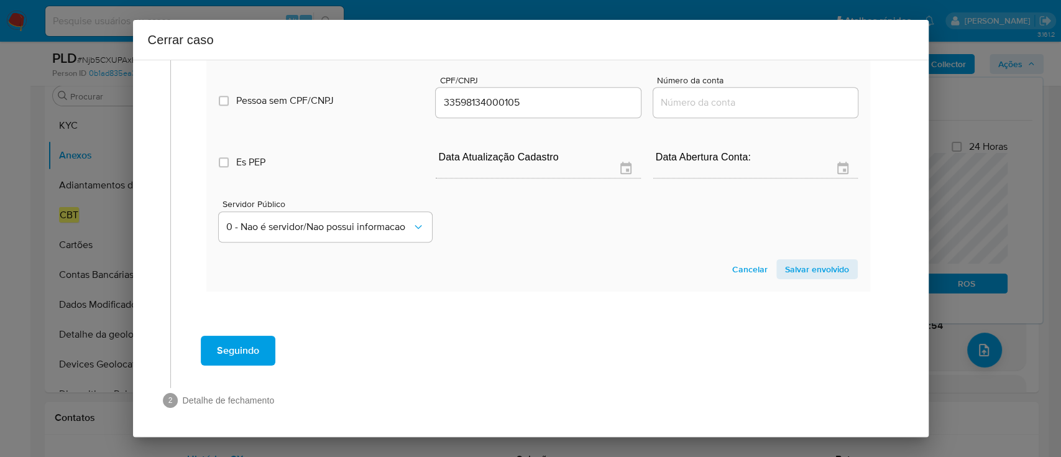
click at [785, 272] on span "Salvar envolvido" at bounding box center [817, 268] width 64 height 17
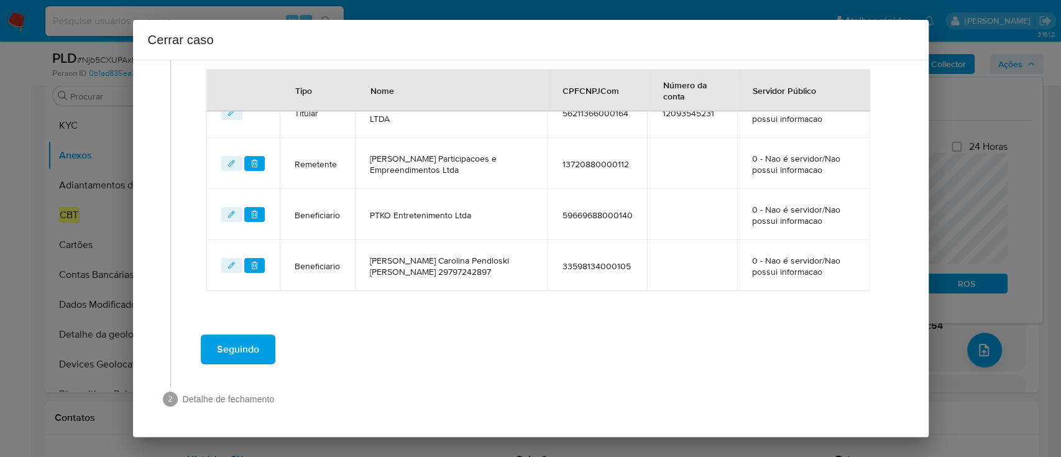
scroll to position [542, 0]
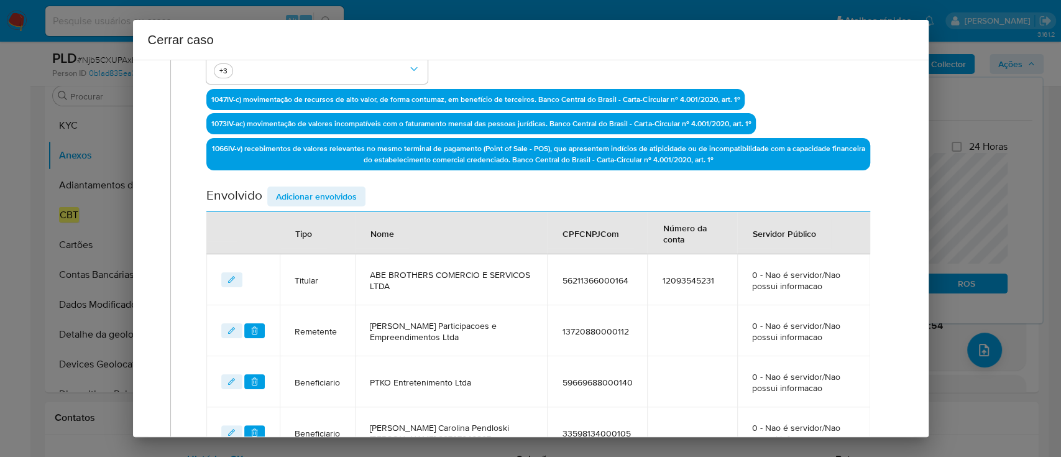
click at [321, 189] on span "Adicionar envolvidos" at bounding box center [316, 196] width 81 height 17
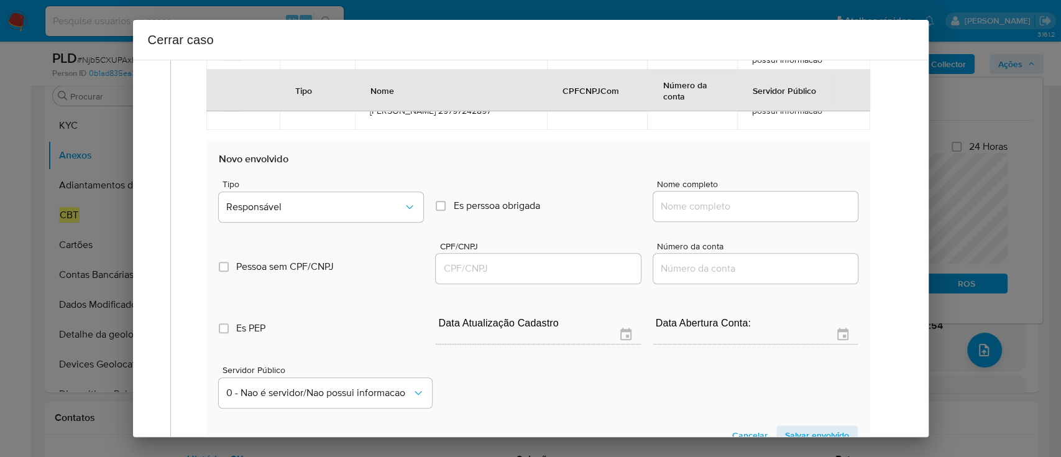
scroll to position [707, 0]
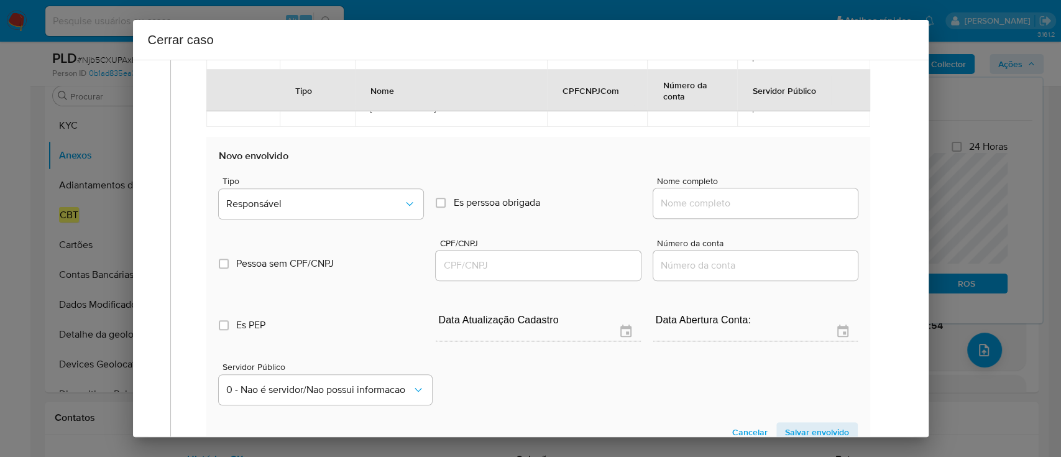
drag, startPoint x: 769, startPoint y: 206, endPoint x: 800, endPoint y: 200, distance: 31.8
click at [769, 206] on input "Nome completo" at bounding box center [755, 203] width 205 height 16
paste input "Erick Kenji Abe, 30057172838"
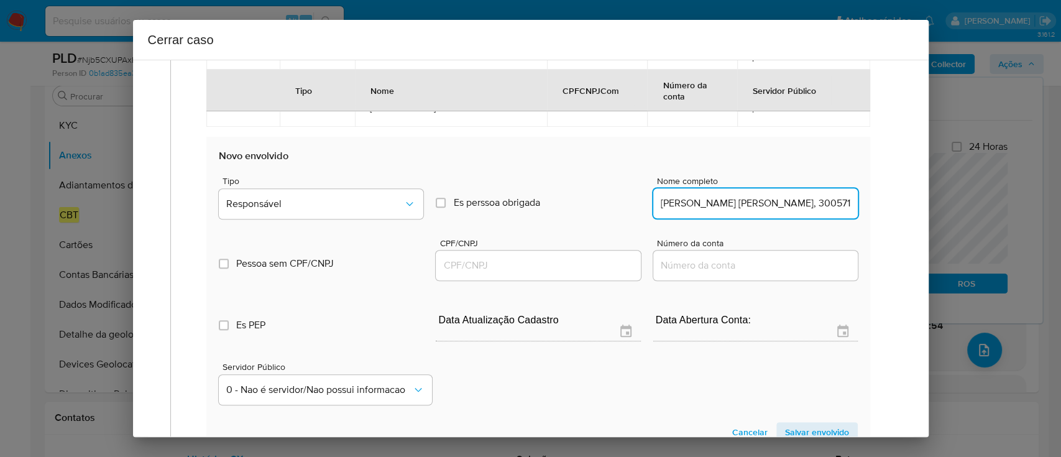
click at [801, 200] on input "Erick Kenji Abe, 30057172838" at bounding box center [755, 203] width 205 height 16
click at [770, 206] on input "Erick Kenji Abe, 30057172838" at bounding box center [755, 203] width 205 height 16
type input "Erick Kenji Abe,"
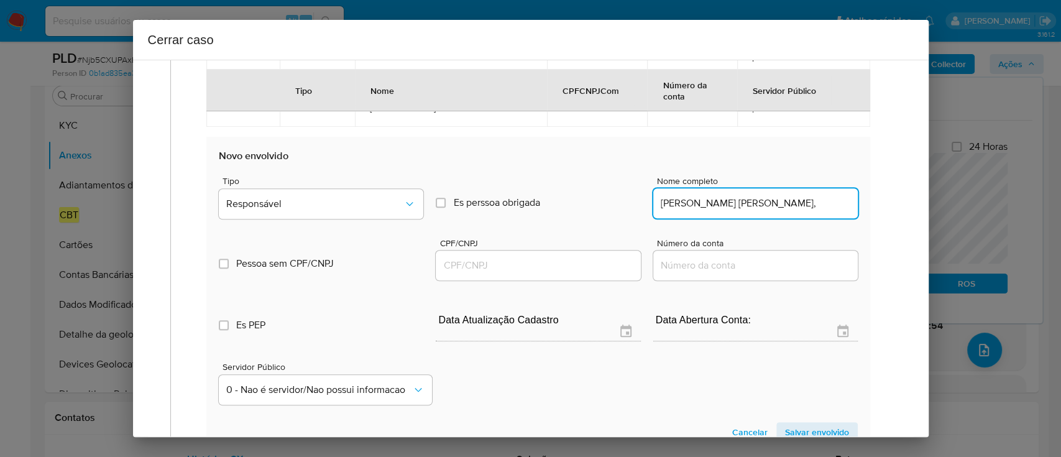
click at [552, 260] on input "CPF/CNPJ" at bounding box center [538, 265] width 205 height 16
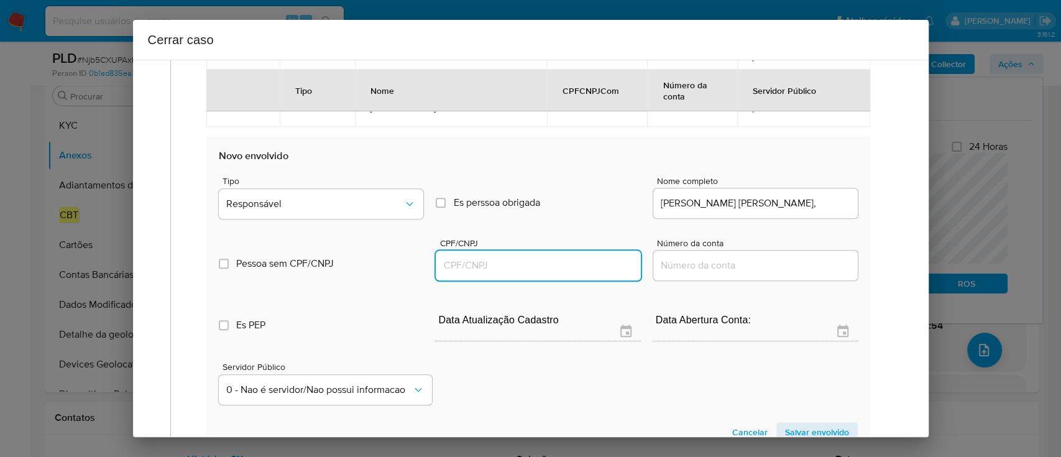
paste input "30057172838"
type input "30057172838"
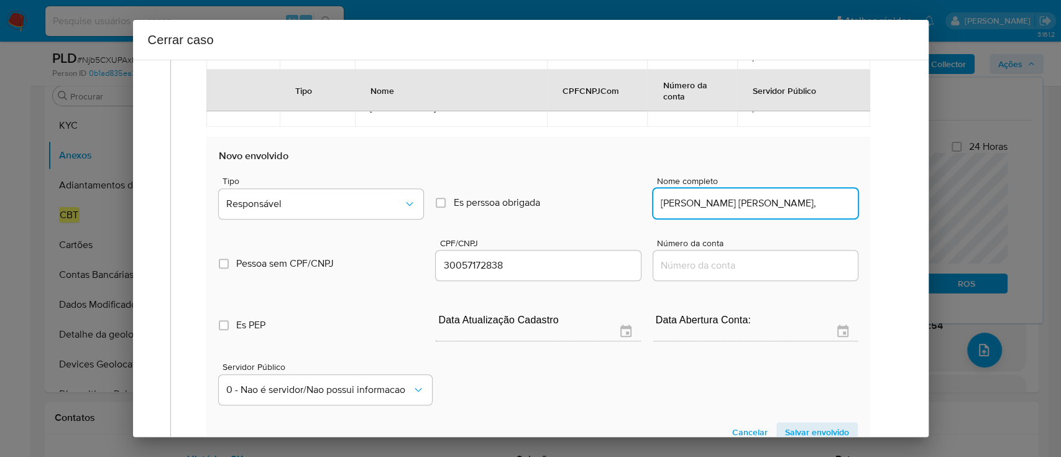
click at [770, 204] on input "Erick Kenji Abe," at bounding box center [755, 203] width 205 height 16
type input "Erick Kenji Abe"
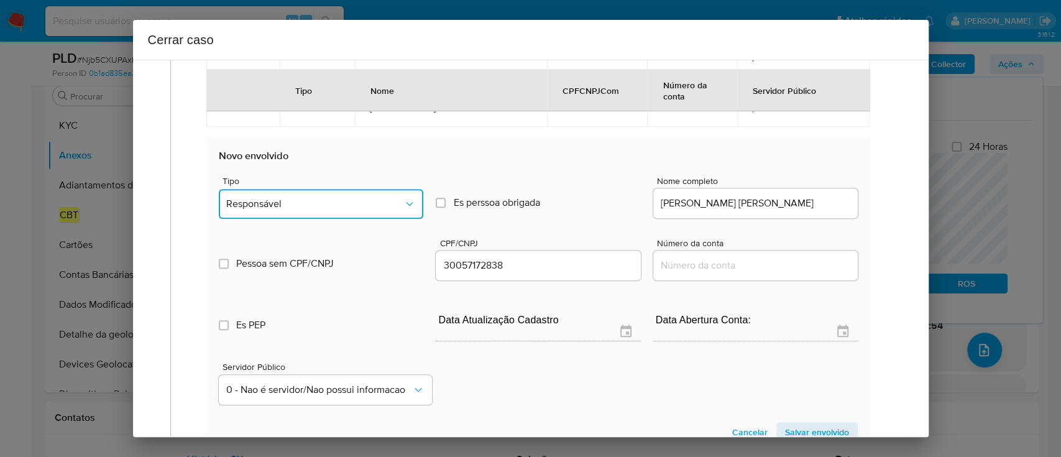
click at [311, 201] on span "Responsável" at bounding box center [314, 204] width 177 height 12
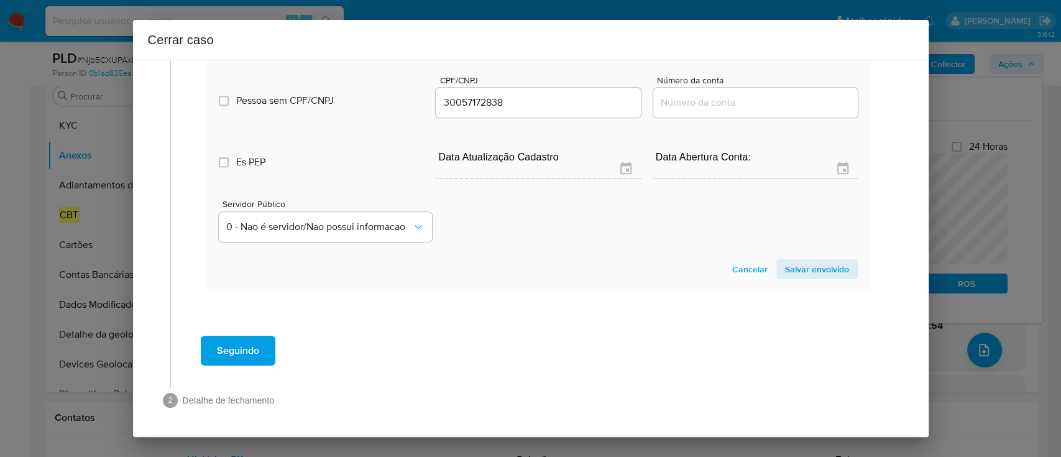
click at [826, 272] on span "Salvar envolvido" at bounding box center [817, 268] width 64 height 17
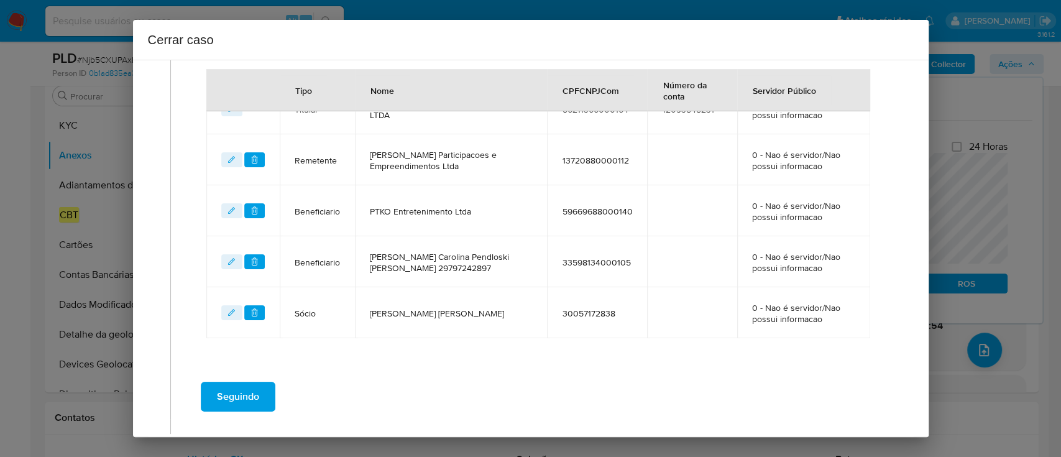
scroll to position [510, 0]
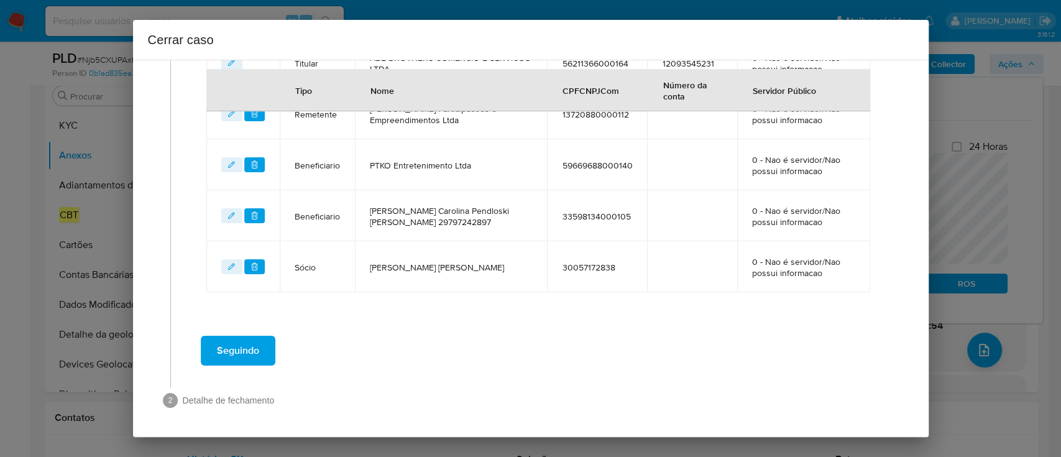
click at [254, 340] on span "Seguindo" at bounding box center [238, 350] width 42 height 27
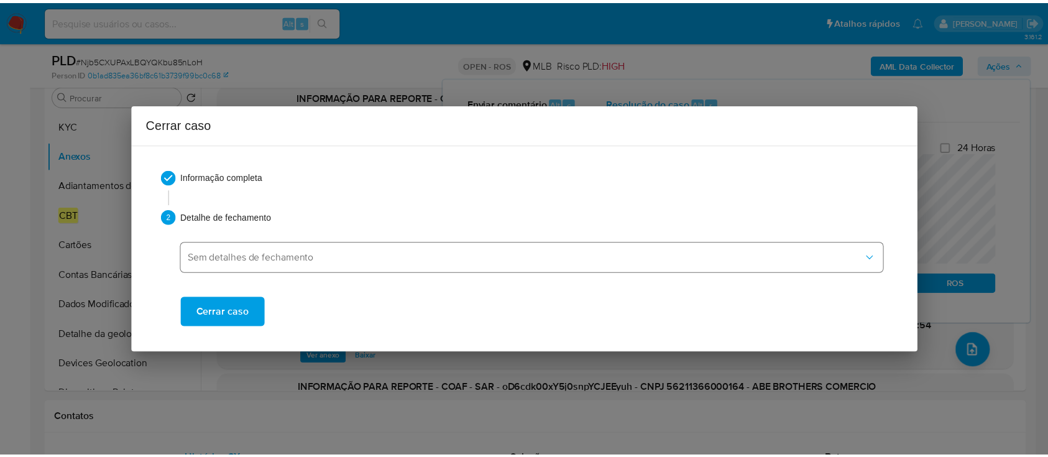
scroll to position [0, 0]
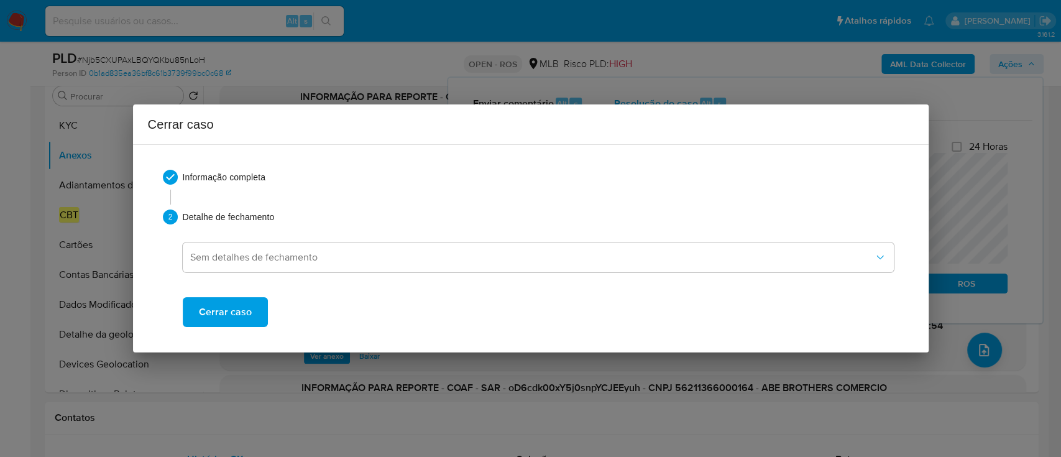
click at [230, 306] on span "Cerrar caso" at bounding box center [225, 311] width 53 height 27
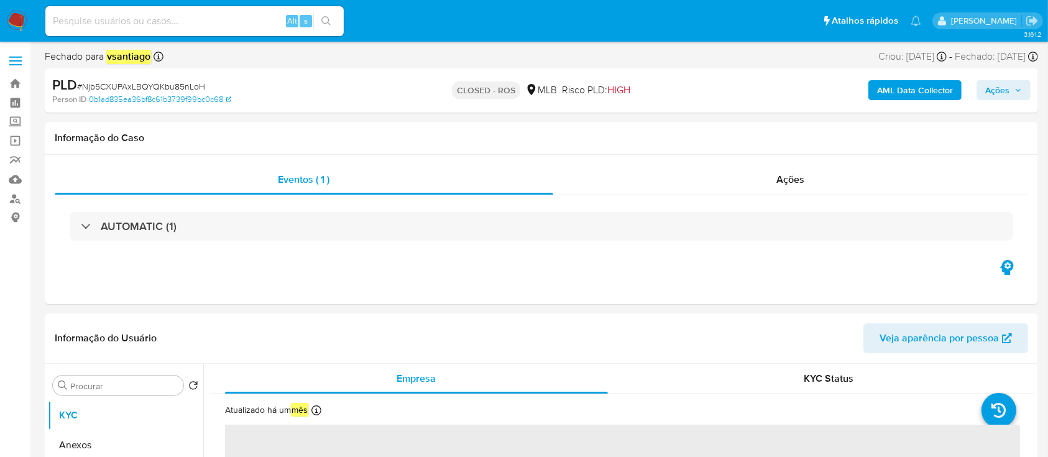
select select "10"
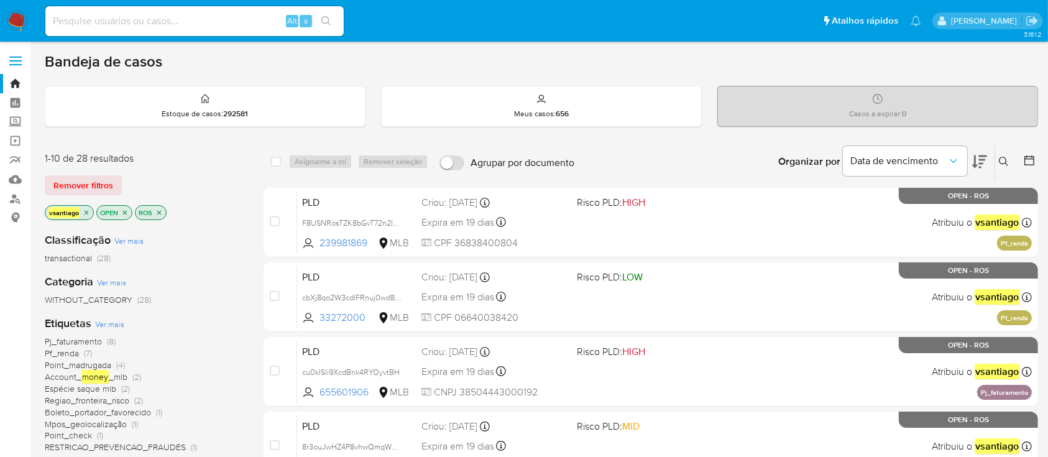
click at [210, 224] on div "Classificação Ver mais transactional (28) Categoria Ver mais WITHOUT_CATEGORY (…" at bounding box center [144, 434] width 199 height 423
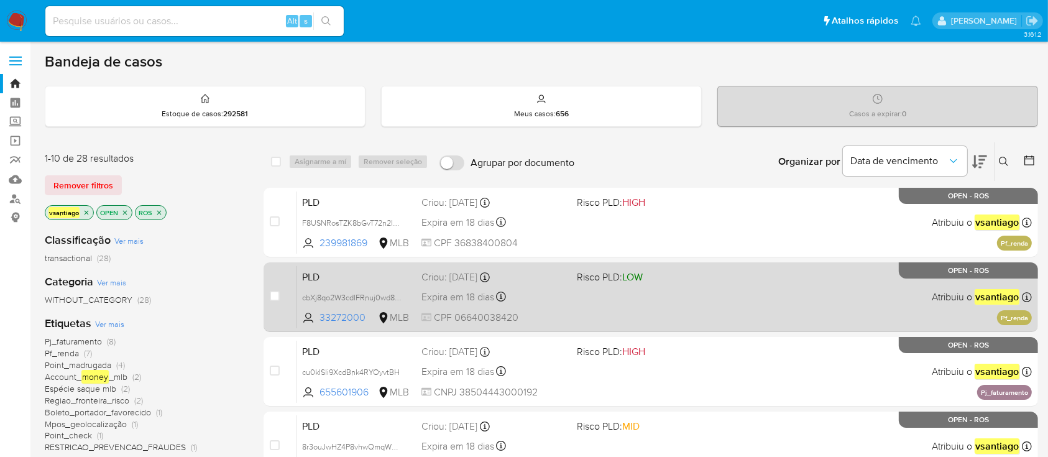
click at [205, 233] on div "Classificação Ver mais transactional (28)" at bounding box center [144, 249] width 199 height 32
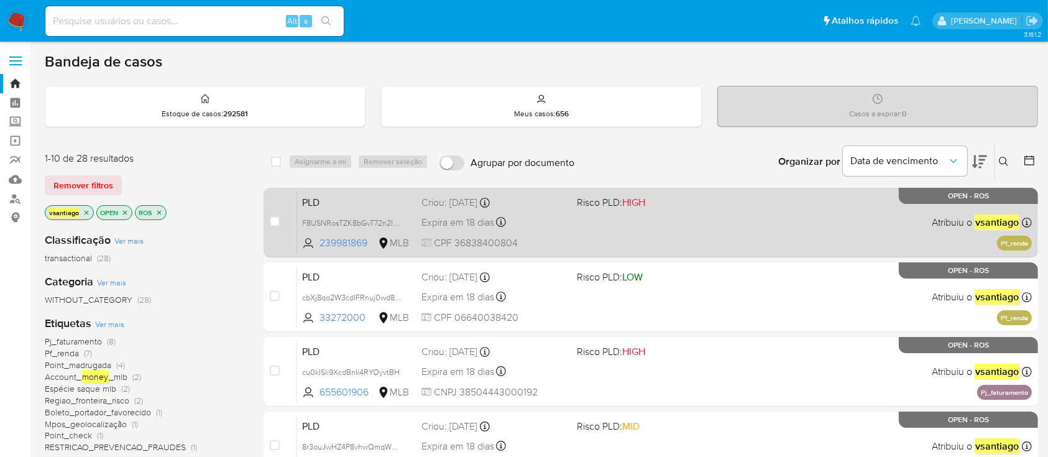
click at [588, 239] on div "PLD F8USNRosTZK8bGvT72n2INXo 239981869 MLB Risco PLD: HIGH Criou: [DATE] Criou:…" at bounding box center [664, 222] width 735 height 63
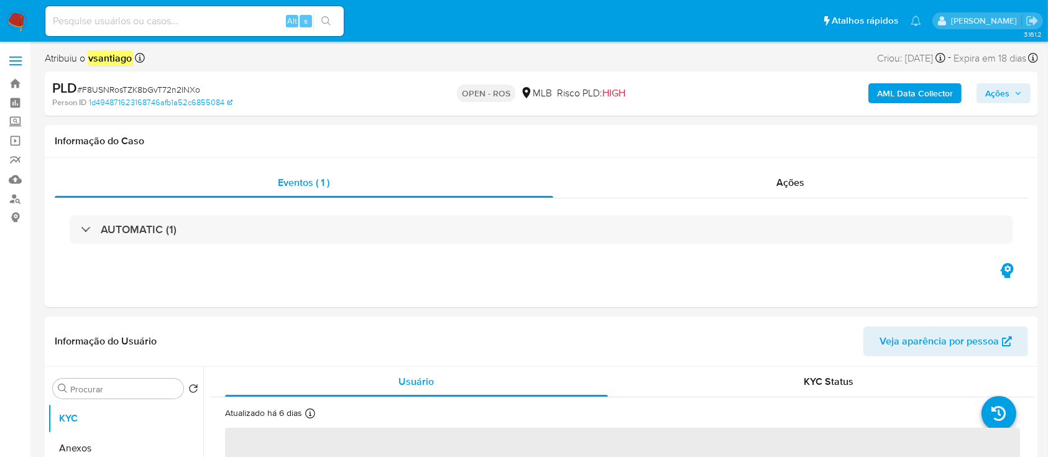
select select "10"
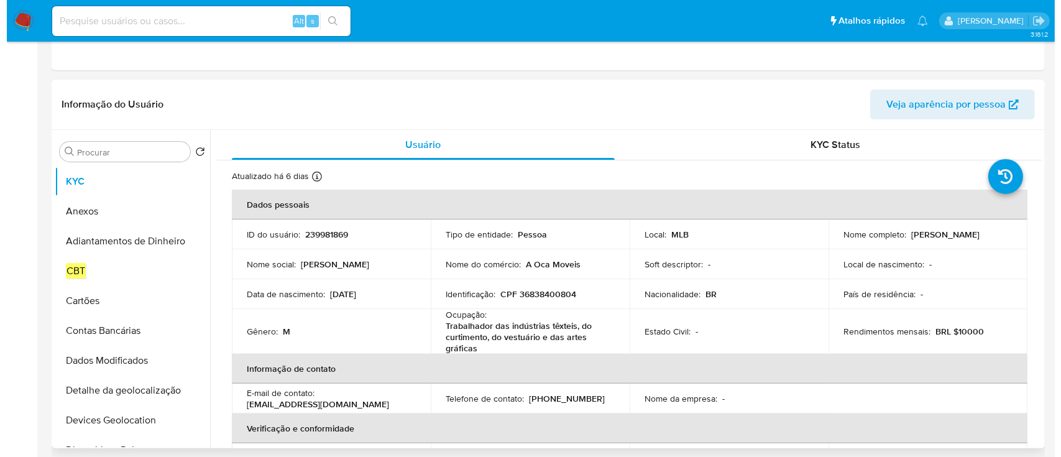
scroll to position [249, 0]
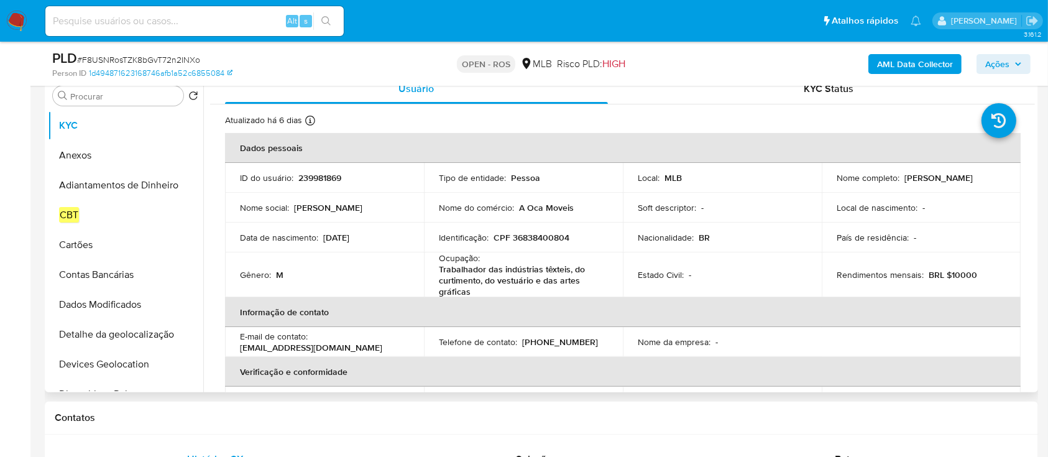
drag, startPoint x: 832, startPoint y: 183, endPoint x: 968, endPoint y: 183, distance: 135.5
click at [968, 183] on div "Nome completo : [PERSON_NAME]" at bounding box center [921, 177] width 169 height 11
copy p "[PERSON_NAME]"
click at [533, 239] on p "CPF 36838400804" at bounding box center [532, 237] width 76 height 11
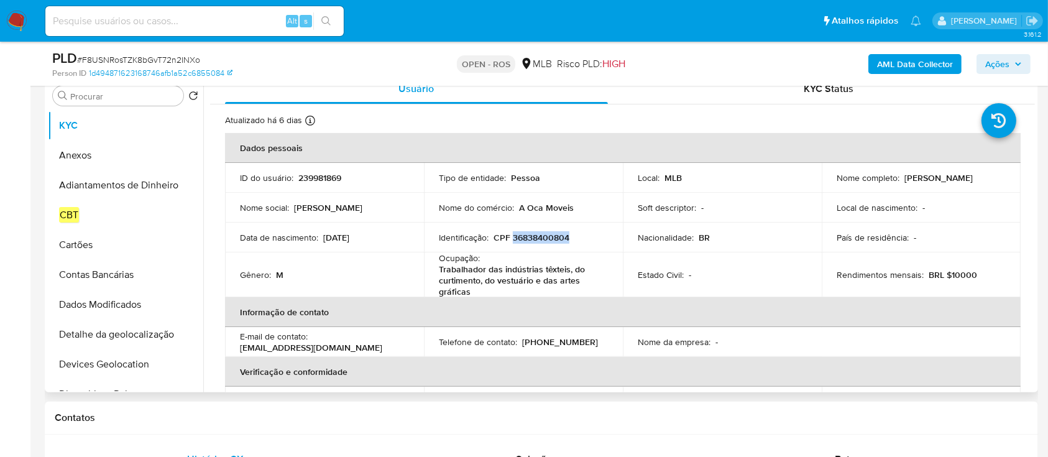
copy p "36838400804"
click at [94, 156] on button "Anexos" at bounding box center [120, 156] width 145 height 30
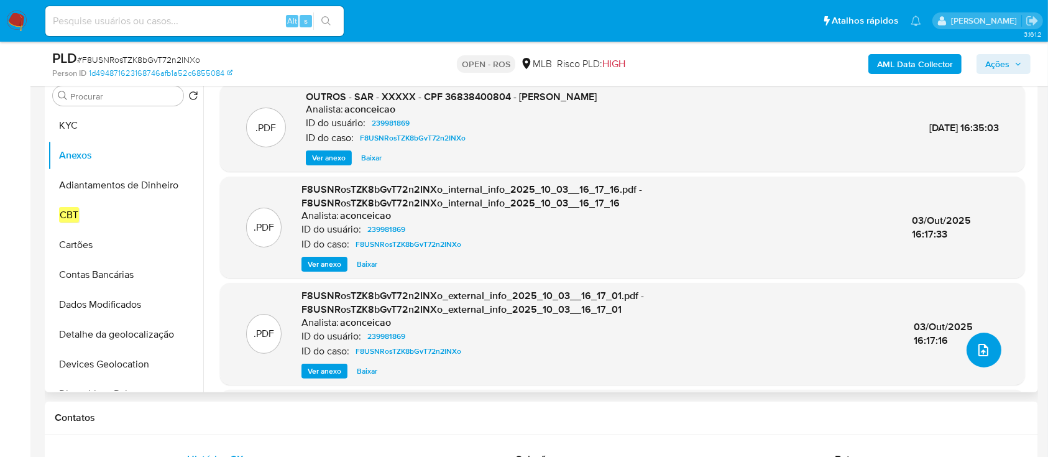
click at [989, 353] on button "upload-file" at bounding box center [984, 350] width 35 height 35
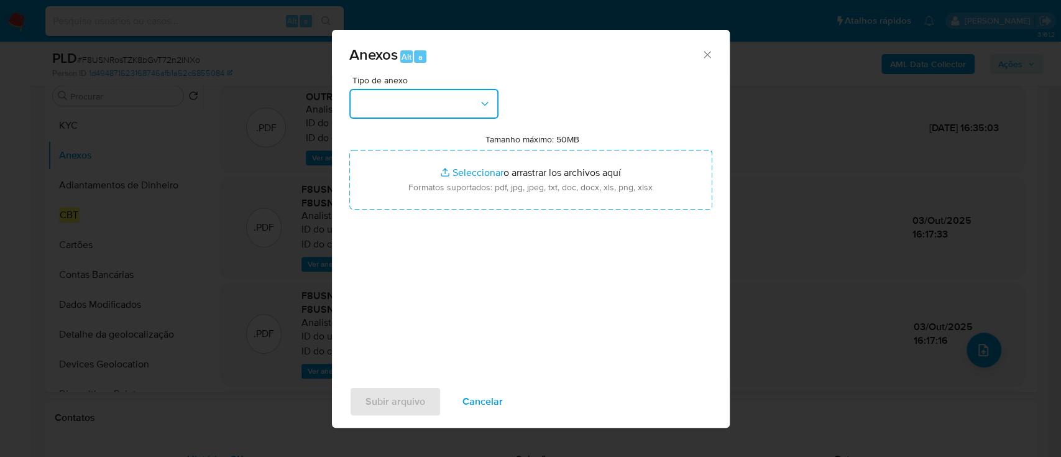
click at [438, 103] on button "button" at bounding box center [423, 104] width 149 height 30
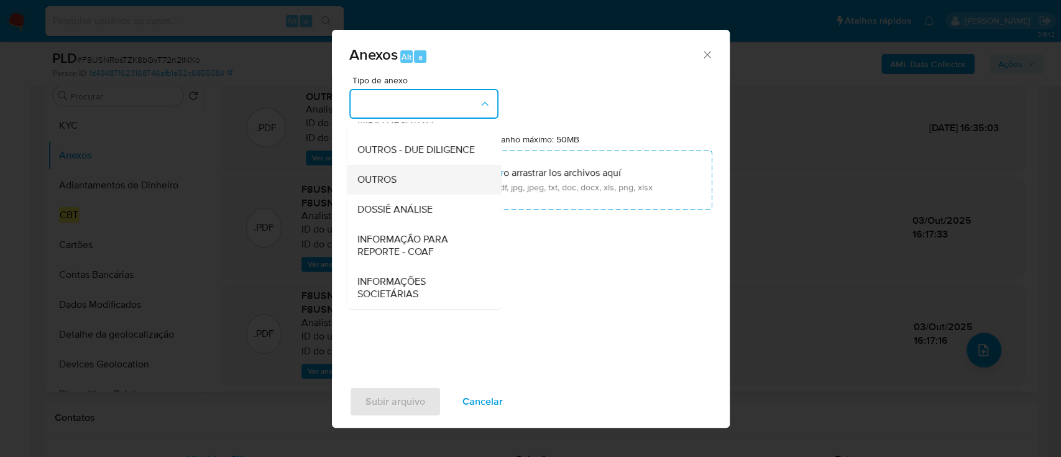
scroll to position [191, 0]
click at [429, 241] on span "INFORMAÇÃO PARA REPORTE - COAF" at bounding box center [420, 245] width 127 height 25
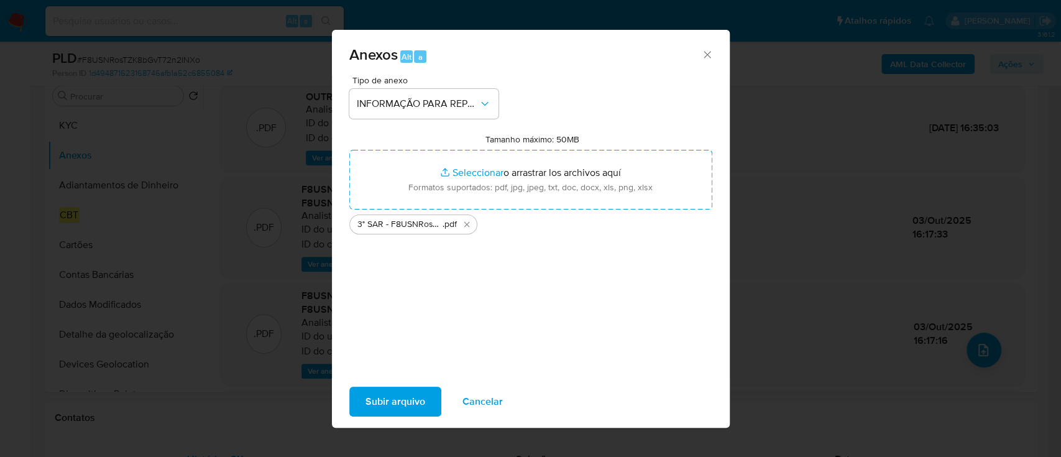
click at [388, 402] on span "Subir arquivo" at bounding box center [396, 401] width 60 height 27
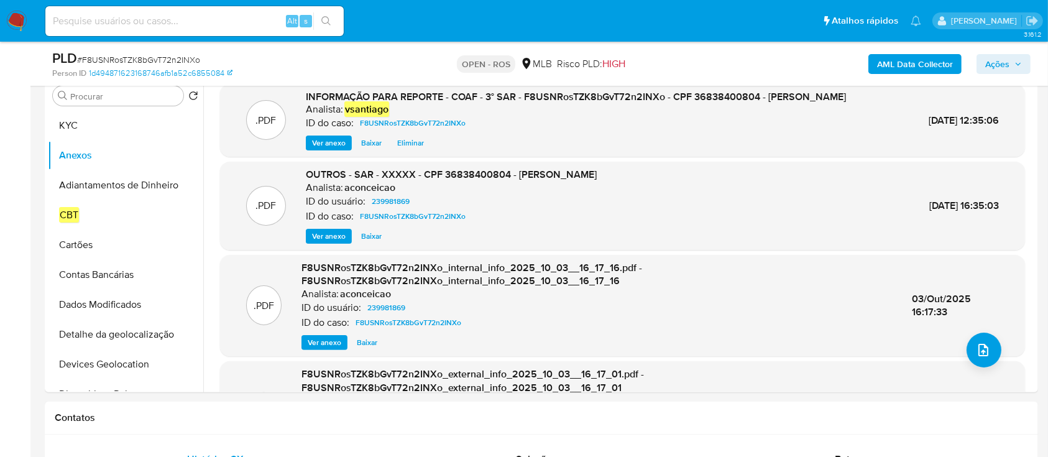
drag, startPoint x: 1010, startPoint y: 71, endPoint x: 970, endPoint y: 74, distance: 39.9
click at [1009, 70] on span "Ações" at bounding box center [1003, 63] width 37 height 17
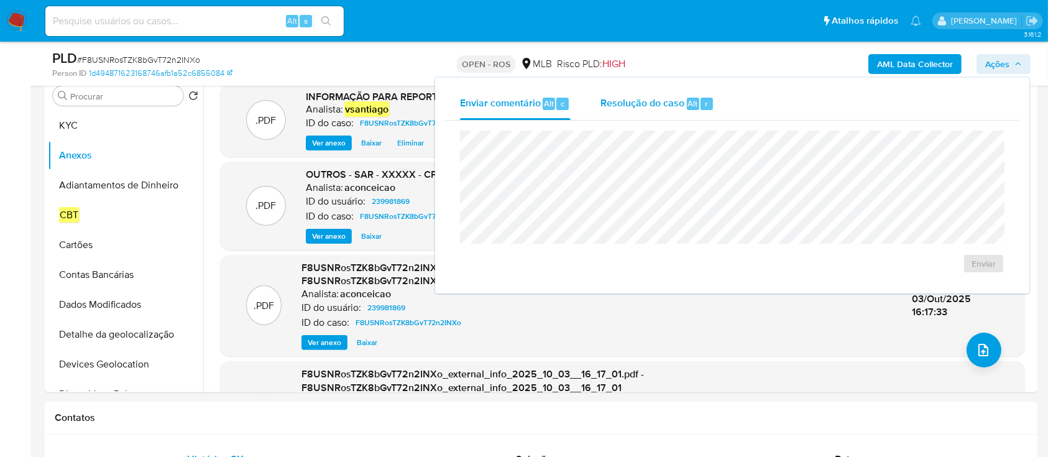
click at [657, 111] on div "Resolução do caso Alt r" at bounding box center [658, 104] width 114 height 32
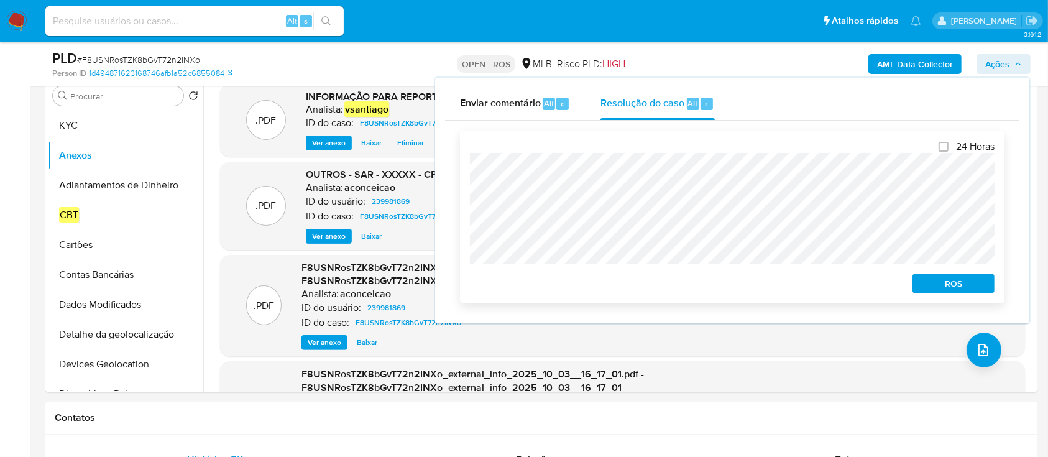
click at [945, 291] on span "ROS" at bounding box center [953, 283] width 65 height 17
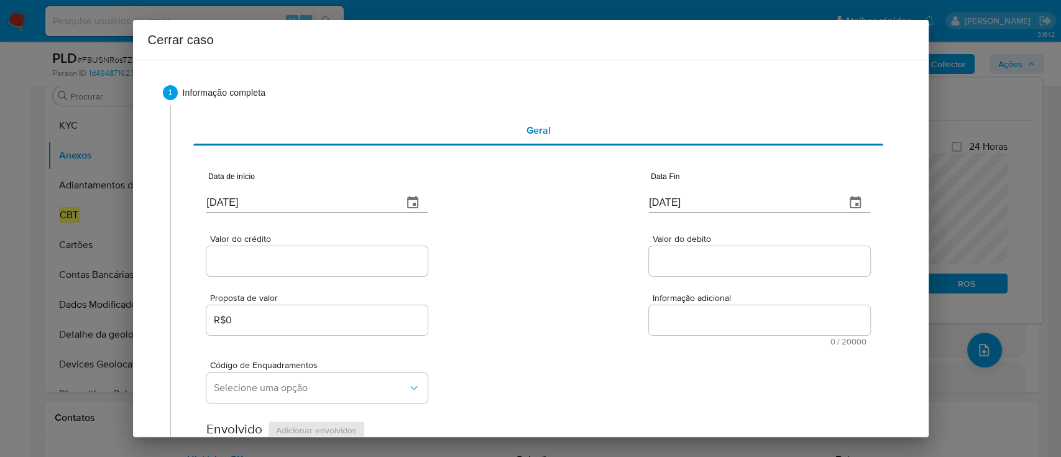
type input "[DATE]"
click at [235, 202] on input "[DATE]" at bounding box center [299, 203] width 187 height 20
paste input "1/08"
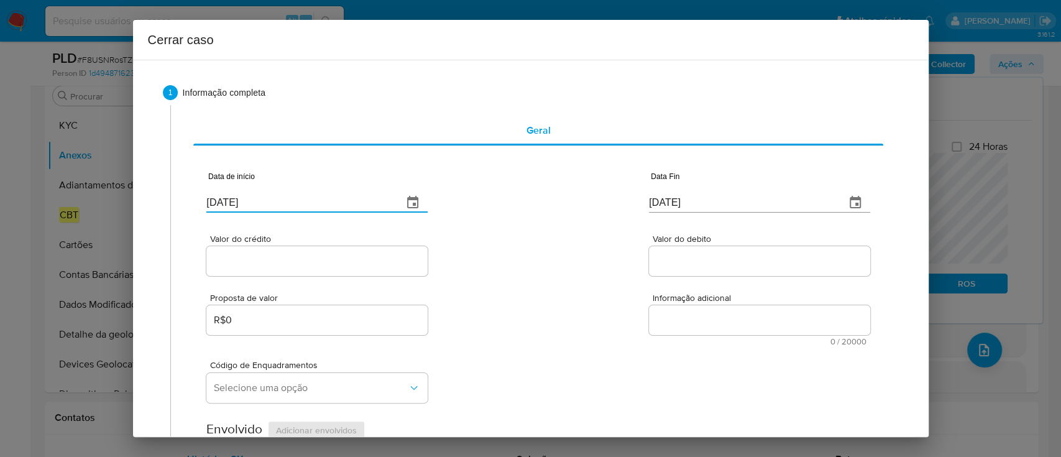
type input "[DATE]"
click at [530, 231] on div "Valor do crédito Valor do debito" at bounding box center [537, 248] width 663 height 59
click at [660, 202] on input "[DATE]" at bounding box center [742, 203] width 187 height 20
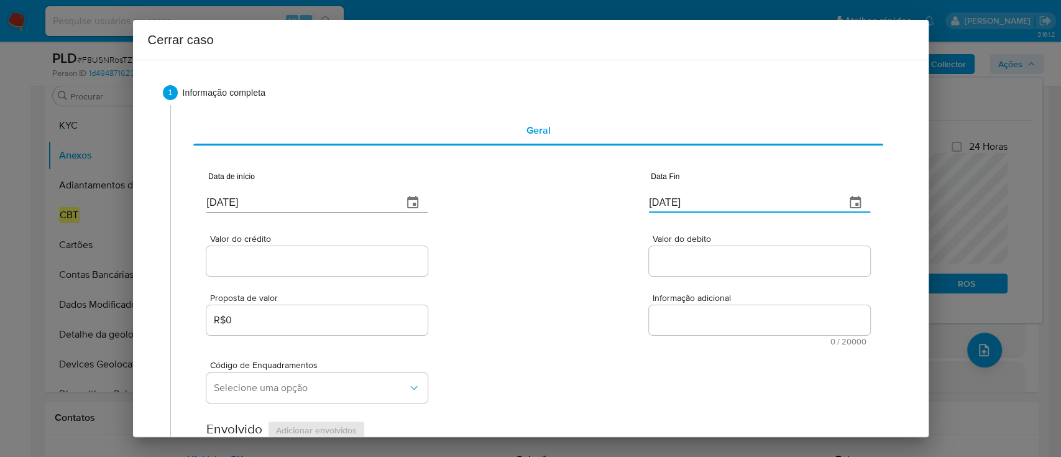
click at [660, 202] on input "[DATE]" at bounding box center [742, 203] width 187 height 20
paste input "1"
type input "[DATE]"
click at [586, 221] on div "Valor do crédito Valor do debito" at bounding box center [537, 248] width 663 height 59
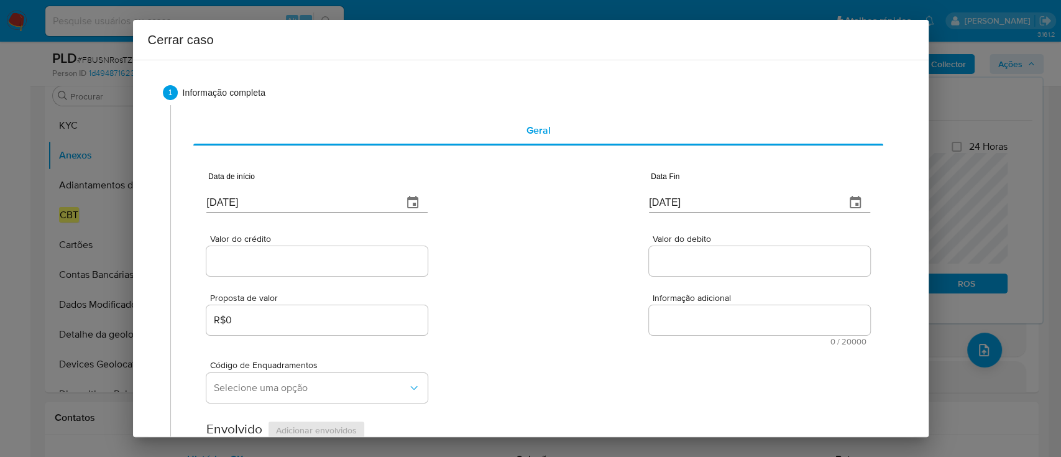
drag, startPoint x: 293, startPoint y: 257, endPoint x: 532, endPoint y: 245, distance: 239.0
click at [294, 257] on input "Valor do crédito" at bounding box center [316, 261] width 221 height 16
paste input "R$1.100.752"
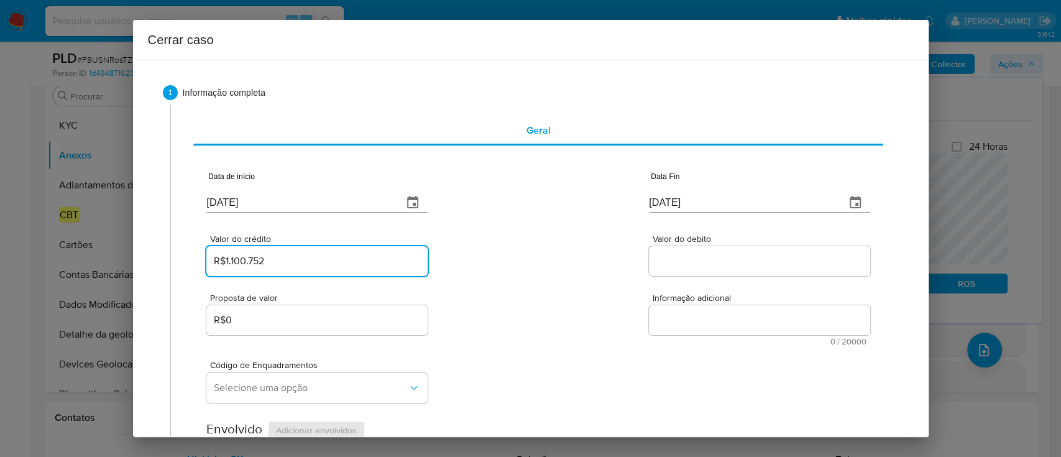
type input "R$1.100.752"
click at [533, 245] on div "Valor do crédito R$1.100.752 Valor do debito" at bounding box center [537, 248] width 663 height 59
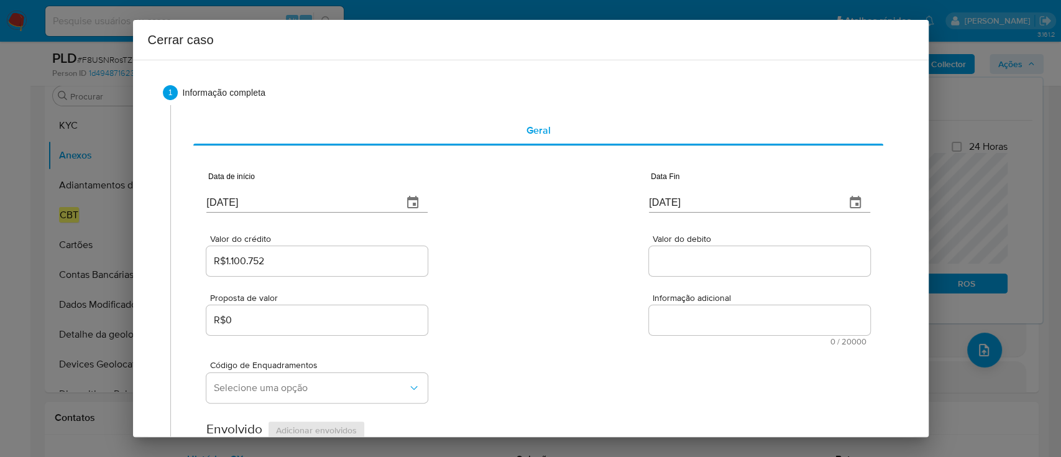
click at [676, 259] on input "Valor do debito" at bounding box center [759, 261] width 221 height 16
paste input "R$1.014.621"
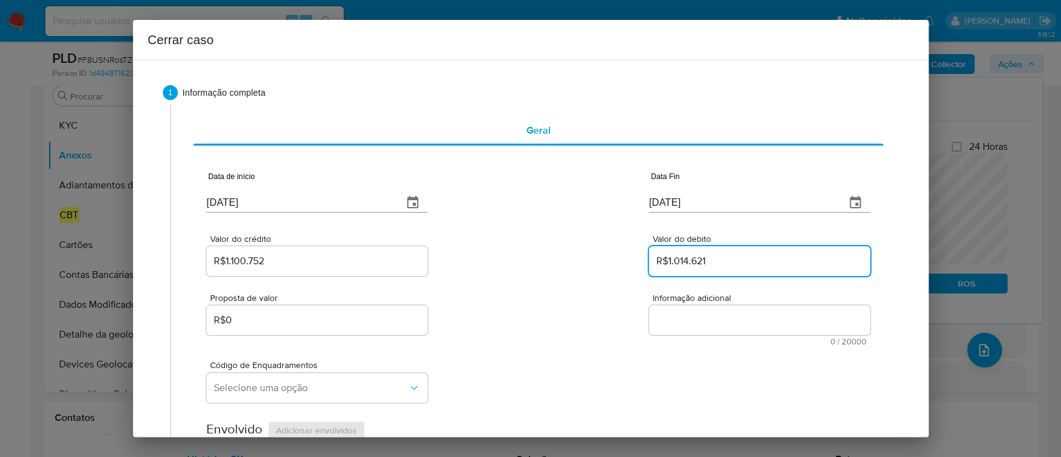
type input "R$1.014.621"
click at [557, 256] on div "Valor do crédito R$1.100.752 Valor do debito R$1.014.621" at bounding box center [537, 248] width 663 height 59
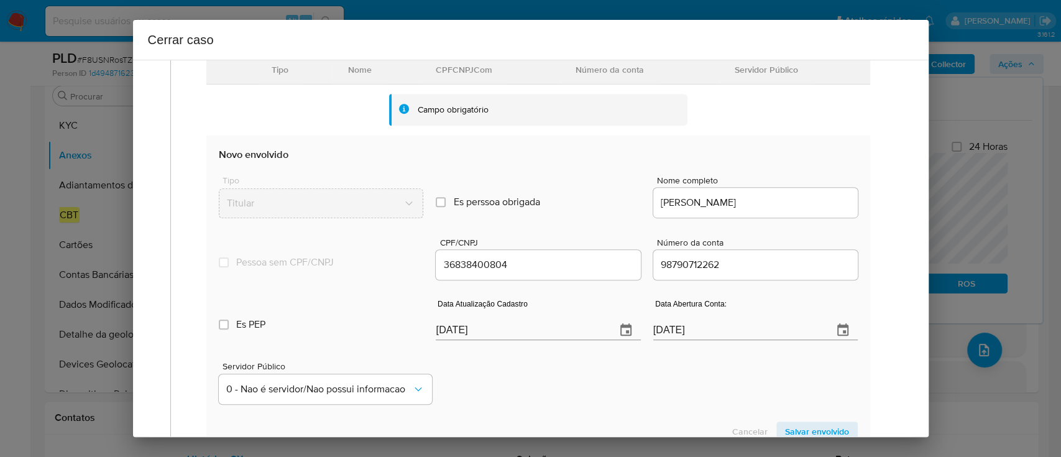
scroll to position [414, 0]
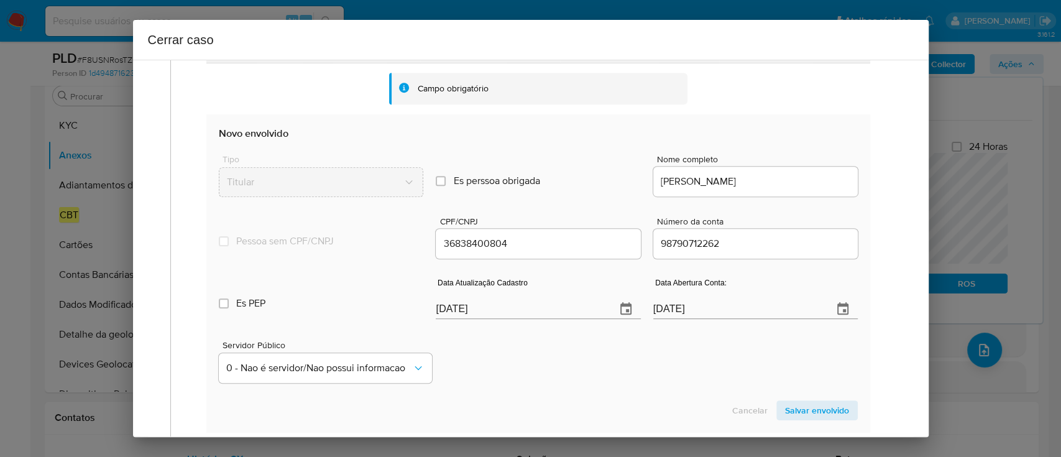
click at [453, 315] on input "[DATE]" at bounding box center [521, 309] width 170 height 20
paste input "18/08"
type input "[DATE]"
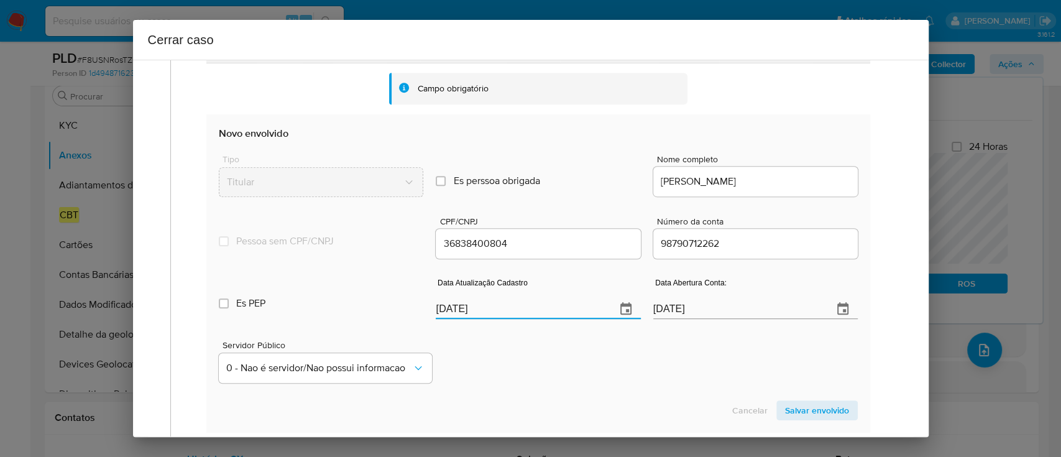
click at [604, 386] on div "Servidor Público 0 - Nao é servidor/[PERSON_NAME] possui informacao" at bounding box center [538, 357] width 638 height 62
drag, startPoint x: 782, startPoint y: 405, endPoint x: 660, endPoint y: 363, distance: 128.8
click at [785, 405] on span "Salvar envolvido" at bounding box center [817, 410] width 64 height 17
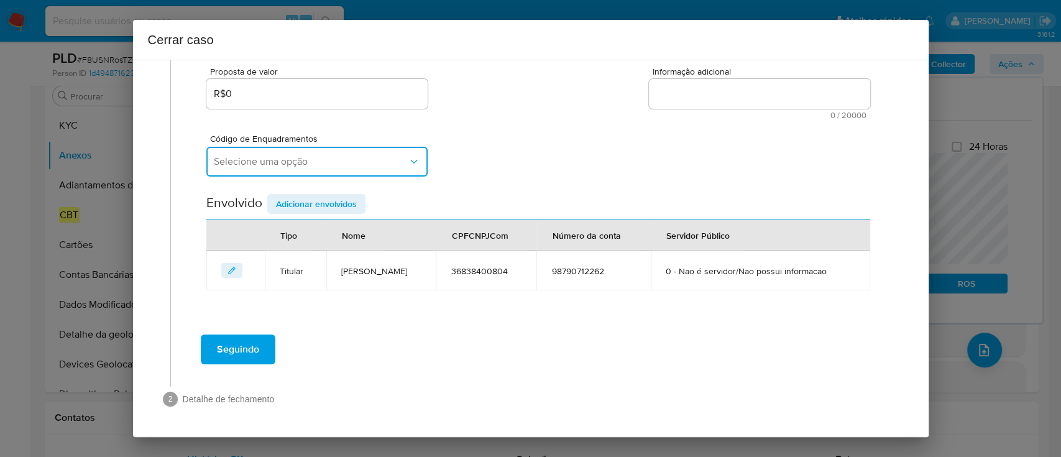
click at [310, 150] on button "Selecione uma opção" at bounding box center [316, 162] width 221 height 30
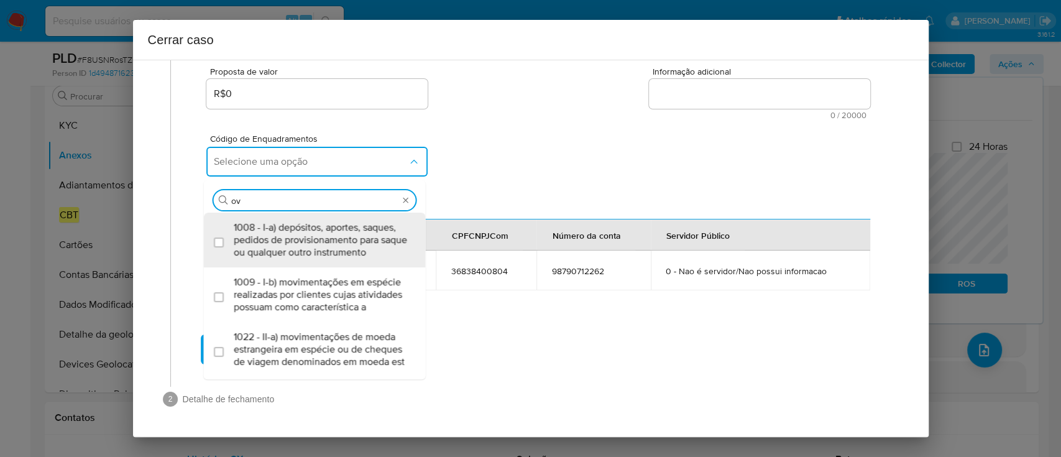
type input "o"
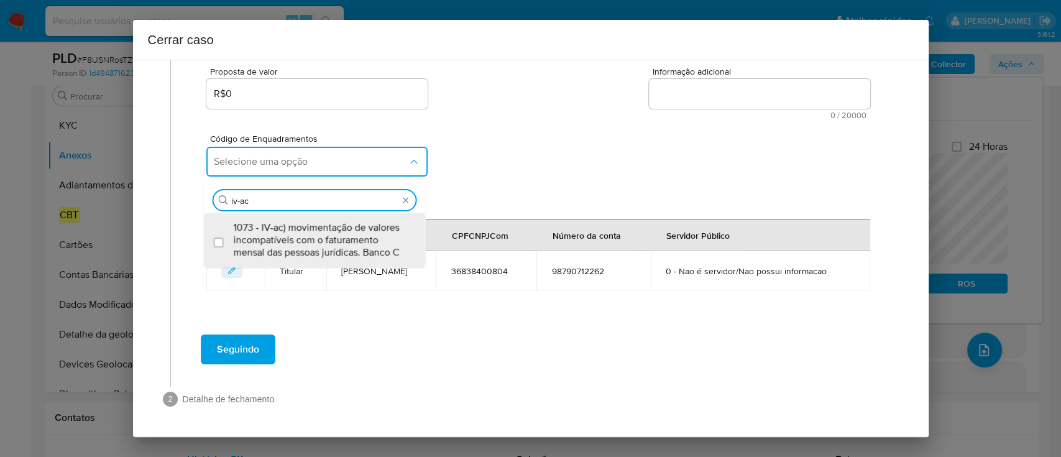
type input "iv-a"
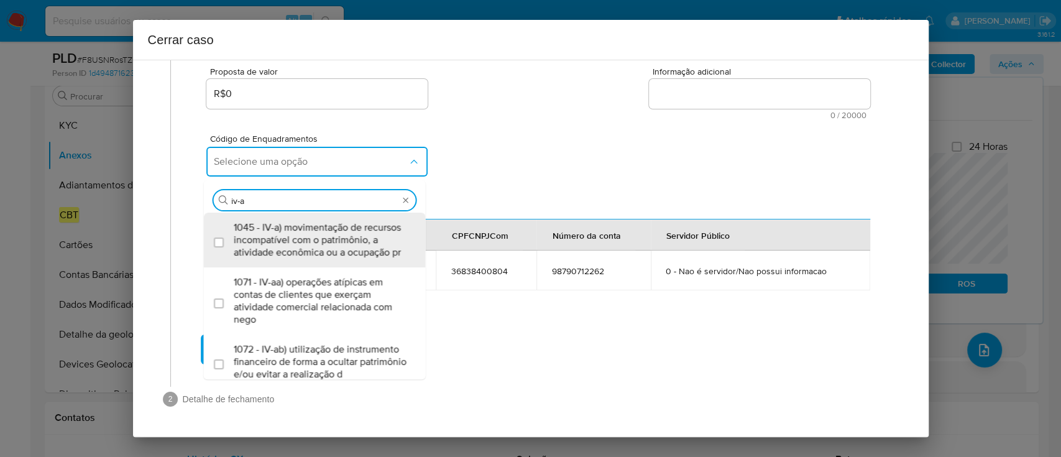
scroll to position [0, 0]
click at [291, 221] on span "1045 - IV-a) movimentação de recursos incompatível com o patrimônio, a atividad…" at bounding box center [321, 239] width 175 height 37
checkbox input "true"
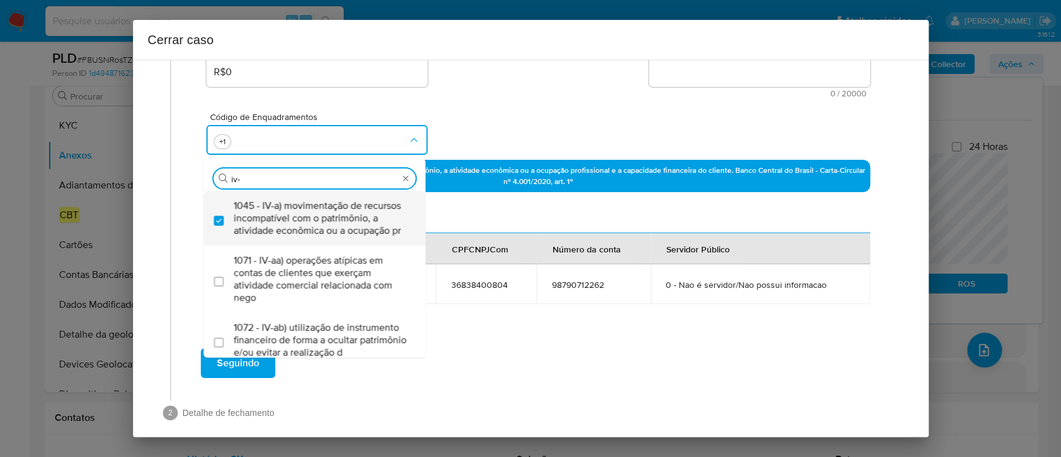
type input "iv-c"
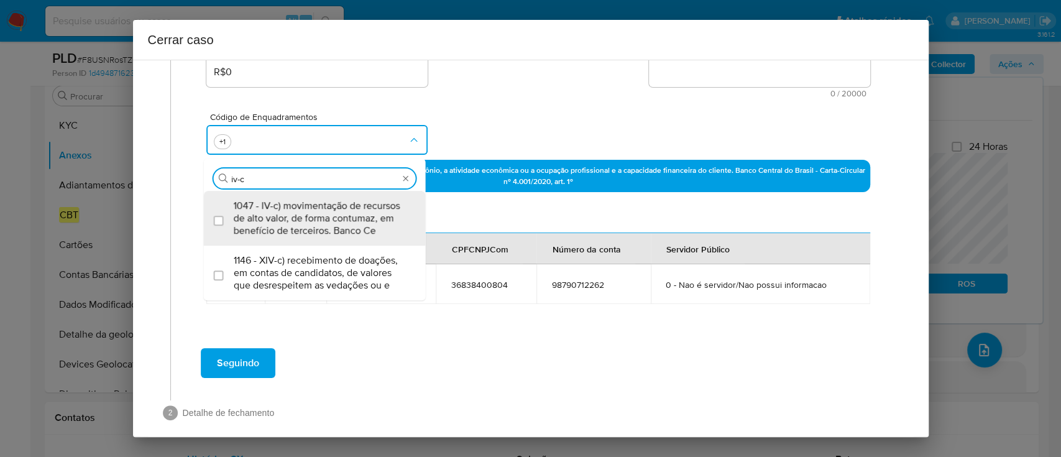
click at [293, 218] on span "1047 - IV-c) movimentação de recursos de alto valor, de forma contumaz, em bene…" at bounding box center [321, 218] width 175 height 37
checkbox input "true"
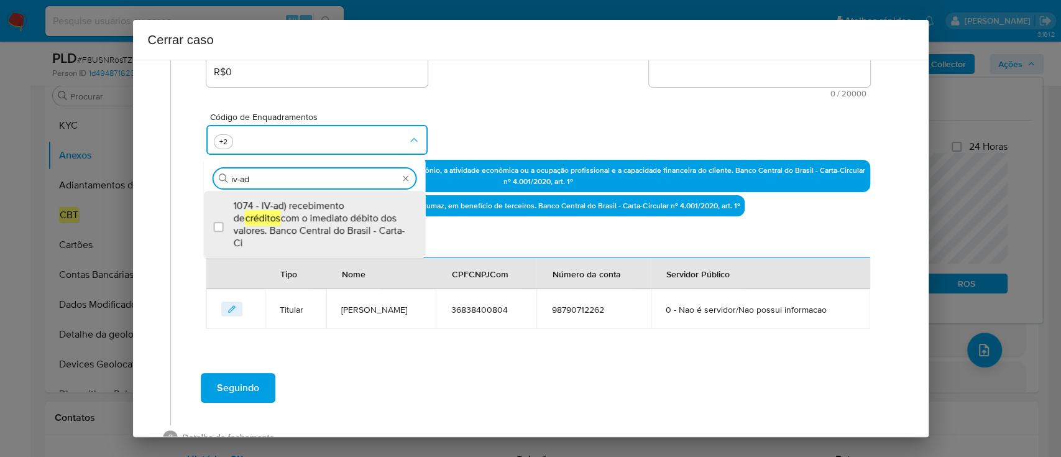
type input "1045,1047,1074"
checkbox input "true"
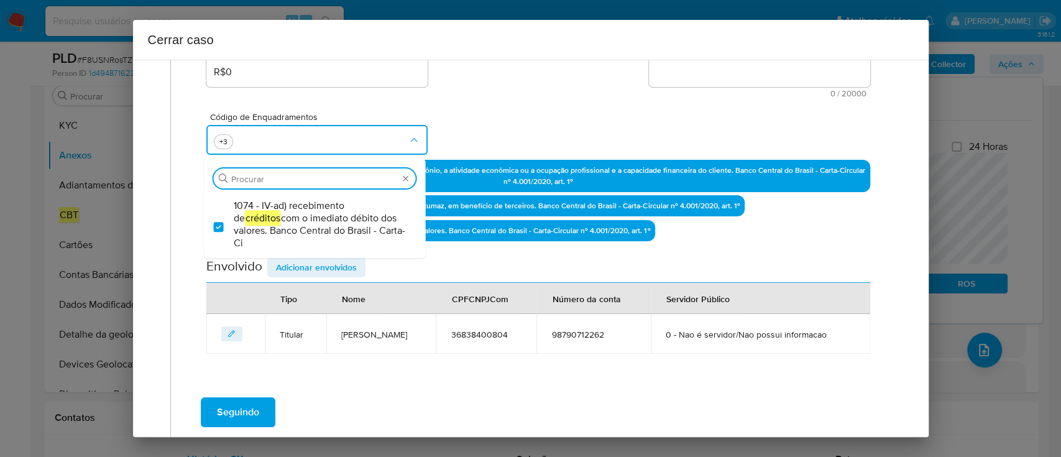
click at [498, 127] on div "Código de Enquadramentos Procurar 1074 - IV-ad) recebimento de créditos com o i…" at bounding box center [537, 129] width 663 height 62
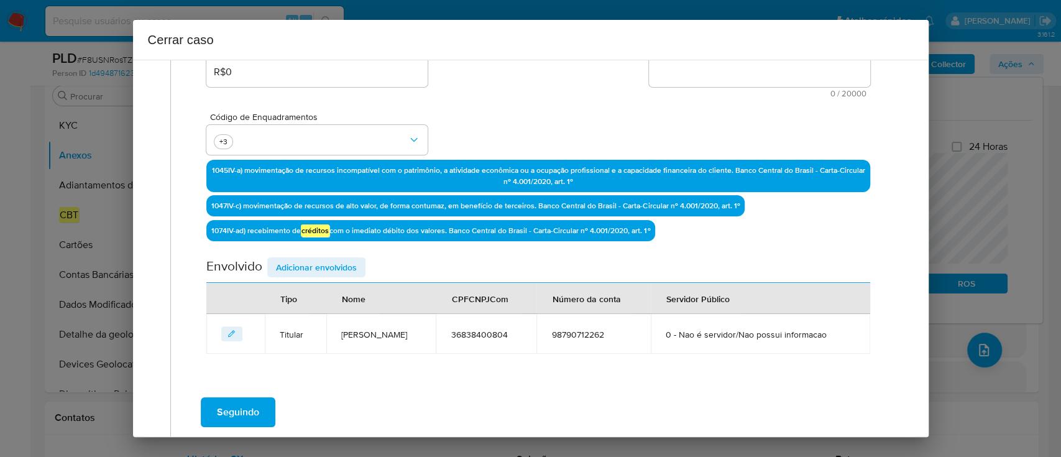
click at [767, 77] on textarea "Informação adicional" at bounding box center [759, 72] width 221 height 30
paste textarea "Loremip Dolo Sita Consect ad Elits, DOE 03365132404, 75 temp, incididun ut labo…"
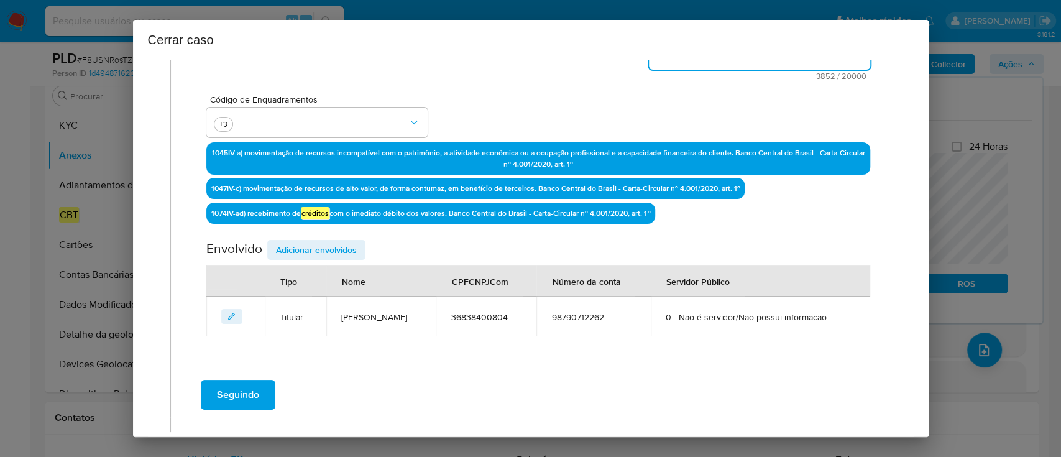
scroll to position [389, 0]
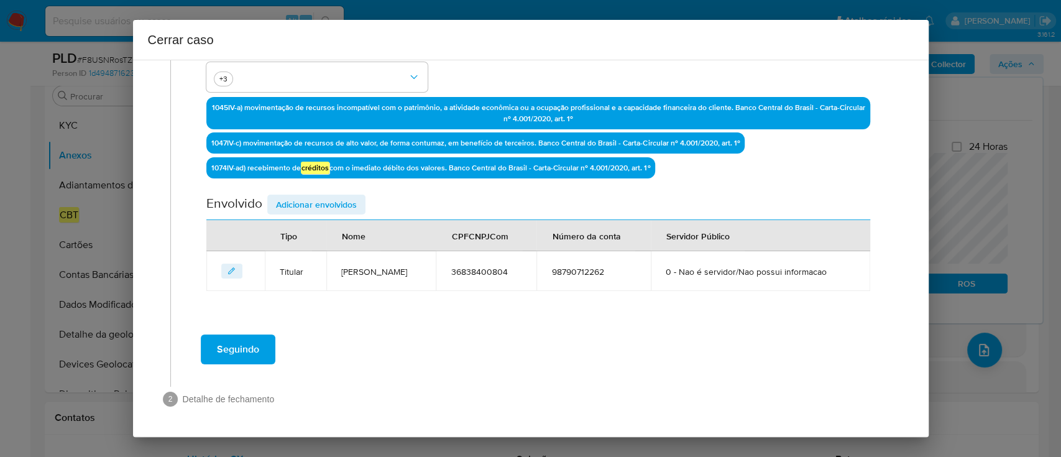
type textarea "Loremip Dolo Sita Consect ad Elits, DOE 03365132404, 75 temp, incididun ut labo…"
click at [344, 196] on span "Adicionar envolvidos" at bounding box center [316, 204] width 81 height 17
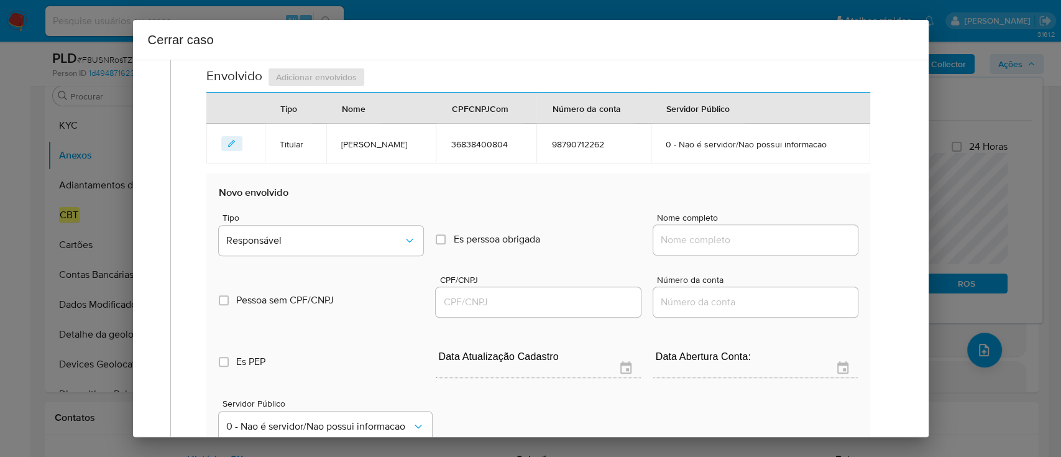
scroll to position [555, 0]
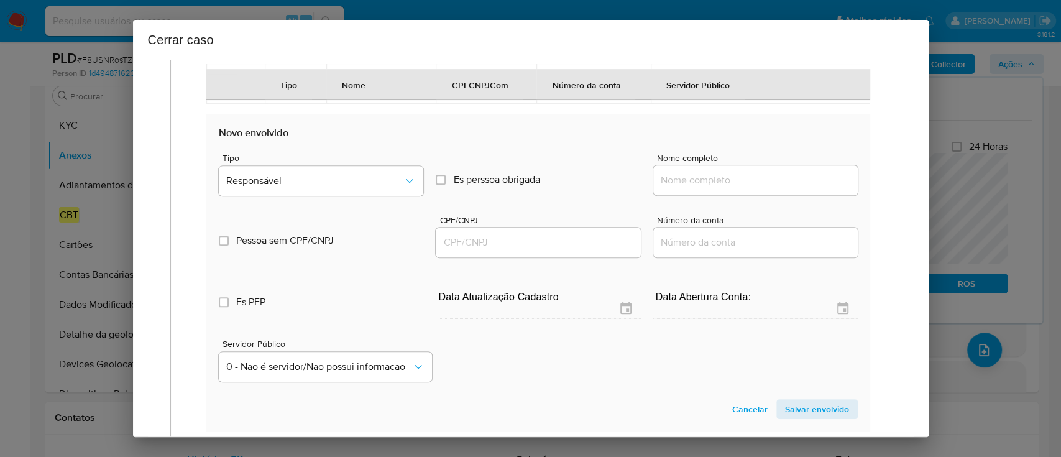
click at [740, 195] on div at bounding box center [755, 180] width 205 height 30
drag, startPoint x: 759, startPoint y: 199, endPoint x: 784, endPoint y: 201, distance: 25.0
click at [759, 188] on input "Nome completo" at bounding box center [755, 180] width 205 height 16
paste input "Will Intermediações Ltda, 60071184000102"
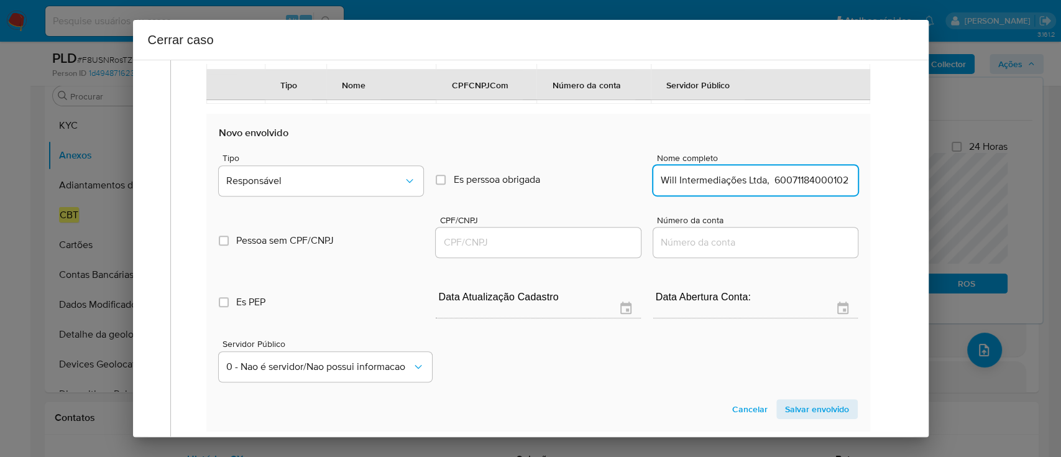
scroll to position [0, 3]
click at [788, 188] on input "Will Intermediações Ltda, 60071184000102" at bounding box center [755, 180] width 205 height 16
type input "Will Intermediações Ltda,"
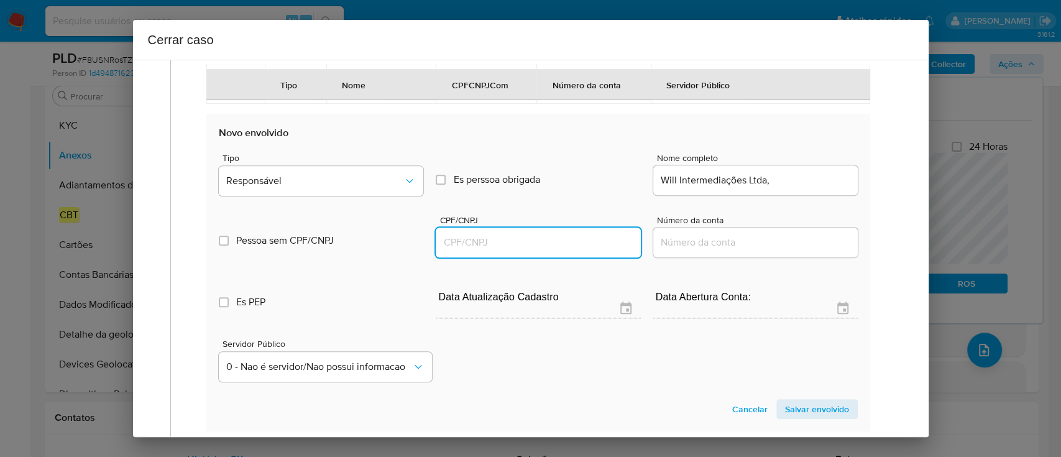
click at [550, 251] on input "CPF/CNPJ" at bounding box center [538, 242] width 205 height 16
paste input "60071184000102"
type input "60071184000102"
click at [796, 195] on div "Will Intermediações Ltda," at bounding box center [755, 180] width 205 height 30
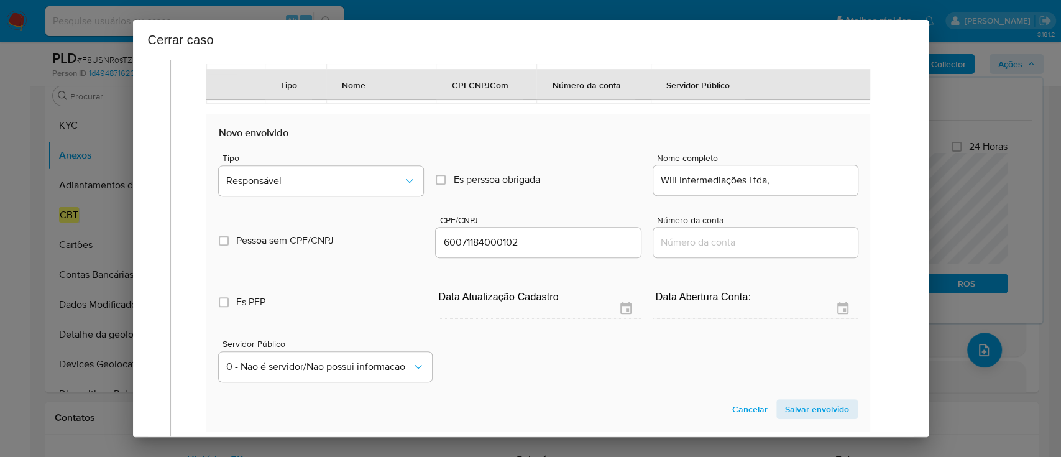
click at [801, 188] on input "Will Intermediações Ltda," at bounding box center [755, 180] width 205 height 16
type input "Will Intermediações Ltda"
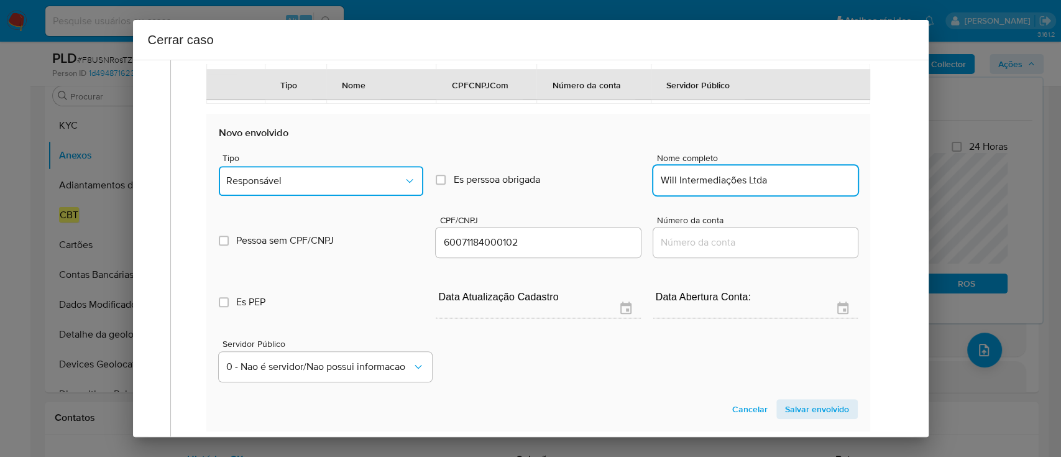
click at [377, 193] on button "Responsável" at bounding box center [321, 181] width 205 height 30
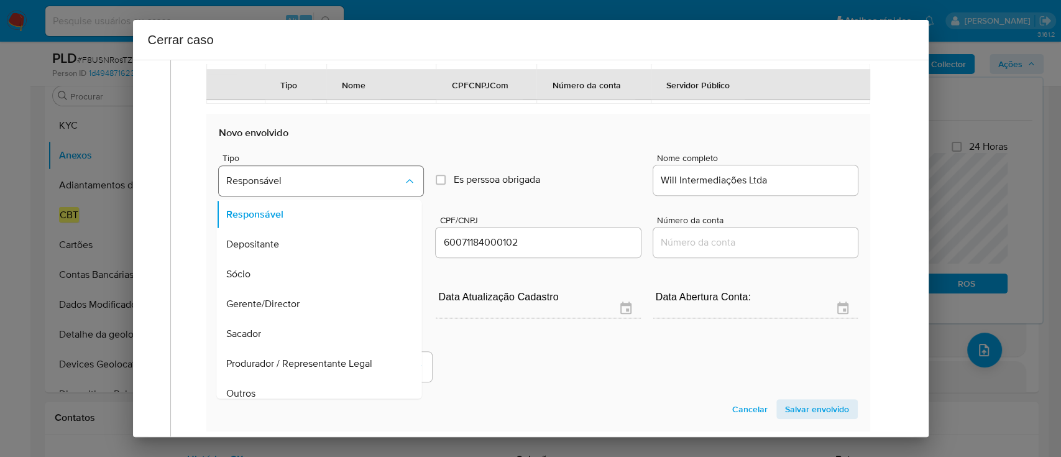
scroll to position [70, 0]
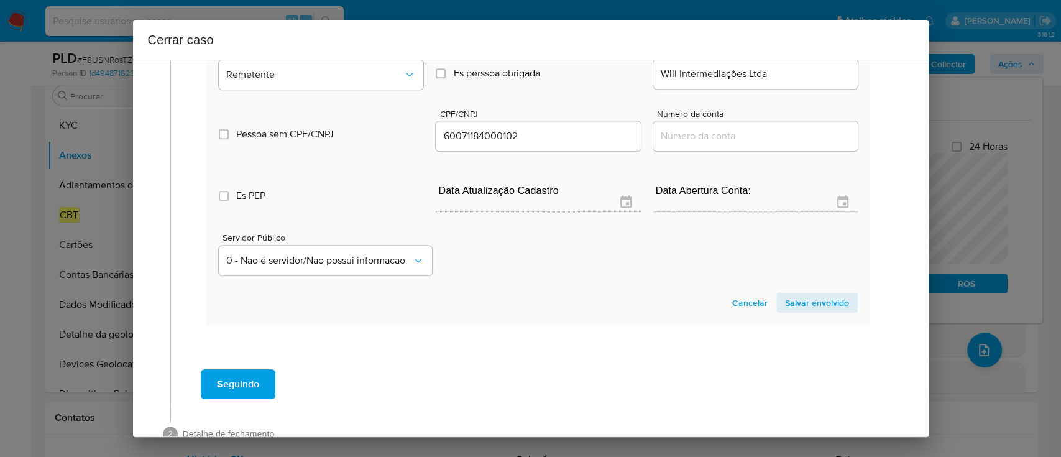
click at [807, 311] on span "Salvar envolvido" at bounding box center [817, 302] width 64 height 17
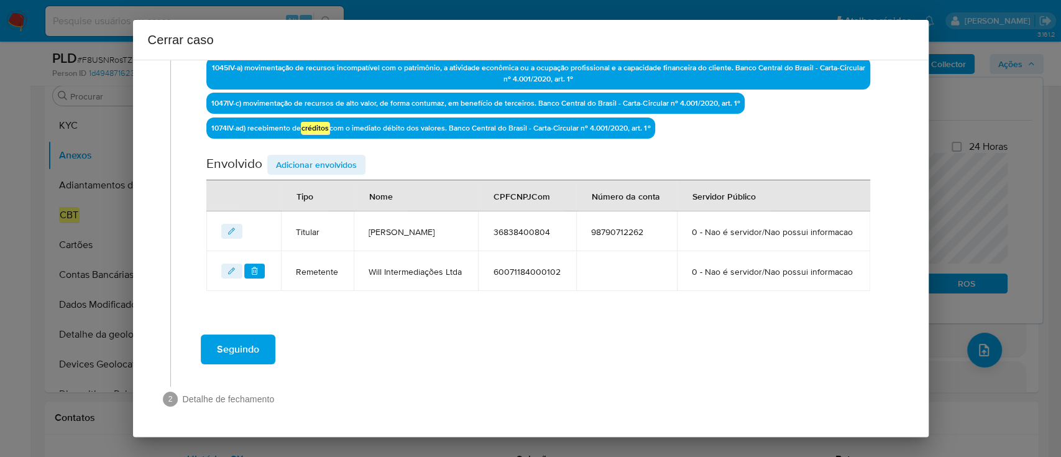
scroll to position [440, 0]
drag, startPoint x: 334, startPoint y: 131, endPoint x: 376, endPoint y: 145, distance: 44.0
click at [334, 156] on span "Adicionar envolvidos" at bounding box center [316, 164] width 81 height 17
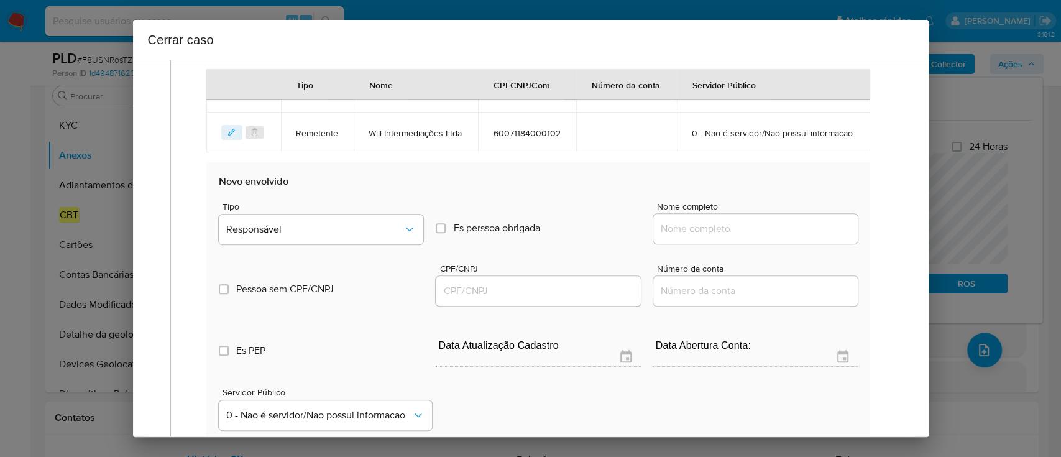
scroll to position [606, 0]
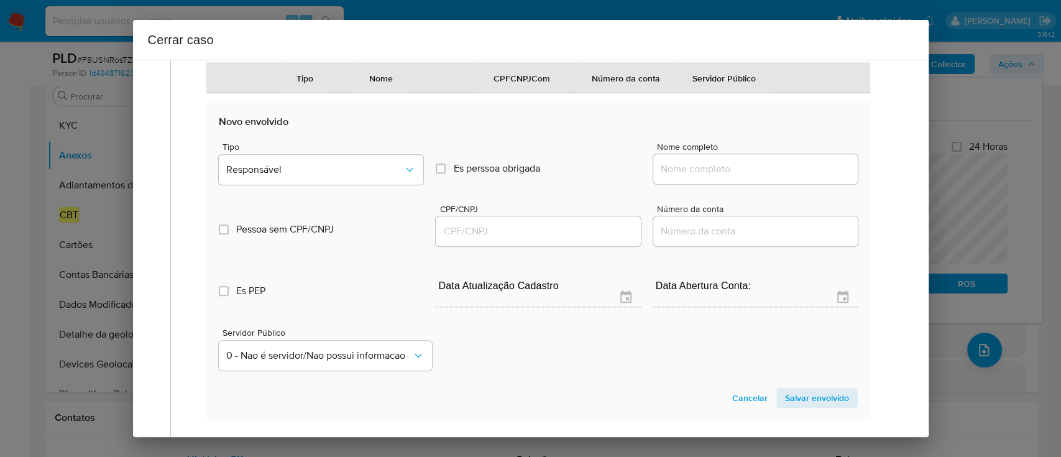
drag, startPoint x: 699, startPoint y: 204, endPoint x: 778, endPoint y: 207, distance: 79.6
click at [699, 177] on input "Nome completo" at bounding box center [755, 169] width 205 height 16
paste input "M15 Motors Ltda, 11876784000132"
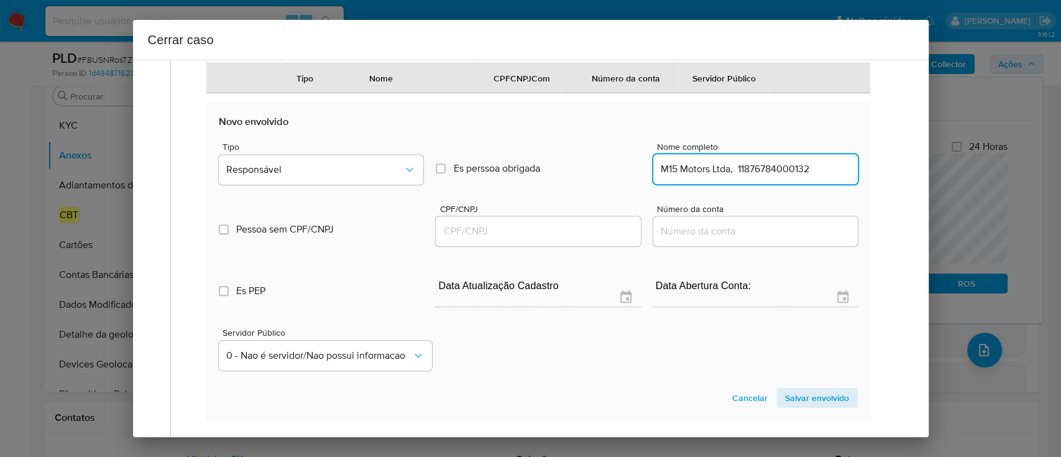
click at [780, 177] on input "M15 Motors Ltda, 11876784000132" at bounding box center [755, 169] width 205 height 16
type input "M15 Motors Ltda,"
drag, startPoint x: 530, startPoint y: 276, endPoint x: 538, endPoint y: 263, distance: 15.7
click at [530, 246] on div at bounding box center [538, 231] width 205 height 30
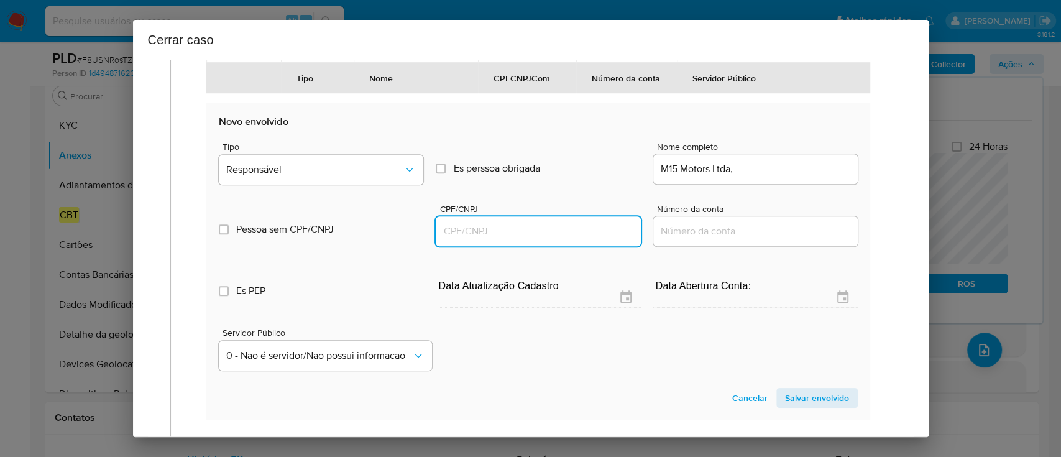
drag, startPoint x: 540, startPoint y: 262, endPoint x: 578, endPoint y: 255, distance: 38.5
click at [541, 239] on input "CPF/CNPJ" at bounding box center [538, 231] width 205 height 16
paste input "11876784000132"
type input "11876784000132"
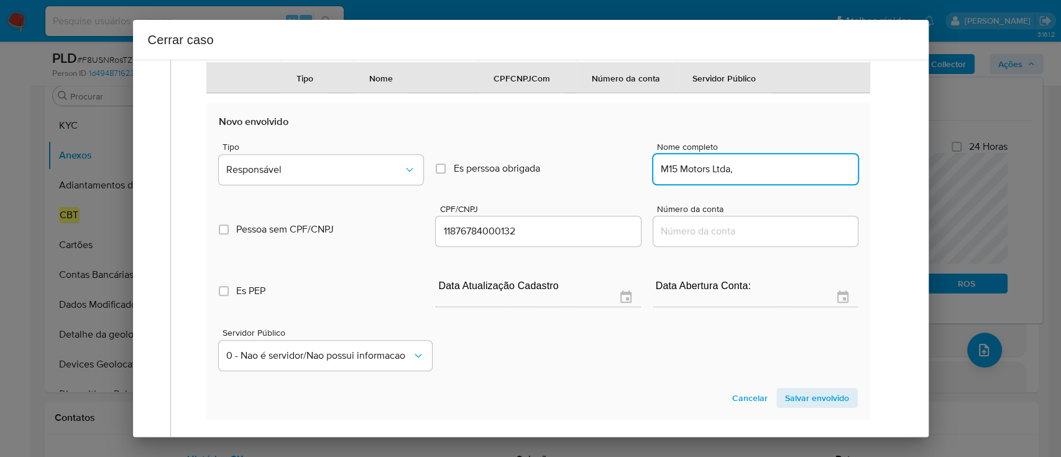
click at [771, 177] on input "M15 Motors Ltda," at bounding box center [755, 169] width 205 height 16
type input "M15 Motors Ltda"
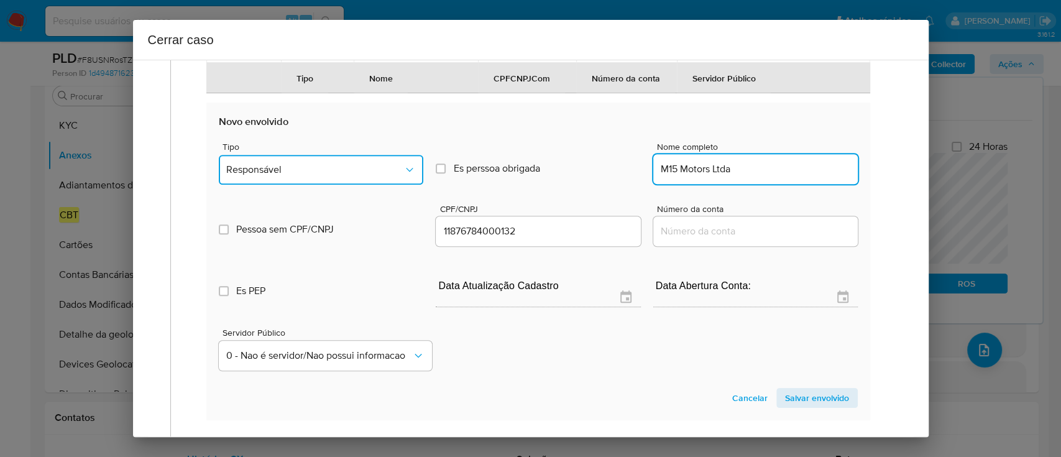
click at [316, 185] on button "Responsável" at bounding box center [321, 170] width 205 height 30
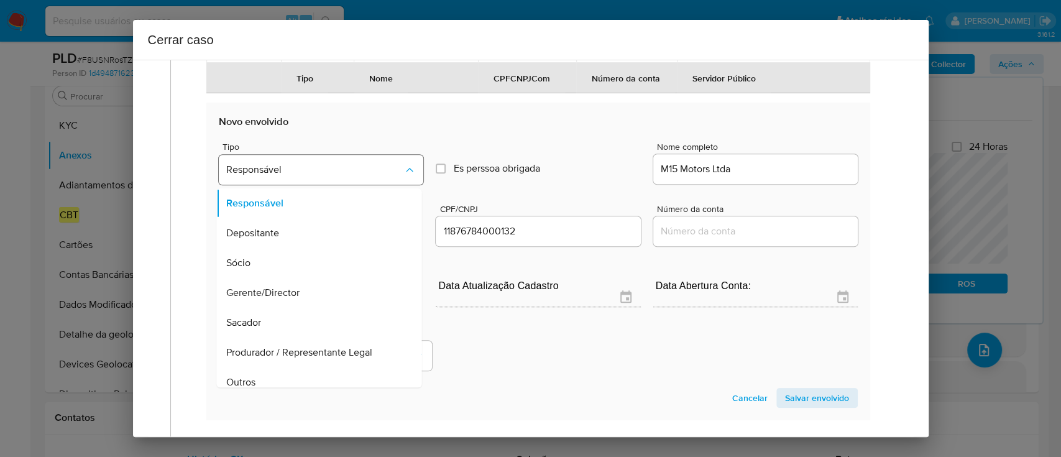
scroll to position [630, 0]
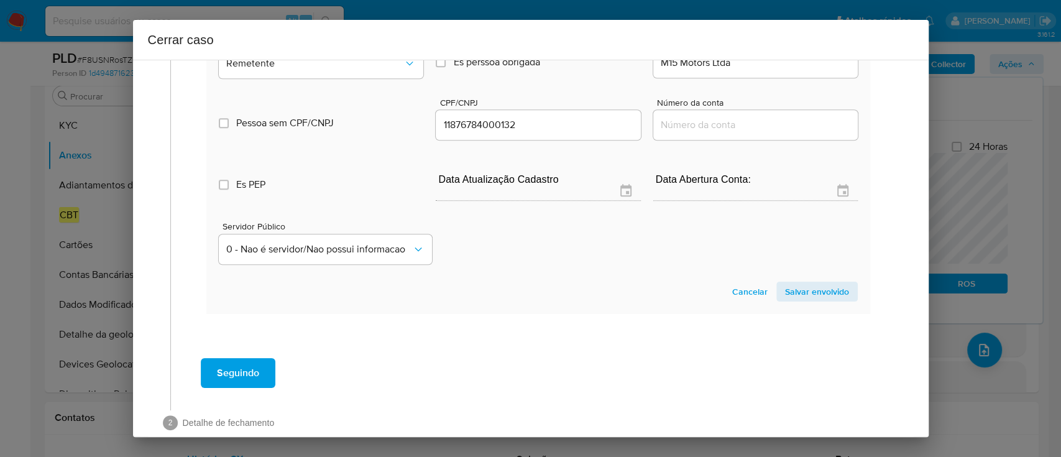
click at [823, 300] on span "Salvar envolvido" at bounding box center [817, 291] width 64 height 17
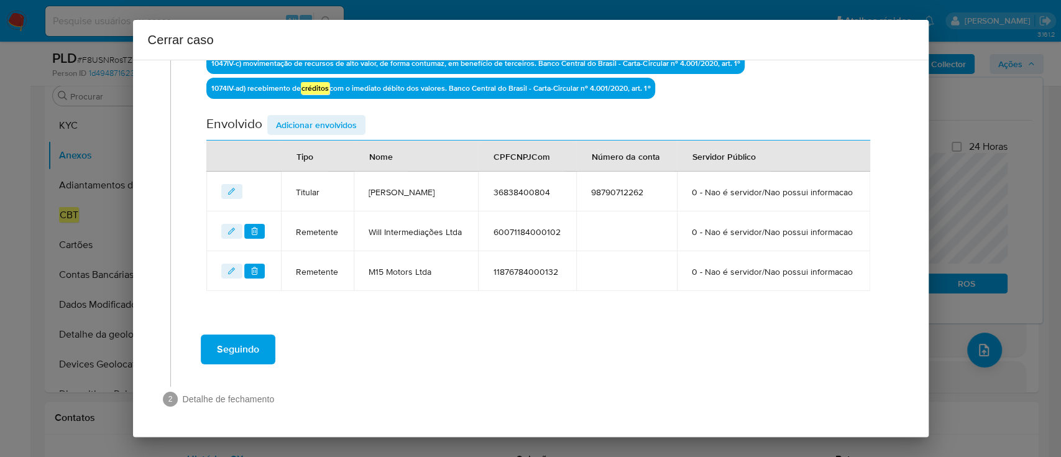
click at [330, 116] on span "Adicionar envolvidos" at bounding box center [316, 124] width 81 height 17
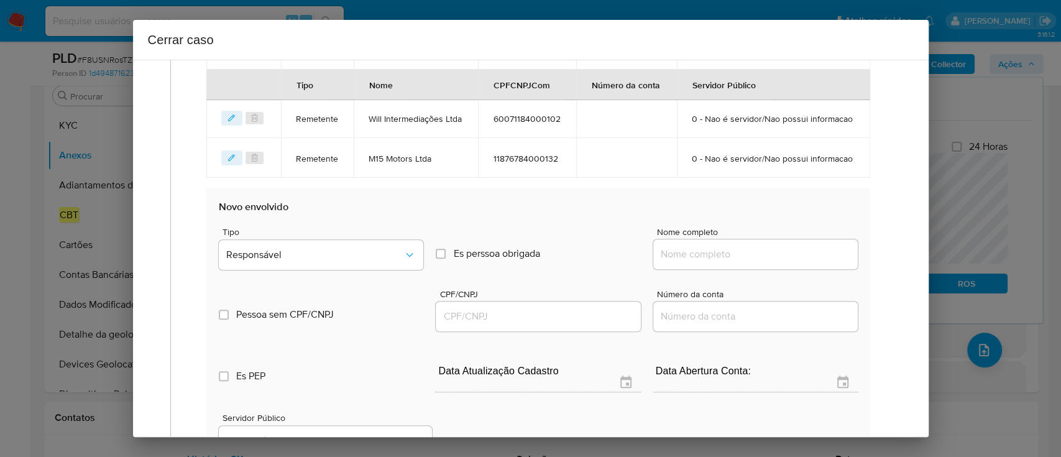
scroll to position [657, 0]
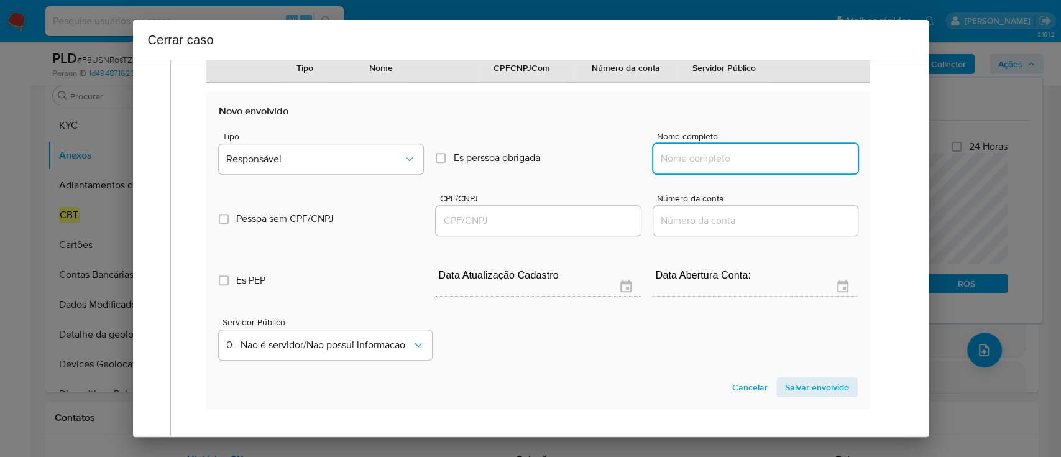
drag, startPoint x: 698, startPoint y: 196, endPoint x: 724, endPoint y: 208, distance: 29.2
click at [698, 167] on input "Nome completo" at bounding box center [755, 158] width 205 height 16
paste input "Lazo Serviços Digitais Ltda, 48943888000122"
click at [800, 167] on input "Lazo Serviços Digitais Ltda, 48943888000122" at bounding box center [755, 158] width 205 height 16
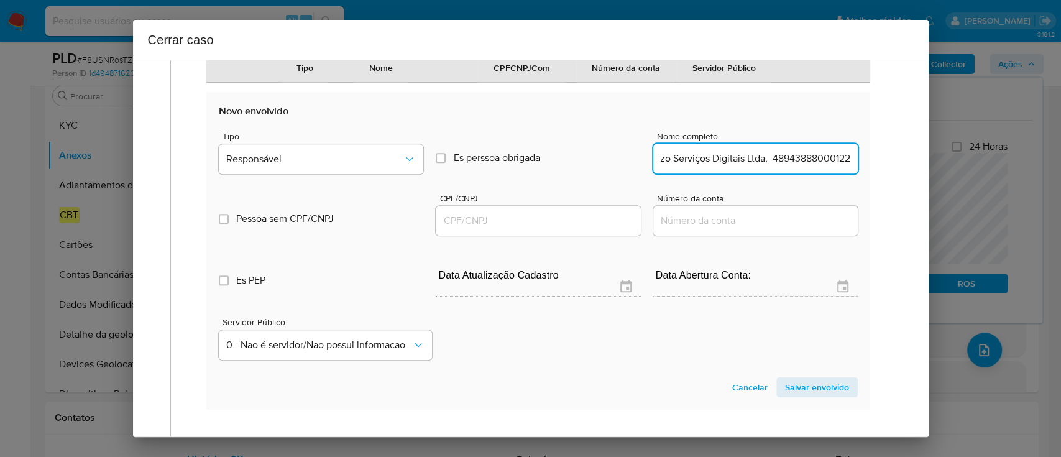
click at [800, 167] on input "Lazo Serviços Digitais Ltda, 48943888000122" at bounding box center [755, 158] width 205 height 16
type input "Lazo Serviços Digitais Ltda,"
click at [602, 229] on input "CPF/CNPJ" at bounding box center [538, 221] width 205 height 16
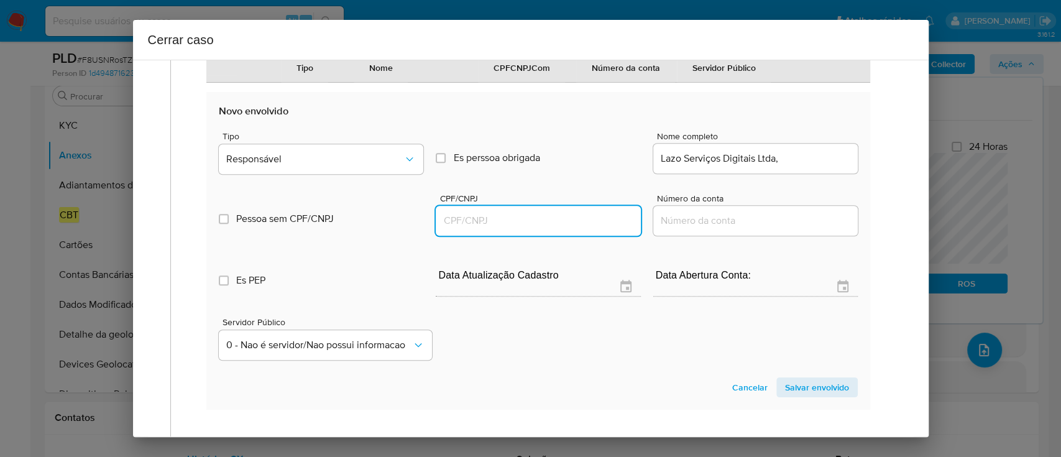
paste input "48943888000122"
type input "48943888000122"
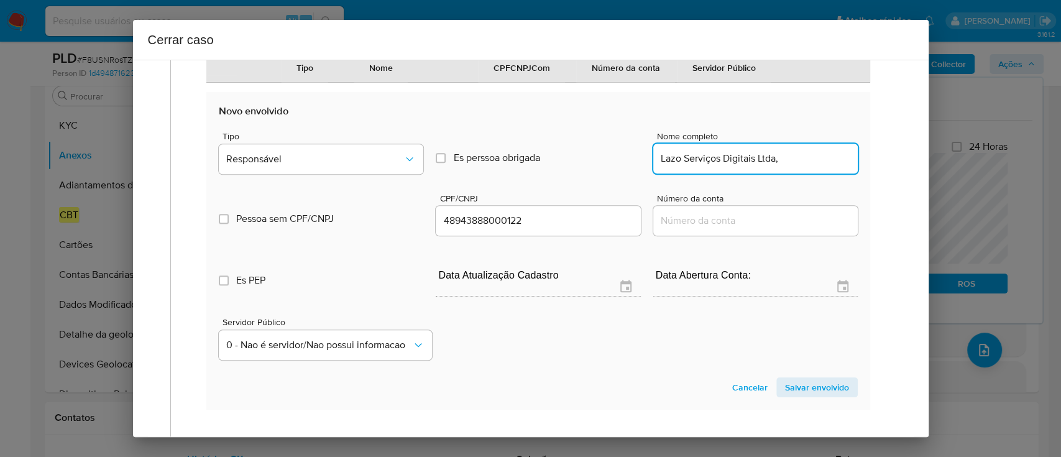
click at [820, 167] on input "Lazo Serviços Digitais Ltda," at bounding box center [755, 158] width 205 height 16
type input "Lazo Serviços Digitais Ltda"
click at [343, 165] on span "Responsável" at bounding box center [314, 159] width 177 height 12
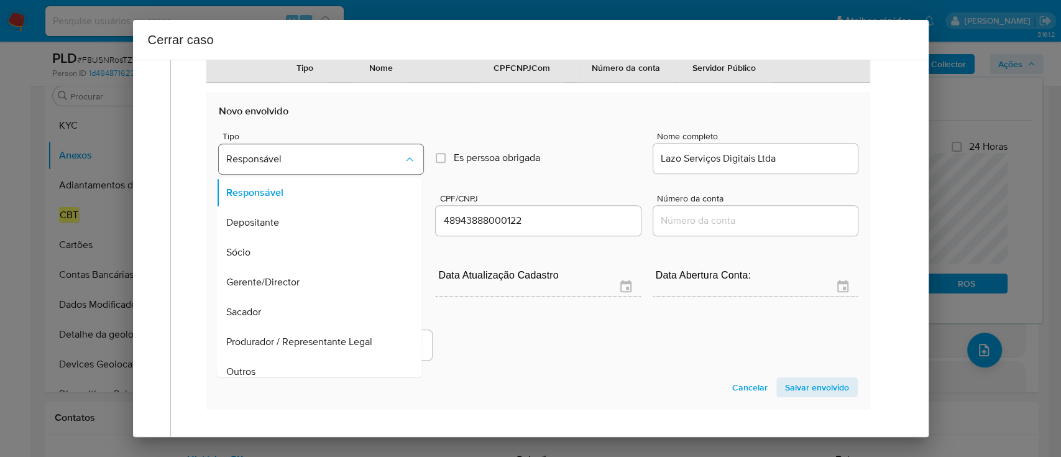
scroll to position [70, 0]
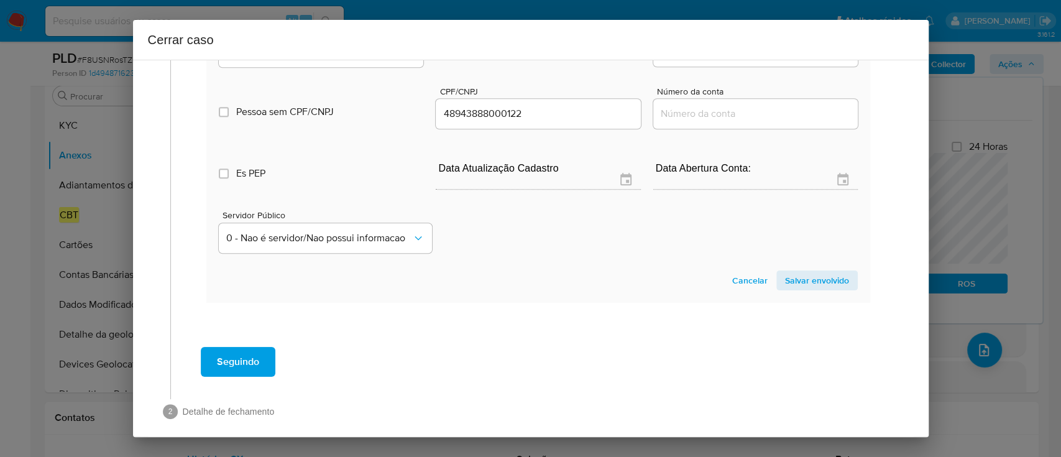
click at [804, 289] on span "Salvar envolvido" at bounding box center [817, 280] width 64 height 17
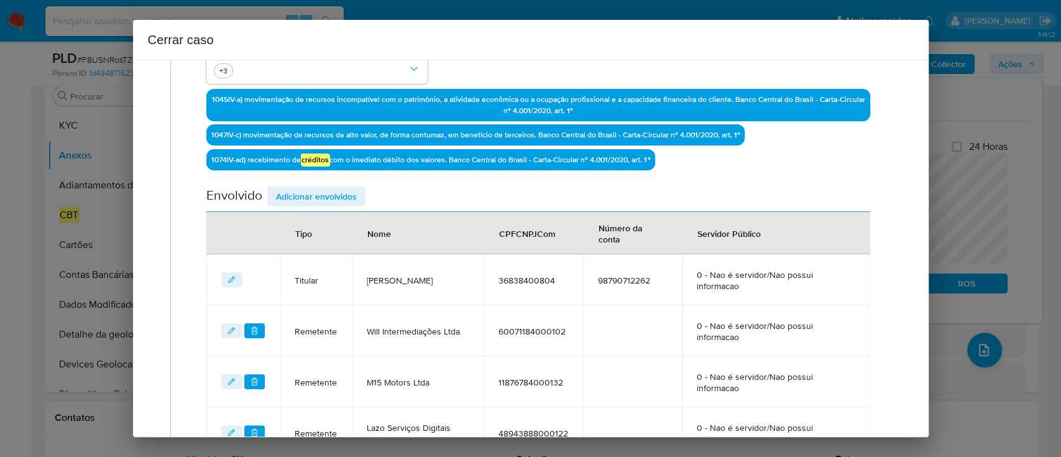
click at [331, 194] on span "Adicionar envolvidos" at bounding box center [316, 196] width 81 height 17
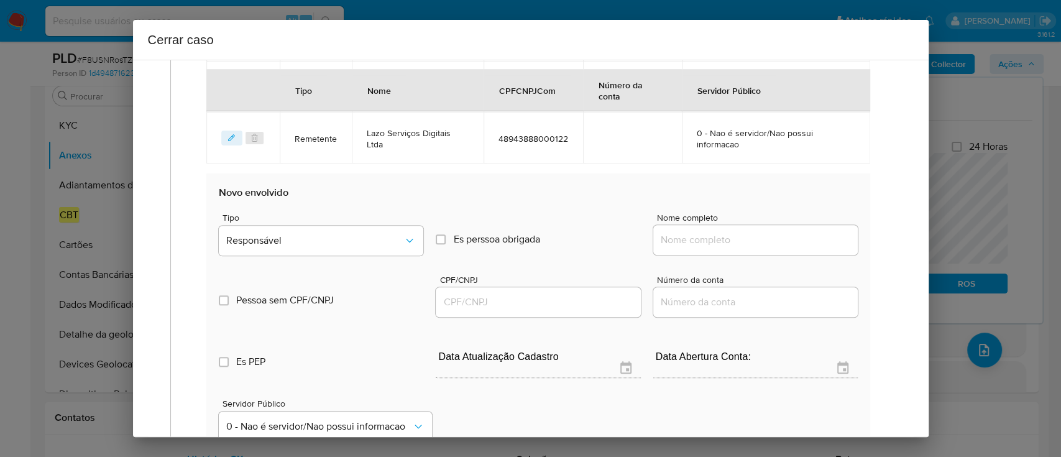
scroll to position [707, 0]
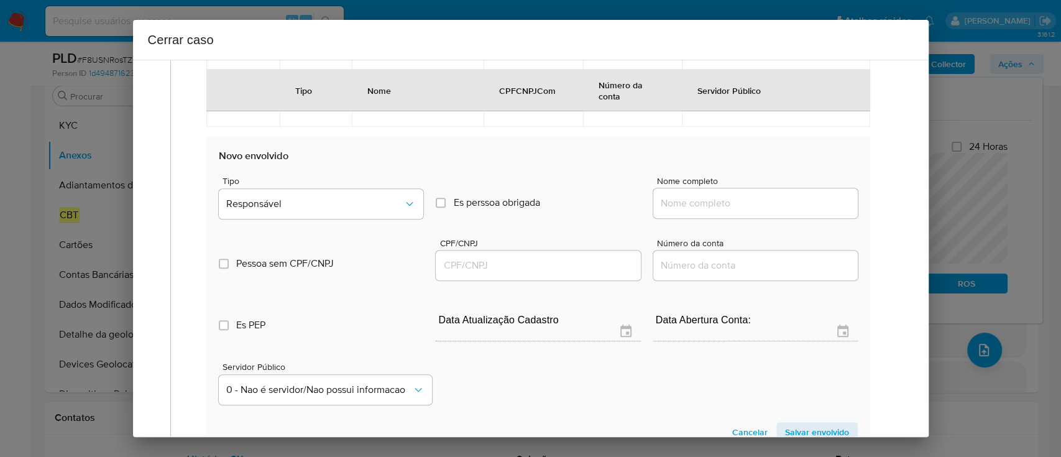
drag, startPoint x: 691, startPoint y: 205, endPoint x: 718, endPoint y: 210, distance: 27.2
click at [691, 205] on input "Nome completo" at bounding box center [755, 203] width 205 height 16
paste input "Delta Key Soluções Digitais Ltda, 47462501000153"
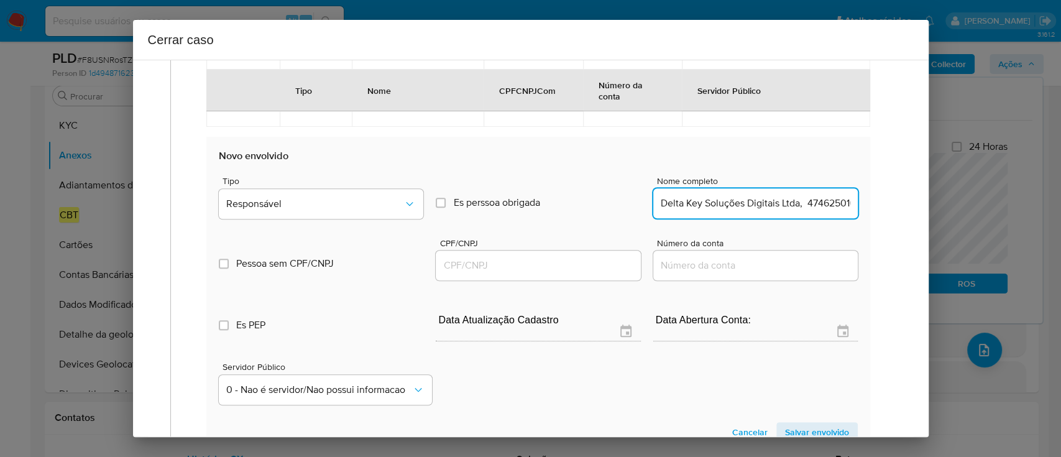
scroll to position [0, 38]
click at [794, 202] on input "Delta Key Soluções Digitais Ltda, 47462501000153" at bounding box center [755, 203] width 205 height 16
type input "Delta Key Soluções Digitais Ltda,"
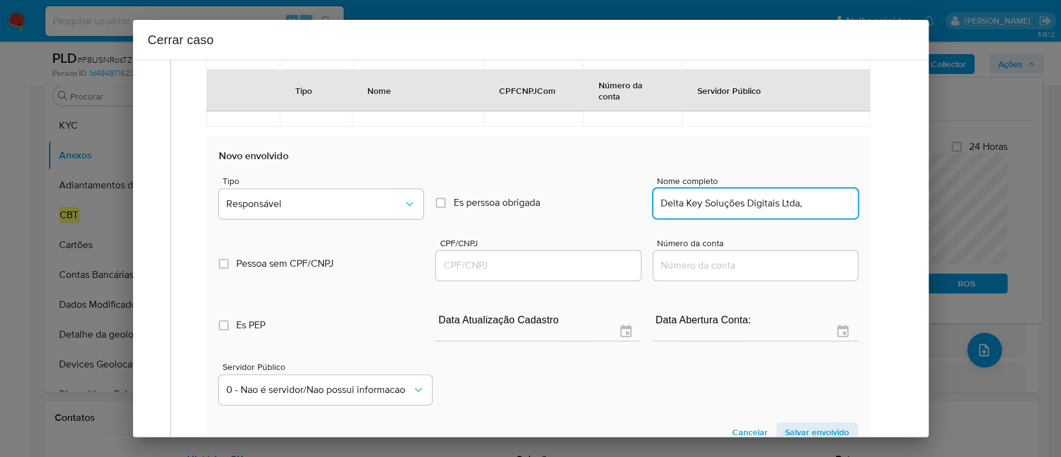
drag, startPoint x: 561, startPoint y: 265, endPoint x: 606, endPoint y: 260, distance: 45.0
click at [561, 265] on input "CPF/CNPJ" at bounding box center [538, 265] width 205 height 16
paste input "47462501000153"
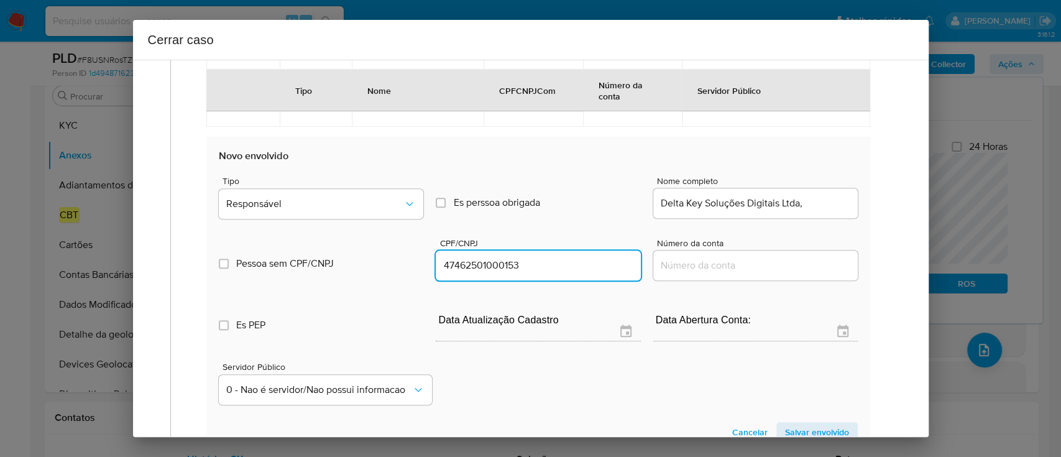
type input "47462501000153"
click at [831, 205] on input "Delta Key Soluções Digitais Ltda," at bounding box center [755, 203] width 205 height 16
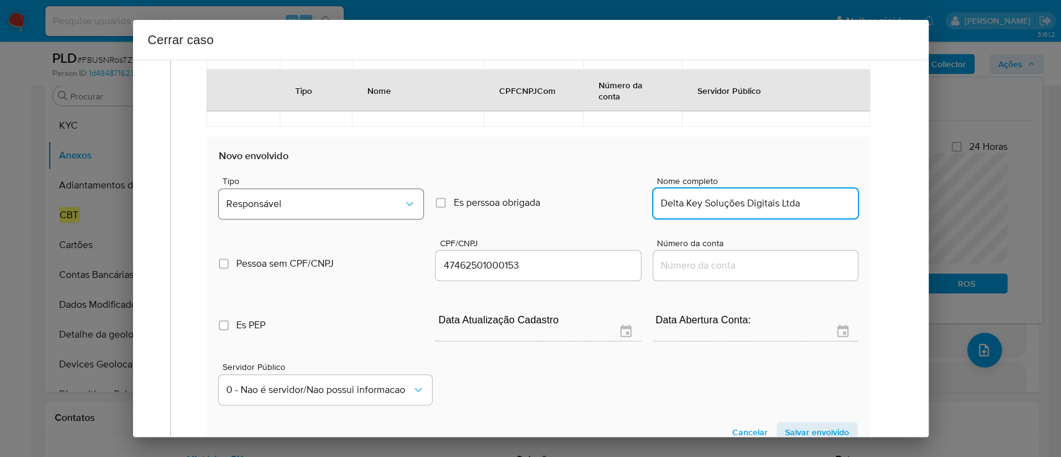
type input "Delta Key Soluções Digitais Ltda"
click at [238, 211] on button "Responsável" at bounding box center [321, 204] width 205 height 30
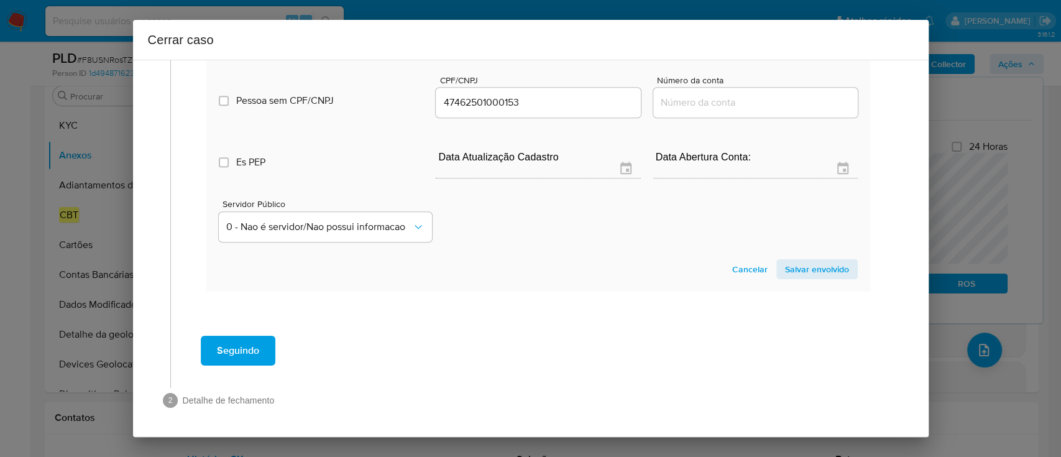
click at [786, 267] on span "Salvar envolvido" at bounding box center [817, 268] width 64 height 17
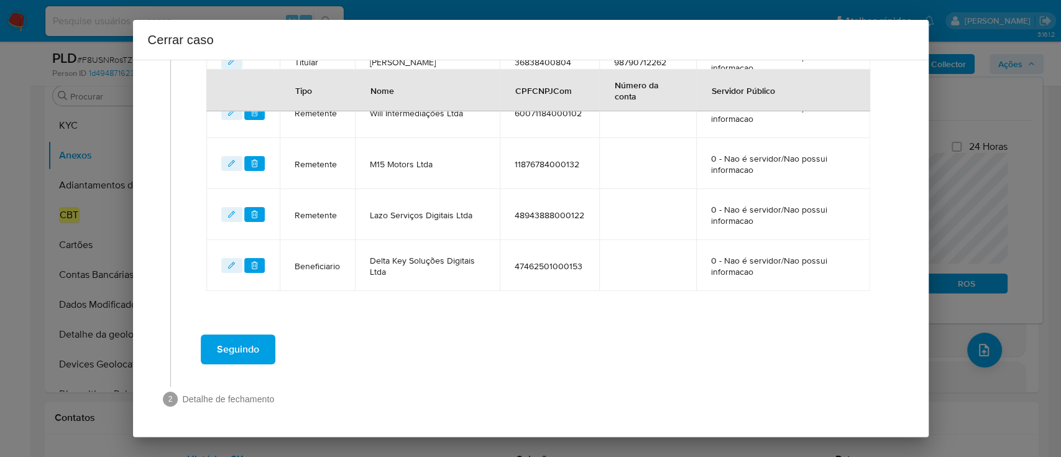
scroll to position [593, 0]
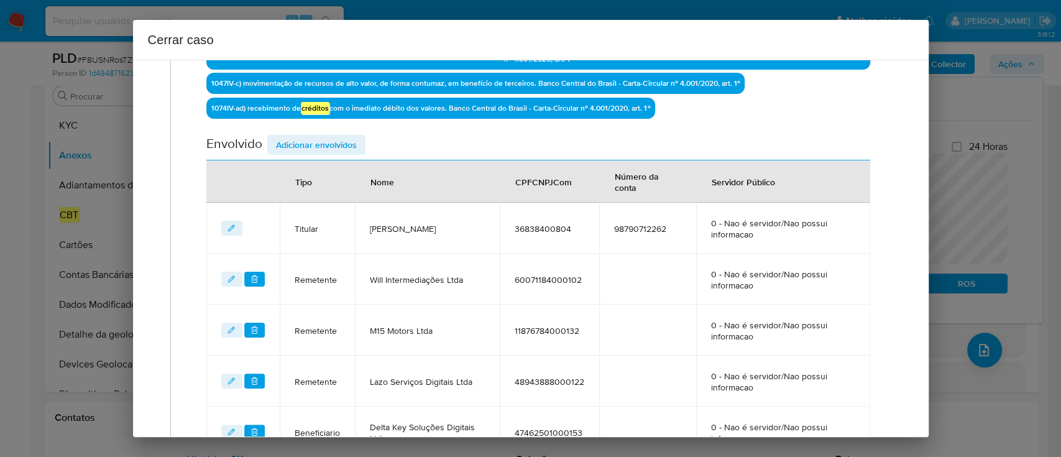
click at [326, 137] on span "Adicionar envolvidos" at bounding box center [316, 144] width 81 height 17
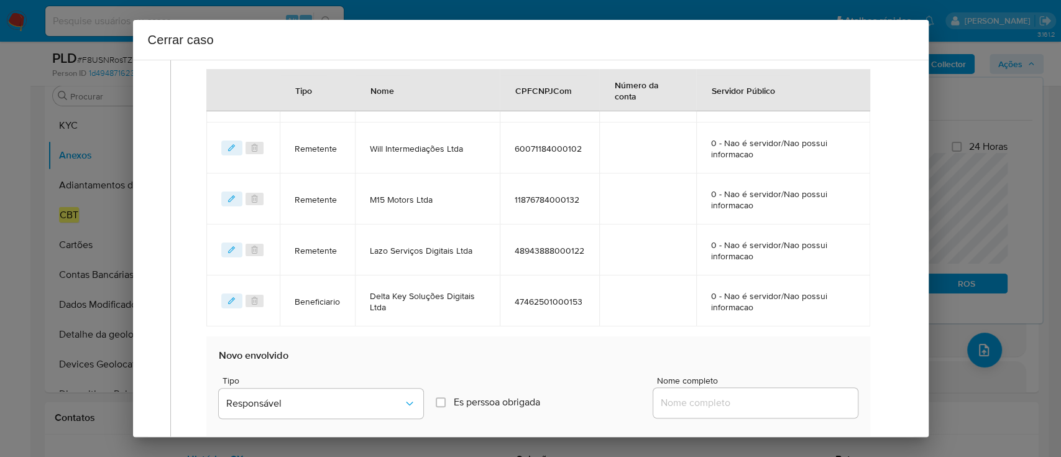
scroll to position [676, 0]
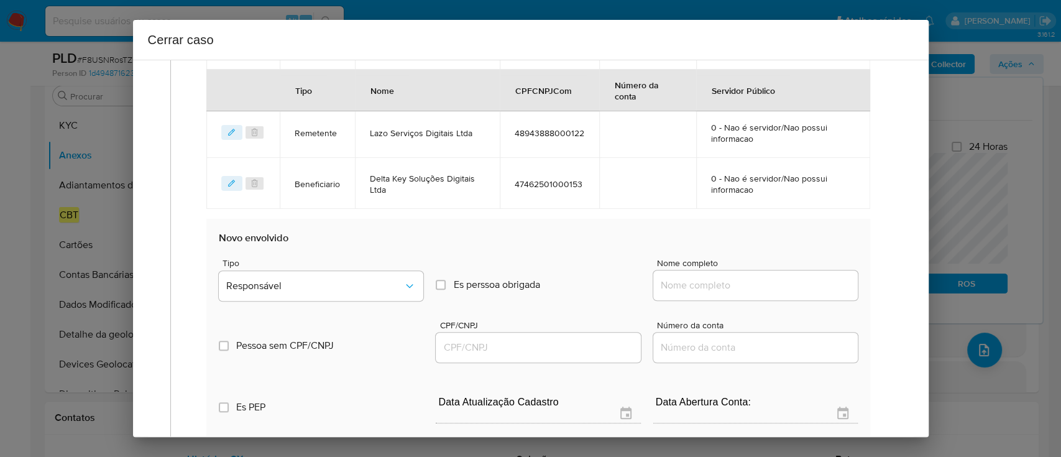
click at [728, 277] on input "Nome completo" at bounding box center [755, 285] width 205 height 16
paste input "Original Xangai Comercio de Veículos S A, 46010923000125"
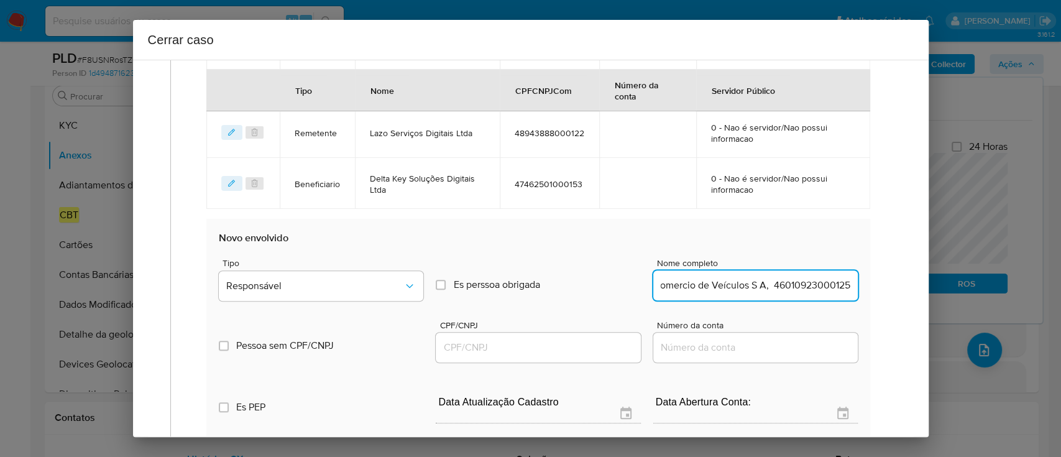
click at [788, 282] on input "Original Xangai Comercio de Veículos S A, 46010923000125" at bounding box center [755, 285] width 205 height 16
type input "Original Xangai Comercio de Veículos S A,"
click at [579, 344] on input "CPF/CNPJ" at bounding box center [538, 347] width 205 height 16
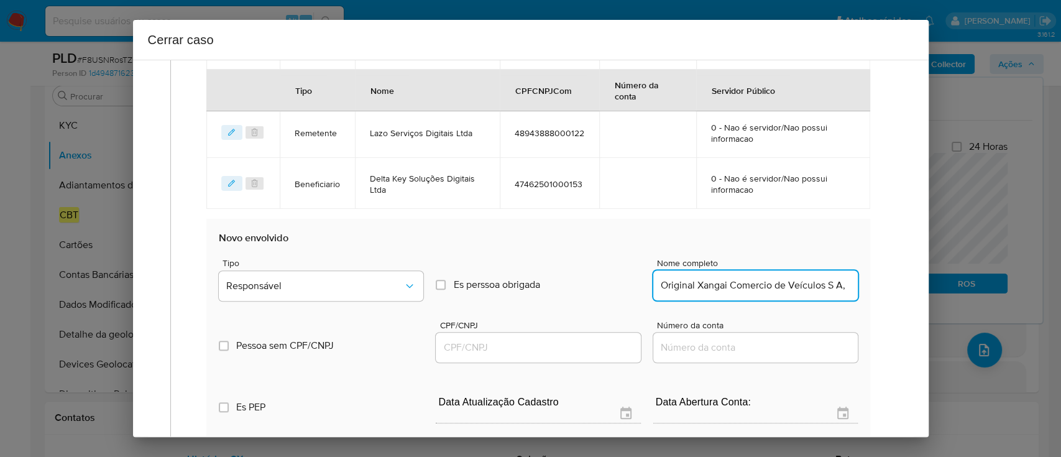
scroll to position [0, 0]
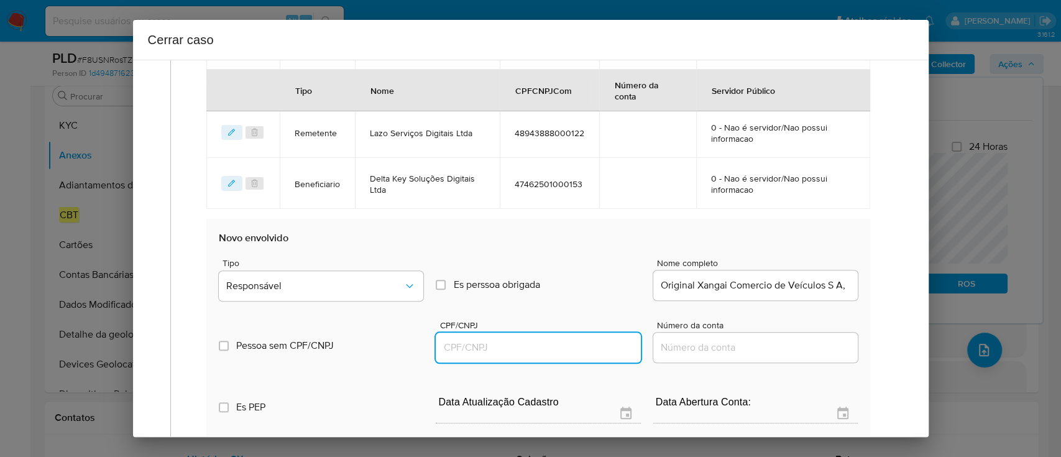
paste input "46010923000125"
type input "46010923000125"
click at [791, 282] on input "Original Xangai Comercio de Veículos S A," at bounding box center [755, 285] width 205 height 16
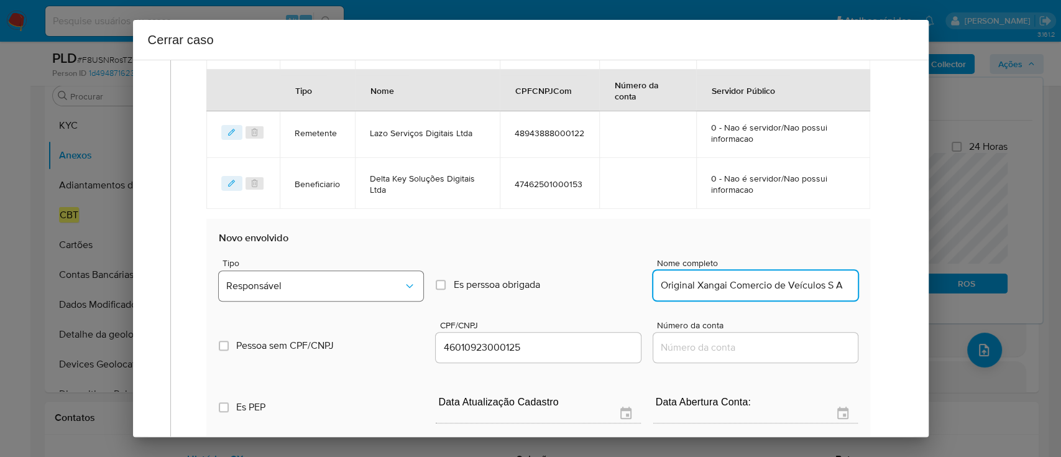
type input "Original Xangai Comercio de Veículos S A"
click at [268, 296] on button "Responsável" at bounding box center [321, 286] width 205 height 30
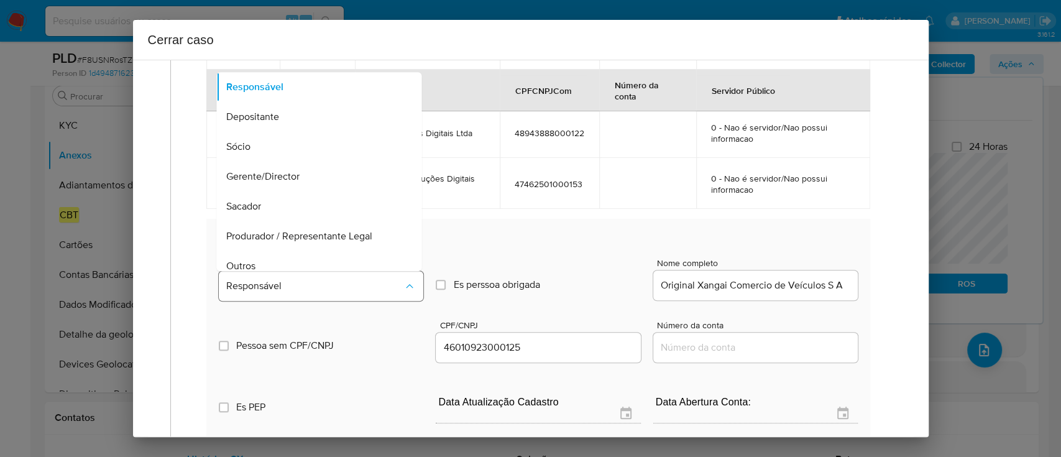
scroll to position [40, 0]
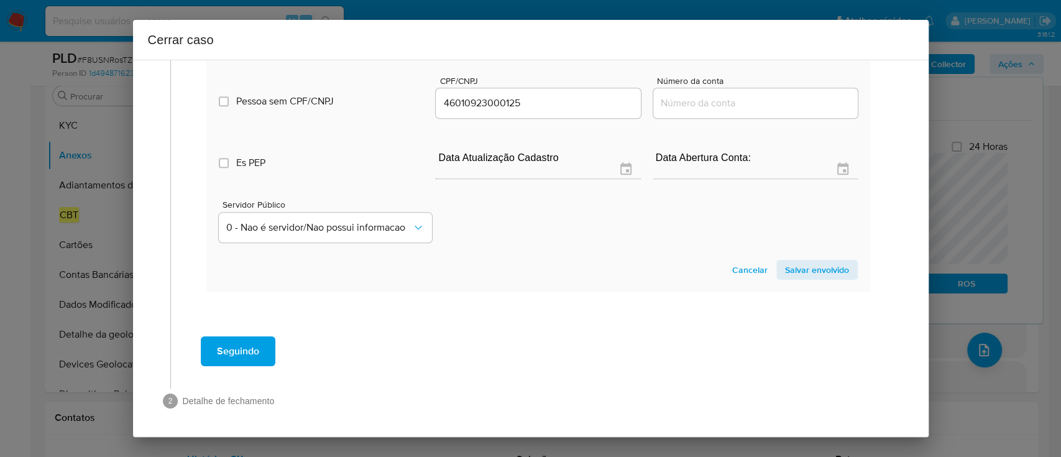
click at [806, 271] on span "Salvar envolvido" at bounding box center [817, 269] width 64 height 17
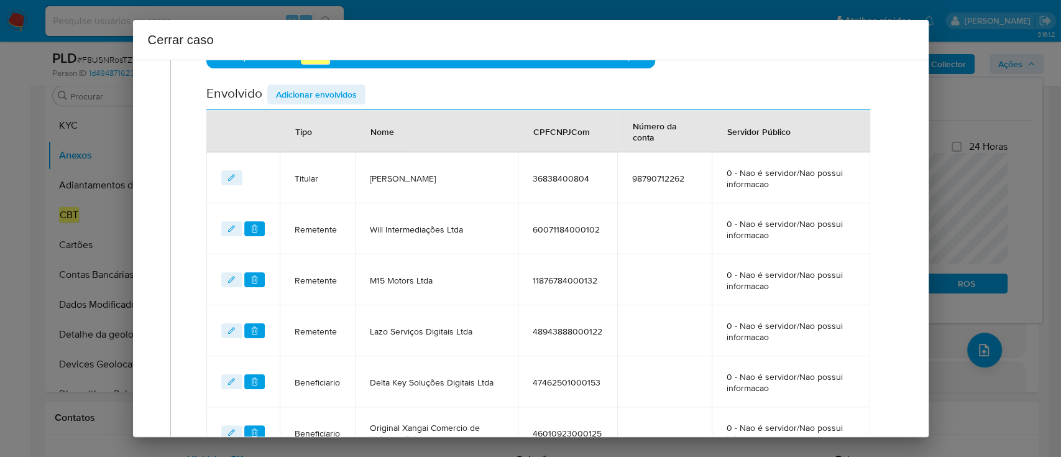
click at [333, 96] on span "Adicionar envolvidos" at bounding box center [316, 94] width 81 height 17
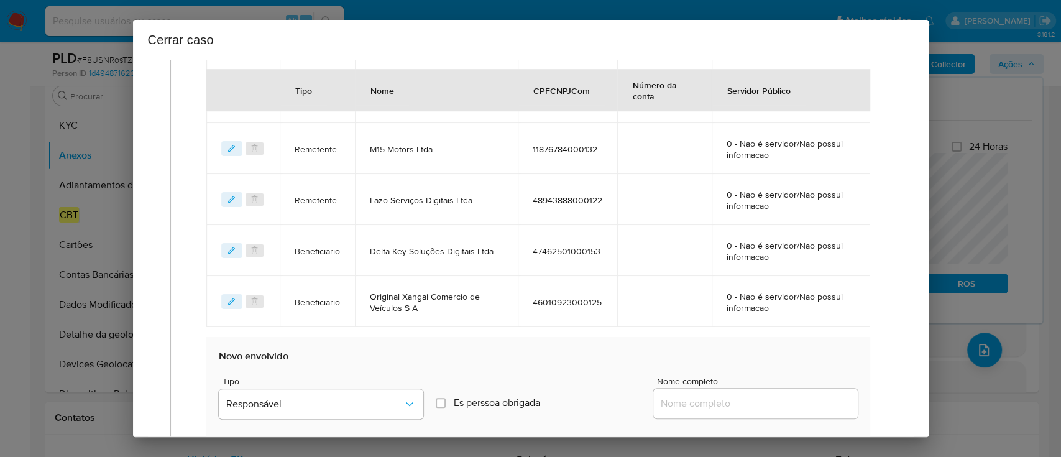
scroll to position [0, 0]
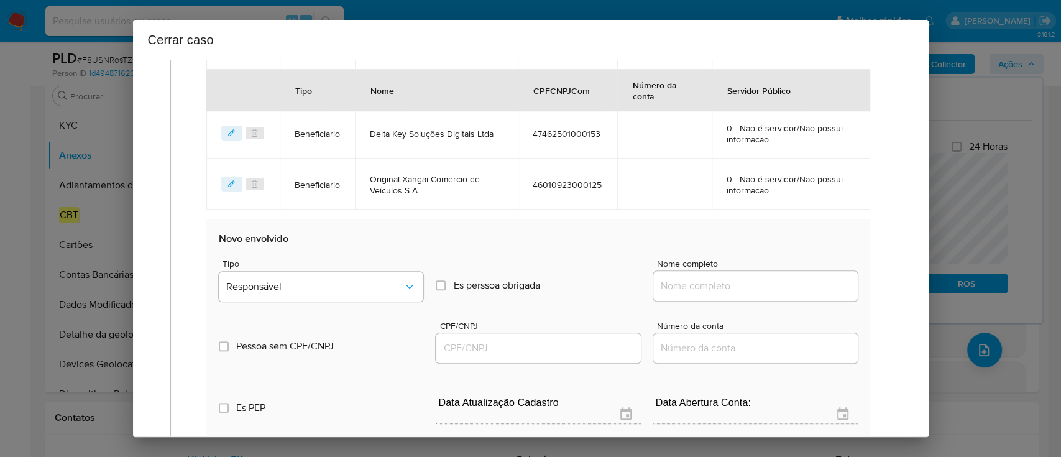
click at [739, 271] on div at bounding box center [755, 286] width 205 height 30
click at [744, 275] on div at bounding box center [755, 286] width 205 height 30
drag, startPoint x: 761, startPoint y: 292, endPoint x: 769, endPoint y: 292, distance: 8.1
click at [762, 292] on div at bounding box center [755, 286] width 205 height 30
paste input "Bd Soluções Globais Instituição De Pagamento Ltda, CNPJ 43480451000186"
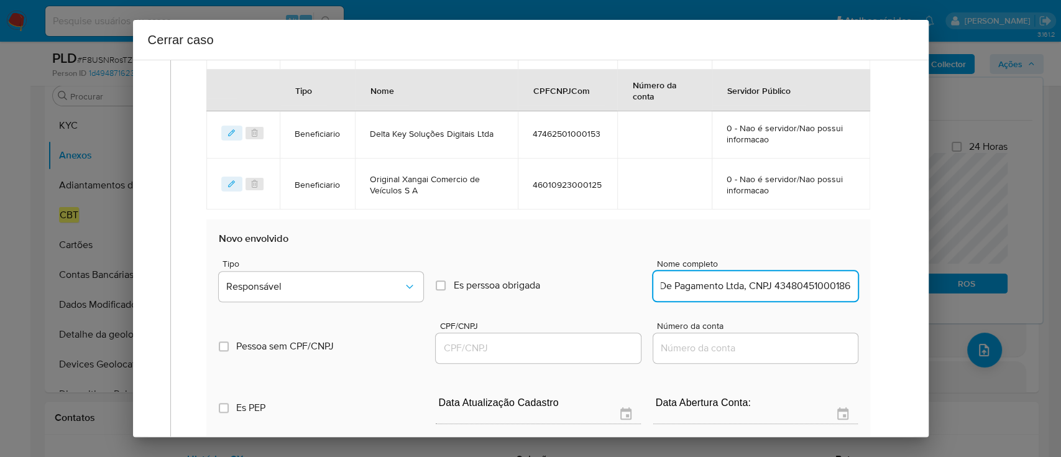
click at [796, 286] on input "Bd Soluções Globais Instituição De Pagamento Ltda, CNPJ 43480451000186" at bounding box center [755, 286] width 205 height 16
type input "Bd Soluções Globais Instituição De Pagamento Ltda, CNPJ"
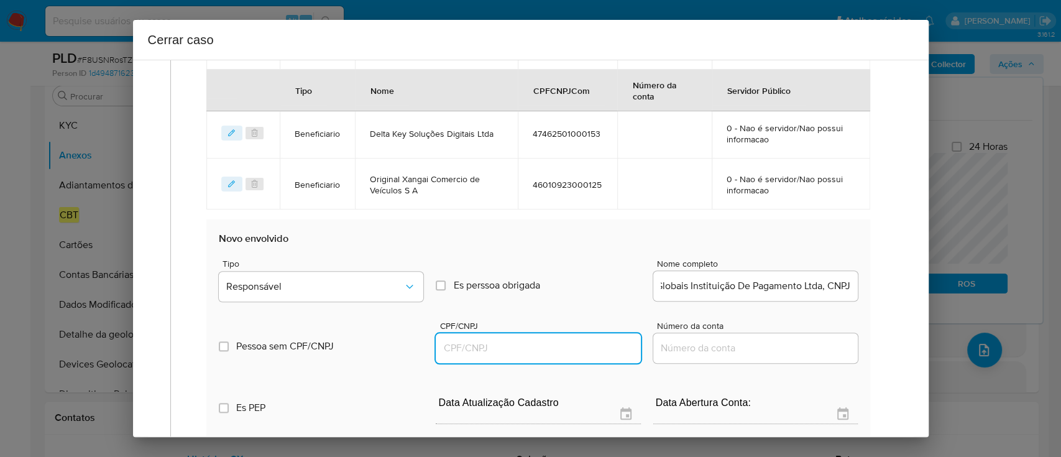
drag, startPoint x: 576, startPoint y: 351, endPoint x: 614, endPoint y: 341, distance: 39.2
click at [576, 351] on input "CPF/CNPJ" at bounding box center [538, 348] width 205 height 16
paste input "43480451000186"
type input "43480451000186"
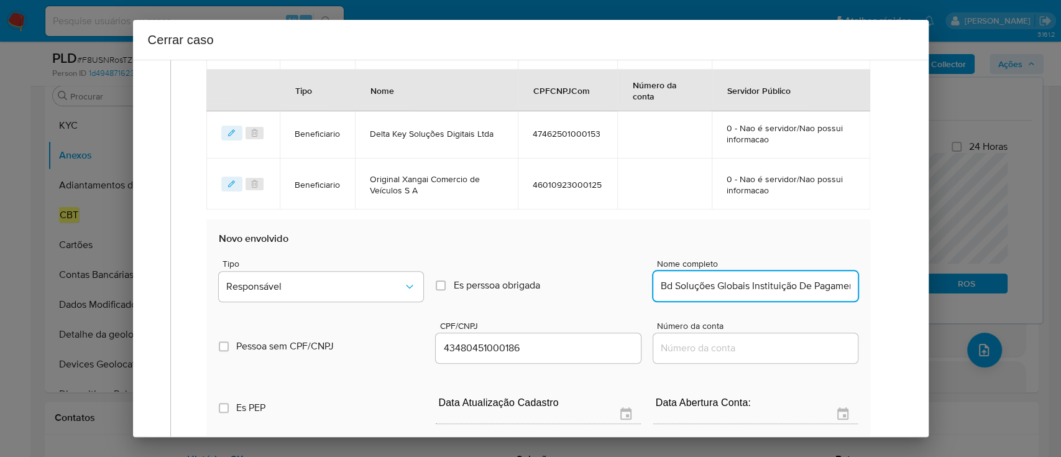
click at [759, 291] on input "Bd Soluções Globais Instituição De Pagamento Ltda, CNPJ" at bounding box center [755, 286] width 205 height 16
type input "Bd Soluções Globais Instituição De Pagamento Ltda"
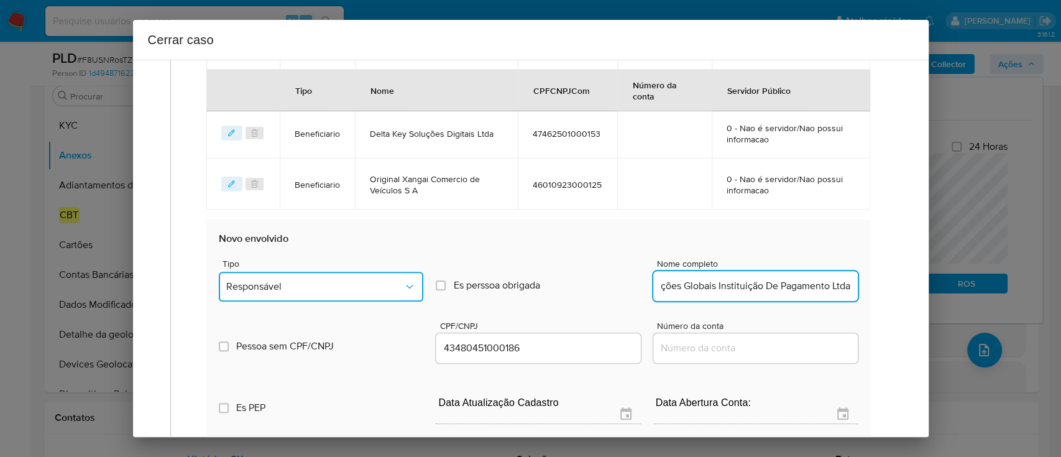
click at [331, 280] on span "Responsável" at bounding box center [314, 286] width 177 height 12
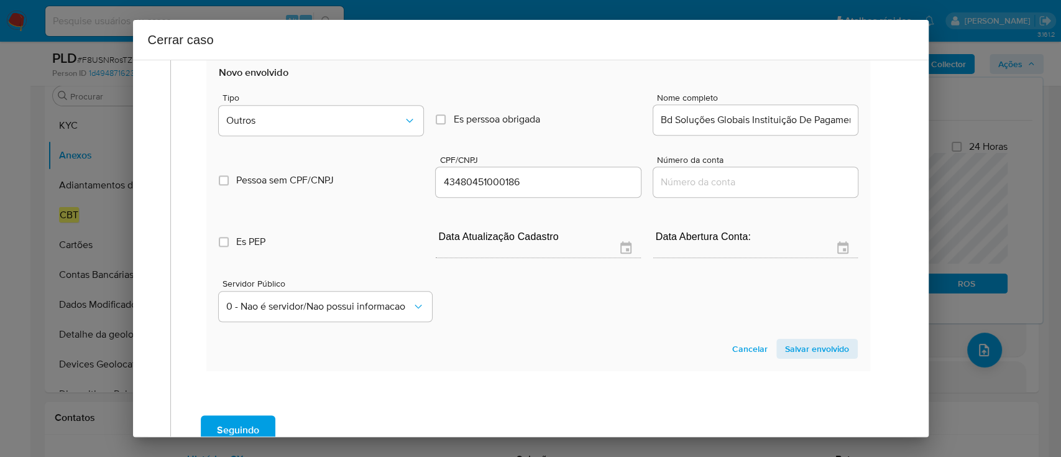
click at [816, 346] on span "Salvar envolvido" at bounding box center [817, 348] width 64 height 17
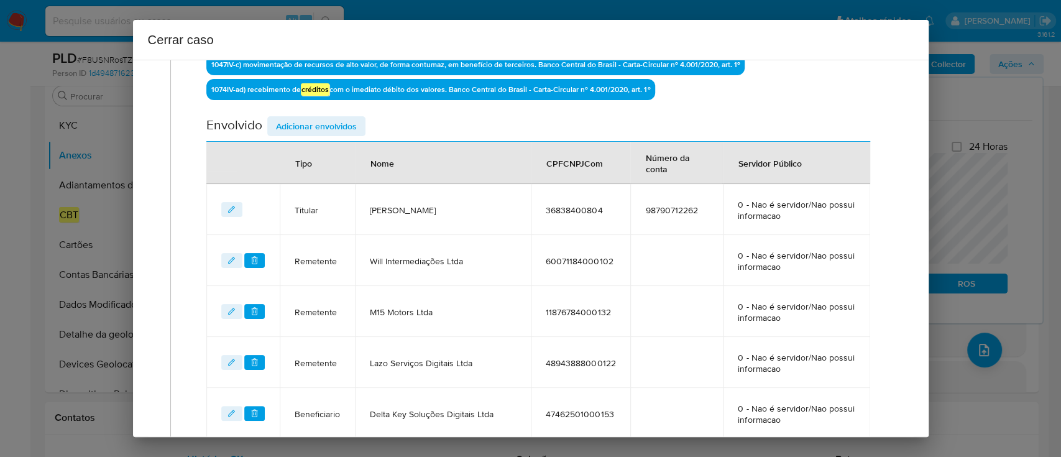
click at [340, 130] on span "Adicionar envolvidos" at bounding box center [316, 126] width 81 height 17
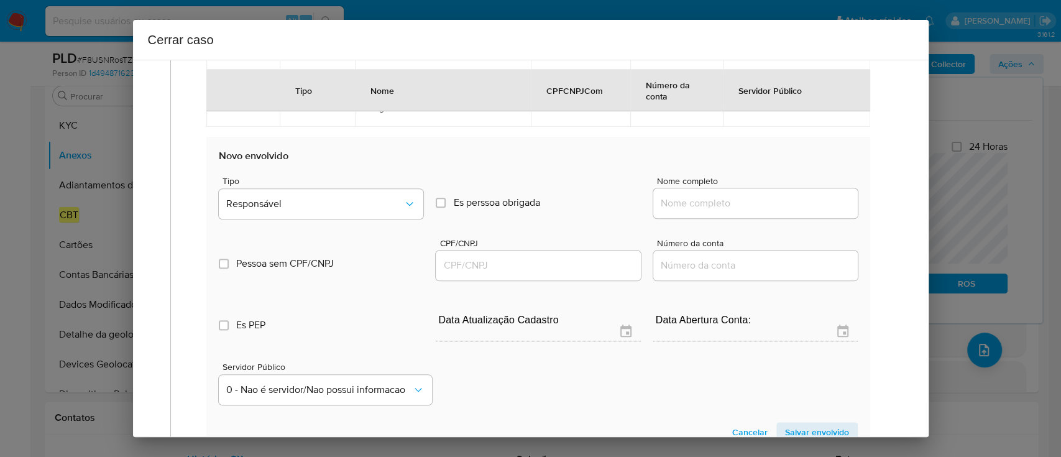
drag, startPoint x: 736, startPoint y: 203, endPoint x: 742, endPoint y: 197, distance: 8.8
click at [736, 202] on input "Nome completo" at bounding box center [755, 203] width 205 height 16
paste input "Richard Sant Anna Pereira Da Silva 36838400804, CNPJ 24221659000136,"
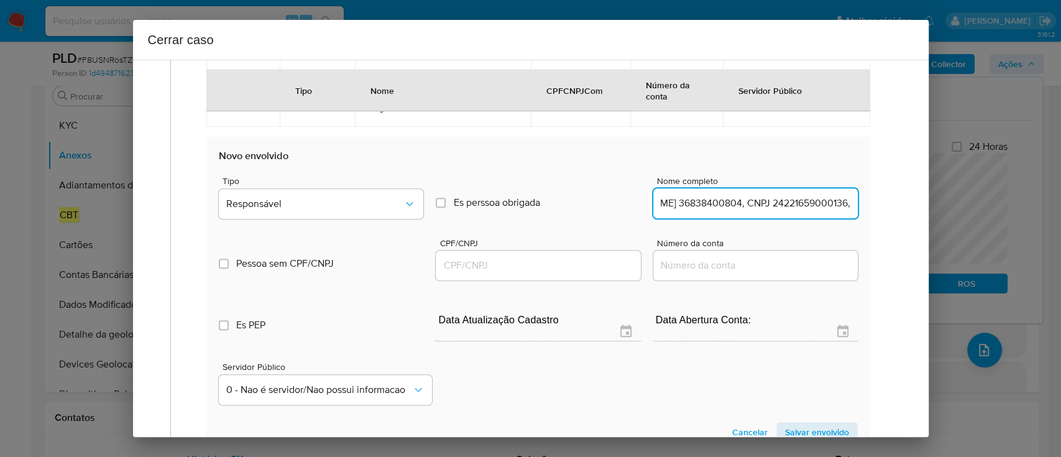
click at [792, 204] on input "Richard Sant Anna Pereira Da Silva 36838400804, CNPJ 24221659000136," at bounding box center [755, 203] width 205 height 16
type input "Richard Sant Anna Pereira Da Silva 36838400804, CNPJ ,"
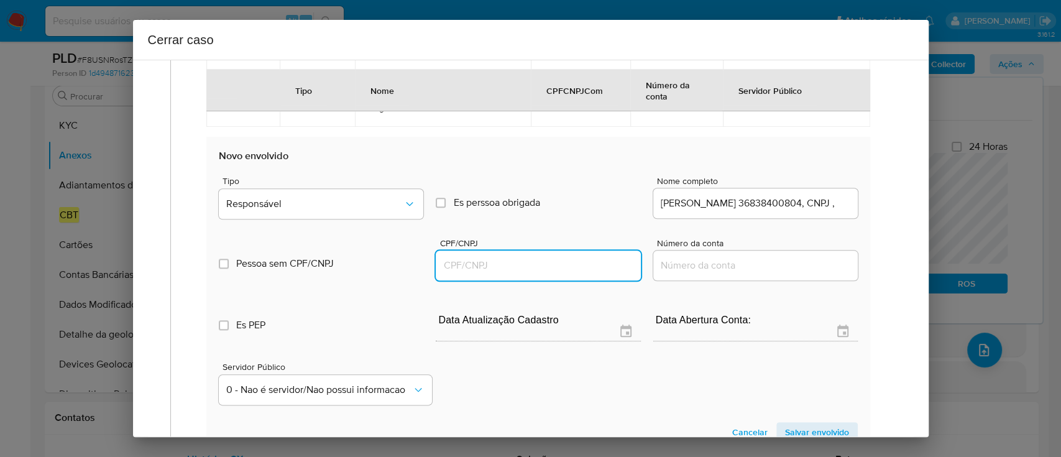
drag, startPoint x: 597, startPoint y: 264, endPoint x: 767, endPoint y: 226, distance: 174.5
click at [597, 265] on input "CPF/CNPJ" at bounding box center [538, 265] width 205 height 16
paste input "24221659000136"
type input "24221659000136"
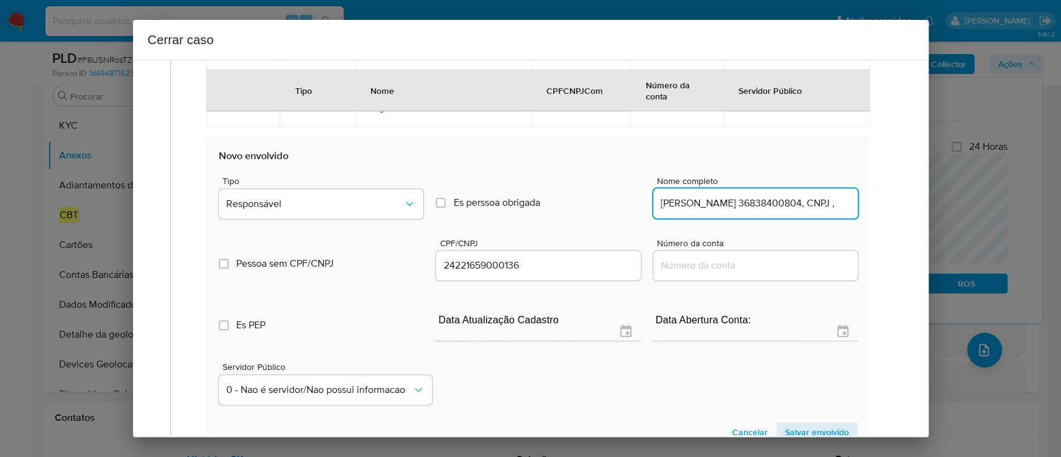
drag, startPoint x: 956, startPoint y: 205, endPoint x: 1060, endPoint y: 201, distance: 104.5
click at [1060, 201] on div "Cerrar caso 1 Informação completa Geral Data de início 01/08/2025 Data Fin 01/1…" at bounding box center [530, 228] width 1061 height 457
type input "Richard Sant Anna Pereira Da Silva 36838400804"
click at [336, 199] on span "Responsável" at bounding box center [314, 204] width 177 height 12
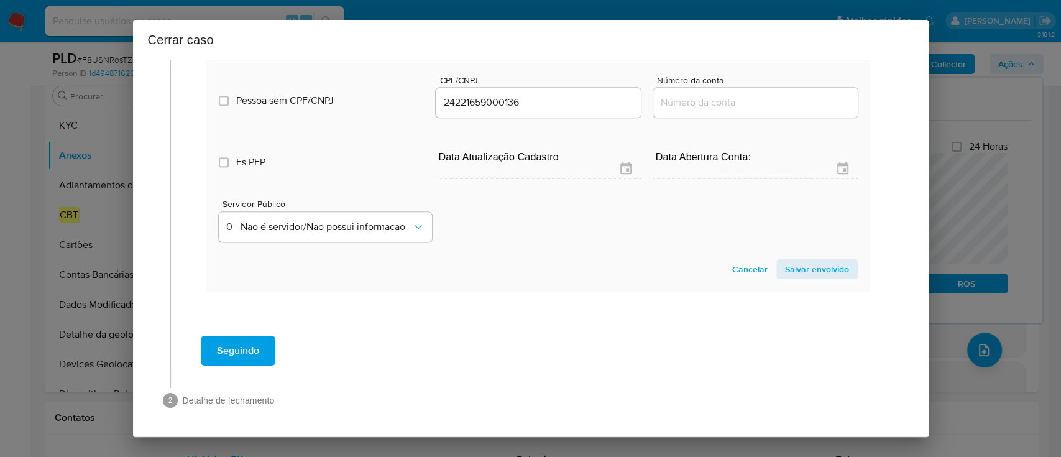
click at [824, 264] on span "Salvar envolvido" at bounding box center [817, 268] width 64 height 17
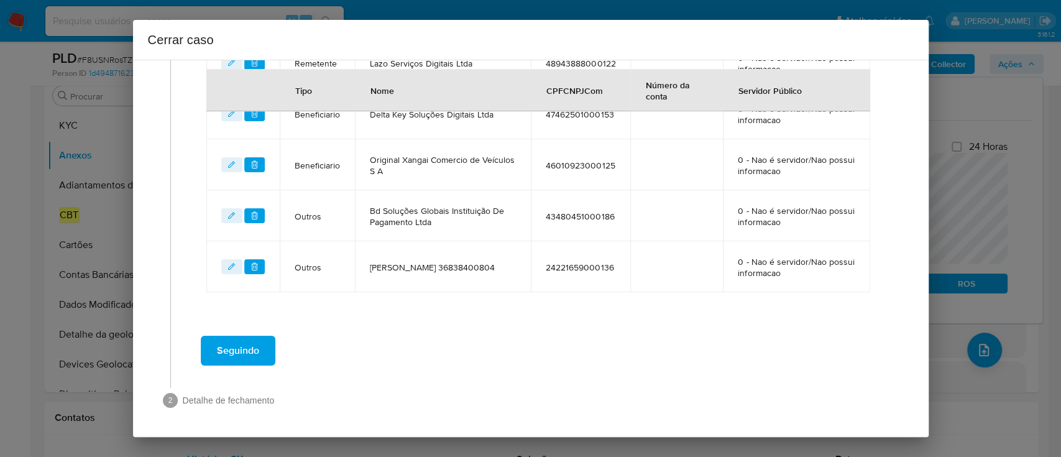
click at [585, 338] on div "Seguindo" at bounding box center [538, 350] width 711 height 45
click at [608, 214] on td "43480451000186" at bounding box center [580, 215] width 99 height 51
click at [609, 251] on td "24221659000136" at bounding box center [580, 266] width 99 height 51
click at [471, 273] on span "Richard Sant Anna Pereira Da Silva 36838400804" at bounding box center [443, 267] width 146 height 11
click at [447, 217] on span "Bd Soluções Globais Instituição De Pagamento Ltda" at bounding box center [443, 216] width 146 height 22
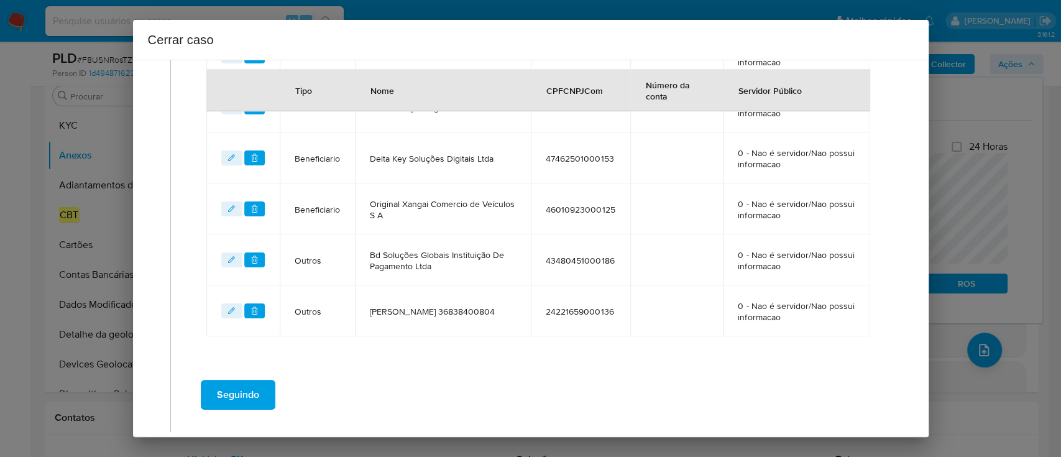
scroll to position [746, 0]
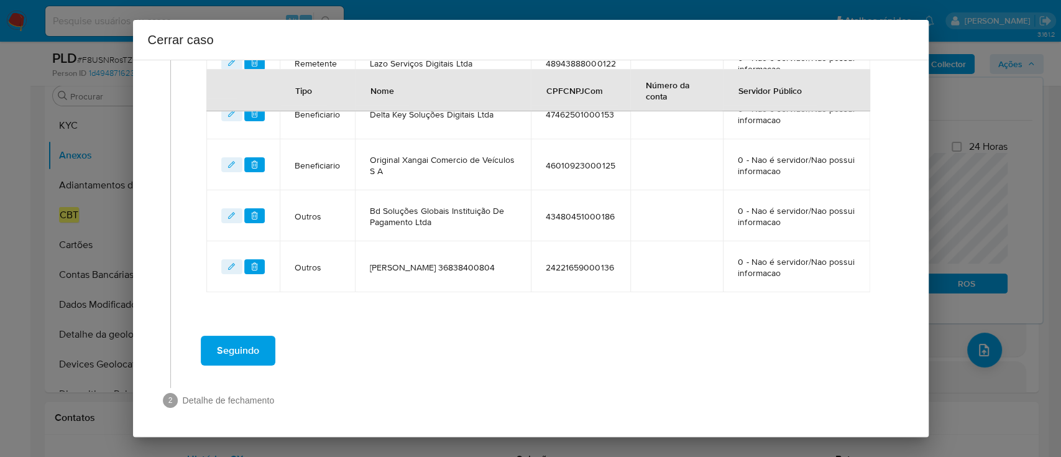
click at [242, 346] on span "Seguindo" at bounding box center [238, 350] width 42 height 27
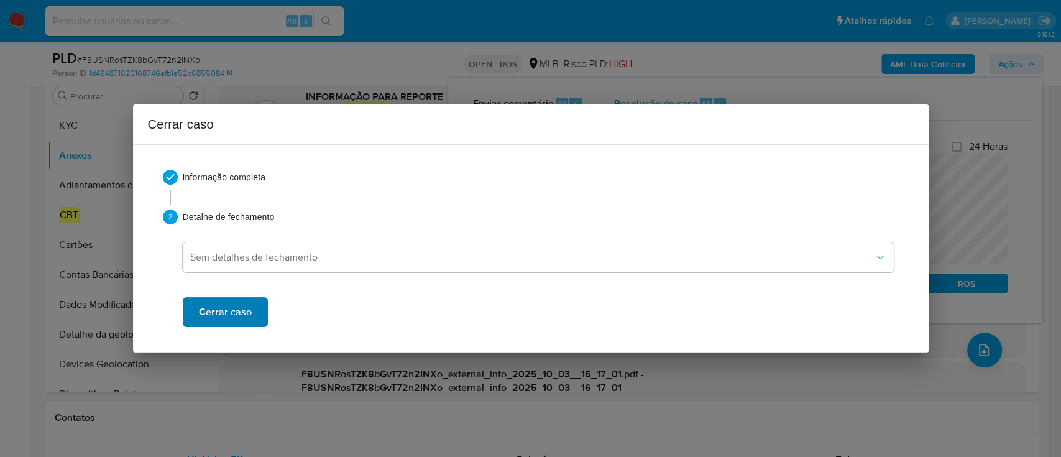
scroll to position [0, 0]
click at [255, 306] on button "Cerrar caso" at bounding box center [225, 312] width 85 height 30
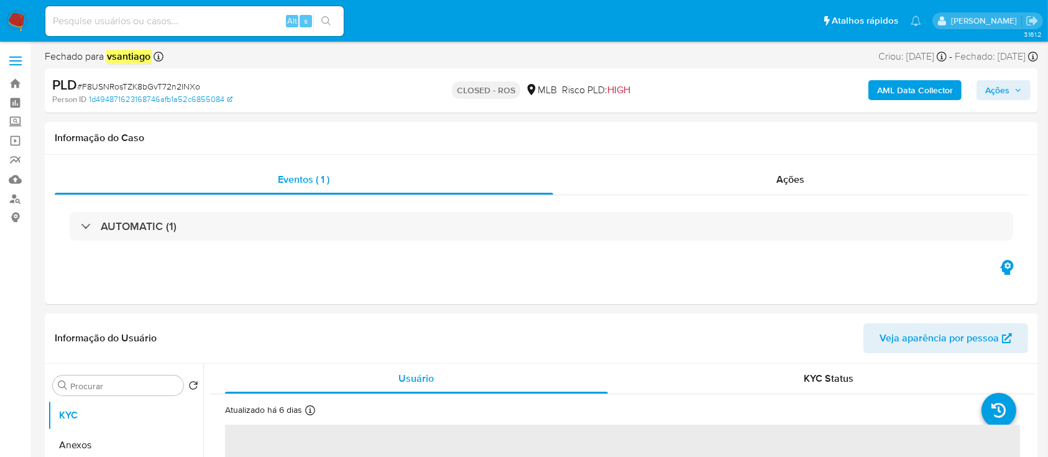
select select "10"
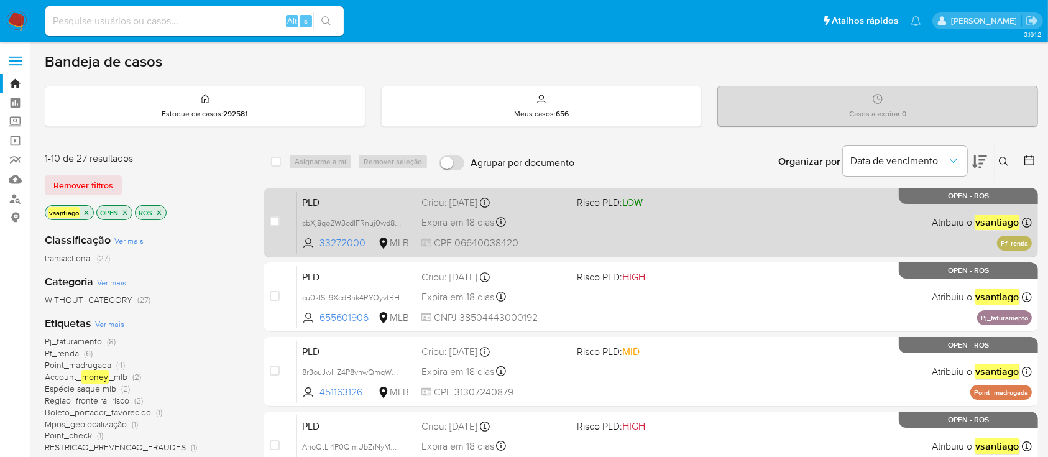
click at [563, 236] on span "CPF 06640038420" at bounding box center [494, 243] width 145 height 14
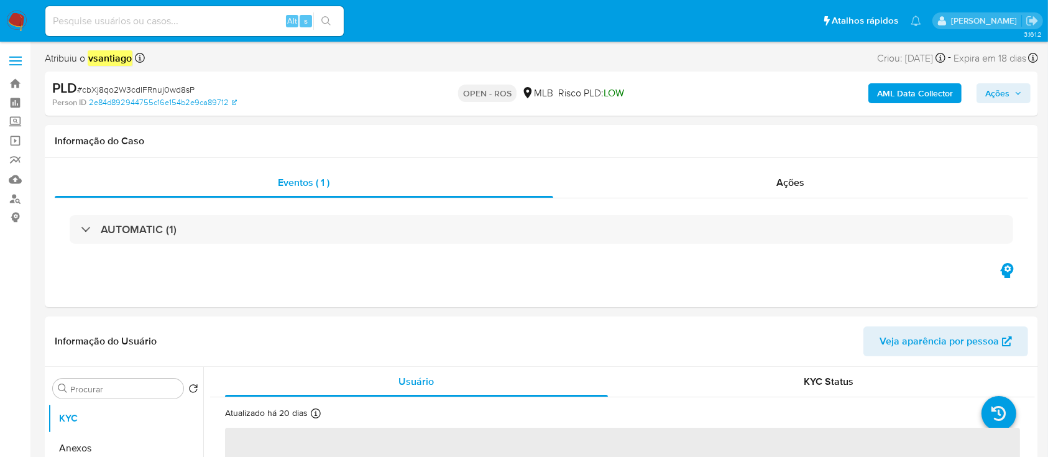
select select "10"
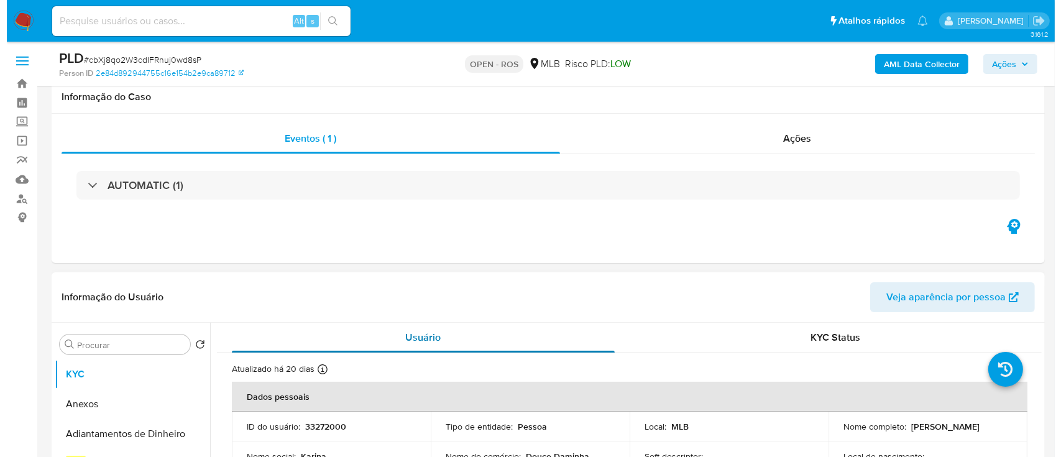
scroll to position [249, 0]
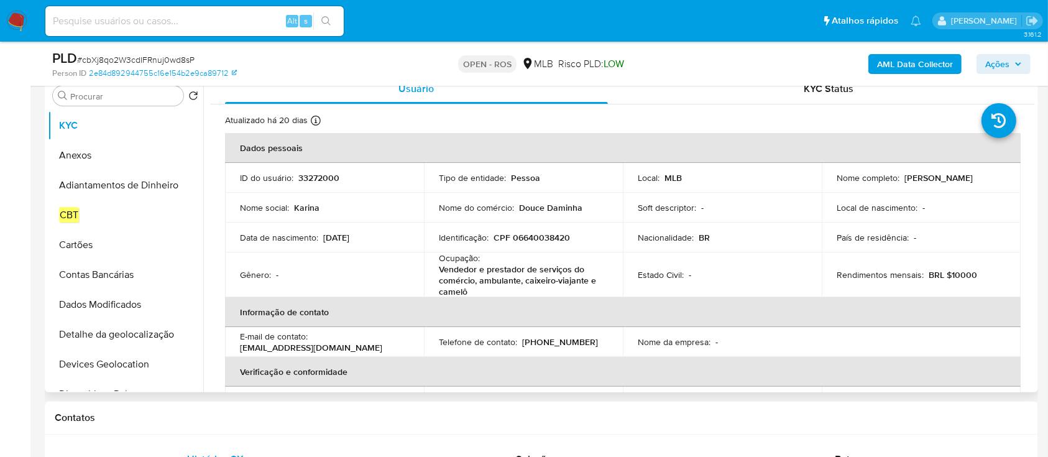
drag, startPoint x: 852, startPoint y: 183, endPoint x: 953, endPoint y: 184, distance: 101.3
click at [953, 184] on td "Nome completo : [PERSON_NAME]" at bounding box center [921, 178] width 199 height 30
click at [557, 233] on p "CPF 06640038420" at bounding box center [532, 237] width 76 height 11
copy p "06640038420"
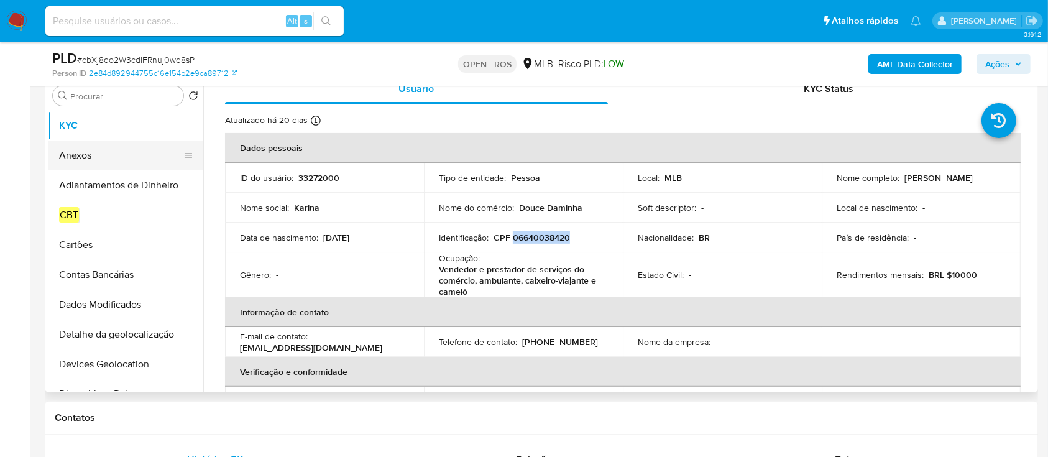
click at [80, 155] on button "Anexos" at bounding box center [120, 156] width 145 height 30
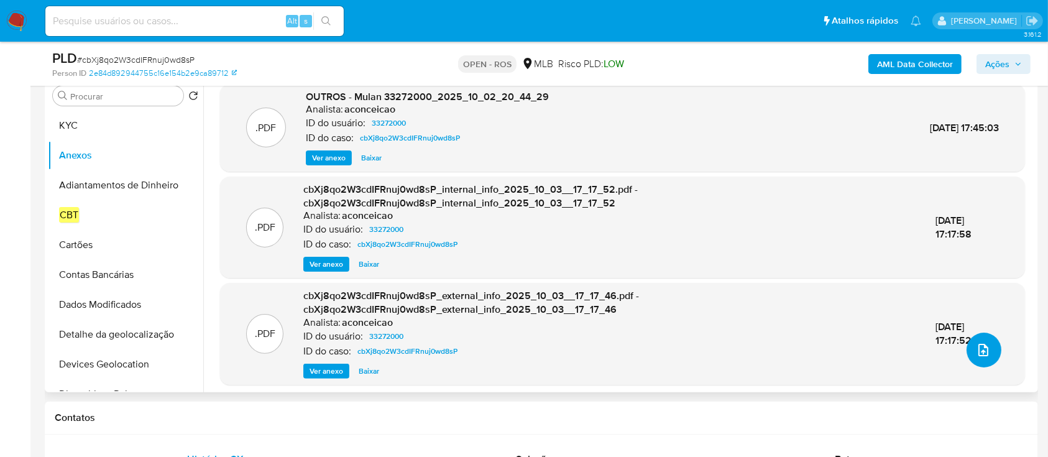
click at [979, 351] on icon "upload-file" at bounding box center [983, 350] width 15 height 15
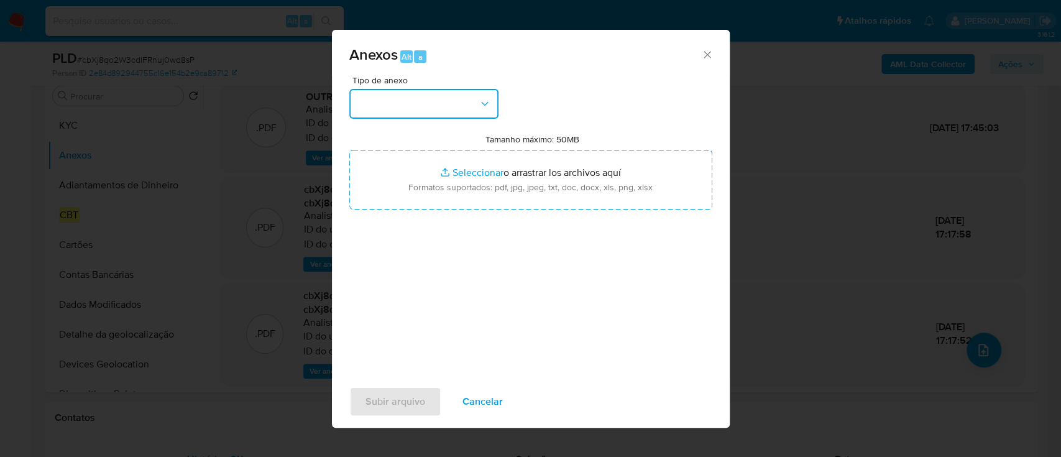
click at [455, 98] on button "button" at bounding box center [423, 104] width 149 height 30
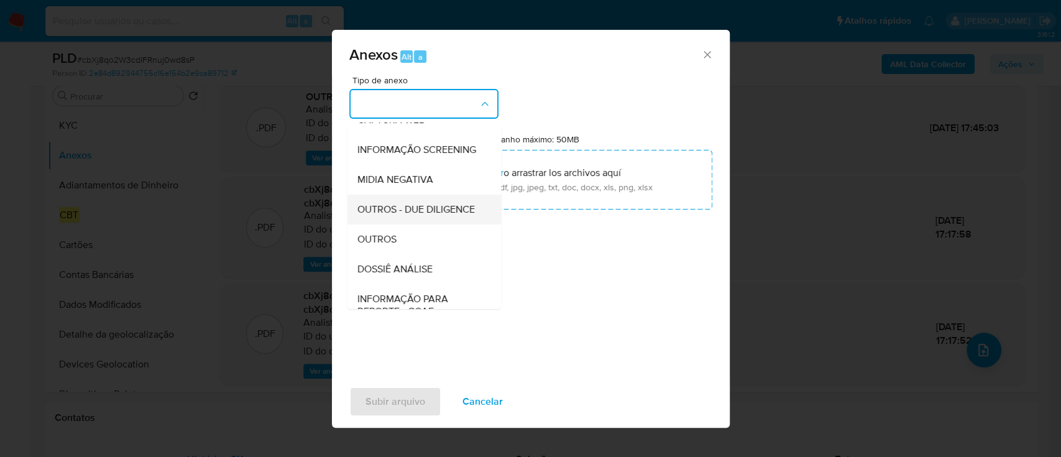
scroll to position [191, 0]
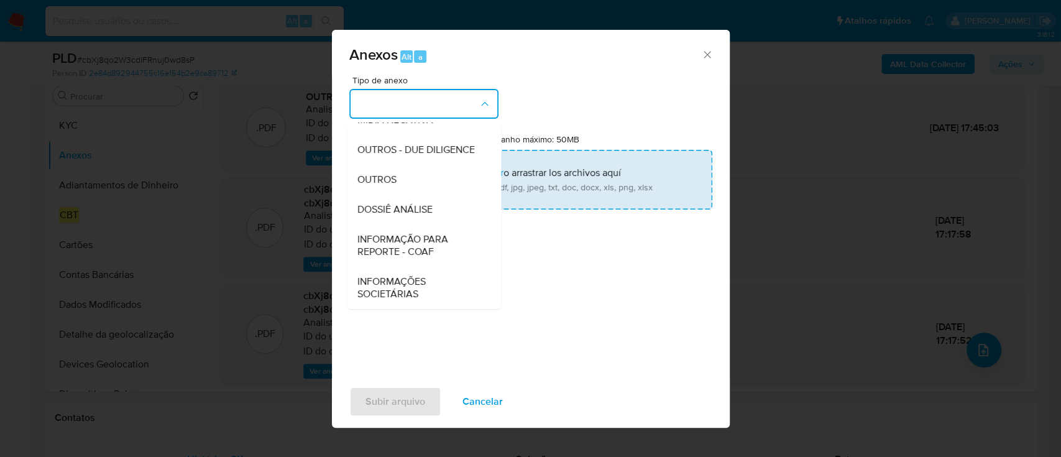
click at [419, 239] on span "INFORMAÇÃO PARA REPORTE - COAF" at bounding box center [420, 245] width 127 height 25
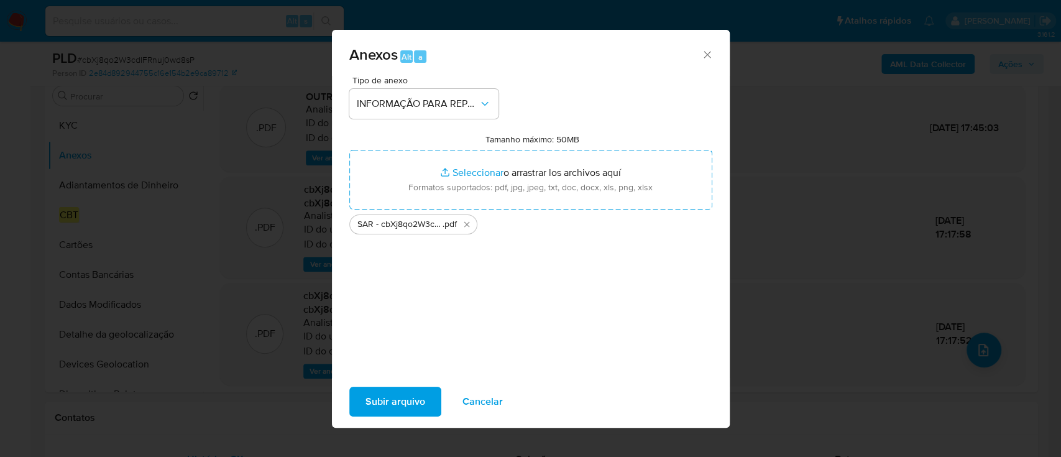
click at [391, 392] on span "Subir arquivo" at bounding box center [396, 401] width 60 height 27
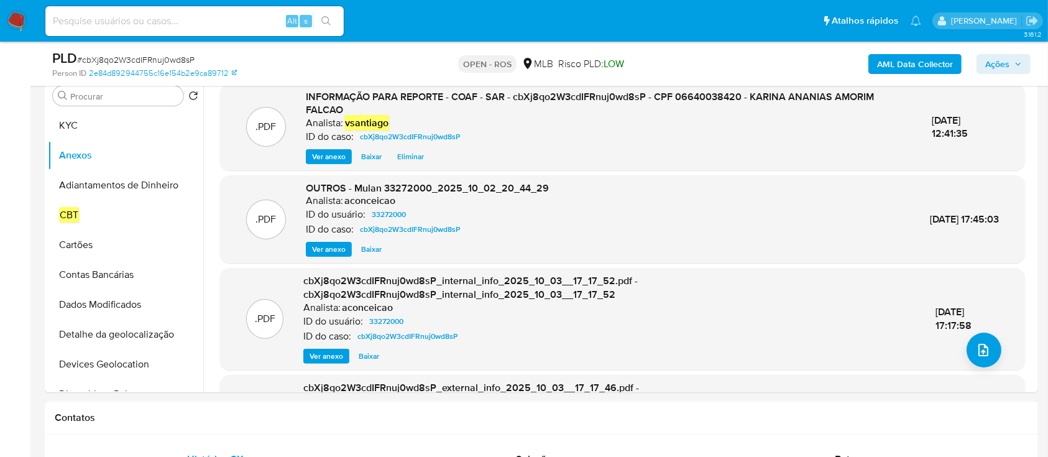
click at [1013, 61] on span "Ações" at bounding box center [1003, 63] width 37 height 17
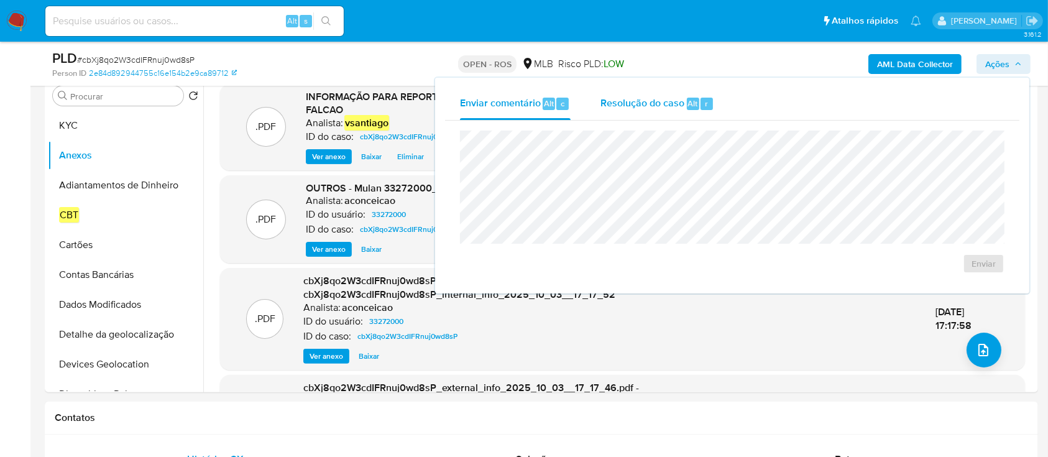
click at [657, 114] on div "Resolução do caso Alt r" at bounding box center [658, 104] width 114 height 32
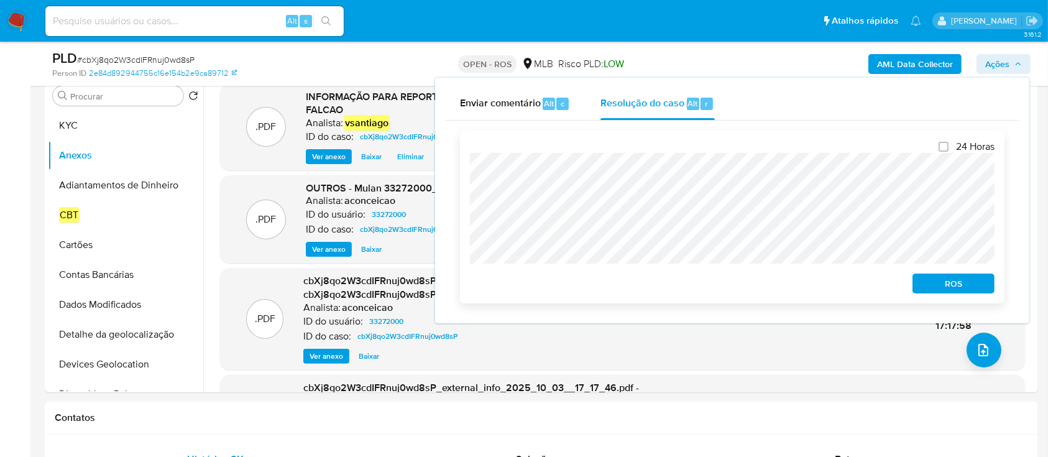
drag, startPoint x: 960, startPoint y: 285, endPoint x: 937, endPoint y: 277, distance: 24.6
click at [959, 285] on span "ROS" at bounding box center [953, 283] width 65 height 17
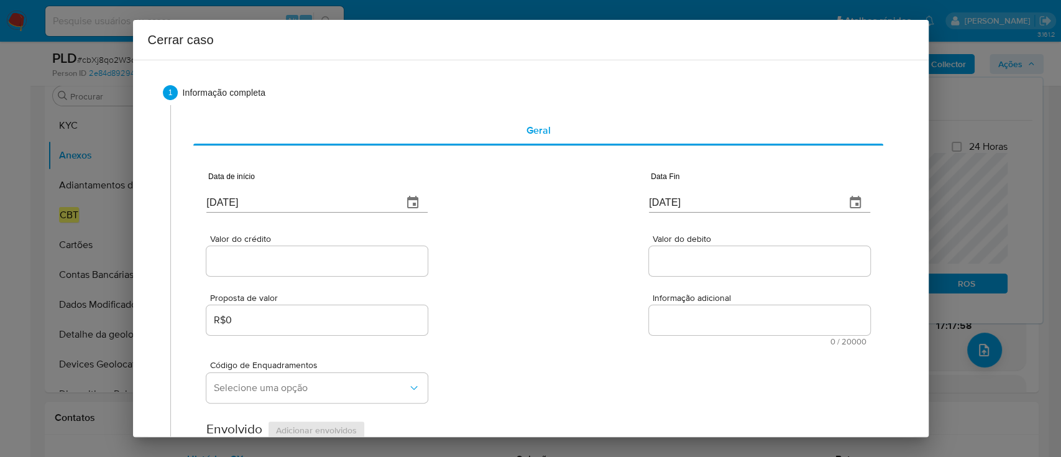
click at [238, 201] on input "08/10/2025" at bounding box center [299, 203] width 187 height 20
drag, startPoint x: 238, startPoint y: 201, endPoint x: 560, endPoint y: 241, distance: 323.9
click at [239, 201] on input "08/10/2025" at bounding box center [299, 203] width 187 height 20
paste input "1/08"
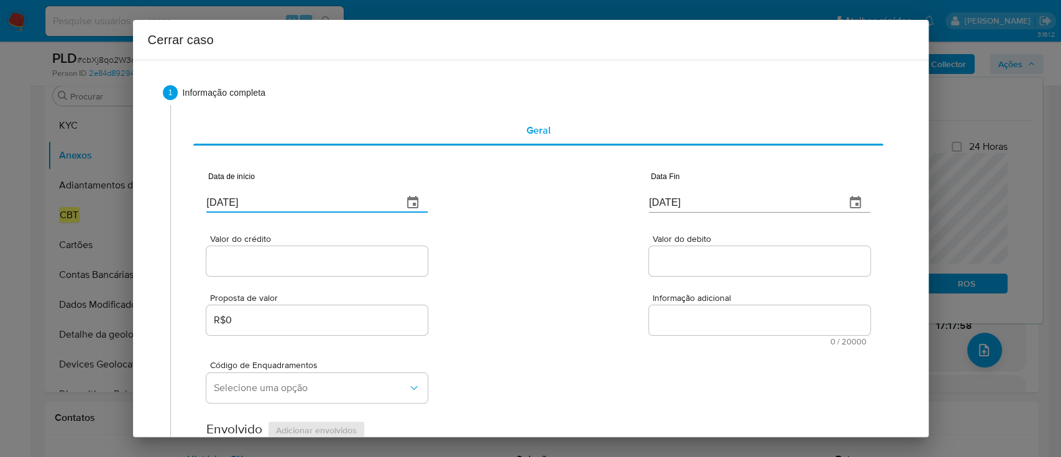
type input "01/08/2025"
click at [561, 242] on div "Valor do crédito Valor do debito" at bounding box center [537, 248] width 663 height 59
click at [664, 204] on input "08/10/2025" at bounding box center [742, 203] width 187 height 20
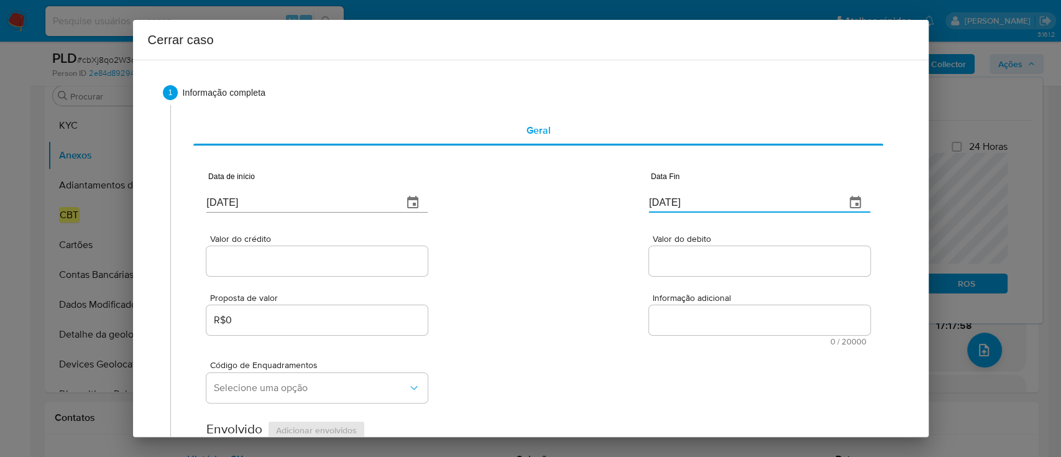
click at [664, 204] on input "08/10/2025" at bounding box center [742, 203] width 187 height 20
paste input "30/09"
type input "30/09/2025"
click at [537, 248] on div "Valor do crédito Valor do debito" at bounding box center [537, 248] width 663 height 59
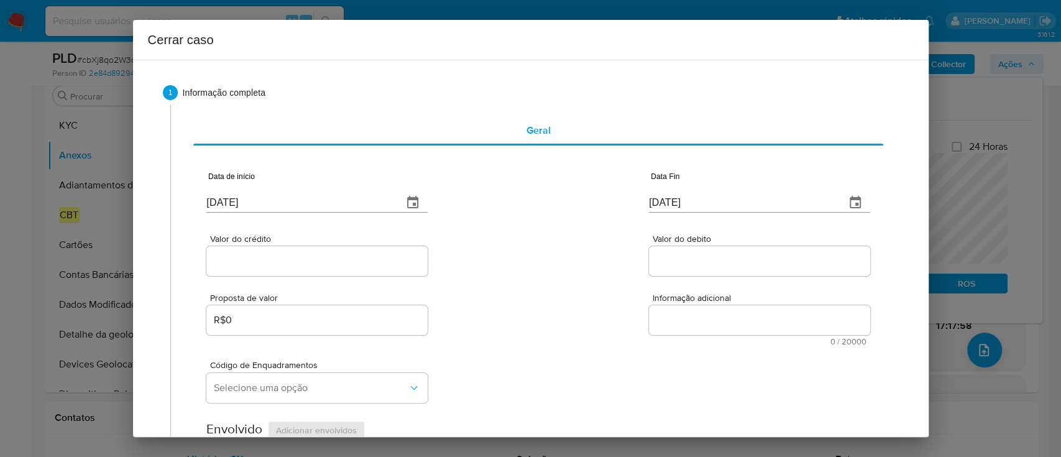
click at [318, 270] on div at bounding box center [316, 261] width 221 height 30
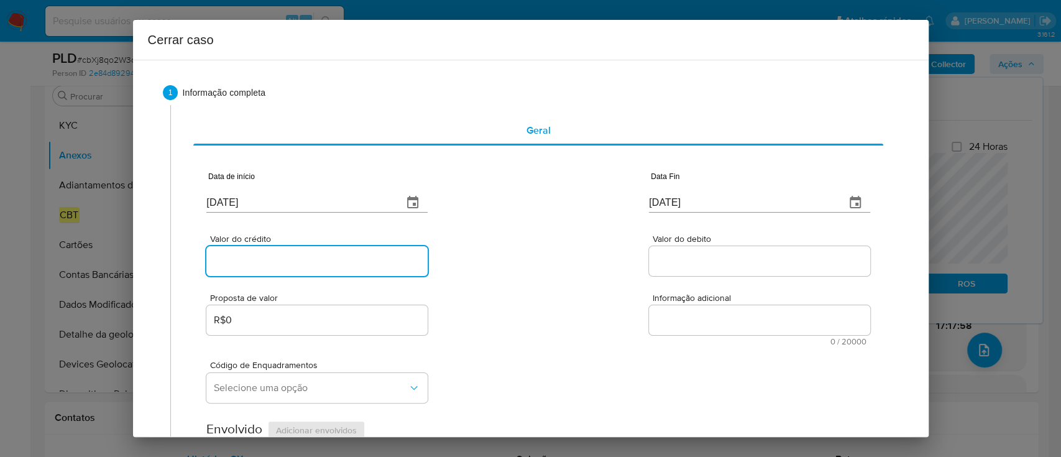
click at [327, 265] on input "Valor do crédito" at bounding box center [316, 261] width 221 height 16
paste input "R$826.745"
type input "R$826.745"
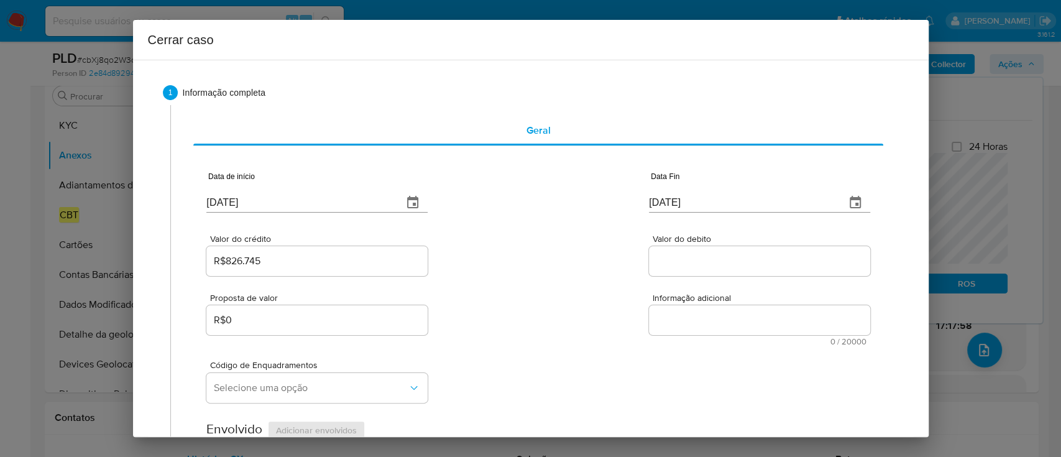
click at [487, 260] on div "Valor do crédito R$826.745 Valor do debito" at bounding box center [537, 248] width 663 height 59
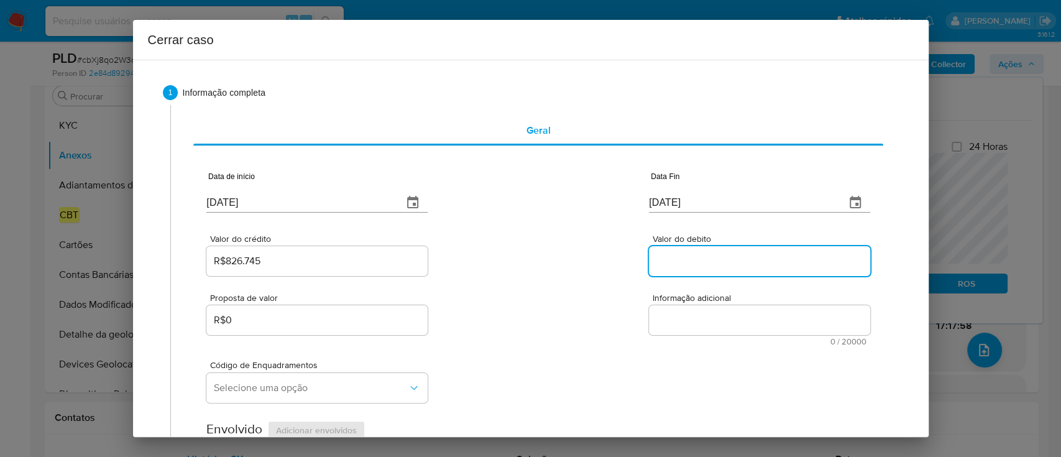
click at [684, 265] on input "Valor do debito" at bounding box center [759, 261] width 221 height 16
paste input "R$827.995"
type input "R$827.995"
click at [543, 272] on div "Valor do crédito R$826.745 Valor do debito R$827.995" at bounding box center [537, 248] width 663 height 59
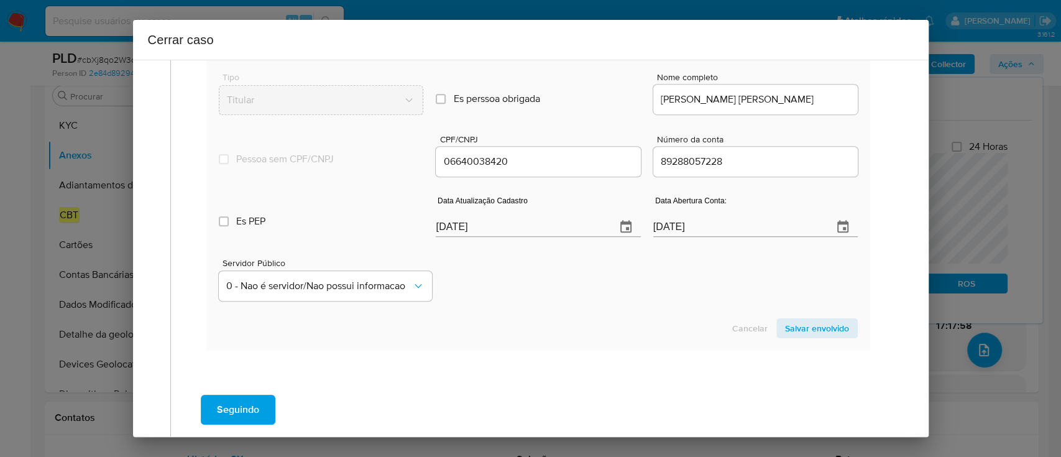
scroll to position [497, 0]
click at [479, 227] on input "08/10/2025" at bounding box center [521, 226] width 170 height 20
paste input "3/07"
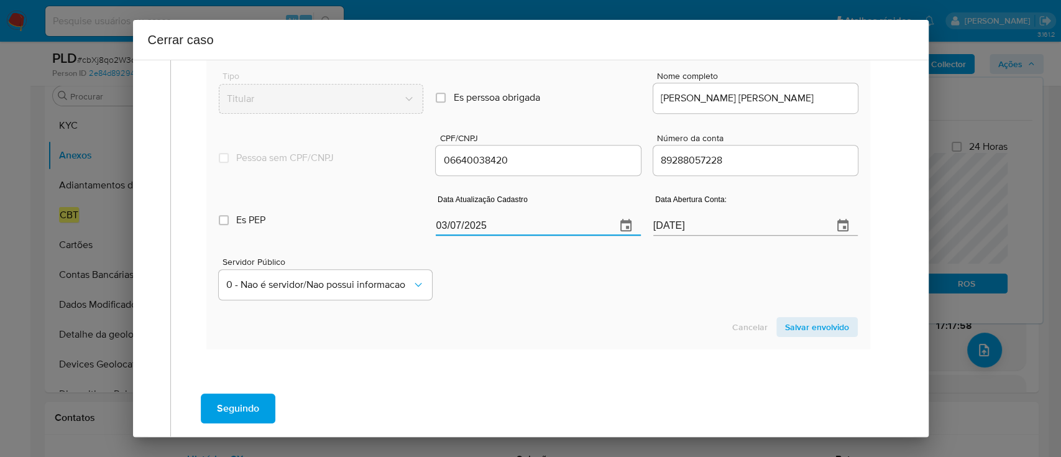
type input "03/07/2025"
drag, startPoint x: 511, startPoint y: 287, endPoint x: 824, endPoint y: 381, distance: 326.7
click at [512, 287] on div "Servidor Público 0 - Nao é servidor/Nao possui informacao" at bounding box center [538, 273] width 638 height 62
click at [835, 322] on span "Salvar envolvido" at bounding box center [817, 326] width 64 height 17
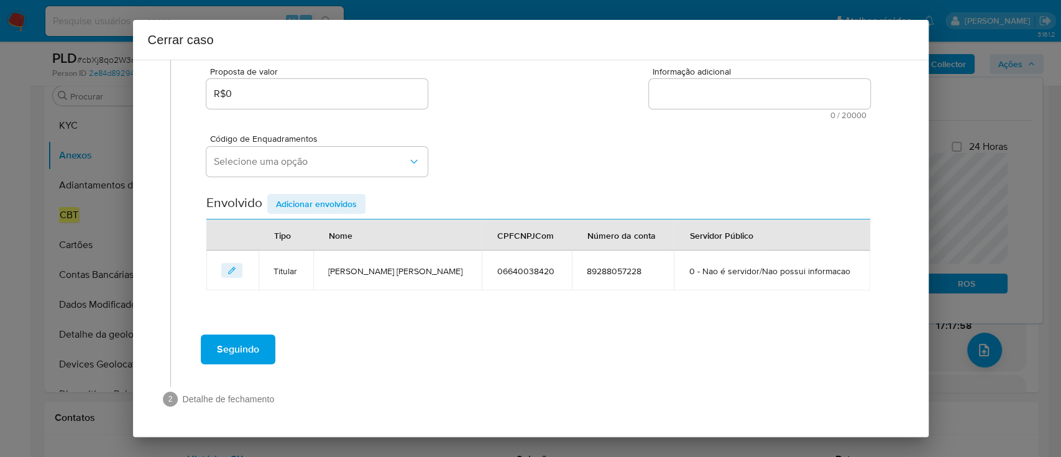
scroll to position [226, 0]
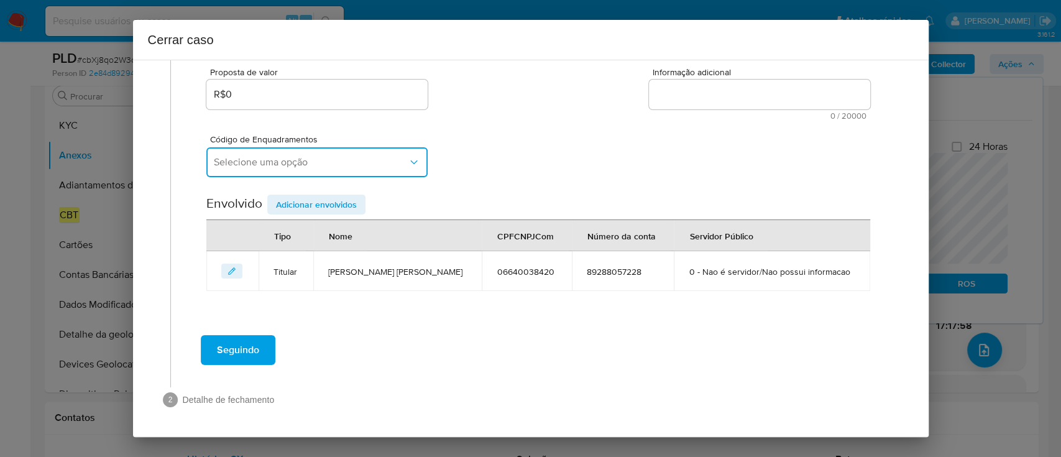
click at [347, 147] on button "Selecione uma opção" at bounding box center [316, 162] width 221 height 30
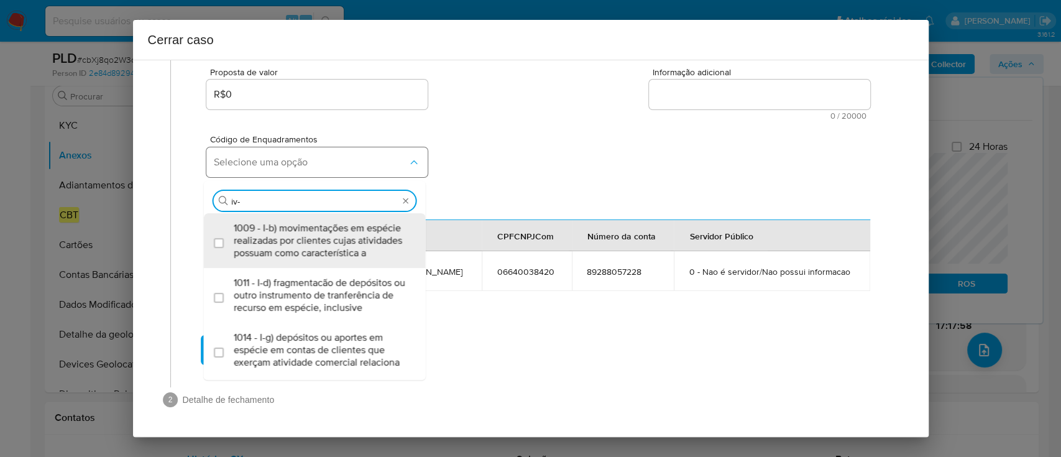
type input "iv-a"
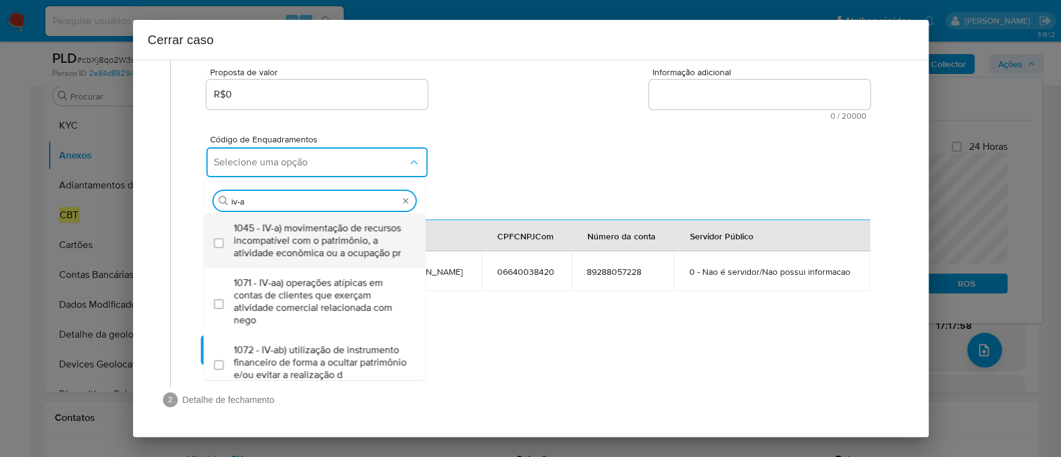
click at [339, 252] on span "1045 - IV-a) movimentação de recursos incompatível com o patrimônio, a atividad…" at bounding box center [321, 240] width 175 height 37
checkbox input "true"
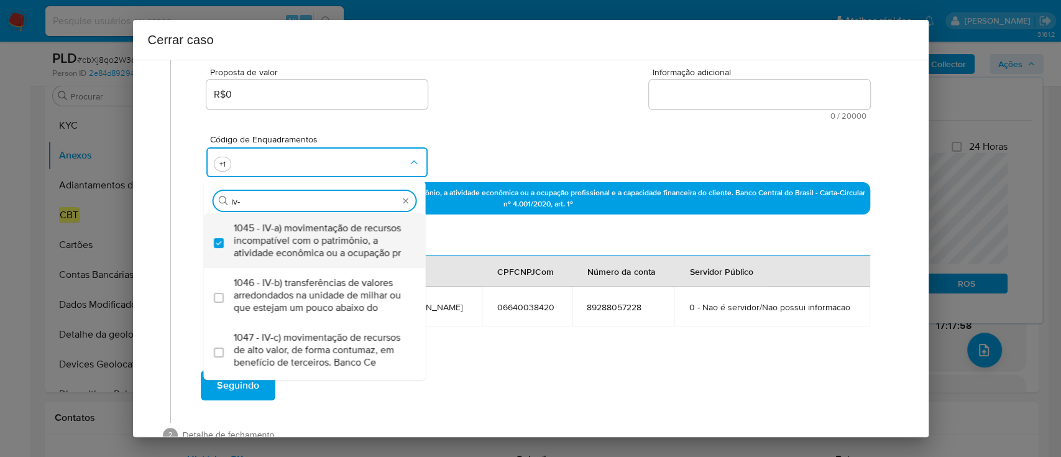
type input "iv-c"
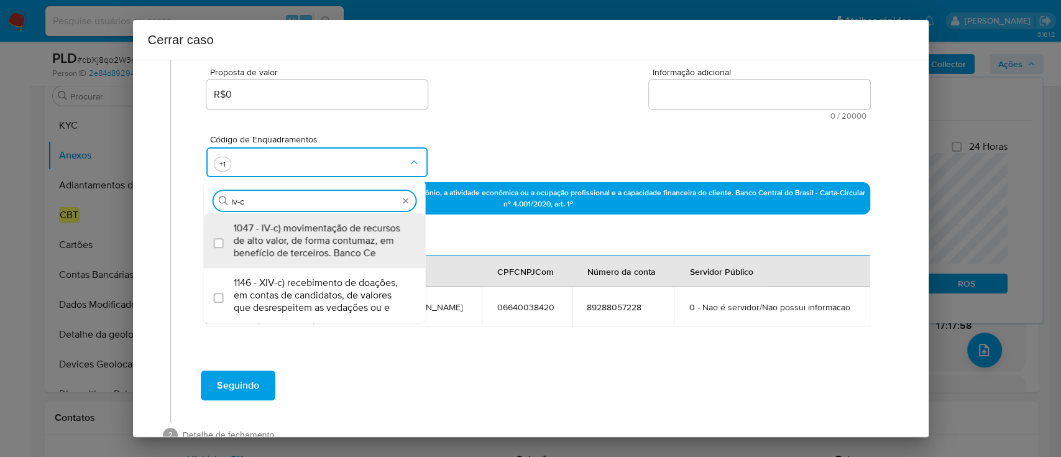
click at [339, 252] on span "1047 - IV-c) movimentação de recursos de alto valor, de forma contumaz, em bene…" at bounding box center [321, 240] width 175 height 37
checkbox input "true"
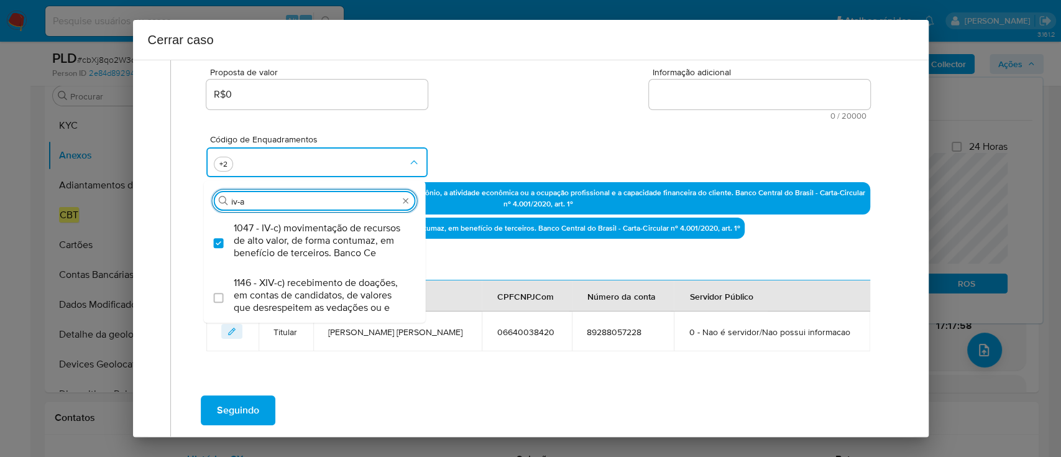
scroll to position [0, 0]
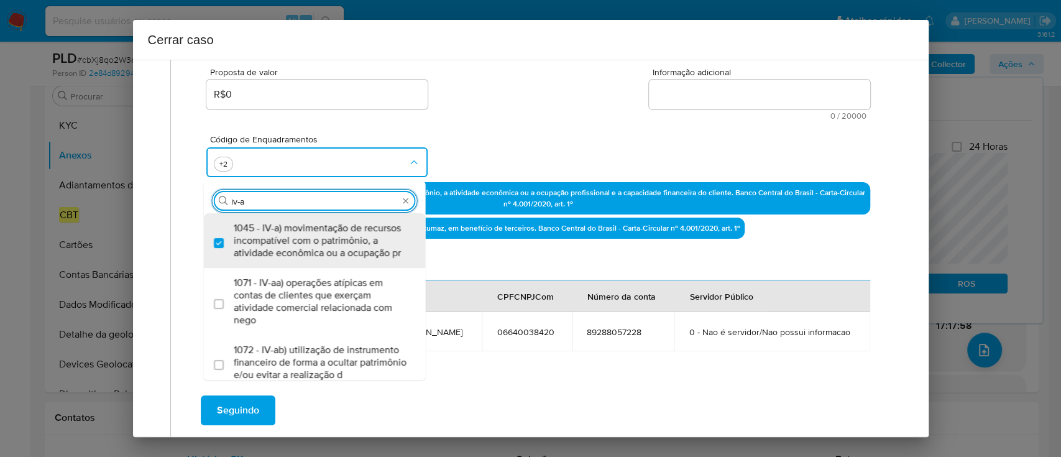
type input "iv-ad"
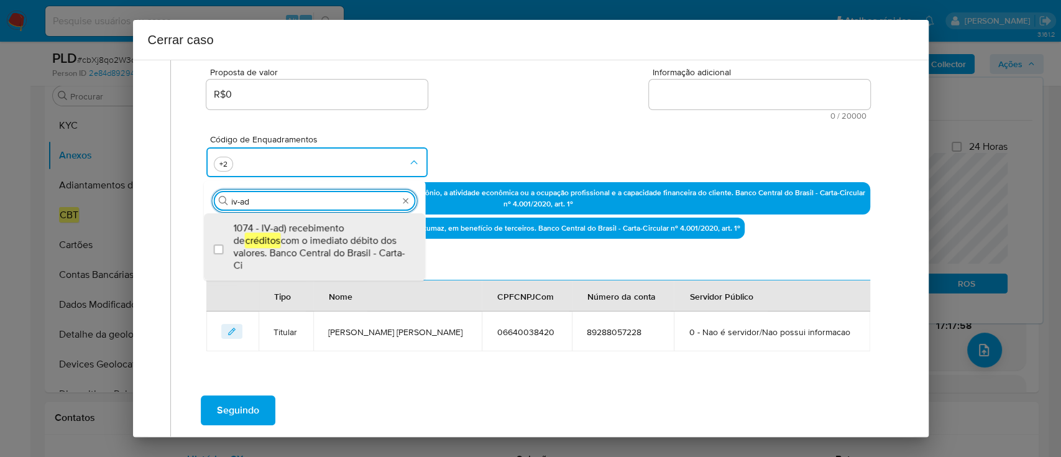
click at [339, 252] on span "1074 - IV-ad) recebimento de créditos com o imediato débito dos valores. Banco …" at bounding box center [321, 247] width 175 height 50
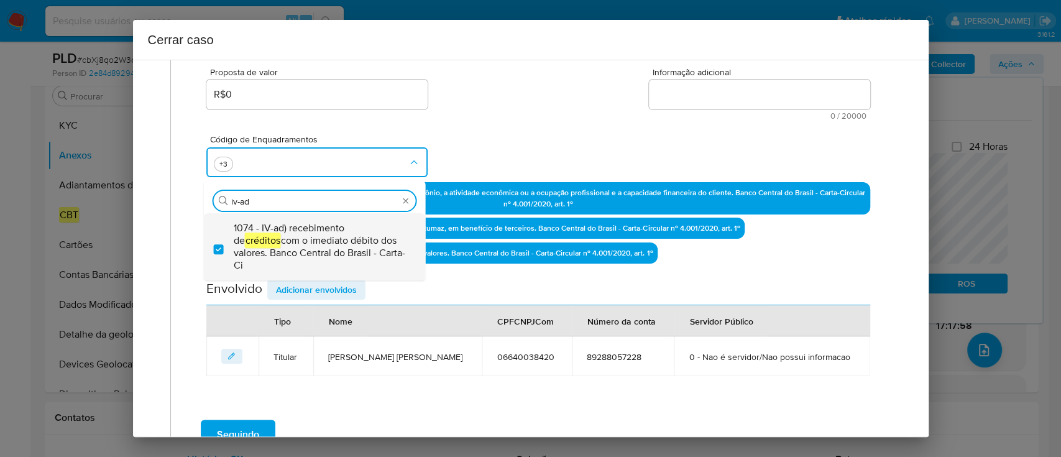
checkbox input "true"
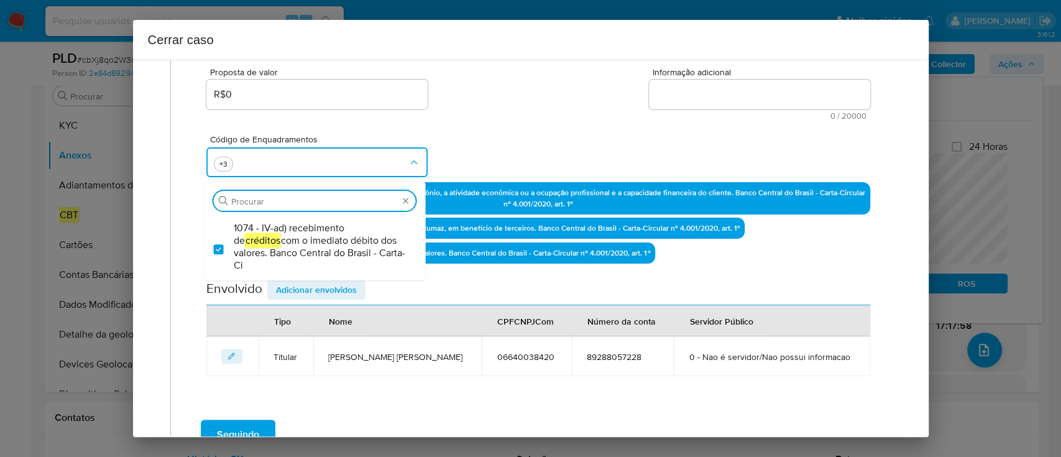
click at [489, 127] on div "Código de Enquadramentos Procurar 1074 - IV-ad) recebimento de créditos com o i…" at bounding box center [537, 151] width 663 height 62
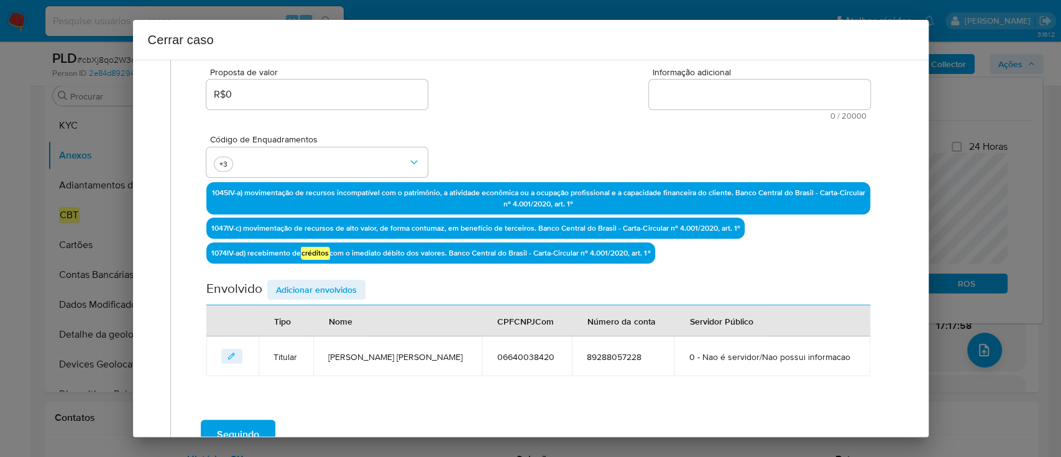
click at [744, 94] on textarea "Informação adicional" at bounding box center [759, 95] width 221 height 30
paste textarea "Karina Ananias Amorim Falcao, CPF 06640038420, 38 anos, residente no município …"
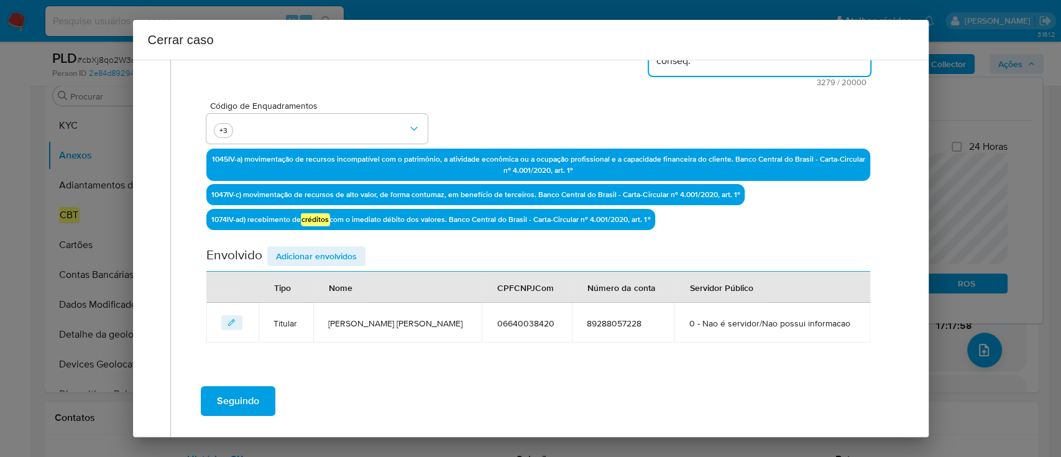
scroll to position [367, 0]
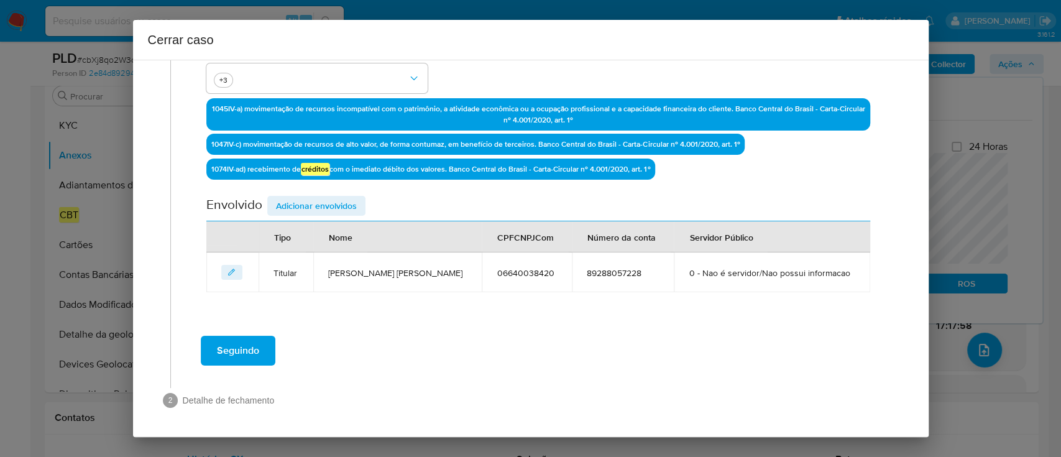
type textarea "Karina Ananias Amorim Falcao, CPF 06640038420, 38 anos, residente no município …"
click at [340, 205] on span "Adicionar envolvidos" at bounding box center [316, 205] width 81 height 17
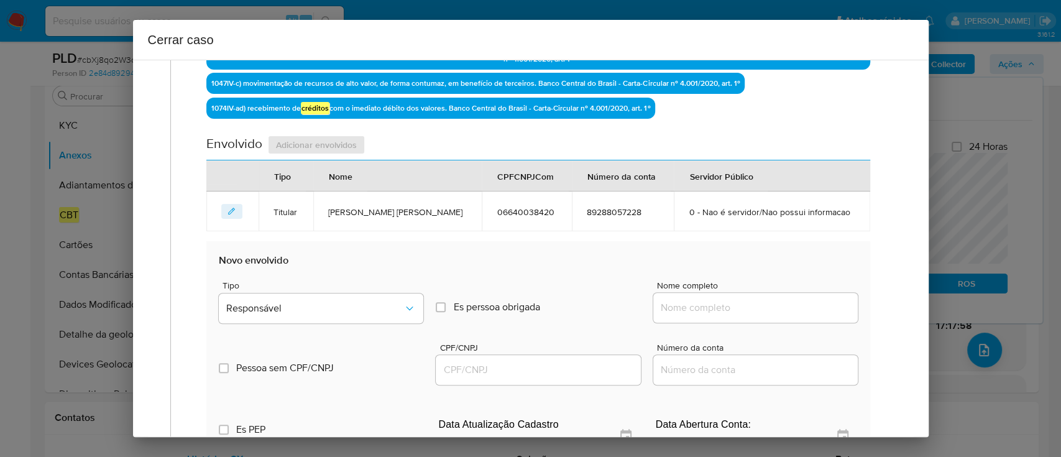
scroll to position [532, 0]
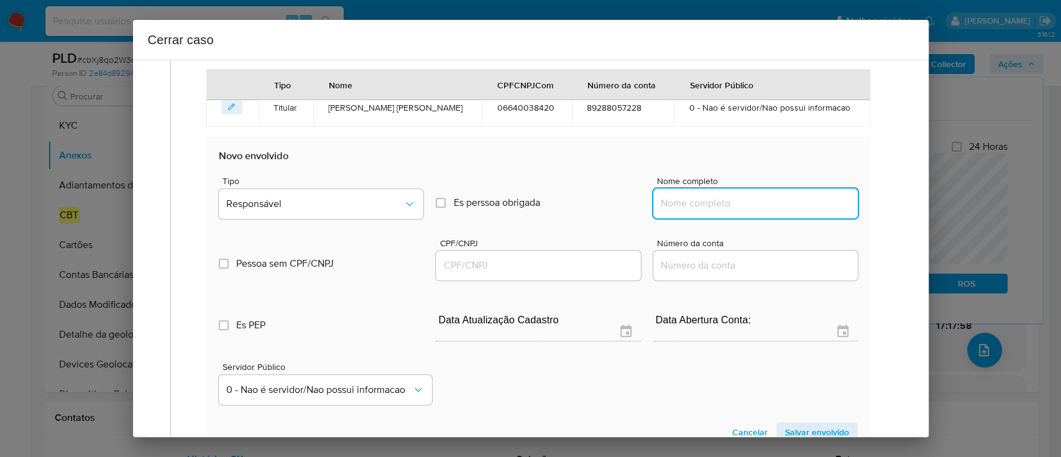
drag, startPoint x: 734, startPoint y: 201, endPoint x: 786, endPoint y: 196, distance: 51.8
click at [734, 201] on input "Nome completo" at bounding box center [755, 203] width 205 height 16
paste input "Global Pagamentos Limitada, 52651559000185"
click at [802, 206] on input "Global Pagamentos Limitada, 52651559000185" at bounding box center [755, 203] width 205 height 16
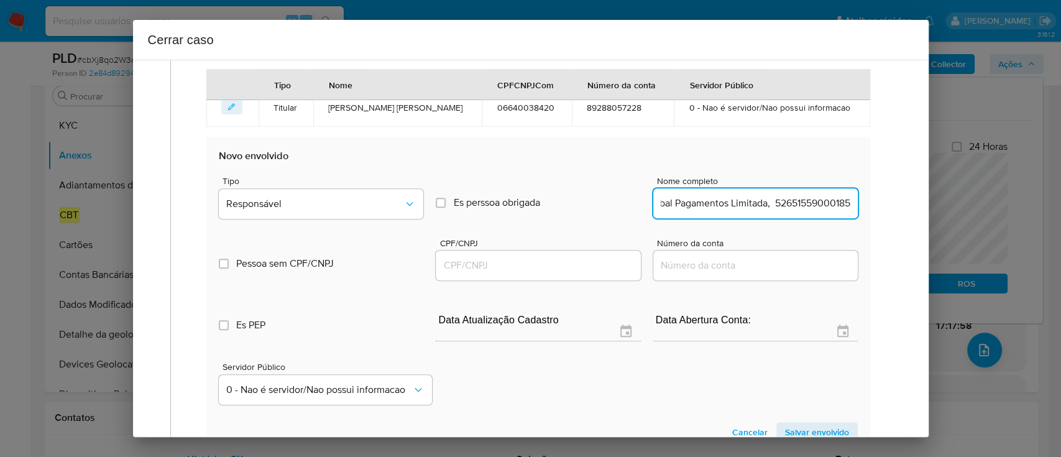
click at [802, 206] on input "Global Pagamentos Limitada, 52651559000185" at bounding box center [755, 203] width 205 height 16
type input "Global Pagamentos Limitada,"
drag, startPoint x: 555, startPoint y: 262, endPoint x: 591, endPoint y: 260, distance: 36.1
click at [555, 262] on input "CPF/CNPJ" at bounding box center [538, 265] width 205 height 16
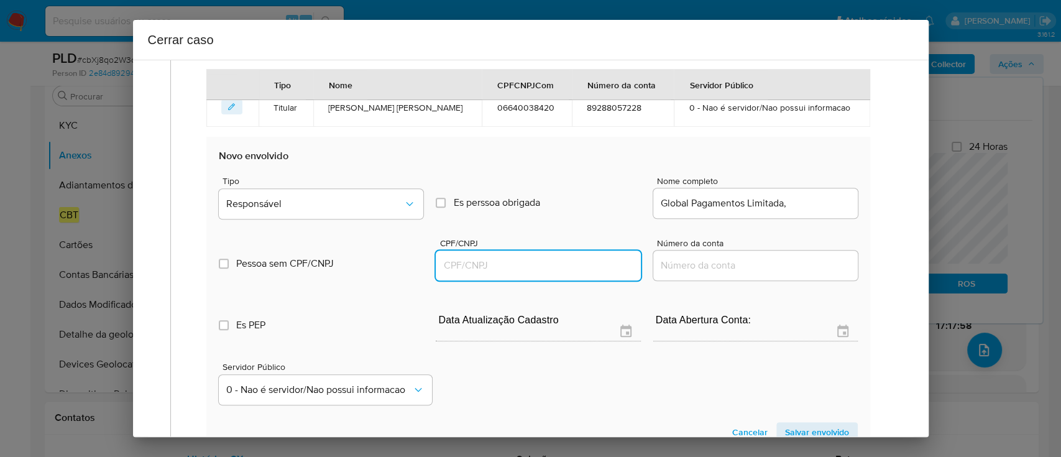
paste input "52651559000185"
type input "52651559000185"
click at [811, 201] on input "Global Pagamentos Limitada," at bounding box center [755, 203] width 205 height 16
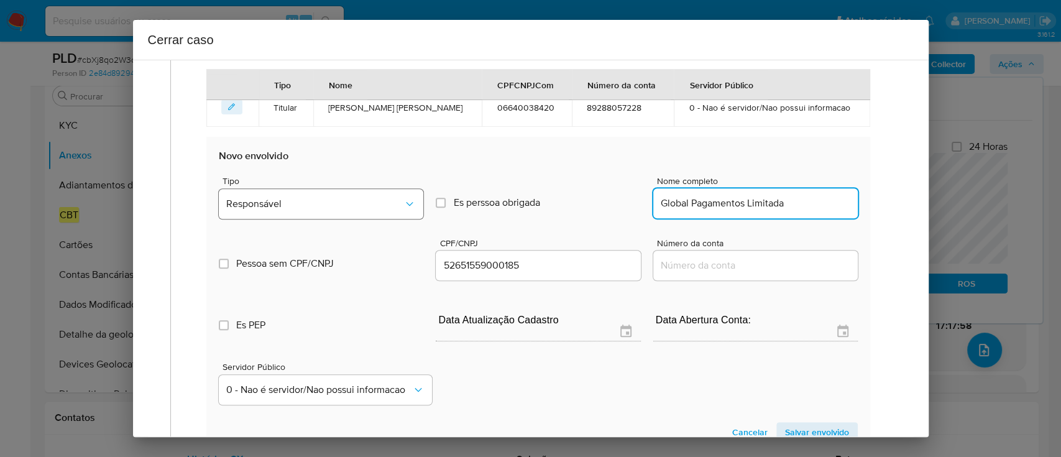
type input "Global Pagamentos Limitada"
click at [347, 208] on button "Responsável" at bounding box center [321, 204] width 205 height 30
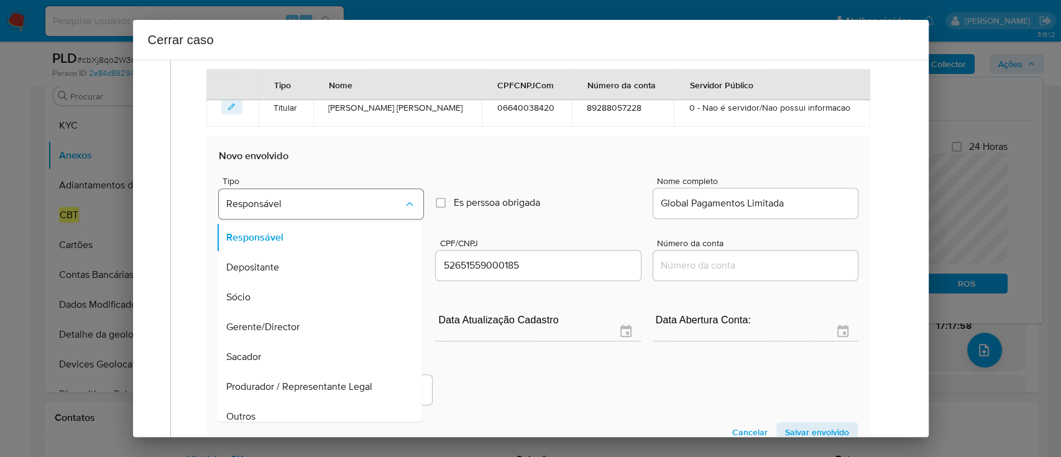
scroll to position [70, 0]
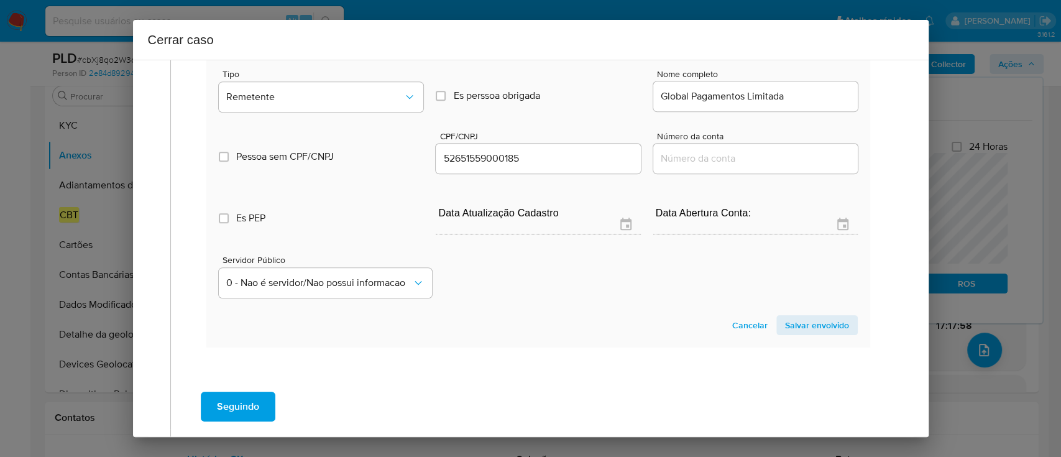
click at [798, 335] on section "Novo envolvido Tipo Remetente Es perssoa obrigada Is PObrigada Nome completo Gl…" at bounding box center [537, 189] width 663 height 318
click at [804, 326] on span "Salvar envolvido" at bounding box center [817, 324] width 64 height 17
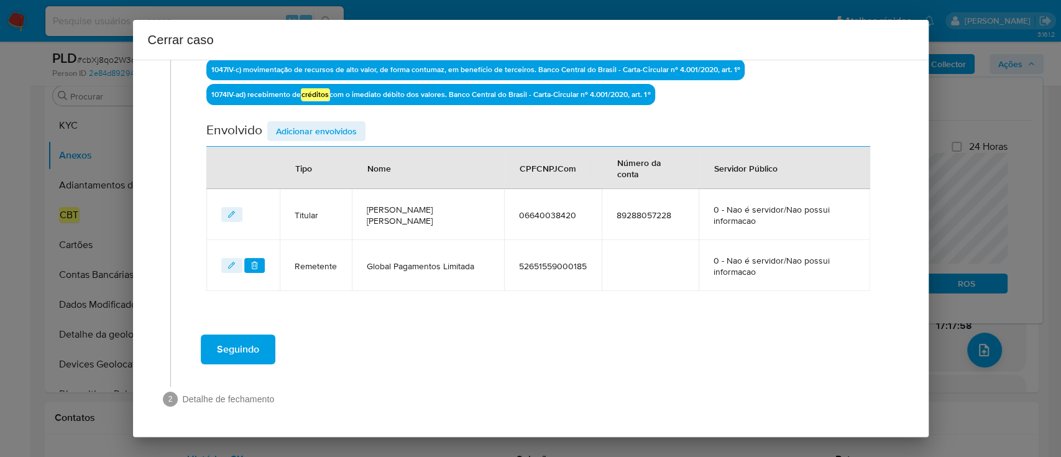
scroll to position [440, 0]
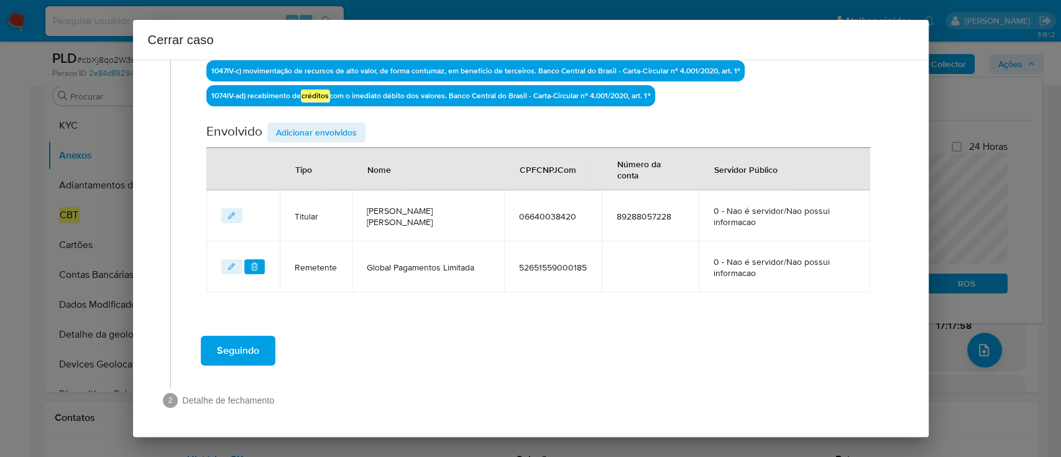
click at [332, 124] on span "Adicionar envolvidos" at bounding box center [316, 132] width 81 height 17
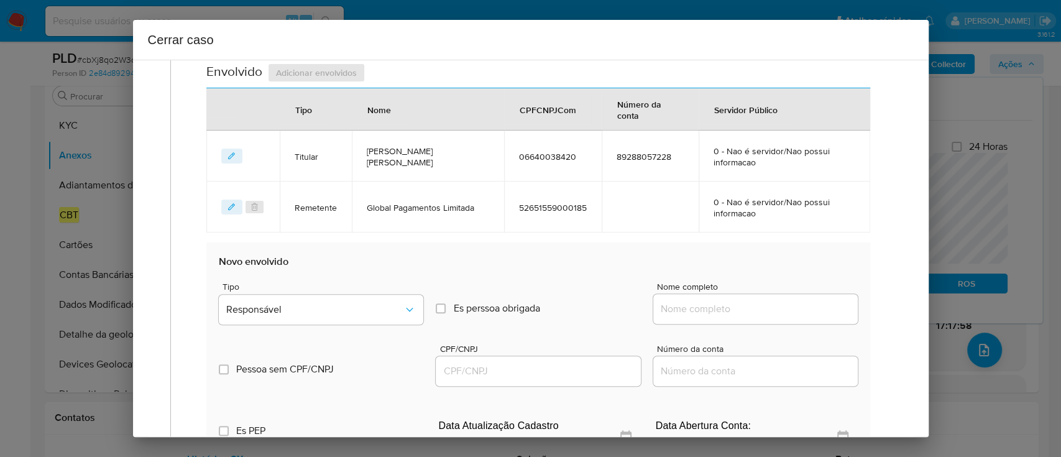
scroll to position [523, 0]
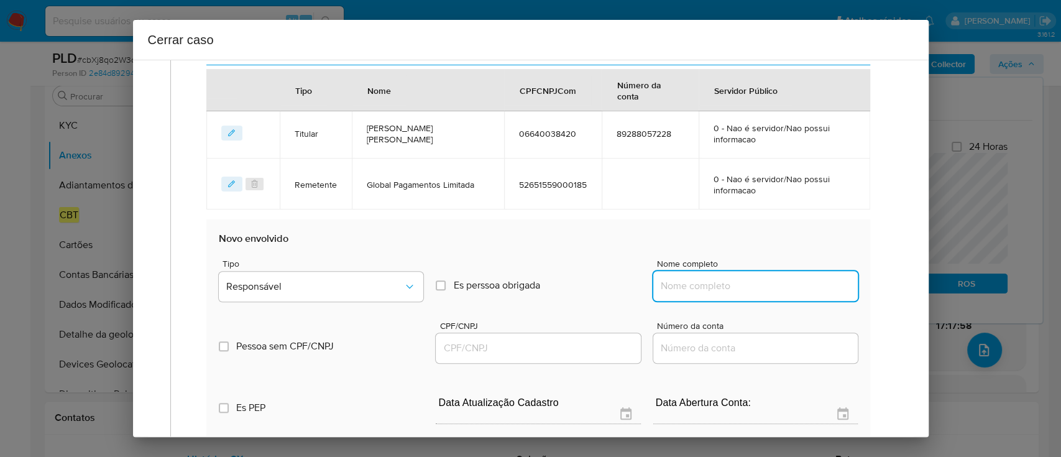
drag, startPoint x: 742, startPoint y: 290, endPoint x: 774, endPoint y: 285, distance: 32.1
click at [742, 290] on input "Nome completo" at bounding box center [755, 286] width 205 height 16
paste input "Rodrigo Jose De Carvalho Falcao, 60174587449"
click at [798, 282] on input "Rodrigo Jose De Carvalho Falcao, 60174587449" at bounding box center [755, 286] width 205 height 16
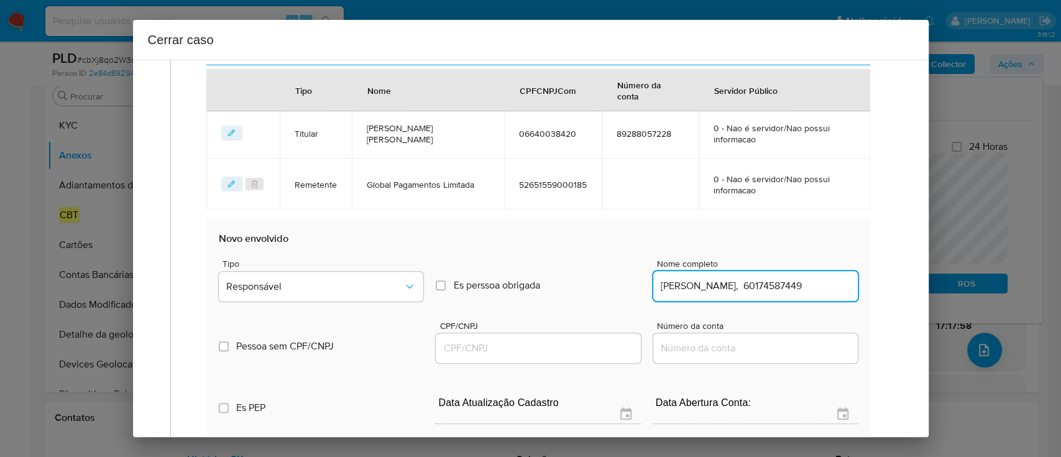
click at [798, 282] on input "Rodrigo Jose De Carvalho Falcao, 60174587449" at bounding box center [755, 286] width 205 height 16
type input "Rodrigo Jose De Carvalho Falcao,"
drag, startPoint x: 598, startPoint y: 341, endPoint x: 765, endPoint y: 302, distance: 171.2
click at [598, 341] on input "CPF/CNPJ" at bounding box center [538, 348] width 205 height 16
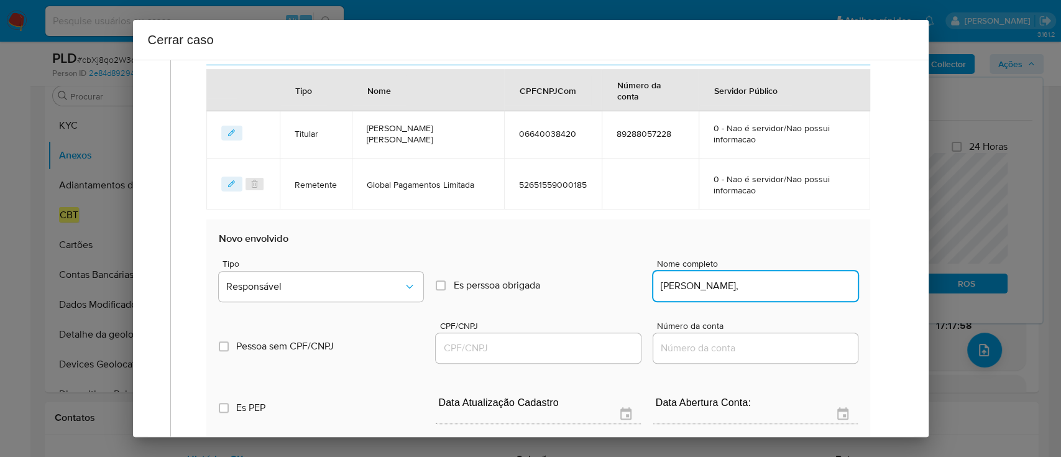
paste input "60174587449"
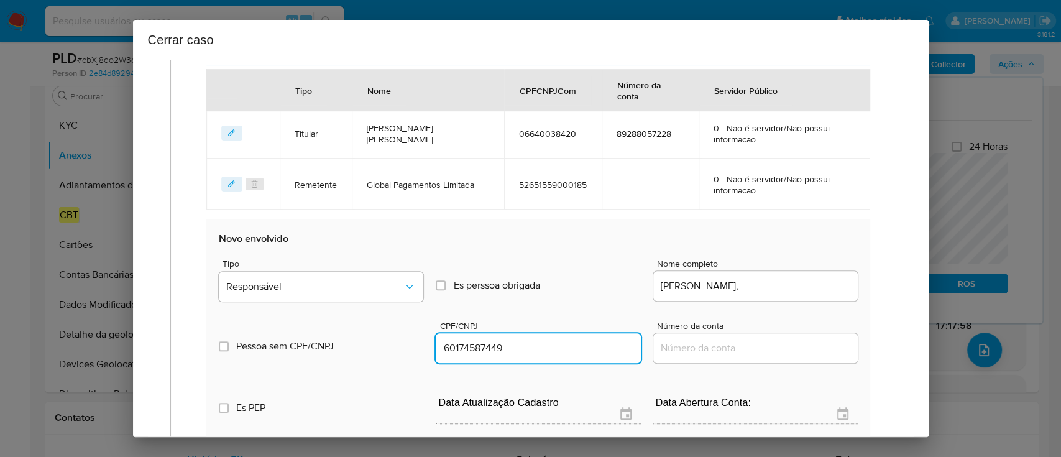
type input "60174587449"
click at [816, 285] on input "Rodrigo Jose De Carvalho Falcao," at bounding box center [755, 286] width 205 height 16
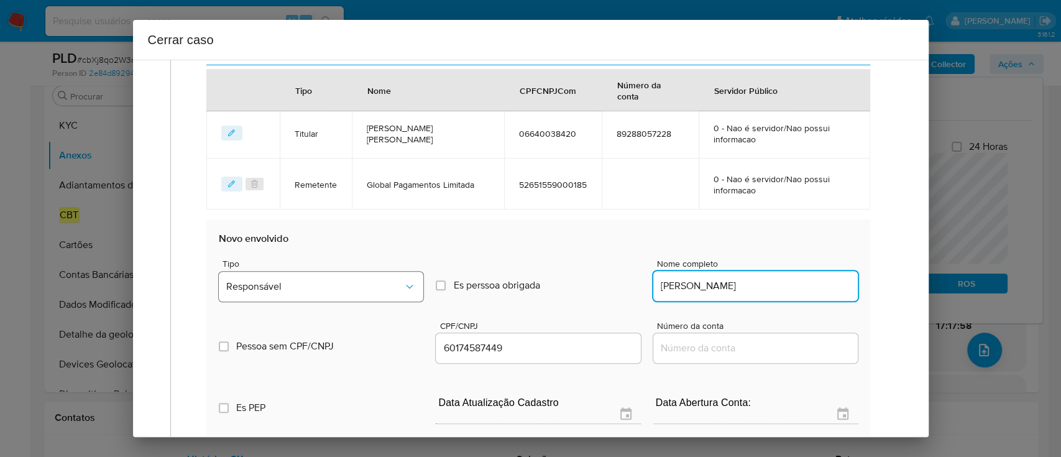
type input "Rodrigo Jose De Carvalho Falcao"
click at [365, 285] on span "Responsável" at bounding box center [314, 286] width 177 height 12
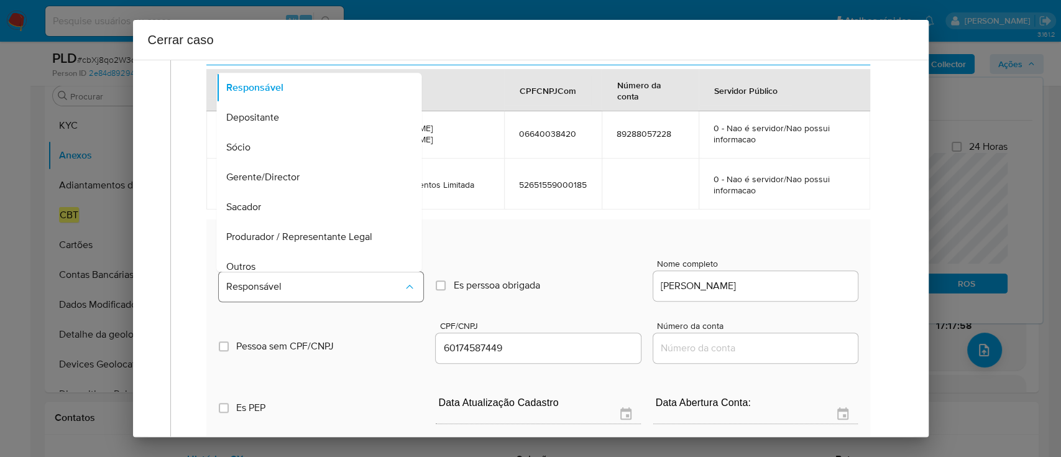
scroll to position [70, 0]
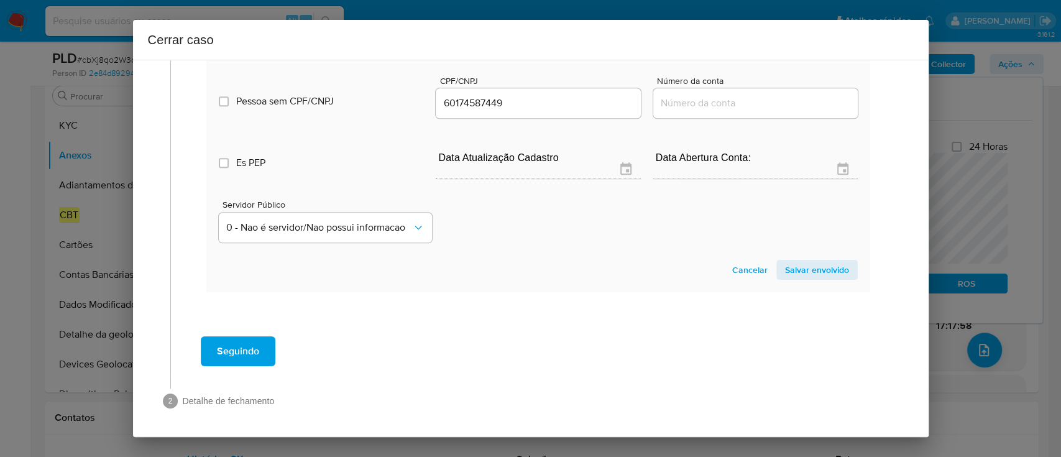
click at [785, 264] on span "Salvar envolvido" at bounding box center [817, 269] width 64 height 17
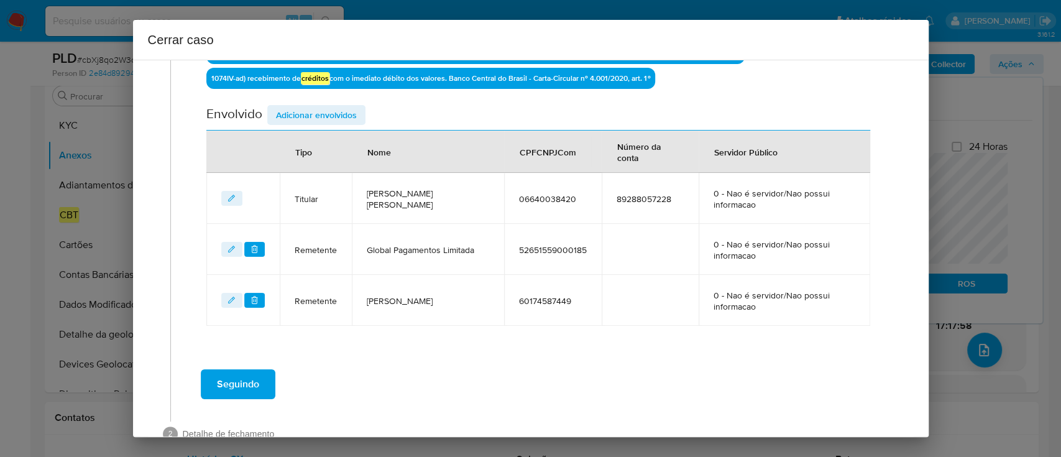
scroll to position [491, 0]
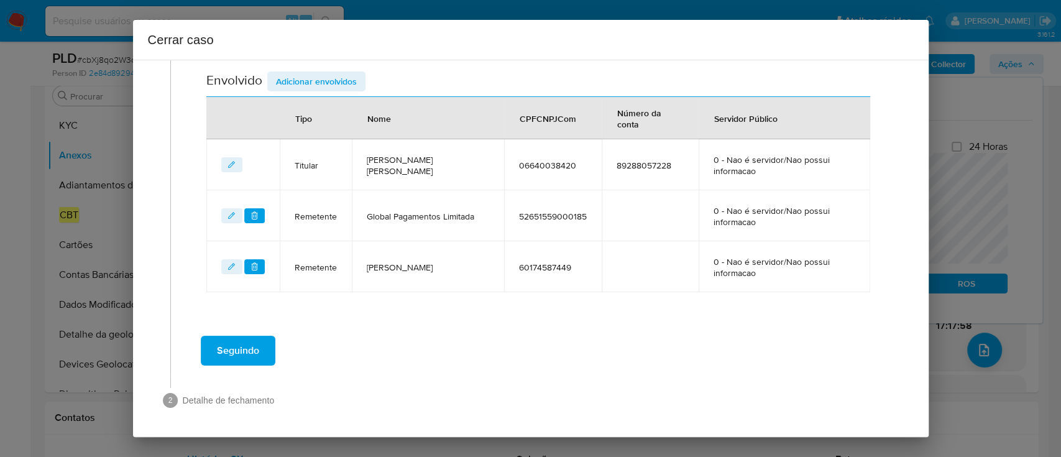
click at [234, 344] on span "Seguindo" at bounding box center [238, 350] width 42 height 27
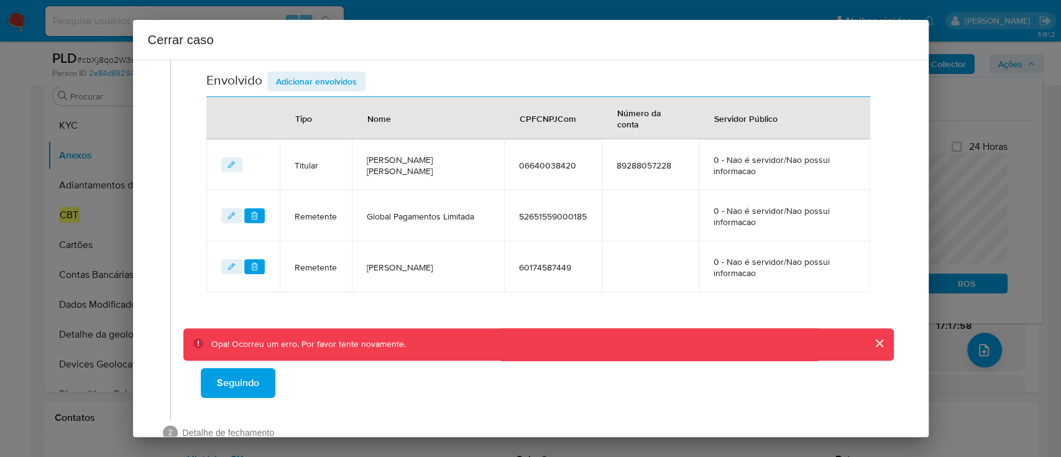
click at [319, 385] on div "Seguindo" at bounding box center [538, 383] width 711 height 45
click at [228, 384] on span "Seguindo" at bounding box center [238, 382] width 42 height 27
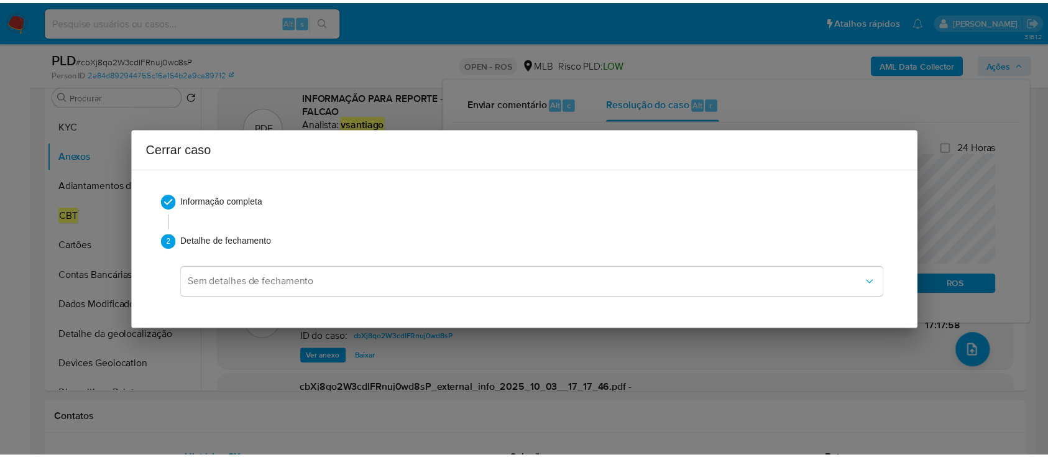
scroll to position [1411, 0]
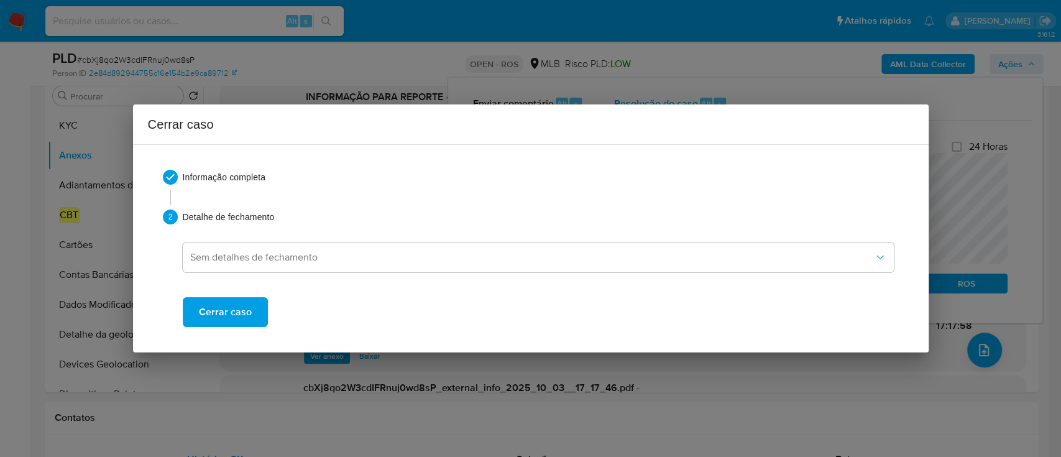
click at [230, 305] on span "Cerrar caso" at bounding box center [225, 311] width 53 height 27
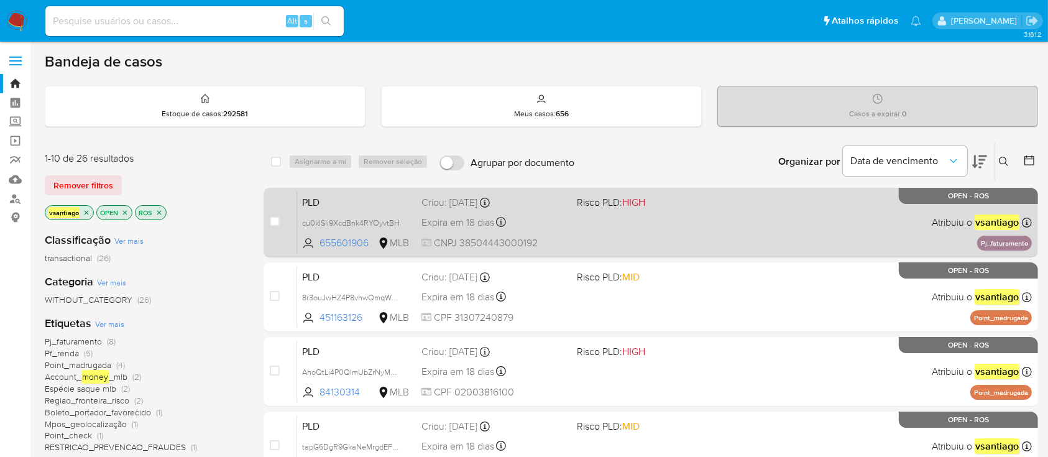
click at [564, 225] on div "Expira em 18 dias Expira em [DATE] 00:29:31" at bounding box center [494, 222] width 145 height 17
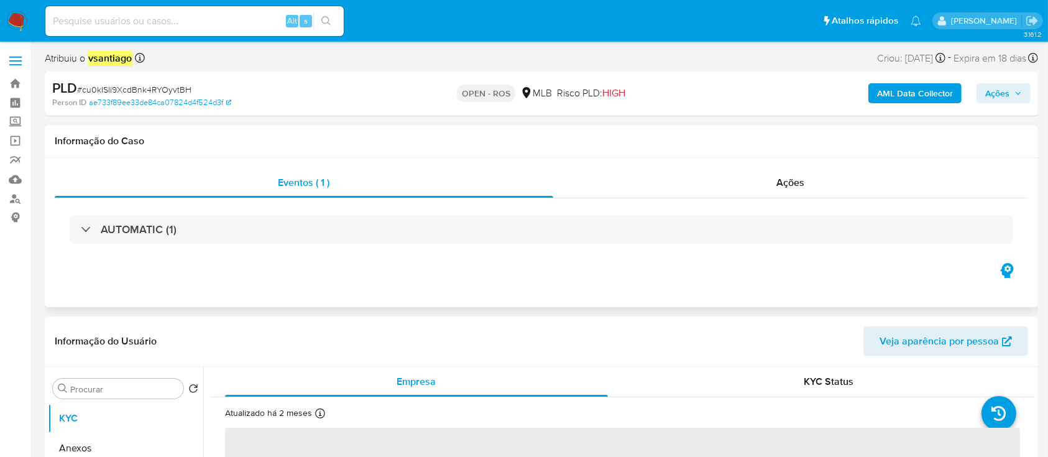
select select "10"
click at [651, 58] on div "Atribuiu o vsantiago Asignado el: 16/09/2025 16:27:34 Criou: 12/09/2025 Criou: …" at bounding box center [541, 61] width 993 height 22
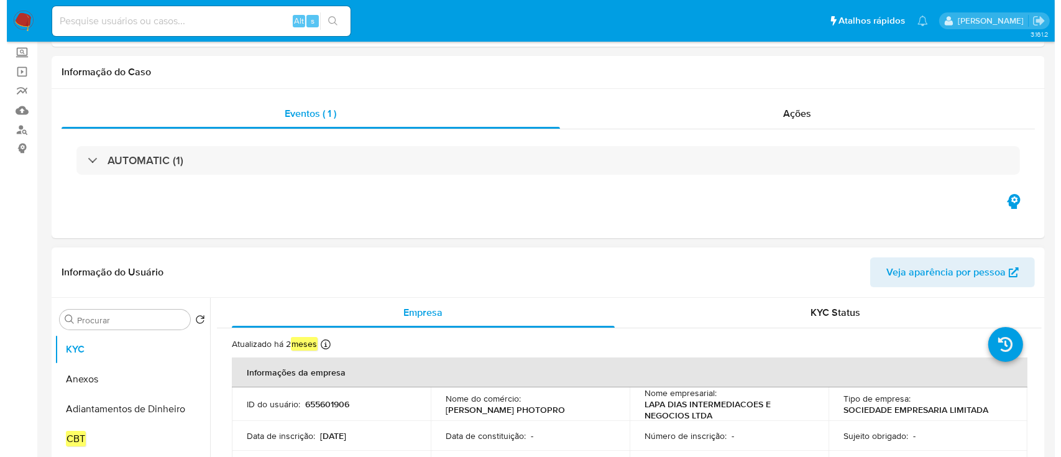
scroll to position [165, 0]
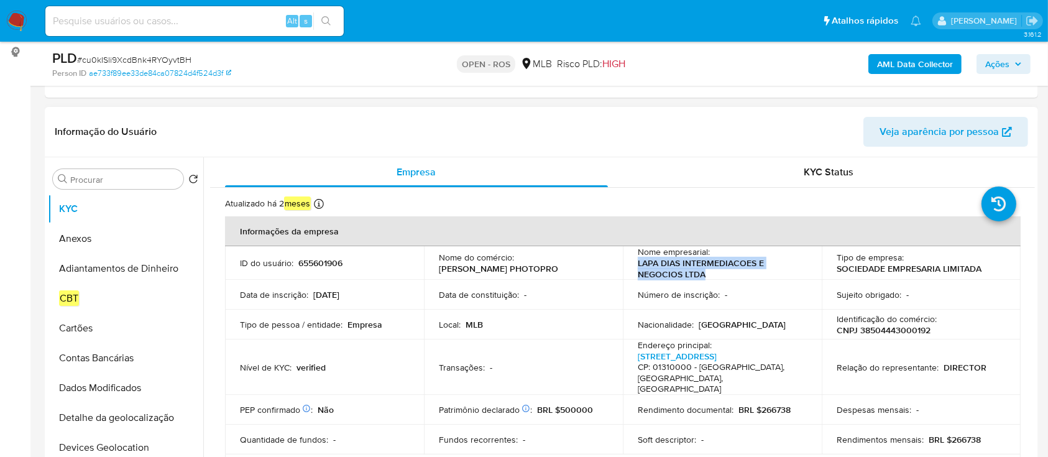
drag, startPoint x: 708, startPoint y: 275, endPoint x: 632, endPoint y: 266, distance: 77.0
click at [632, 266] on td "Nome empresarial : LAPA DIAS INTERMEDIACOES E NEGOCIOS LTDA" at bounding box center [722, 263] width 199 height 34
copy p "LAPA DIAS INTERMEDIACOES E NEGOCIOS LTDA"
click at [905, 330] on p "CNPJ 38504443000192" at bounding box center [884, 330] width 94 height 11
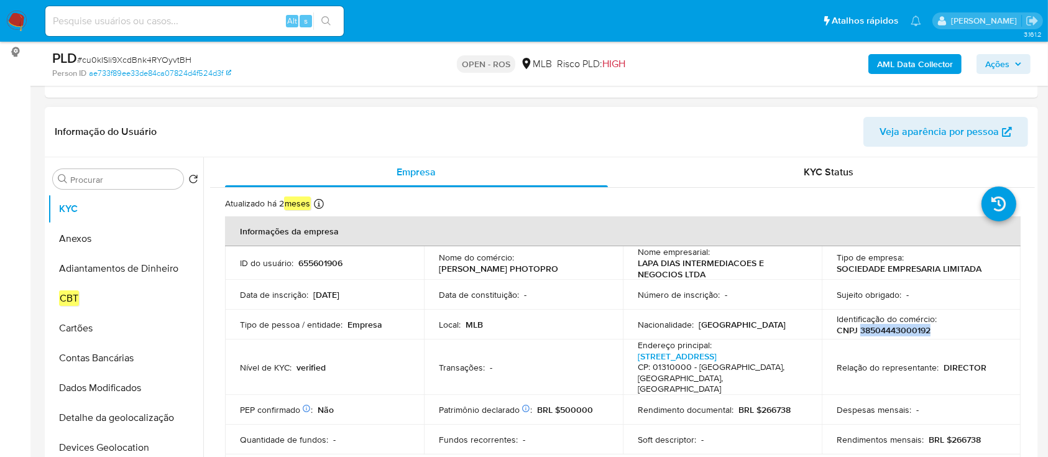
copy p "38504443000192"
click at [78, 235] on button "Anexos" at bounding box center [120, 239] width 145 height 30
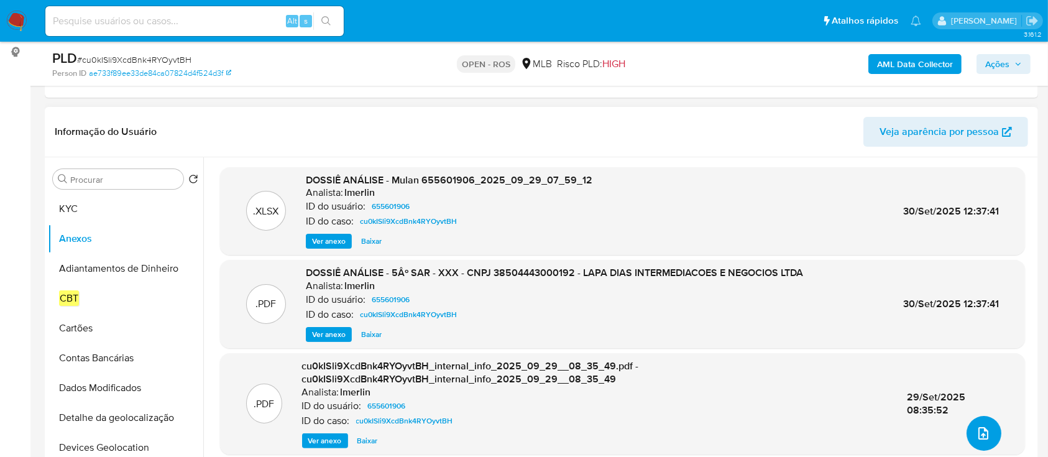
click at [979, 431] on icon "upload-file" at bounding box center [984, 433] width 10 height 12
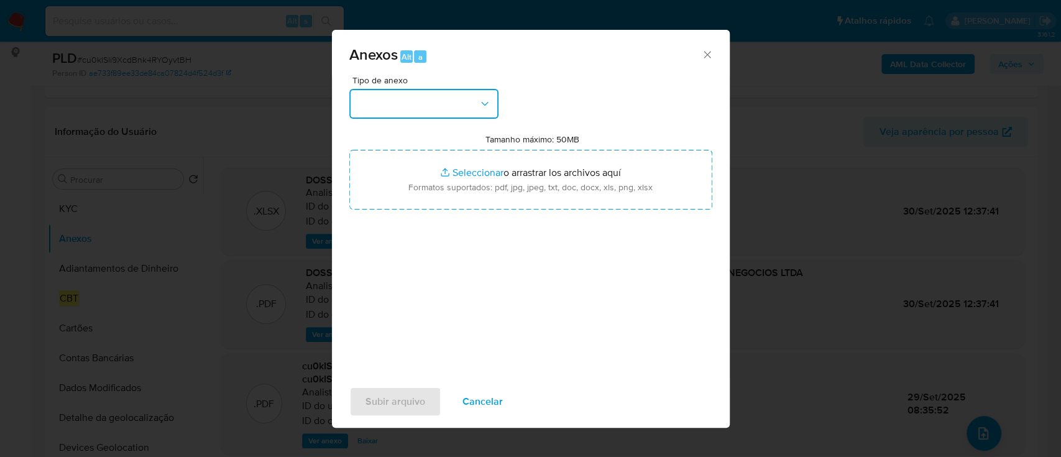
click at [450, 114] on button "button" at bounding box center [423, 104] width 149 height 30
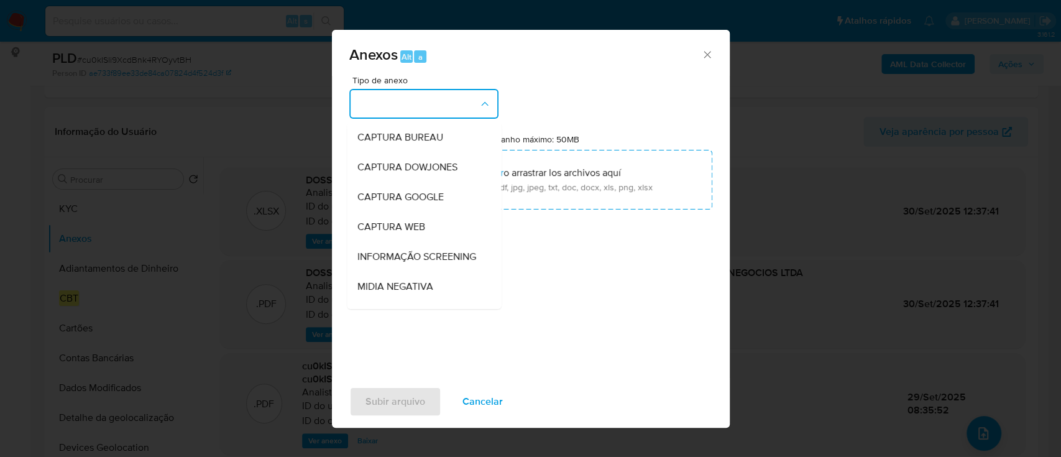
scroll to position [191, 0]
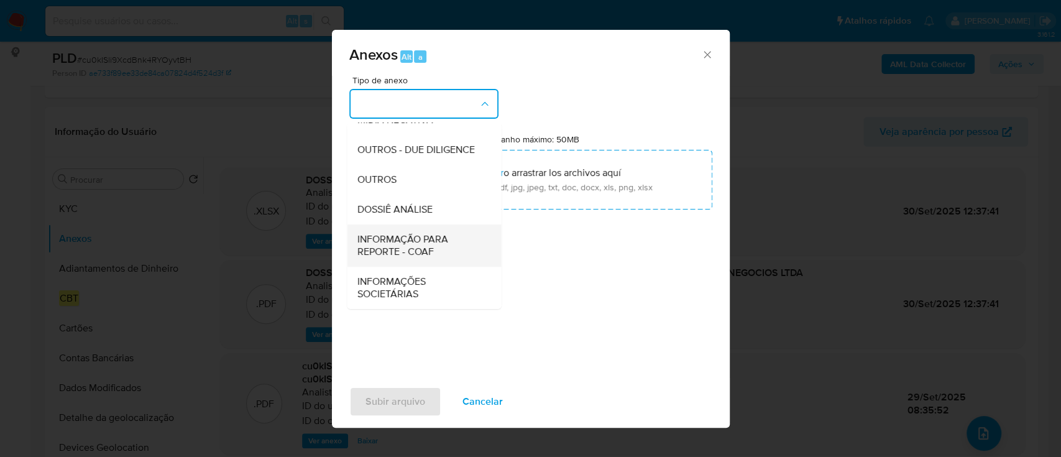
click at [428, 242] on span "INFORMAÇÃO PARA REPORTE - COAF" at bounding box center [420, 245] width 127 height 25
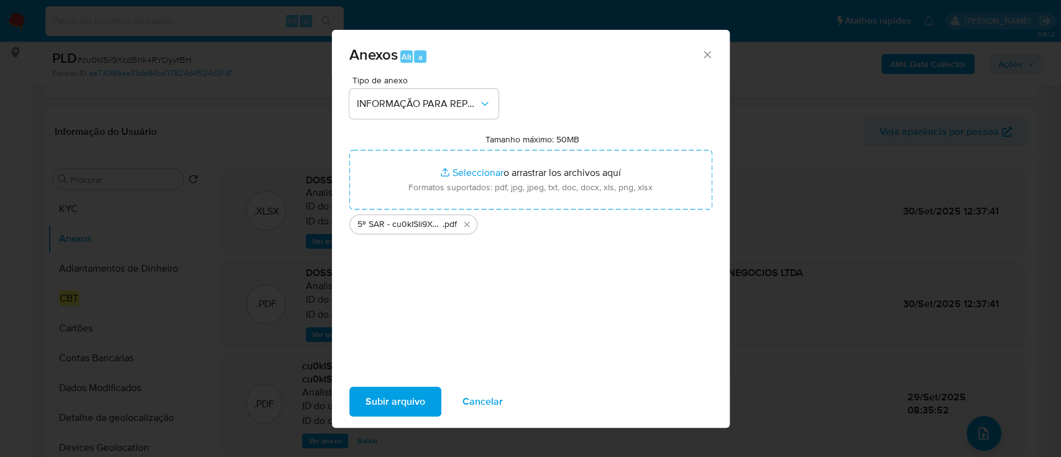
click at [399, 402] on span "Subir arquivo" at bounding box center [396, 401] width 60 height 27
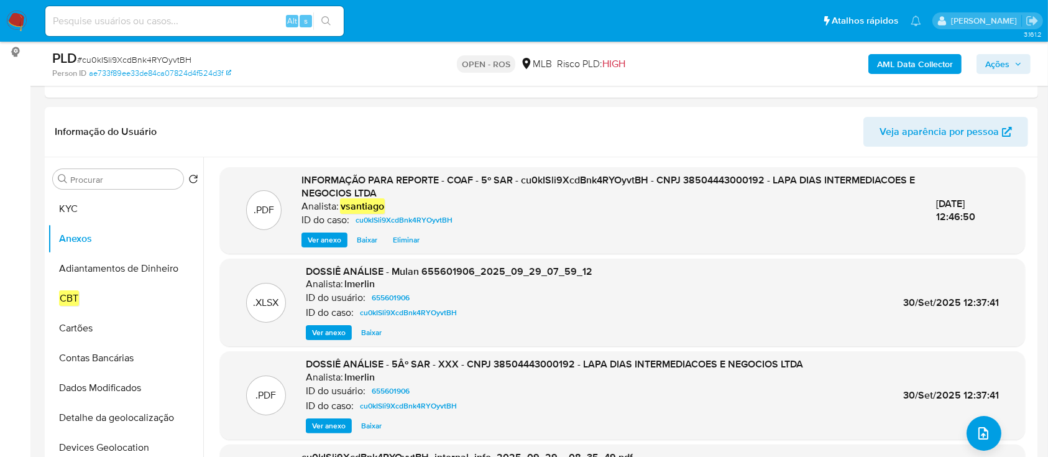
click at [1004, 61] on span "Ações" at bounding box center [997, 64] width 24 height 20
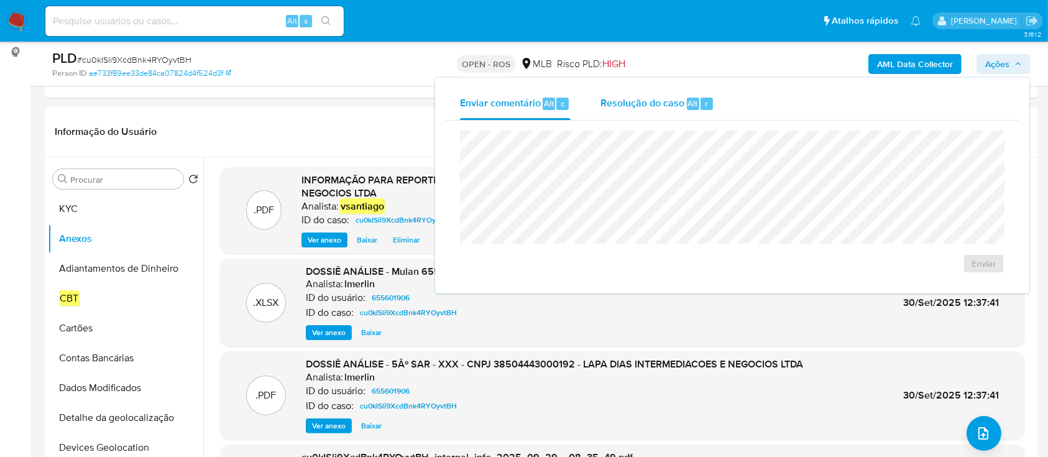
drag, startPoint x: 693, startPoint y: 93, endPoint x: 669, endPoint y: 117, distance: 34.3
click at [693, 93] on div "Resolução do caso Alt r" at bounding box center [658, 104] width 114 height 32
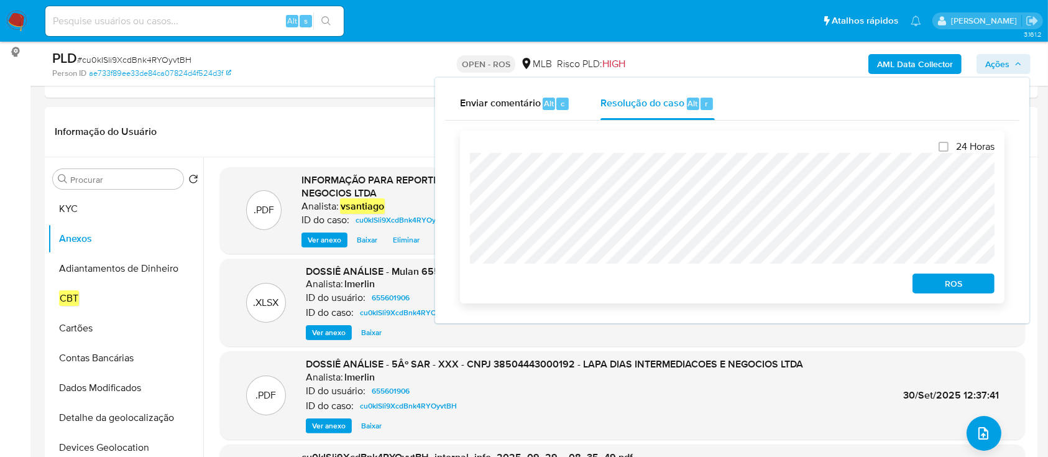
click at [965, 287] on span "ROS" at bounding box center [953, 283] width 65 height 17
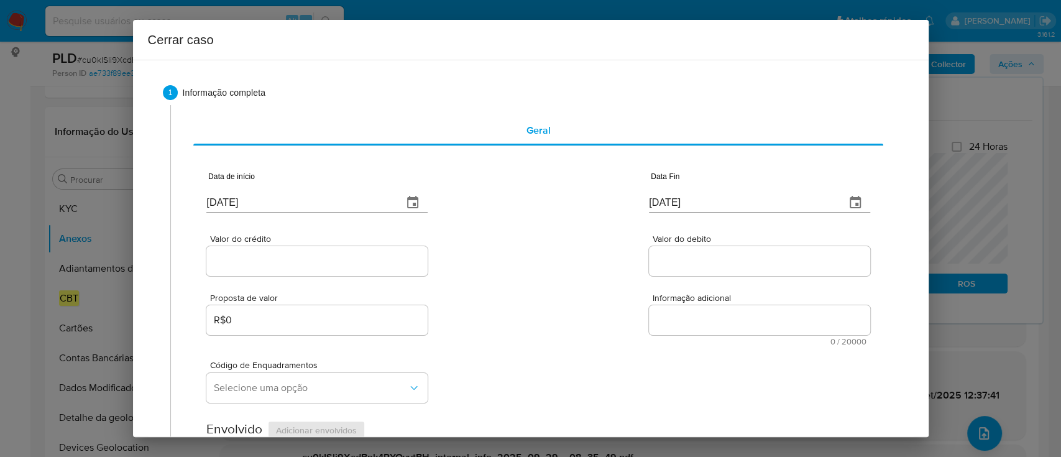
click at [249, 206] on input "08/10/2025" at bounding box center [299, 203] width 187 height 20
paste input "1/08"
type input "01/08/2025"
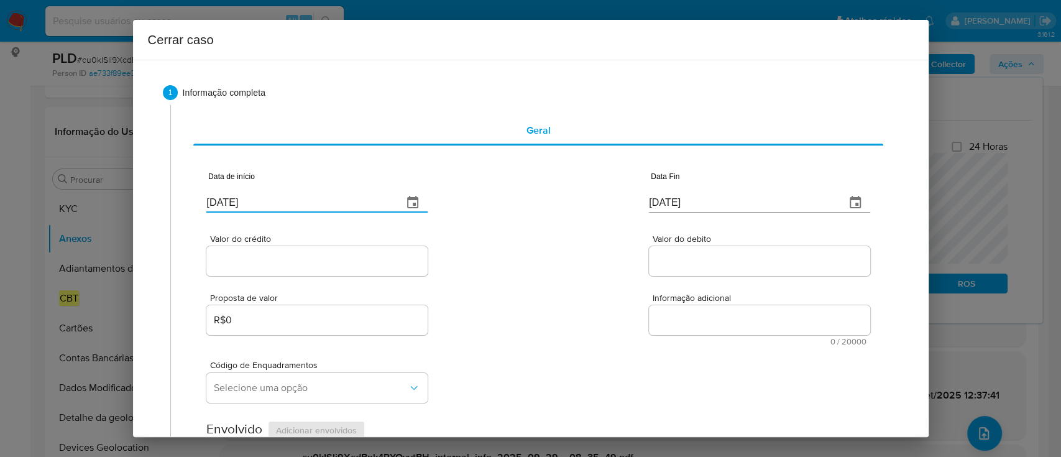
click at [504, 211] on div "Data de início 01/08/2025 Data Fin 08/10/2025" at bounding box center [537, 187] width 663 height 65
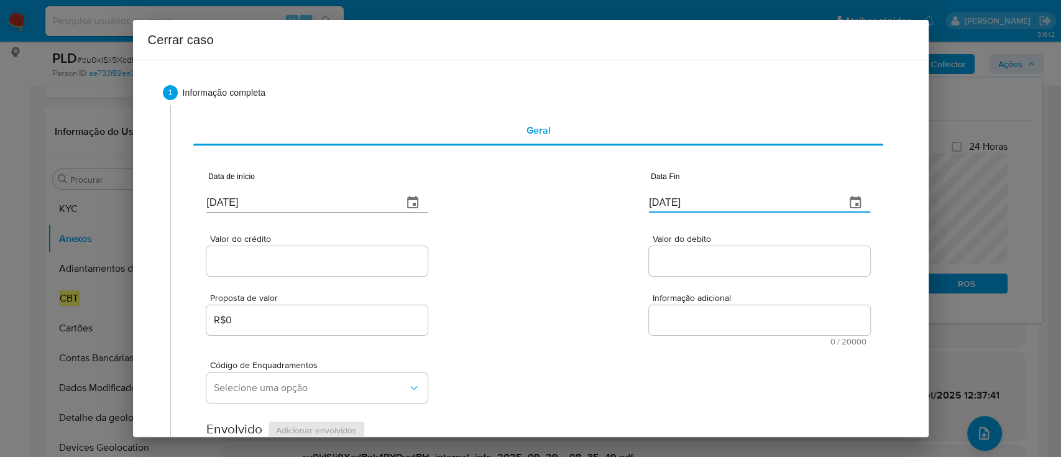
click at [655, 198] on input "08/10/2025" at bounding box center [742, 203] width 187 height 20
paste input "28/09"
type input "28/09/2025"
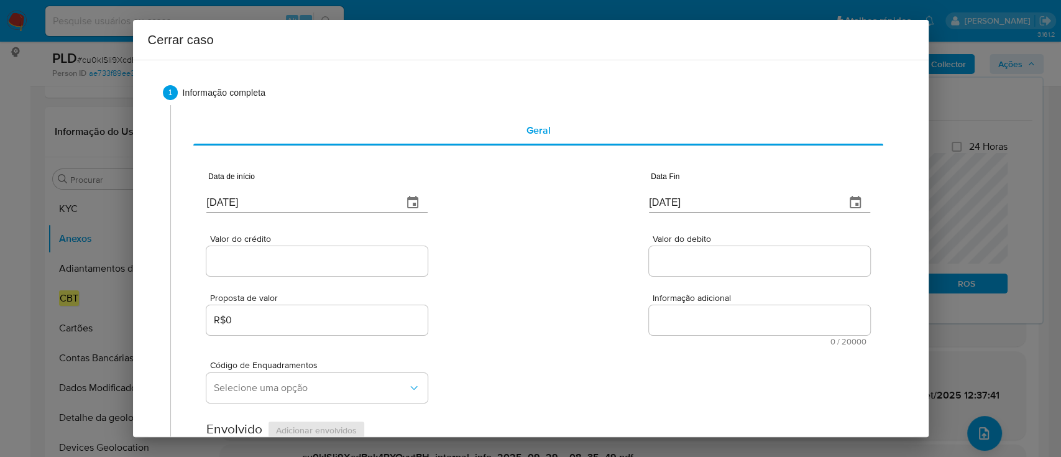
drag, startPoint x: 572, startPoint y: 241, endPoint x: 481, endPoint y: 256, distance: 92.0
click at [573, 241] on div "Valor do crédito Valor do debito" at bounding box center [537, 248] width 663 height 59
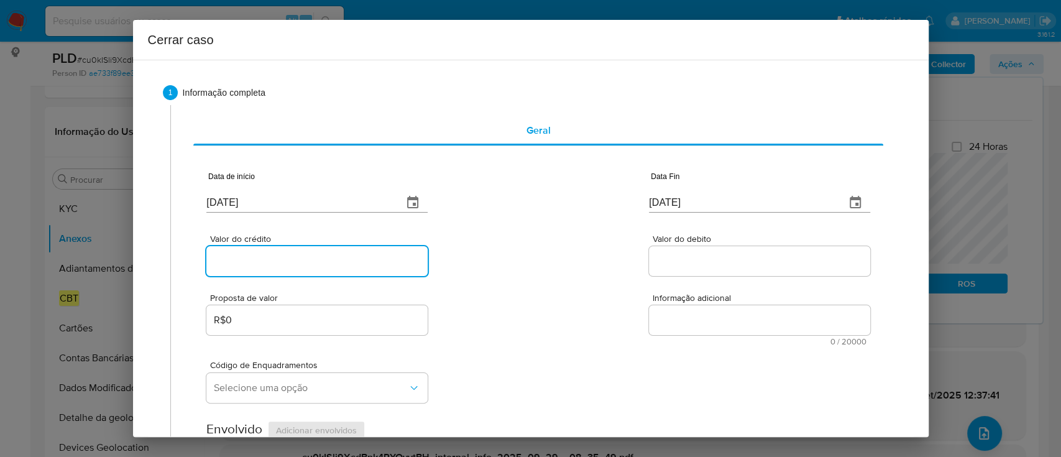
drag, startPoint x: 328, startPoint y: 260, endPoint x: 344, endPoint y: 262, distance: 16.3
click at [328, 260] on input "Valor do crédito" at bounding box center [316, 261] width 221 height 16
paste input "R$4.054.401"
type input "R$4.054.401"
click at [516, 267] on div "Valor do crédito R$4.054.401 Valor do debito" at bounding box center [537, 248] width 663 height 59
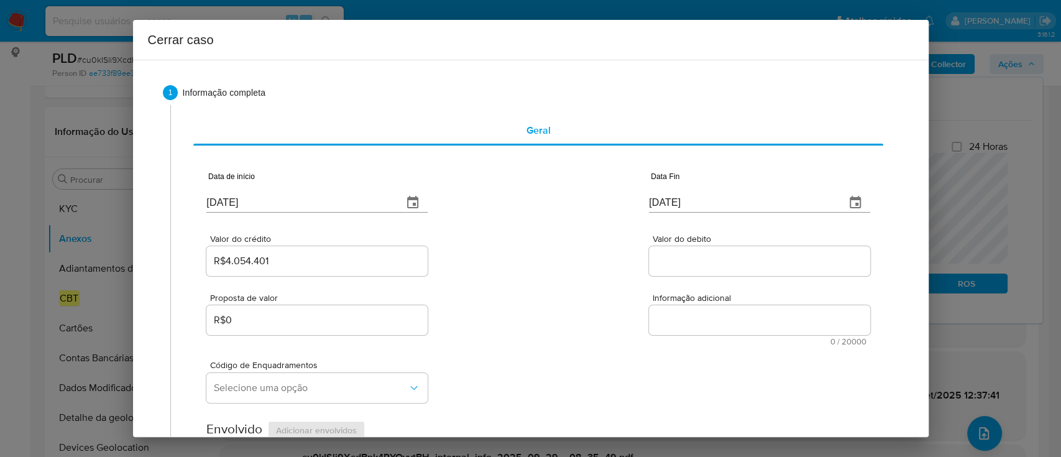
drag, startPoint x: 674, startPoint y: 261, endPoint x: 552, endPoint y: 272, distance: 122.4
click at [674, 261] on input "Valor do debito" at bounding box center [759, 261] width 221 height 16
paste input "R$3.979.079"
type input "R$3.979.079"
click at [552, 273] on div "Valor do crédito R$4.054.401 Valor do debito R$3.979.079" at bounding box center [537, 248] width 663 height 59
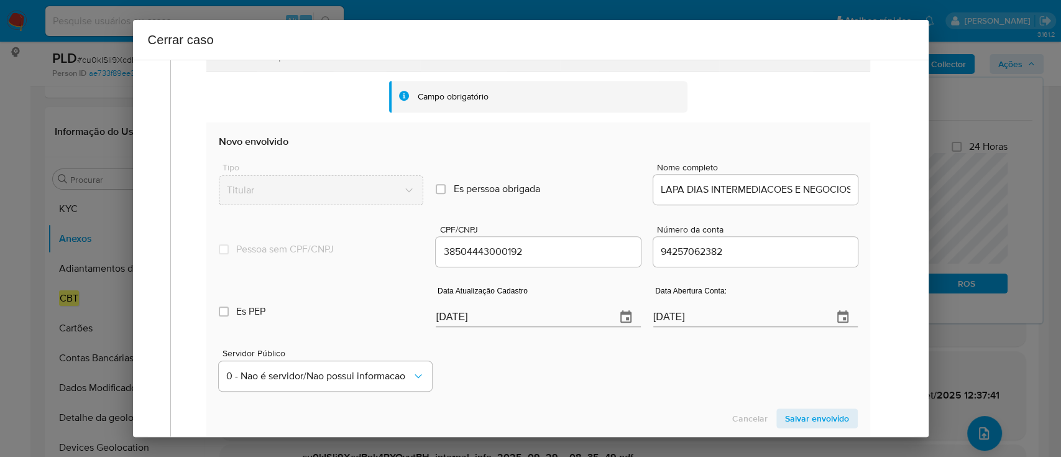
scroll to position [390, 0]
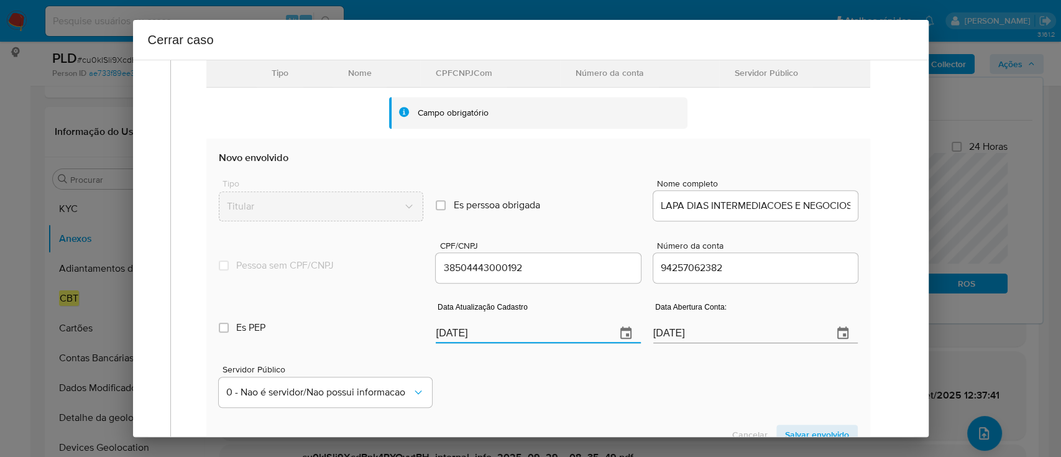
click at [457, 336] on input "08/10/2025" at bounding box center [521, 333] width 170 height 20
paste input "20/08"
type input "20/08/2025"
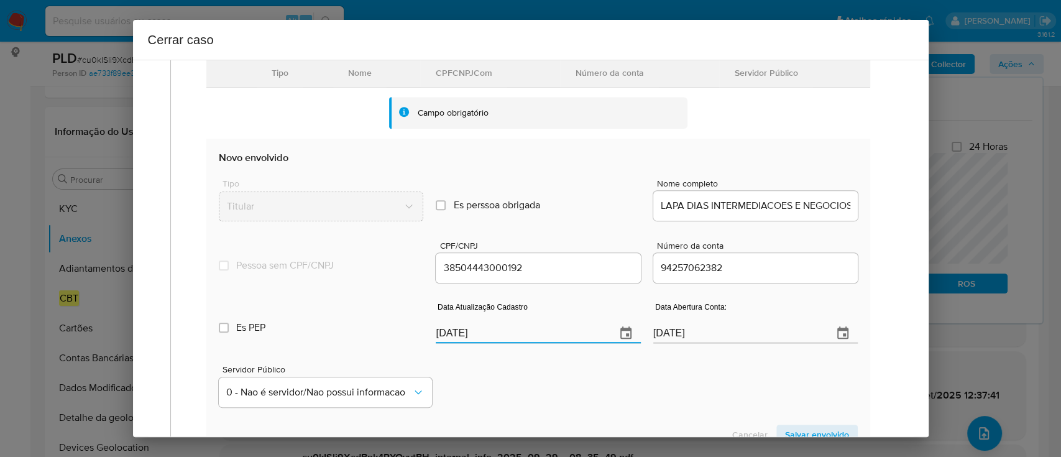
drag, startPoint x: 546, startPoint y: 380, endPoint x: 580, endPoint y: 364, distance: 37.0
click at [547, 380] on div "Servidor Público 0 - Nao é servidor/Nao possui informacao" at bounding box center [538, 381] width 638 height 62
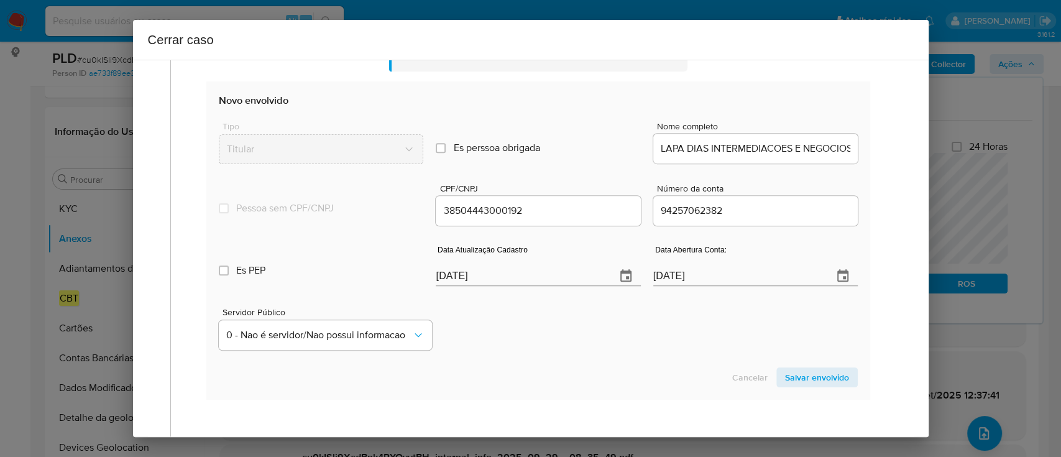
scroll to position [472, 0]
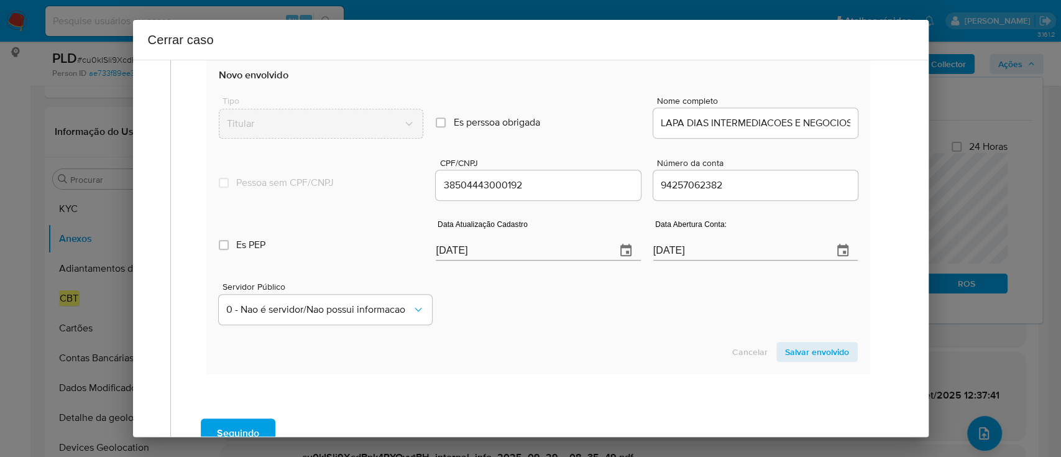
click at [827, 355] on span "Salvar envolvido" at bounding box center [817, 351] width 64 height 17
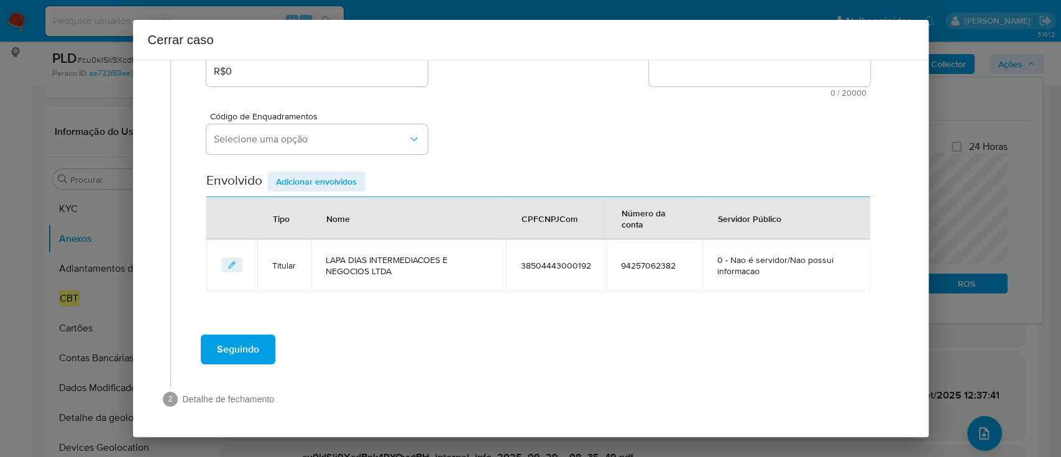
scroll to position [248, 0]
click at [385, 144] on span "Selecione uma opção" at bounding box center [311, 140] width 194 height 12
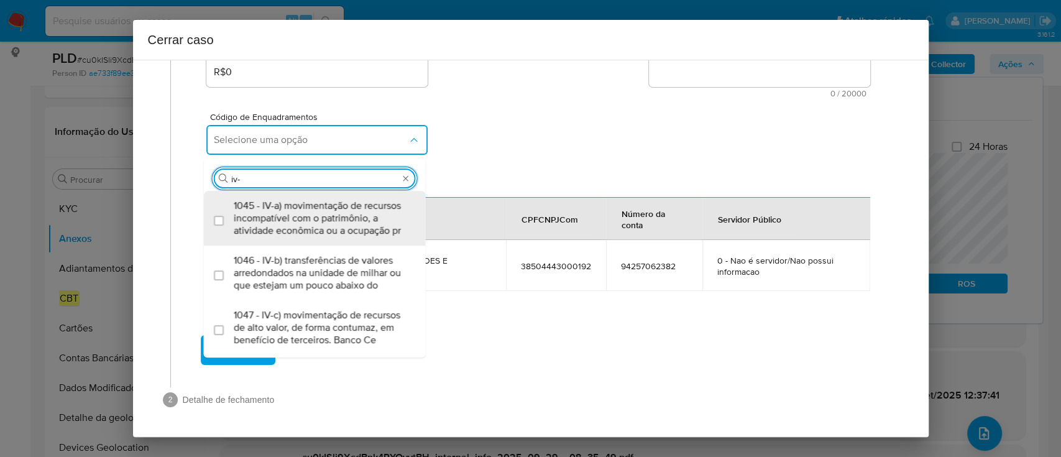
type input "iv-c"
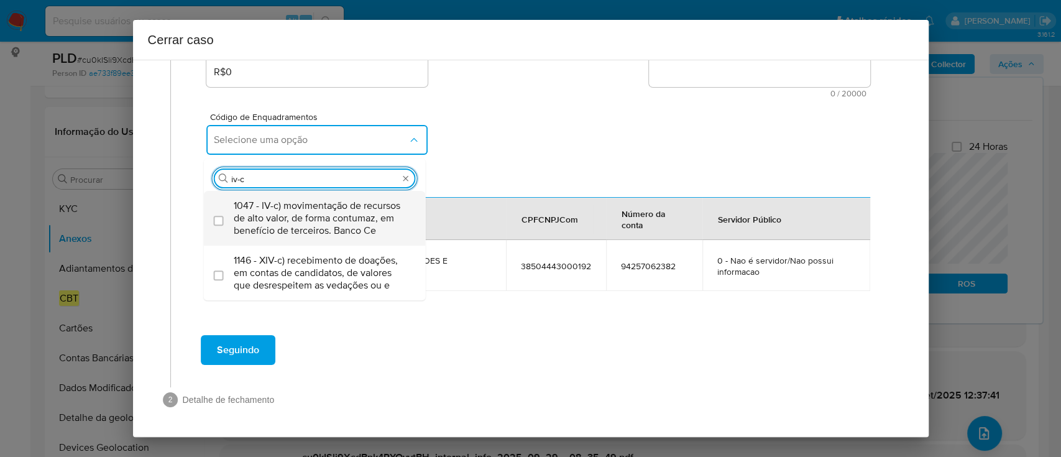
click at [305, 216] on span "1047 - IV-c) movimentação de recursos de alto valor, de forma contumaz, em bene…" at bounding box center [321, 218] width 175 height 37
checkbox input "true"
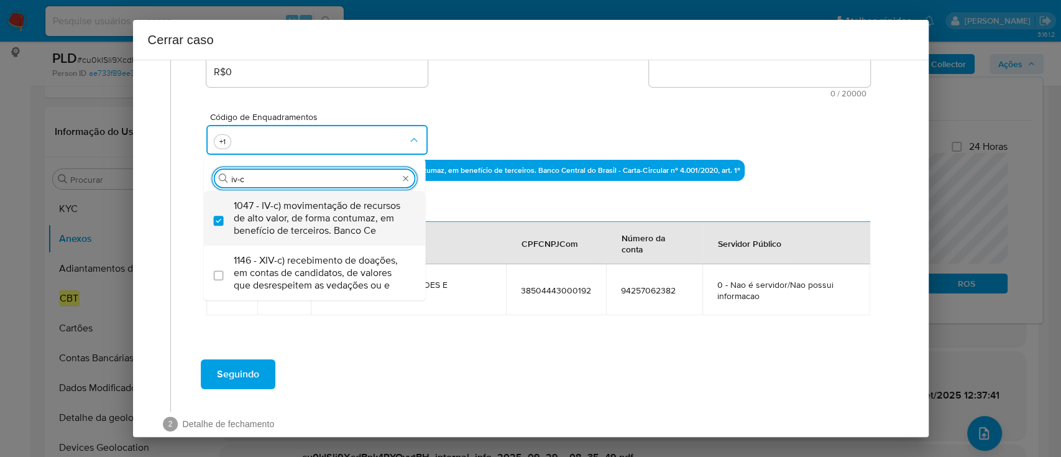
type input "iv-ac"
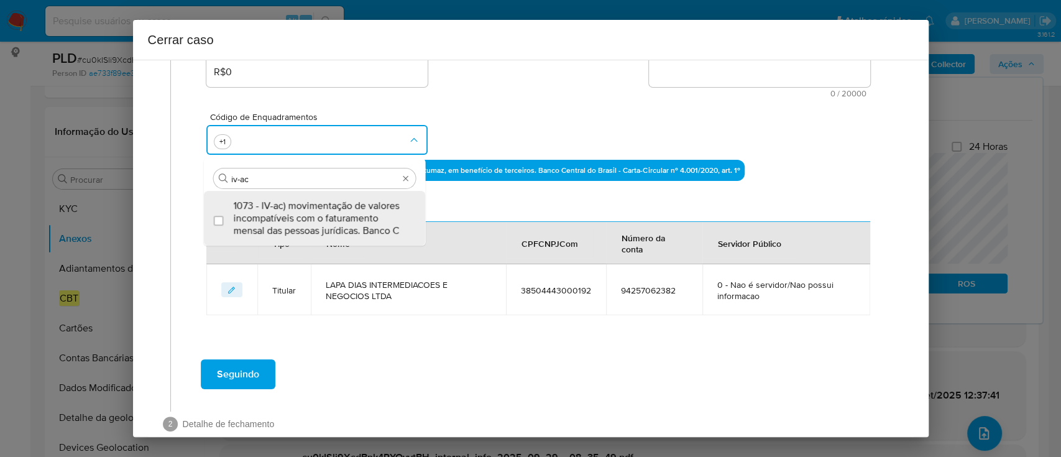
click at [305, 216] on span "1073 - IV-ac) movimentação de valores incompatíveis com o faturamento mensal da…" at bounding box center [321, 218] width 175 height 37
checkbox input "true"
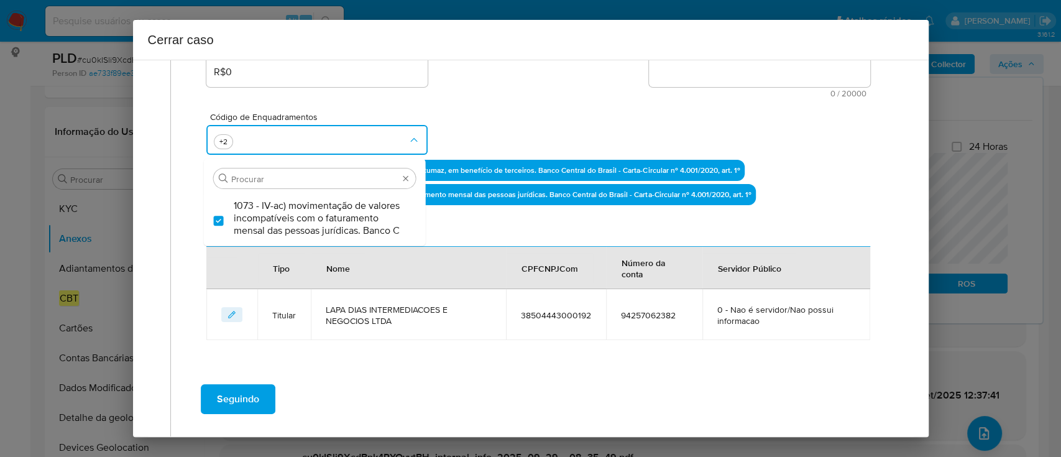
click at [537, 67] on div "Proposta de valor R$0 Informação adicional 0 / 20000 20000 caracteres restantes" at bounding box center [537, 63] width 663 height 67
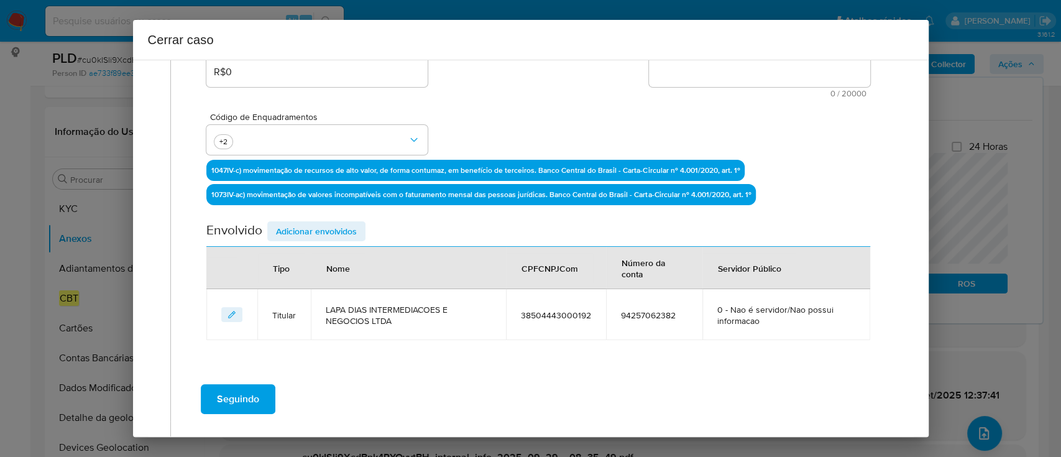
scroll to position [165, 0]
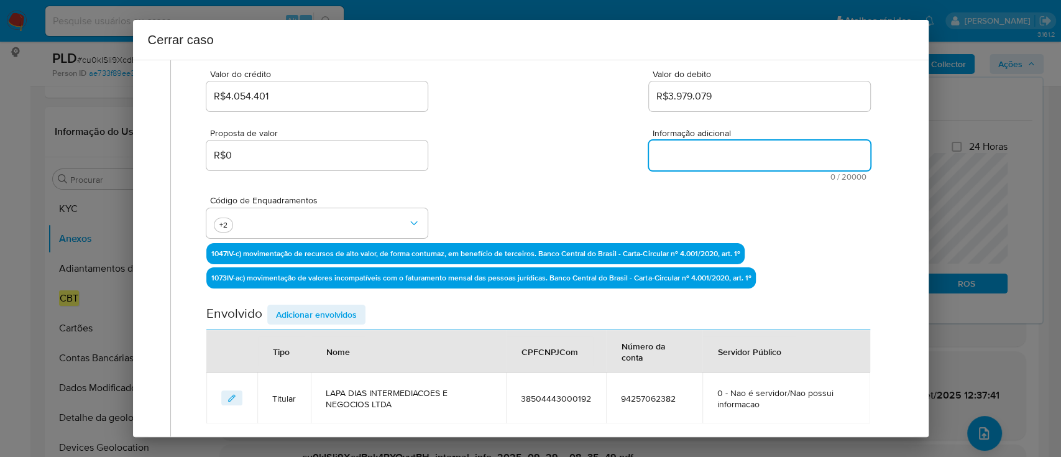
click at [724, 164] on textarea "Informação adicional" at bounding box center [759, 156] width 221 height 30
paste textarea "LAPA DIAS INTERMEDIACOES E NEGOCIOS LTDA, CNPJ 38504443000192, sediada em São B…"
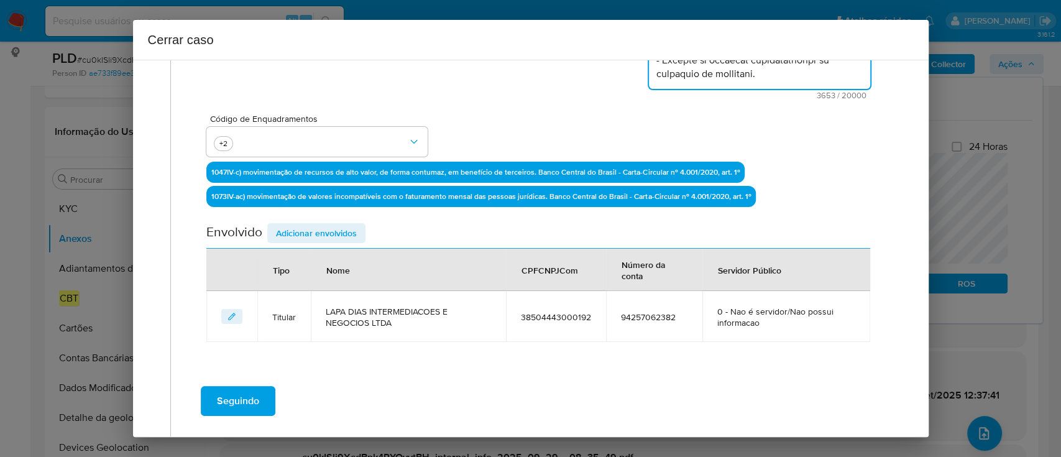
scroll to position [354, 0]
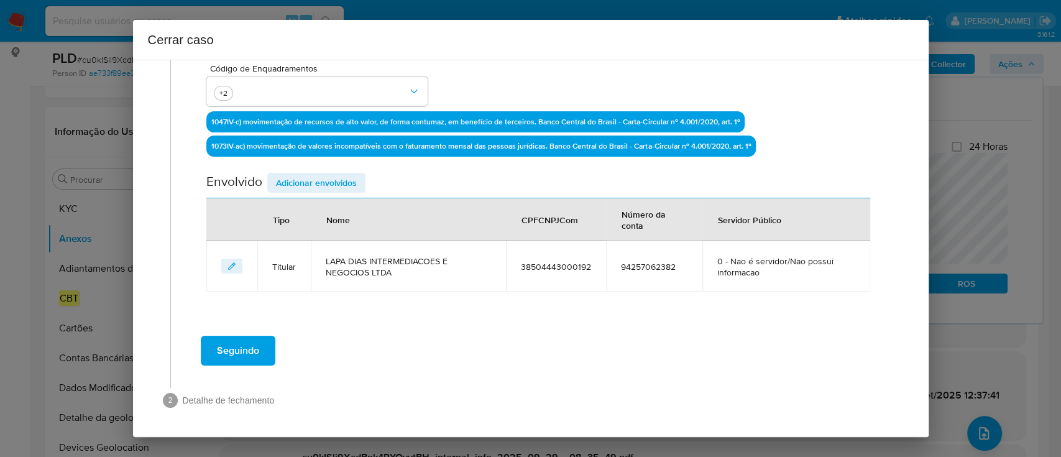
type textarea "LAPA DIAS INTERMEDIACOES E NEGOCIOS LTDA, CNPJ 38504443000192, sediada em São B…"
click at [303, 175] on span "Adicionar envolvidos" at bounding box center [316, 182] width 81 height 17
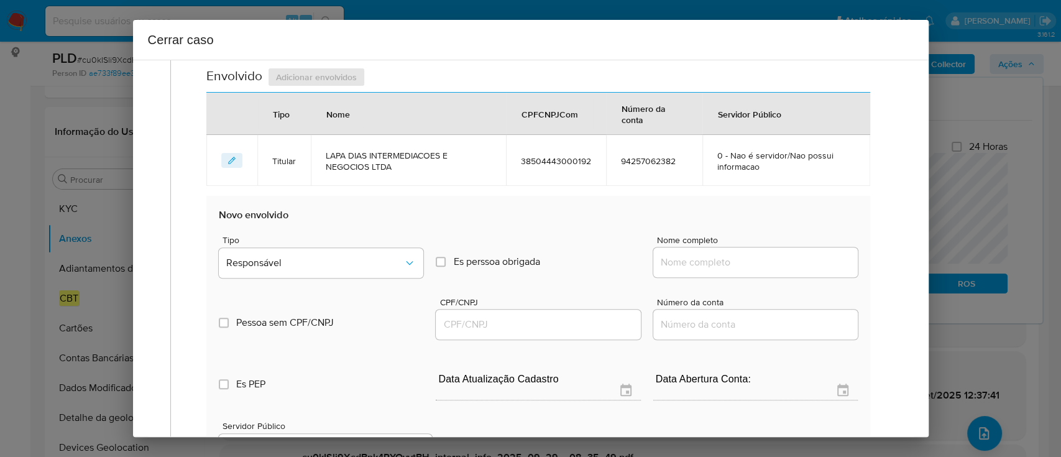
scroll to position [520, 0]
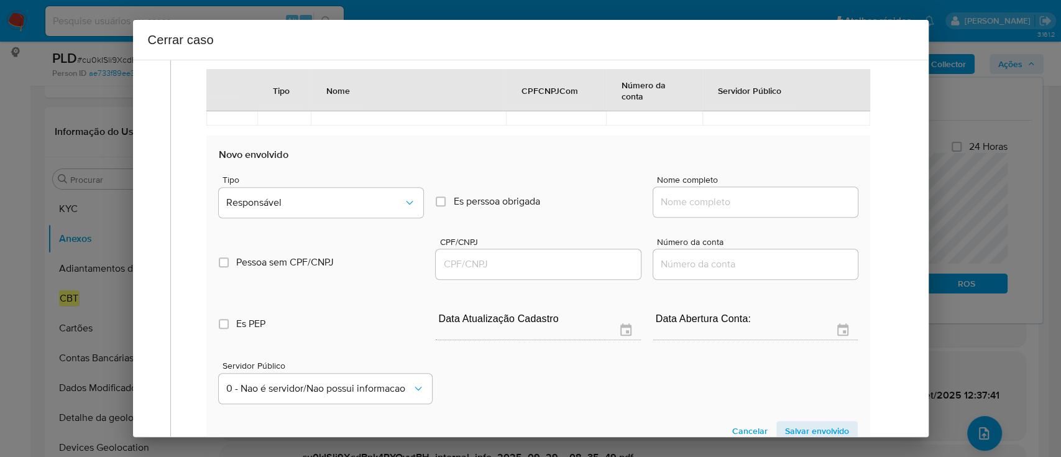
click at [737, 206] on input "Nome completo" at bounding box center [755, 202] width 205 height 16
paste input "Rabbit Nation - Comercio Online Ltda, 38081191000136"
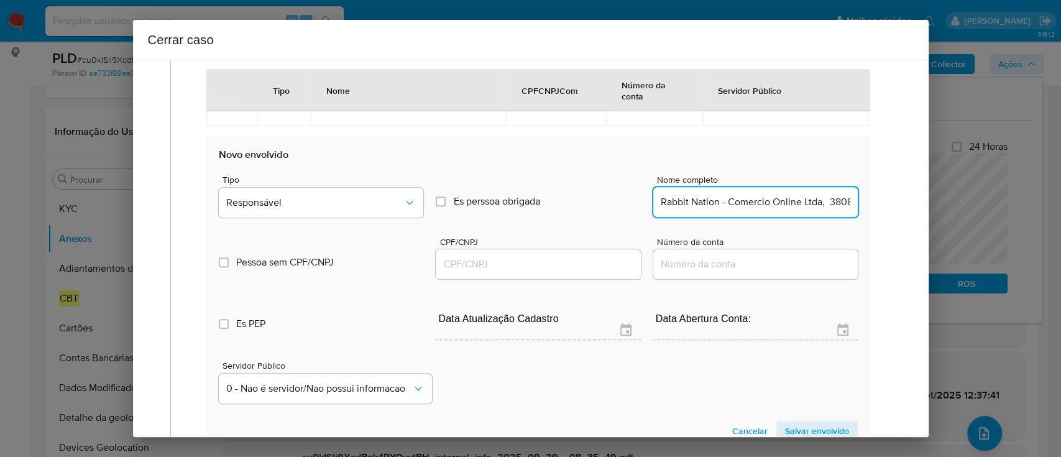
scroll to position [0, 55]
click at [808, 196] on input "Rabbit Nation - Comercio Online Ltda, 38081191000136" at bounding box center [755, 202] width 205 height 16
type input "Rabbit Nation - Comercio Online Ltda,"
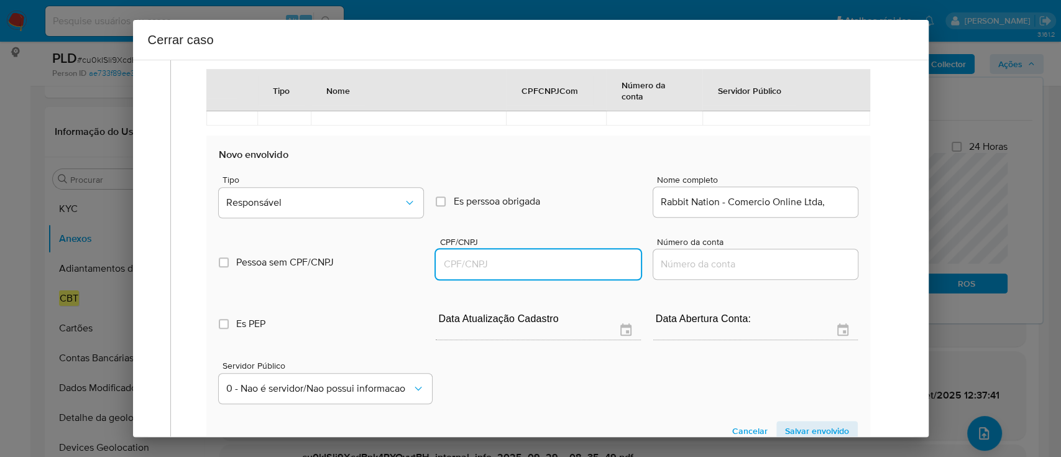
click at [546, 268] on input "CPF/CNPJ" at bounding box center [538, 264] width 205 height 16
paste input "38081191000136"
type input "38081191000136"
click at [832, 203] on input "Rabbit Nation - Comercio Online Ltda," at bounding box center [755, 202] width 205 height 16
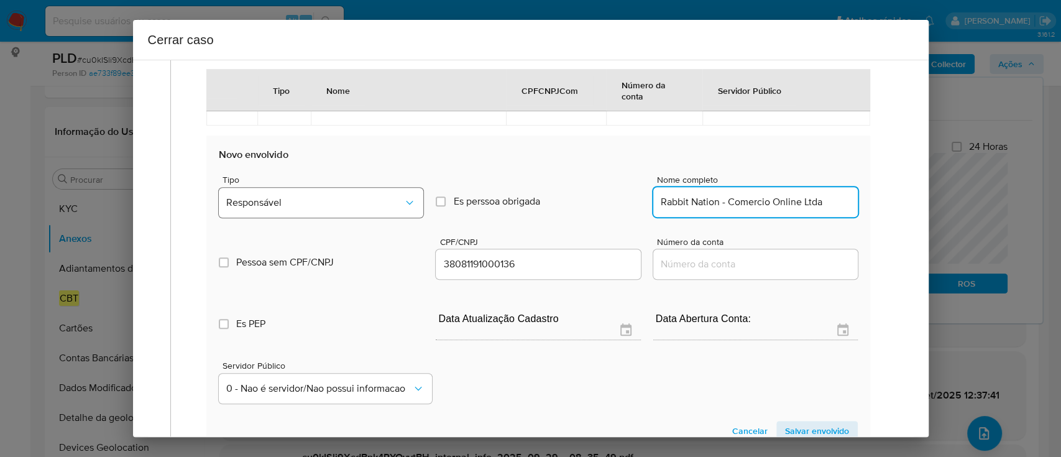
type input "Rabbit Nation - Comercio Online Ltda"
click at [352, 203] on span "Responsável" at bounding box center [314, 202] width 177 height 12
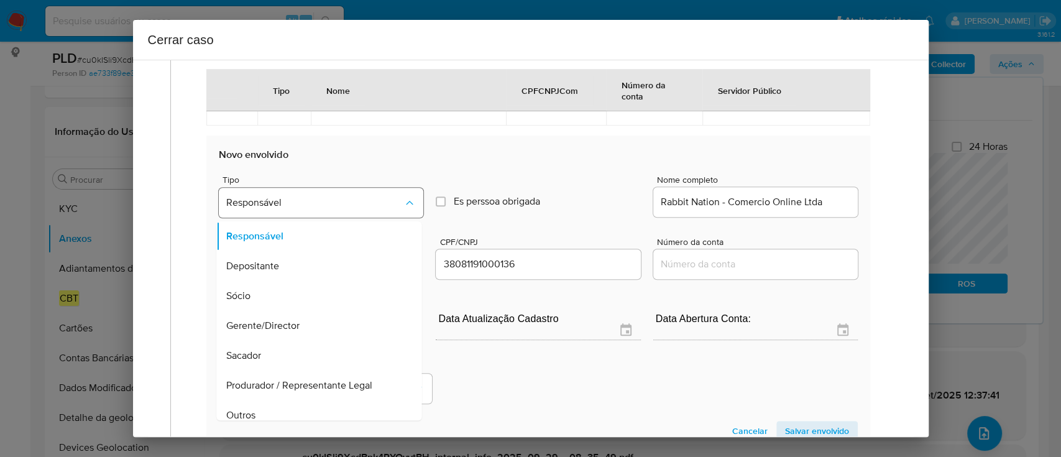
scroll to position [70, 0]
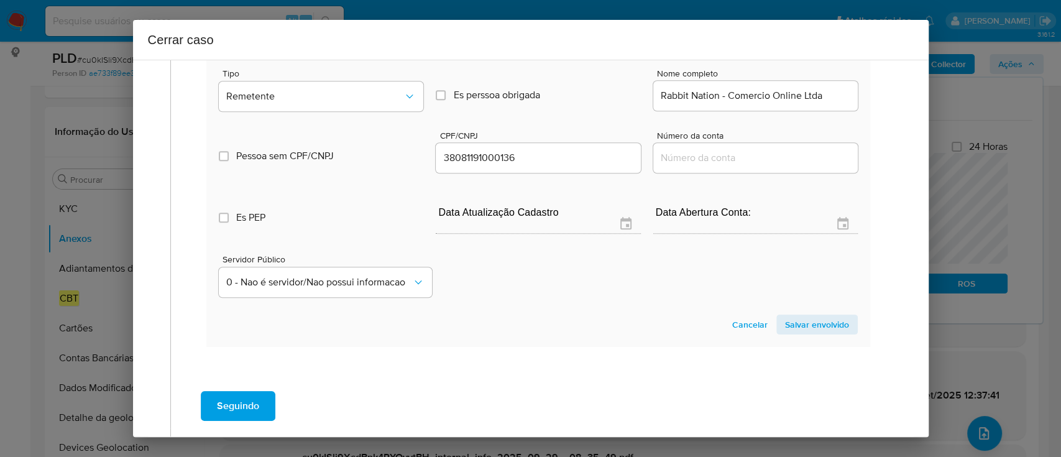
click at [827, 323] on span "Salvar envolvido" at bounding box center [817, 324] width 64 height 17
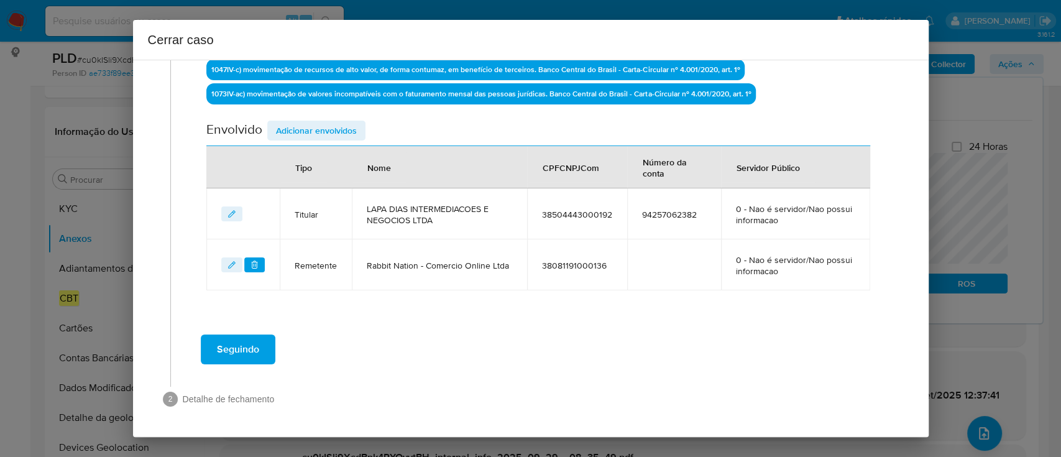
scroll to position [405, 0]
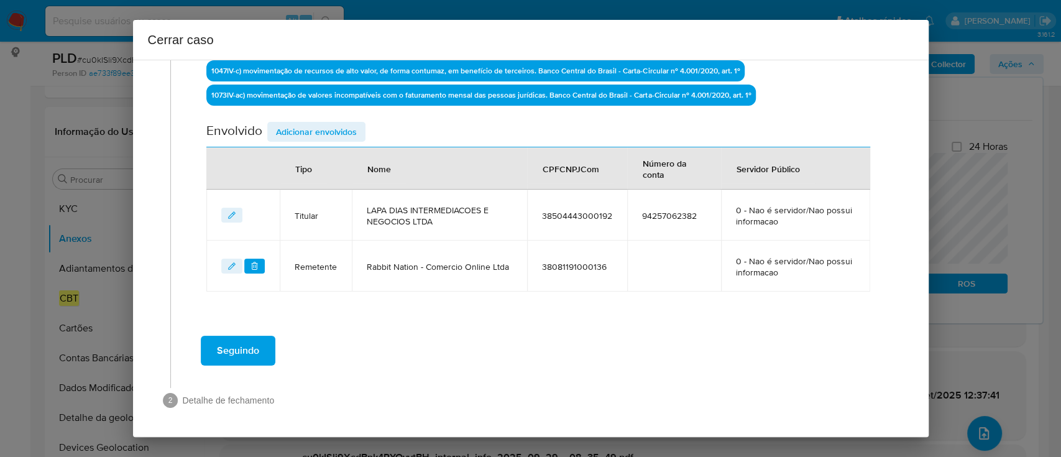
click at [293, 129] on span "Adicionar envolvidos" at bounding box center [316, 131] width 81 height 17
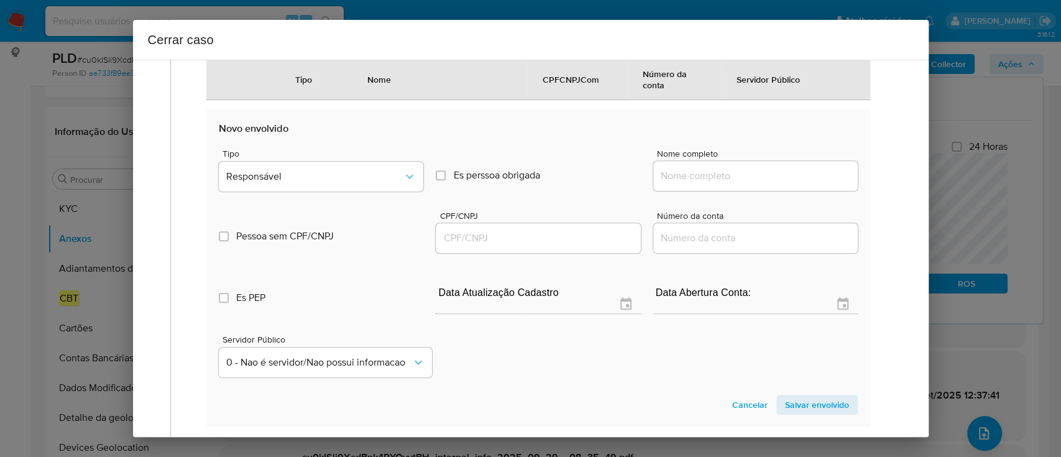
scroll to position [571, 0]
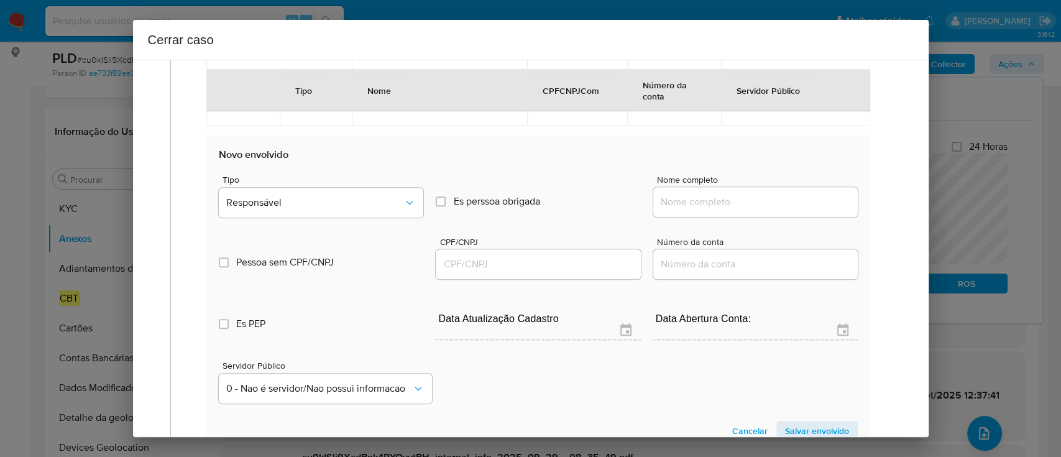
click at [746, 200] on input "Nome completo" at bounding box center [755, 202] width 205 height 16
paste input "Fernanda Aparecida Campos De Resende, 09289802600"
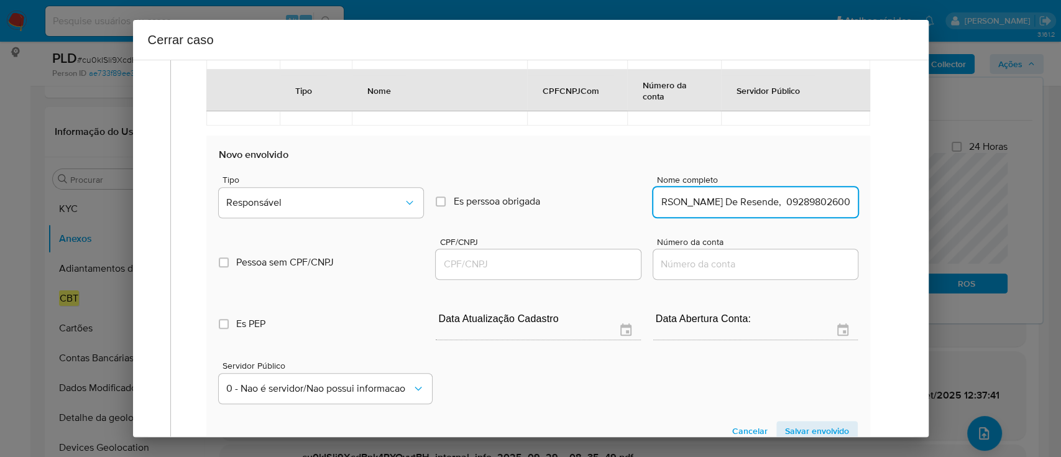
click at [816, 201] on input "Fernanda Aparecida Campos De Resende, 09289802600" at bounding box center [755, 202] width 205 height 16
type input "Fernanda Aparecida Campos De Resende,"
click at [588, 265] on input "CPF/CNPJ" at bounding box center [538, 264] width 205 height 16
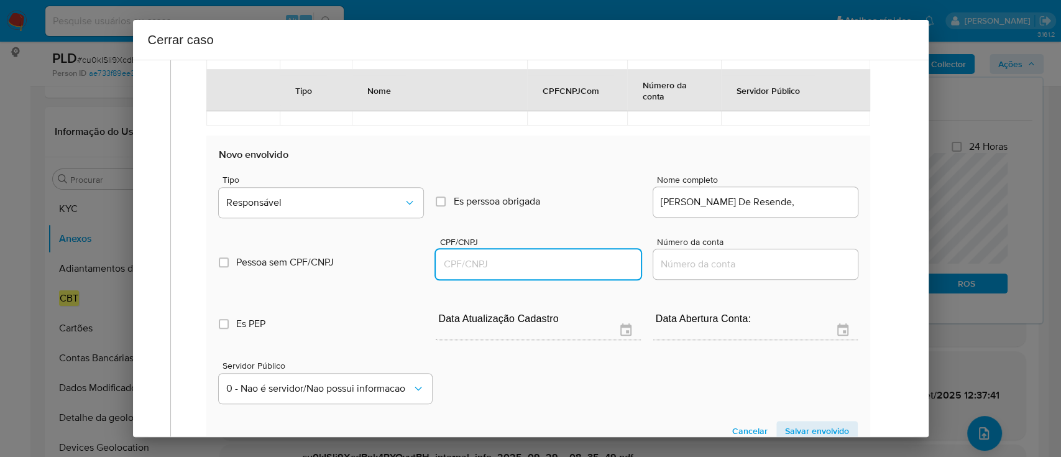
scroll to position [0, 0]
paste input "09289802600"
type input "9289802600"
click at [813, 198] on input "Fernanda Aparecida Campos De Resende," at bounding box center [755, 202] width 205 height 16
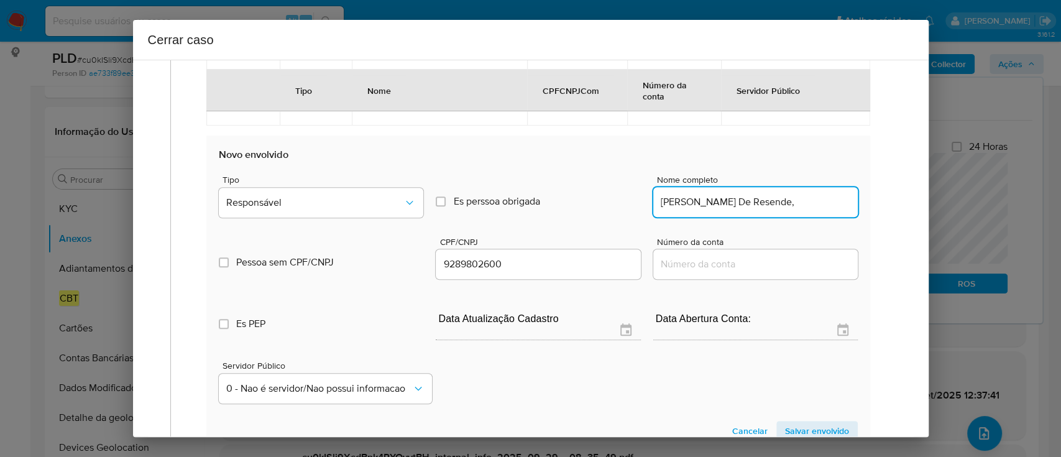
type input "Fernanda Aparecida Campos De Resende,"
type input "09289802600"
type input "Fernanda Aparecida Campos De Resende"
click at [283, 191] on button "Responsável" at bounding box center [321, 203] width 205 height 30
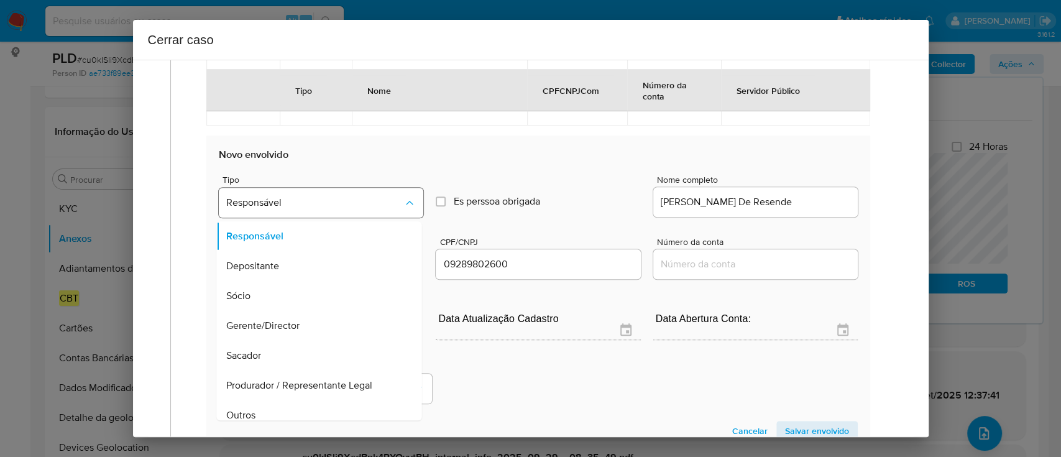
scroll to position [70, 0]
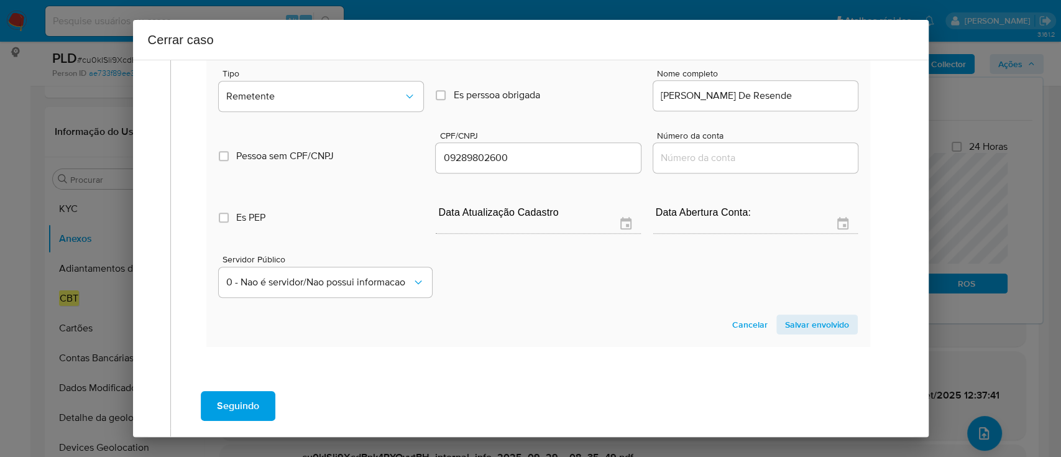
click at [812, 326] on span "Salvar envolvido" at bounding box center [817, 324] width 64 height 17
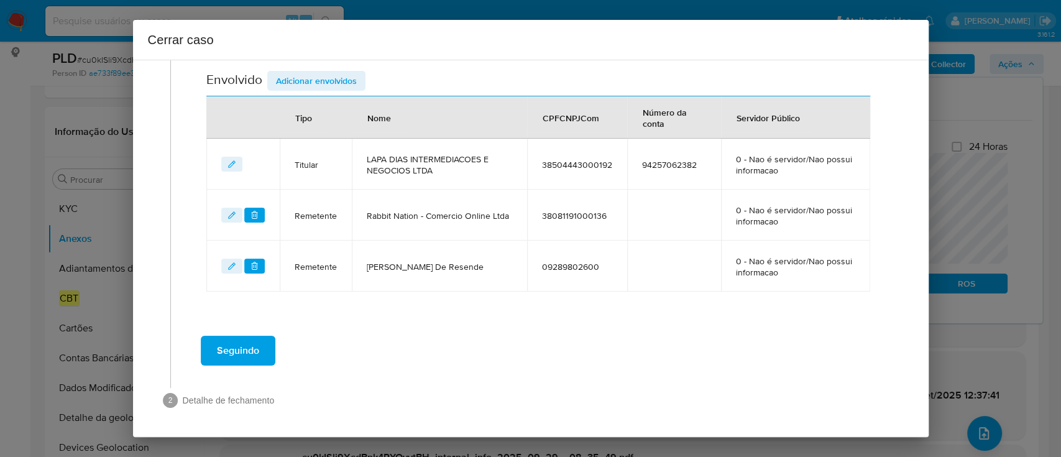
click at [327, 81] on span "Adicionar envolvidos" at bounding box center [316, 80] width 81 height 17
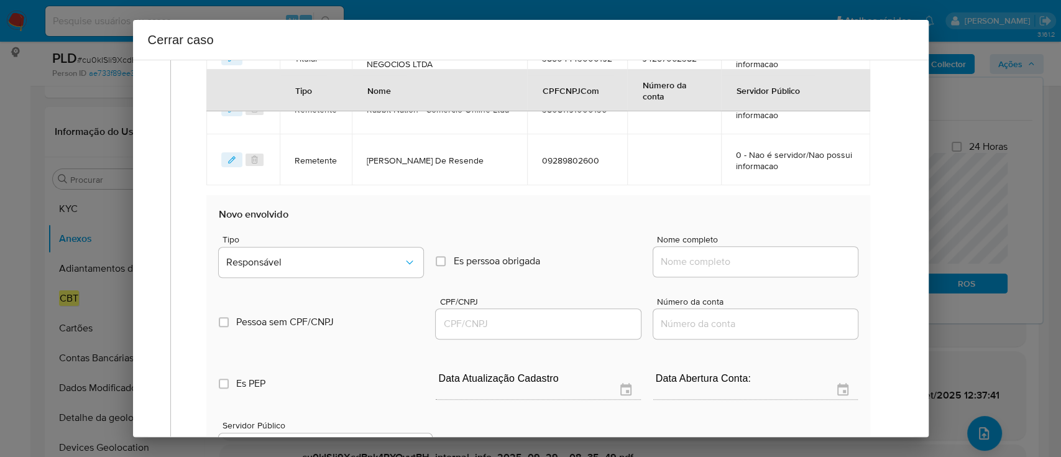
scroll to position [622, 0]
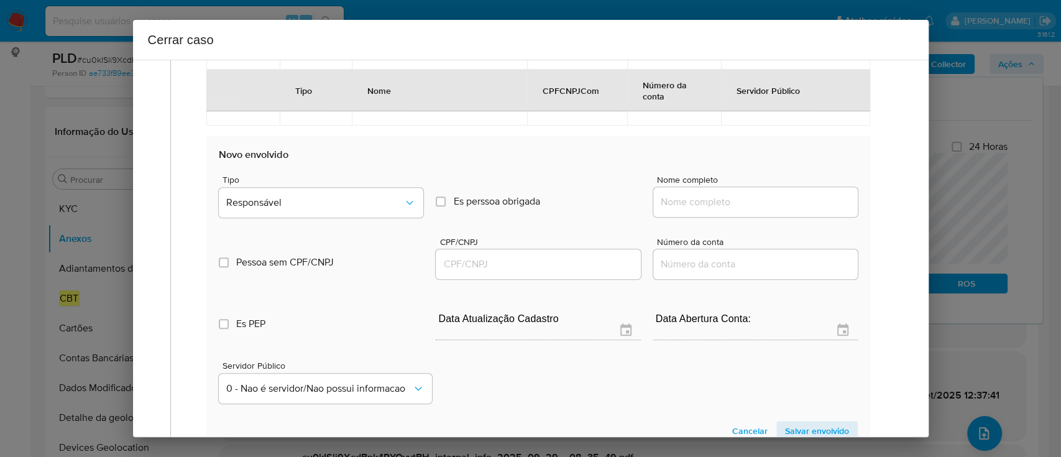
click at [721, 201] on input "Nome completo" at bounding box center [755, 202] width 205 height 16
paste input "Cittah Ativos Digitais Ltda, 61428483000114"
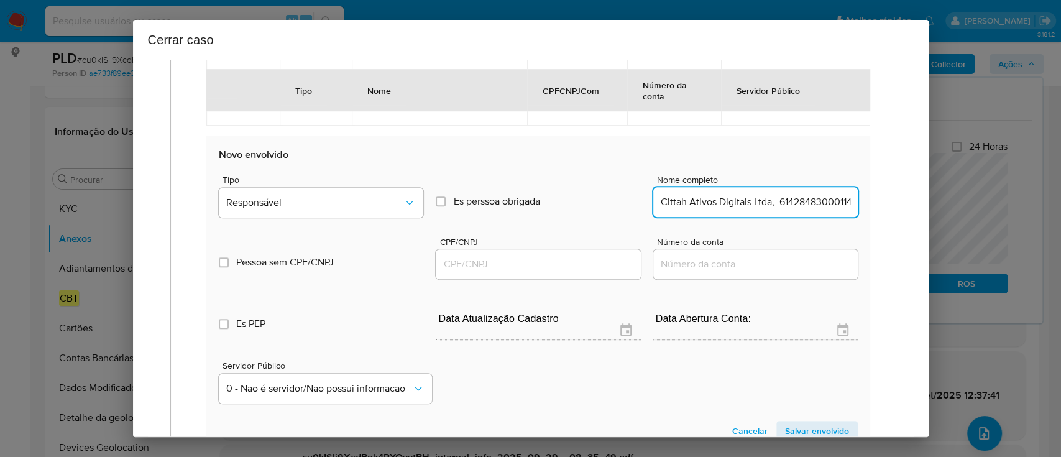
scroll to position [0, 6]
click at [824, 203] on input "Cittah Ativos Digitais Ltda, 61428483000114" at bounding box center [755, 202] width 205 height 16
click at [825, 203] on input "Cittah Ativos Digitais Ltda, 61428483000114" at bounding box center [755, 202] width 205 height 16
type input "Cittah Ativos Digitais Ltda,"
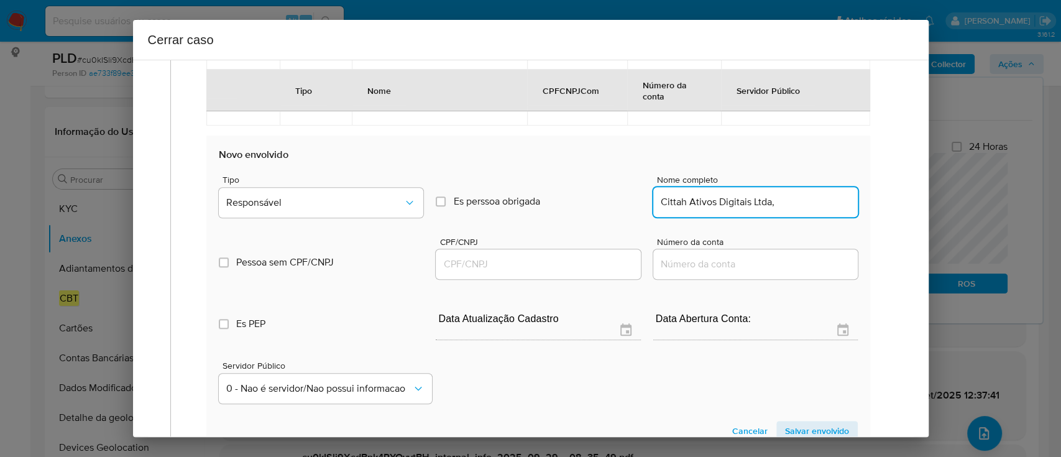
drag, startPoint x: 538, startPoint y: 267, endPoint x: 694, endPoint y: 235, distance: 158.8
click at [540, 267] on input "CPF/CNPJ" at bounding box center [538, 264] width 205 height 16
paste input "61428483000114"
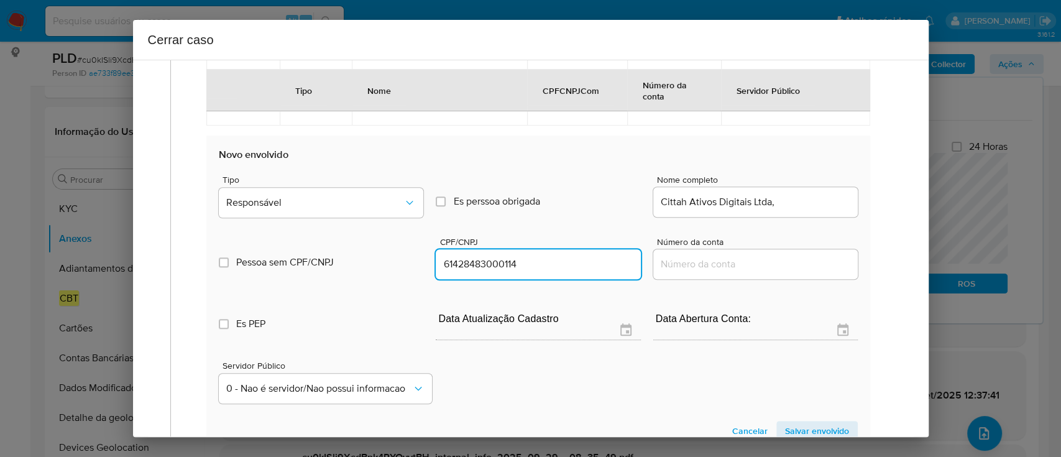
type input "61428483000114"
click at [796, 201] on input "Cittah Ativos Digitais Ltda," at bounding box center [755, 202] width 205 height 16
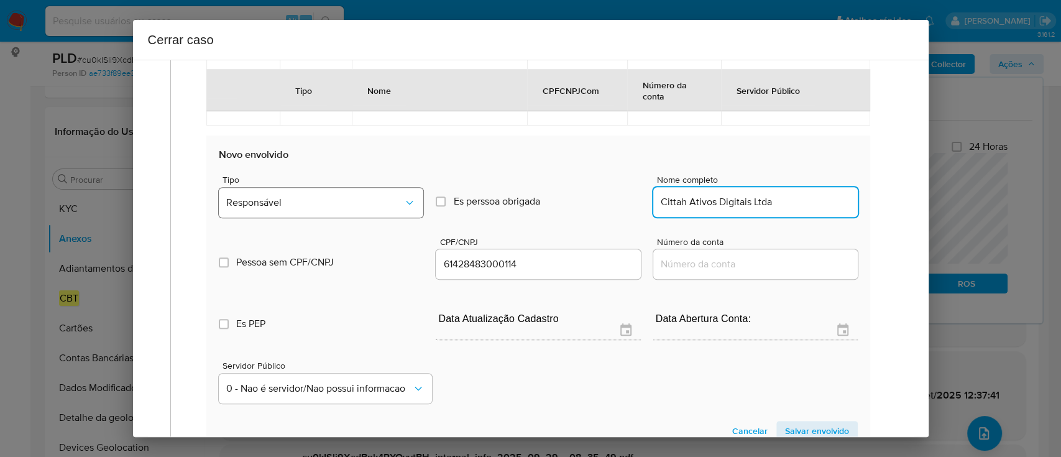
type input "Cittah Ativos Digitais Ltda"
click at [268, 196] on span "Responsável" at bounding box center [314, 202] width 177 height 12
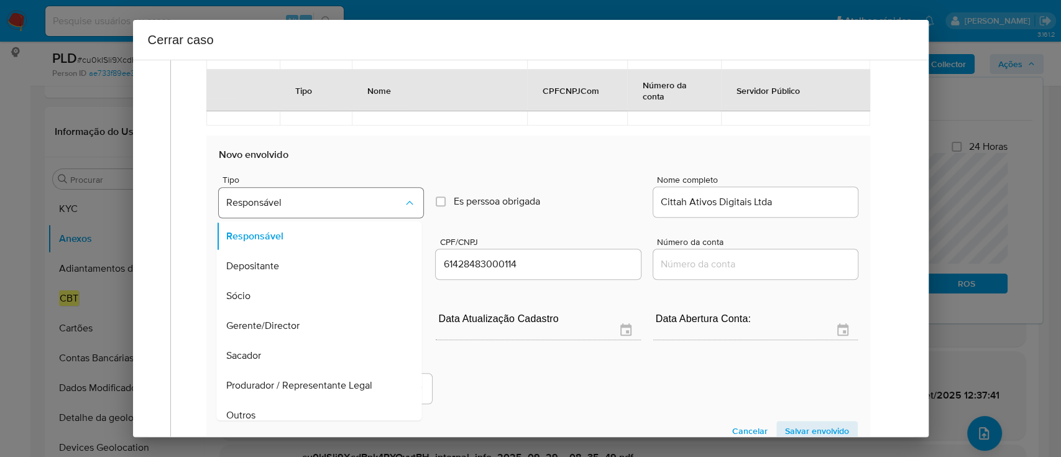
scroll to position [40, 0]
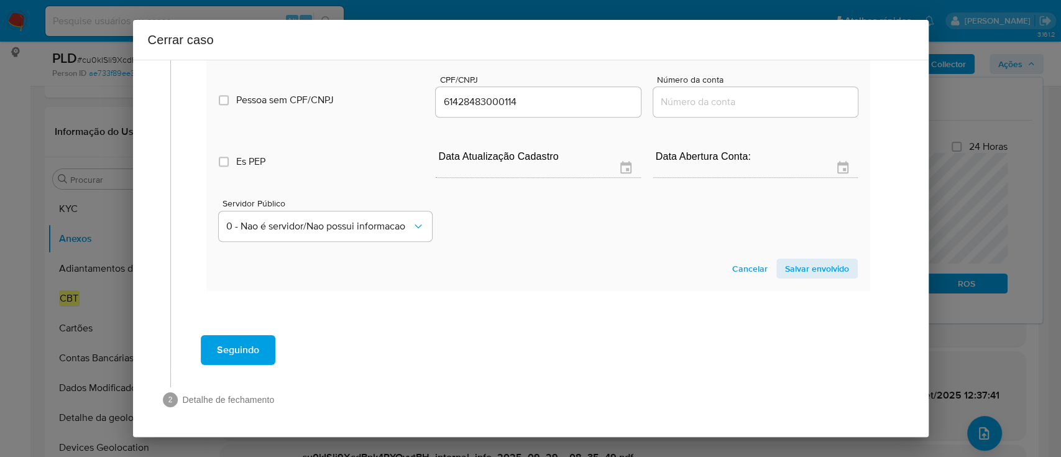
click at [791, 266] on span "Salvar envolvido" at bounding box center [817, 268] width 64 height 17
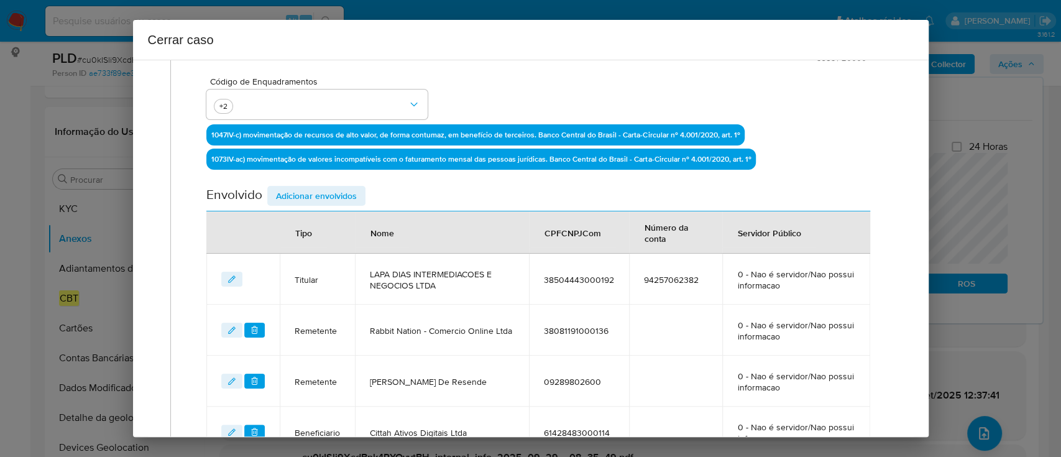
click at [321, 188] on span "Adicionar envolvidos" at bounding box center [316, 195] width 81 height 17
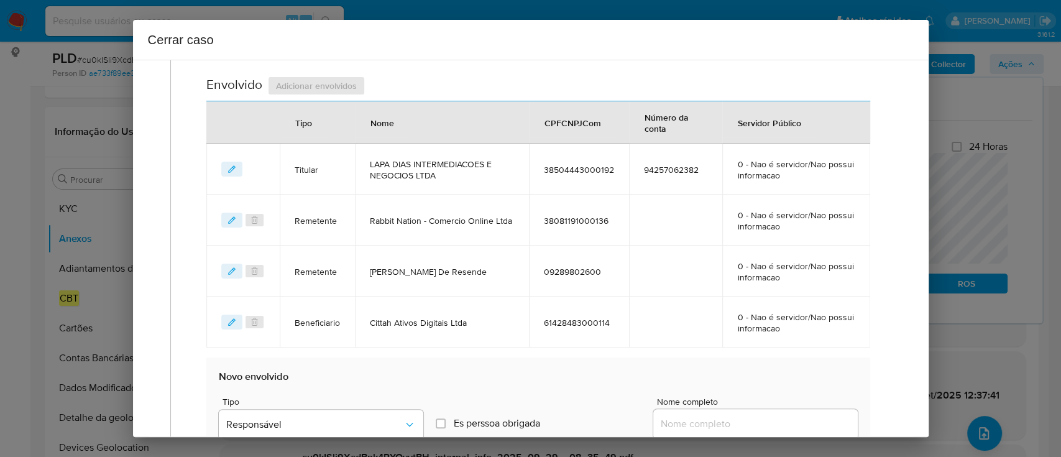
scroll to position [589, 0]
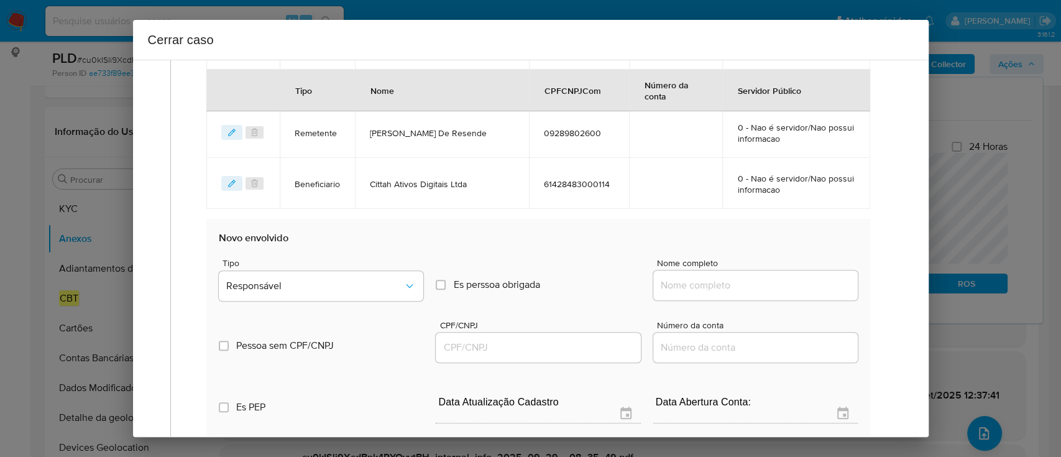
drag, startPoint x: 762, startPoint y: 292, endPoint x: 778, endPoint y: 289, distance: 16.4
click at [763, 292] on input "Nome completo" at bounding box center [755, 285] width 205 height 16
paste input "Fintyh Solucoes Financeiras E Digitais Ltda, 50225535000139"
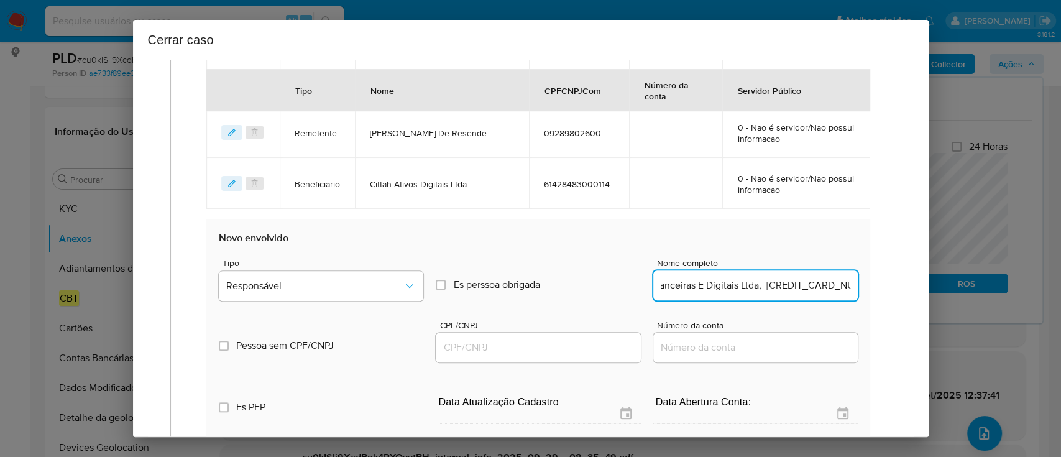
click at [798, 286] on input "Fintyh Solucoes Financeiras E Digitais Ltda, 50225535000139" at bounding box center [755, 285] width 205 height 16
type input "Fintyh Solucoes Financeiras E Digitais Ltda,"
drag, startPoint x: 577, startPoint y: 348, endPoint x: 596, endPoint y: 341, distance: 19.9
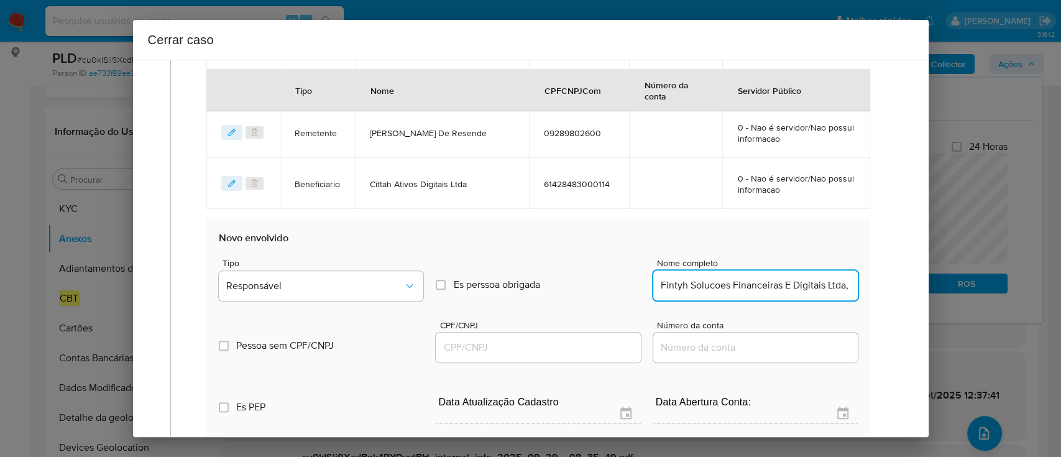
click at [578, 347] on input "CPF/CNPJ" at bounding box center [538, 347] width 205 height 16
paste input "50225535000139"
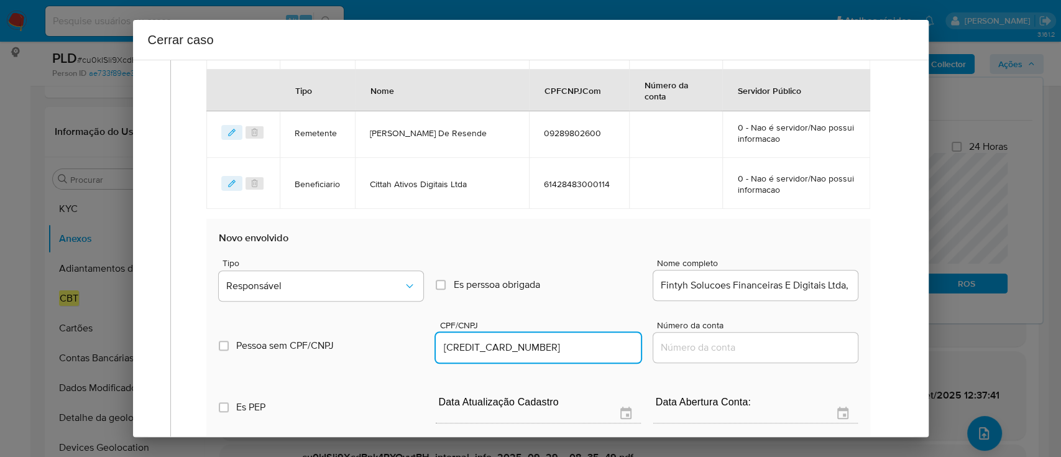
type input "50225535000139"
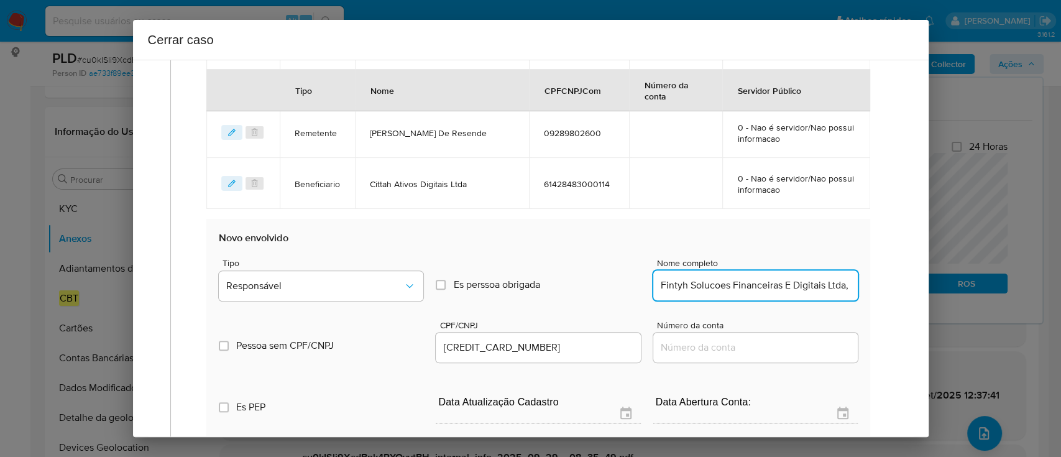
click at [764, 278] on input "Fintyh Solucoes Financeiras E Digitais Ltda," at bounding box center [755, 285] width 205 height 16
type input "Fintyh Solucoes Financeiras E Digitais Ltda"
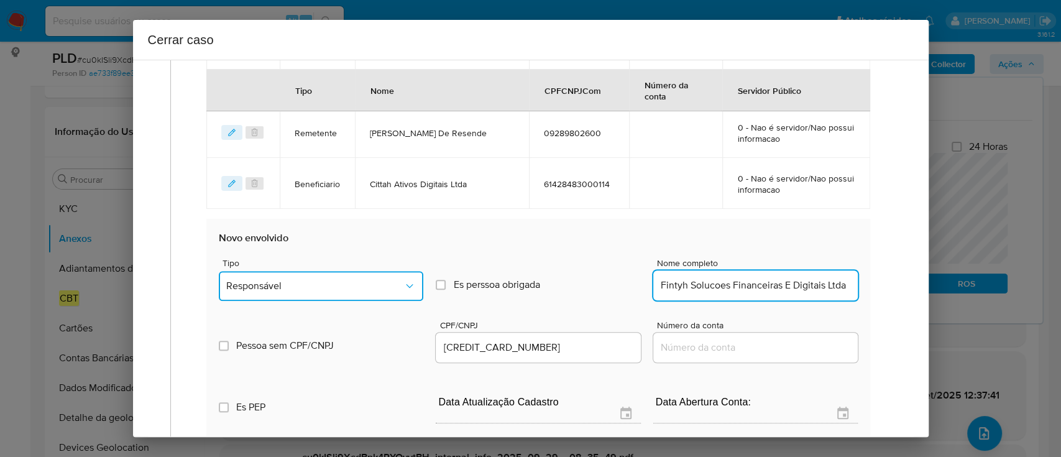
click at [265, 286] on span "Responsável" at bounding box center [314, 286] width 177 height 12
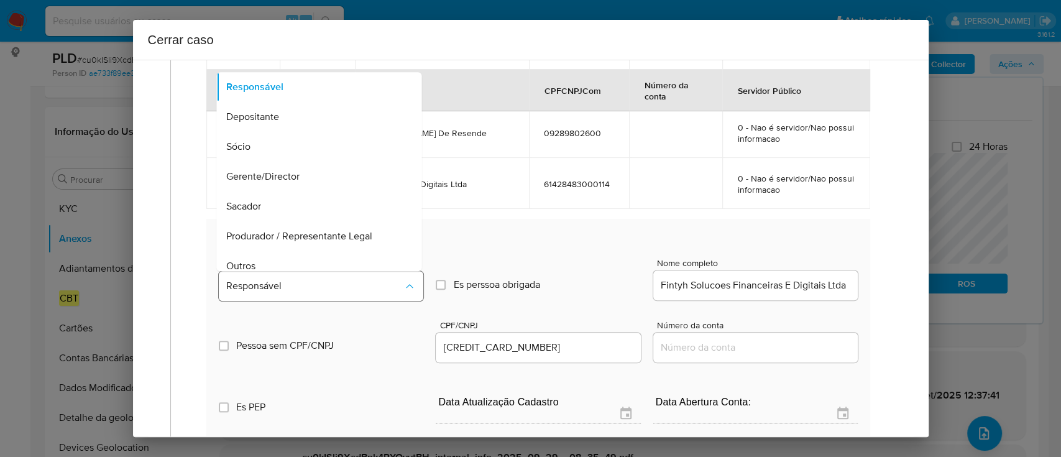
scroll to position [40, 0]
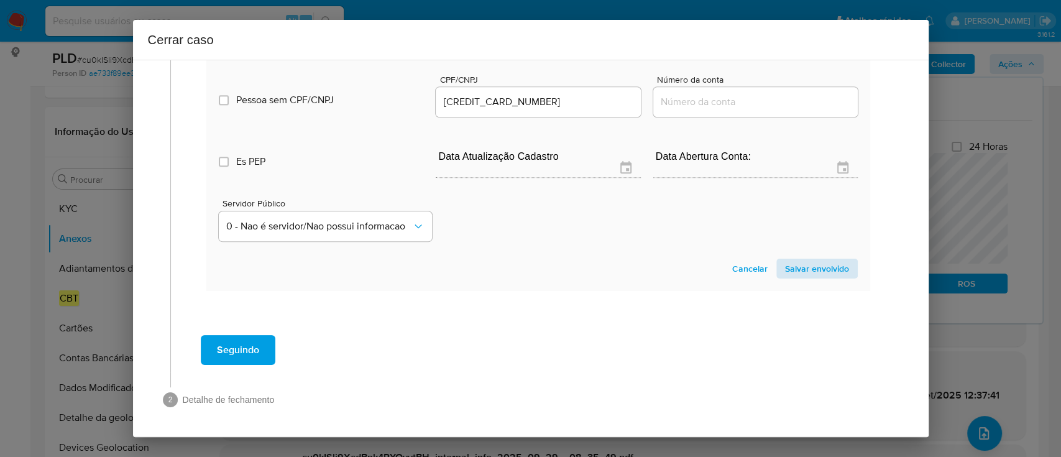
drag, startPoint x: 848, startPoint y: 273, endPoint x: 842, endPoint y: 269, distance: 6.7
click at [846, 271] on section "Novo envolvido Tipo Beneficiario Es perssoa obrigada Is PObrigada Nome completo…" at bounding box center [537, 132] width 663 height 318
click at [836, 267] on span "Salvar envolvido" at bounding box center [817, 268] width 64 height 17
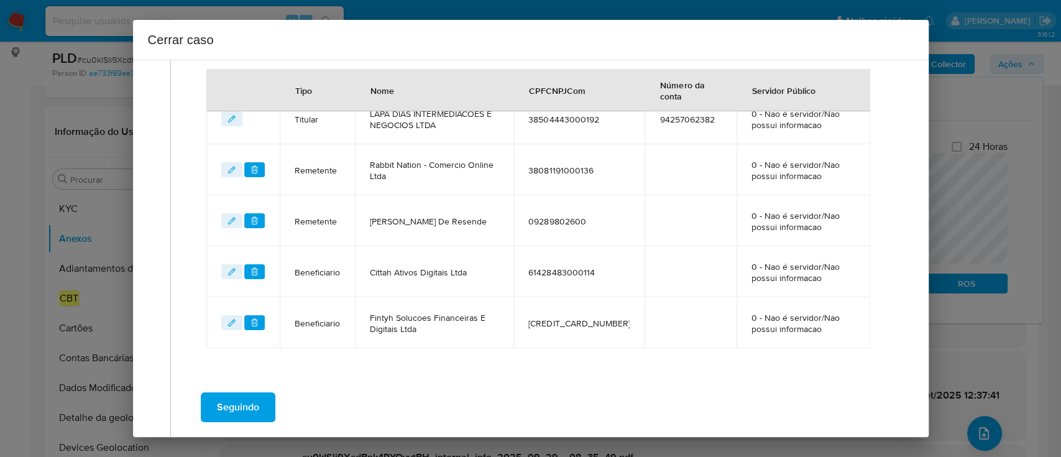
scroll to position [475, 0]
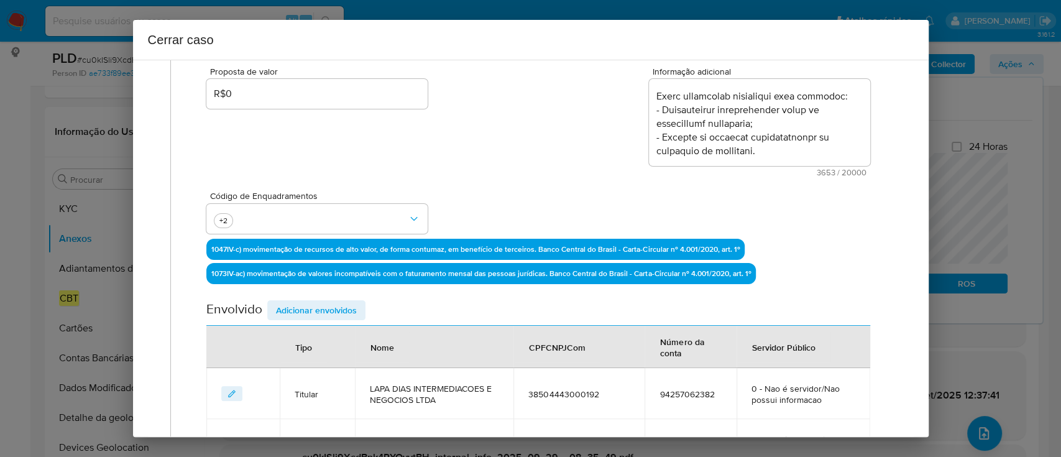
click at [319, 306] on span "Adicionar envolvidos" at bounding box center [316, 310] width 81 height 17
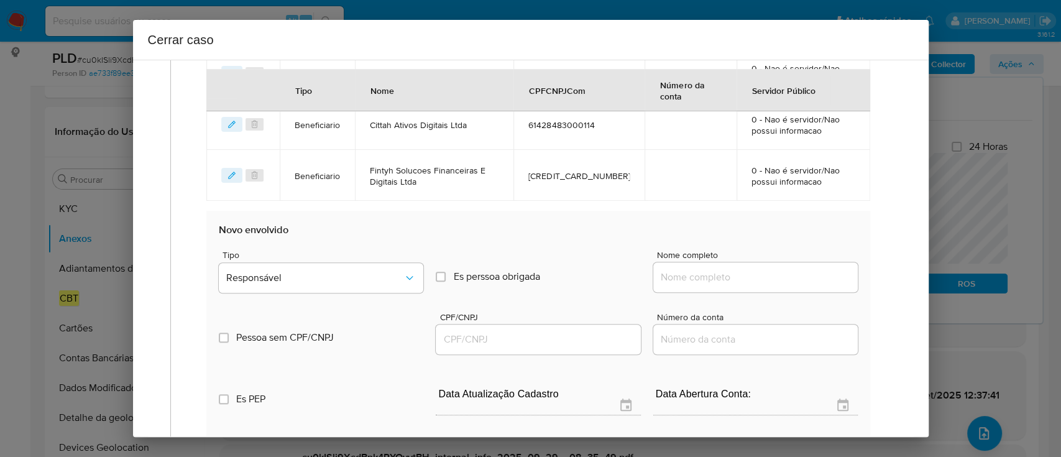
scroll to position [0, 0]
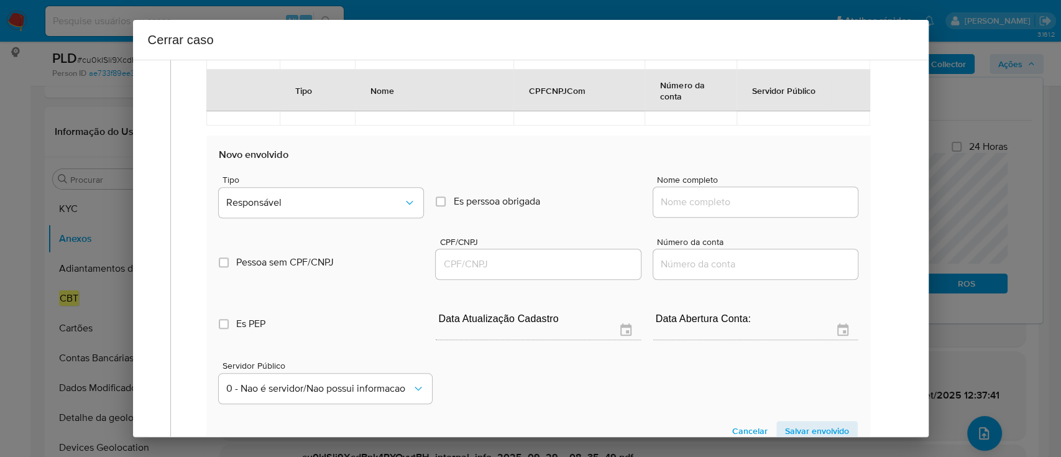
click at [751, 206] on input "Nome completo" at bounding box center [755, 202] width 205 height 16
paste input "Hob Pay Intermediacao De Pagamentos Ltda, 60393763000171"
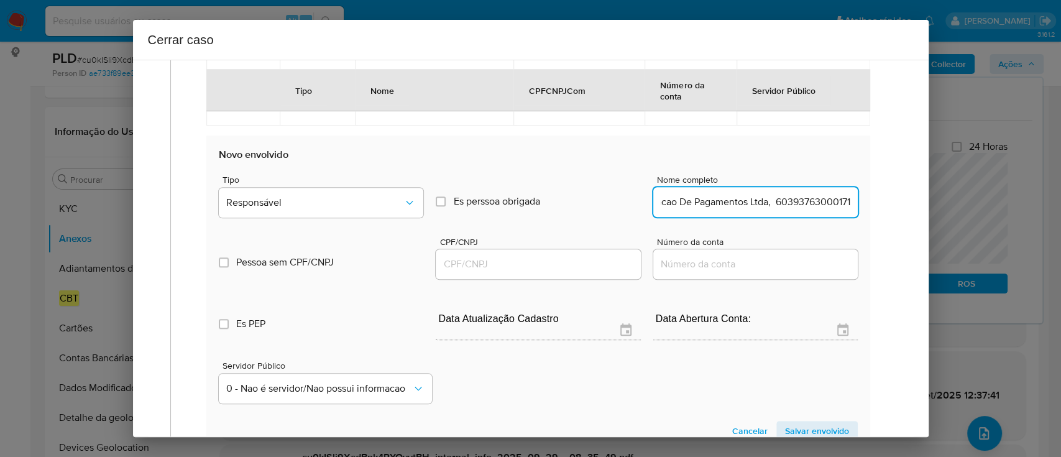
click at [808, 204] on input "Hob Pay Intermediacao De Pagamentos Ltda, 60393763000171" at bounding box center [755, 202] width 205 height 16
type input "Hob Pay Intermediacao De Pagamentos Ltda,"
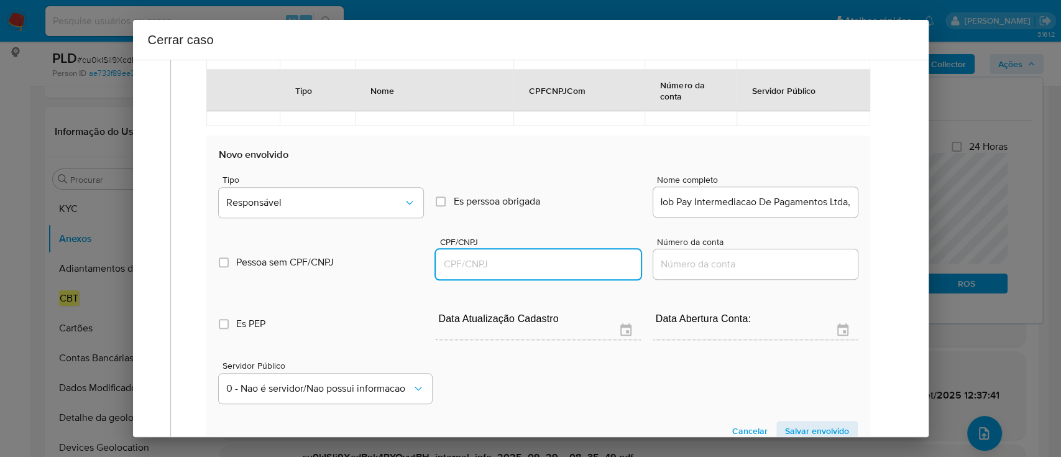
drag, startPoint x: 596, startPoint y: 266, endPoint x: 637, endPoint y: 256, distance: 42.4
click at [595, 266] on input "CPF/CNPJ" at bounding box center [538, 264] width 205 height 16
paste input "60393763000171"
type input "60393763000171"
click at [741, 216] on div "Nome completo Hob Pay Intermediacao De Pagamentos Ltda," at bounding box center [755, 198] width 205 height 47
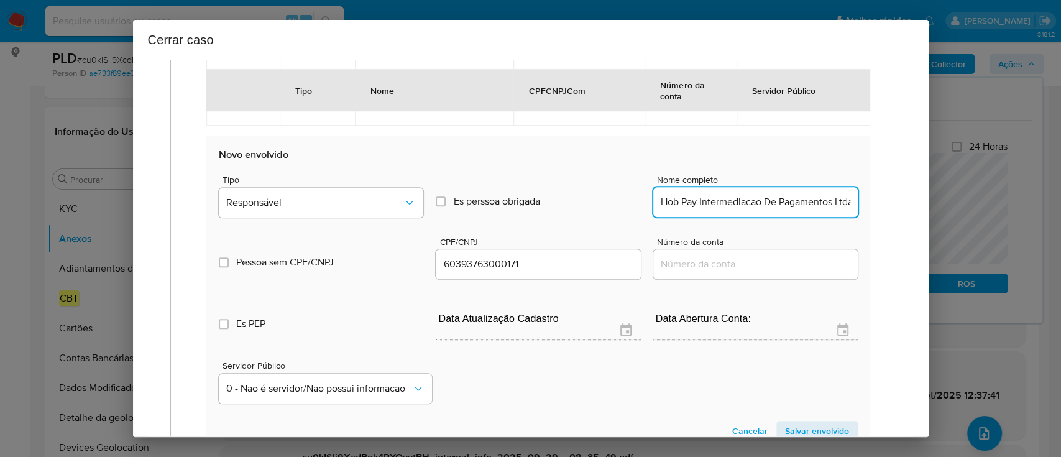
click at [758, 205] on input "Hob Pay Intermediacao De Pagamentos Ltda," at bounding box center [755, 202] width 205 height 16
type input "Hob Pay Intermediacao De Pagamentos Ltda"
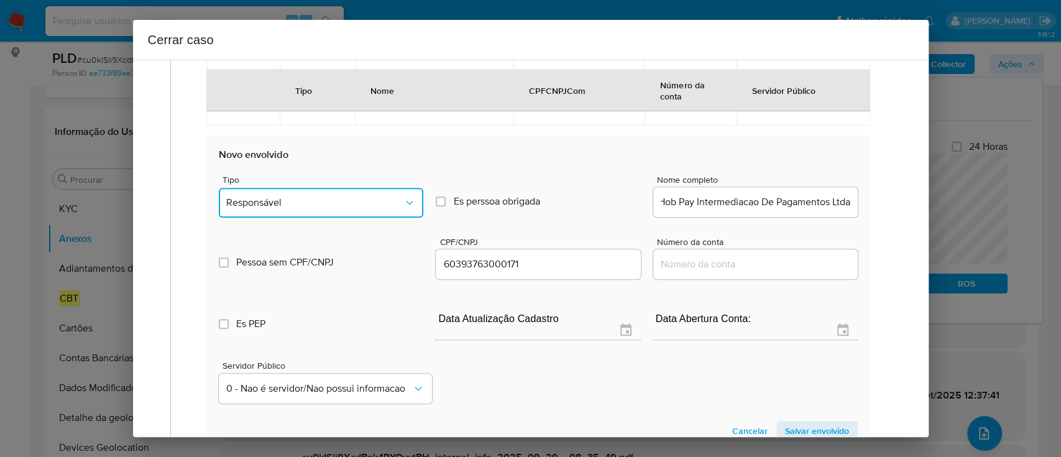
click at [380, 203] on span "Responsável" at bounding box center [314, 202] width 177 height 12
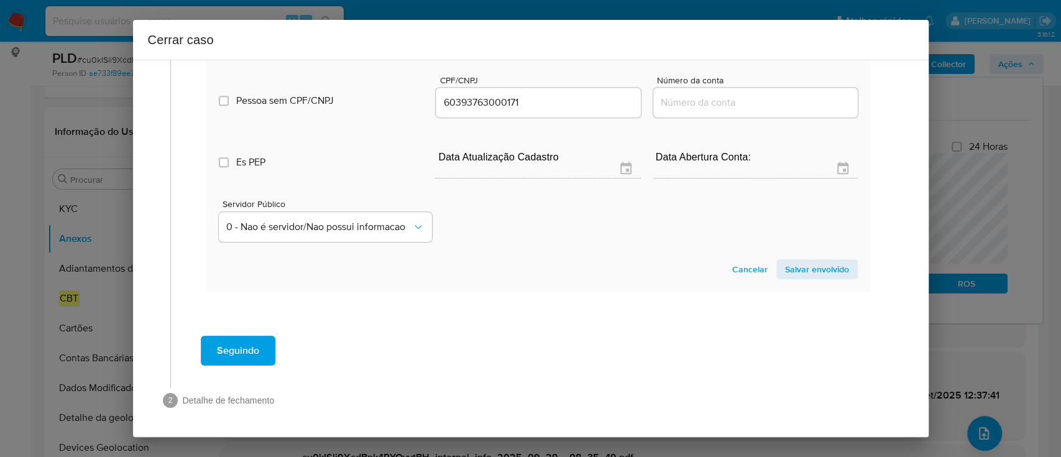
click at [813, 271] on span "Salvar envolvido" at bounding box center [817, 268] width 64 height 17
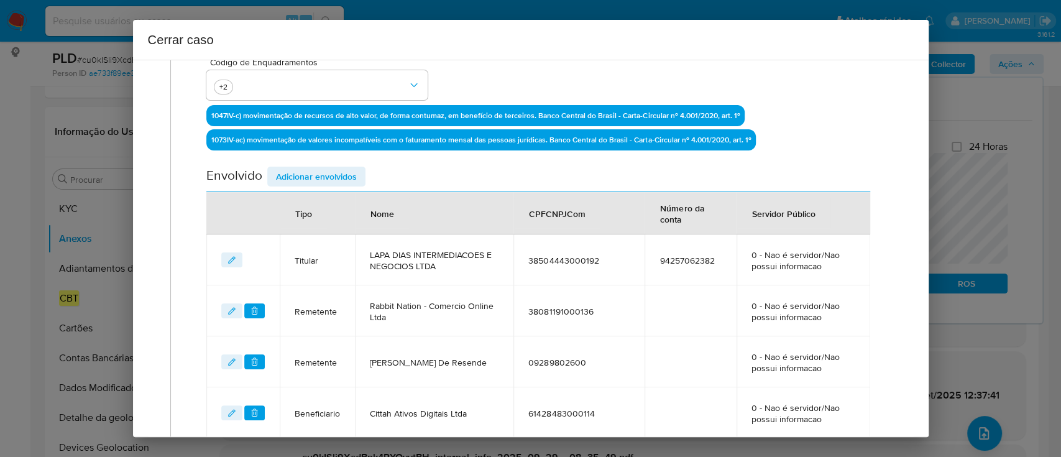
click at [333, 178] on span "Adicionar envolvidos" at bounding box center [316, 176] width 81 height 17
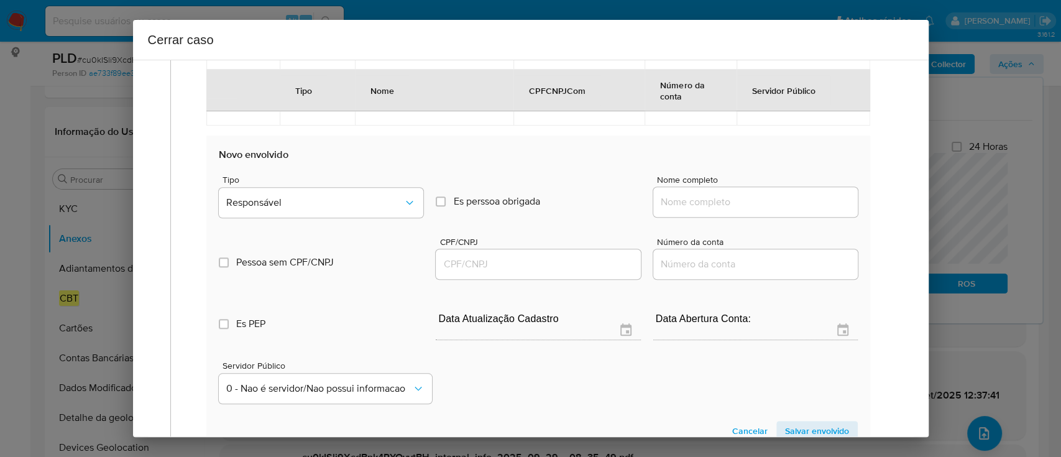
click at [726, 201] on input "Nome completo" at bounding box center [755, 202] width 205 height 16
paste input "LUCAS LAPA DIAS, 02240437570,"
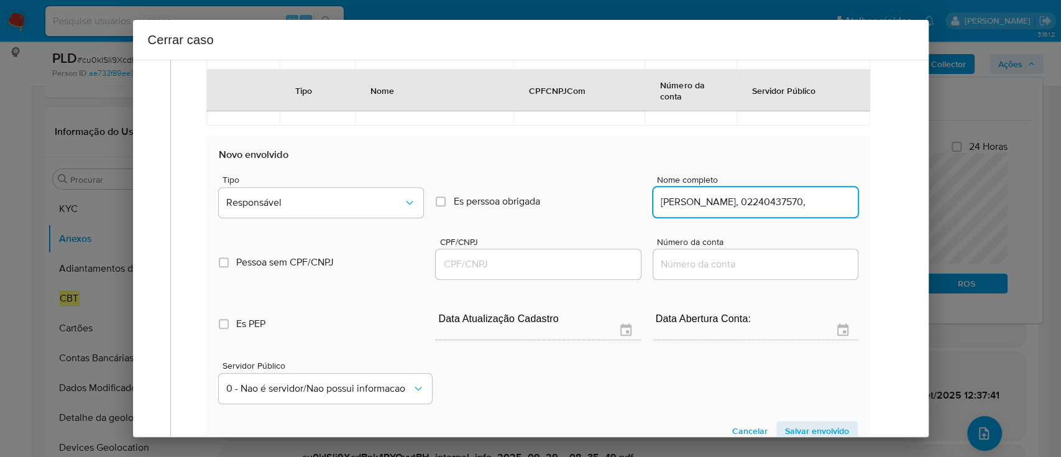
click at [797, 206] on input "LUCAS LAPA DIAS, 02240437570," at bounding box center [755, 202] width 205 height 16
click at [781, 200] on input "LUCAS LAPA DIAS, 02240437570" at bounding box center [755, 202] width 205 height 16
type input "LUCAS LAPA DIAS,"
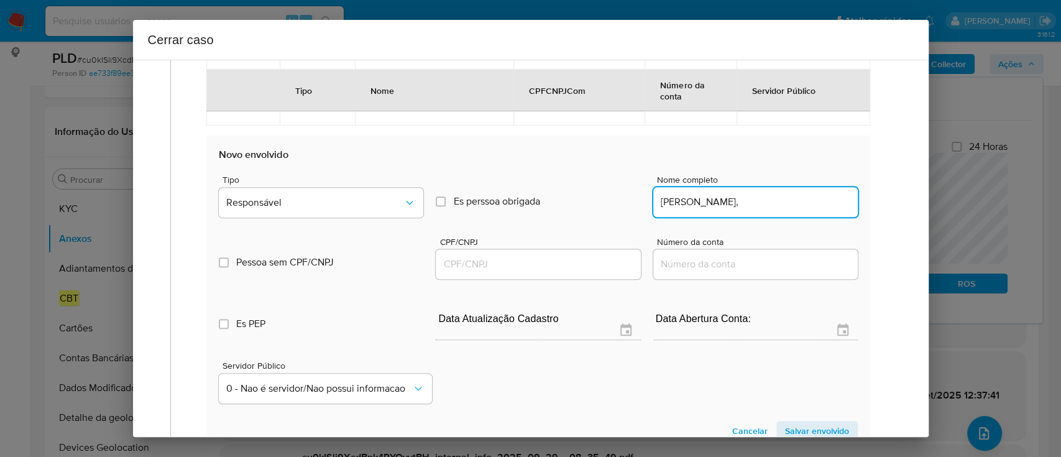
click at [593, 263] on input "CPF/CNPJ" at bounding box center [538, 264] width 205 height 16
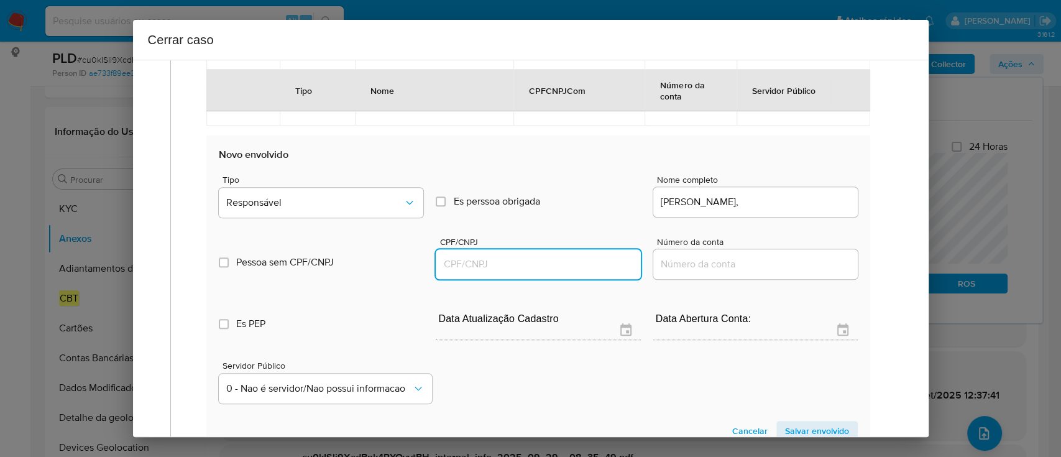
paste input "02240437570"
type input "2240437570"
click at [814, 196] on input "LUCAS LAPA DIAS," at bounding box center [755, 202] width 205 height 16
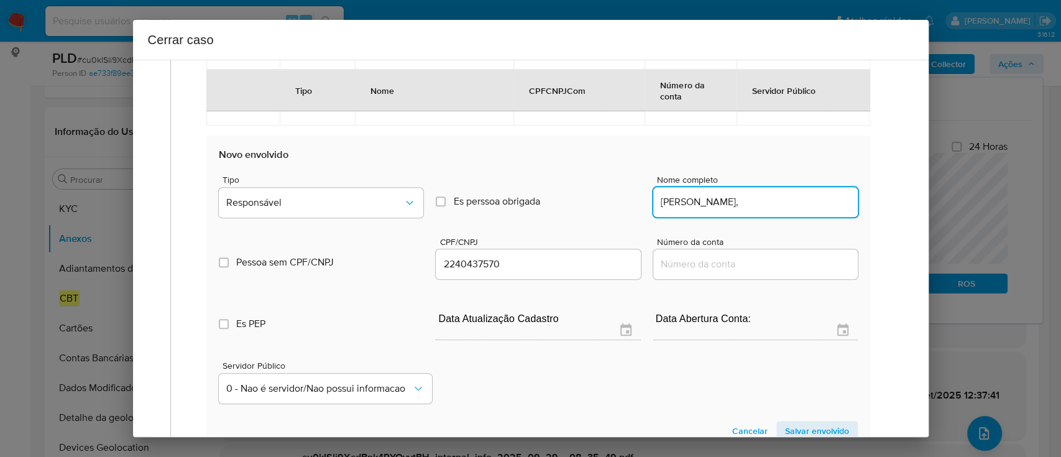
type input "LUCAS LAPA DIAS,"
type input "02240437570"
type input "LUCAS LAPA DIAS"
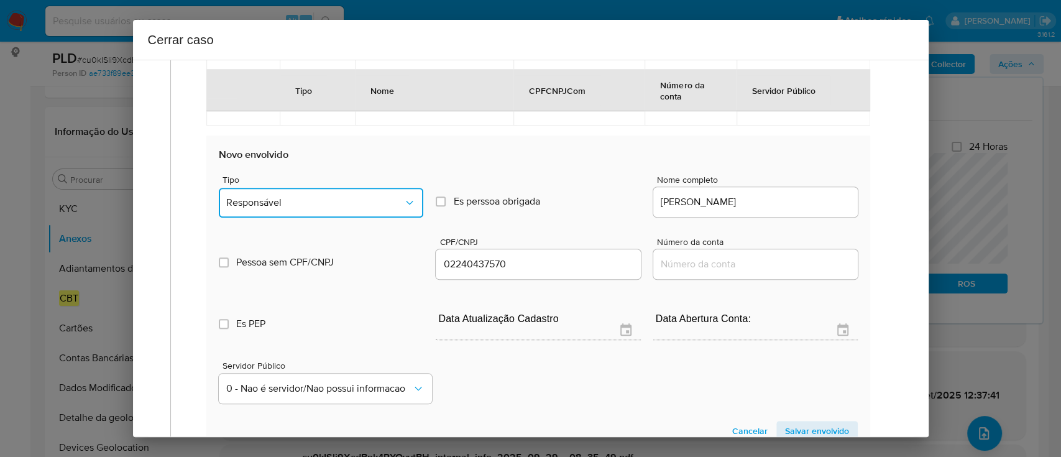
click at [343, 201] on span "Responsável" at bounding box center [314, 202] width 177 height 12
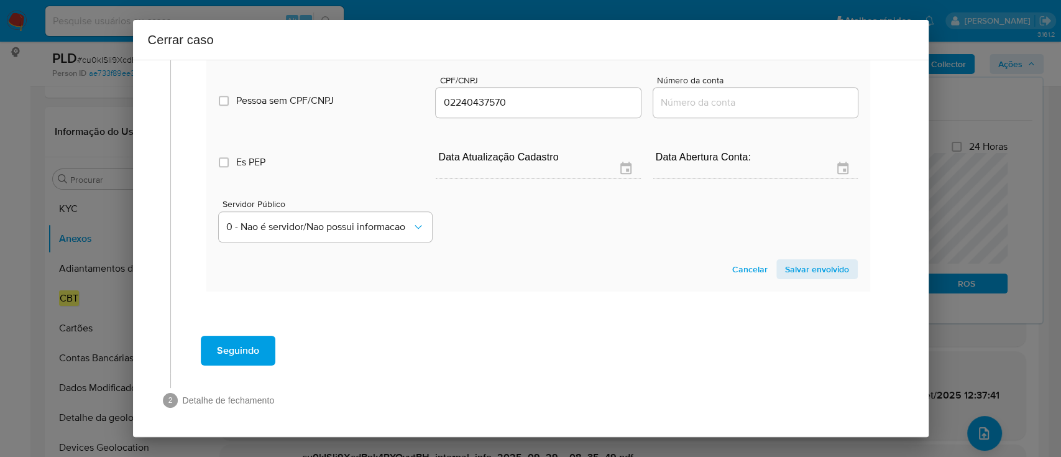
click at [817, 274] on span "Salvar envolvido" at bounding box center [817, 268] width 64 height 17
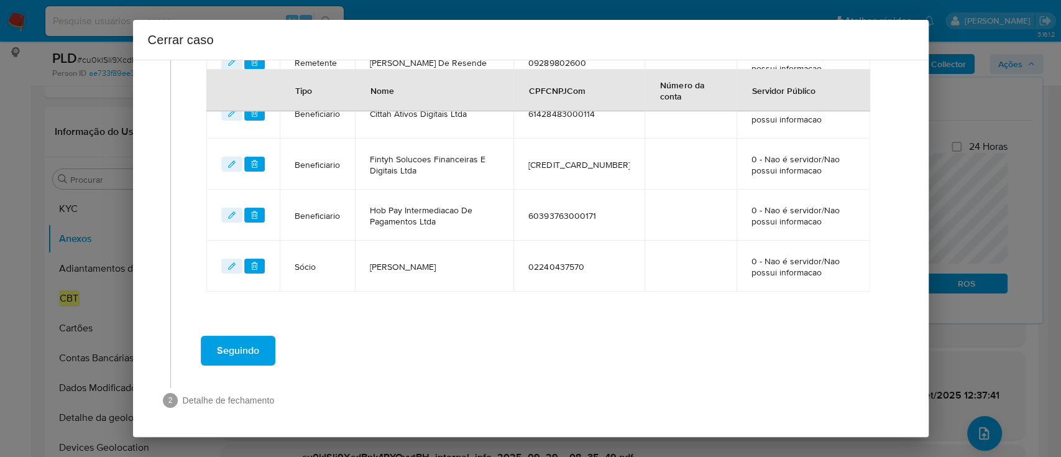
click at [244, 348] on span "Seguindo" at bounding box center [238, 350] width 42 height 27
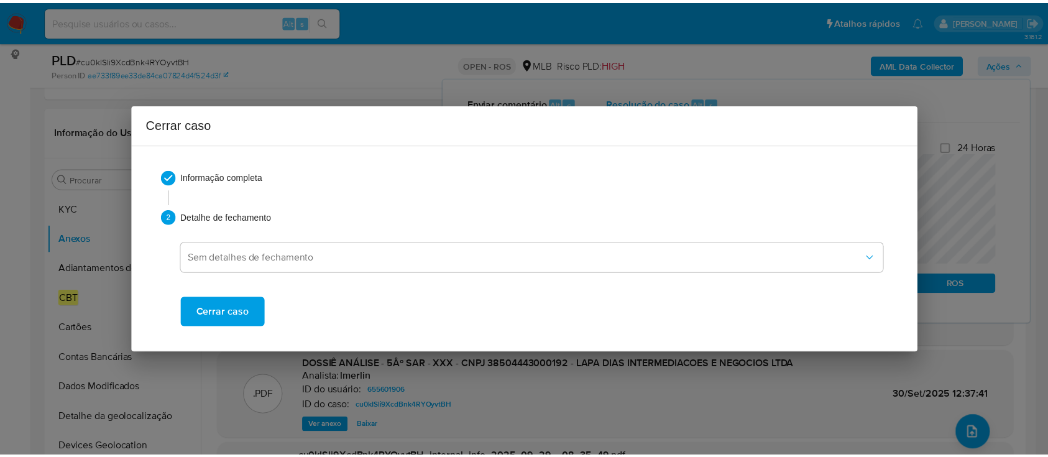
scroll to position [1721, 0]
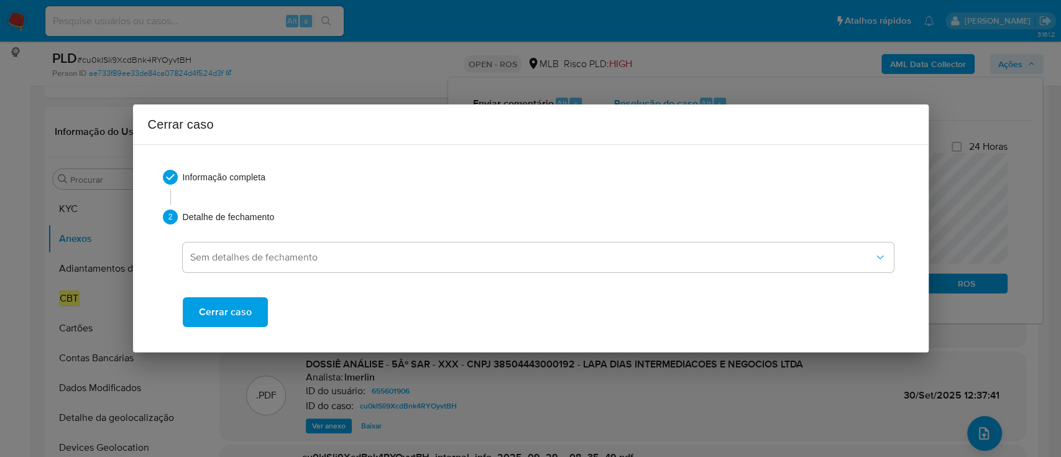
click at [249, 315] on button "Cerrar caso" at bounding box center [225, 312] width 85 height 30
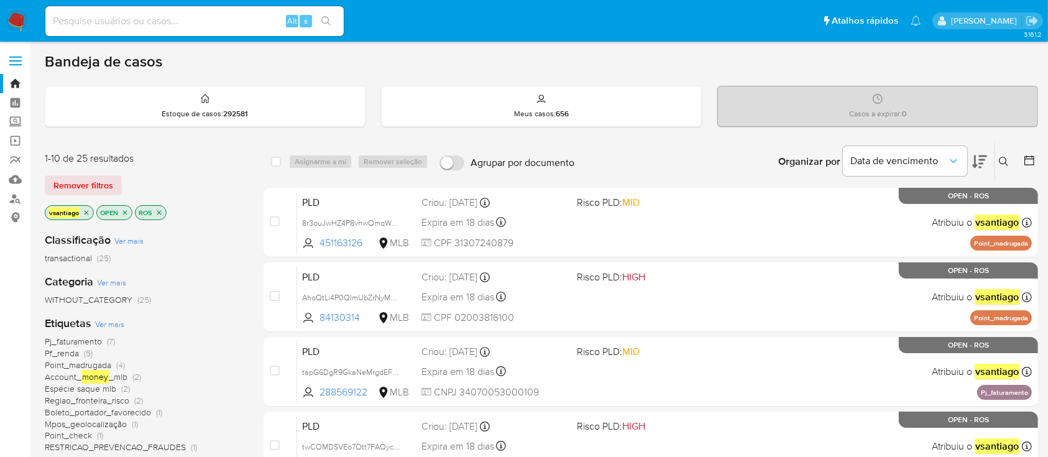
click at [191, 206] on div "vsantiago OPEN ROS" at bounding box center [144, 213] width 199 height 17
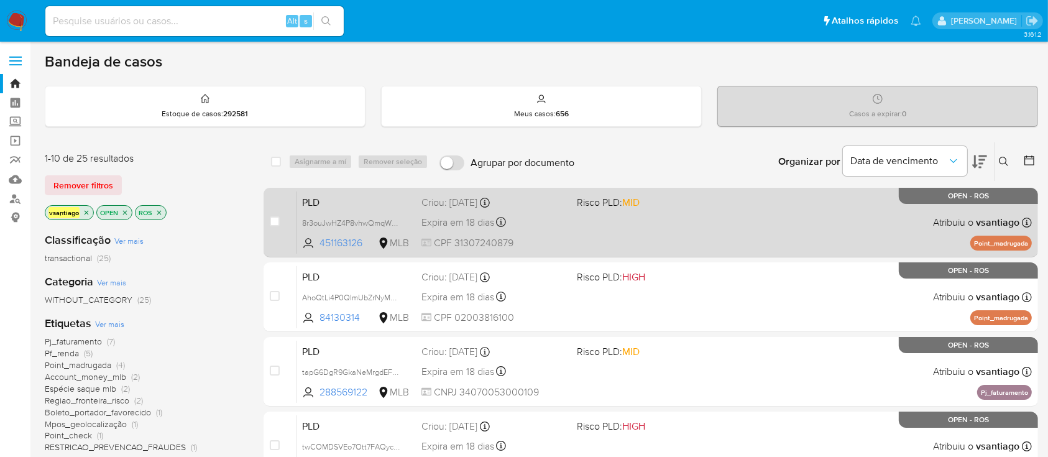
click at [582, 219] on div "PLD 8r3ouJwHZ4P8vhwQmqWDGNBG 451163126 MLB Risco PLD: MID Criou: [DATE] Criou: …" at bounding box center [664, 222] width 735 height 63
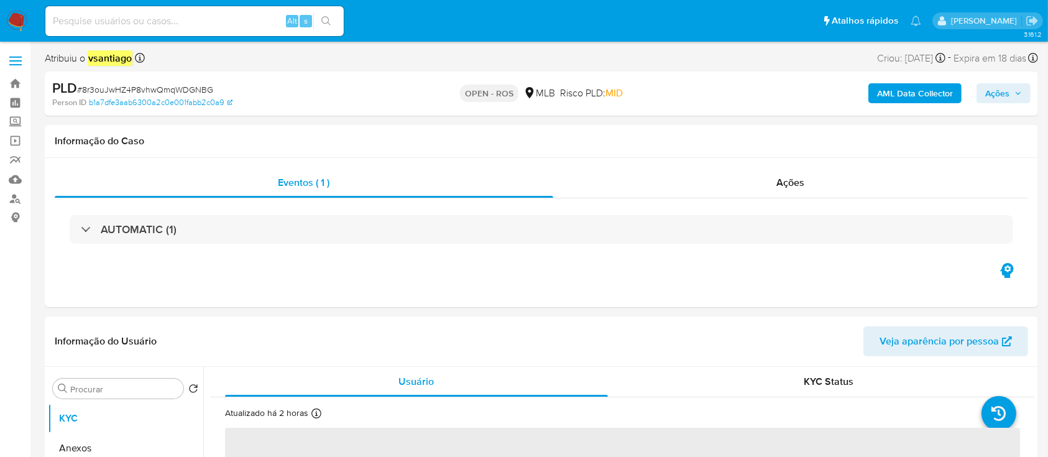
select select "10"
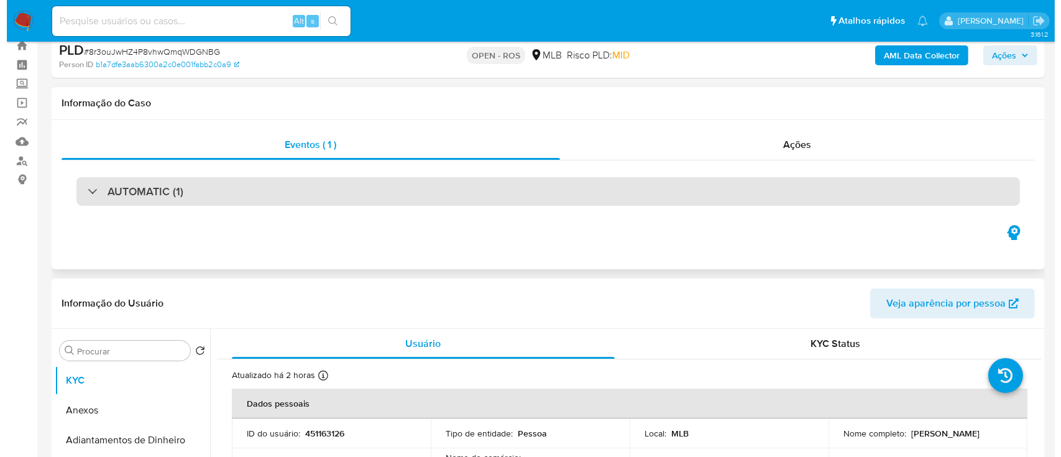
scroll to position [165, 0]
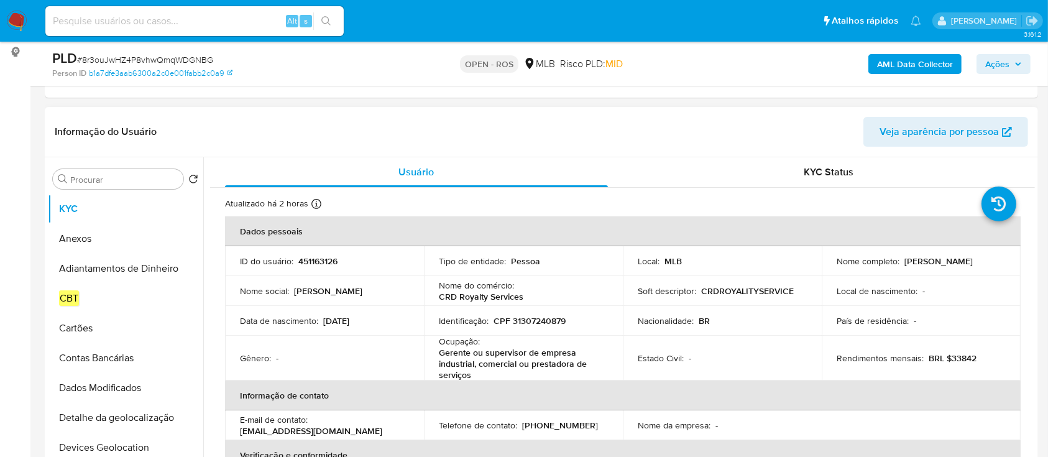
click at [905, 259] on p "[PERSON_NAME]" at bounding box center [939, 261] width 68 height 11
drag, startPoint x: 902, startPoint y: 261, endPoint x: 996, endPoint y: 264, distance: 93.9
click at [996, 264] on div "Nome completo : [PERSON_NAME]" at bounding box center [921, 261] width 169 height 11
copy p "[PERSON_NAME]"
click at [537, 318] on p "CPF 31307240879" at bounding box center [530, 320] width 72 height 11
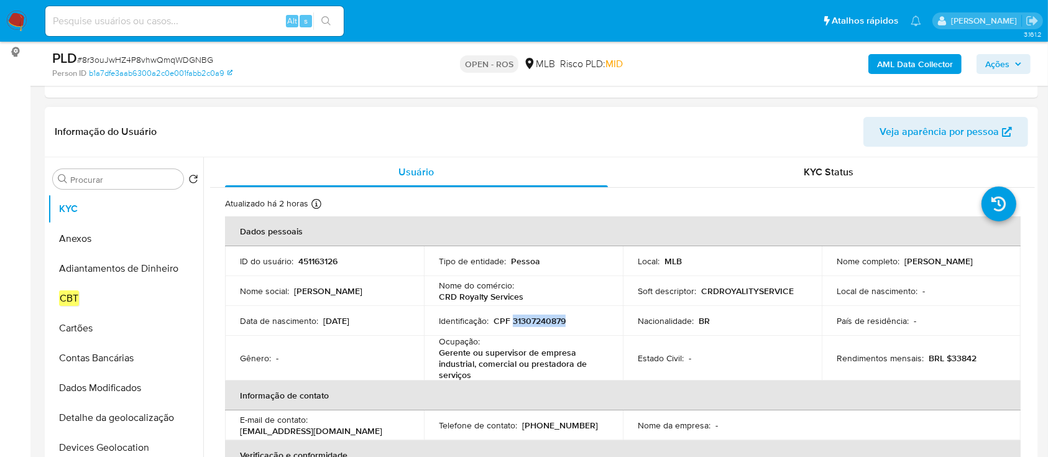
drag, startPoint x: 537, startPoint y: 317, endPoint x: 572, endPoint y: 302, distance: 37.9
click at [538, 318] on p "CPF 31307240879" at bounding box center [530, 320] width 72 height 11
copy p "31307240879"
click at [89, 239] on button "Anexos" at bounding box center [120, 239] width 145 height 30
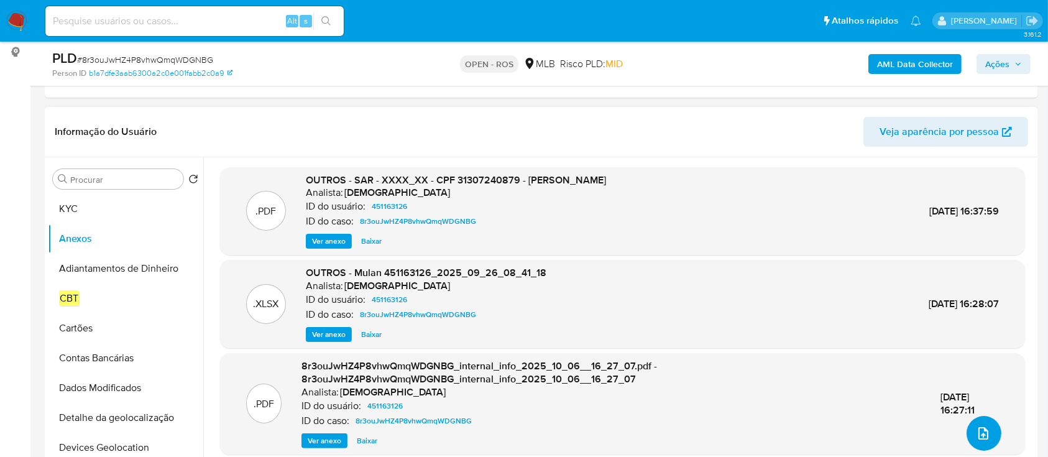
click at [980, 430] on icon "upload-file" at bounding box center [983, 433] width 15 height 15
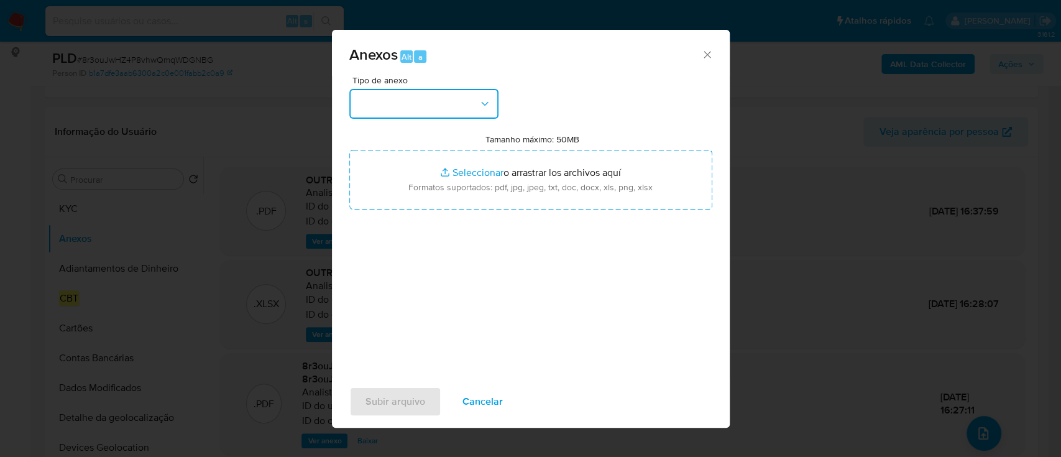
click at [418, 110] on button "button" at bounding box center [423, 104] width 149 height 30
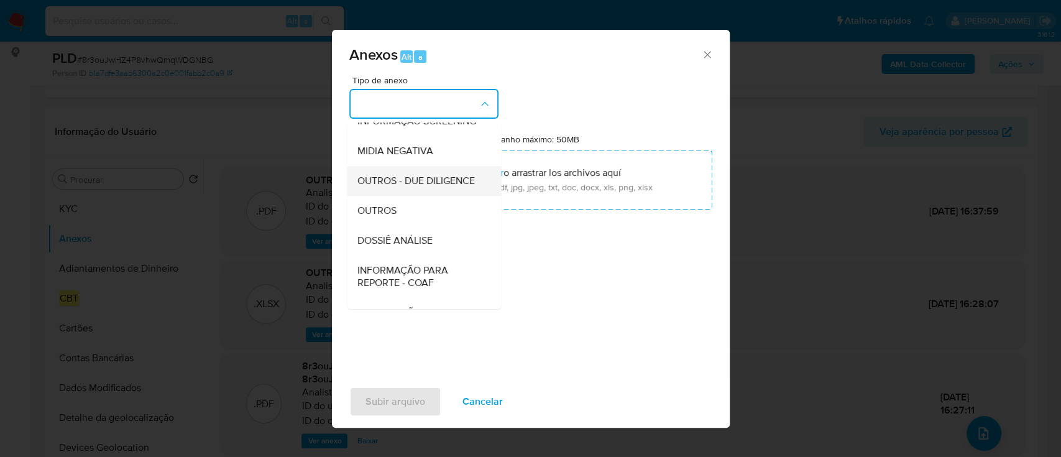
scroll to position [191, 0]
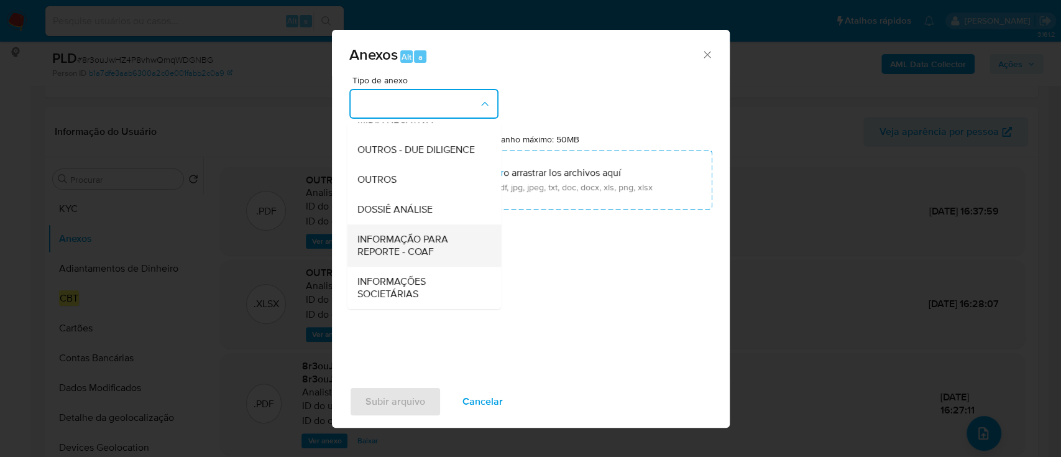
click at [422, 248] on span "INFORMAÇÃO PARA REPORTE - COAF" at bounding box center [420, 245] width 127 height 25
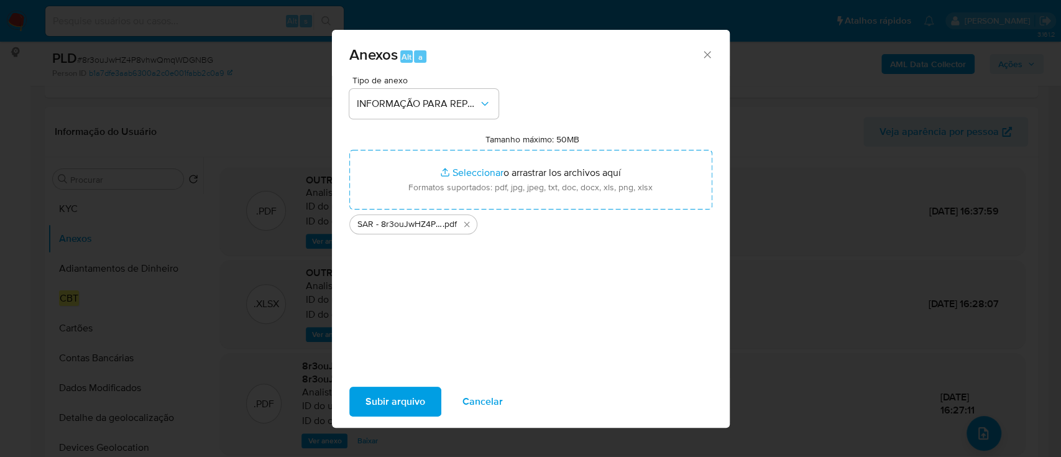
click at [404, 409] on span "Subir arquivo" at bounding box center [396, 401] width 60 height 27
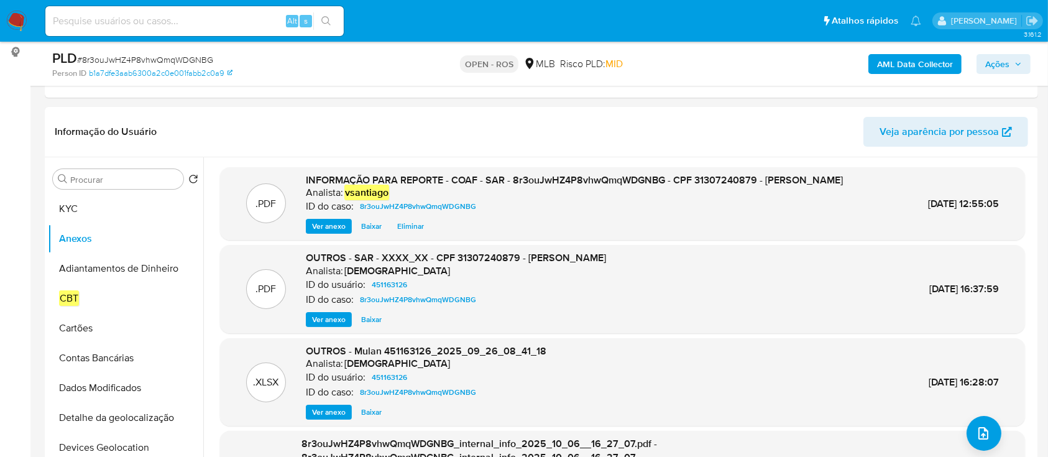
click at [1010, 55] on span "Ações" at bounding box center [1003, 63] width 37 height 17
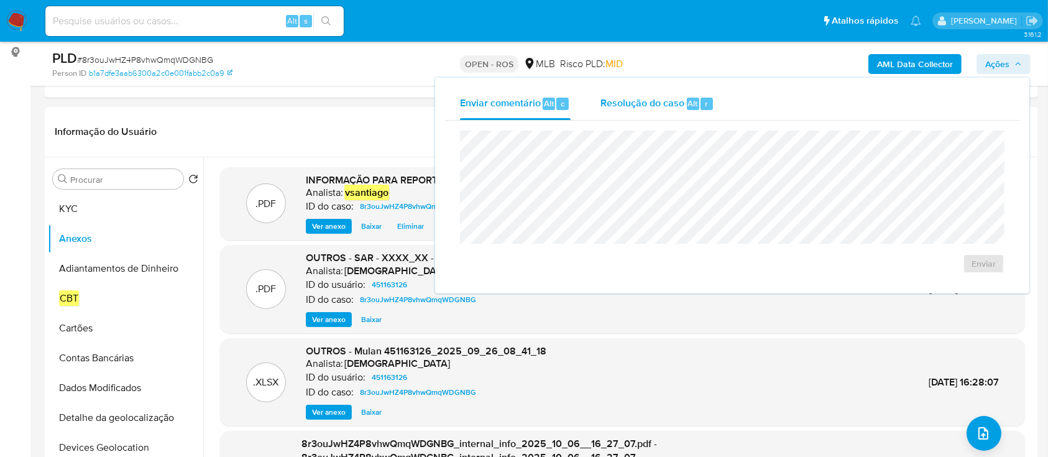
click at [675, 105] on span "Resolução do caso" at bounding box center [643, 103] width 84 height 14
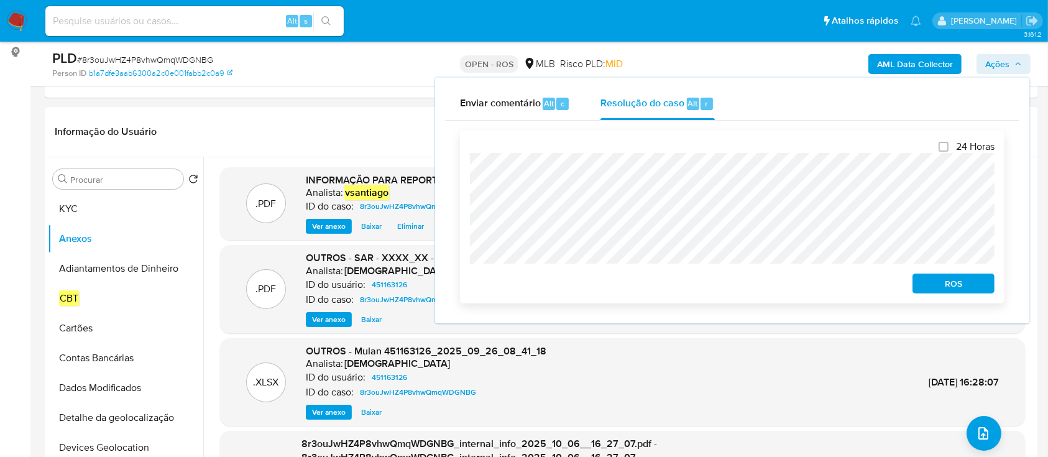
click at [941, 296] on div "24 Horas ROS" at bounding box center [732, 217] width 545 height 173
click at [943, 287] on span "ROS" at bounding box center [953, 283] width 65 height 17
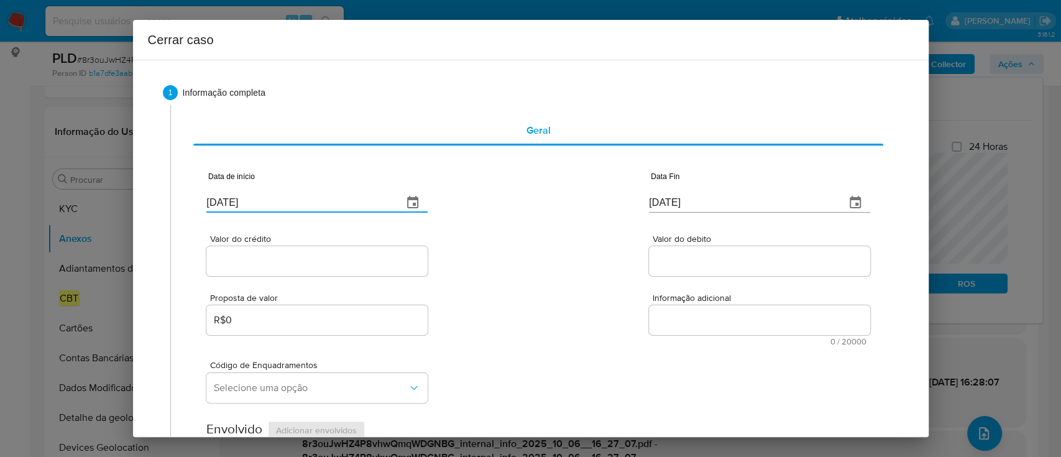
click at [220, 199] on input "08/10/2025" at bounding box center [299, 203] width 187 height 20
paste input "1/08"
type input "01/08/2025"
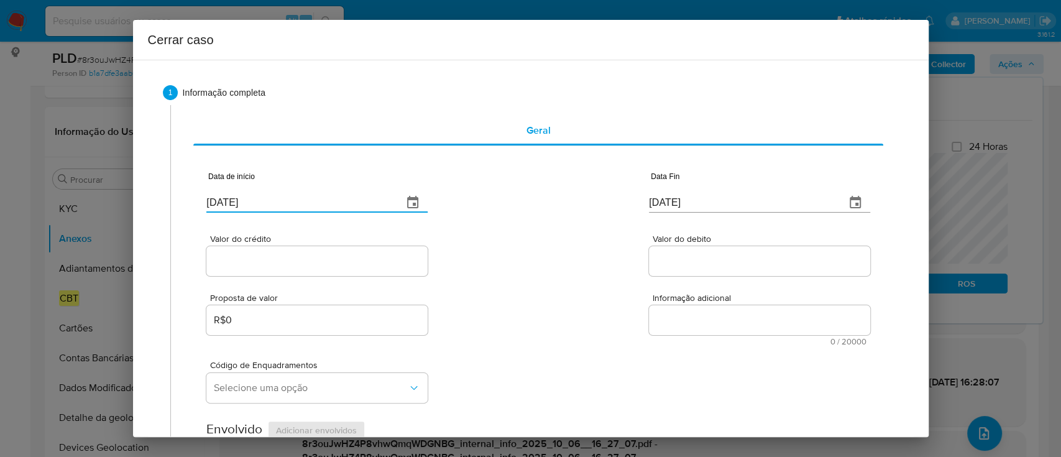
click at [518, 240] on div "Valor do crédito Valor do debito" at bounding box center [537, 248] width 663 height 59
click at [671, 206] on input "08/10/2025" at bounding box center [742, 203] width 187 height 20
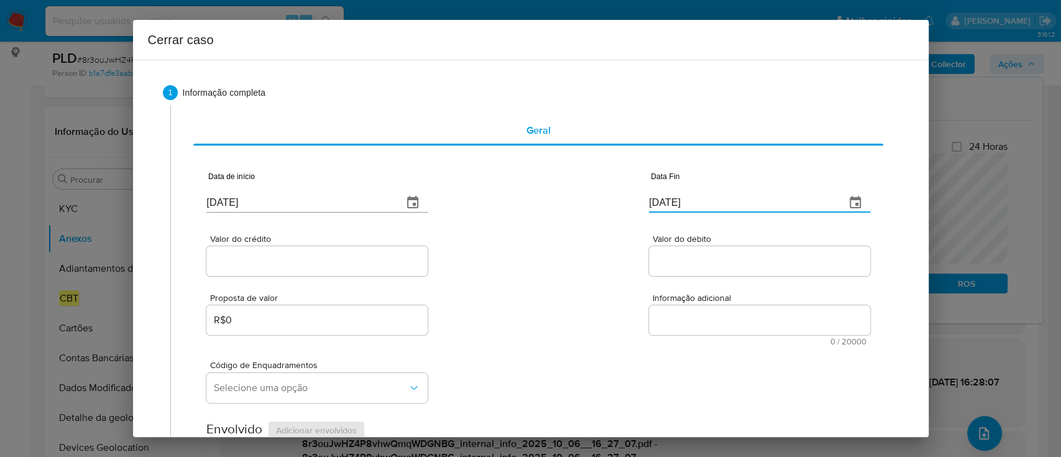
click at [671, 206] on input "08/10/2025" at bounding box center [742, 203] width 187 height 20
paste input "25/09"
type input "25/09/2025"
click at [551, 234] on div "Valor do crédito Valor do debito" at bounding box center [537, 248] width 663 height 59
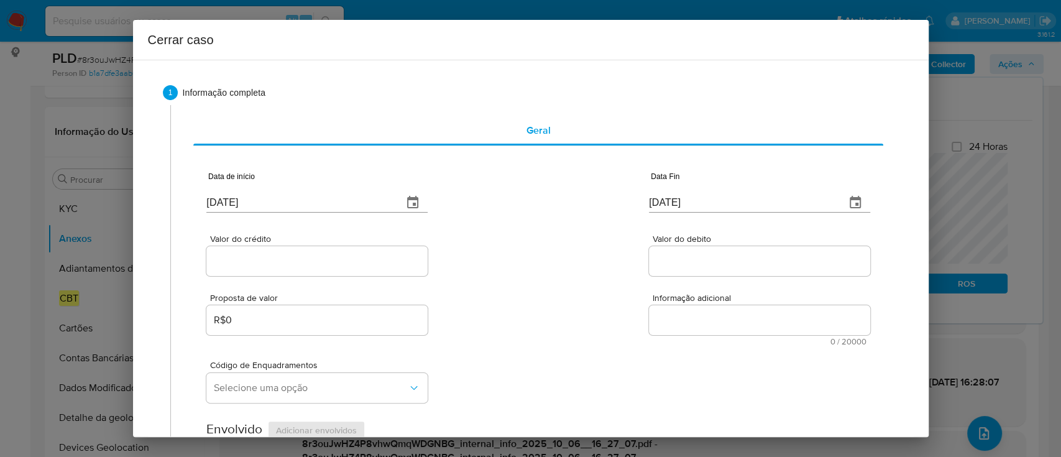
click at [303, 263] on input "Valor do crédito" at bounding box center [316, 261] width 221 height 16
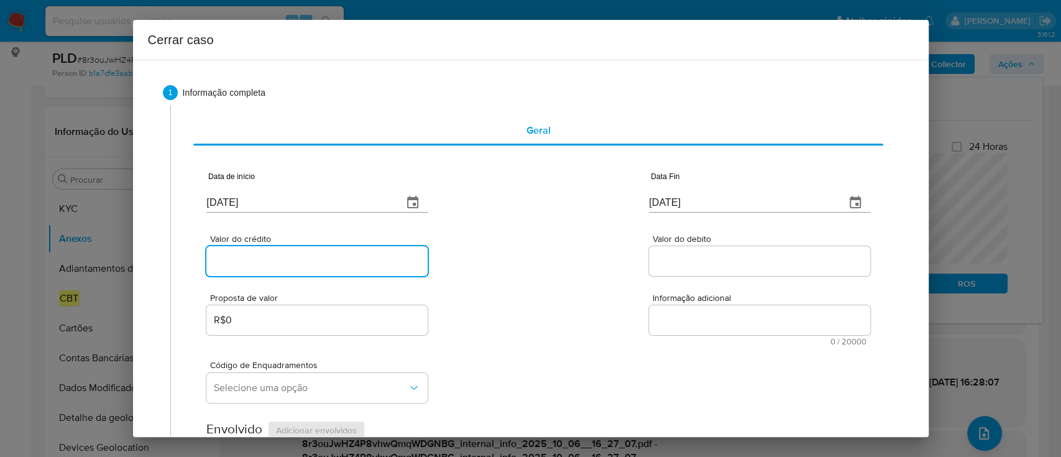
paste input "R$315.784"
type input "R$315.784"
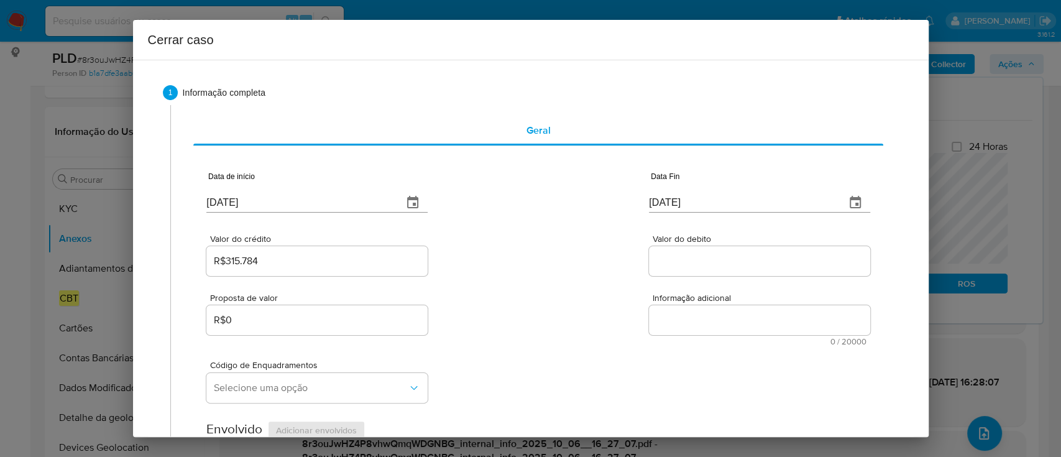
click at [538, 263] on div "Valor do crédito R$315.784 Valor do debito" at bounding box center [537, 248] width 663 height 59
drag, startPoint x: 660, startPoint y: 259, endPoint x: 613, endPoint y: 264, distance: 46.9
click at [661, 260] on input "Valor do debito" at bounding box center [759, 261] width 221 height 16
paste input "R$309.644"
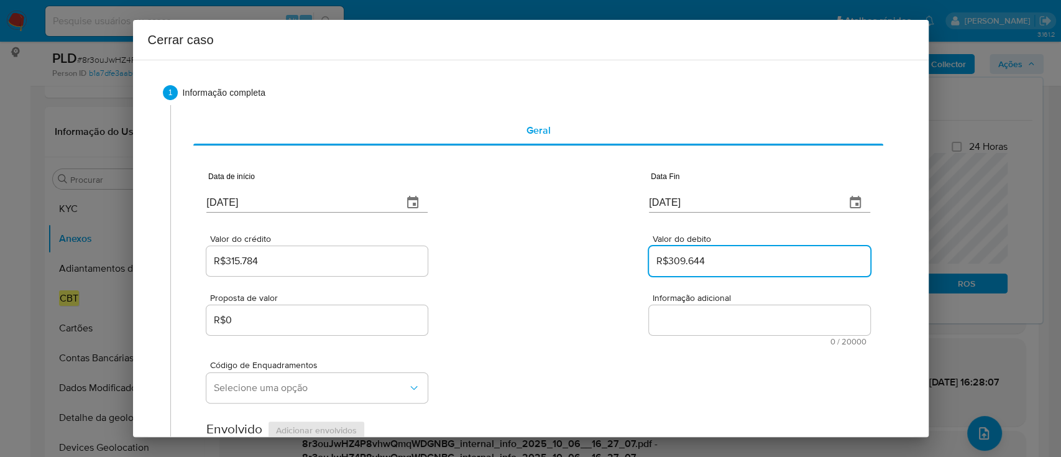
type input "R$309.644"
click at [591, 265] on div "Valor do crédito R$315.784 Valor do debito R$309.644" at bounding box center [537, 248] width 663 height 59
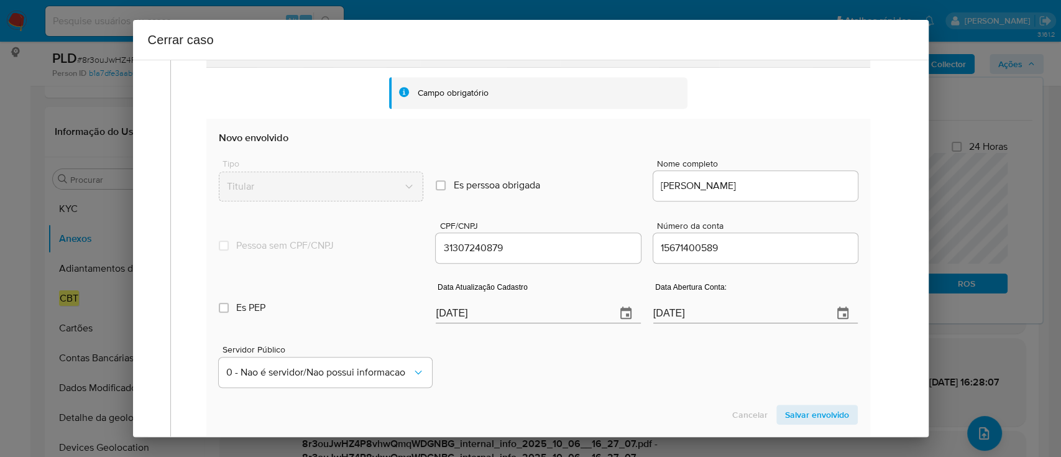
scroll to position [414, 0]
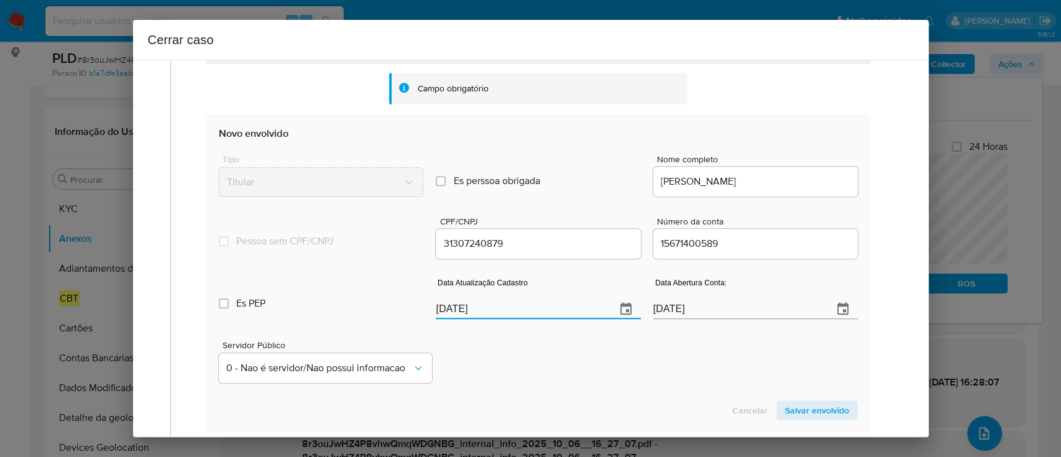
click at [458, 312] on input "08/10/2025" at bounding box center [521, 309] width 170 height 20
paste input "23/09"
type input "23/09/2025"
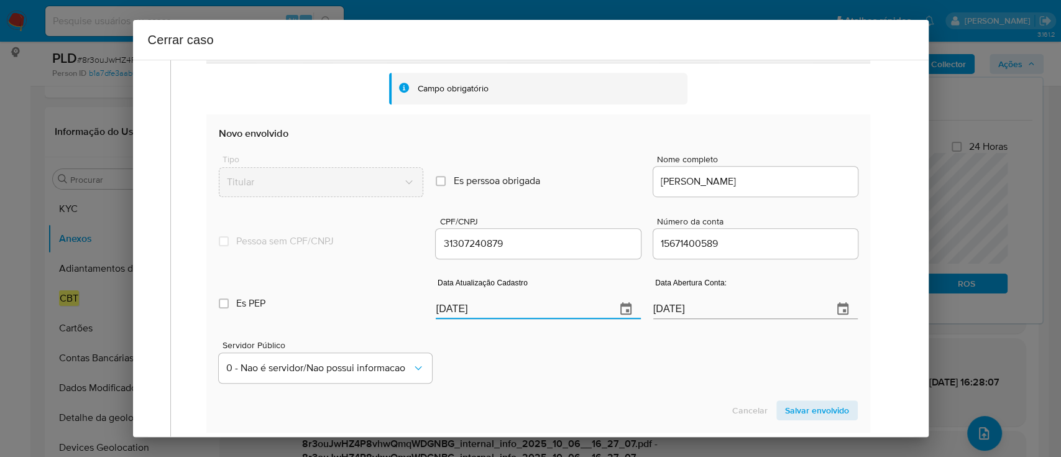
click at [556, 361] on div "Servidor Público 0 - Nao é servidor/Nao possui informacao" at bounding box center [538, 357] width 638 height 62
drag, startPoint x: 817, startPoint y: 410, endPoint x: 552, endPoint y: 313, distance: 282.0
click at [816, 410] on span "Salvar envolvido" at bounding box center [817, 410] width 64 height 17
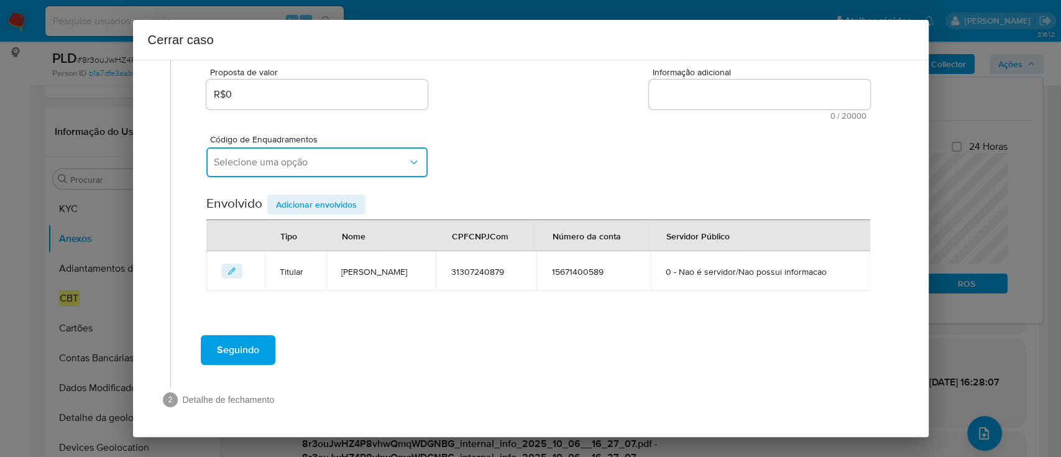
click at [339, 171] on button "Selecione uma opção" at bounding box center [316, 162] width 221 height 30
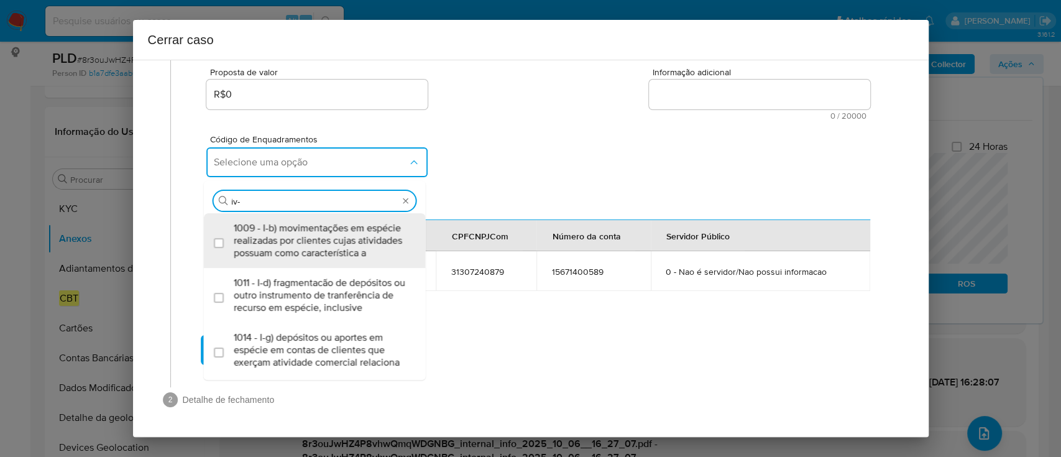
type input "iv-a"
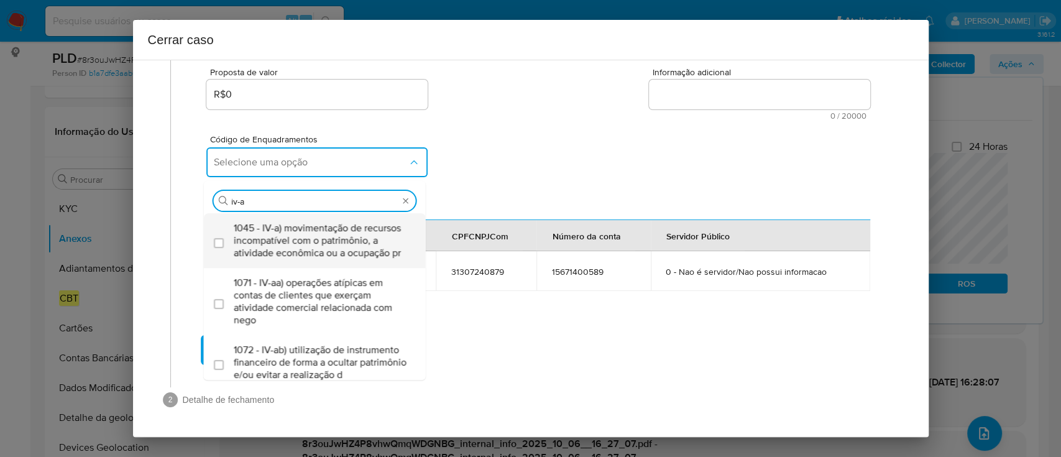
click at [336, 239] on span "1045 - IV-a) movimentação de recursos incompatível com o patrimônio, a atividad…" at bounding box center [321, 240] width 175 height 37
checkbox input "true"
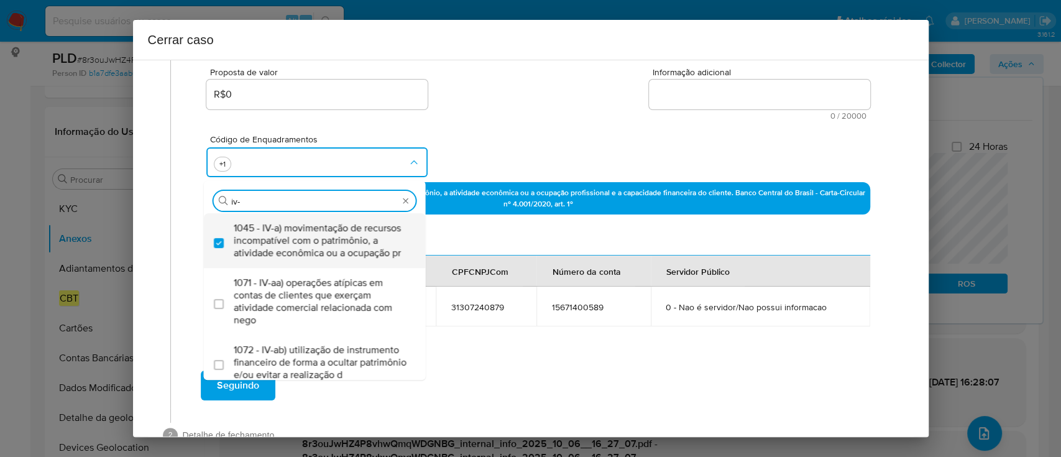
type input "iv-c"
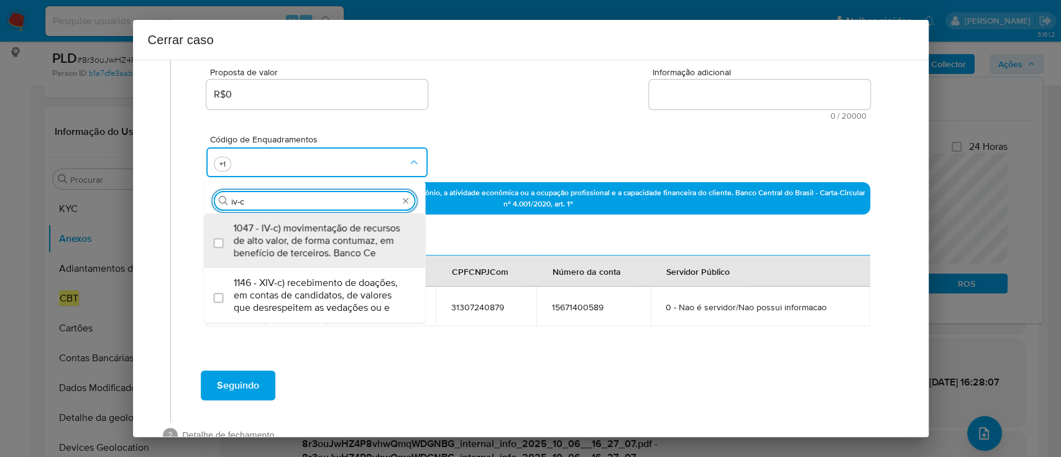
click at [336, 239] on span "1047 - IV-c) movimentação de recursos de alto valor, de forma contumaz, em bene…" at bounding box center [321, 240] width 175 height 37
checkbox input "true"
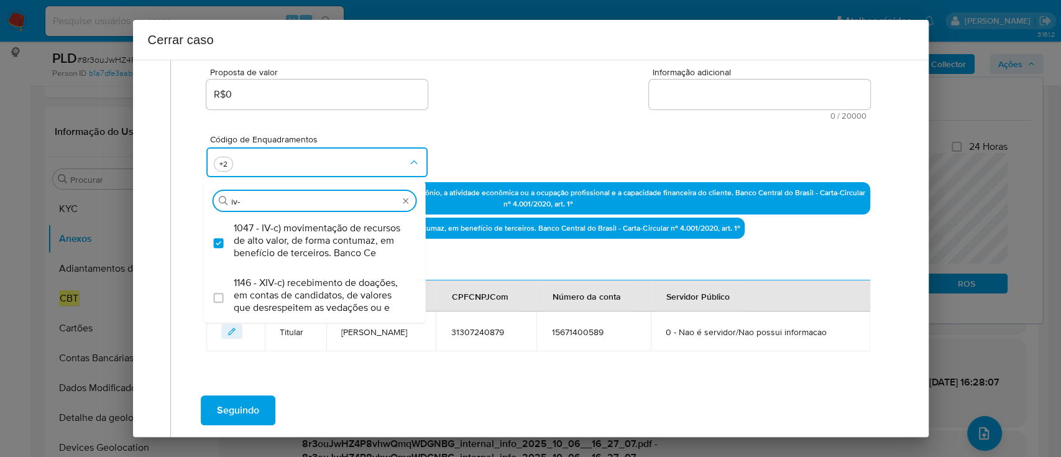
scroll to position [0, 0]
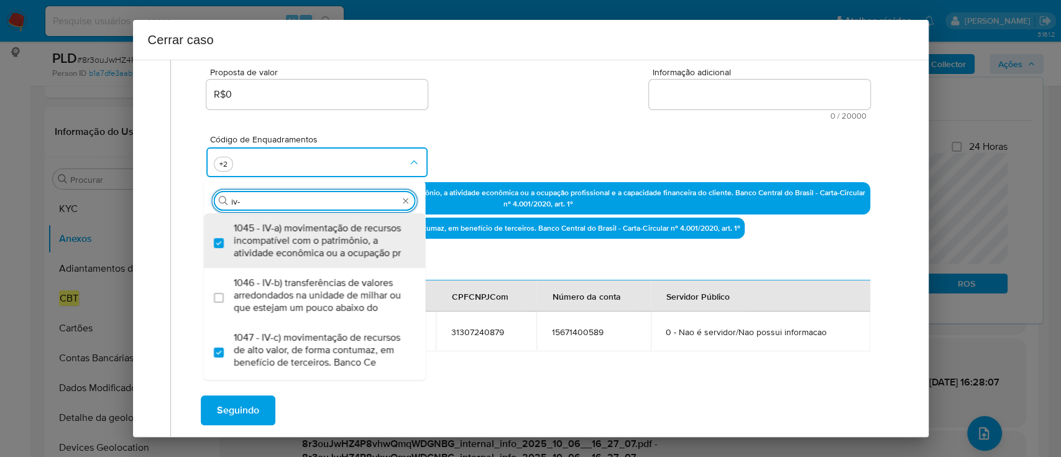
type input "iv-v"
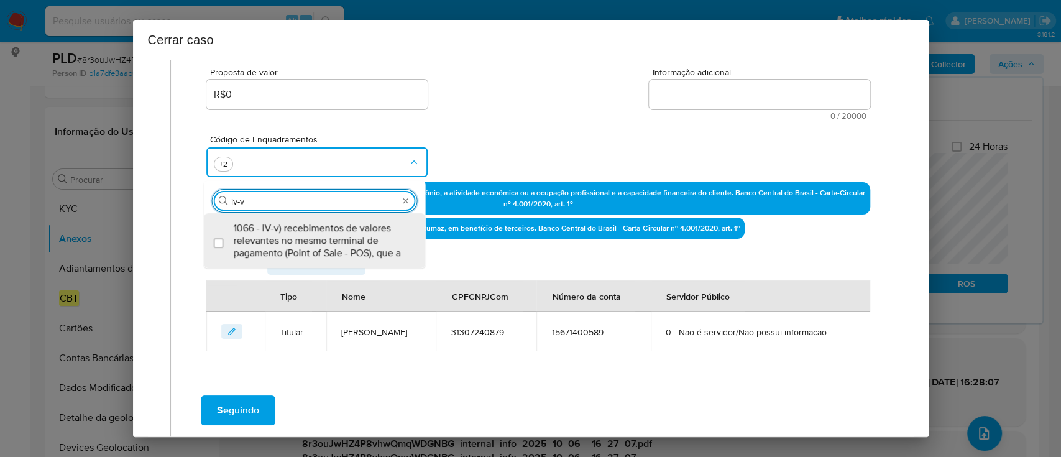
click at [336, 239] on span "1066 - IV-v) recebimentos de valores relevantes no mesmo terminal de pagamento …" at bounding box center [321, 240] width 175 height 37
checkbox input "true"
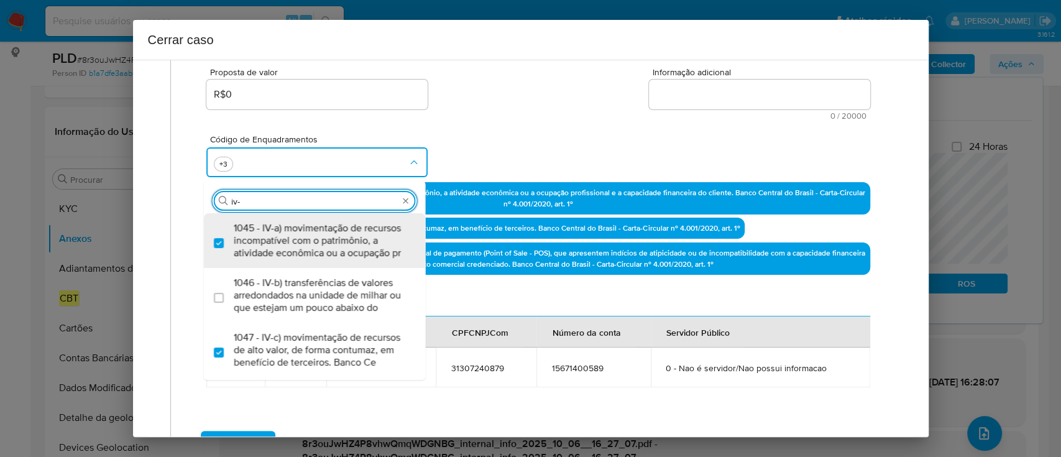
type input "iv-y"
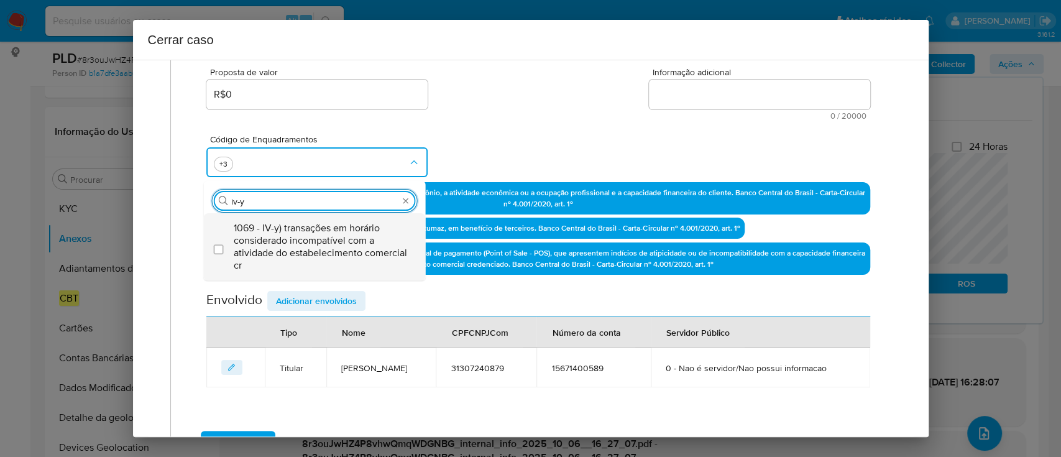
click at [337, 239] on span "1069 - IV-y) transações em horário considerado incompatível com a atividade do …" at bounding box center [321, 247] width 175 height 50
checkbox input "true"
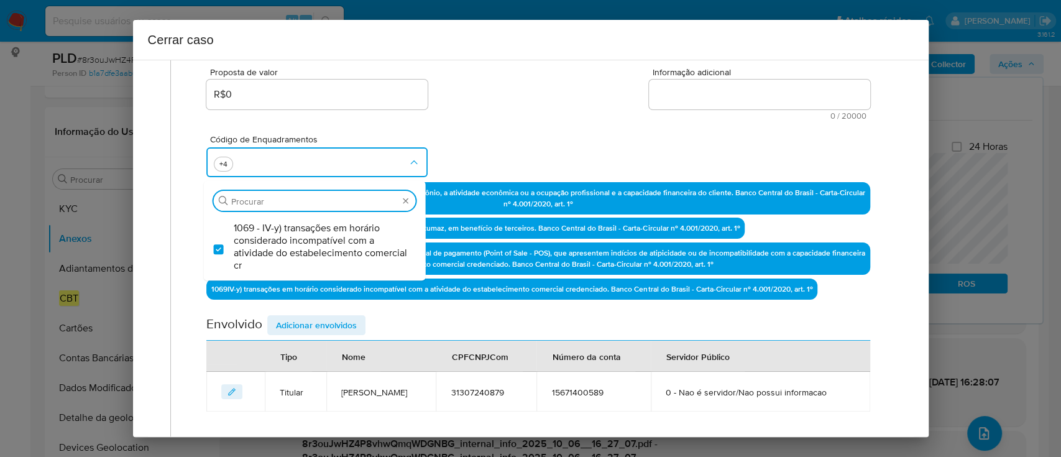
click at [497, 121] on div "Código de Enquadramentos Procurar 1069 - IV-y) transações em horário considerad…" at bounding box center [537, 151] width 663 height 62
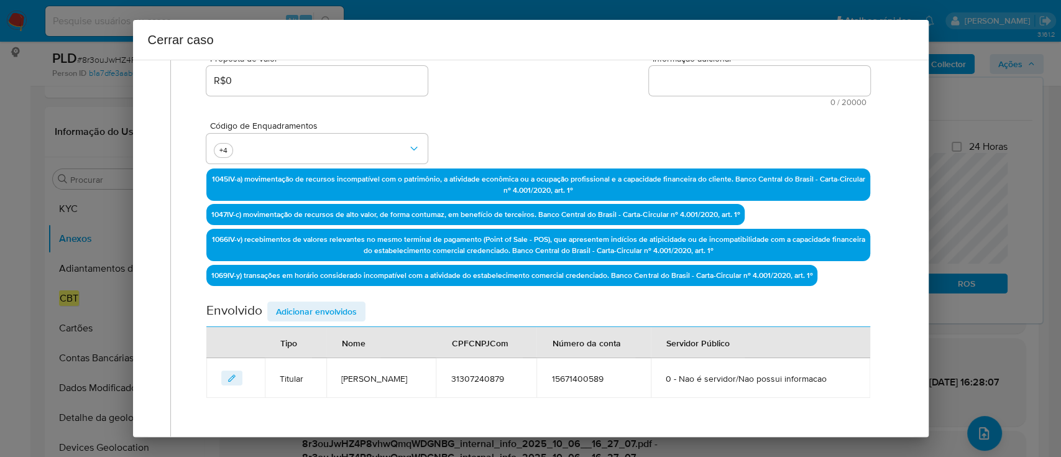
scroll to position [179, 0]
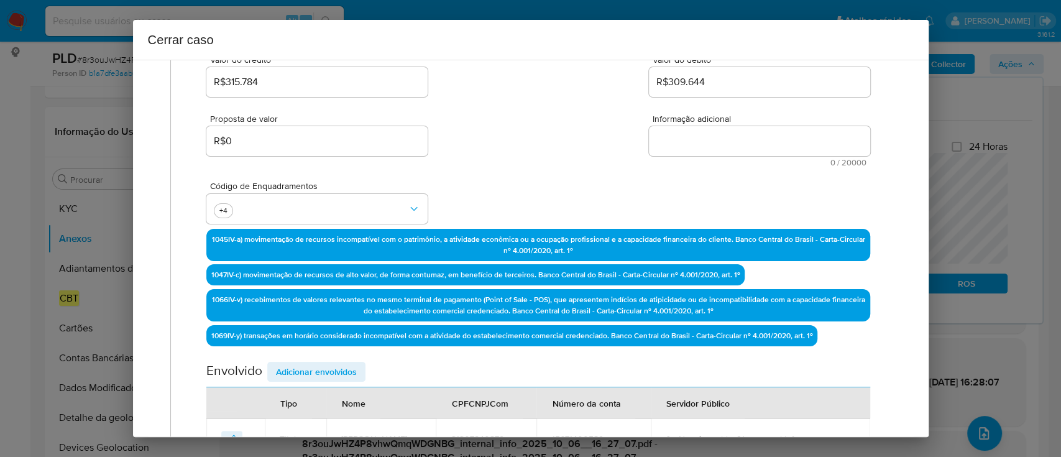
click at [757, 137] on textarea "Informação adicional" at bounding box center [759, 141] width 221 height 30
paste textarea "Caroline Maria Marques, CPF 31307240879, 42 anos, residente no município de São…"
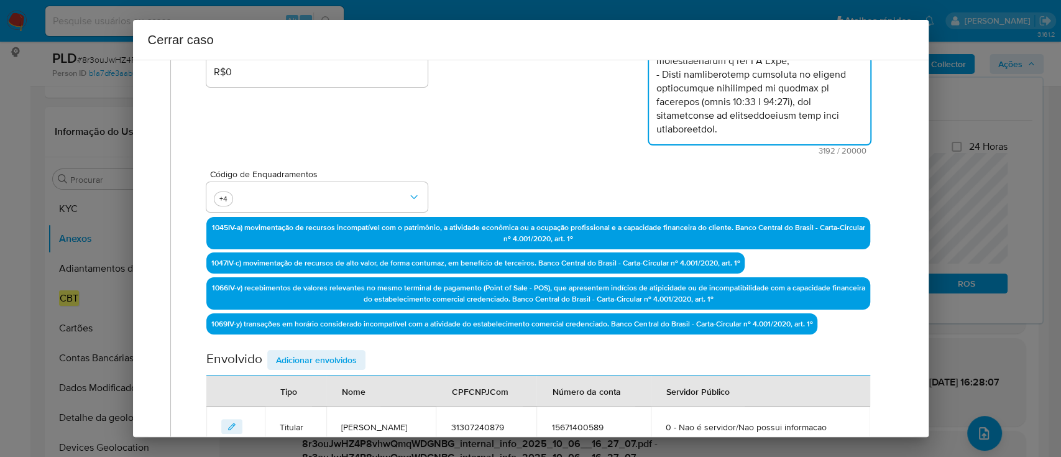
scroll to position [402, 0]
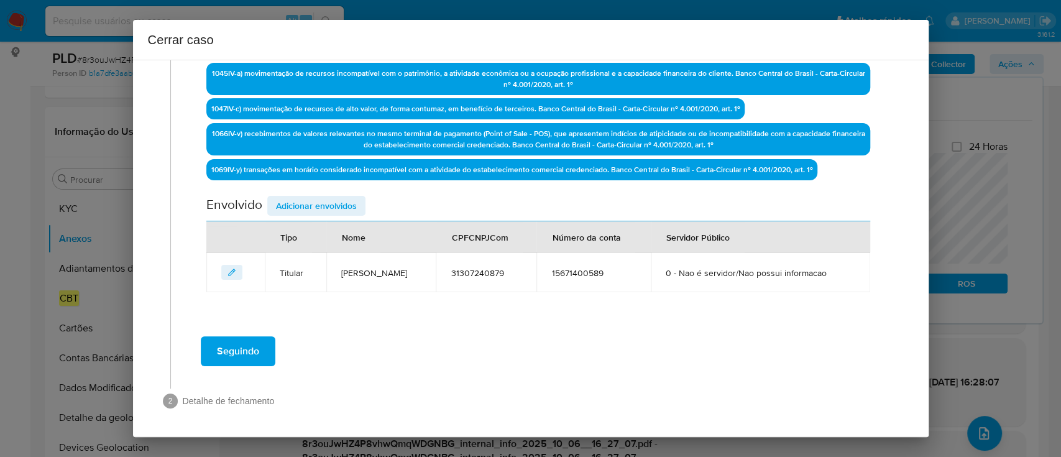
type textarea "Caroline Maria Marques, CPF 31307240879, 42 anos, residente no município de São…"
click at [357, 202] on button "Adicionar envolvidos" at bounding box center [316, 206] width 98 height 20
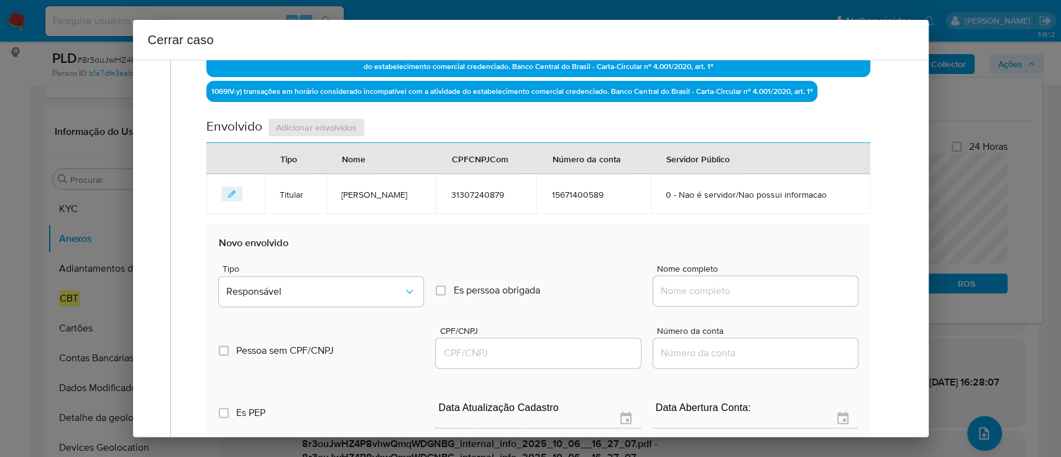
scroll to position [568, 0]
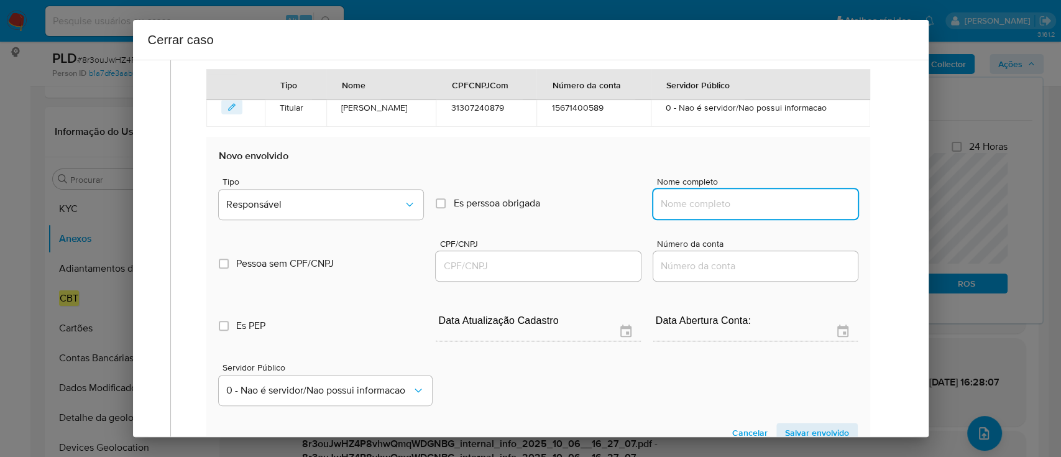
click at [747, 208] on input "Nome completo" at bounding box center [755, 204] width 205 height 16
paste input "Guilherme Augusto Pereira Da Silva, 46838484811"
click at [801, 201] on input "Guilherme Augusto Pereira Da Silva, 46838484811" at bounding box center [755, 204] width 205 height 16
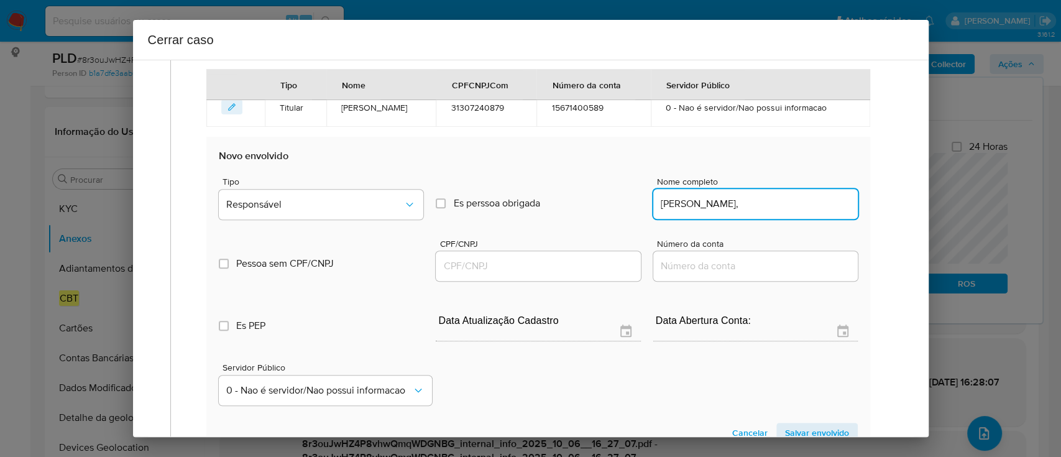
scroll to position [0, 0]
type input "Guilherme Augusto Pereira Da Silva,"
drag, startPoint x: 553, startPoint y: 271, endPoint x: 598, endPoint y: 257, distance: 47.6
click at [553, 271] on input "CPF/CNPJ" at bounding box center [538, 266] width 205 height 16
paste input "46838484811"
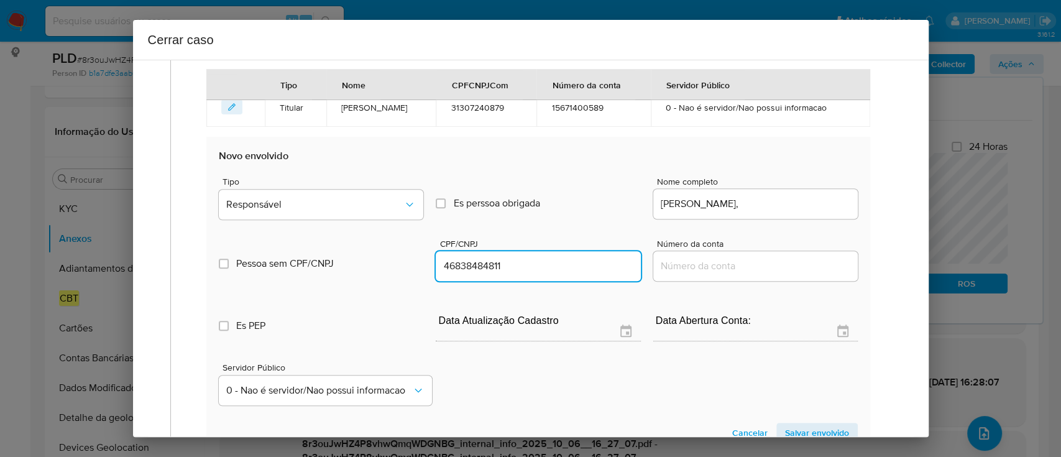
type input "46838484811"
click at [824, 202] on input "Guilherme Augusto Pereira Da Silva," at bounding box center [755, 204] width 205 height 16
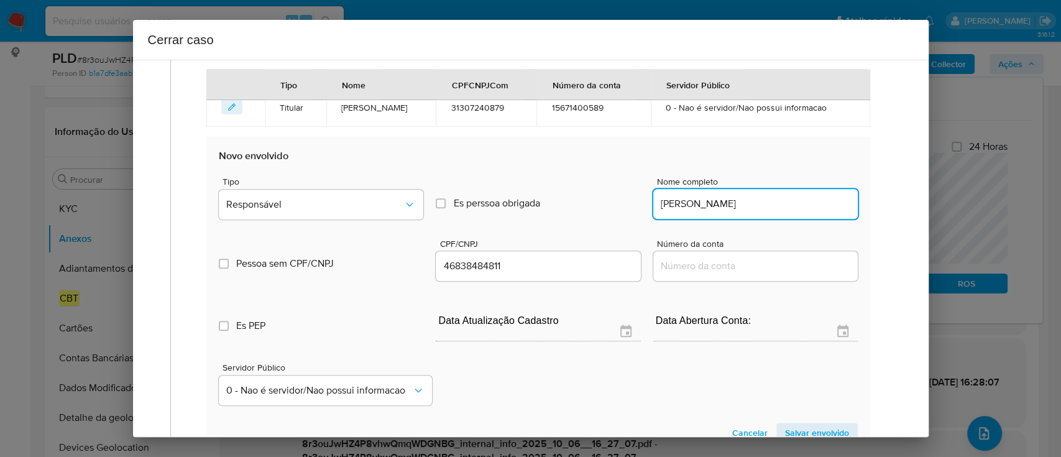
type input "Guilherme Augusto Pereira Da Silva"
drag, startPoint x: 425, startPoint y: 196, endPoint x: 335, endPoint y: 221, distance: 92.9
click at [423, 196] on div "Tipo Responsável Es perssoa obrigada Is PObrigada Nome completo Guilherme Augus…" at bounding box center [538, 193] width 638 height 62
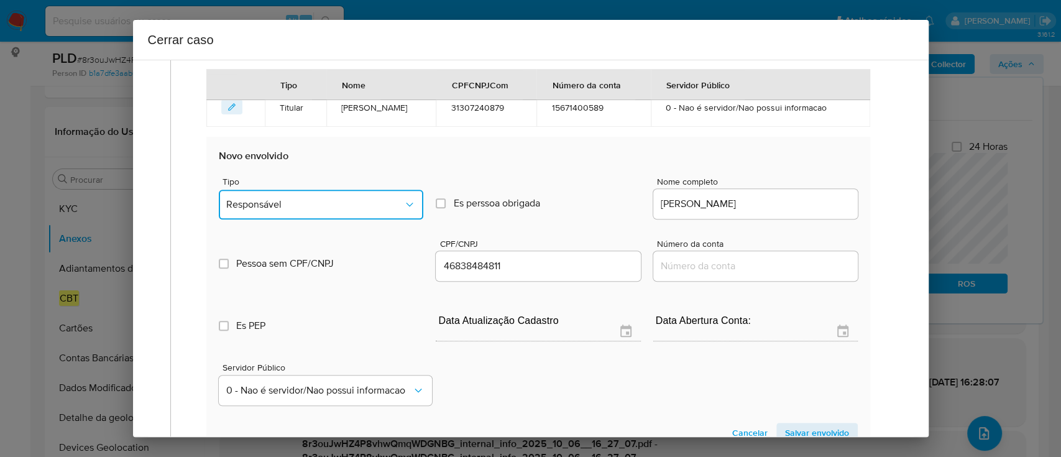
click at [330, 209] on button "Responsável" at bounding box center [321, 205] width 205 height 30
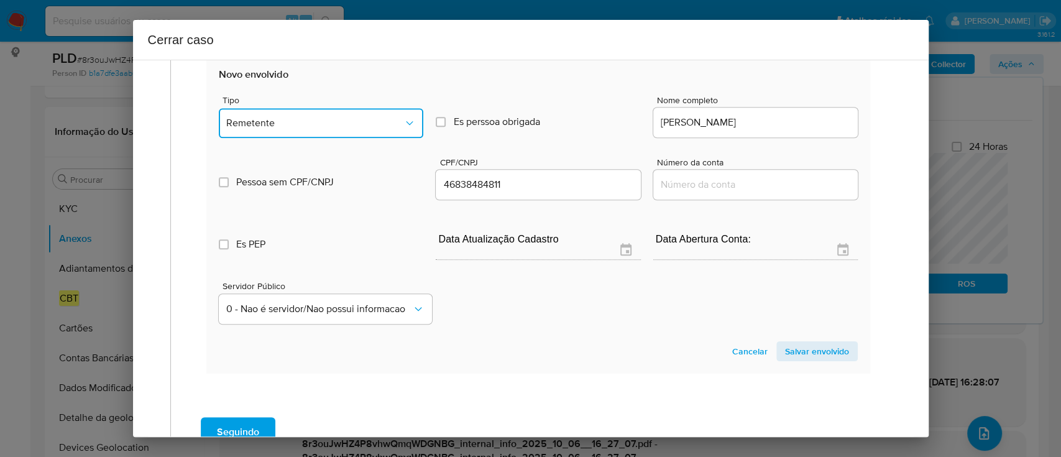
scroll to position [675, 0]
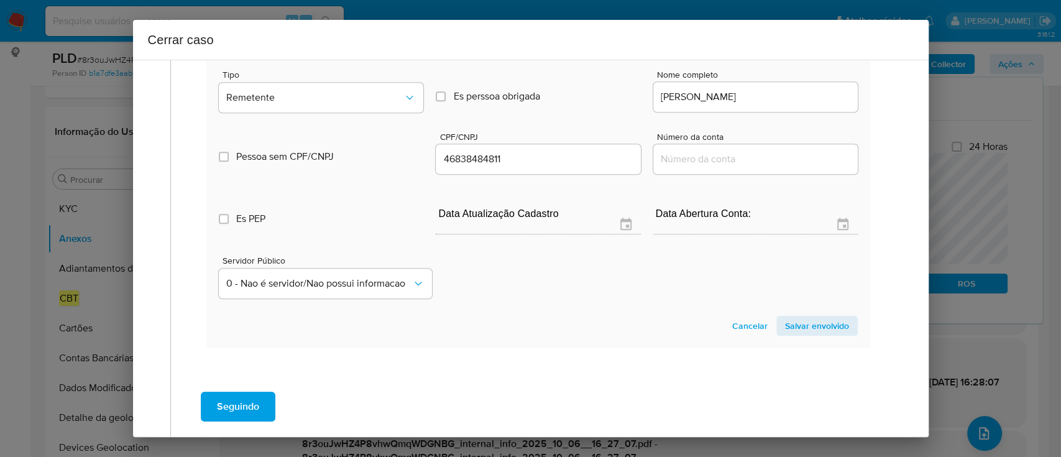
click at [801, 320] on span "Salvar envolvido" at bounding box center [817, 325] width 64 height 17
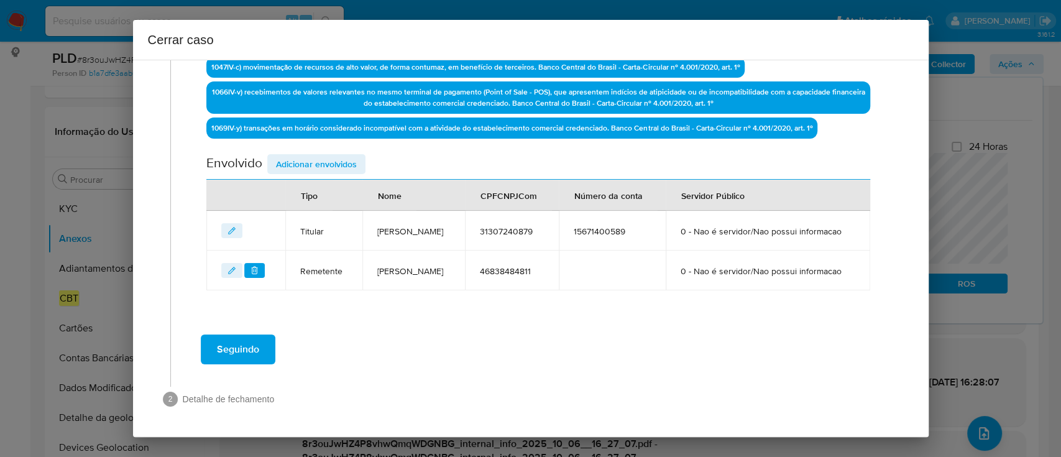
click at [334, 155] on span "Adicionar envolvidos" at bounding box center [316, 163] width 81 height 17
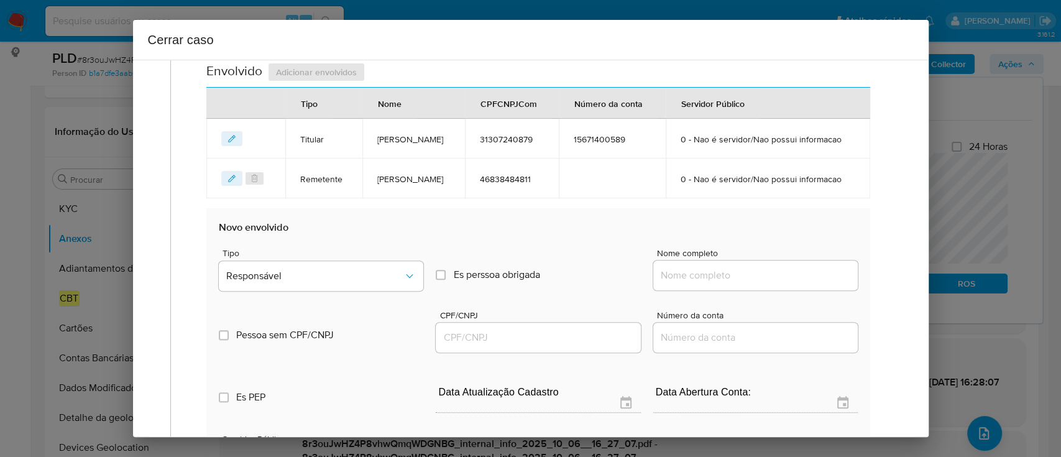
scroll to position [642, 0]
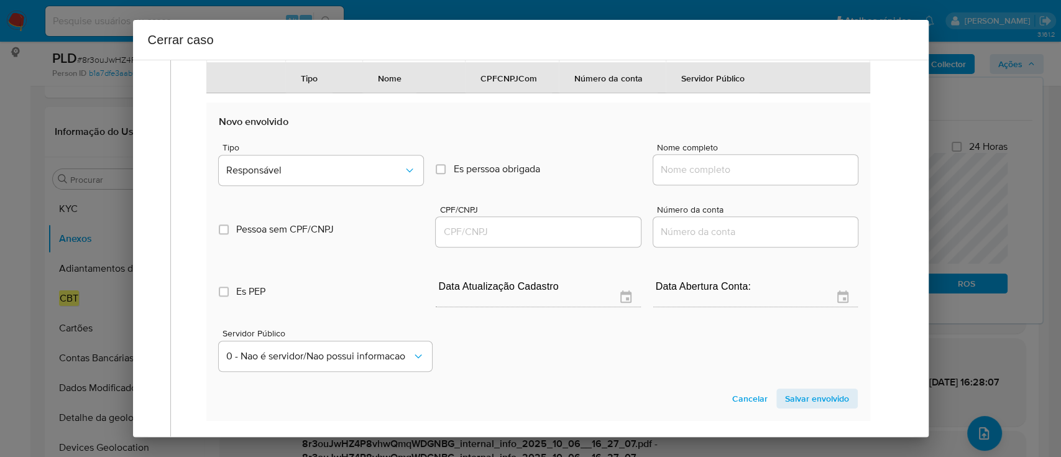
click at [730, 178] on input "Nome completo" at bounding box center [755, 170] width 205 height 16
paste input "Antonio Carlos Tavares, 07670234806"
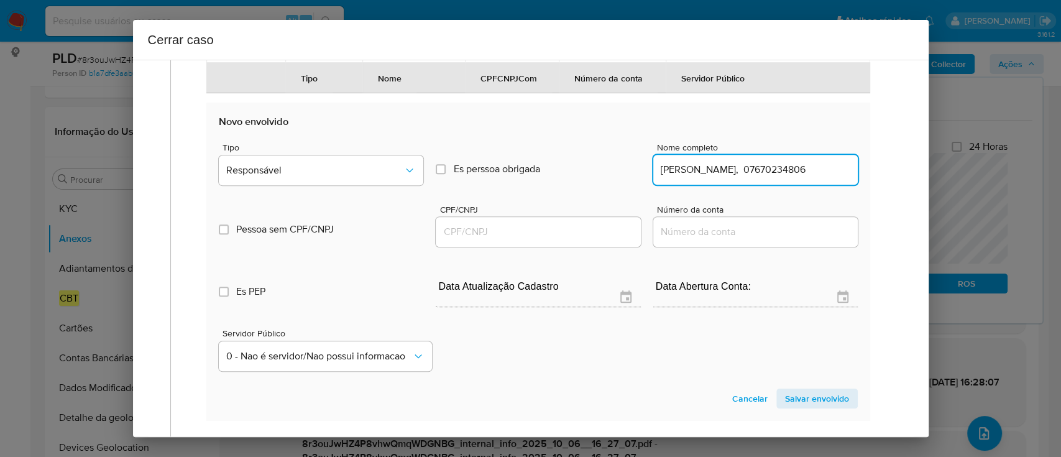
click at [814, 178] on input "Antonio Carlos Tavares, 07670234806" at bounding box center [755, 170] width 205 height 16
type input "Antonio Carlos Tavares,"
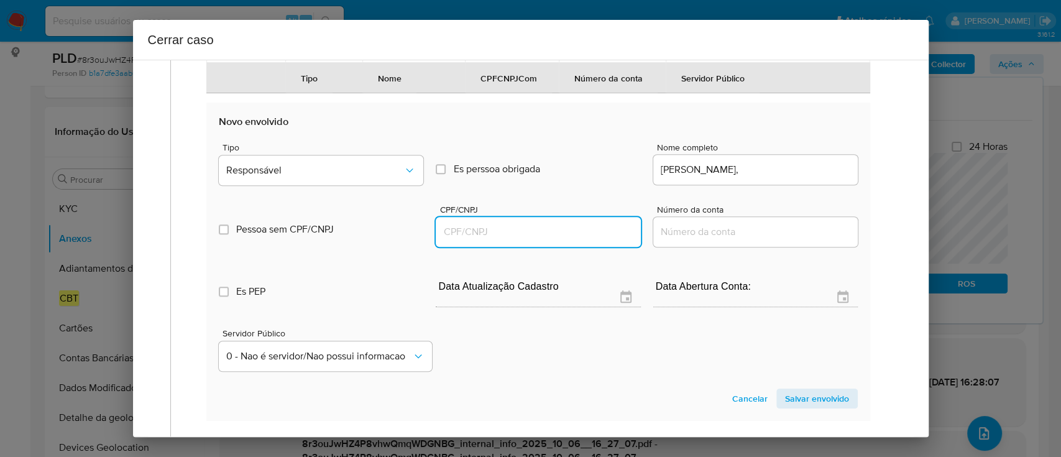
click at [569, 240] on input "CPF/CNPJ" at bounding box center [538, 232] width 205 height 16
paste input "07670234806"
type input "7670234806"
click at [801, 178] on input "Antonio Carlos Tavares," at bounding box center [755, 170] width 205 height 16
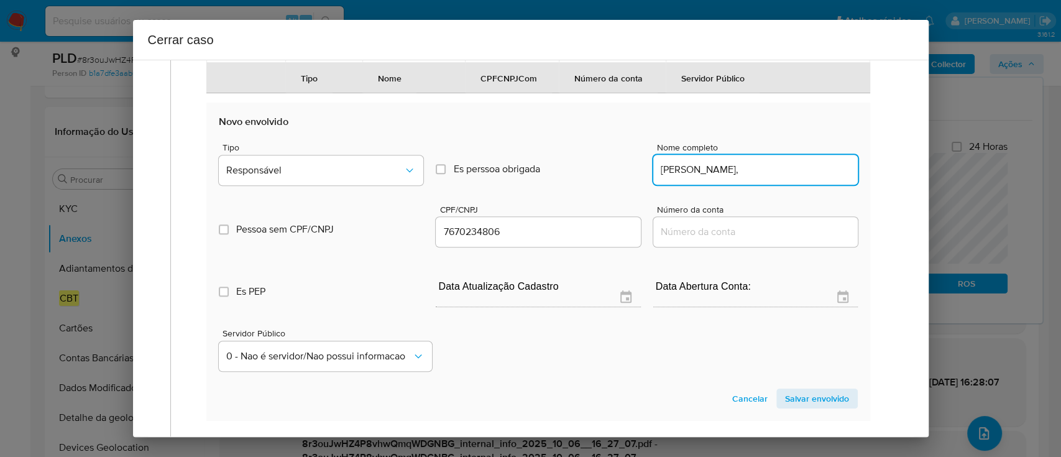
type input "Antonio Carlos Tavares,"
type input "07670234806"
type input "Antonio Carlos Tavares"
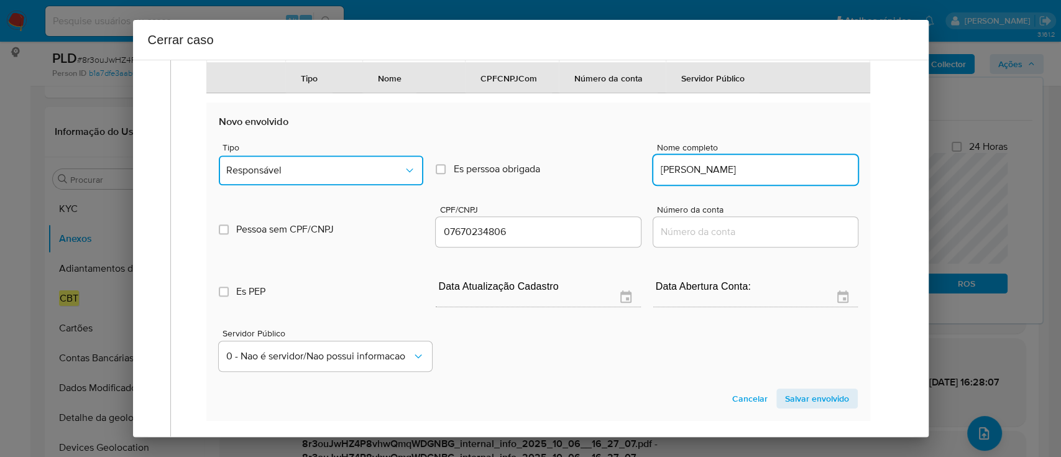
click at [334, 177] on span "Responsável" at bounding box center [314, 170] width 177 height 12
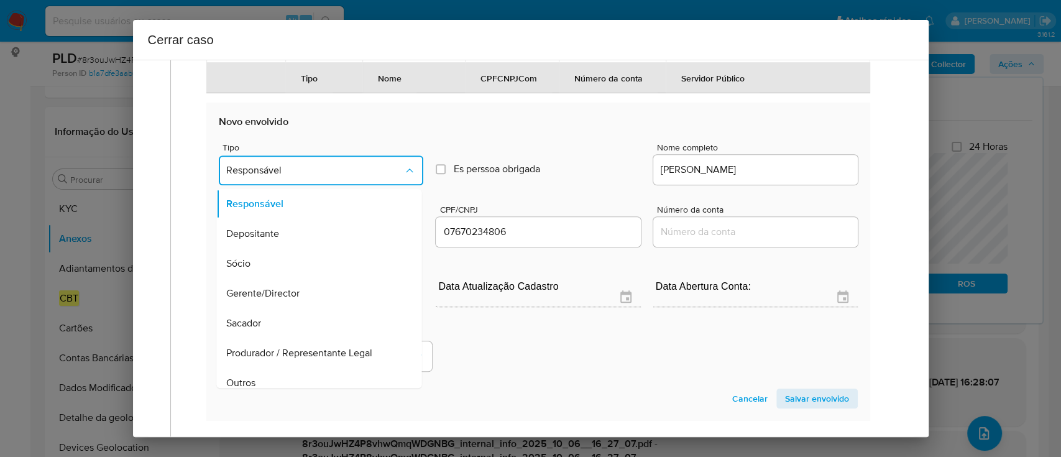
scroll to position [0, 0]
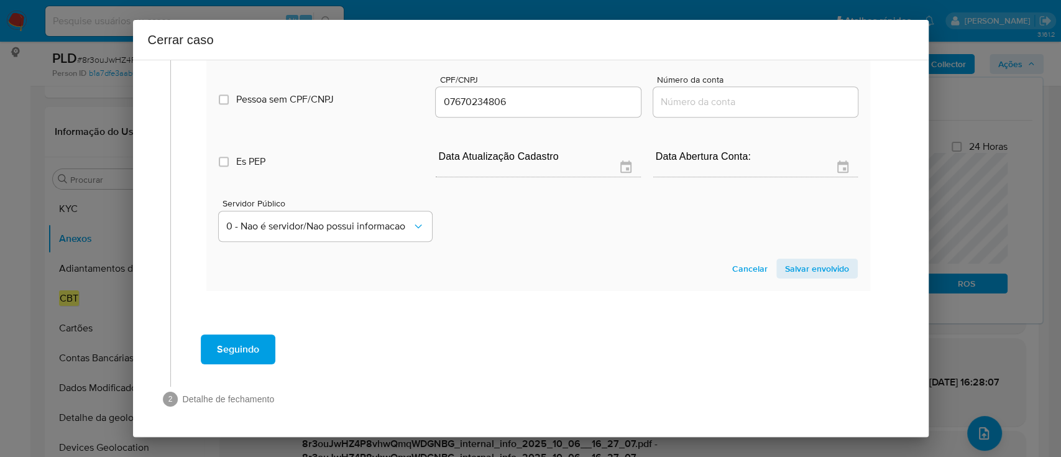
click at [785, 271] on span "Salvar envolvido" at bounding box center [817, 268] width 64 height 17
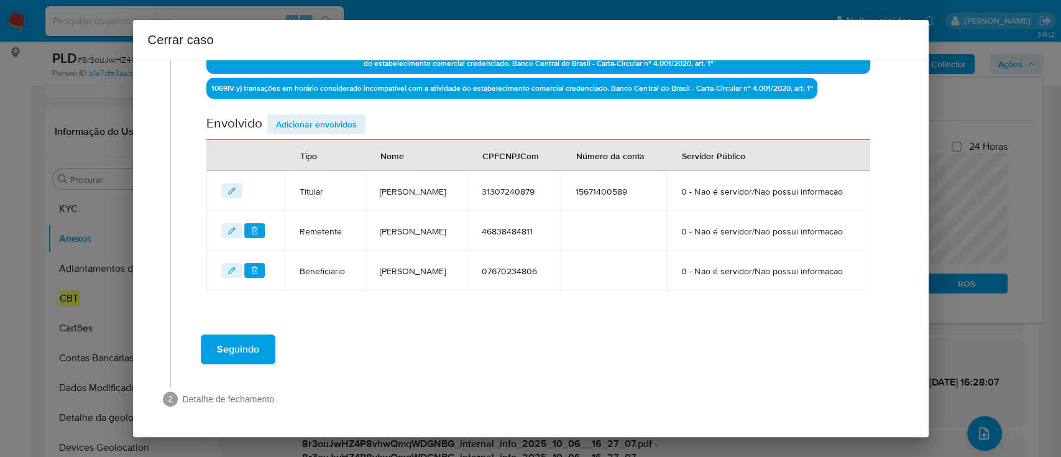
scroll to position [527, 0]
click at [314, 116] on span "Adicionar envolvidos" at bounding box center [316, 124] width 81 height 17
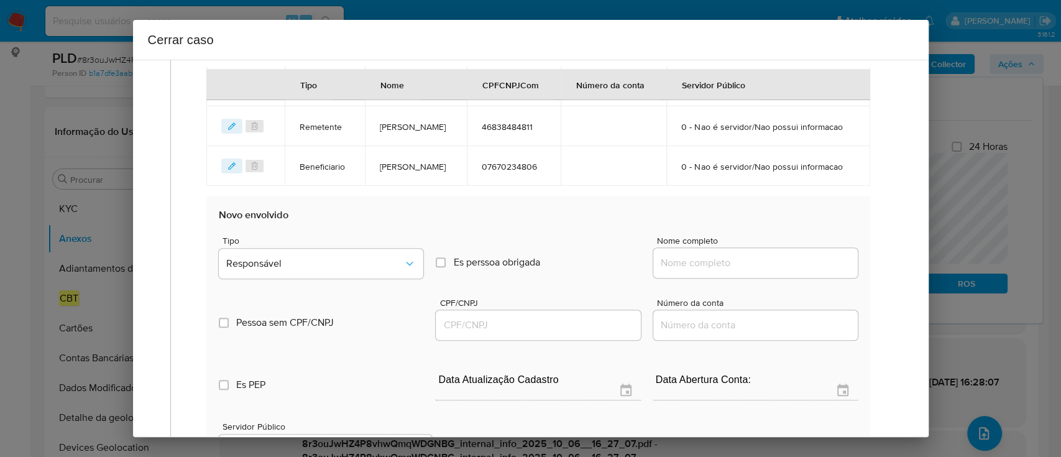
scroll to position [692, 0]
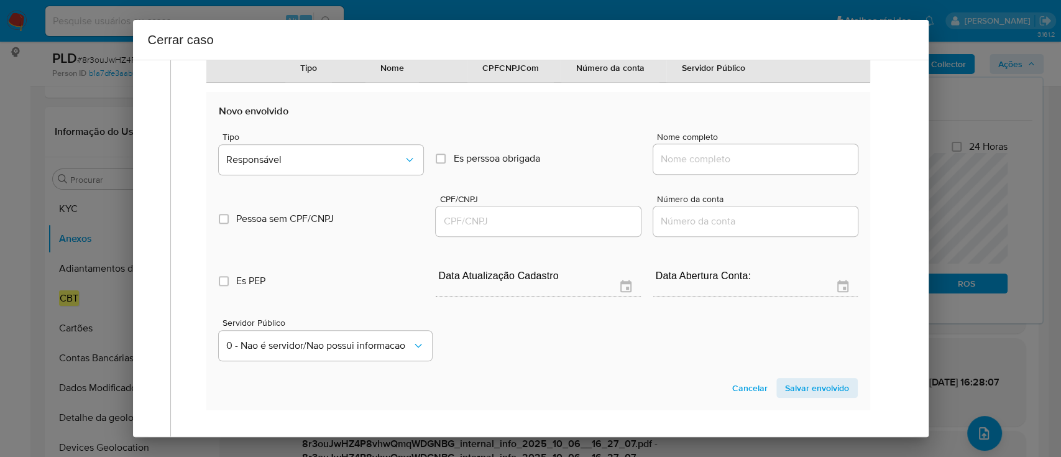
click at [745, 167] on input "Nome completo" at bounding box center [755, 159] width 205 height 16
paste input "Artvares Eventos Ltda, 52460754000128"
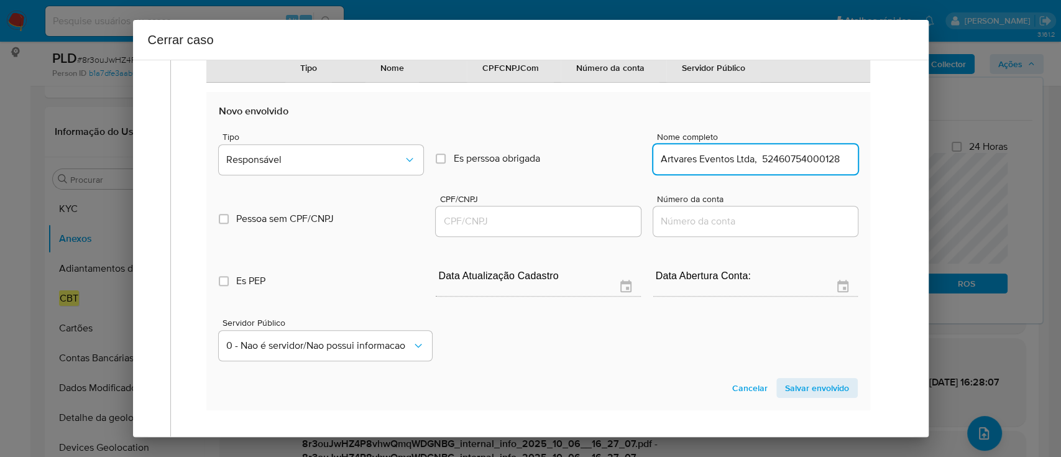
click at [797, 167] on input "Artvares Eventos Ltda, 52460754000128" at bounding box center [755, 159] width 205 height 16
type input "Artvares Eventos Ltda,"
drag, startPoint x: 561, startPoint y: 265, endPoint x: 597, endPoint y: 256, distance: 37.1
click at [561, 229] on input "CPF/CNPJ" at bounding box center [538, 221] width 205 height 16
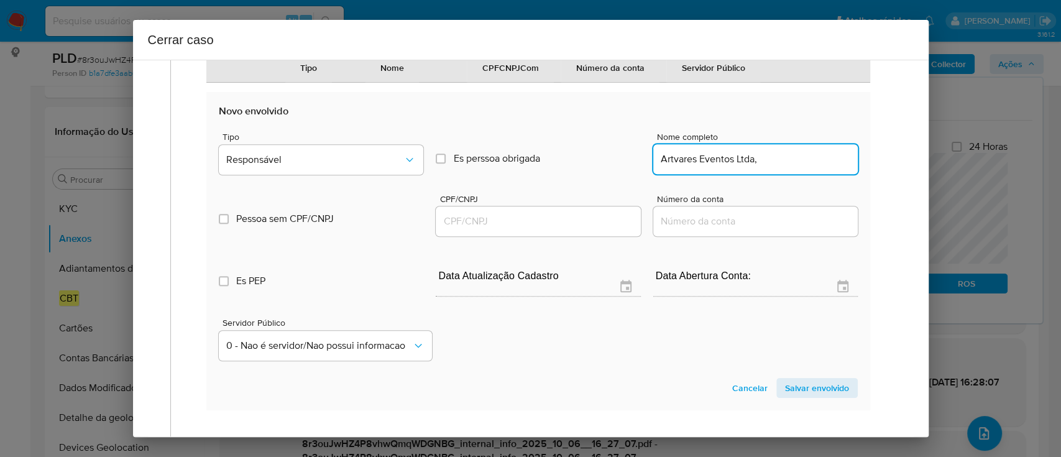
paste input "52460754000128"
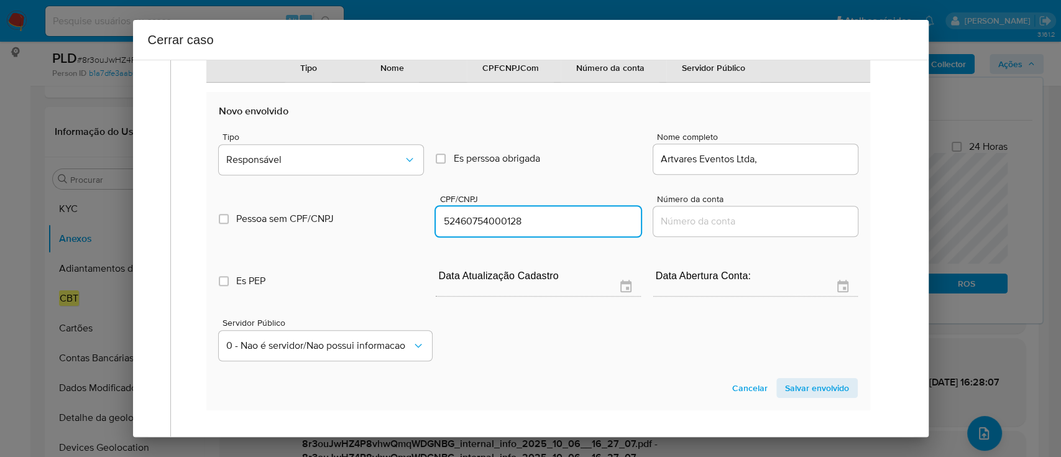
type input "52460754000128"
click at [797, 174] on div "Artvares Eventos Ltda," at bounding box center [755, 159] width 205 height 30
click at [801, 174] on div "Artvares Eventos Ltda," at bounding box center [755, 159] width 205 height 30
click at [803, 167] on input "Artvares Eventos Ltda," at bounding box center [755, 159] width 205 height 16
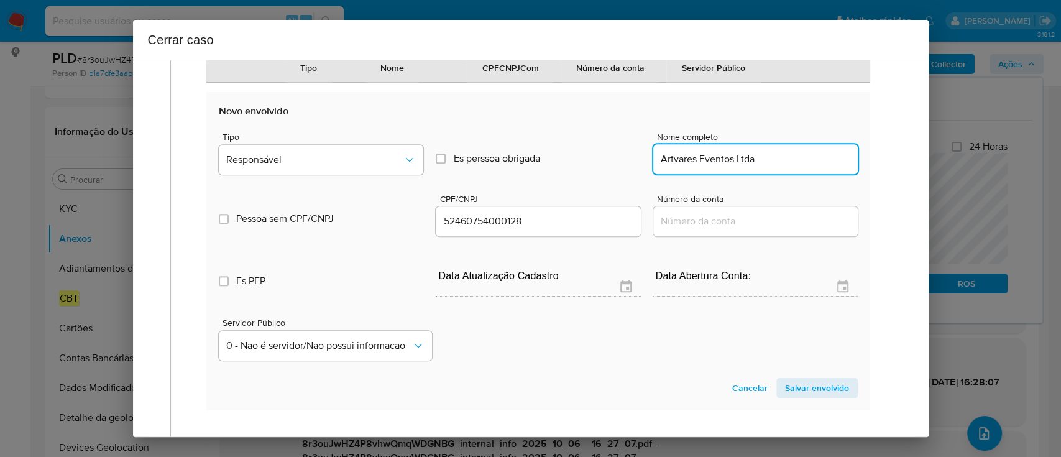
type input "Artvares Eventos Ltda"
click at [333, 180] on div "Tipo Responsável" at bounding box center [321, 155] width 205 height 47
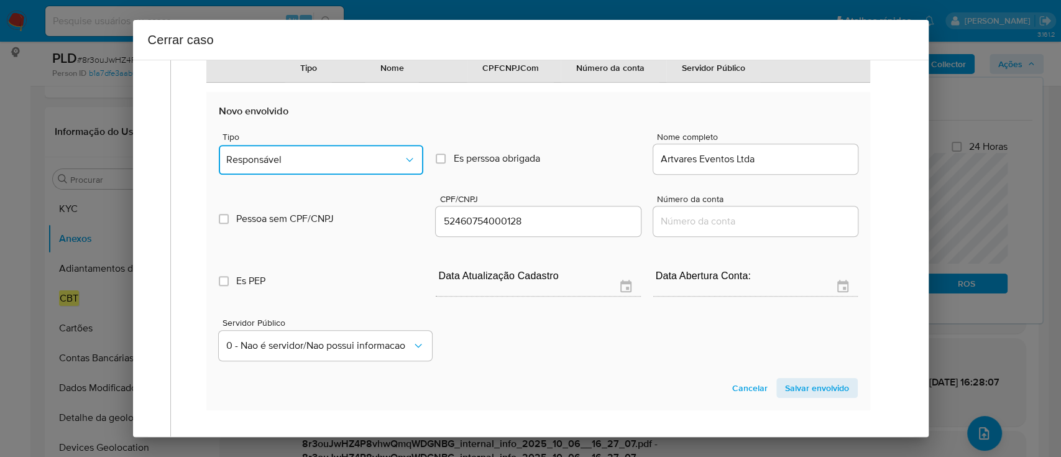
click at [334, 175] on button "Responsável" at bounding box center [321, 160] width 205 height 30
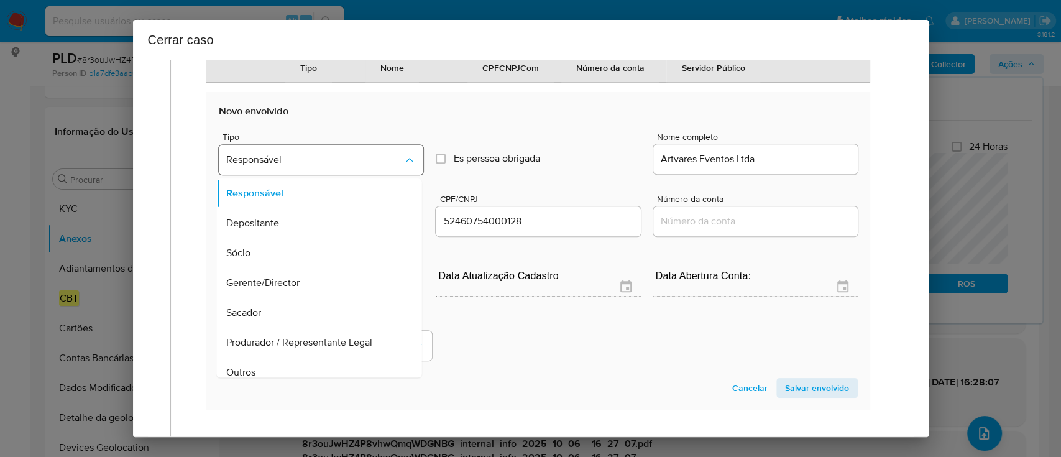
scroll to position [40, 0]
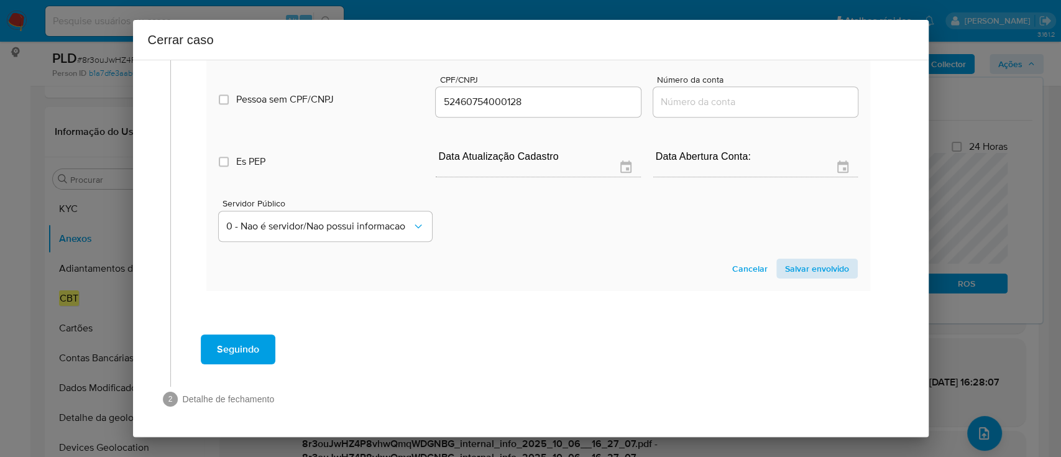
drag, startPoint x: 813, startPoint y: 281, endPoint x: 812, endPoint y: 271, distance: 10.0
click at [812, 279] on section "Novo envolvido Tipo Beneficiario Es perssoa obrigada Is PObrigada Nome completo…" at bounding box center [537, 132] width 663 height 318
click at [813, 271] on span "Salvar envolvido" at bounding box center [817, 268] width 64 height 17
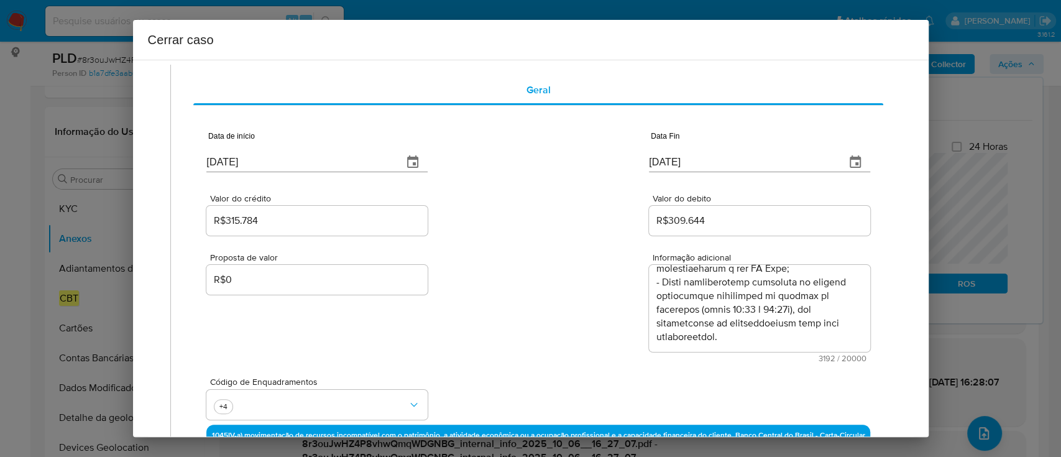
scroll to position [0, 0]
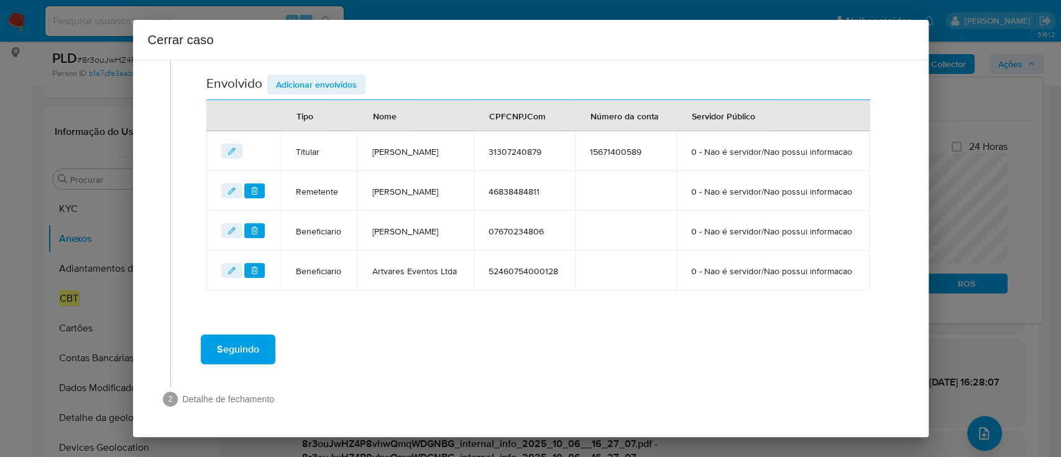
click at [247, 354] on span "Seguindo" at bounding box center [238, 349] width 42 height 27
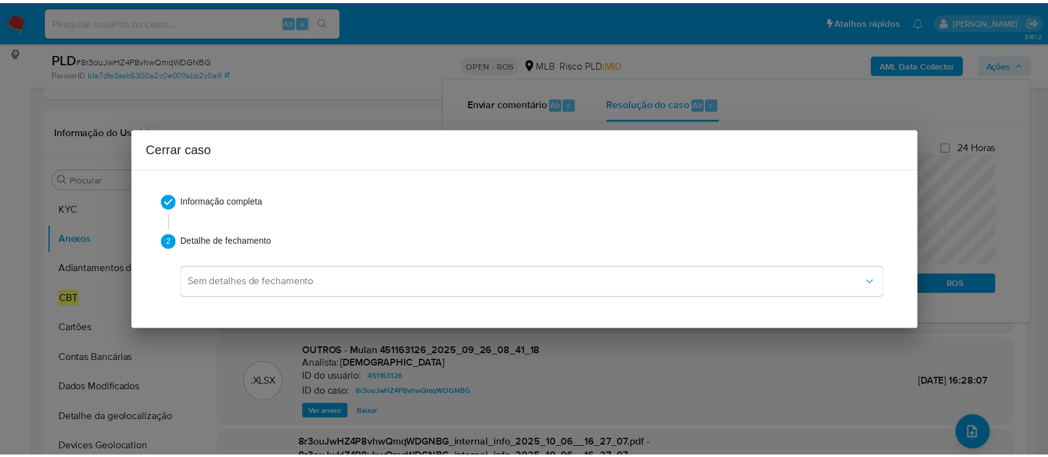
scroll to position [1351, 0]
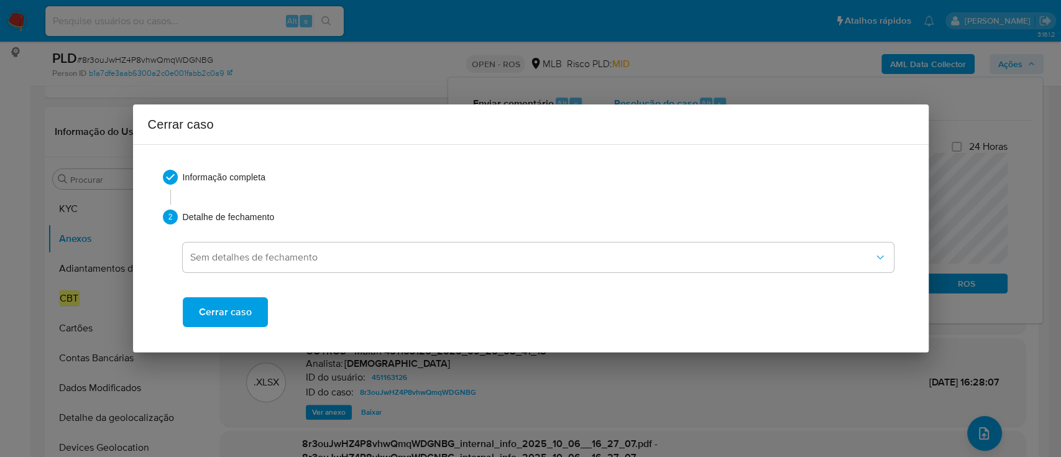
click at [216, 303] on span "Cerrar caso" at bounding box center [225, 311] width 53 height 27
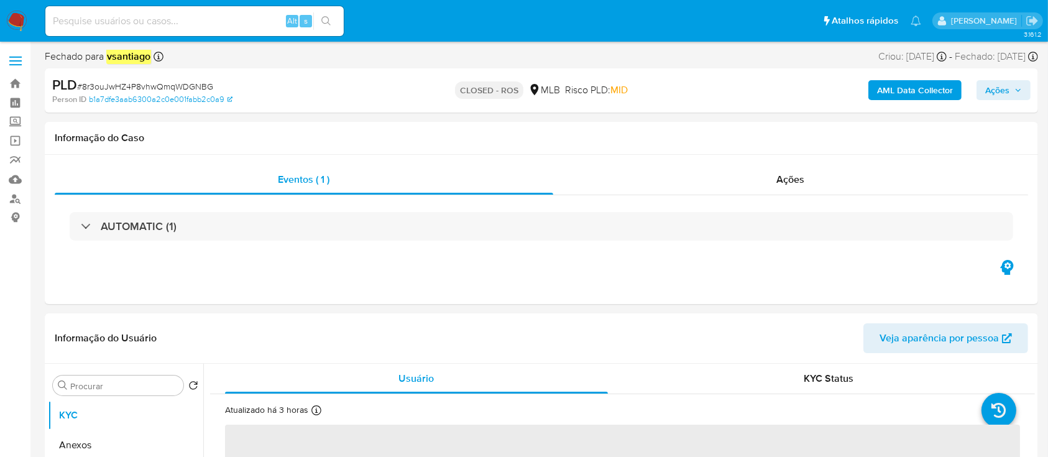
select select "10"
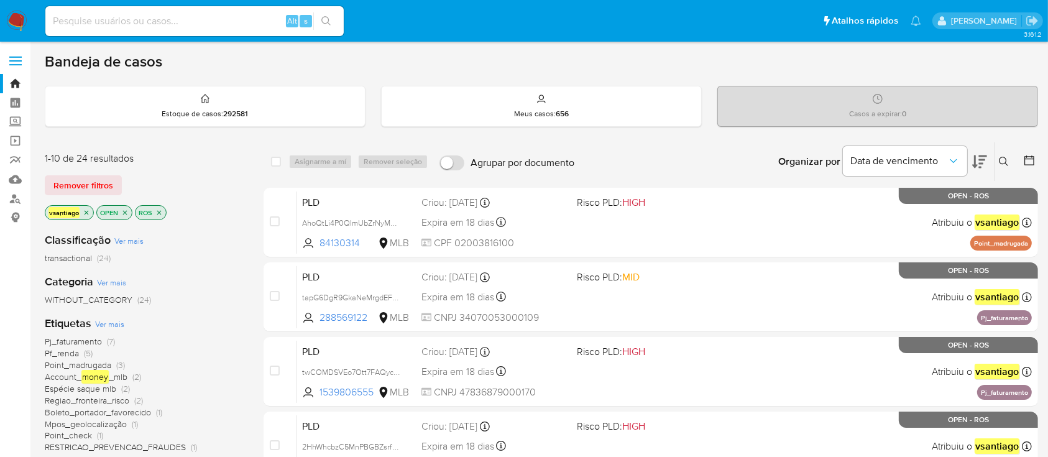
click at [177, 217] on div "vsantiago OPEN ROS" at bounding box center [144, 213] width 199 height 17
